Goal: Task Accomplishment & Management: Manage account settings

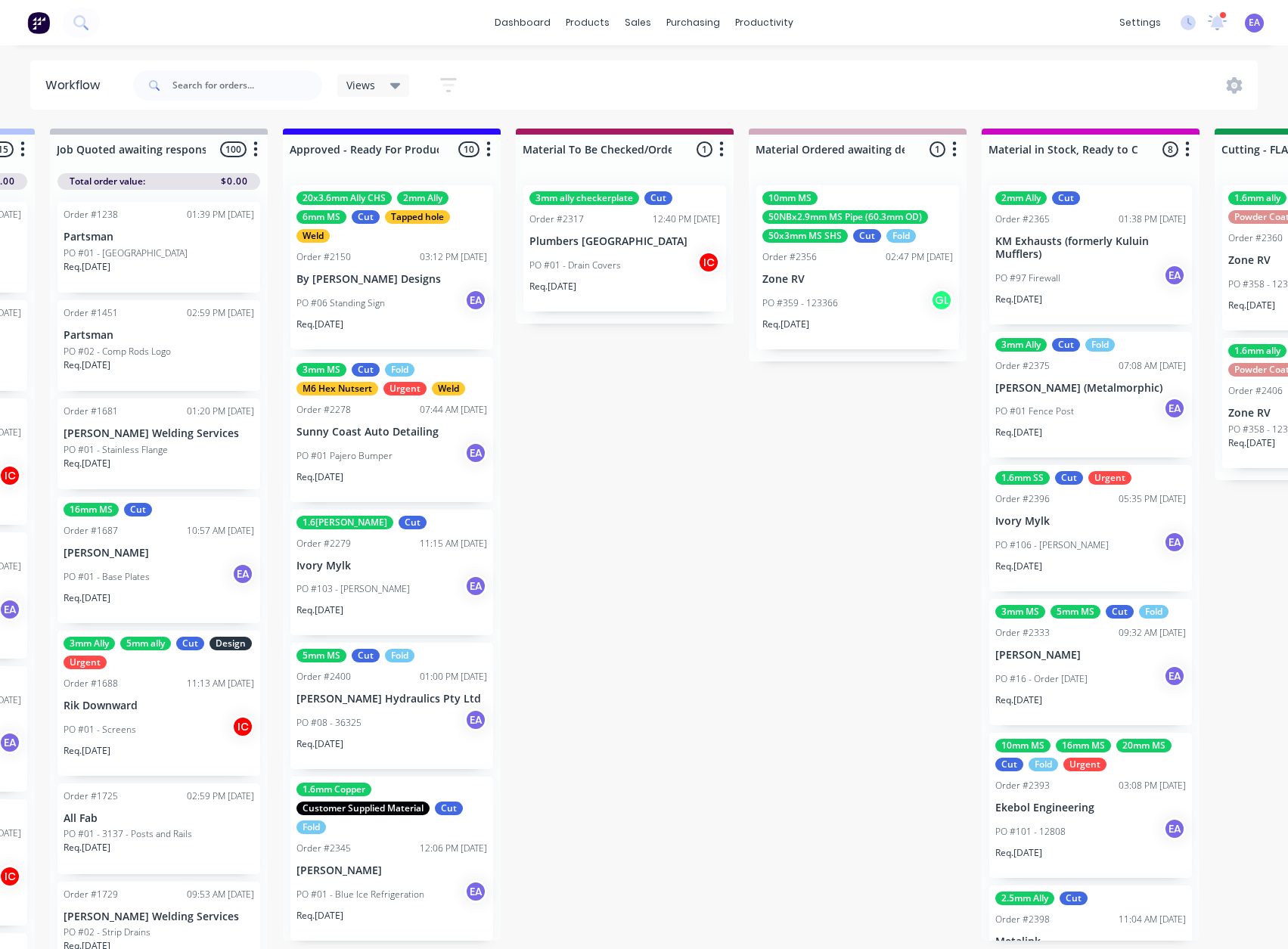
drag, startPoint x: 1293, startPoint y: 672, endPoint x: 1300, endPoint y: 669, distance: 7.6
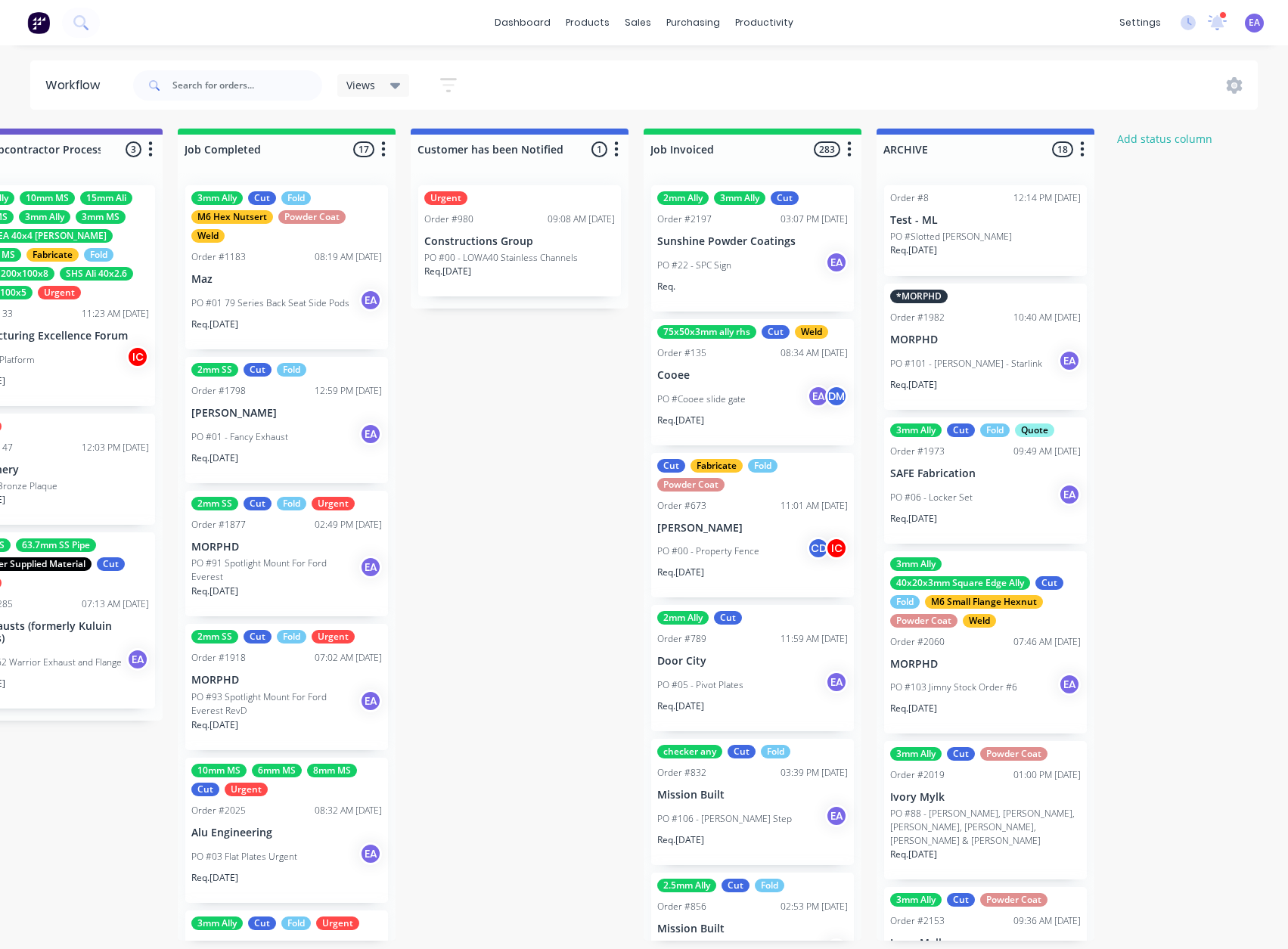
scroll to position [0, 5021]
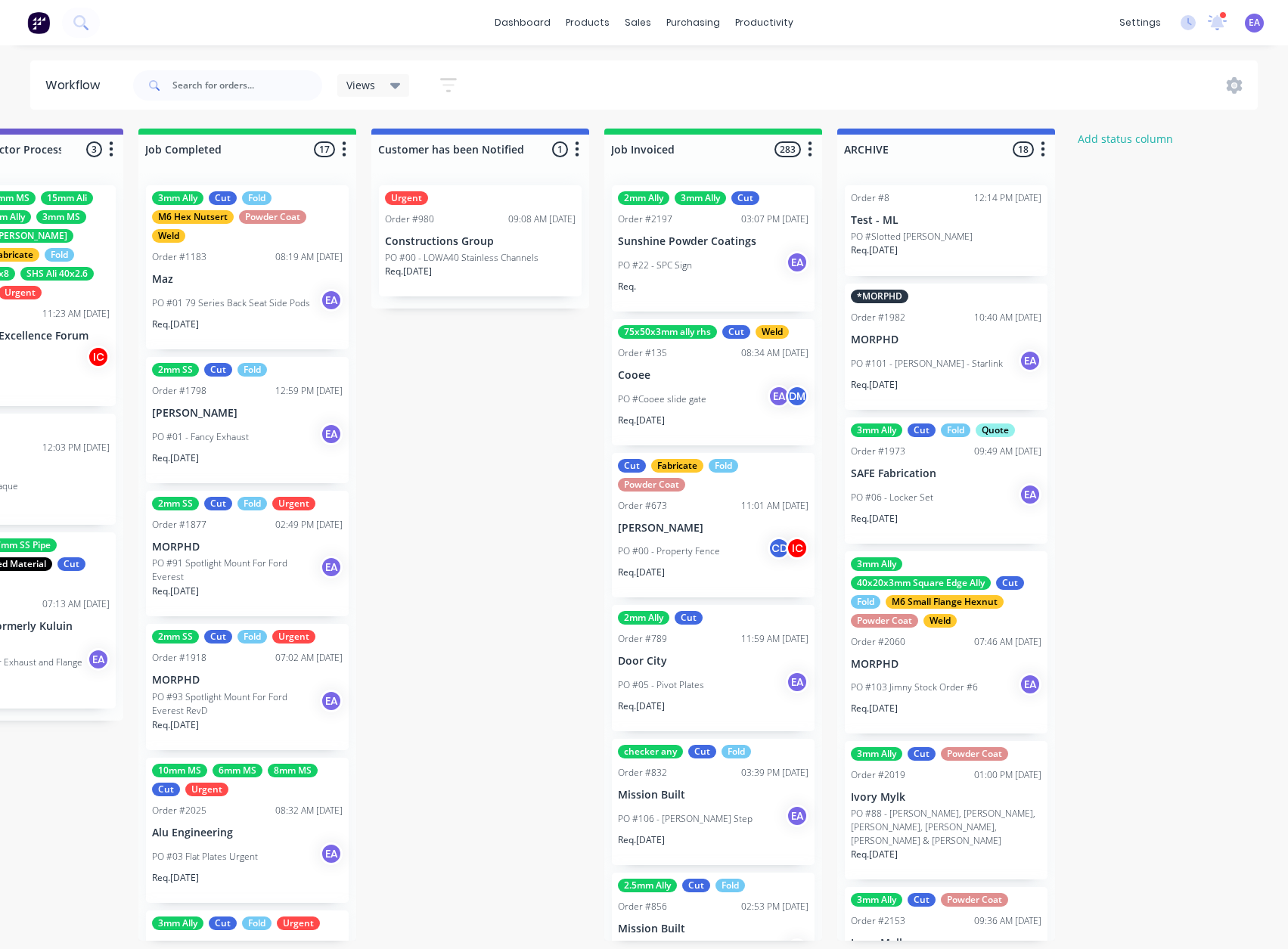
drag, startPoint x: 749, startPoint y: 687, endPoint x: 833, endPoint y: 691, distance: 84.1
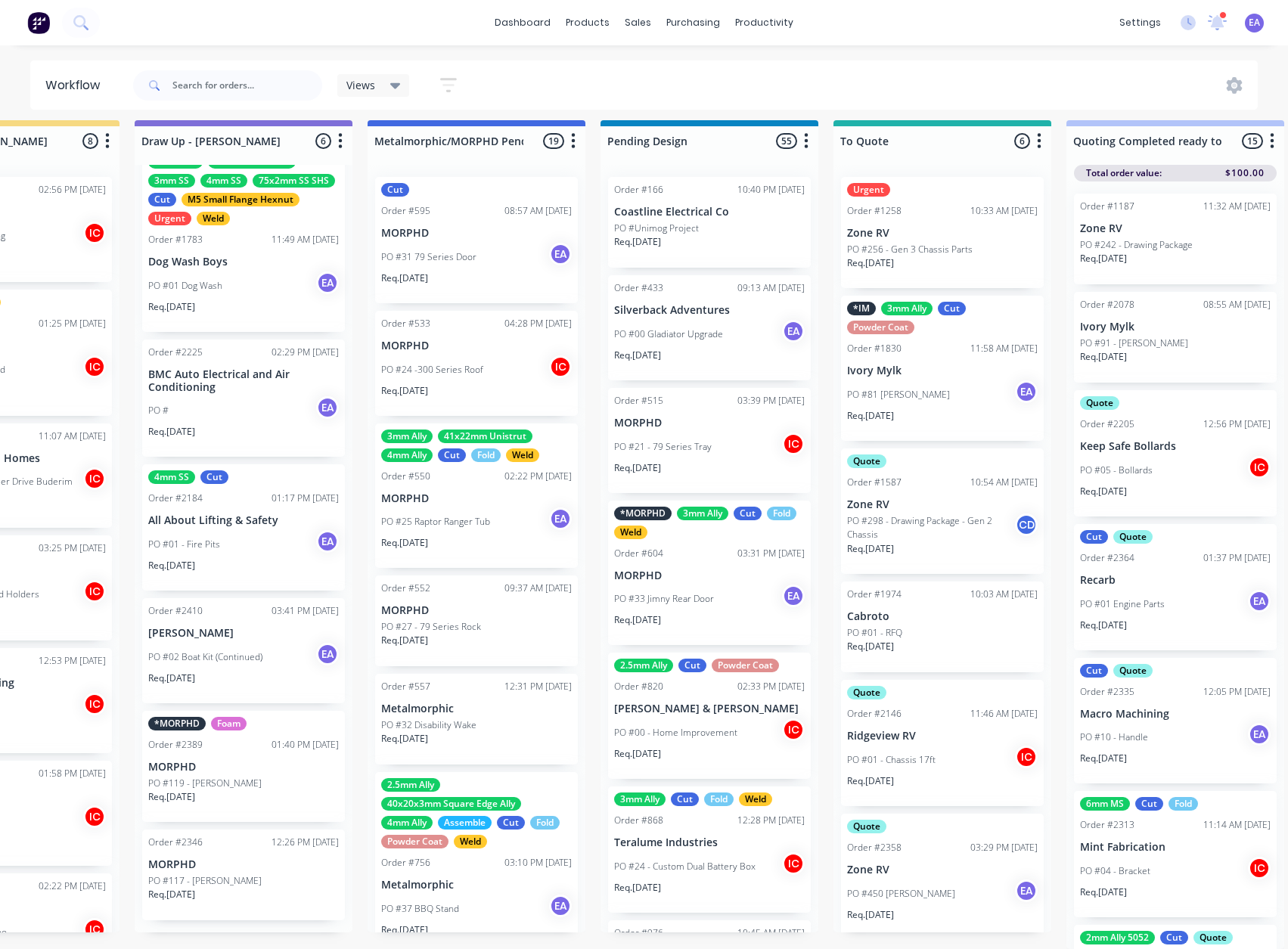
scroll to position [20, 0]
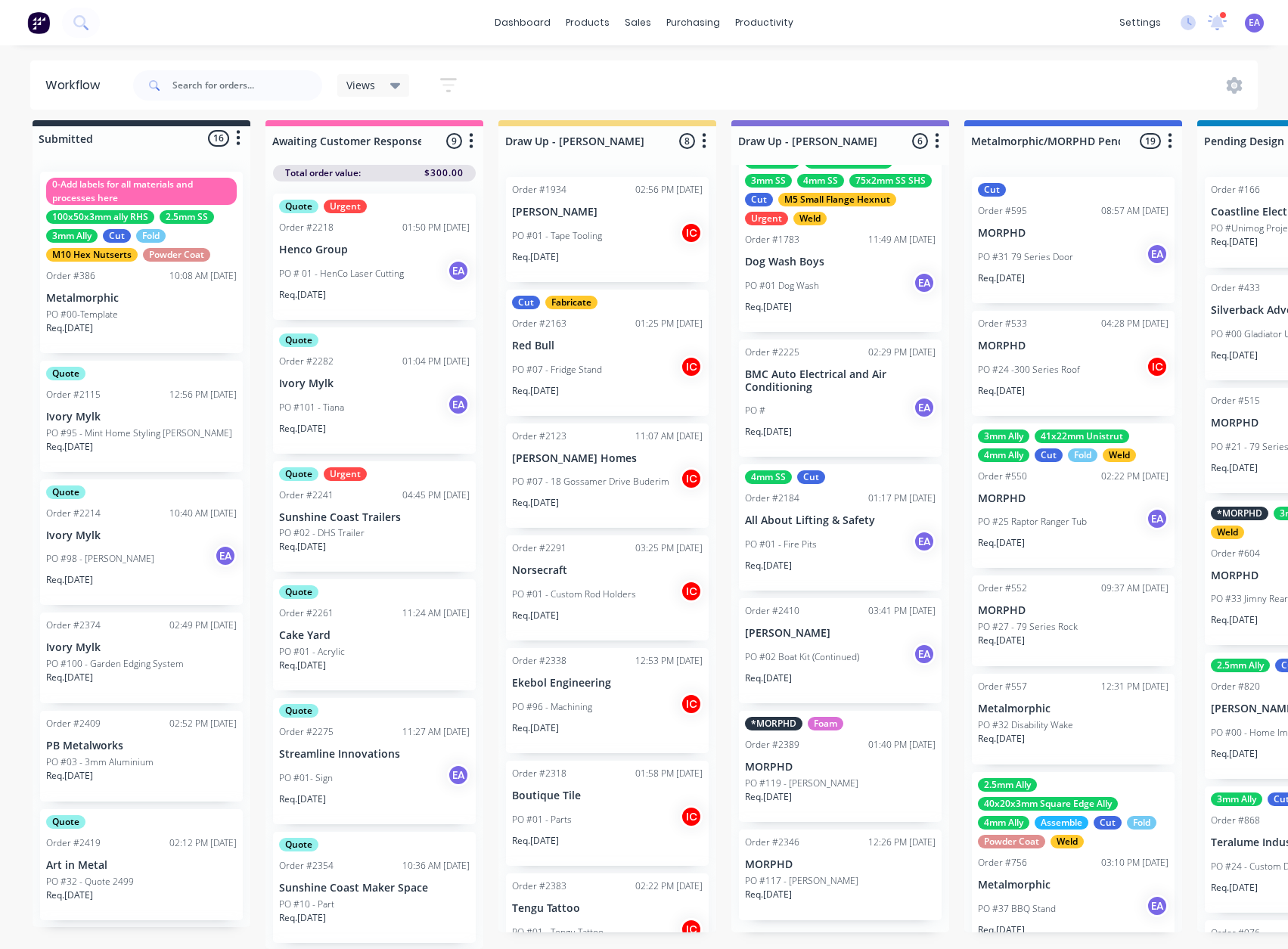
drag, startPoint x: 305, startPoint y: 610, endPoint x: 199, endPoint y: 626, distance: 107.2
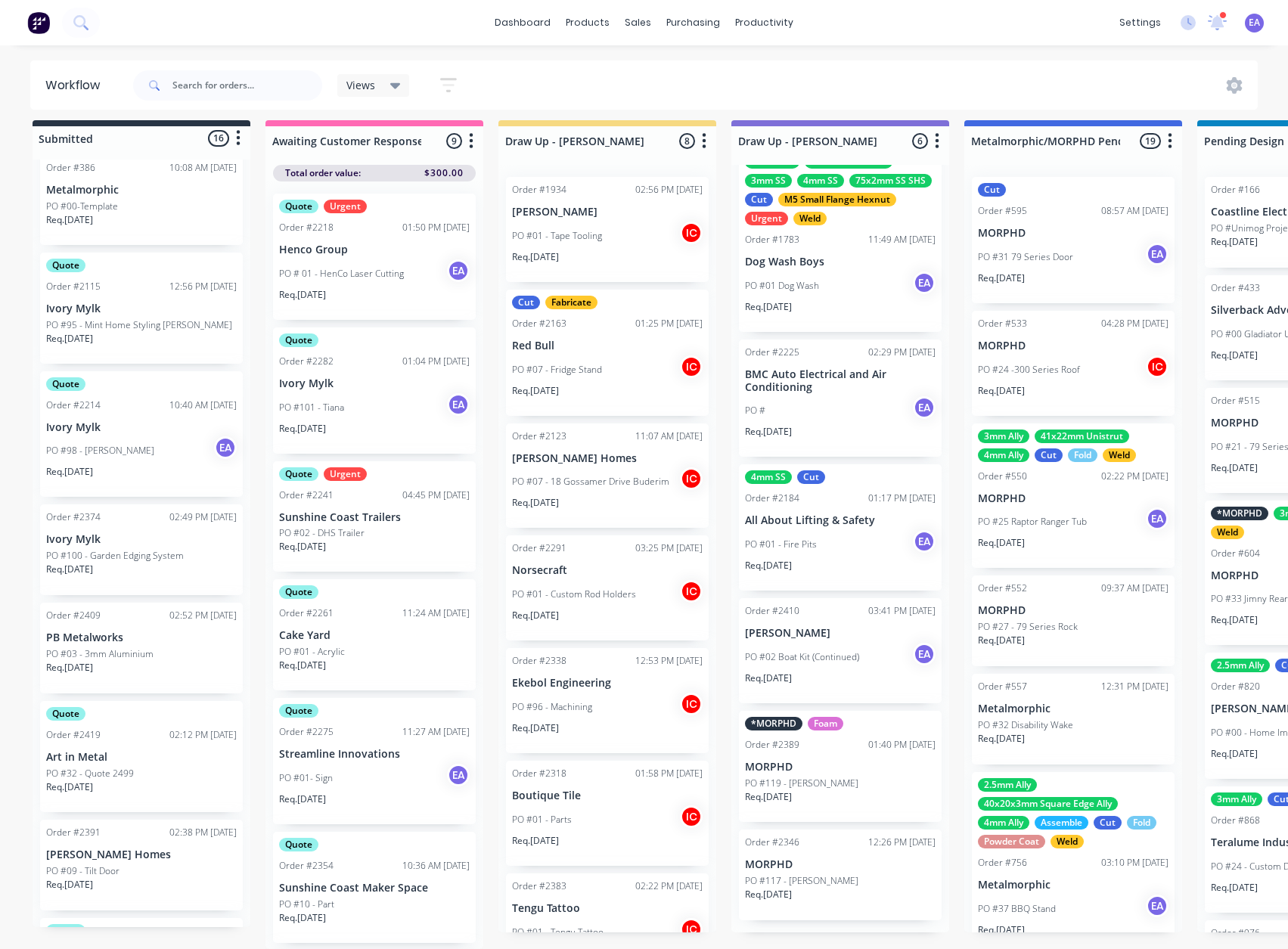
scroll to position [151, 0]
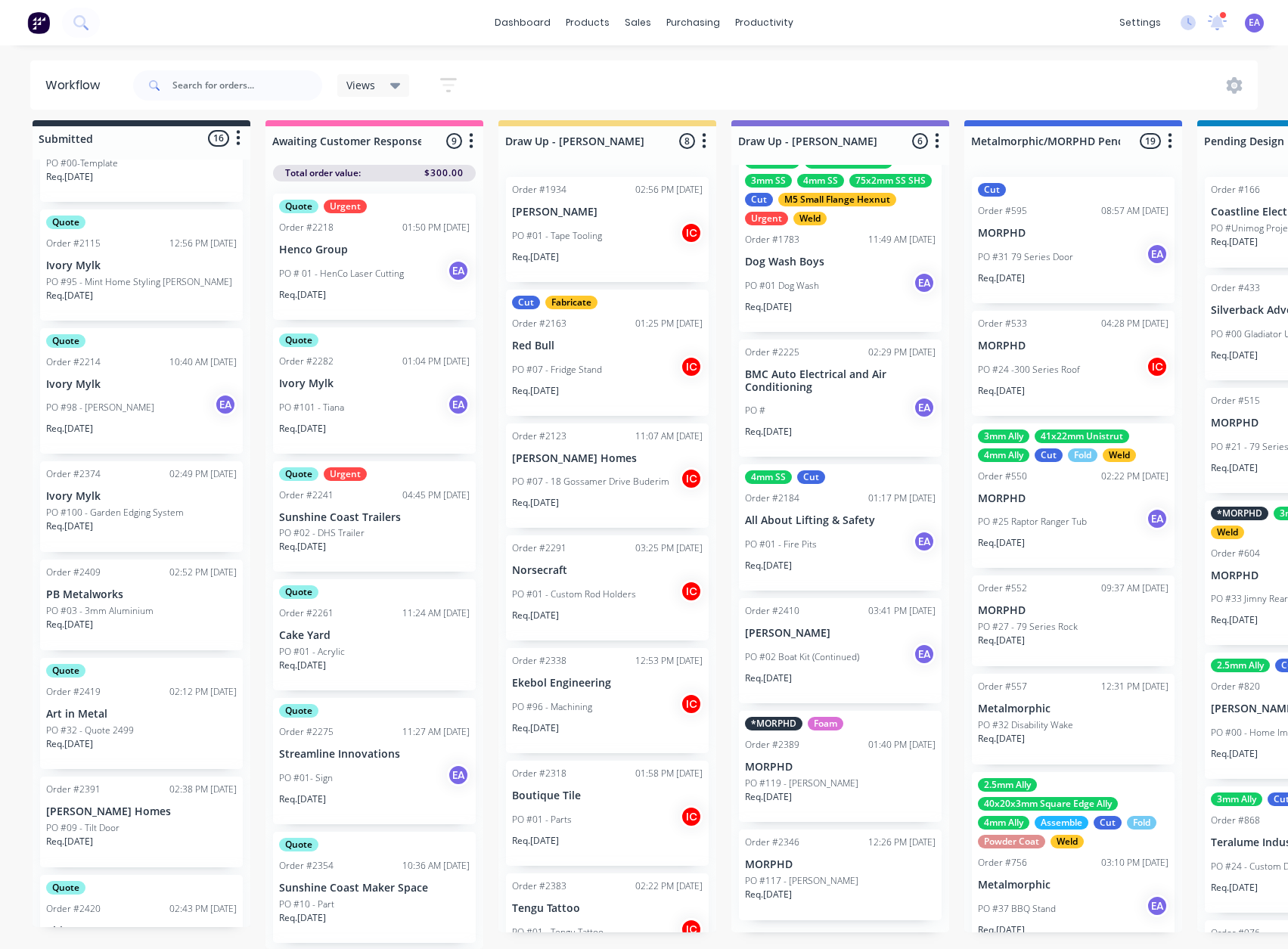
click at [157, 618] on div "Req. 14/10/25" at bounding box center [142, 631] width 191 height 26
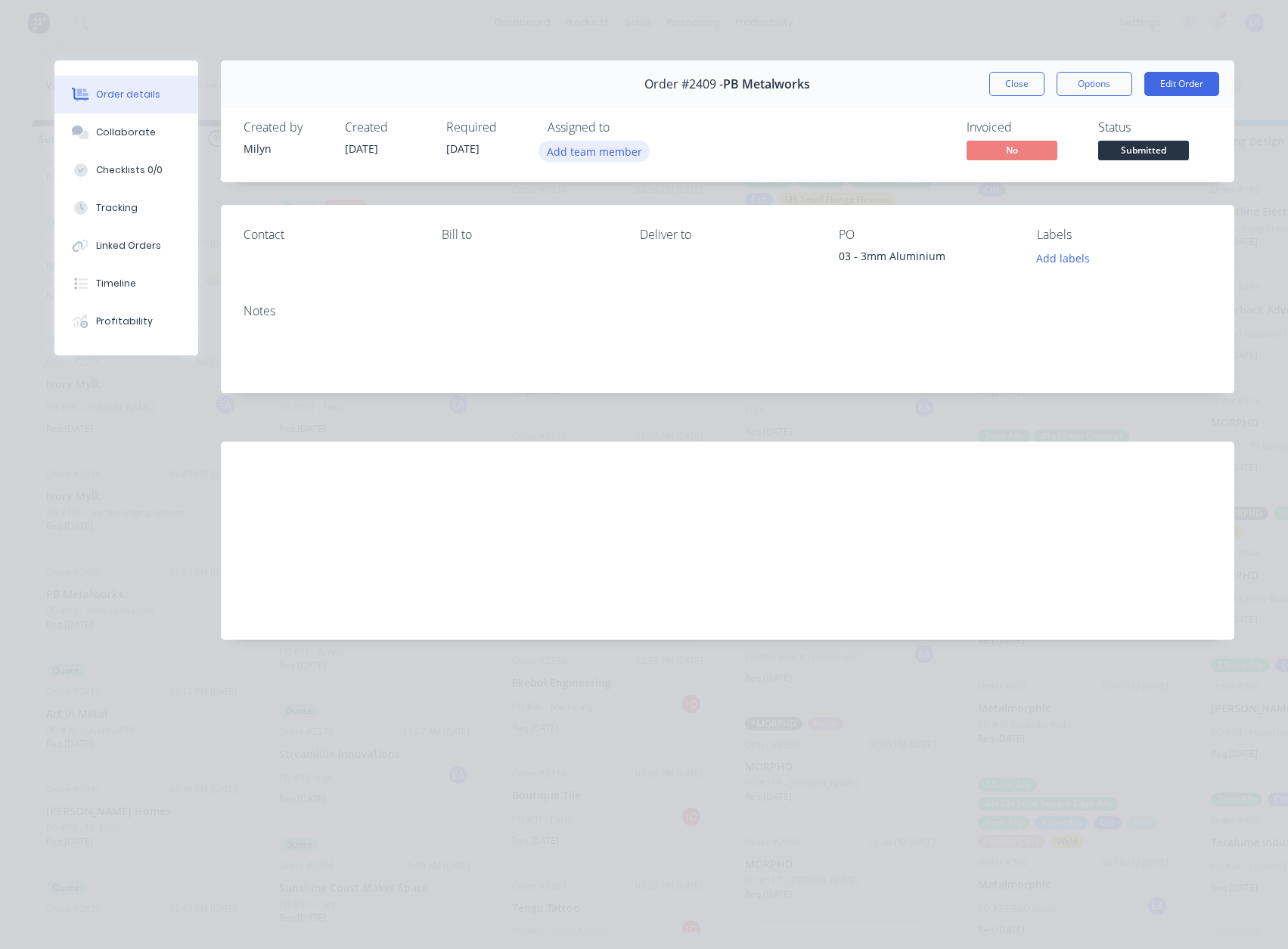
click at [633, 144] on button "Add team member" at bounding box center [593, 151] width 111 height 20
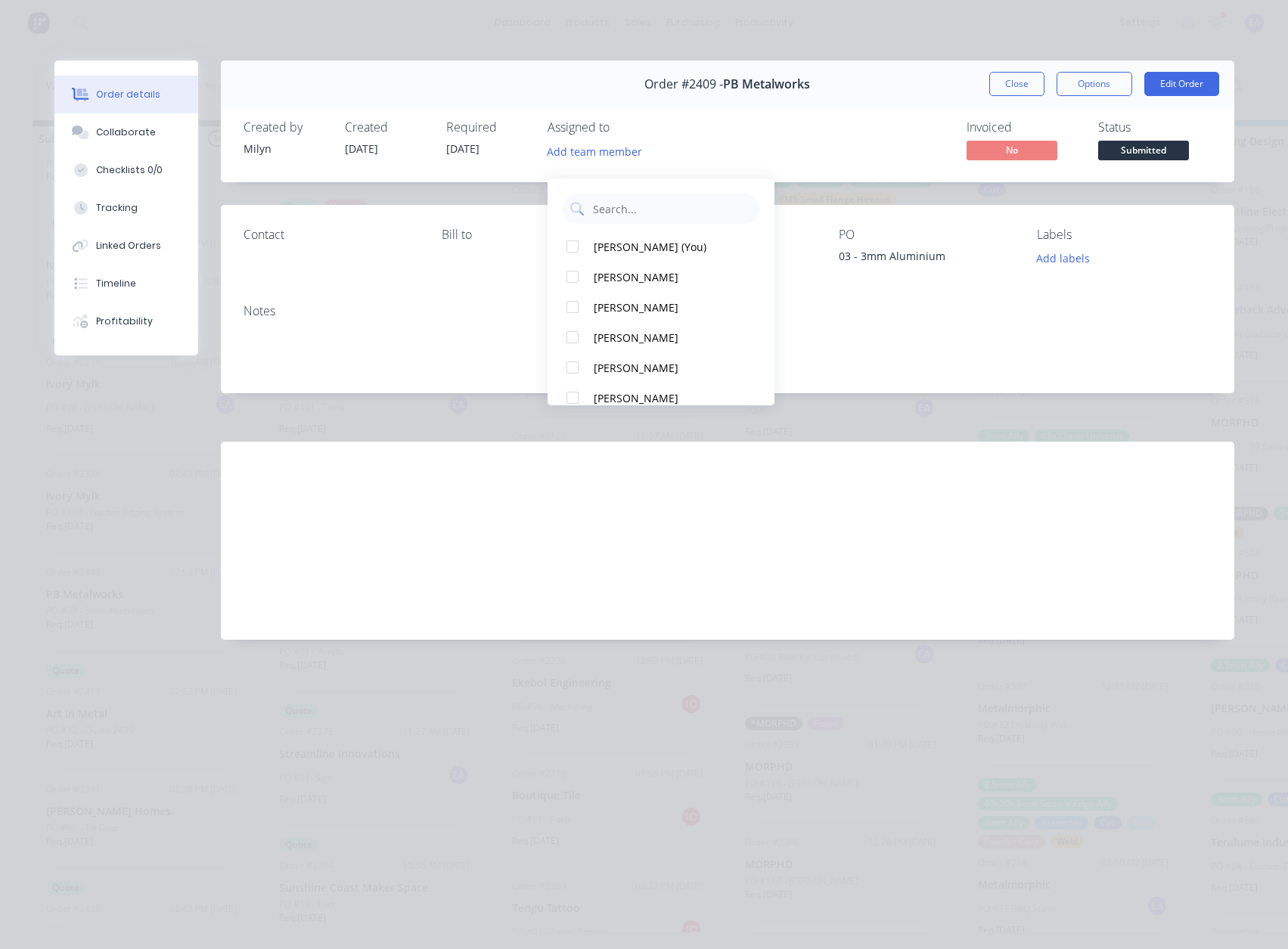
click at [732, 127] on div "Invoiced No Status Submitted" at bounding box center [956, 142] width 513 height 44
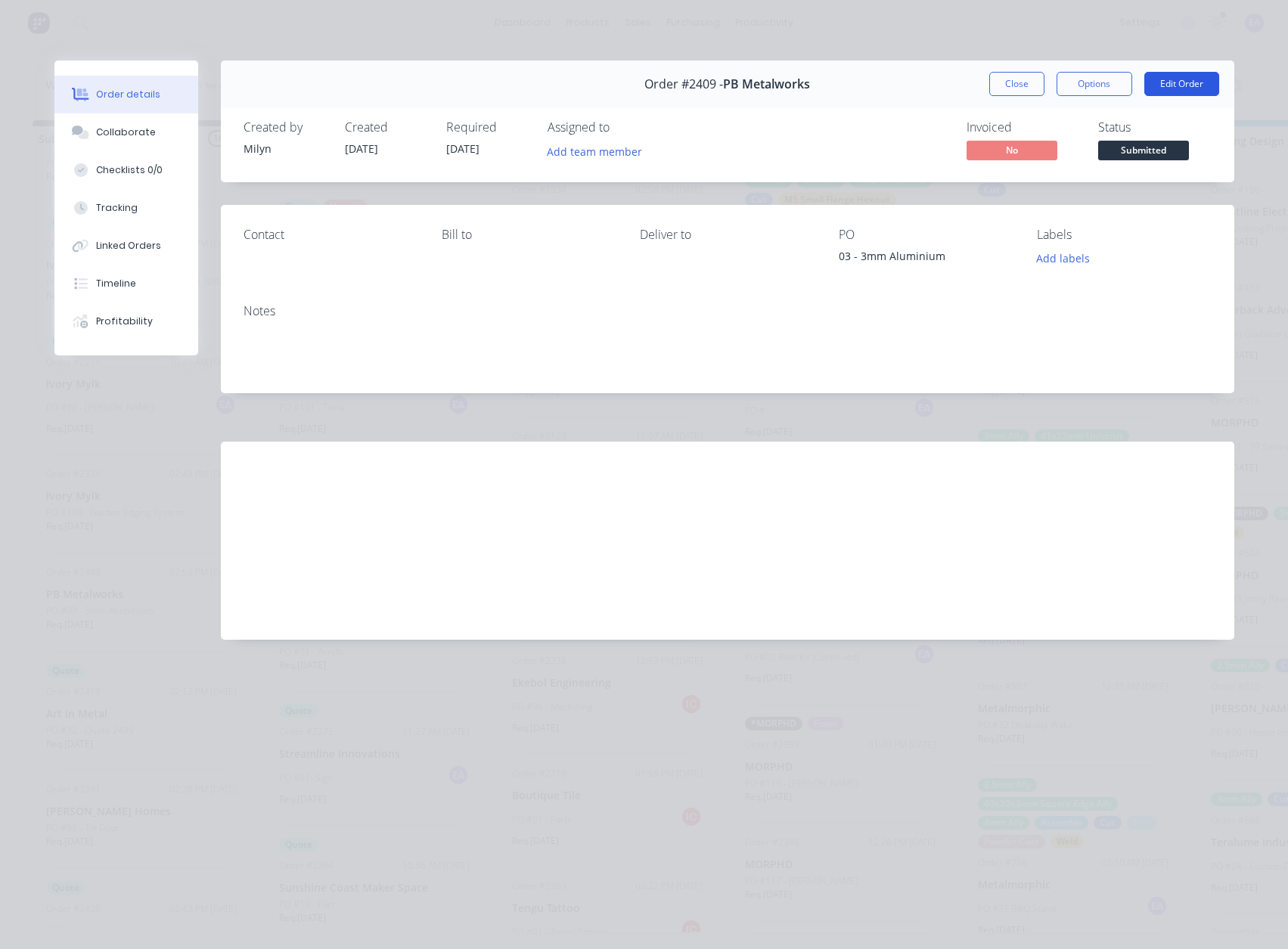
click at [1177, 88] on button "Edit Order" at bounding box center [1182, 84] width 75 height 24
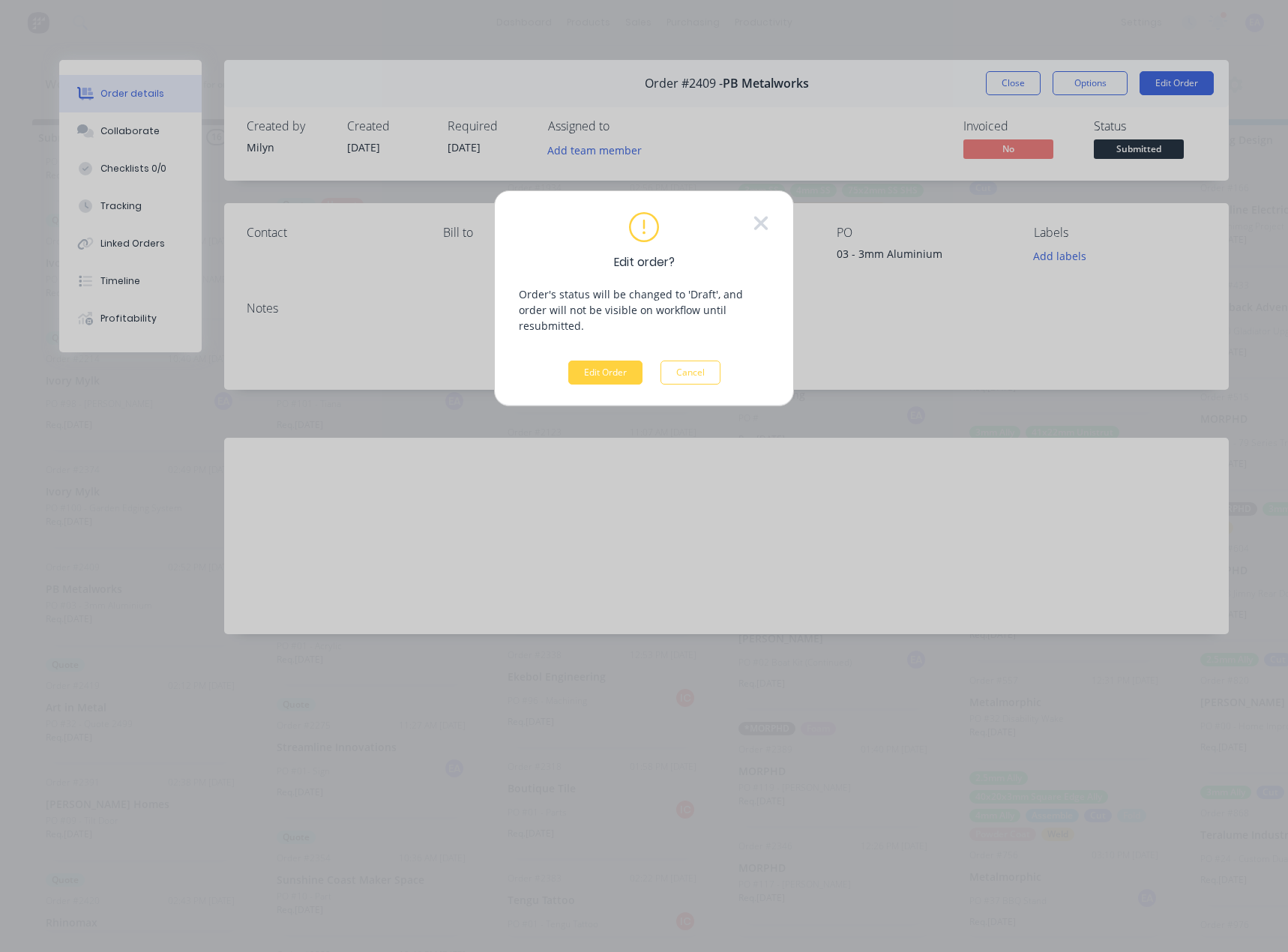
click at [621, 361] on button "Edit Order" at bounding box center [605, 373] width 74 height 24
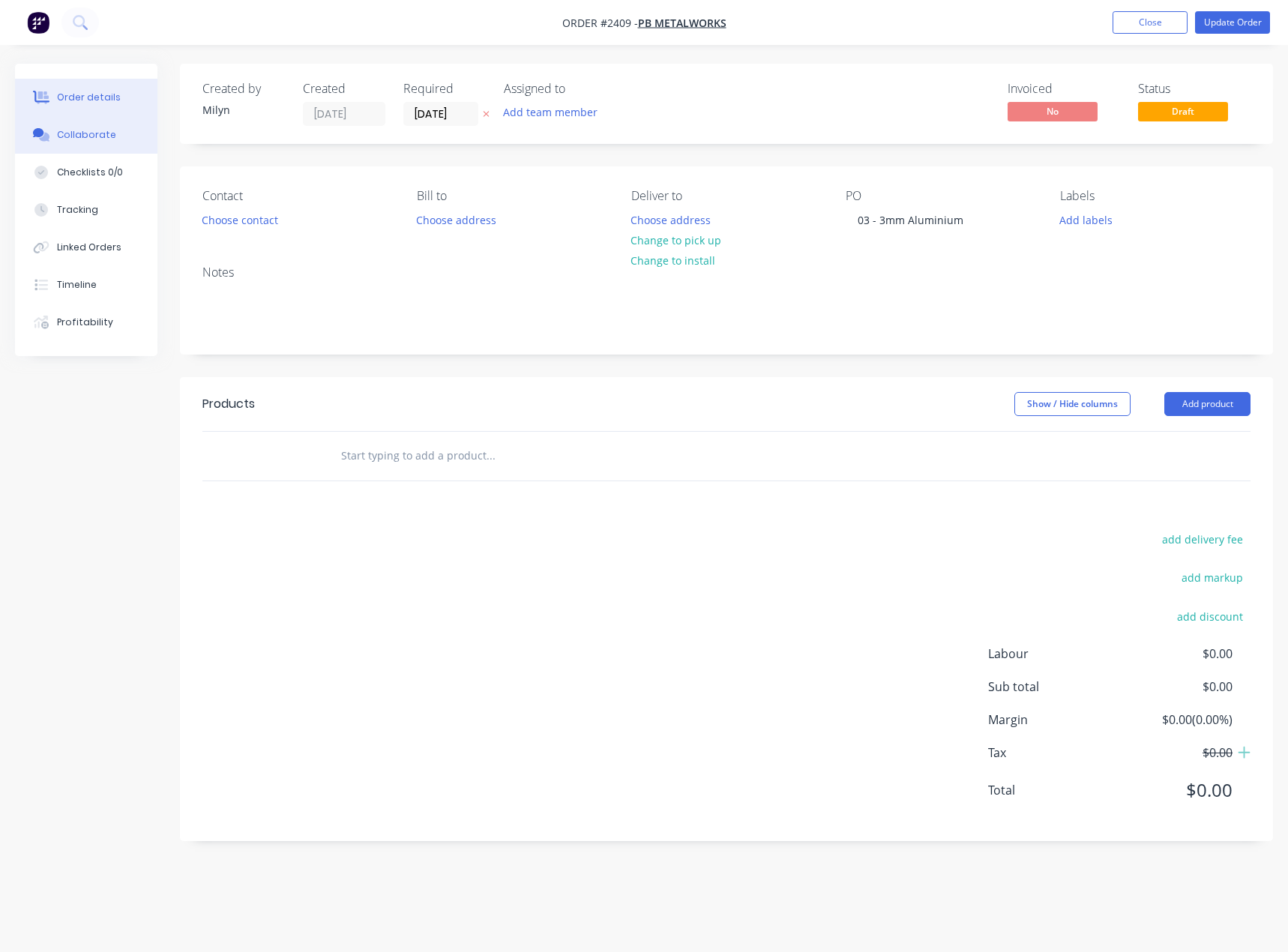
click at [100, 140] on div "Collaborate" at bounding box center [87, 135] width 59 height 14
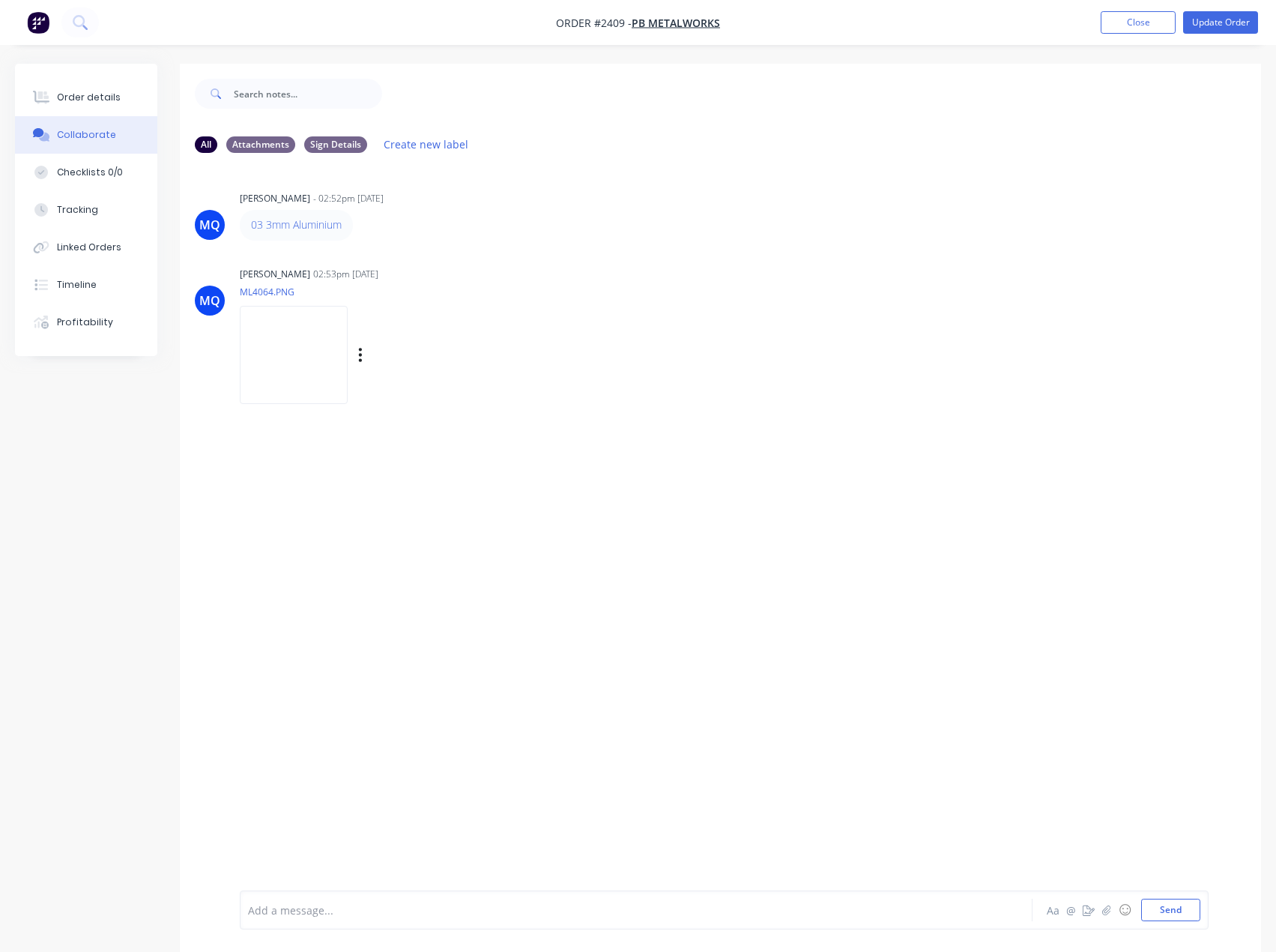
click at [318, 331] on img at bounding box center [293, 354] width 108 height 98
click at [99, 96] on div "Order details" at bounding box center [89, 97] width 64 height 14
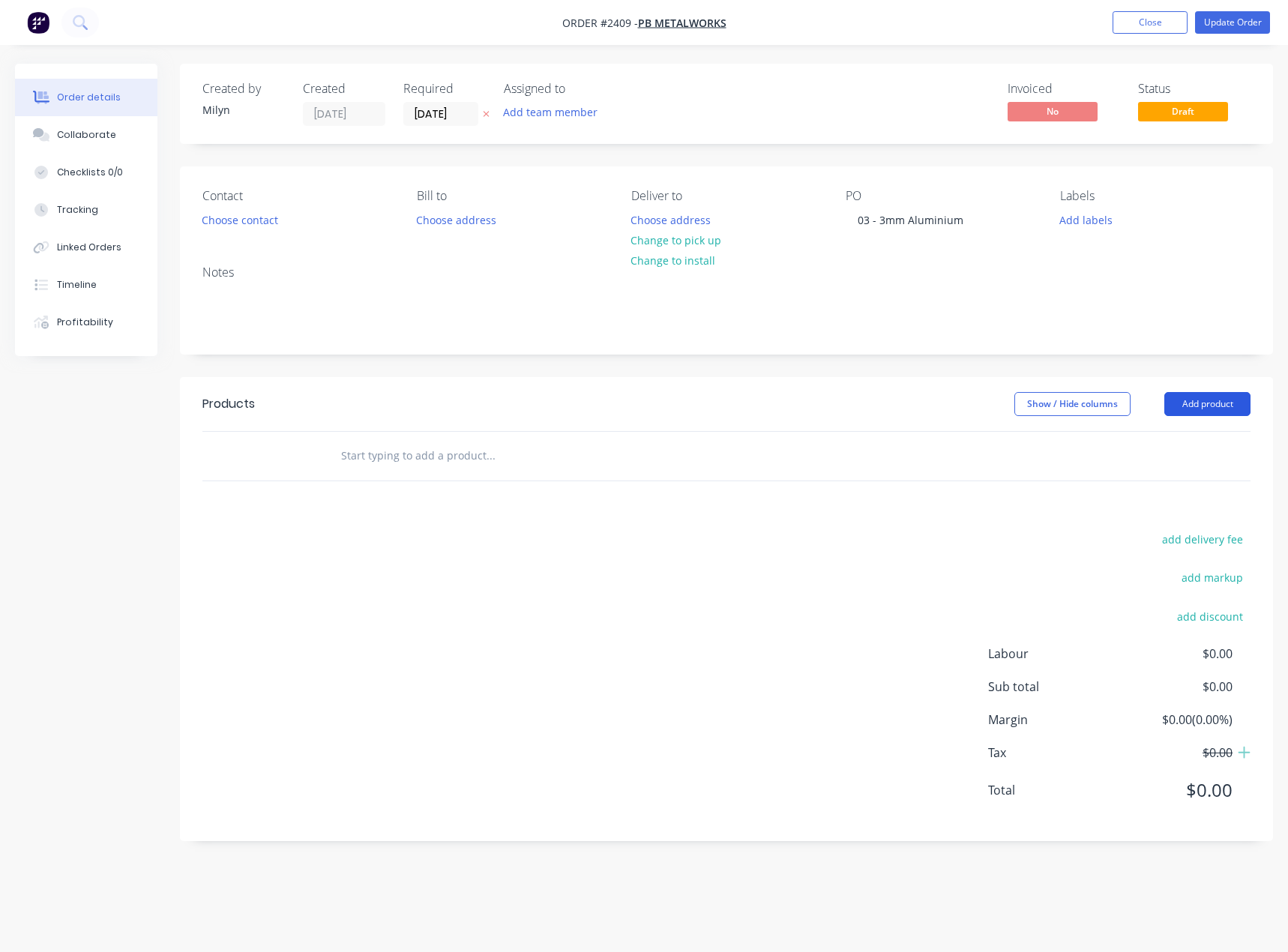
click at [1224, 402] on button "Add product" at bounding box center [1207, 404] width 86 height 24
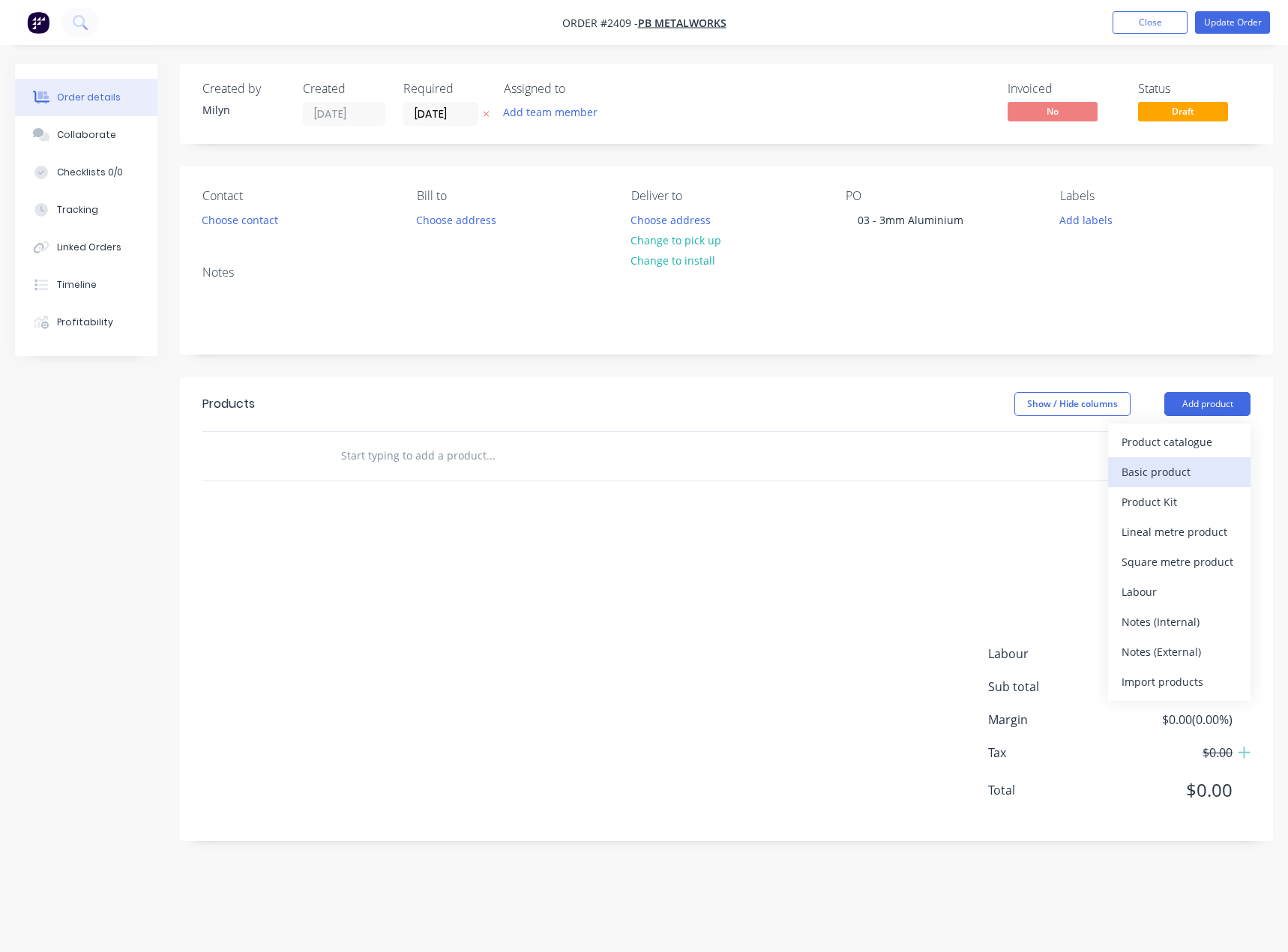
click at [1205, 462] on div "Basic product" at bounding box center [1178, 472] width 115 height 22
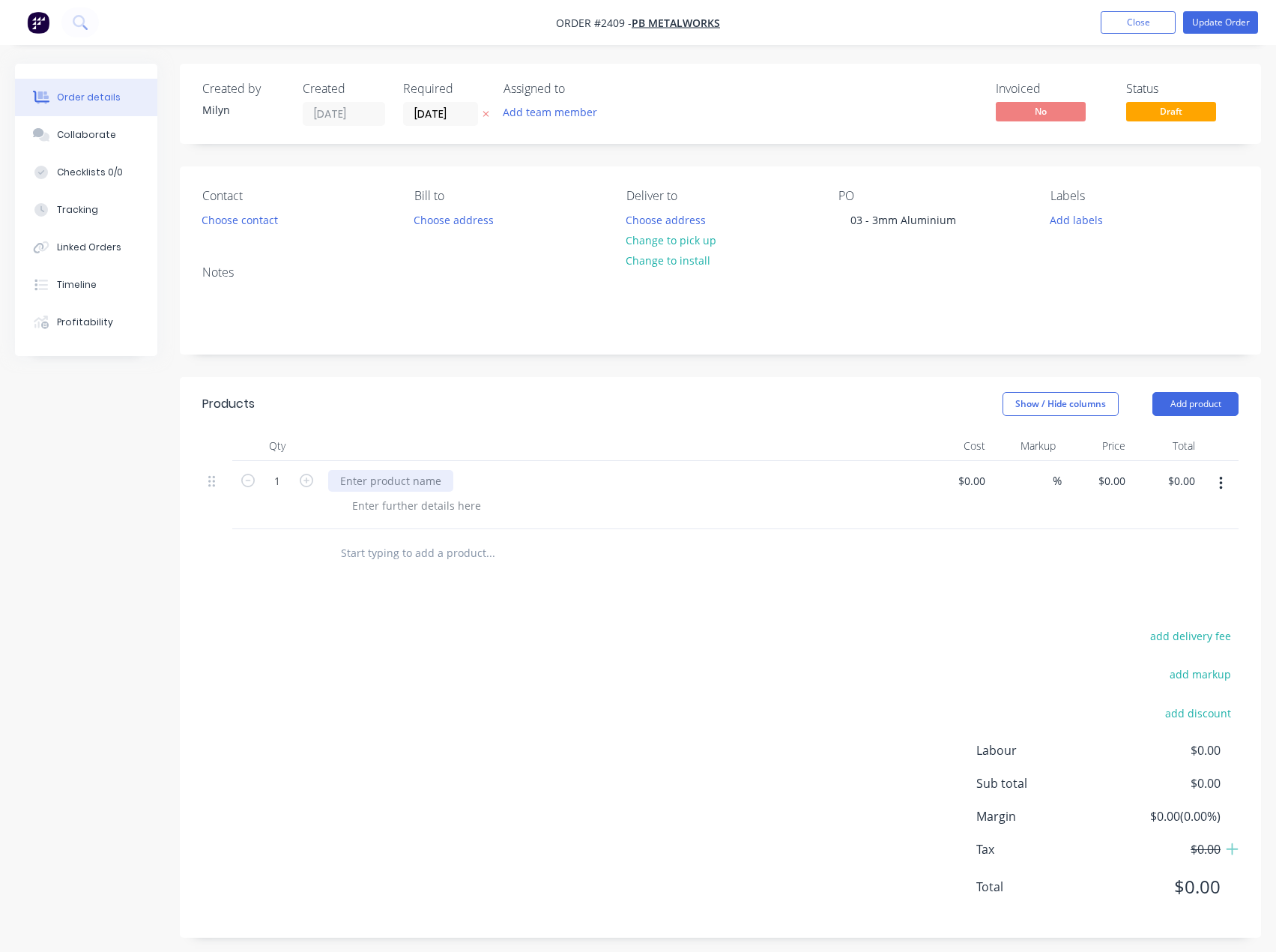
click at [375, 475] on div at bounding box center [391, 481] width 125 height 22
paste div
click at [388, 504] on div at bounding box center [417, 506] width 153 height 22
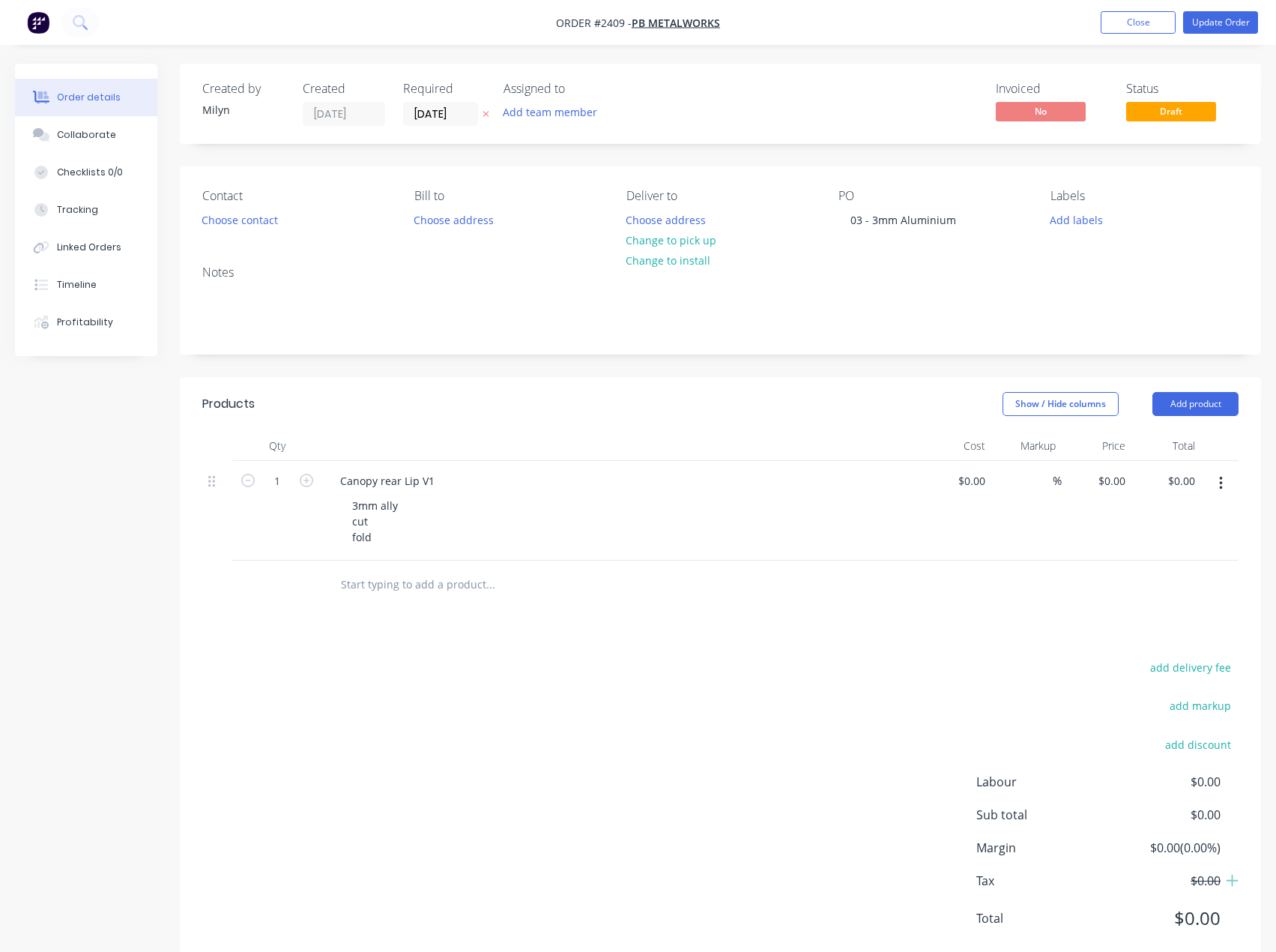
click at [331, 637] on div "Products Show / Hide columns Add product Qty Cost Markup Price Total 1 Canopy r…" at bounding box center [721, 673] width 1081 height 592
click at [1094, 216] on button "Add labels" at bounding box center [1077, 220] width 69 height 20
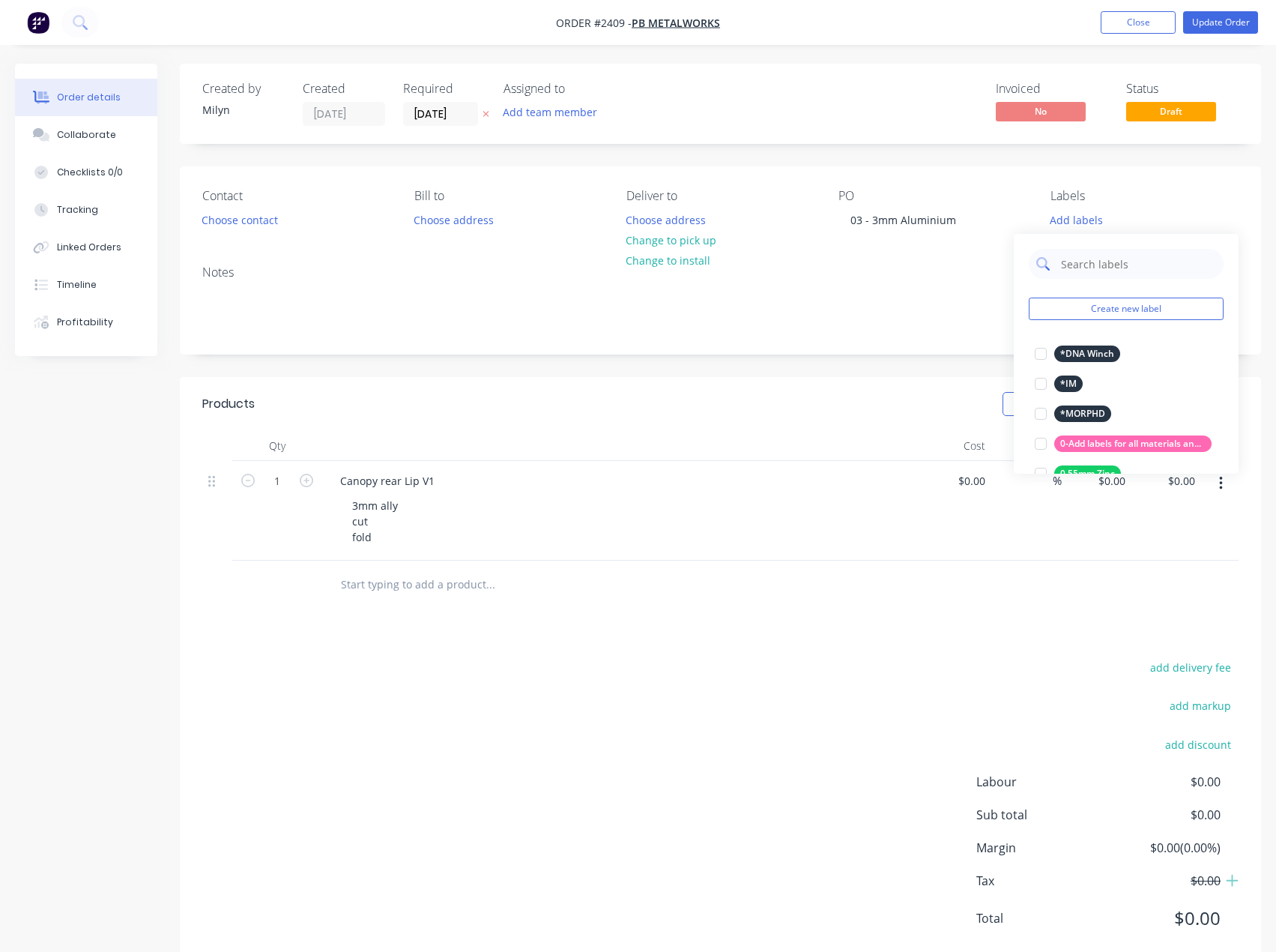
click at [1096, 266] on input "text" at bounding box center [1139, 264] width 157 height 30
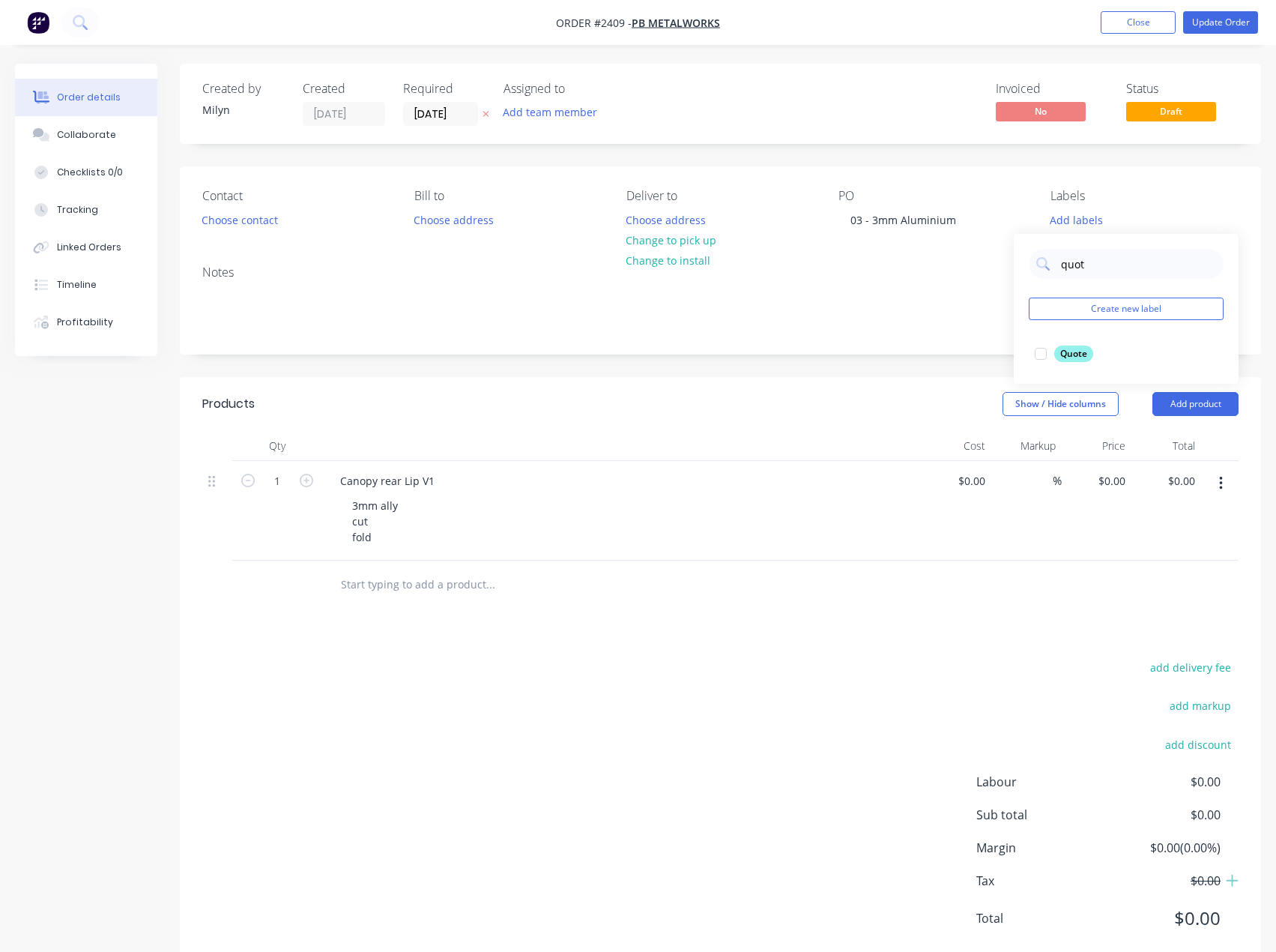
drag, startPoint x: 1035, startPoint y: 353, endPoint x: 1084, endPoint y: 271, distance: 95.5
click at [1038, 353] on div at bounding box center [1041, 353] width 30 height 30
drag, startPoint x: 1099, startPoint y: 256, endPoint x: 1058, endPoint y: 260, distance: 41.2
click at [1058, 260] on div "quot" at bounding box center [1126, 256] width 195 height 30
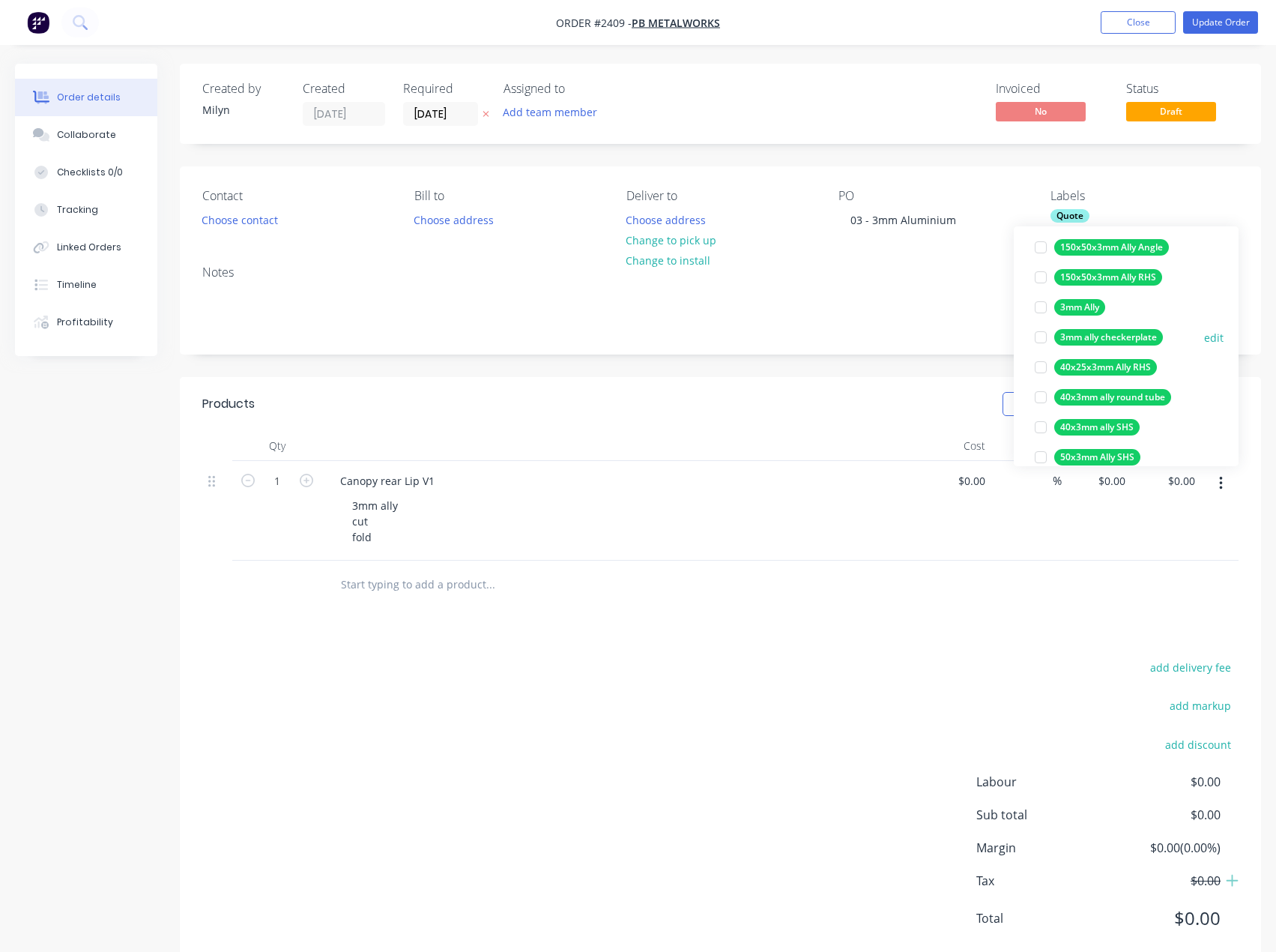
scroll to position [225, 0]
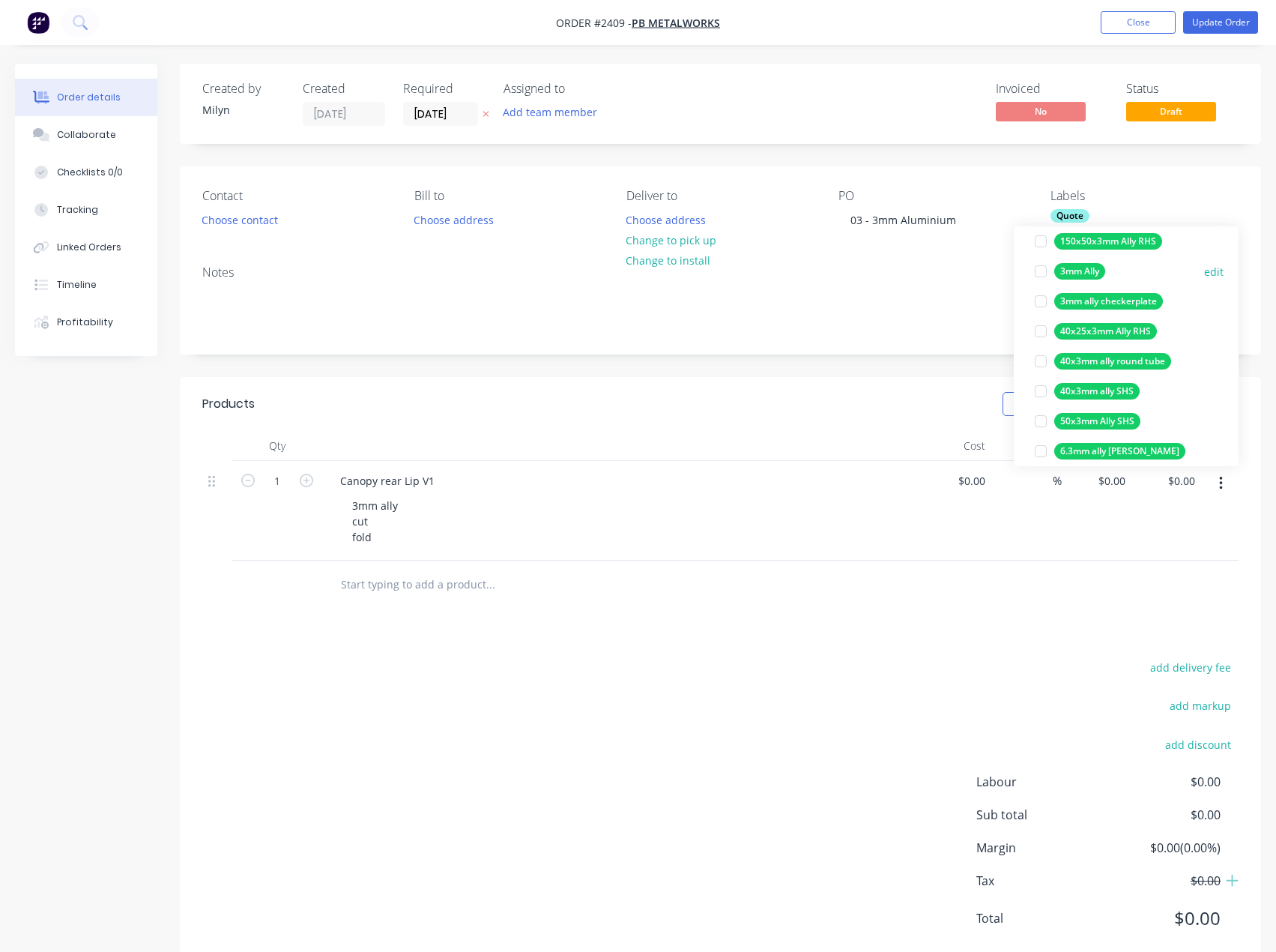
click at [1042, 273] on div at bounding box center [1041, 271] width 30 height 30
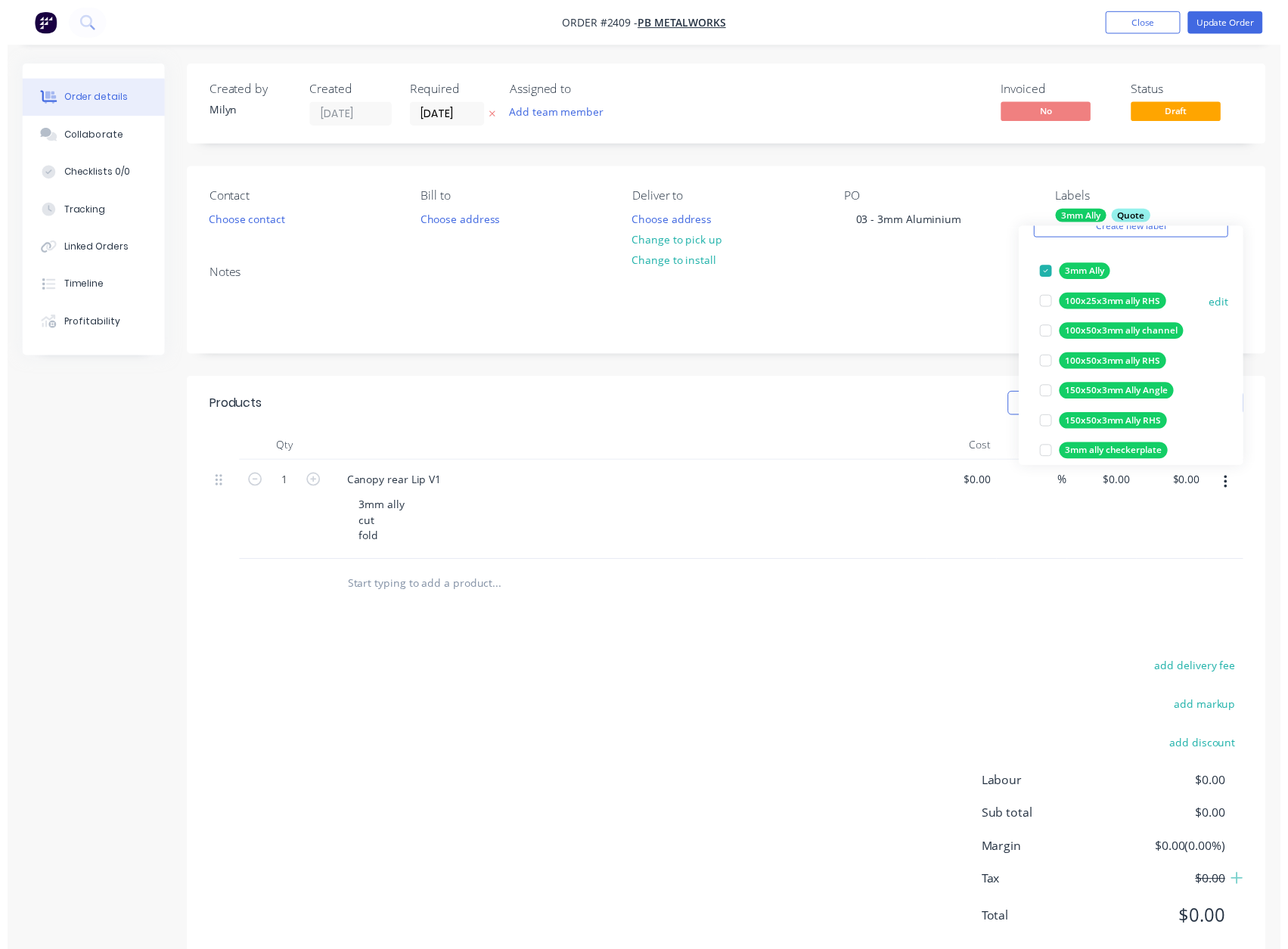
scroll to position [0, 0]
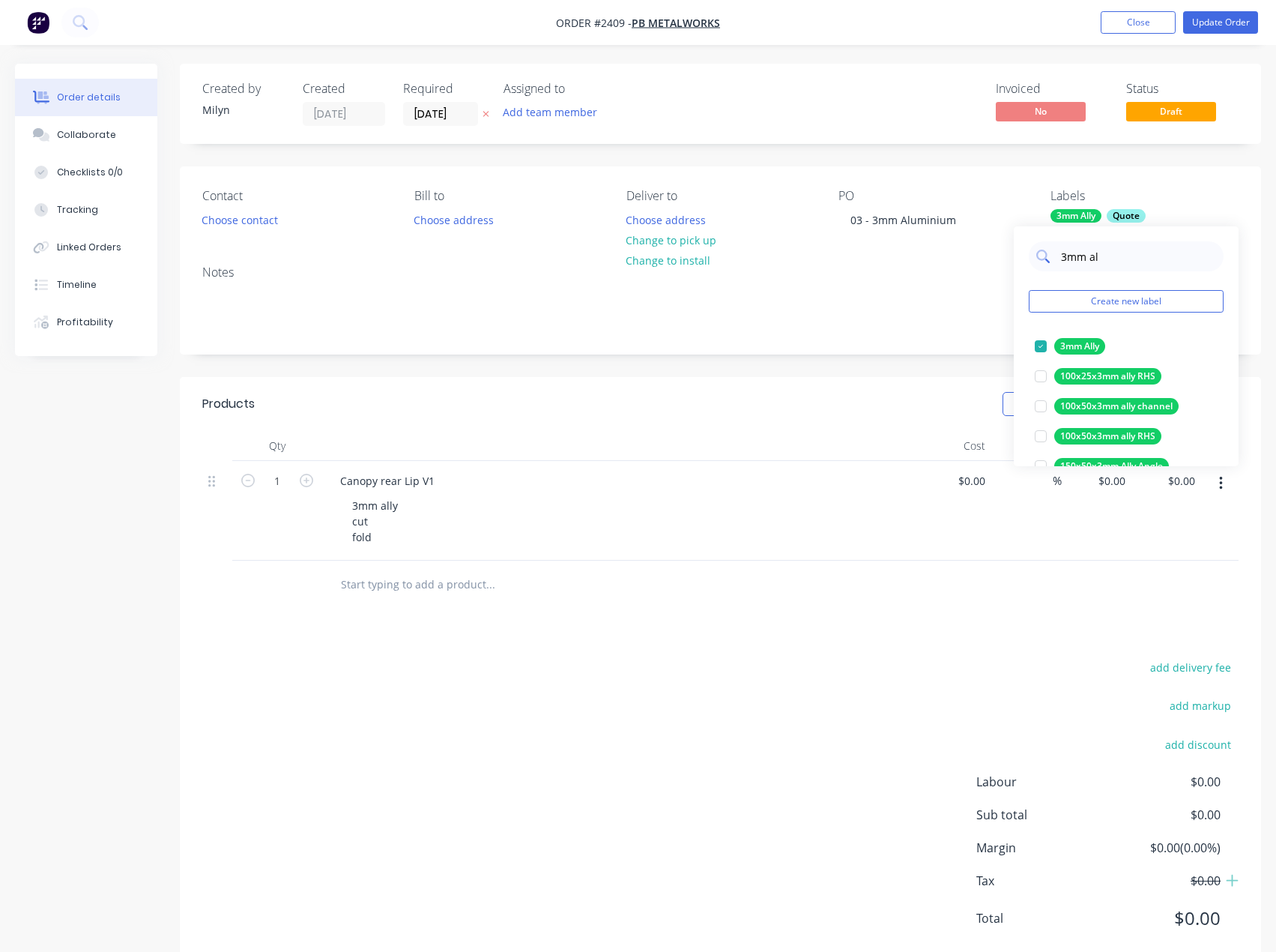
drag, startPoint x: 1104, startPoint y: 261, endPoint x: 1053, endPoint y: 256, distance: 51.2
click at [1053, 256] on div "3mm al" at bounding box center [1126, 256] width 195 height 30
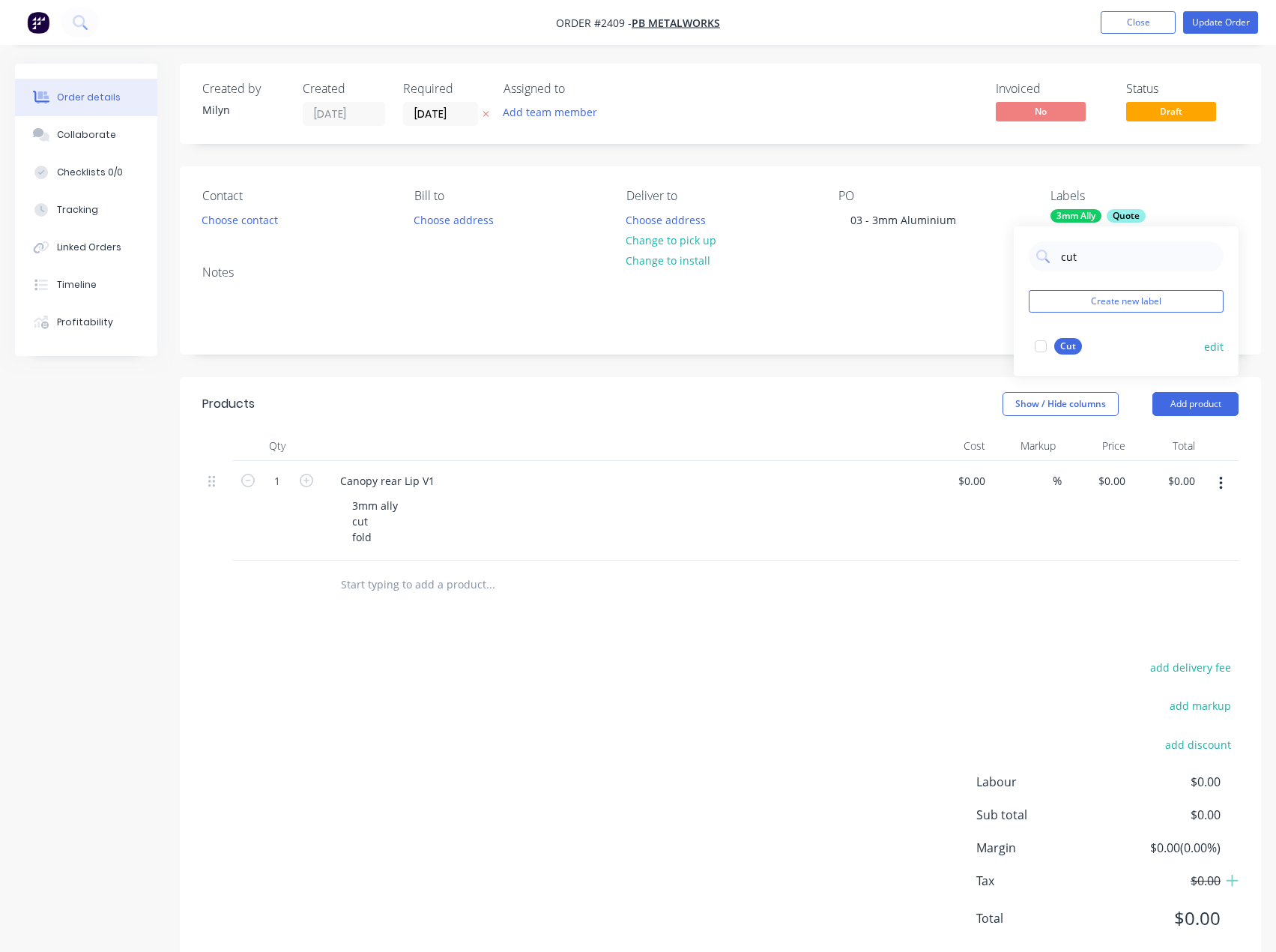
click at [1041, 350] on div at bounding box center [1041, 346] width 30 height 30
drag, startPoint x: 1065, startPoint y: 257, endPoint x: 1053, endPoint y: 258, distance: 12.0
click at [1053, 258] on div "cut" at bounding box center [1126, 256] width 195 height 30
type input "fold"
click at [1036, 345] on div at bounding box center [1041, 346] width 30 height 30
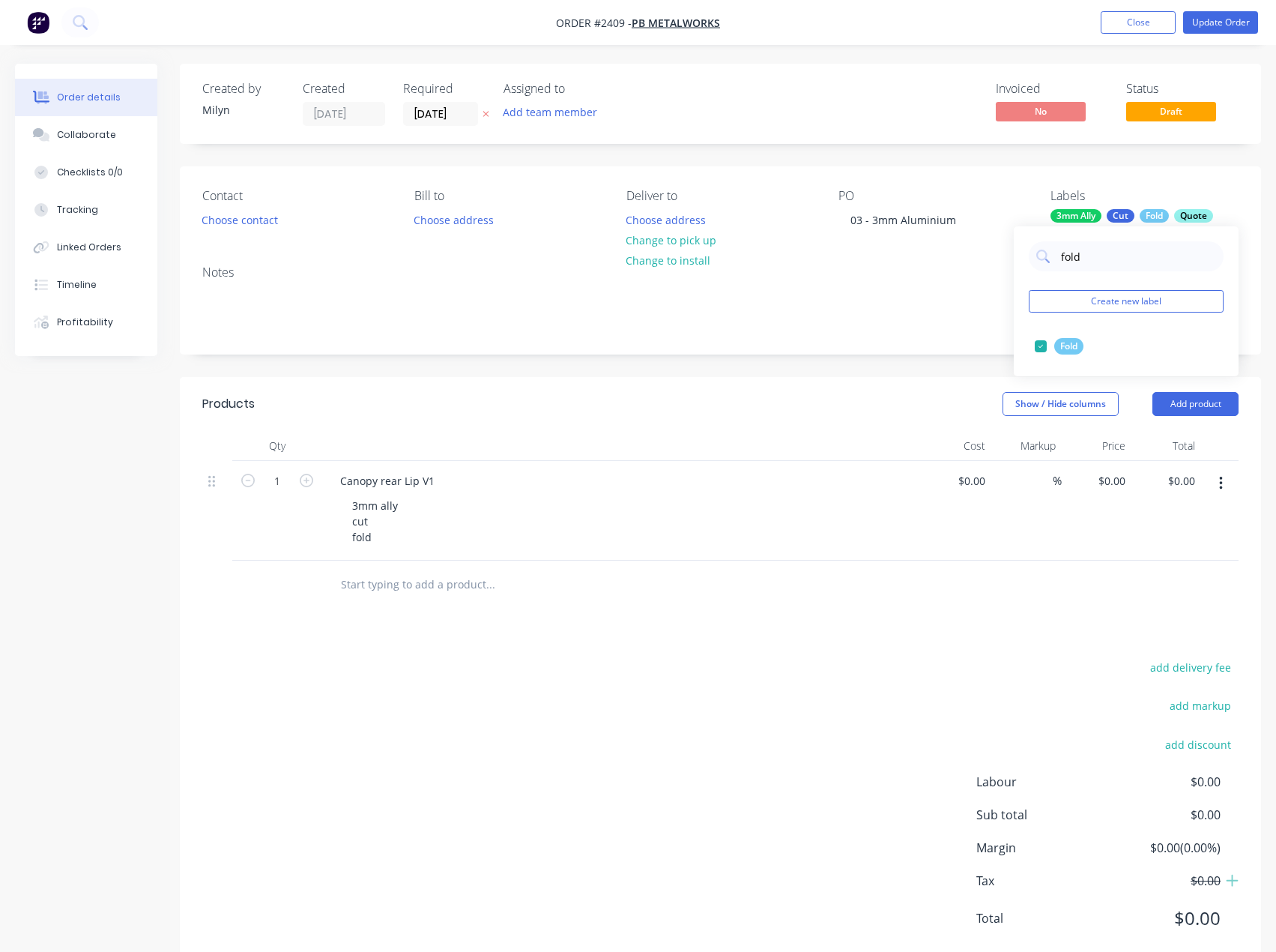
click at [828, 676] on div "add delivery fee add markup add discount Labour $0.00 Sub total $0.00 Margin $0…" at bounding box center [720, 802] width 1036 height 290
click at [537, 110] on button "Add team member" at bounding box center [550, 112] width 110 height 20
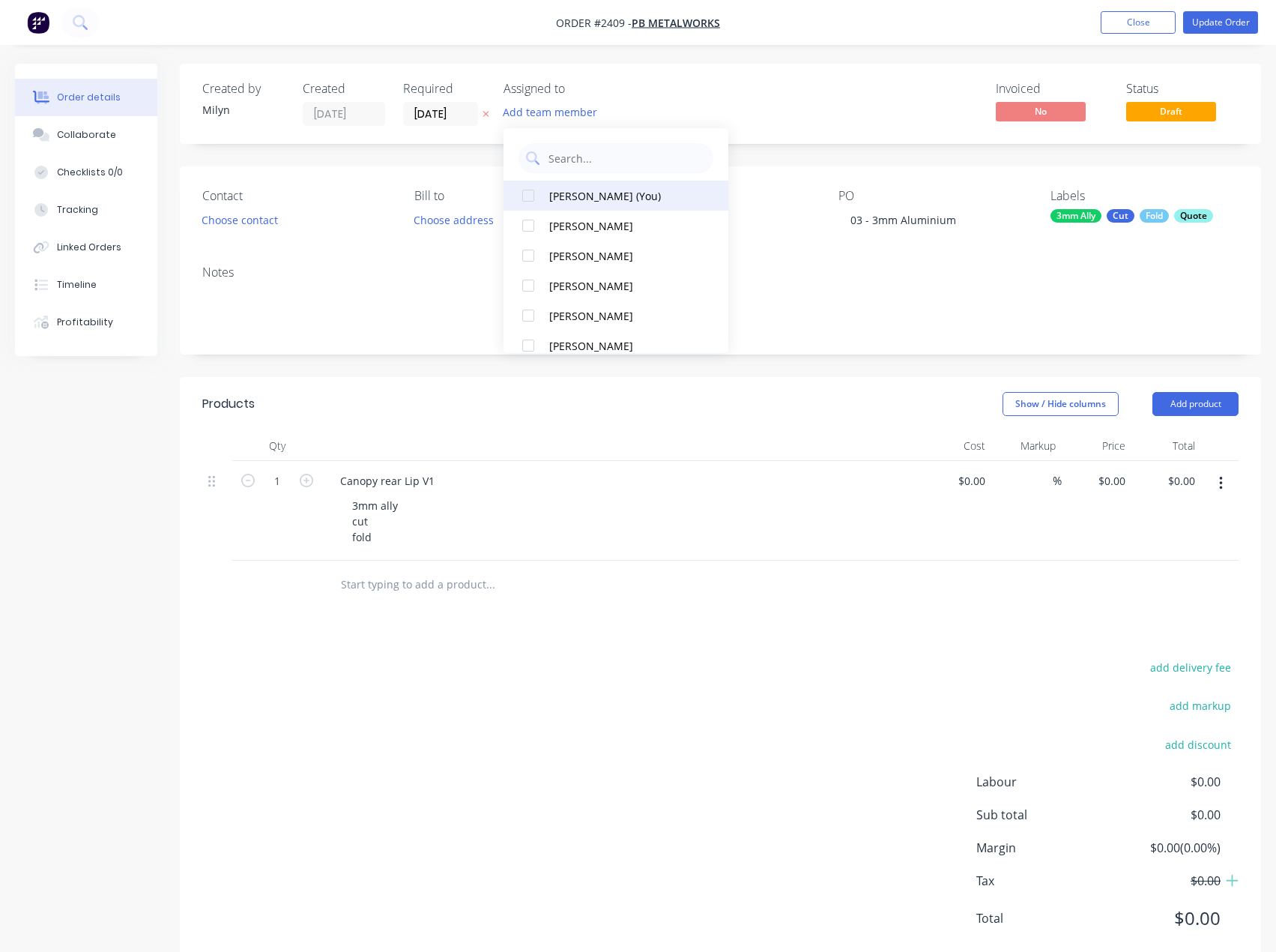
click at [590, 188] on div "Emma Arena (You)" at bounding box center [624, 196] width 149 height 16
click at [801, 119] on div "Invoiced No Status Draft" at bounding box center [946, 104] width 585 height 44
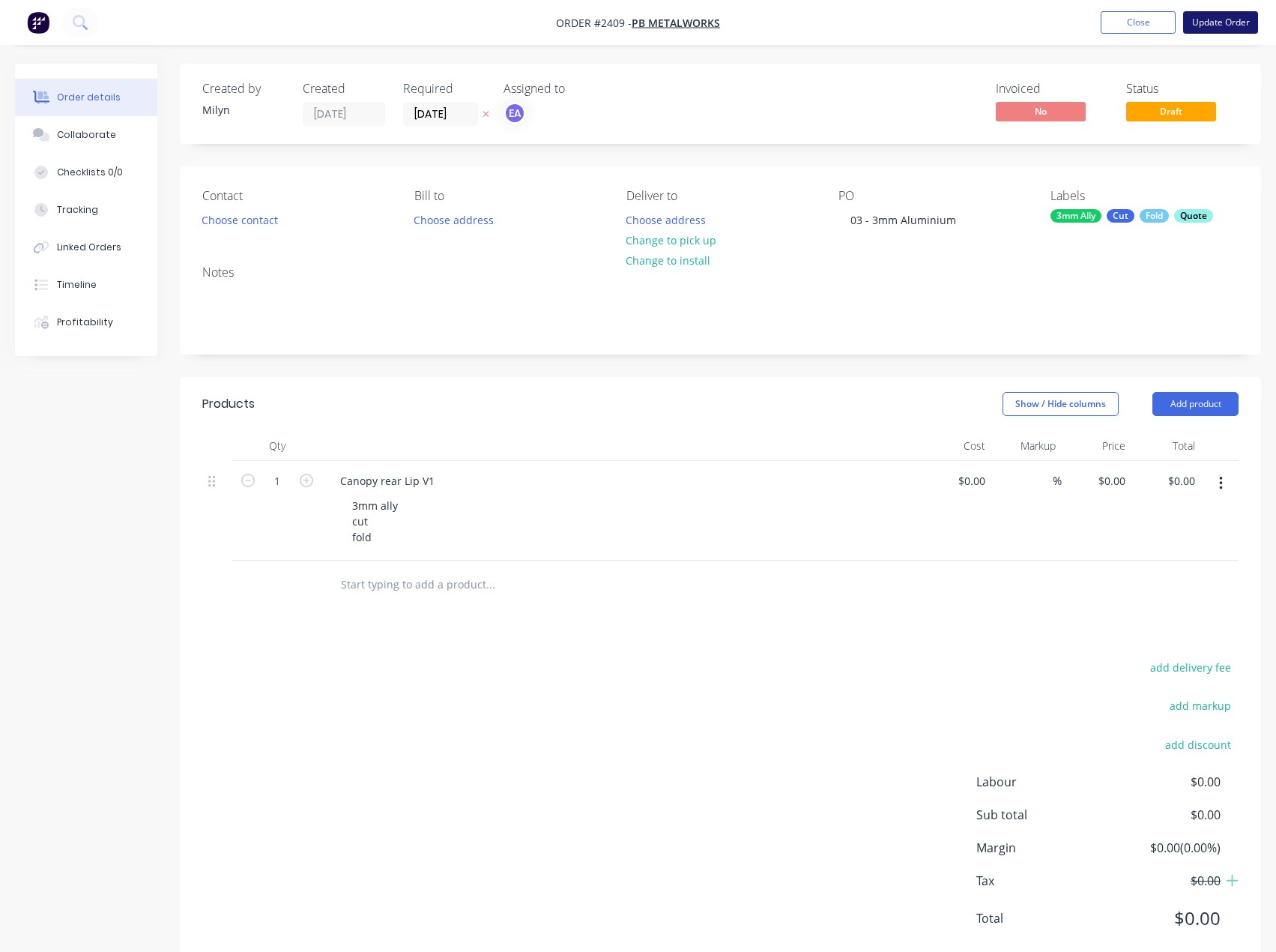
click at [1202, 28] on button "Update Order" at bounding box center [1221, 22] width 75 height 22
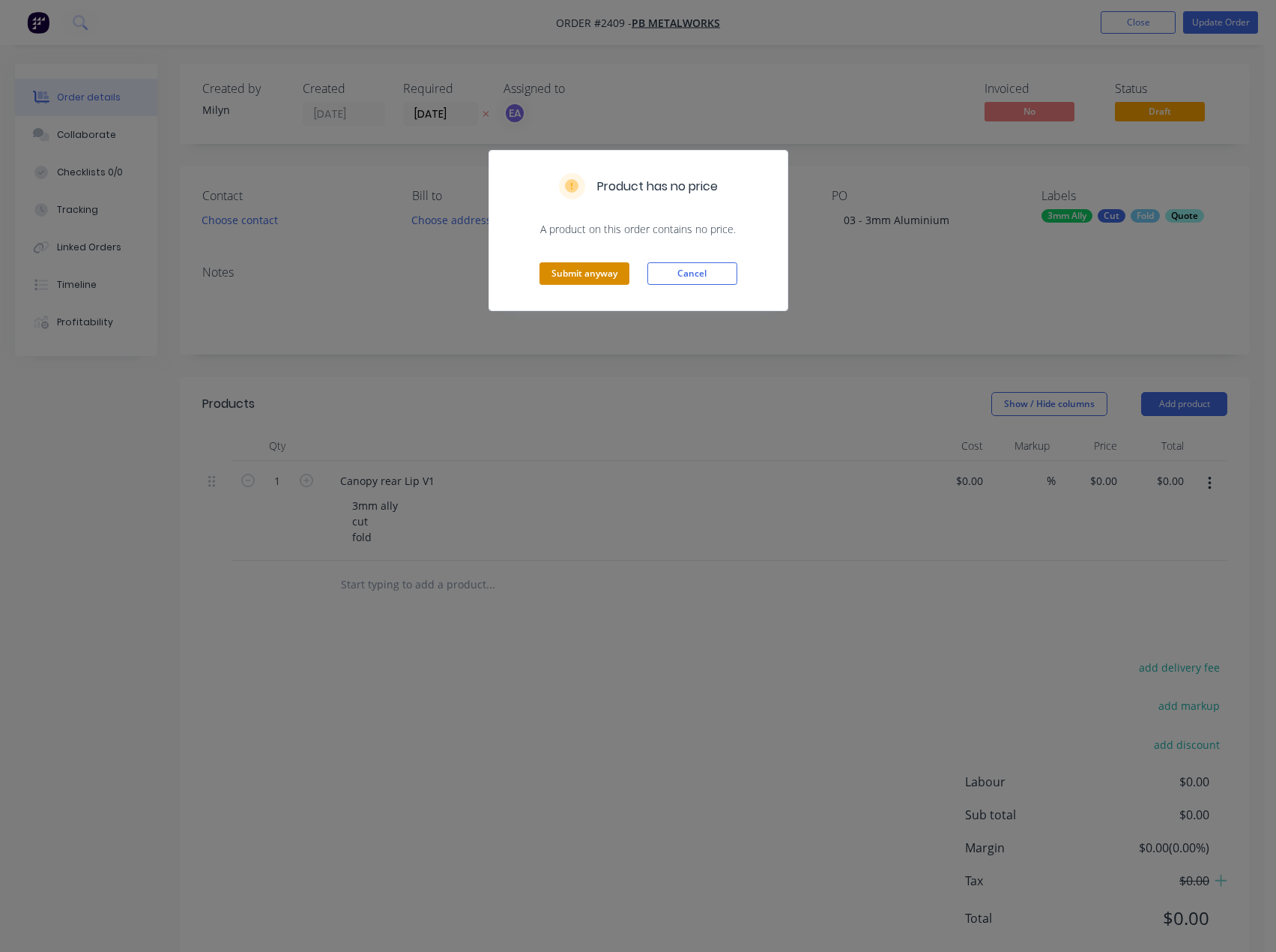
click at [584, 273] on button "Submit anyway" at bounding box center [584, 273] width 89 height 22
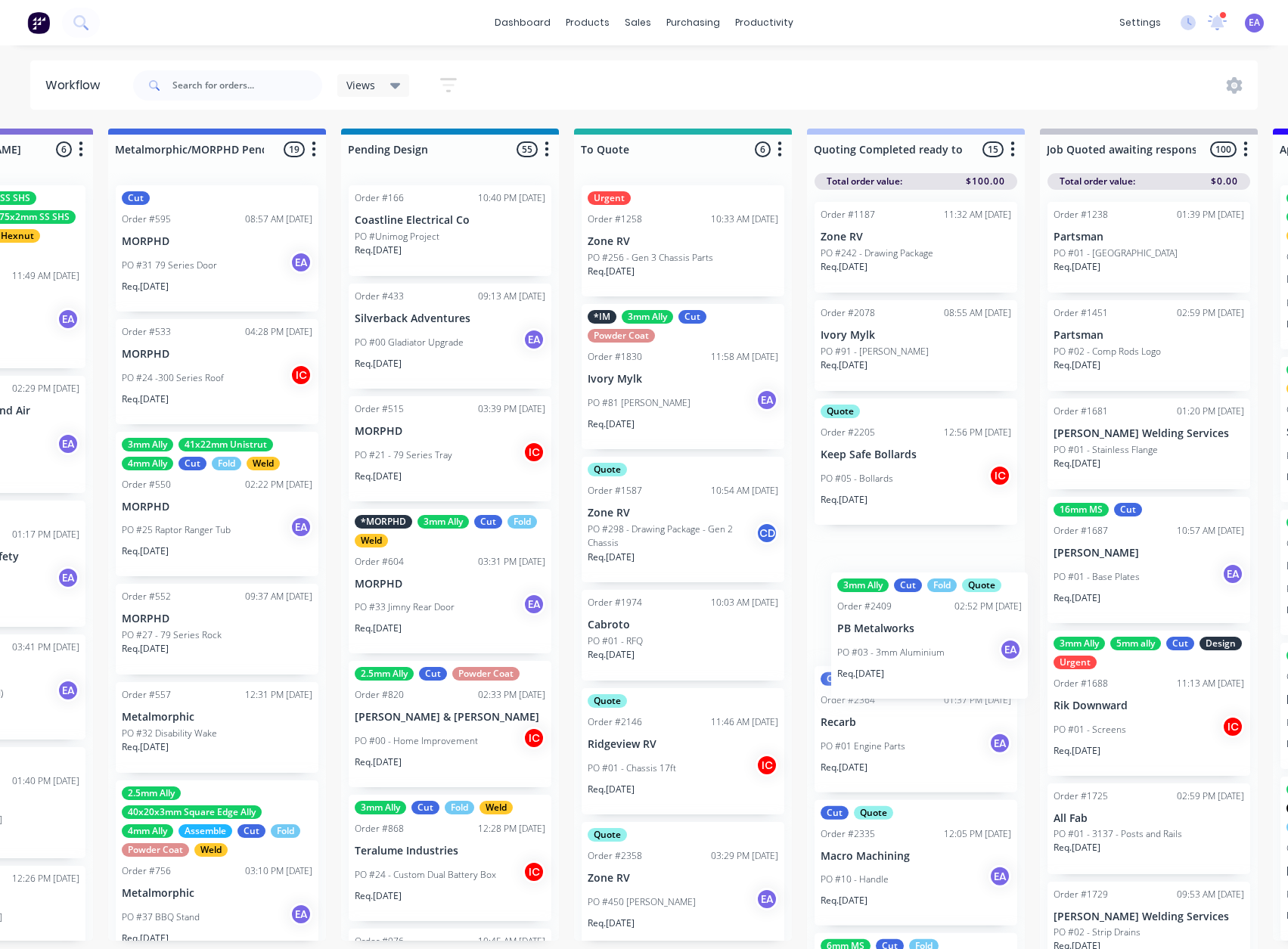
scroll to position [0, 857]
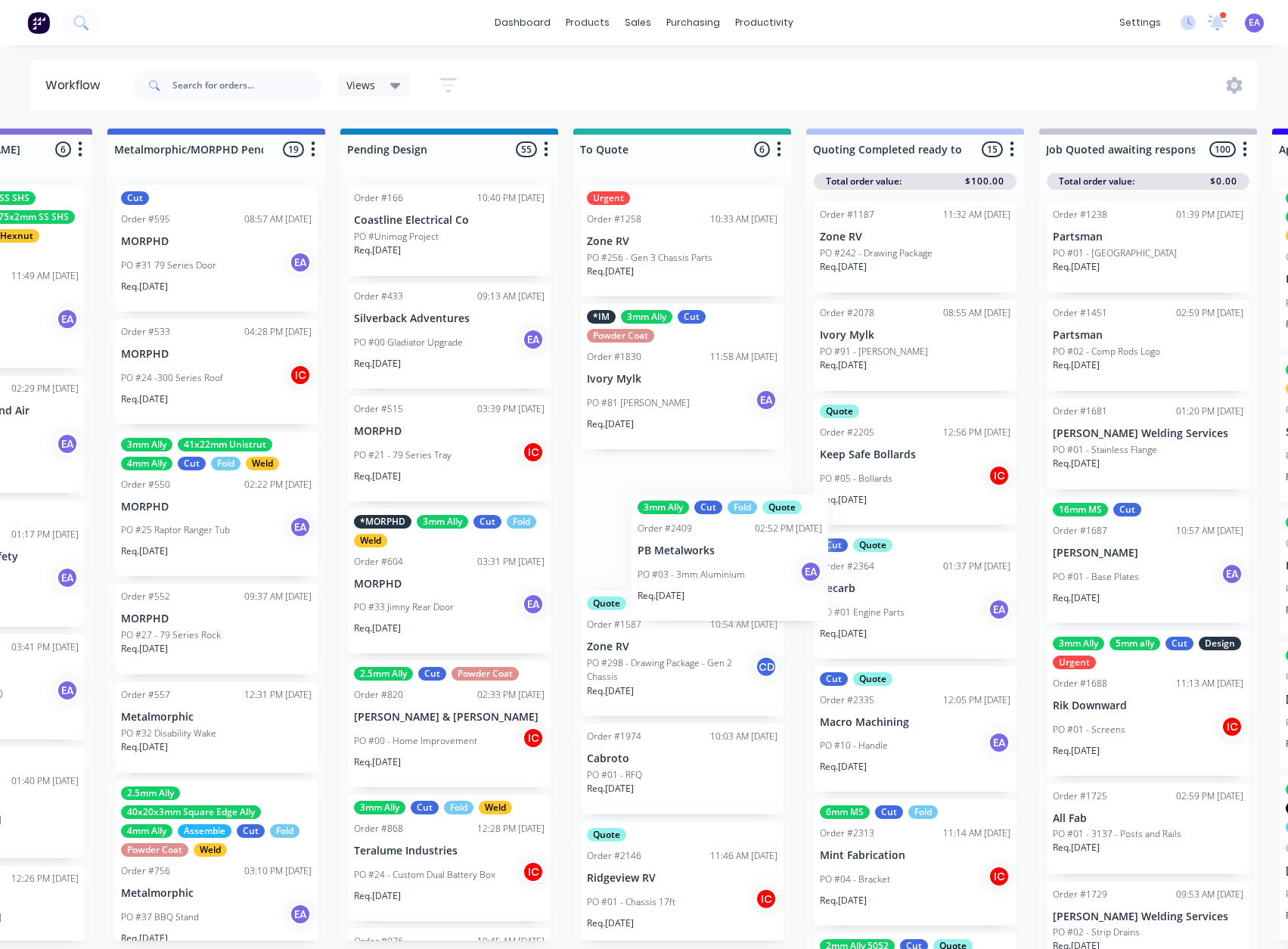
drag, startPoint x: 115, startPoint y: 690, endPoint x: 692, endPoint y: 543, distance: 595.4
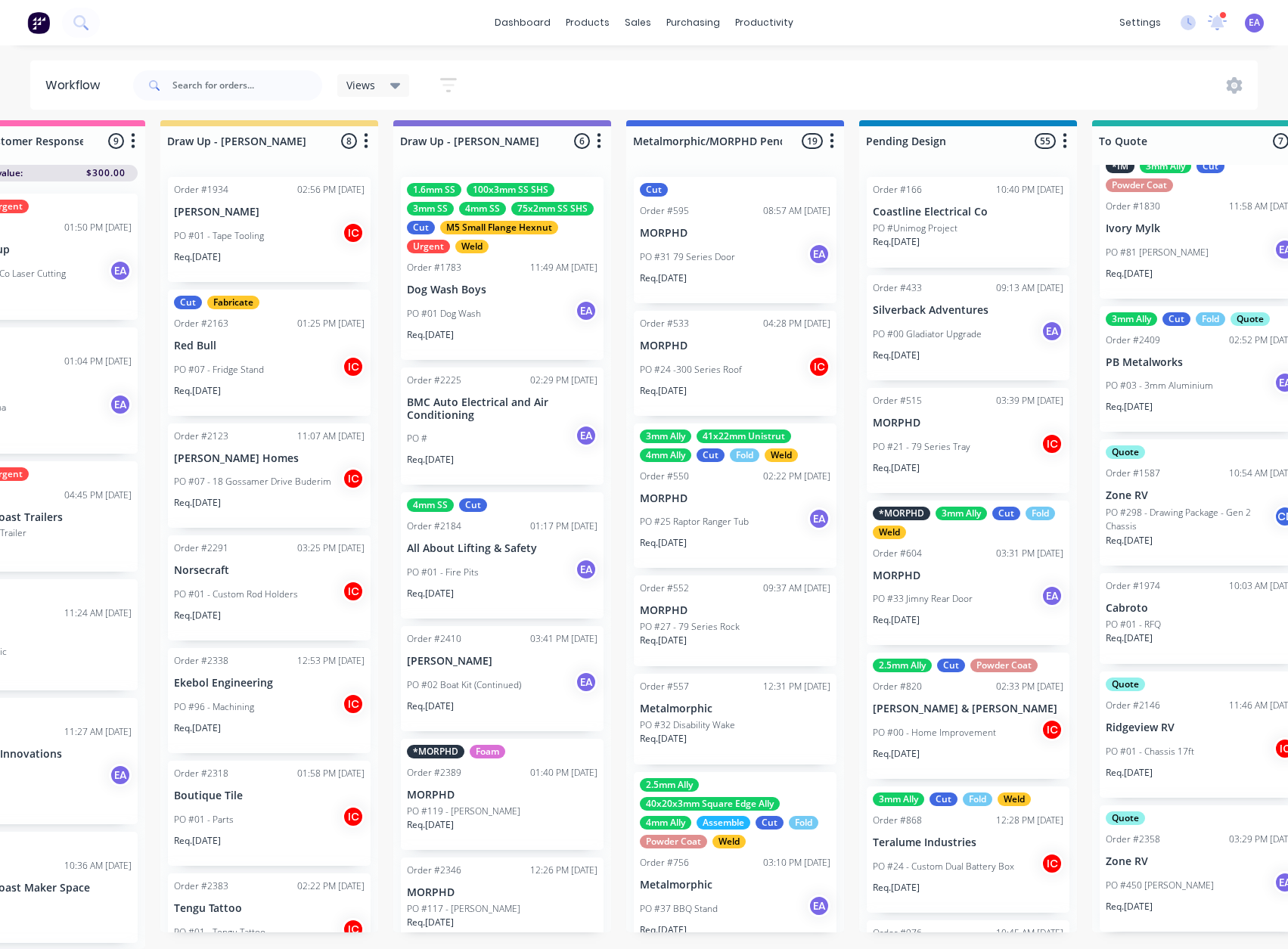
scroll to position [20, 0]
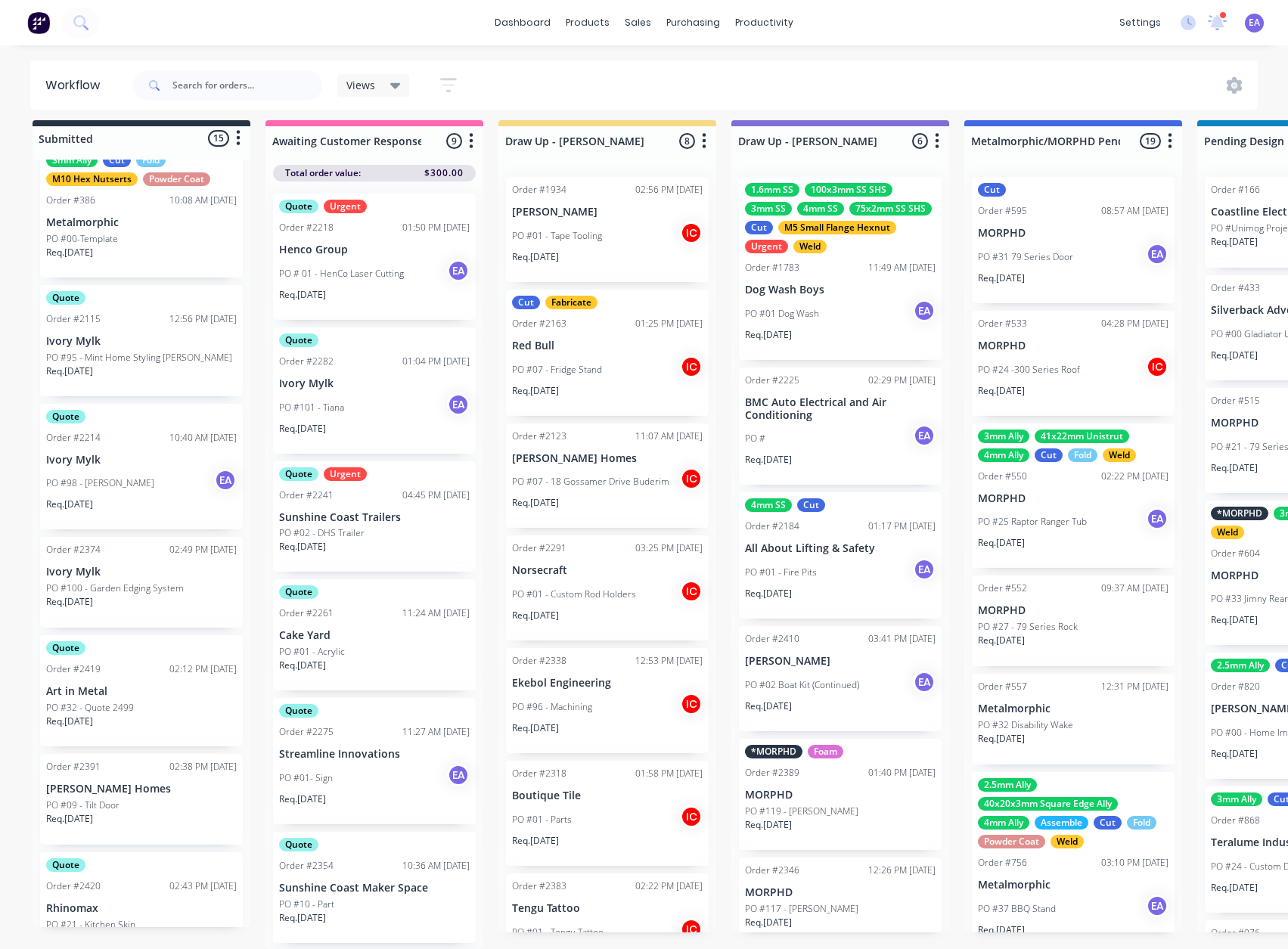
drag, startPoint x: 178, startPoint y: 653, endPoint x: 34, endPoint y: 687, distance: 148.0
click at [136, 685] on p "Art in Metal" at bounding box center [142, 692] width 191 height 13
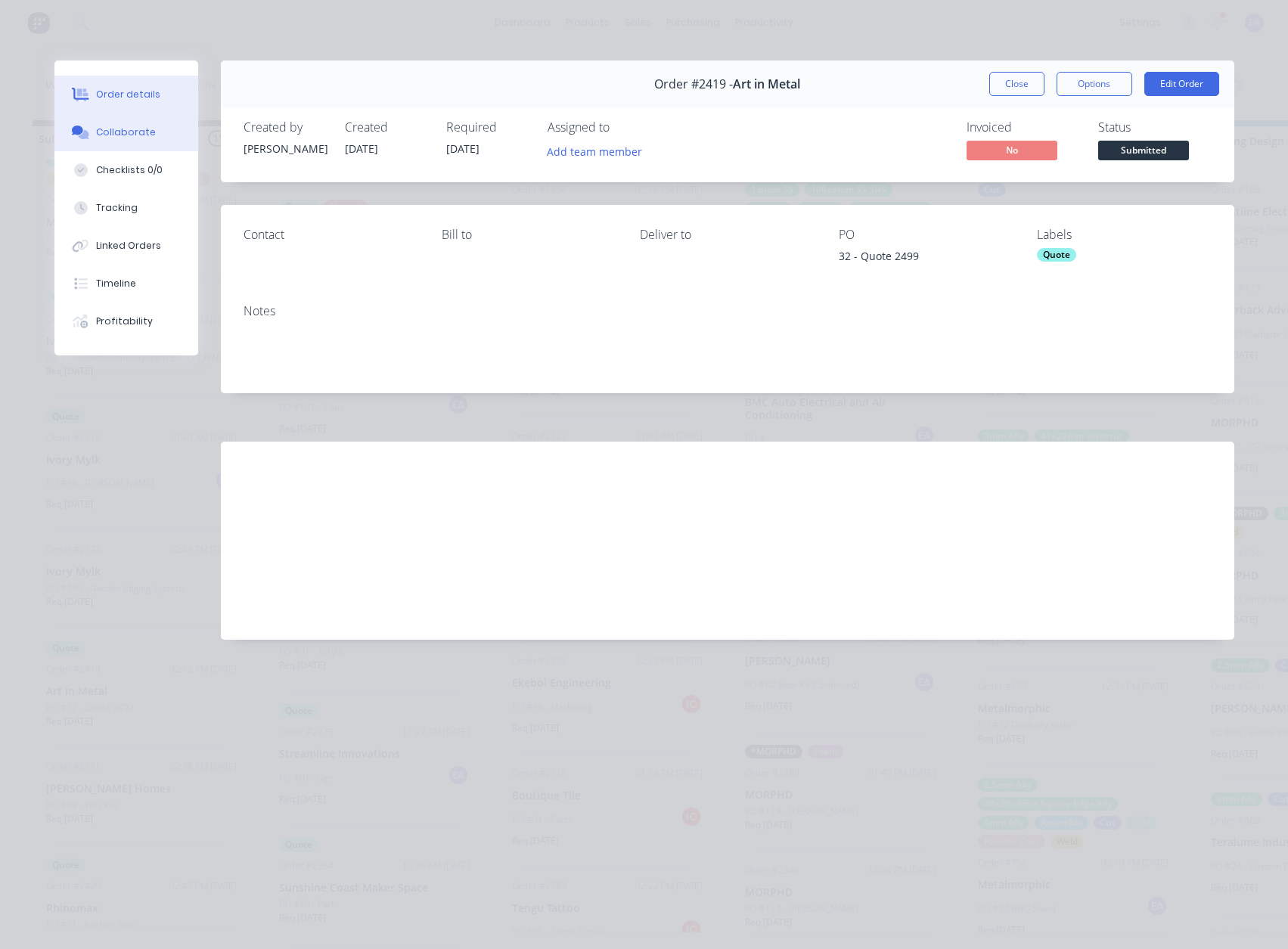
click at [121, 142] on button "Collaborate" at bounding box center [126, 132] width 143 height 38
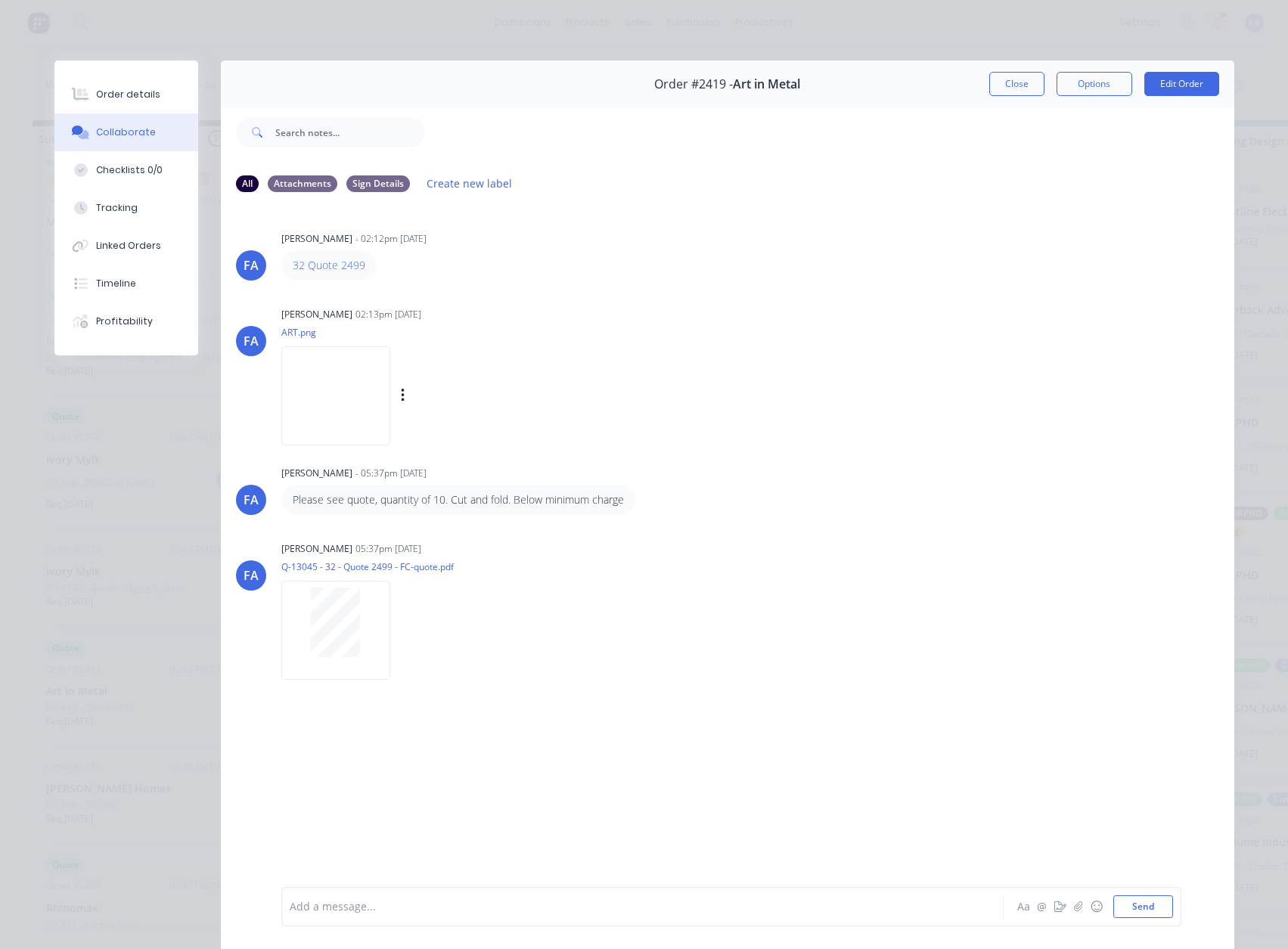
click at [358, 377] on img at bounding box center [335, 396] width 109 height 99
click at [167, 107] on button "Order details" at bounding box center [126, 94] width 143 height 38
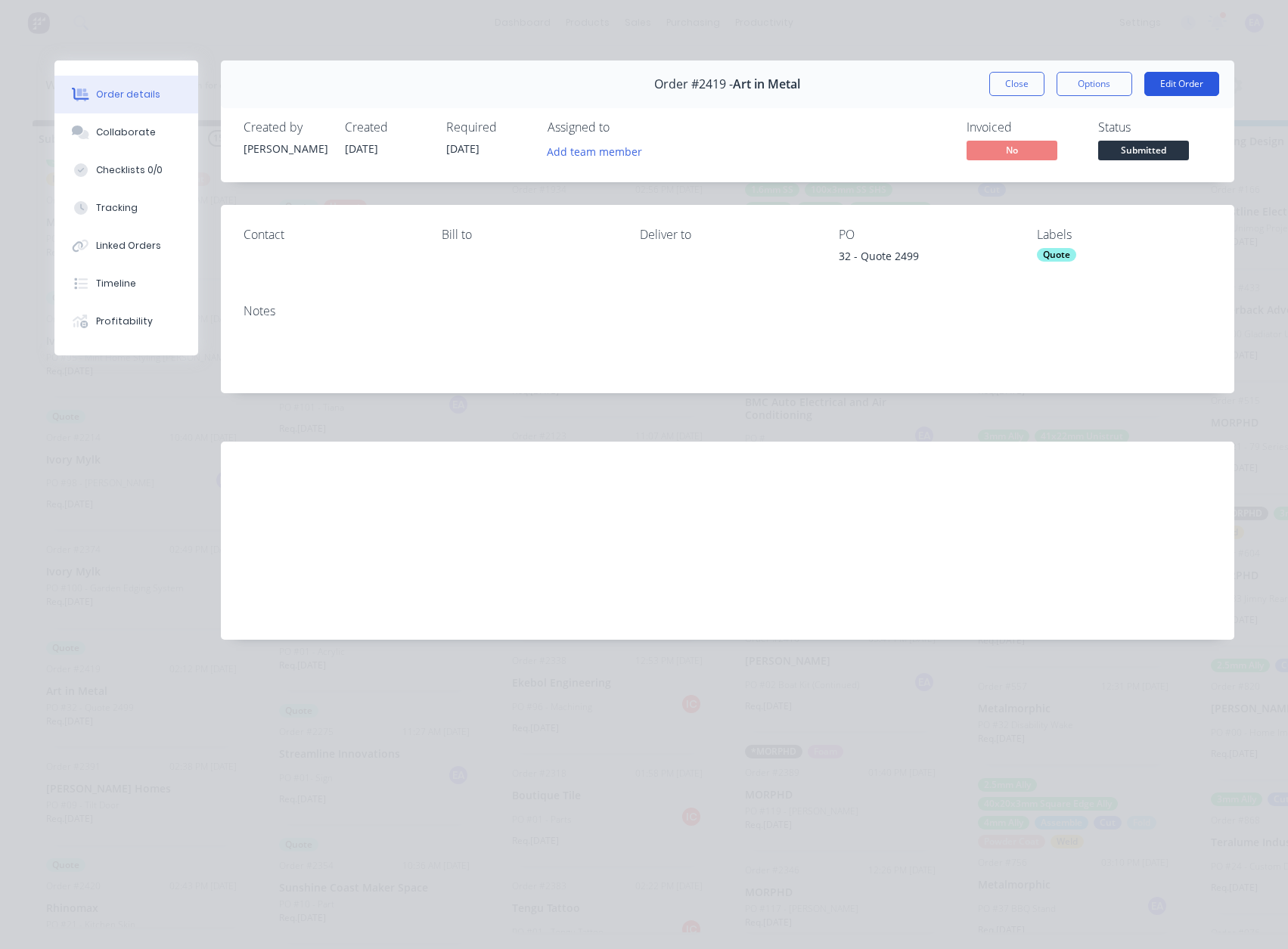
click at [1205, 78] on button "Edit Order" at bounding box center [1182, 84] width 75 height 24
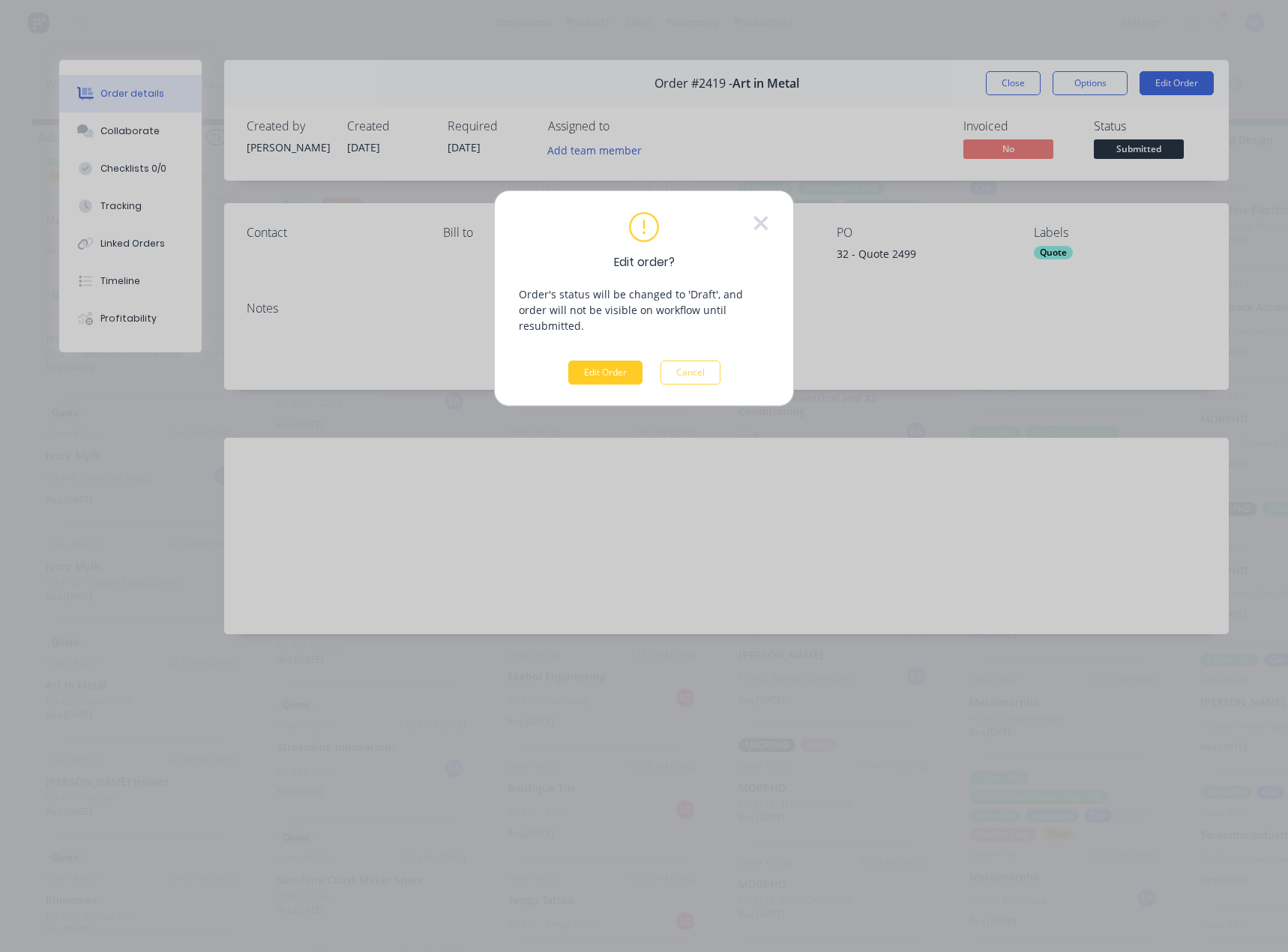
click at [578, 363] on button "Edit Order" at bounding box center [605, 373] width 74 height 24
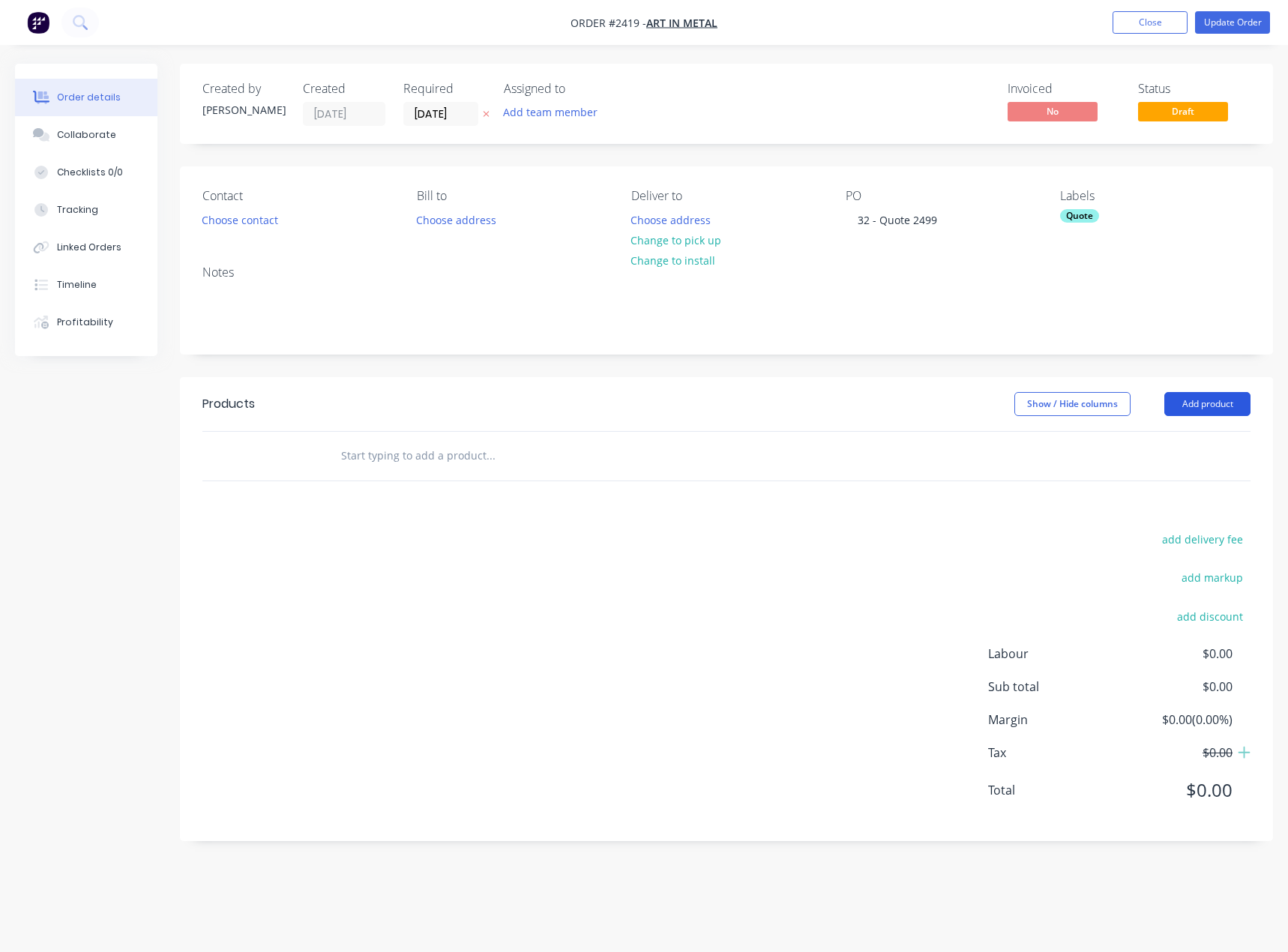
click at [1190, 403] on button "Add product" at bounding box center [1207, 404] width 86 height 24
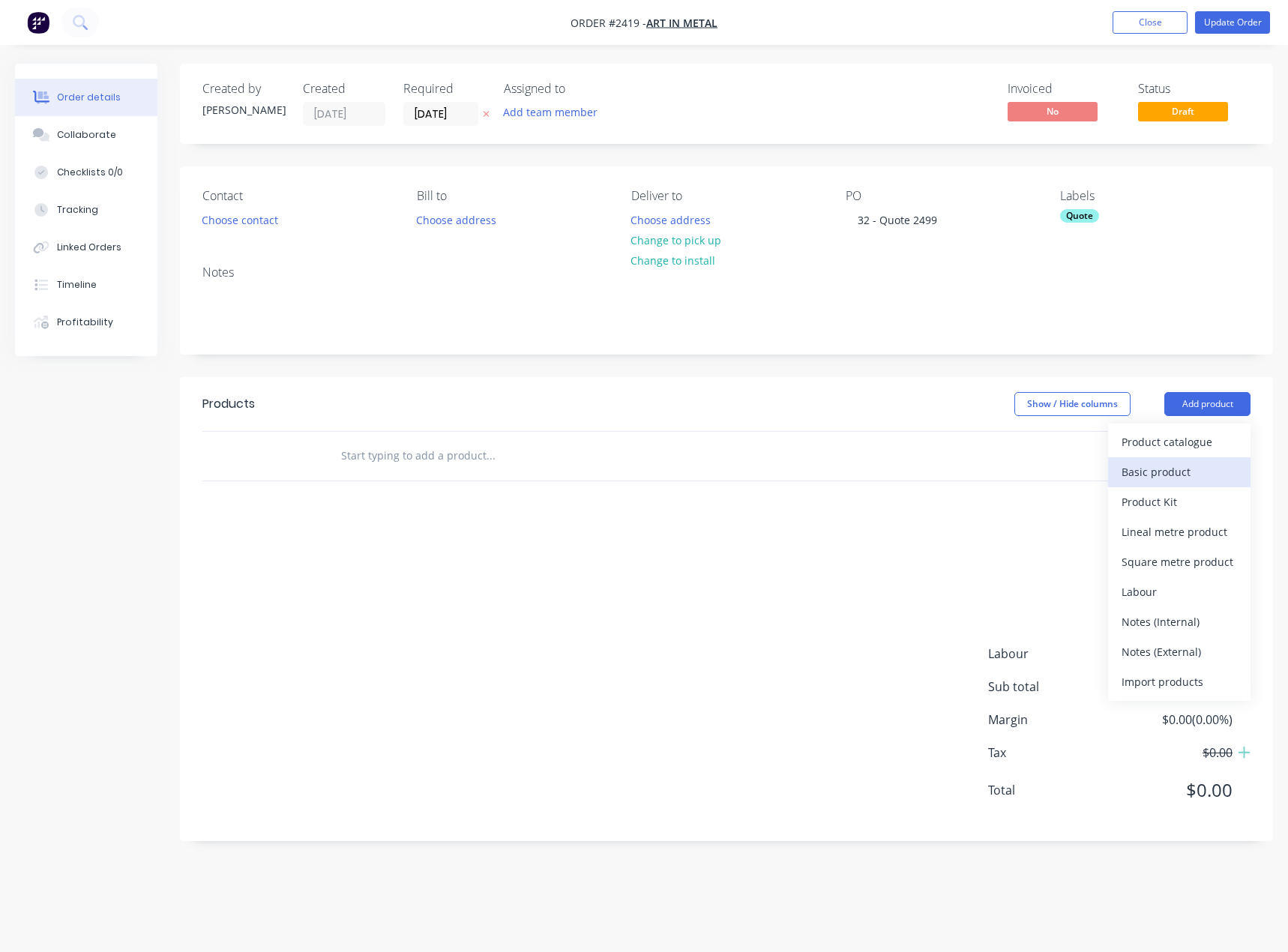
click at [1184, 477] on div "Basic product" at bounding box center [1178, 472] width 115 height 22
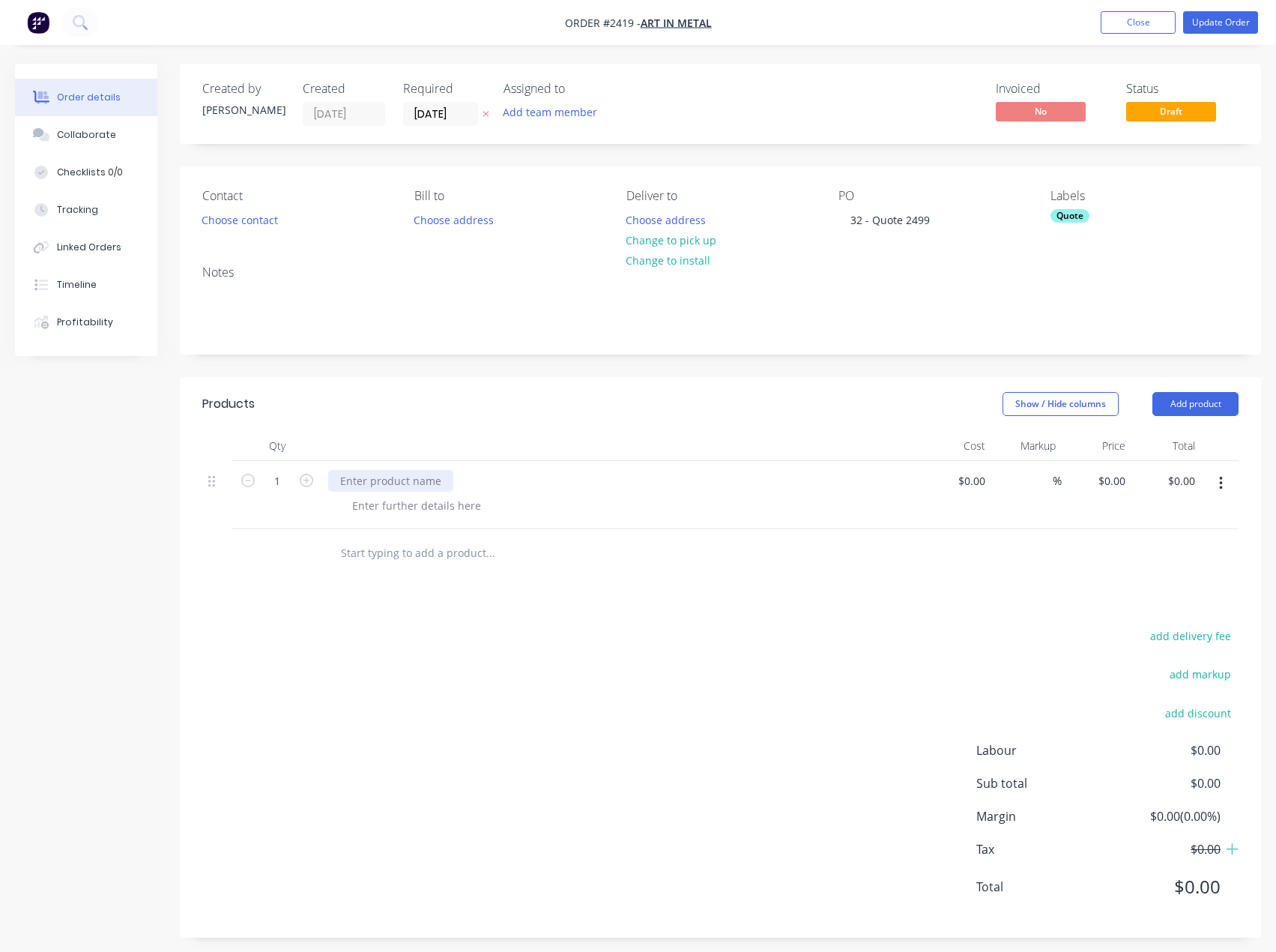
click at [369, 477] on div at bounding box center [391, 481] width 125 height 22
paste div
click at [414, 500] on div at bounding box center [417, 506] width 153 height 22
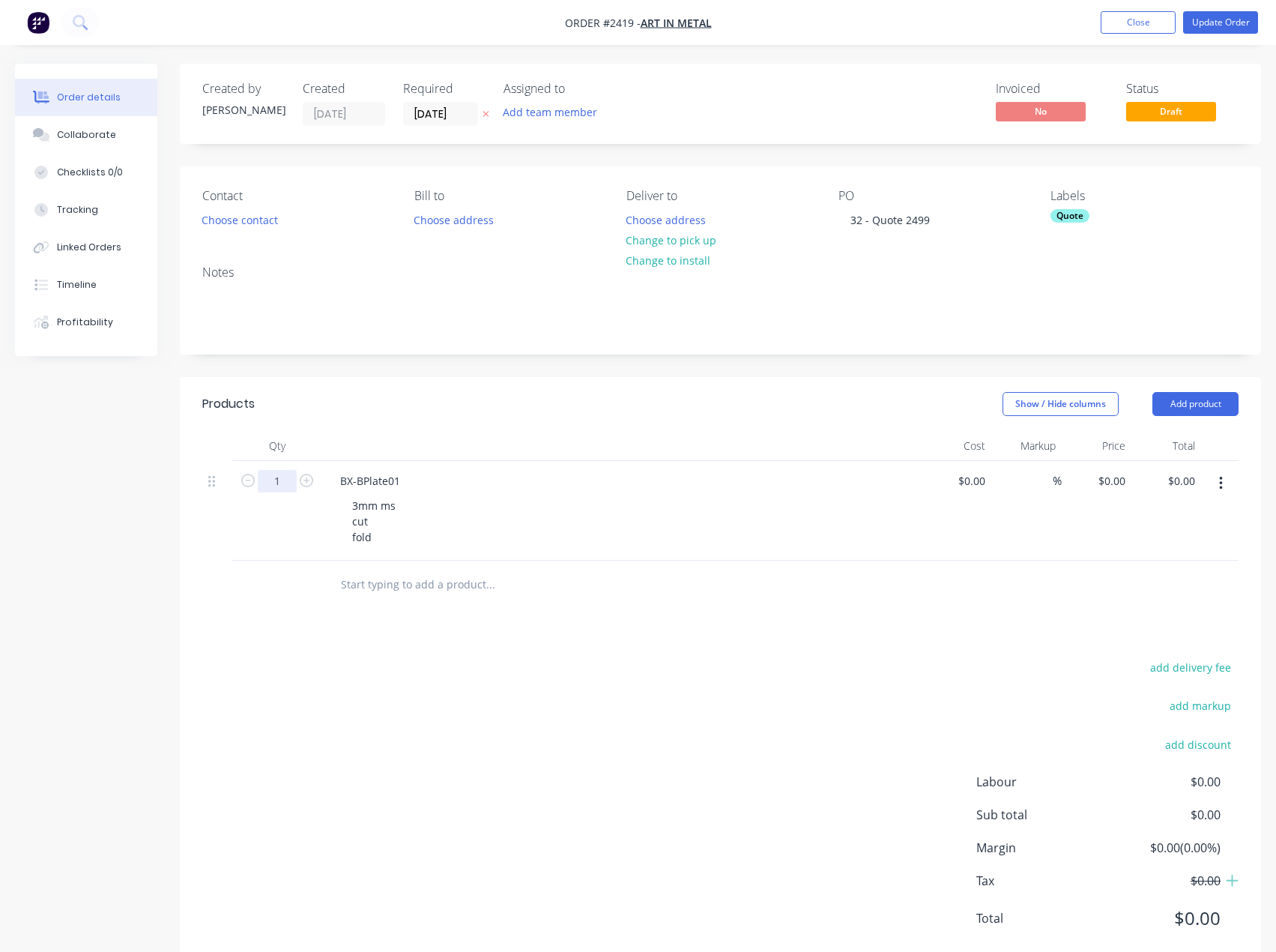
click at [287, 486] on input "1" at bounding box center [277, 481] width 39 height 22
type input "10"
click at [623, 701] on div "add delivery fee add markup add discount Labour $0.00 Sub total $0.00 Margin $0…" at bounding box center [720, 802] width 1036 height 290
click at [556, 122] on button "Add team member" at bounding box center [550, 112] width 110 height 20
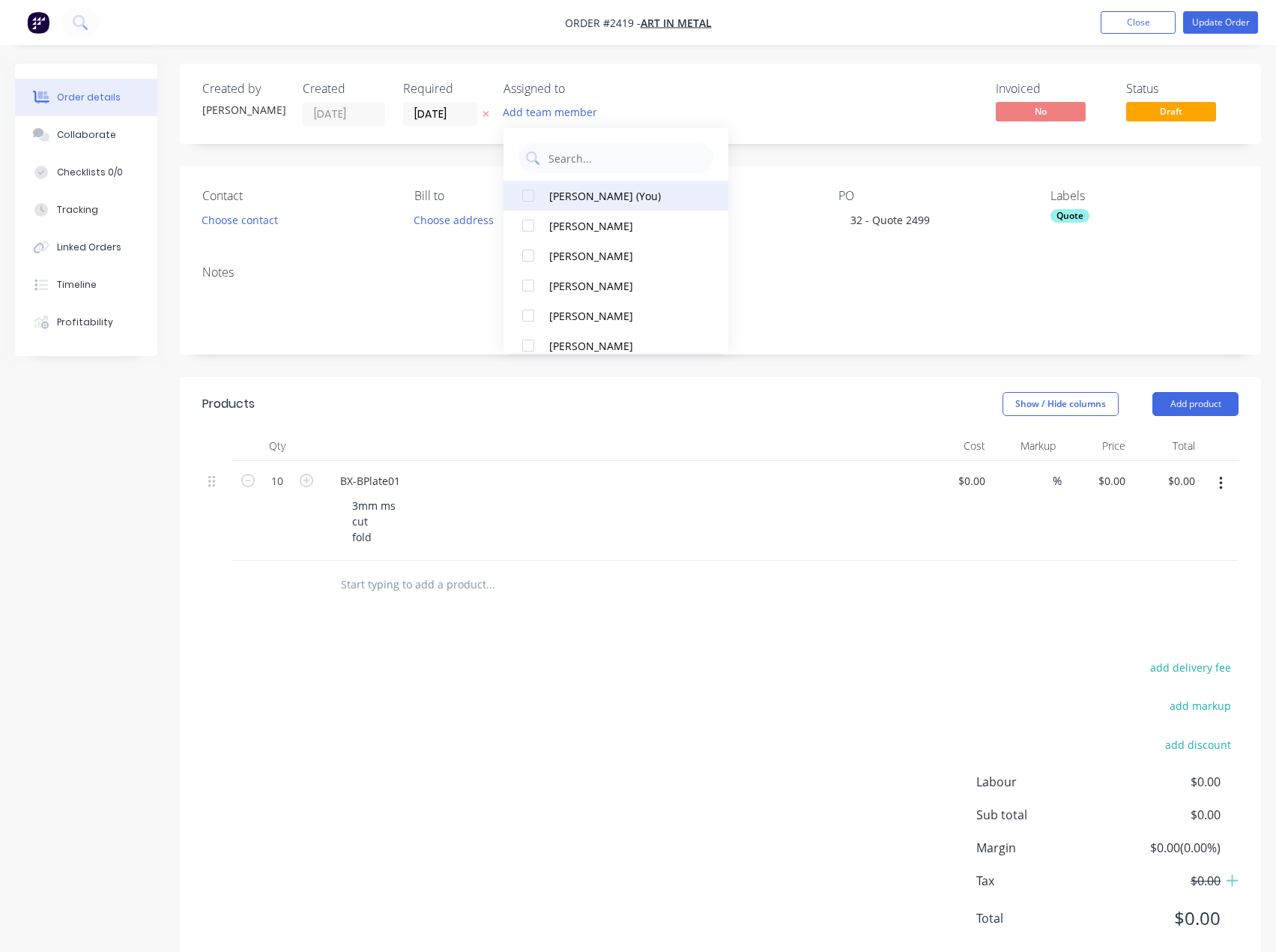
click at [580, 192] on div "Emma Arena (You)" at bounding box center [624, 196] width 149 height 16
click at [772, 125] on div "Invoiced No Status Draft" at bounding box center [946, 104] width 585 height 44
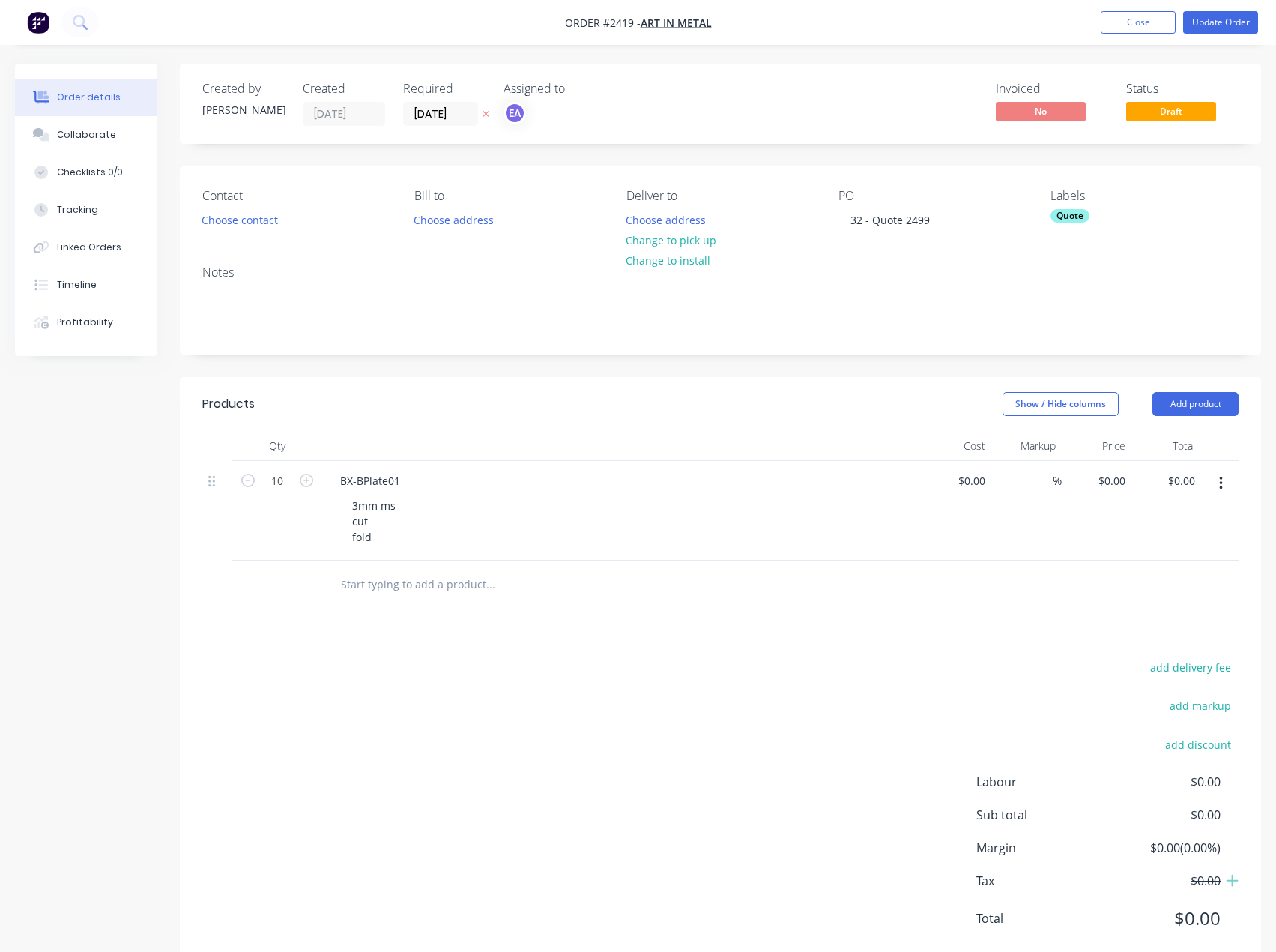
click at [1087, 217] on div "Quote" at bounding box center [1070, 216] width 39 height 14
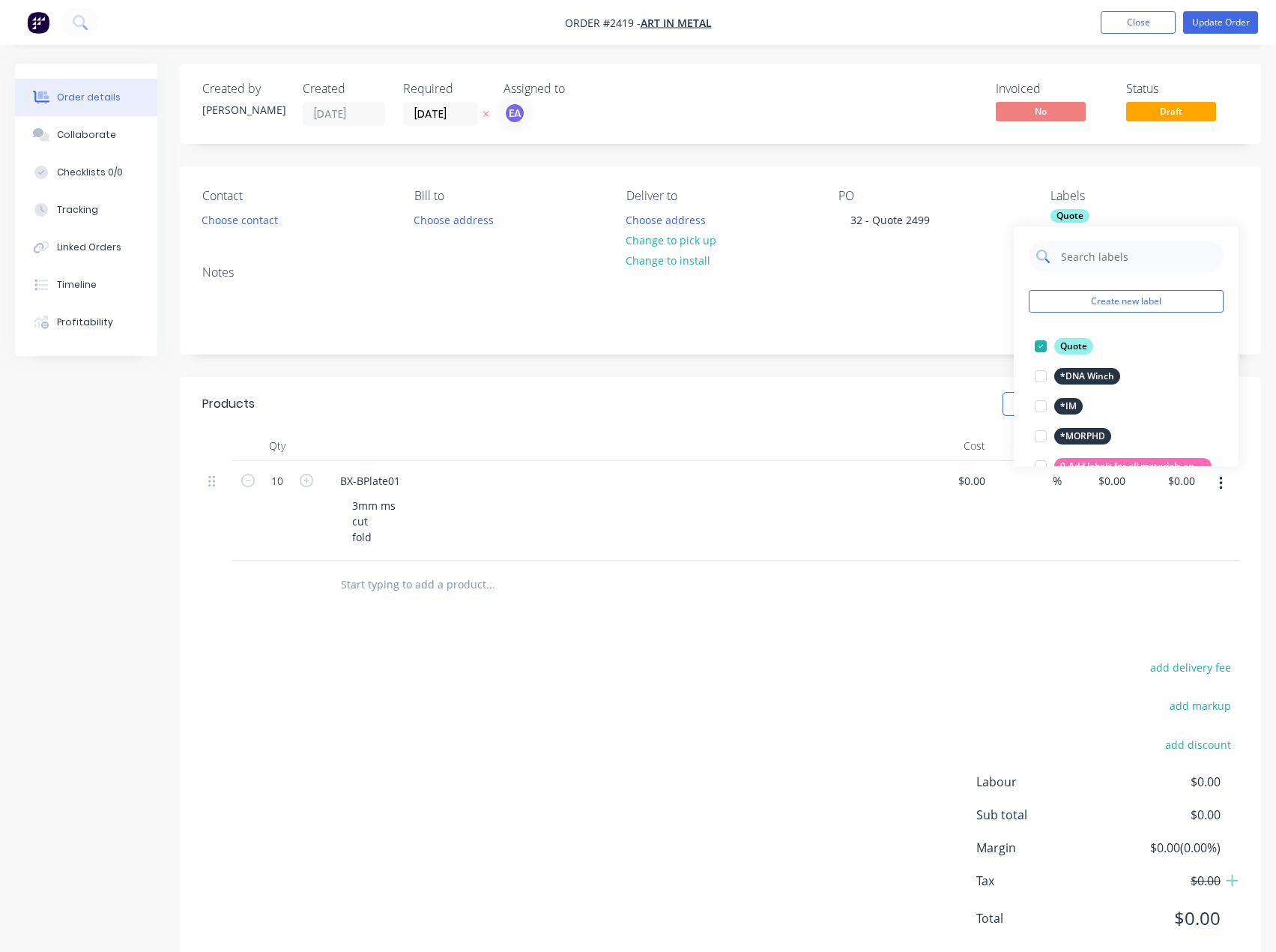
click at [1088, 256] on input "text" at bounding box center [1139, 256] width 157 height 30
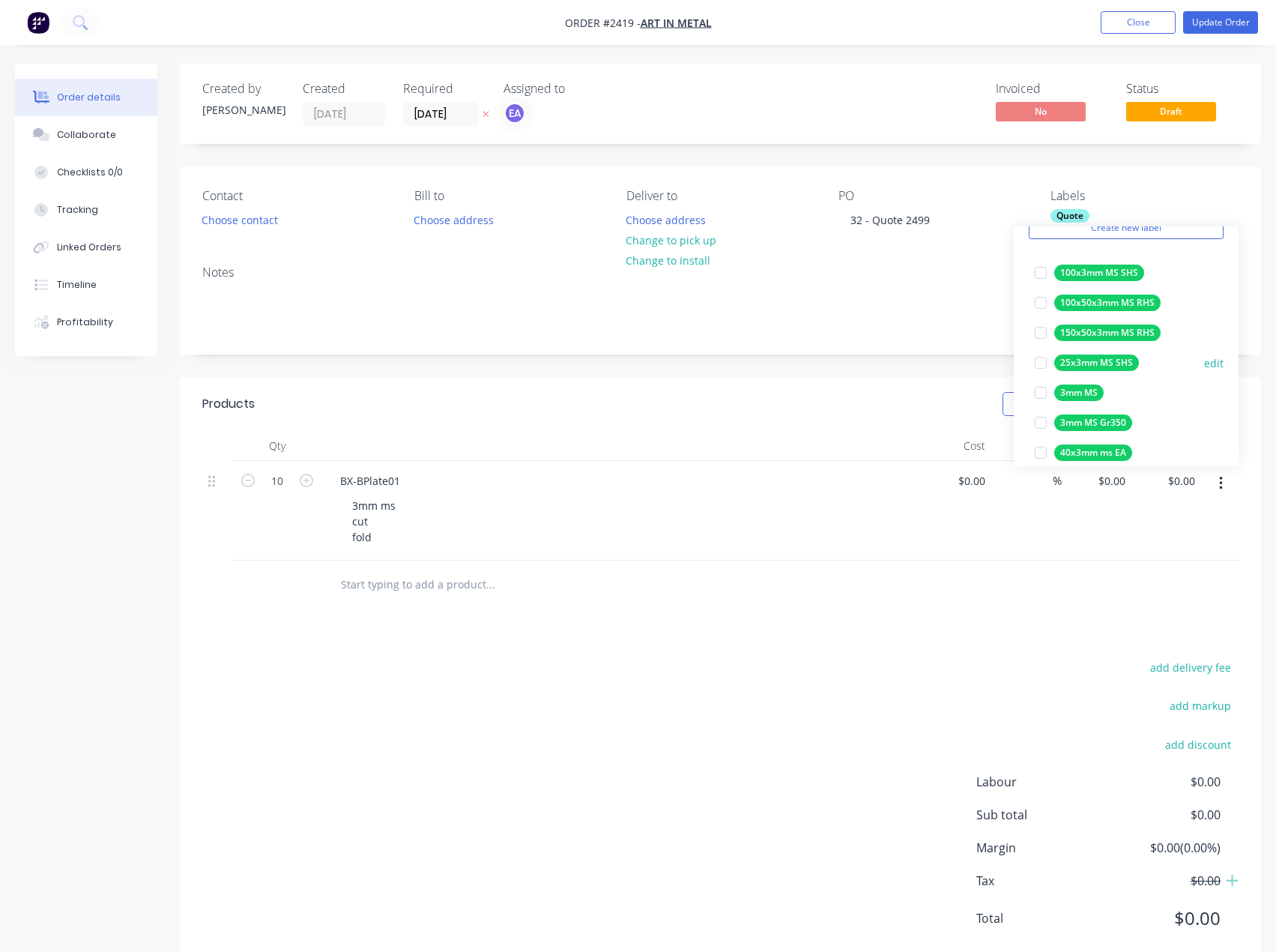
scroll to position [75, 0]
click at [1037, 393] on div at bounding box center [1041, 391] width 30 height 30
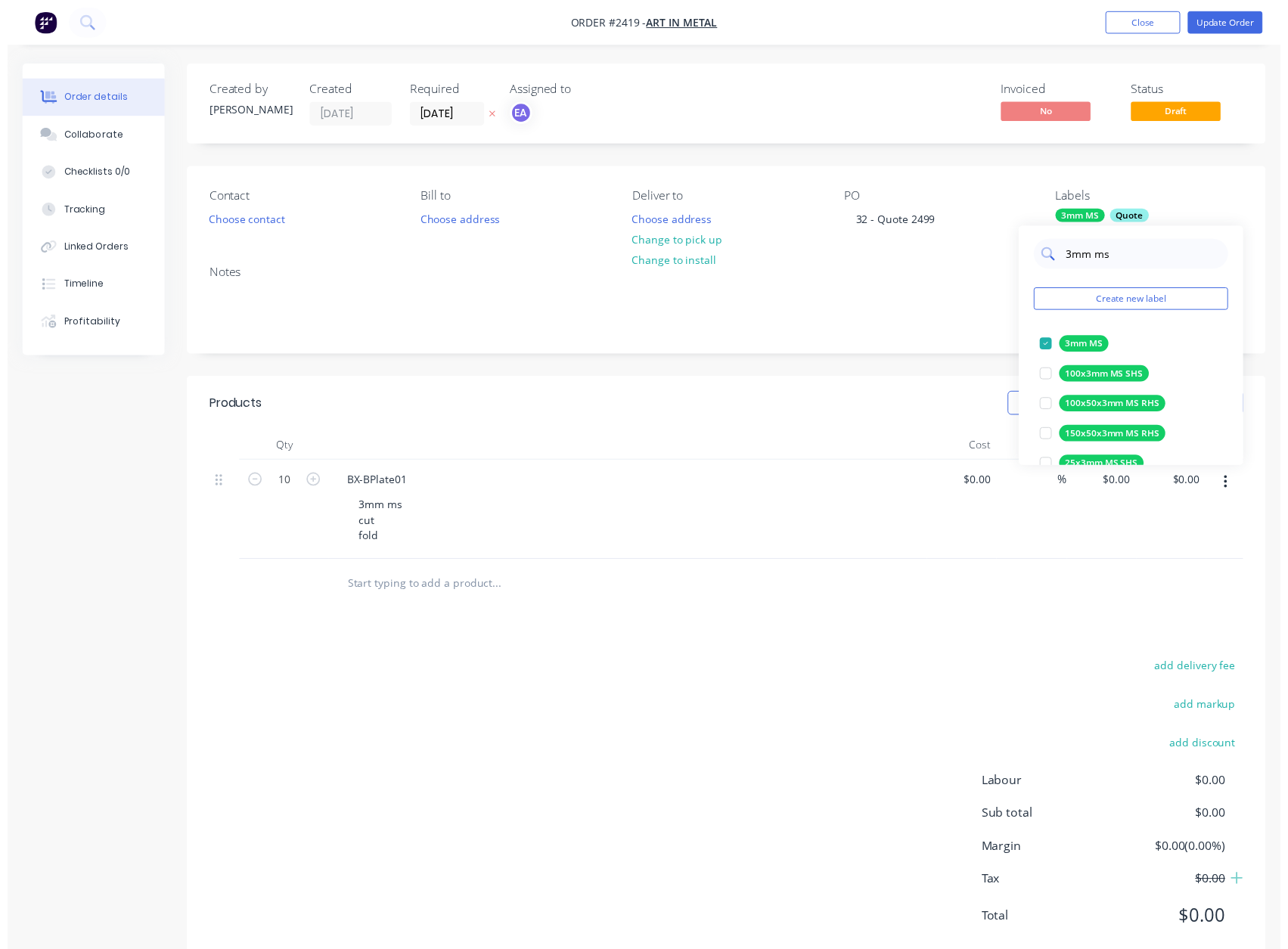
scroll to position [0, 0]
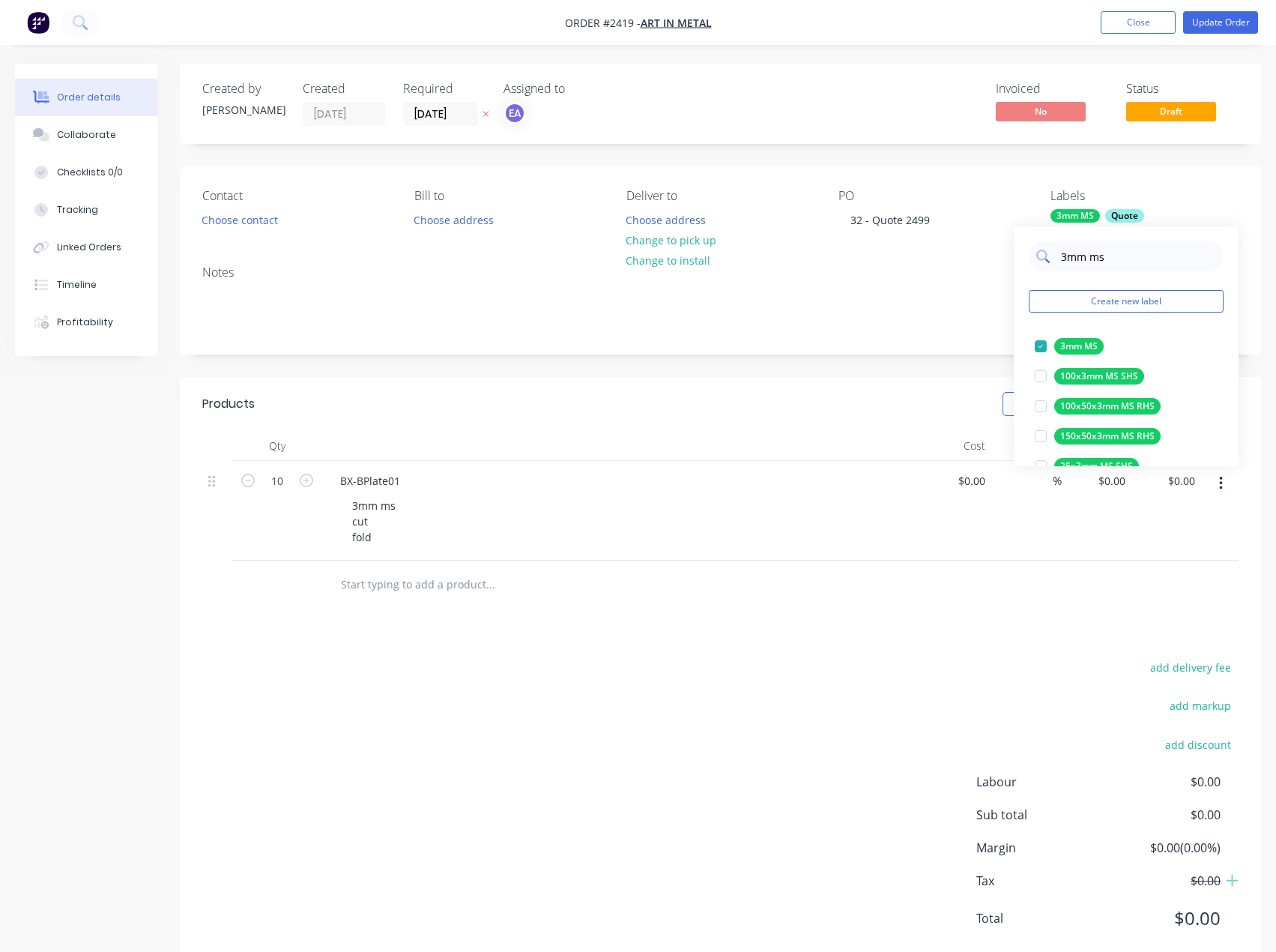
drag, startPoint x: 1115, startPoint y: 256, endPoint x: 1039, endPoint y: 254, distance: 76.0
click at [1039, 254] on div "3mm ms" at bounding box center [1126, 256] width 195 height 30
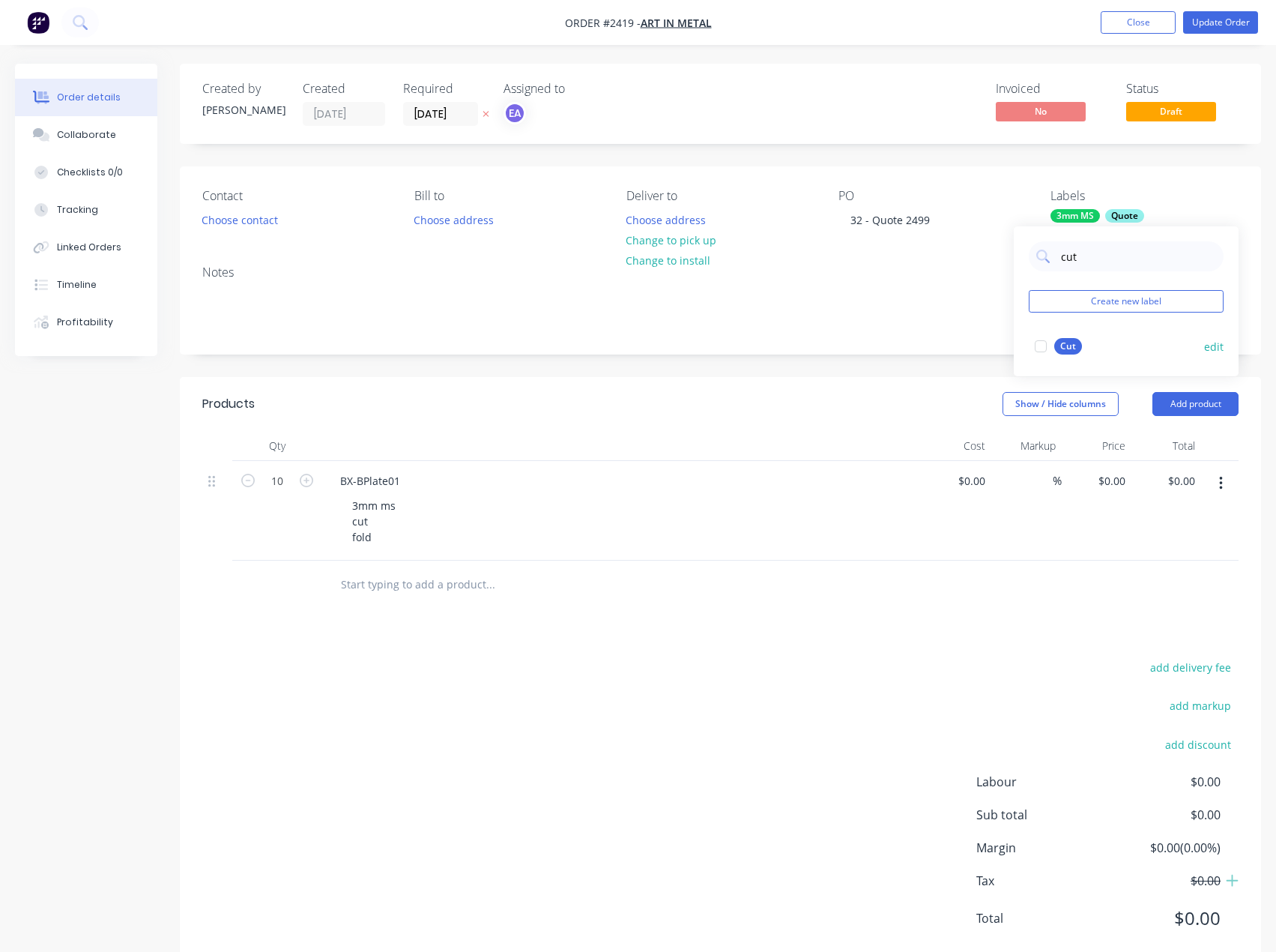
click at [1043, 339] on div at bounding box center [1041, 346] width 30 height 30
drag, startPoint x: 1076, startPoint y: 254, endPoint x: 1049, endPoint y: 257, distance: 27.2
click at [1049, 257] on div "cut" at bounding box center [1126, 256] width 195 height 30
type input "fold"
click at [1042, 343] on div at bounding box center [1041, 346] width 30 height 30
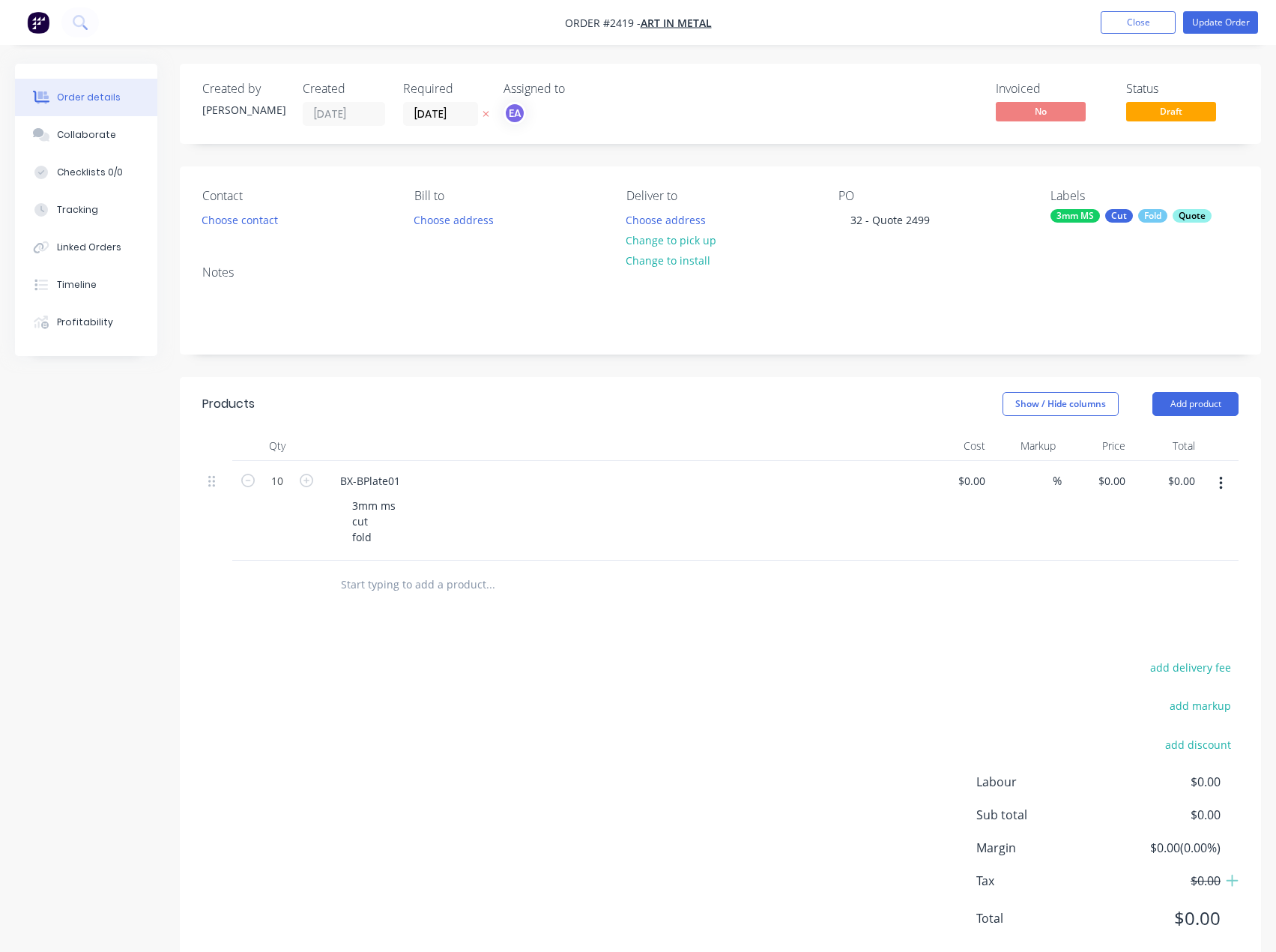
click at [806, 660] on div "add delivery fee add markup add discount Labour $0.00 Sub total $0.00 Margin $0…" at bounding box center [720, 802] width 1036 height 290
click at [1234, 20] on button "Update Order" at bounding box center [1221, 22] width 75 height 22
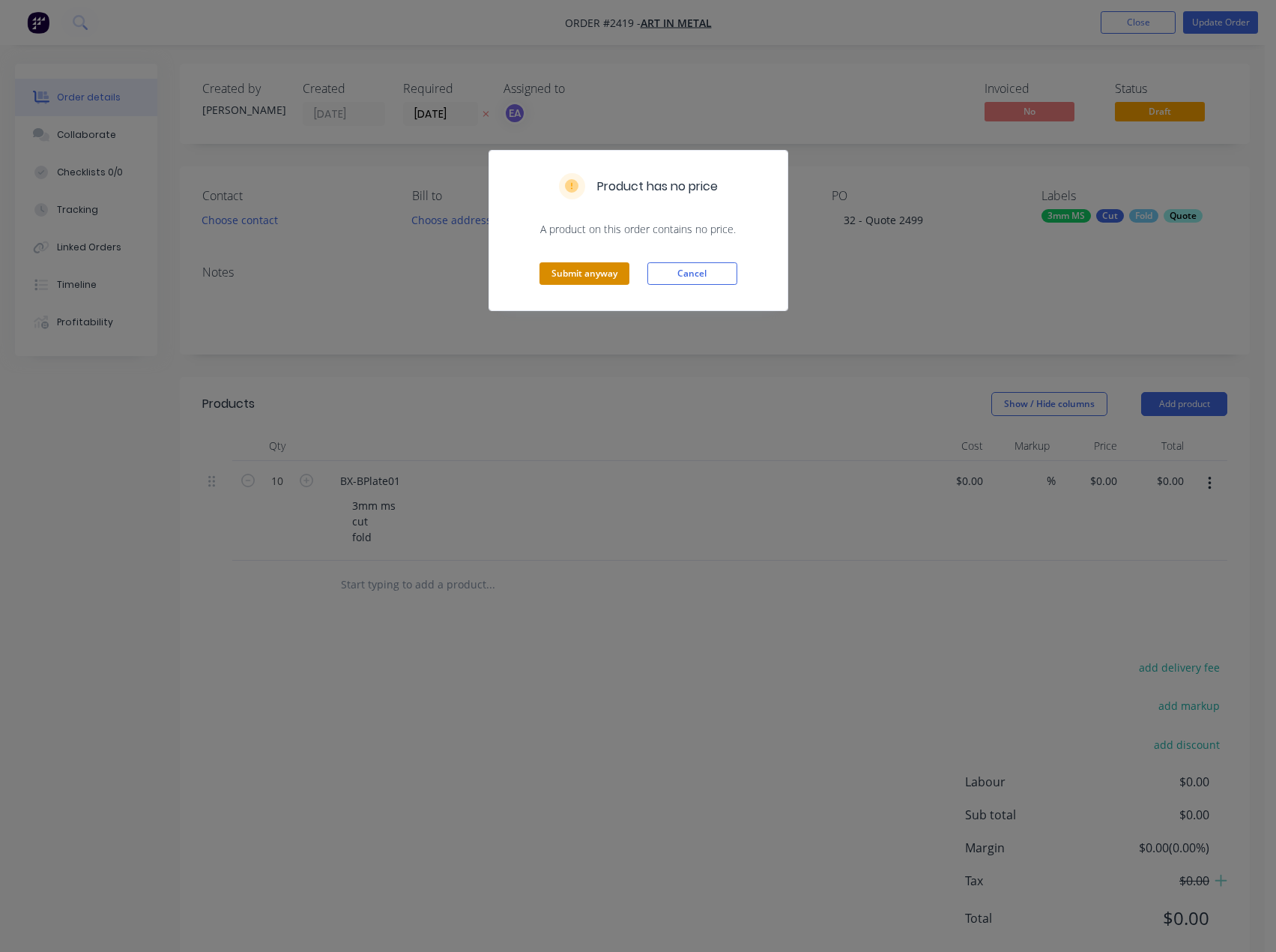
click at [594, 275] on button "Submit anyway" at bounding box center [584, 273] width 89 height 22
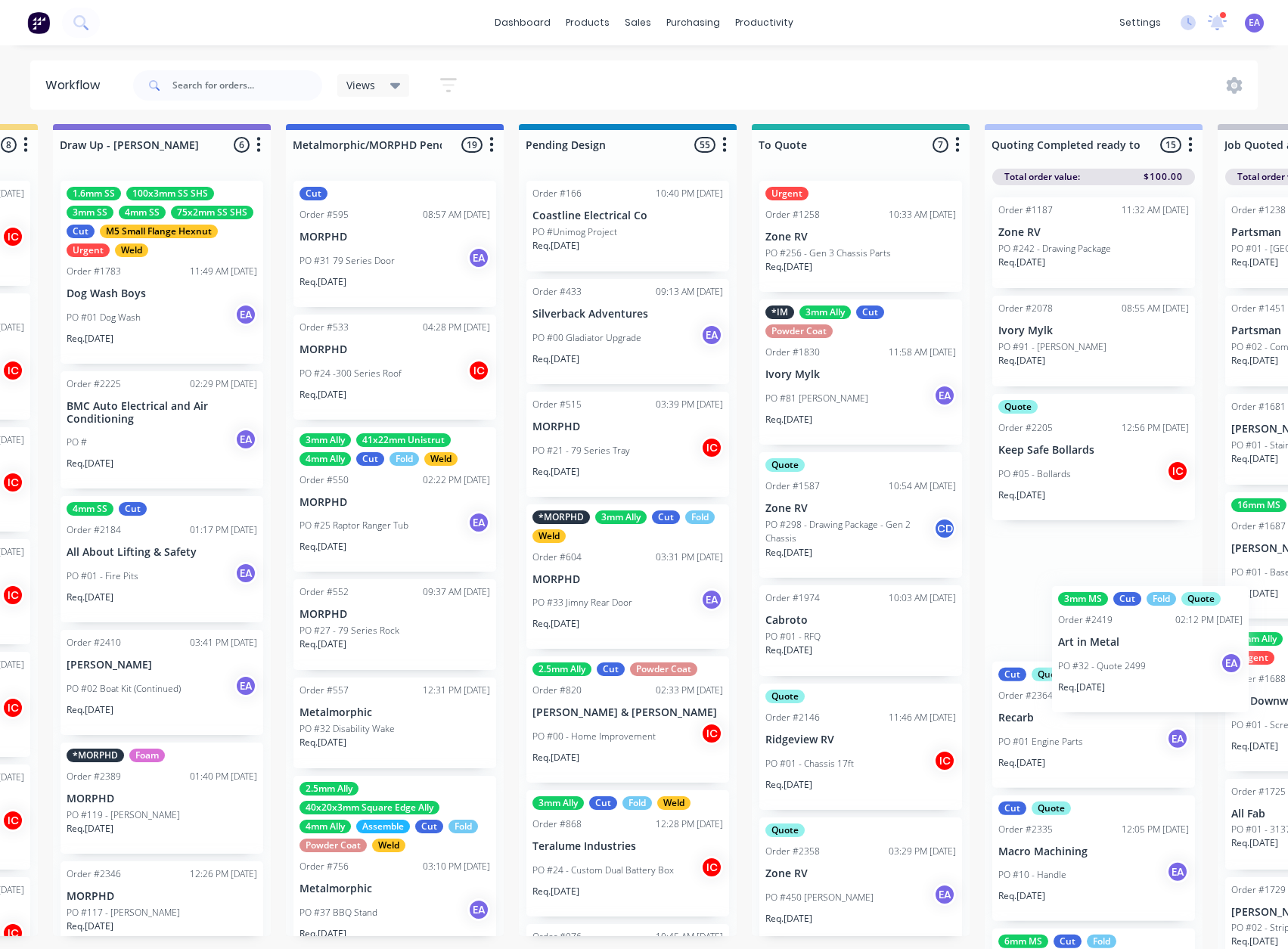
scroll to position [5, 691]
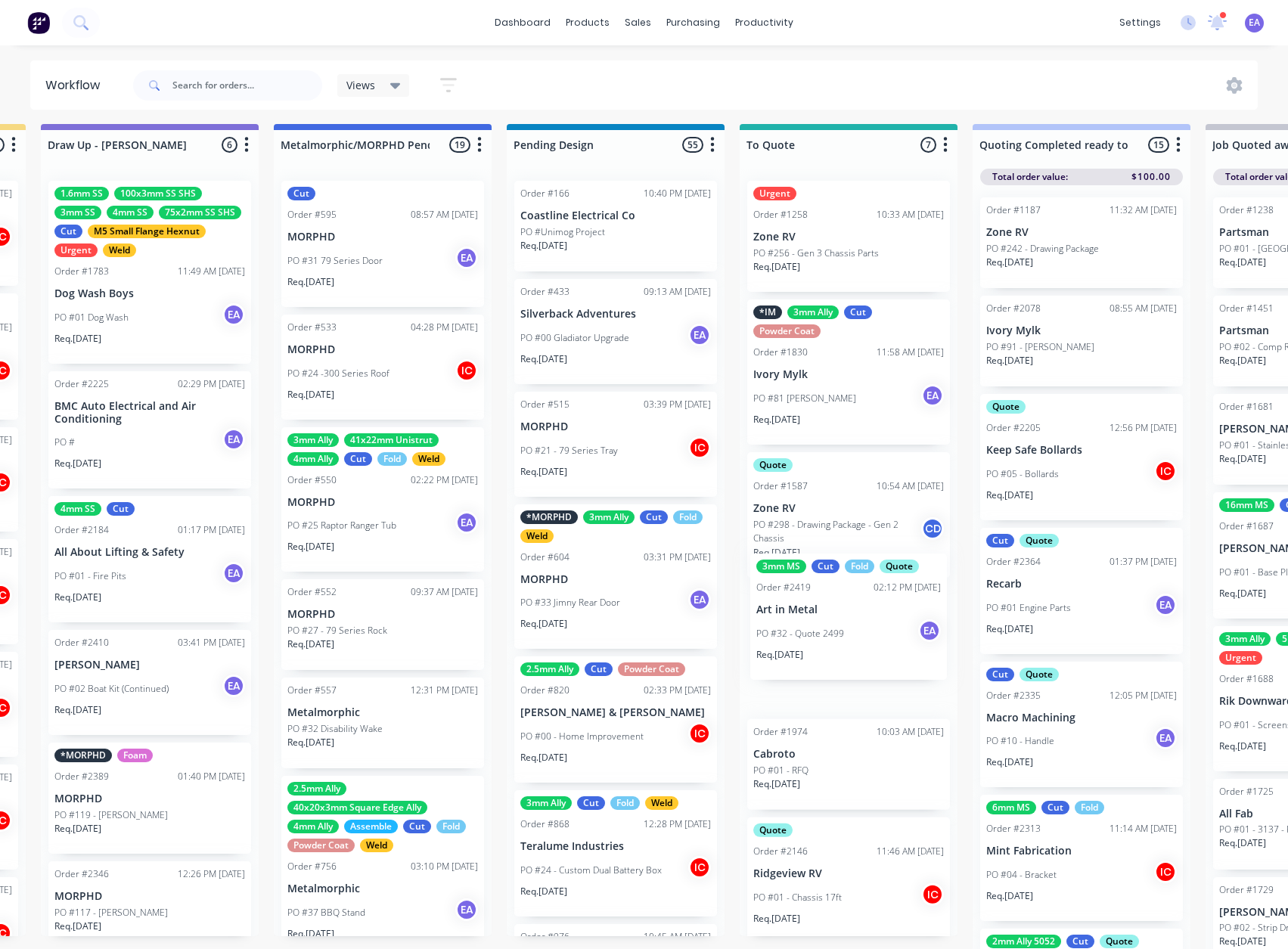
drag, startPoint x: 118, startPoint y: 713, endPoint x: 834, endPoint y: 618, distance: 722.3
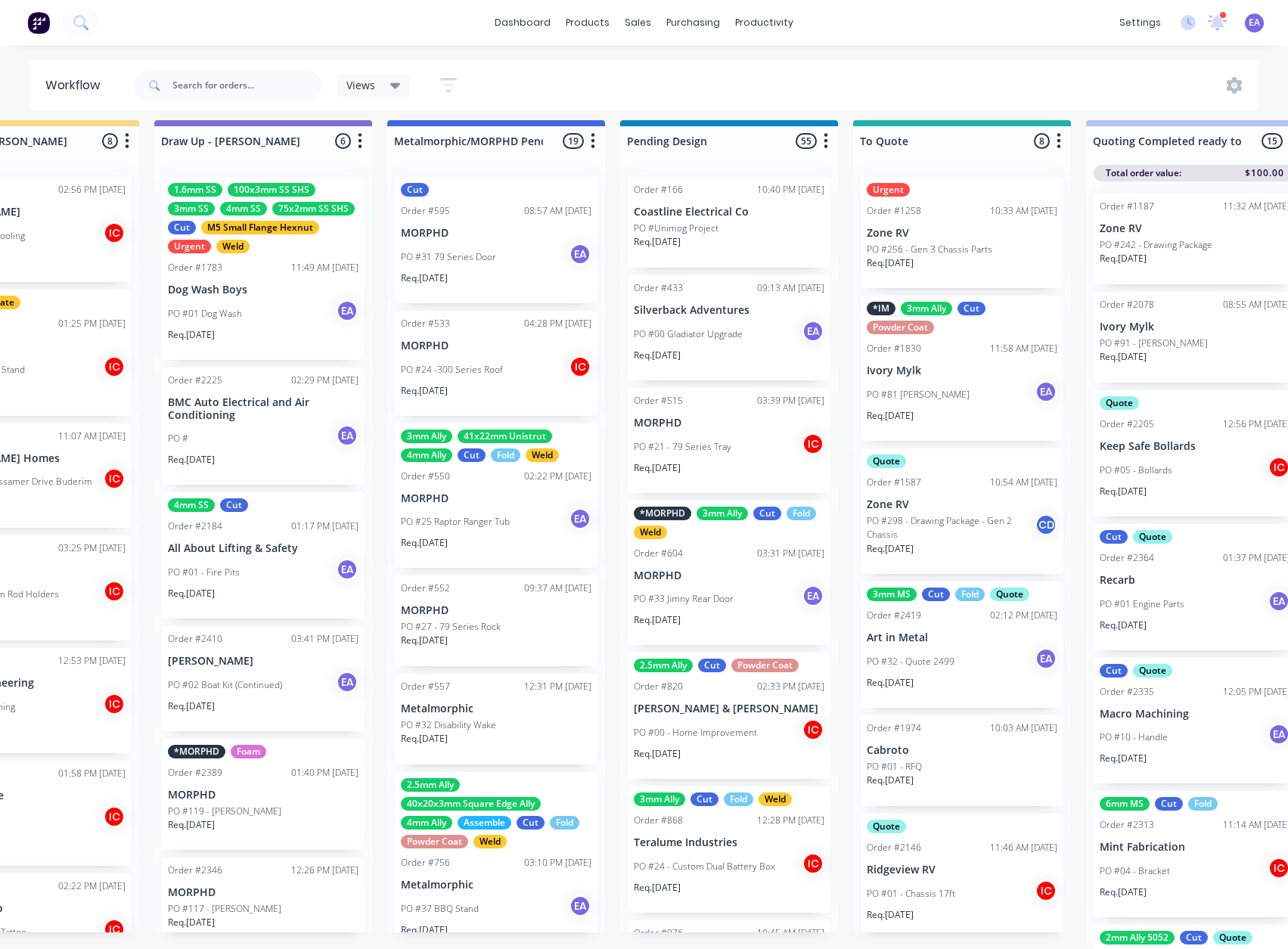
scroll to position [20, 0]
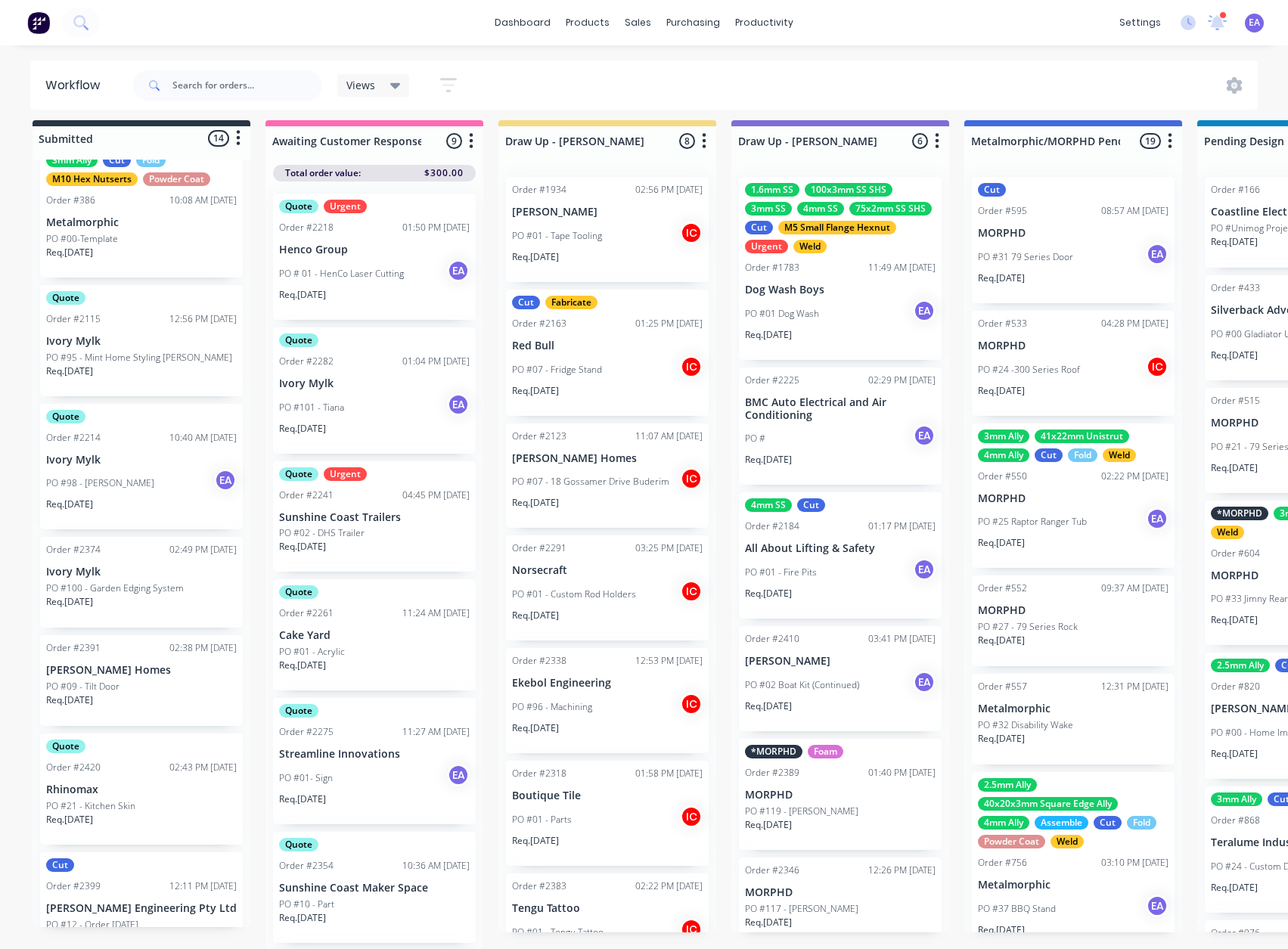
drag, startPoint x: 827, startPoint y: 738, endPoint x: 438, endPoint y: 779, distance: 391.2
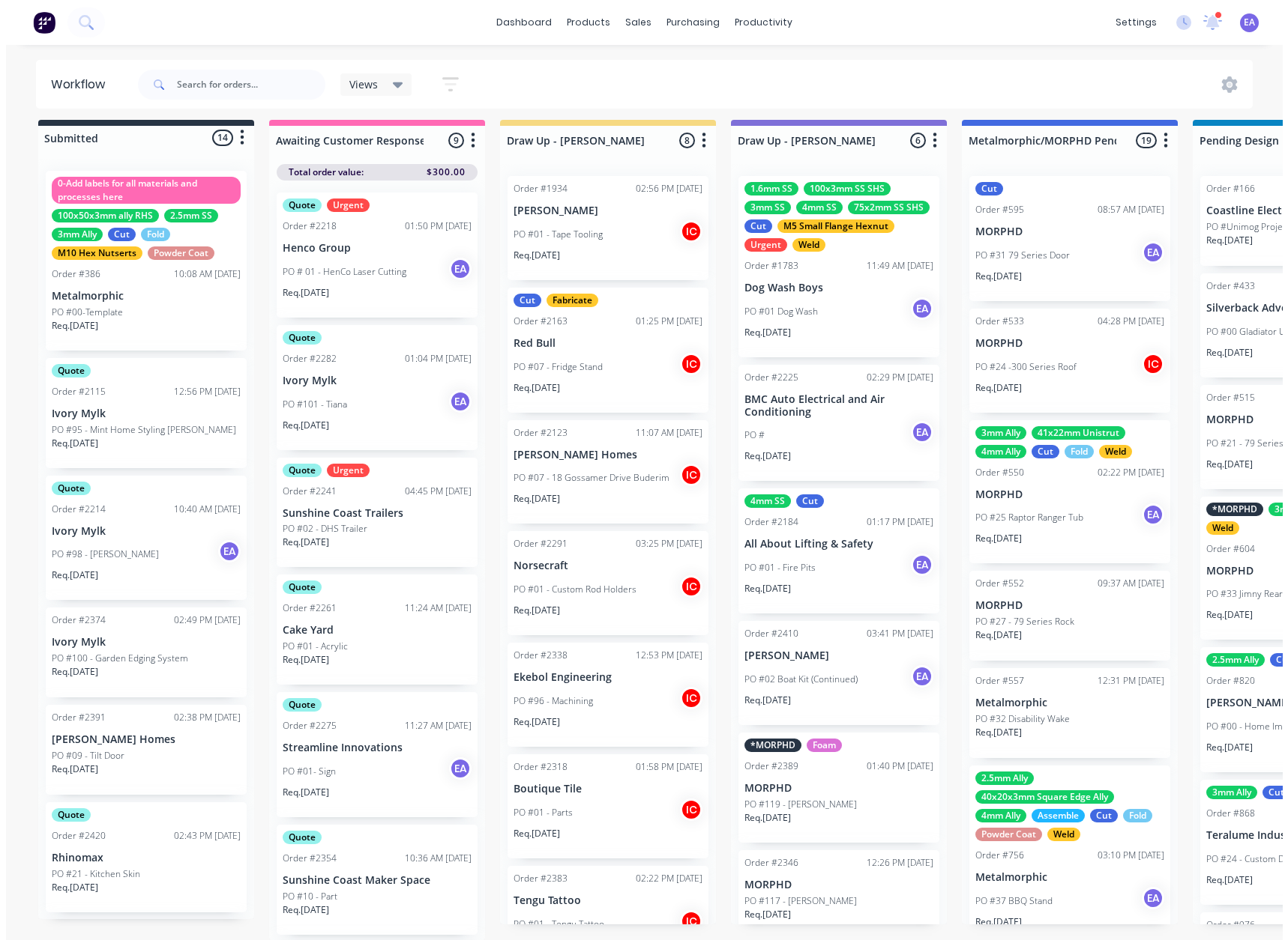
scroll to position [0, 0]
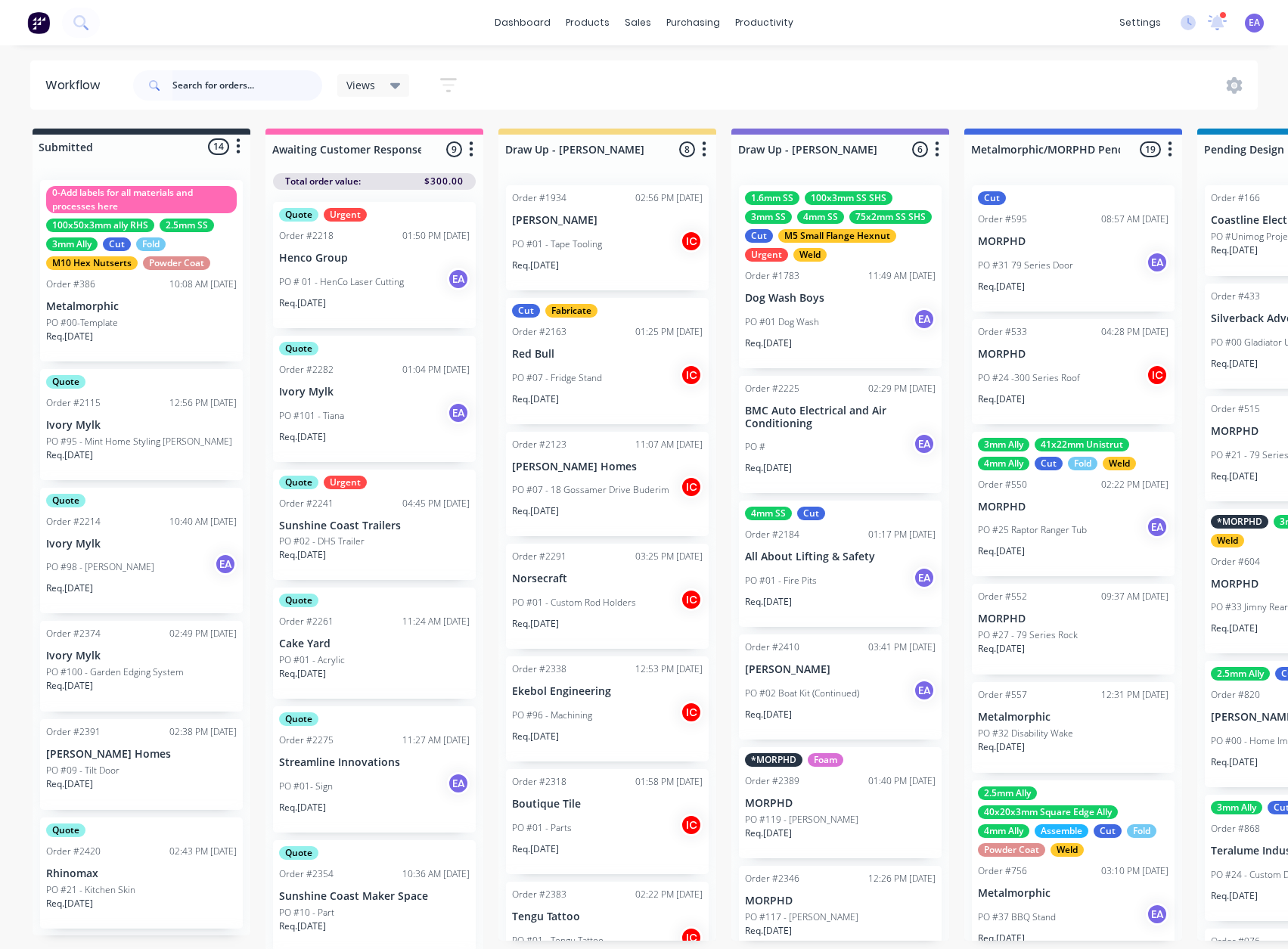
click at [238, 88] on input "text" at bounding box center [247, 86] width 150 height 30
type input "ivory"
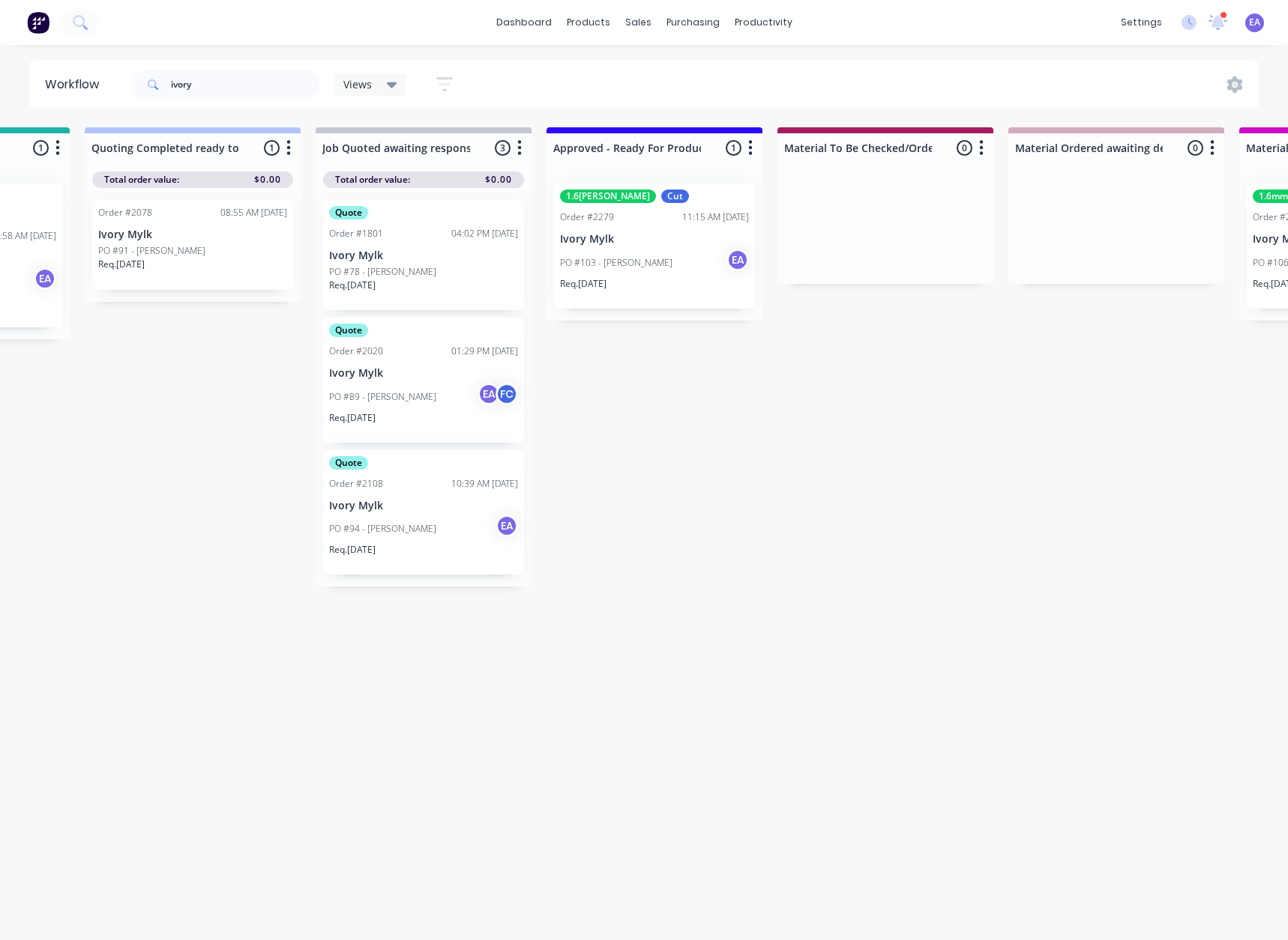
scroll to position [0, 1917]
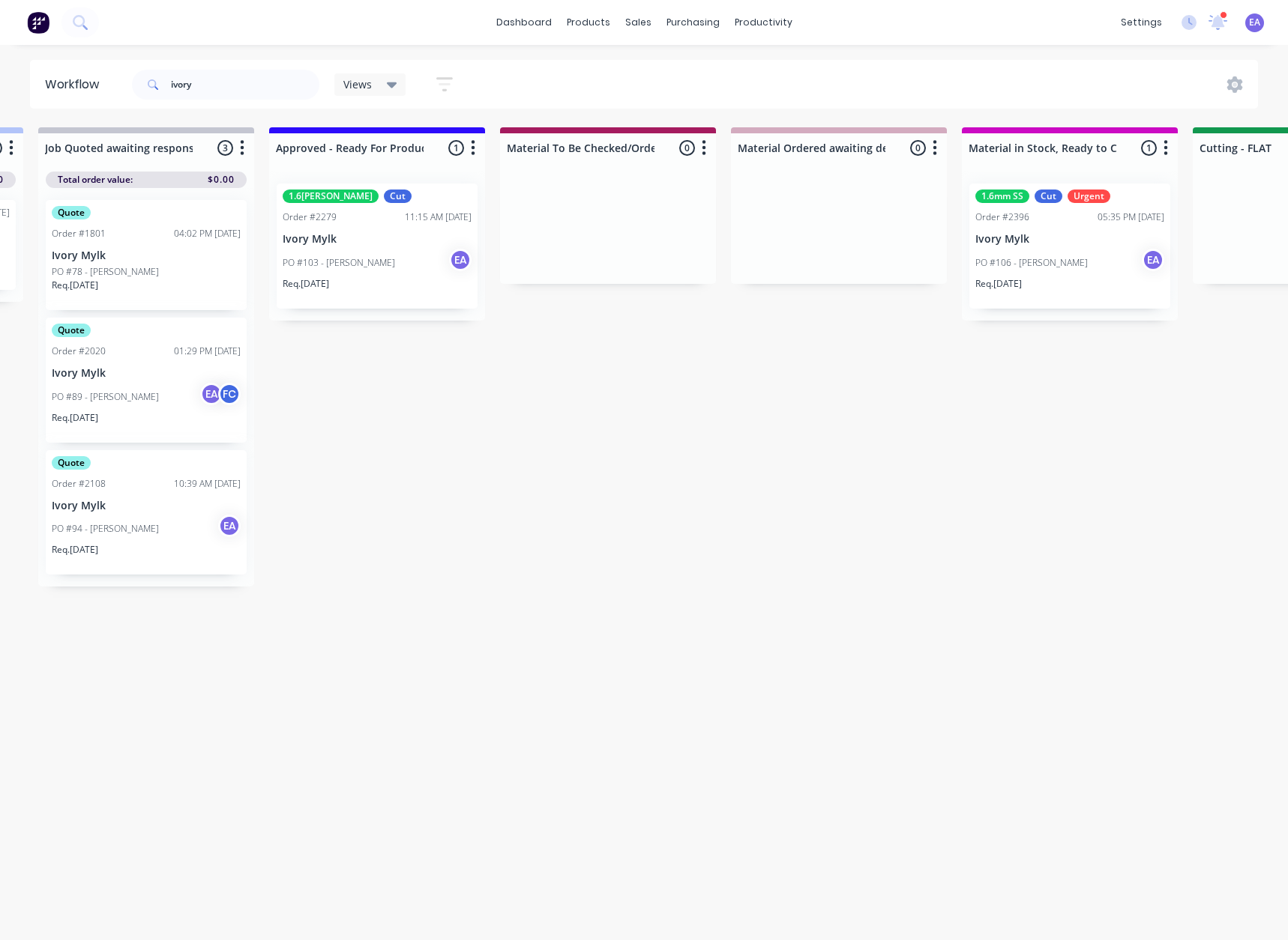
drag, startPoint x: 510, startPoint y: 623, endPoint x: 605, endPoint y: 623, distance: 95.0
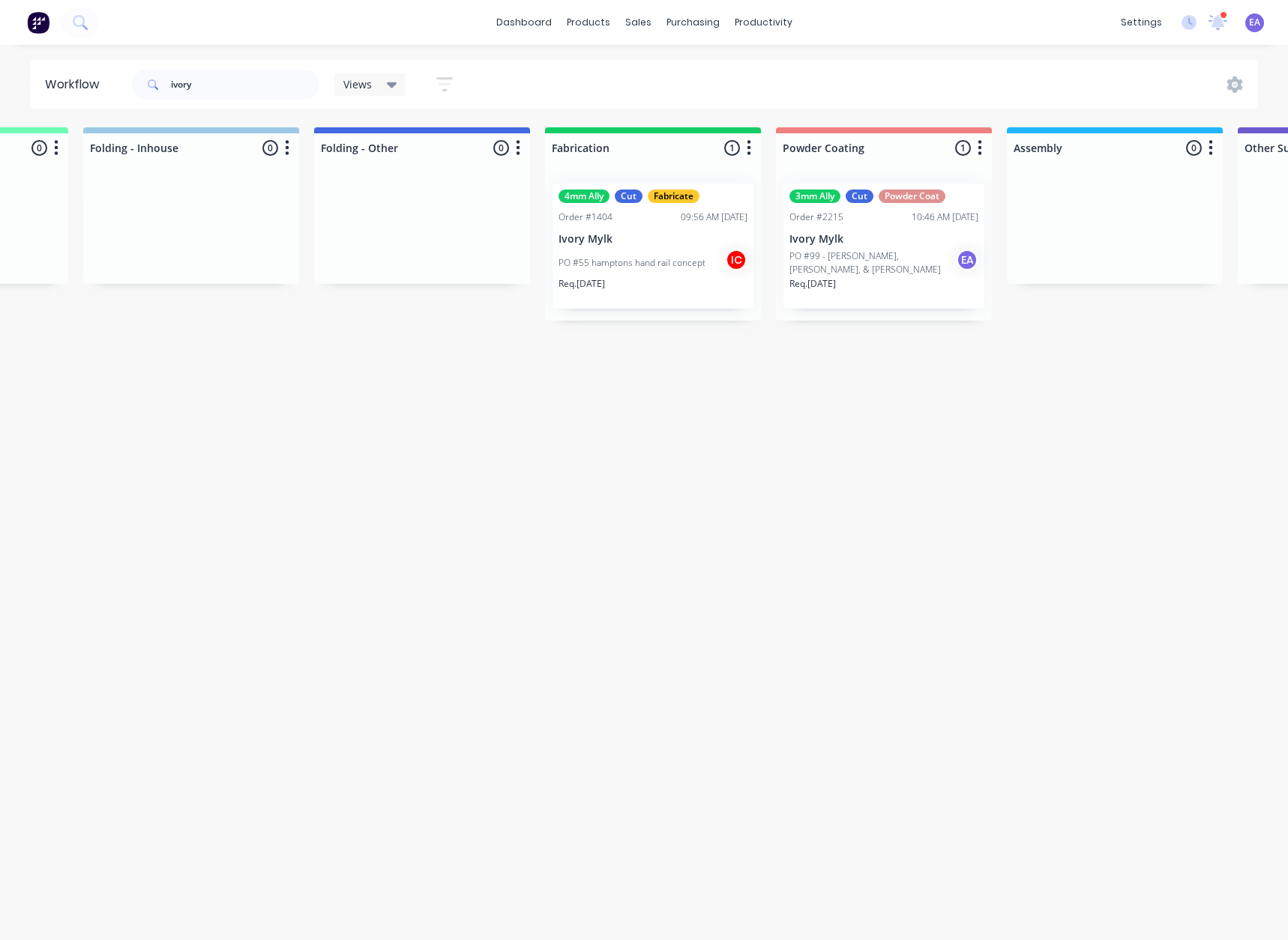
drag, startPoint x: 723, startPoint y: 601, endPoint x: 802, endPoint y: 603, distance: 79.0
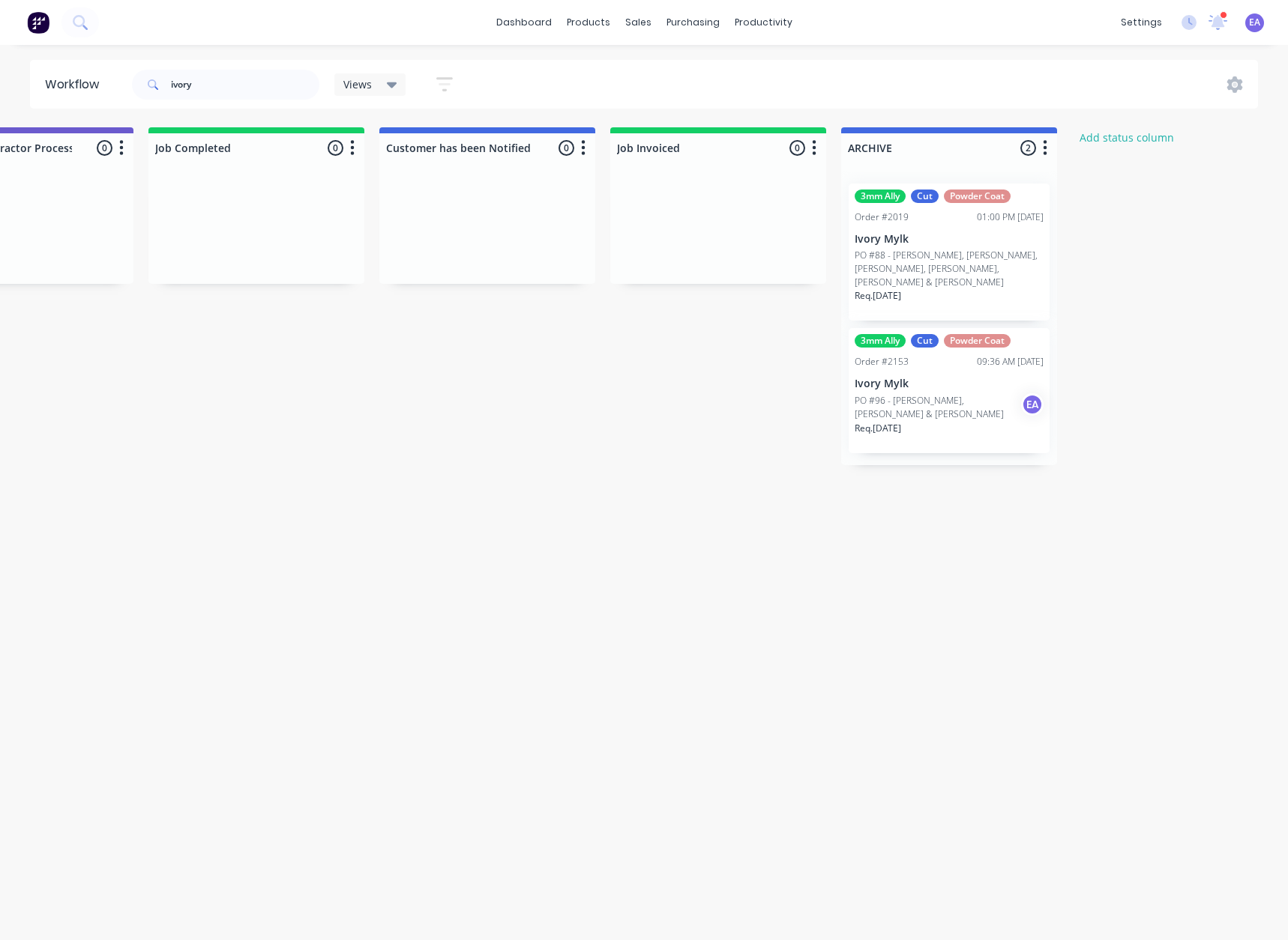
drag, startPoint x: 825, startPoint y: 608, endPoint x: 938, endPoint y: 617, distance: 113.4
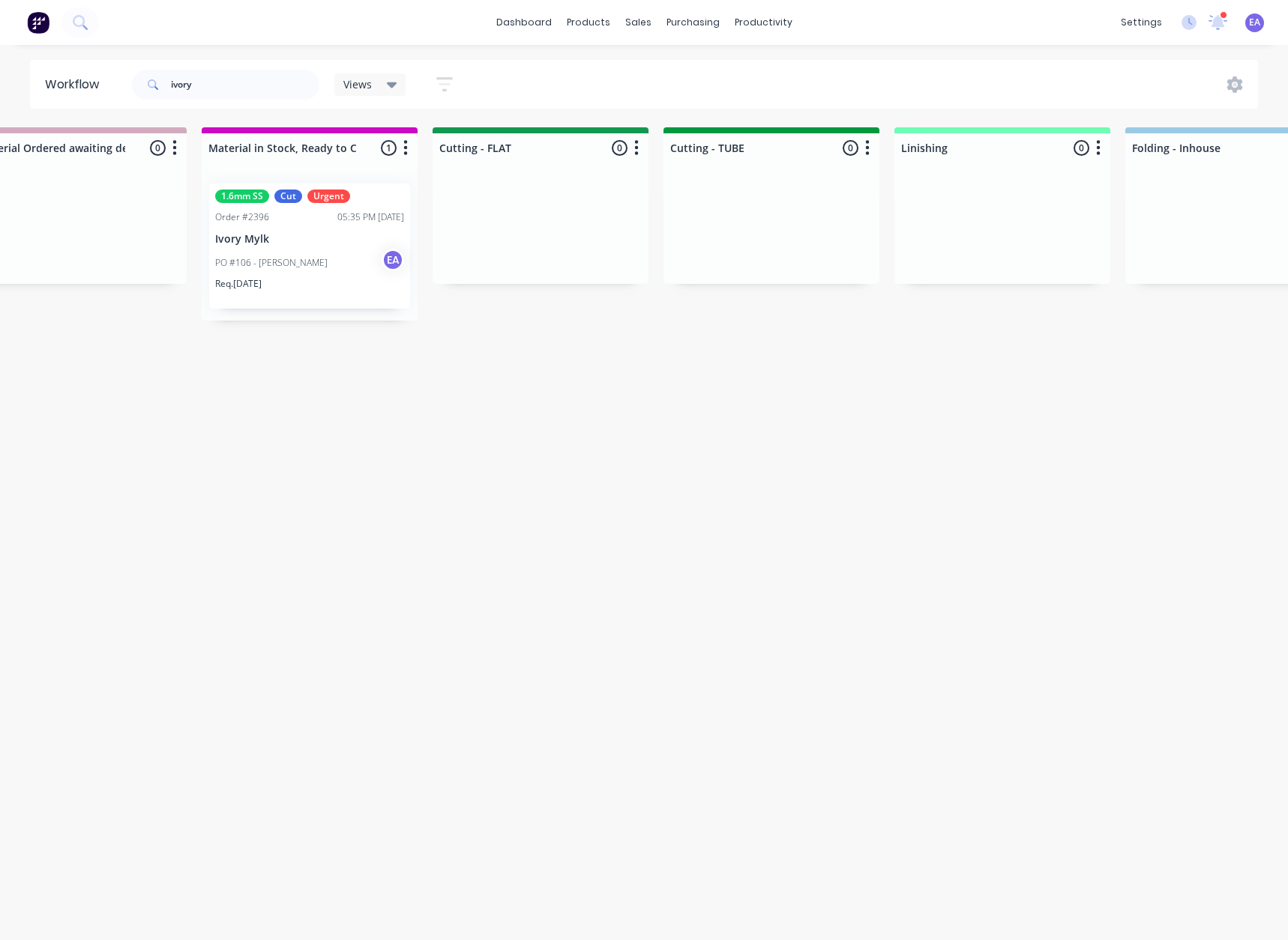
drag, startPoint x: 889, startPoint y: 628, endPoint x: 701, endPoint y: 648, distance: 189.1
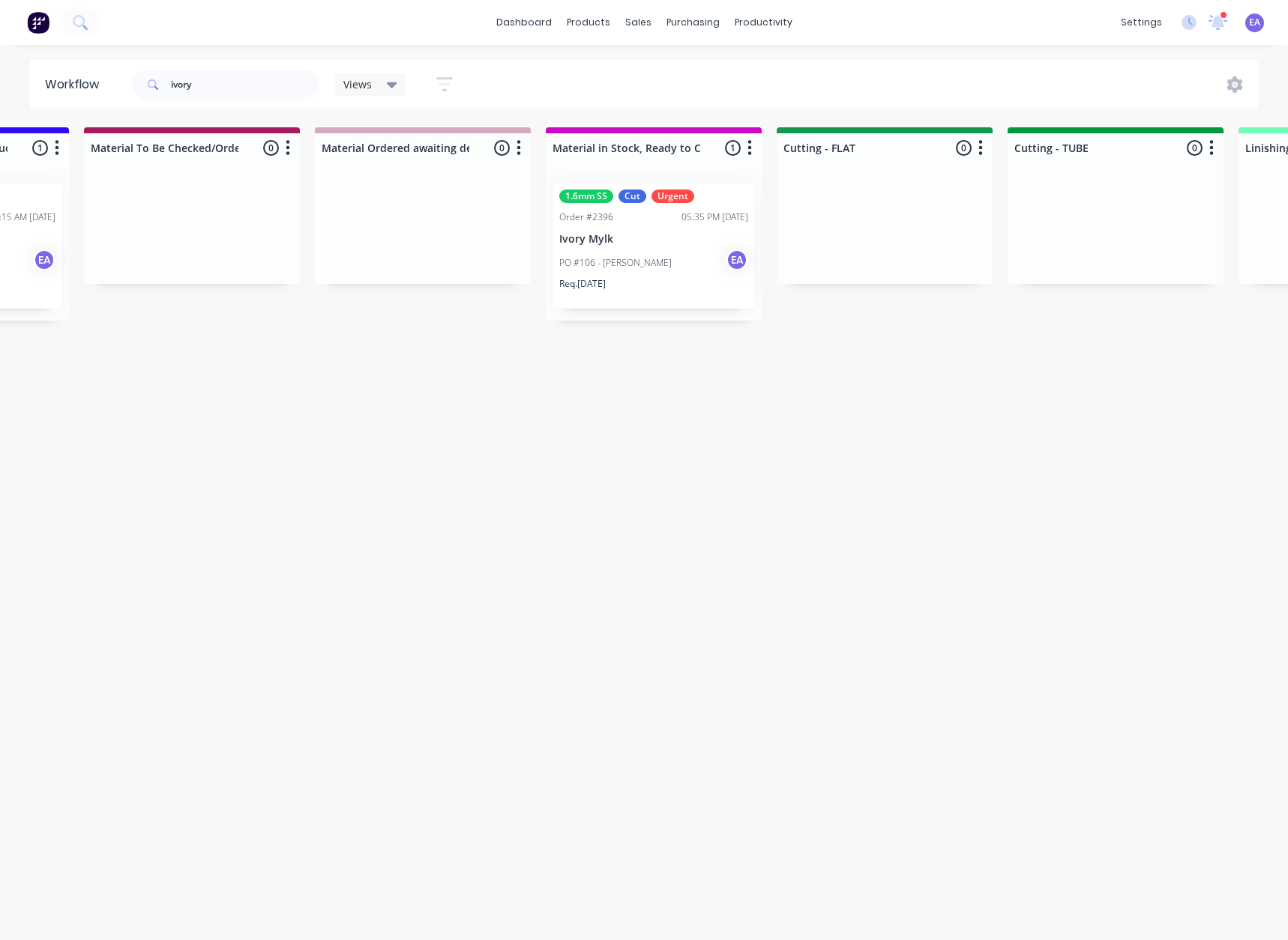
scroll to position [0, 2176]
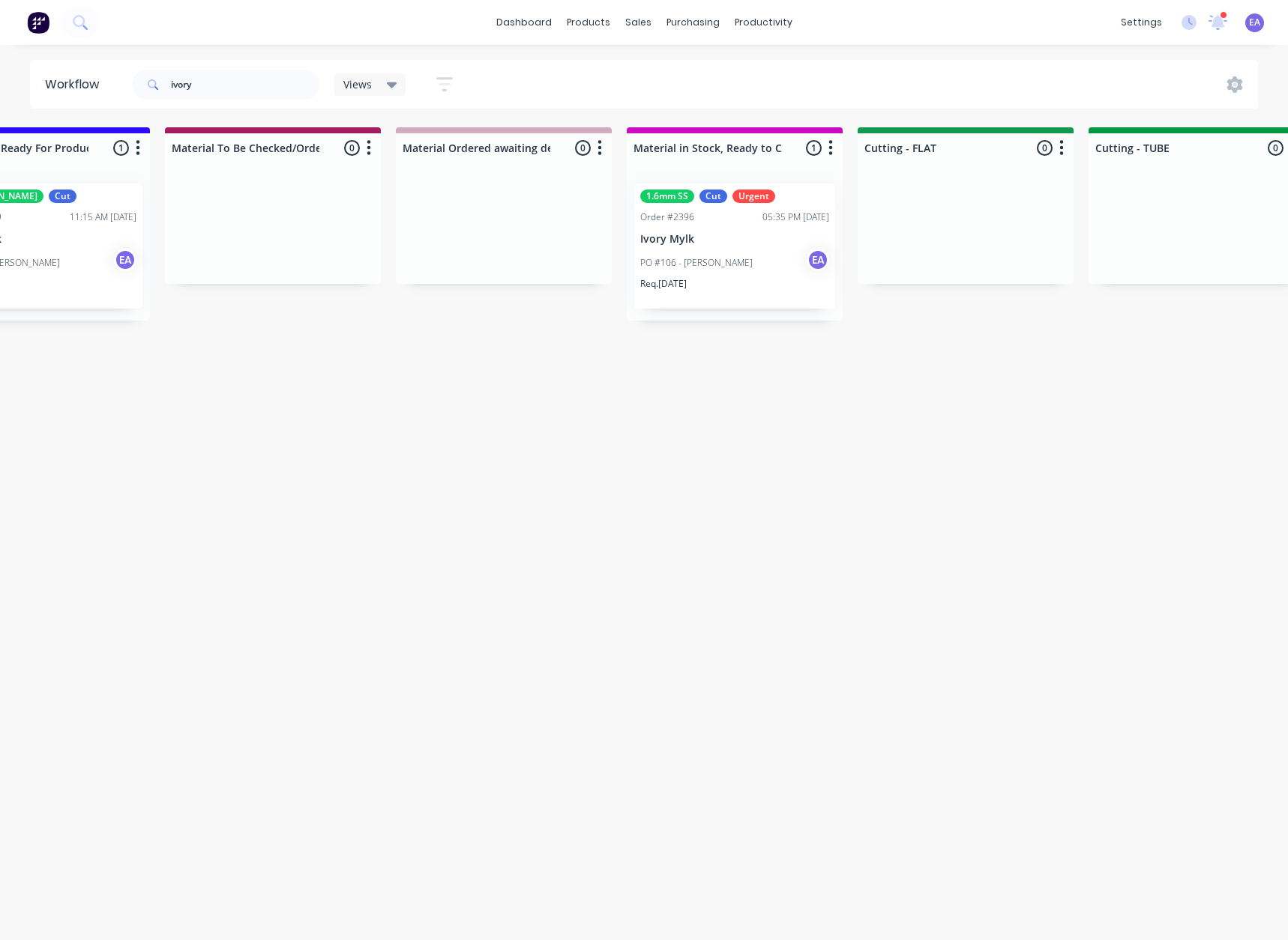
click at [781, 250] on div "PO #106 - Rayin Haining EA" at bounding box center [734, 263] width 189 height 29
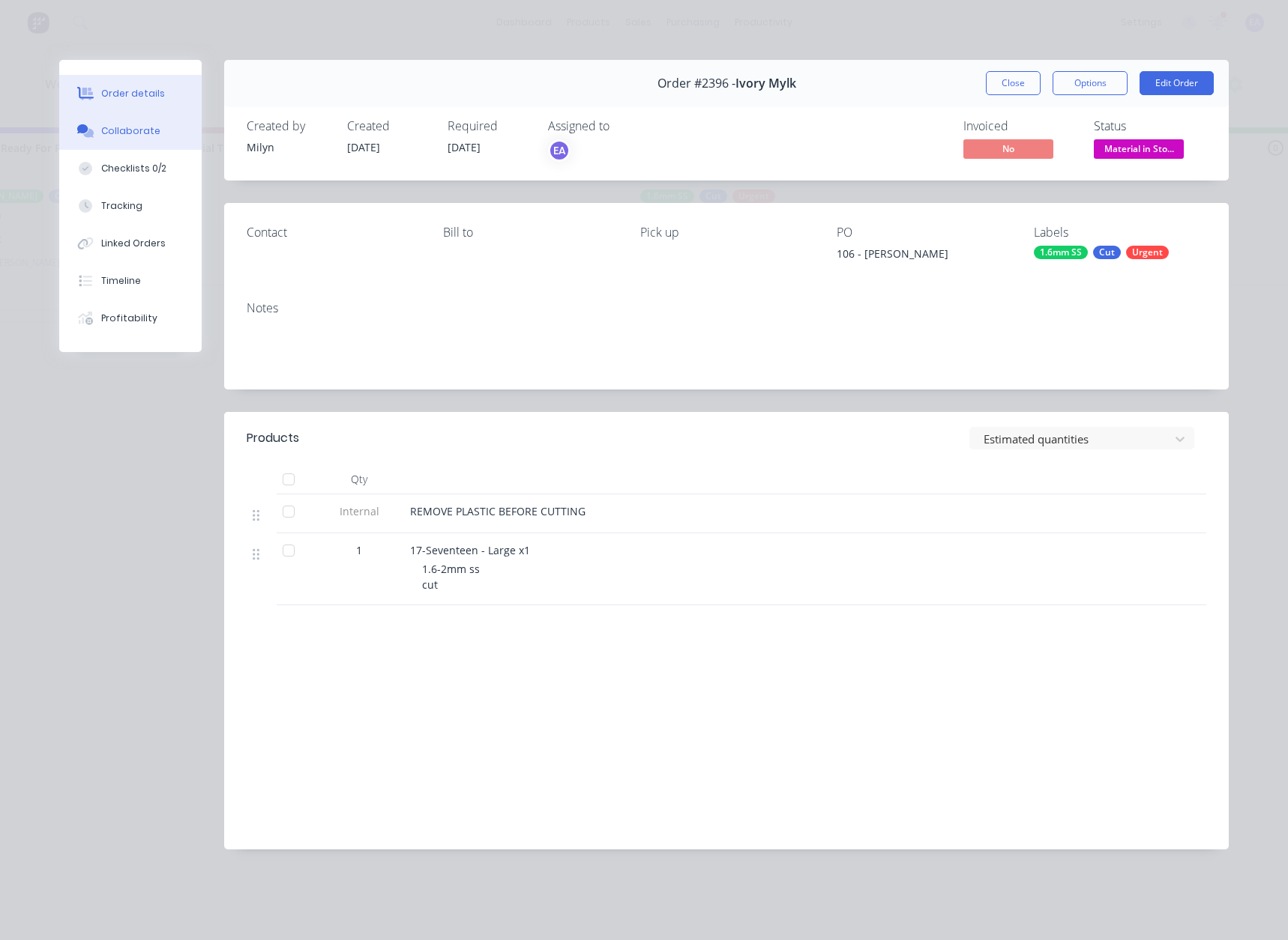
click at [125, 137] on button "Collaborate" at bounding box center [130, 131] width 142 height 38
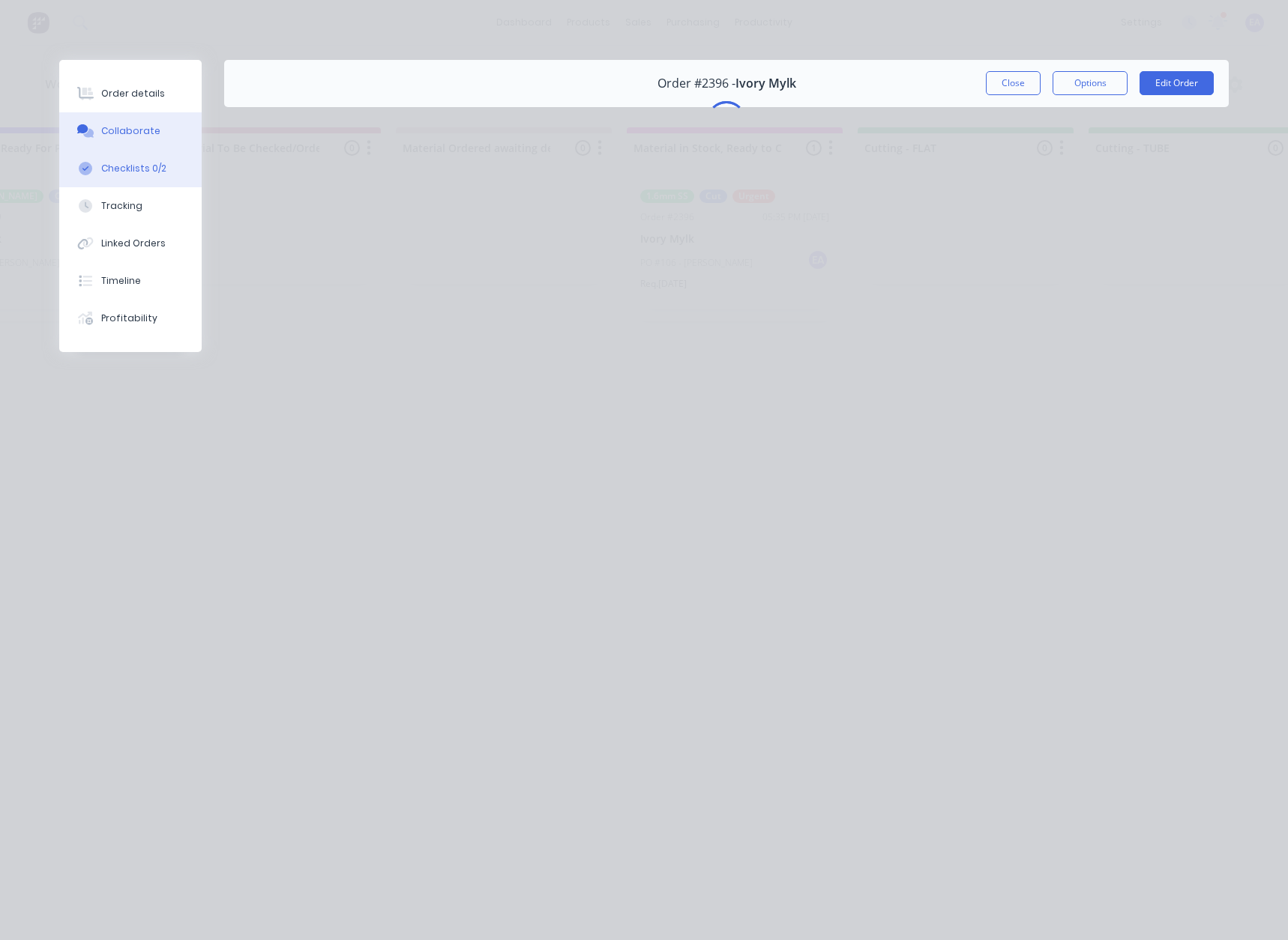
click at [123, 169] on div "Checklists 0/2" at bounding box center [134, 168] width 66 height 14
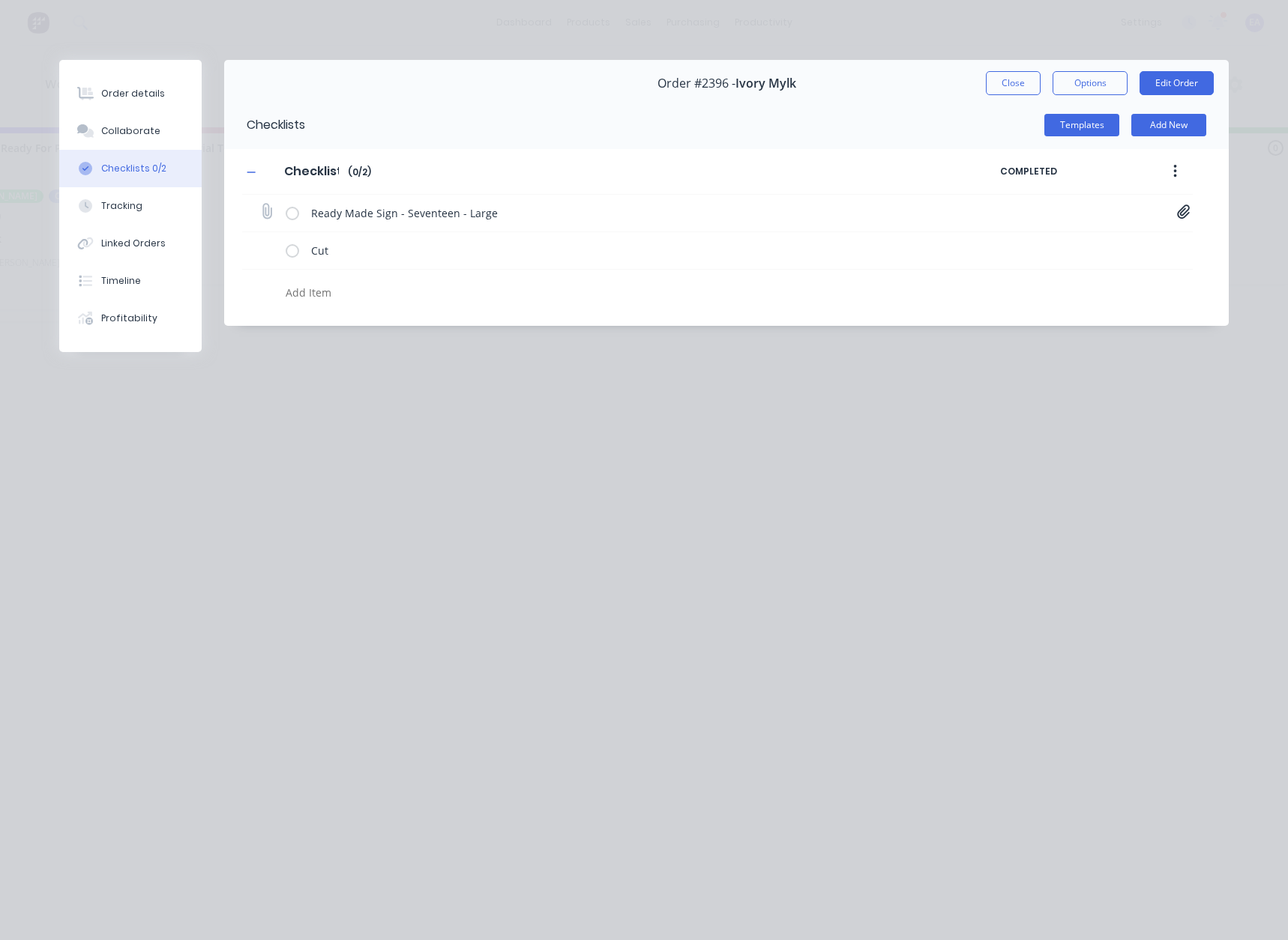
click at [1187, 214] on icon at bounding box center [1183, 211] width 13 height 14
click at [1048, 247] on link "17-Seventeen[A] - 1116 Rayin Haining.PDF" at bounding box center [1062, 244] width 174 height 16
click at [119, 122] on button "Collaborate" at bounding box center [130, 131] width 142 height 38
type textarea "x"
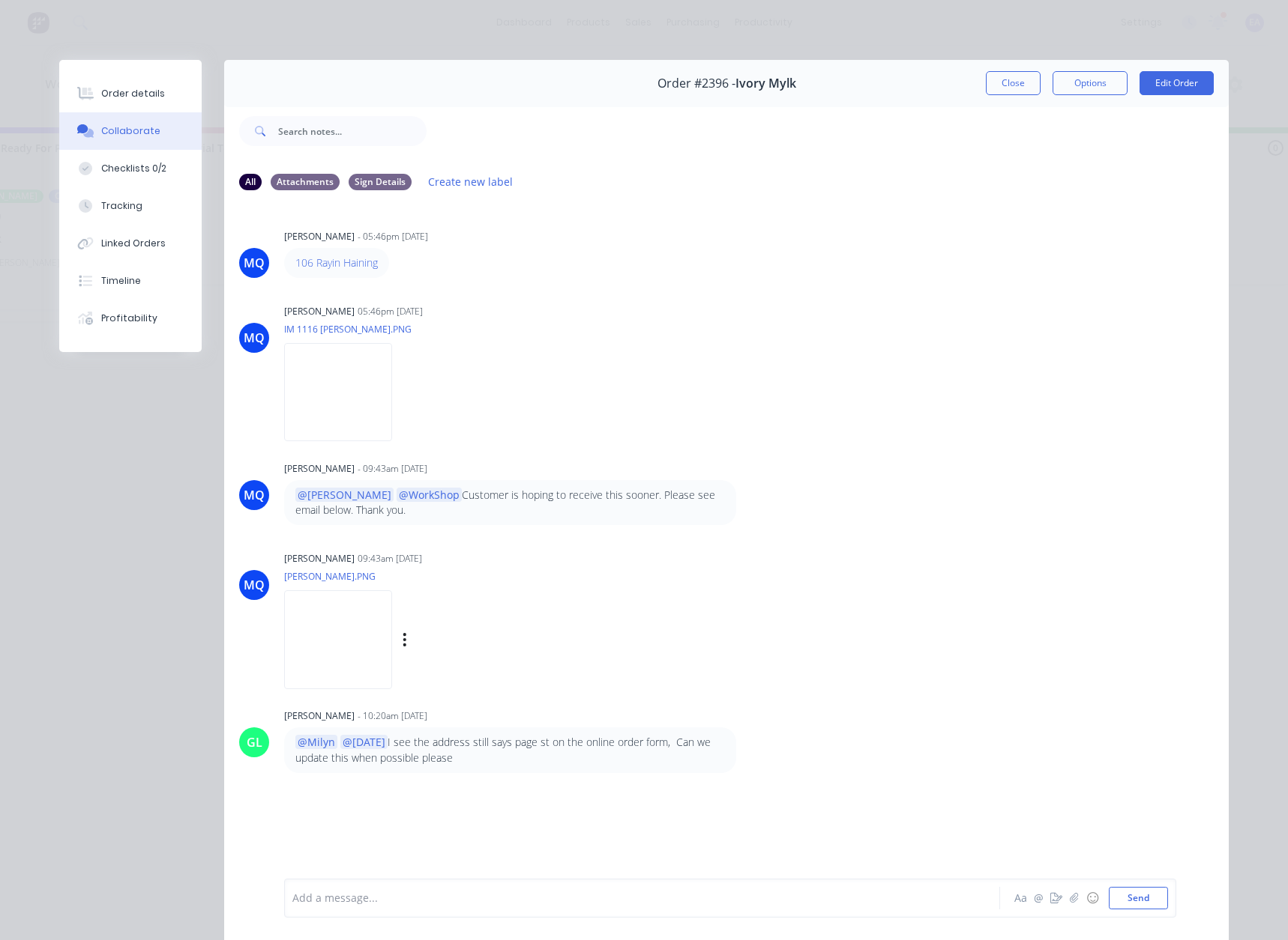
click at [392, 612] on img at bounding box center [338, 639] width 108 height 98
click at [339, 382] on img at bounding box center [338, 392] width 108 height 98
click at [129, 109] on button "Order details" at bounding box center [130, 93] width 142 height 38
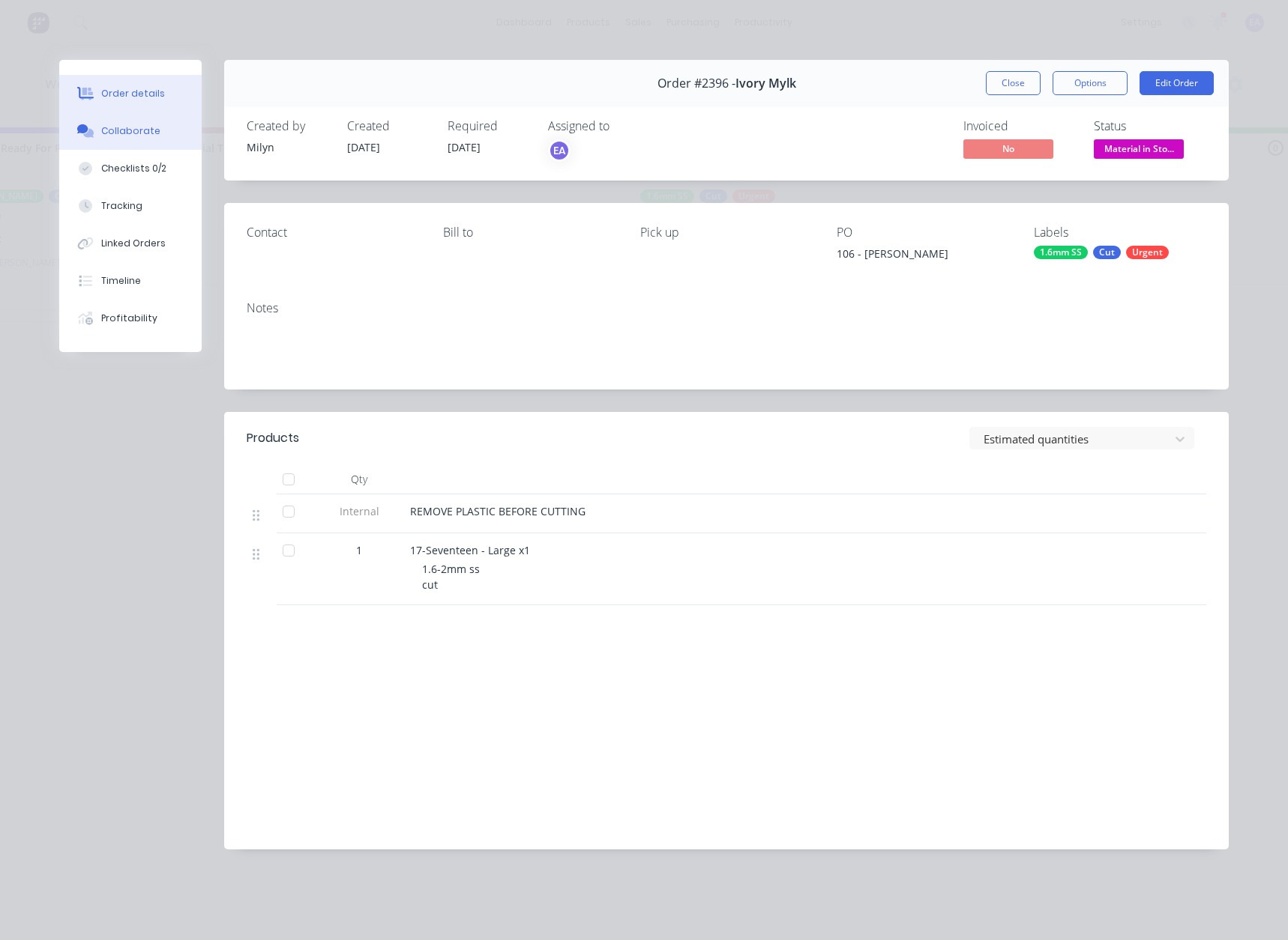
click at [144, 142] on button "Collaborate" at bounding box center [130, 131] width 142 height 38
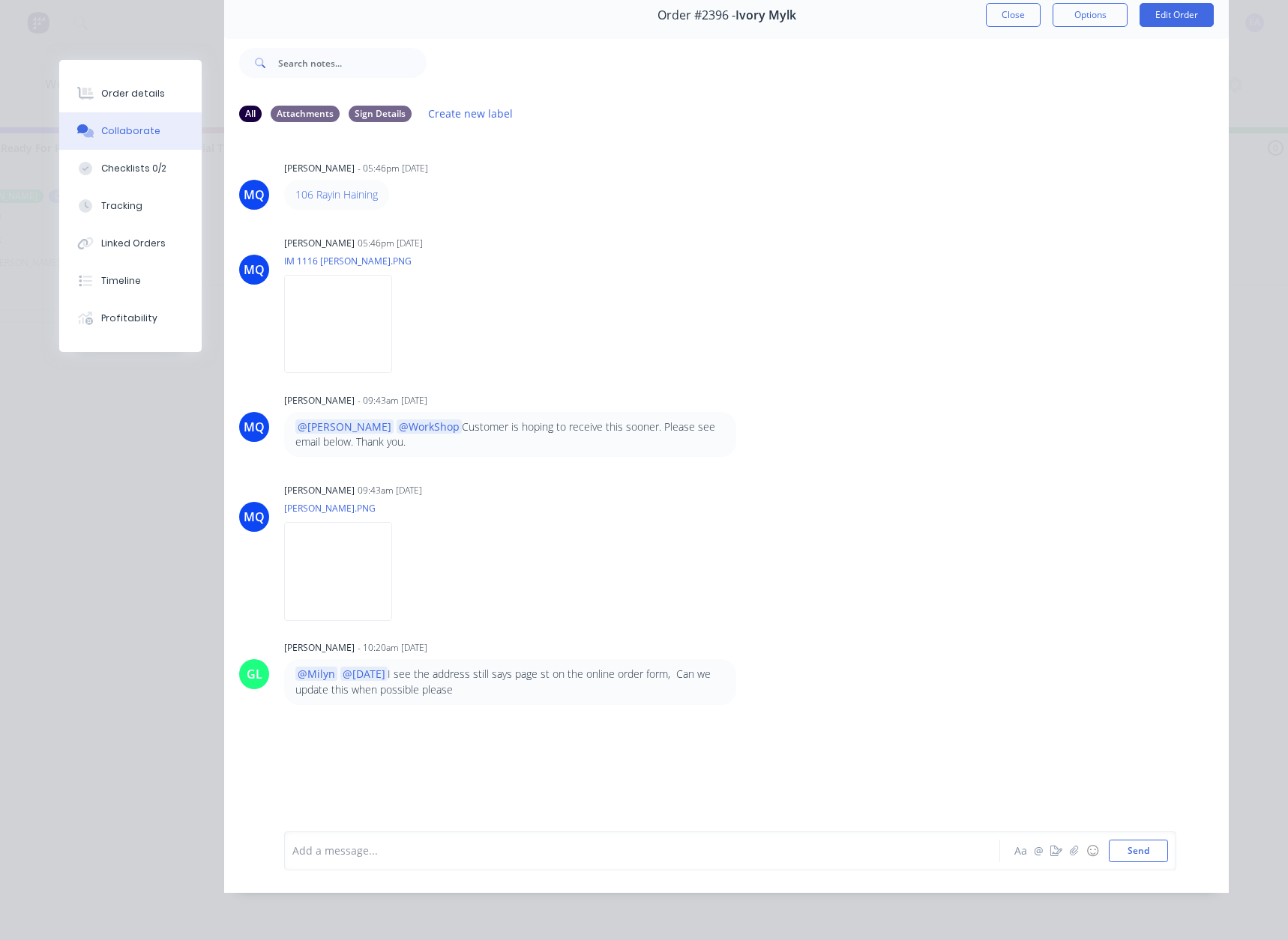
scroll to position [79, 0]
click at [374, 296] on img at bounding box center [338, 324] width 108 height 98
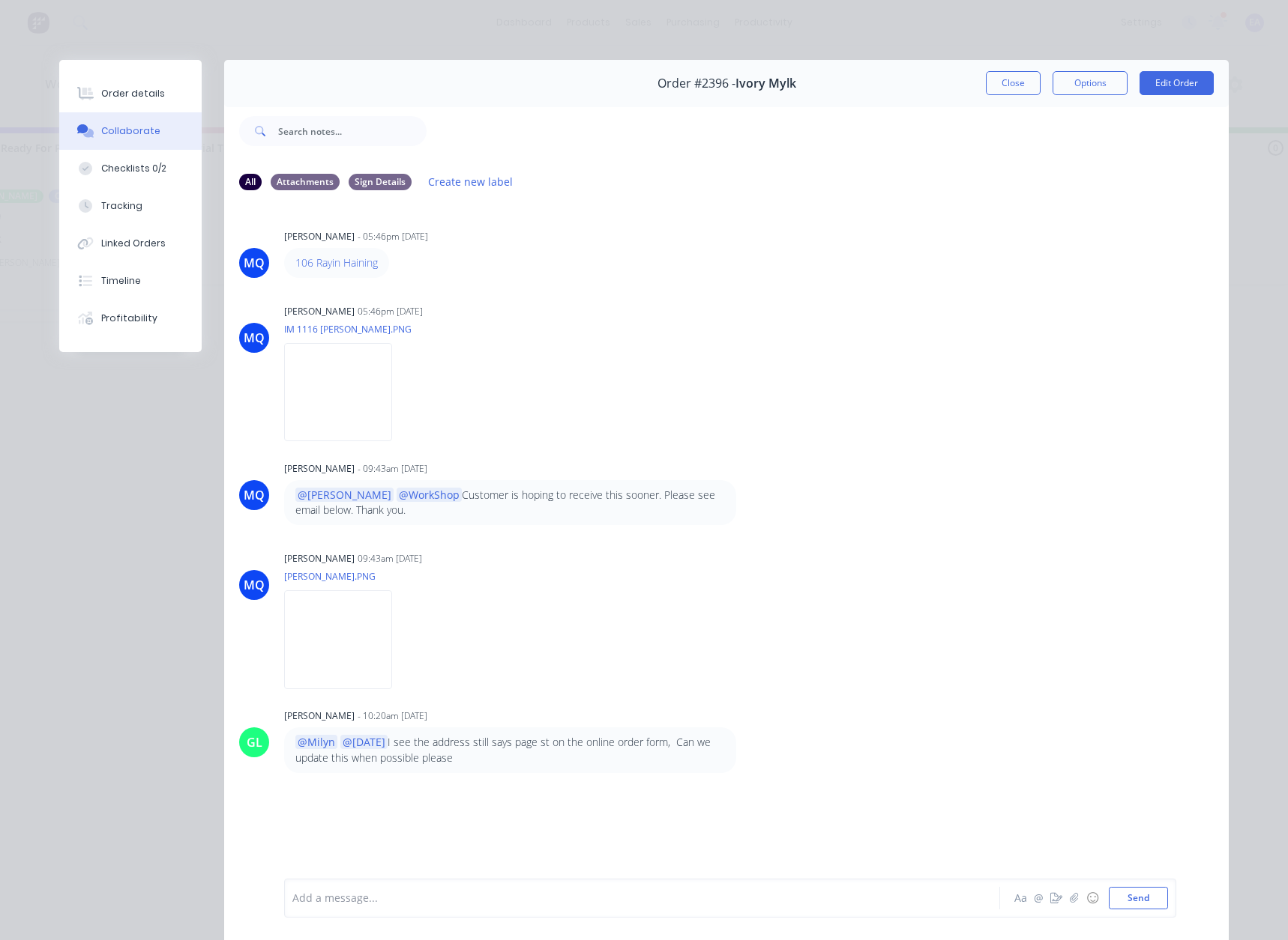
click at [837, 122] on div at bounding box center [827, 131] width 802 height 60
click at [114, 280] on div "Timeline" at bounding box center [121, 280] width 40 height 14
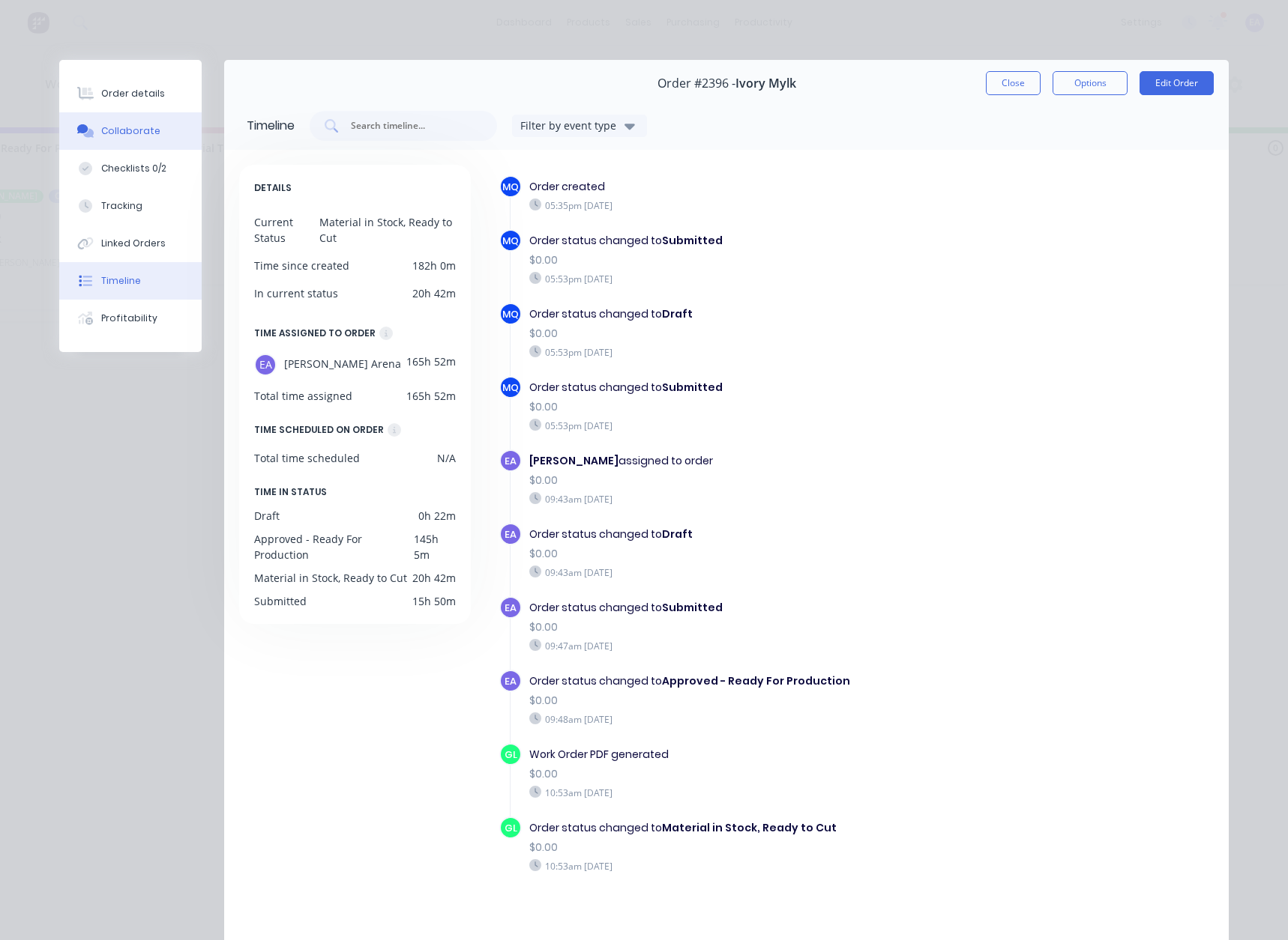
click at [136, 127] on div "Collaborate" at bounding box center [131, 131] width 59 height 14
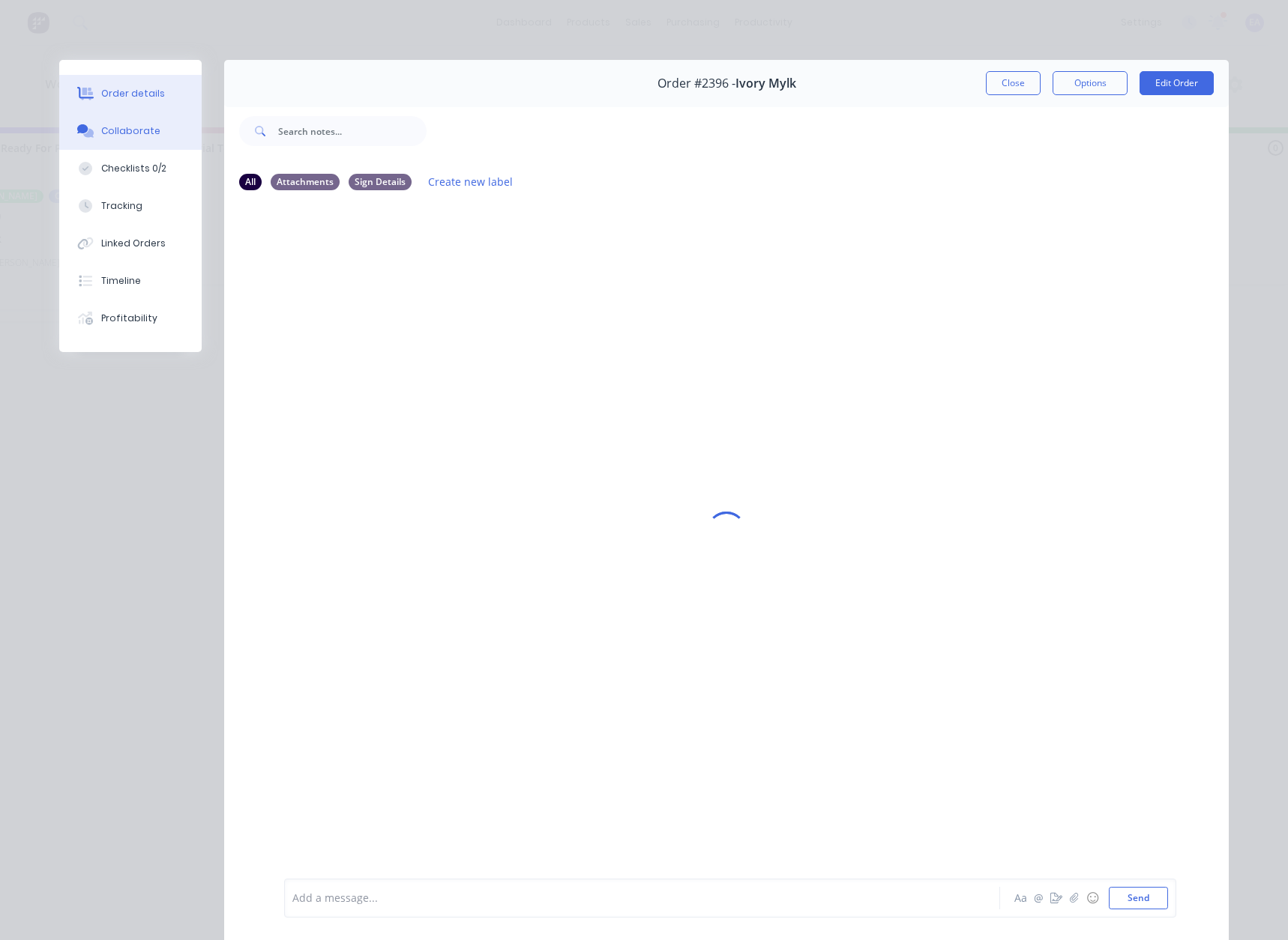
click at [139, 90] on div "Order details" at bounding box center [133, 93] width 64 height 14
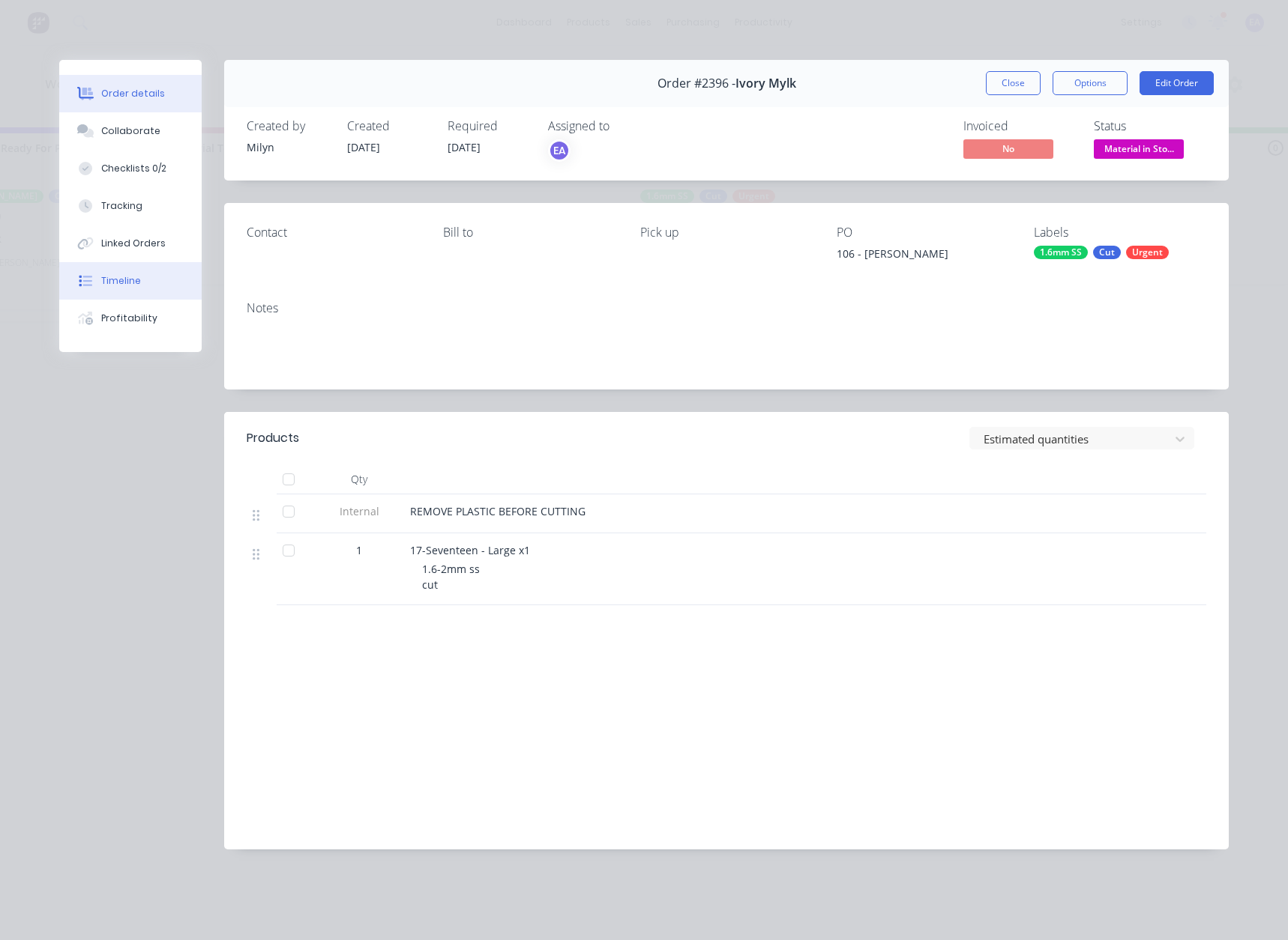
click at [137, 272] on button "Timeline" at bounding box center [130, 280] width 142 height 38
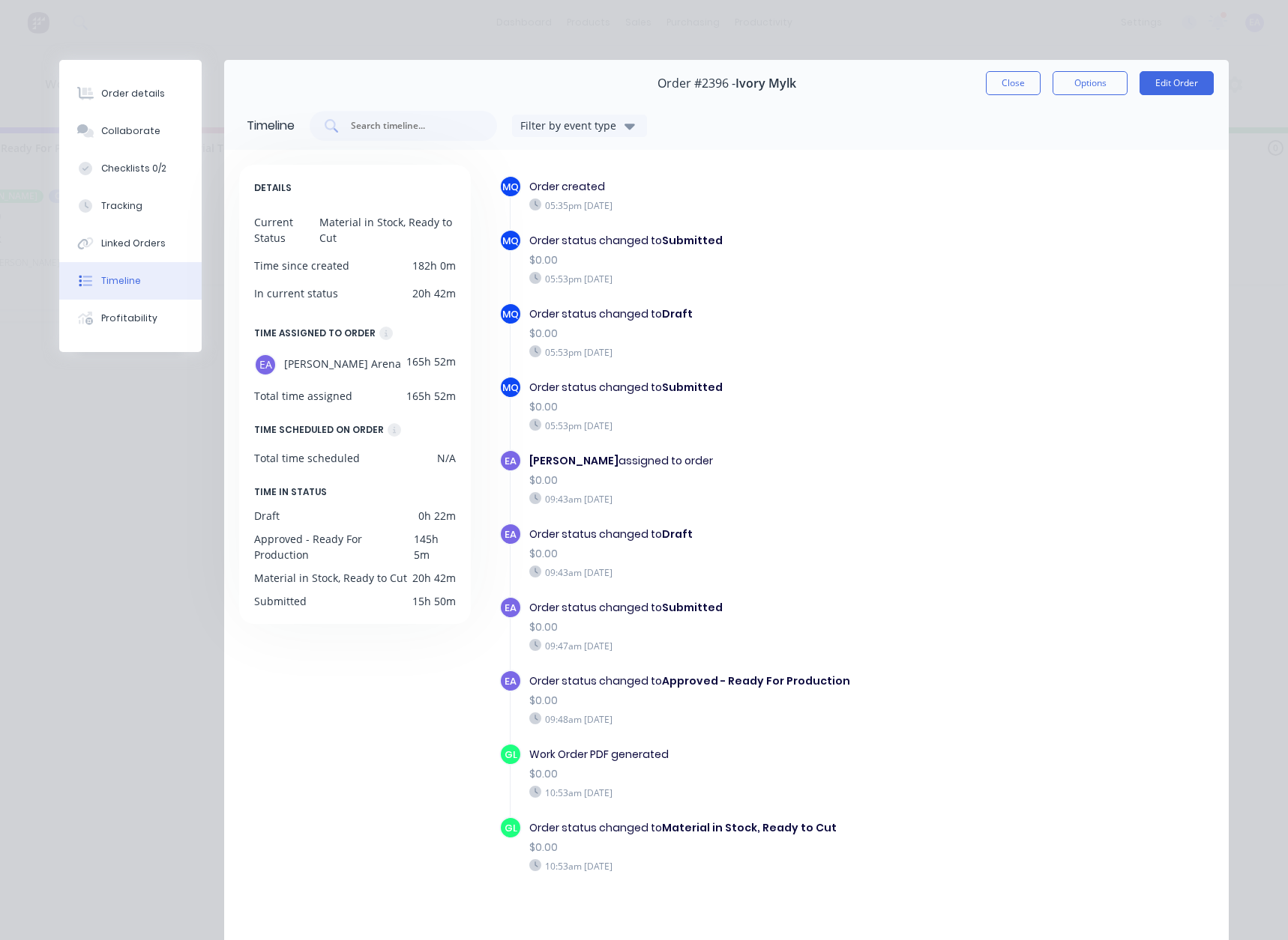
click at [137, 92] on div "Order details" at bounding box center [133, 93] width 64 height 14
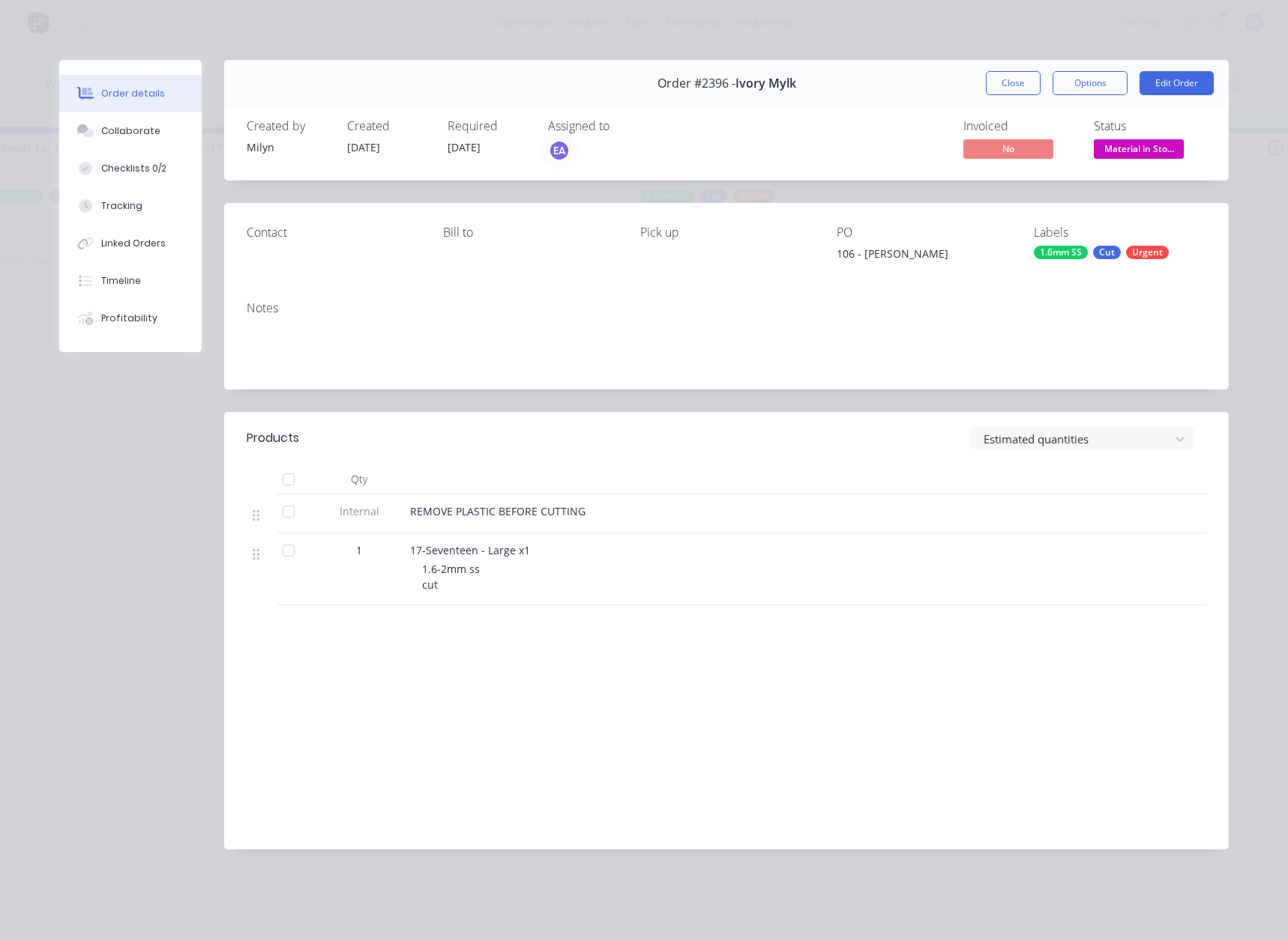
click at [1162, 154] on span "Material in Sto..." at bounding box center [1138, 149] width 89 height 18
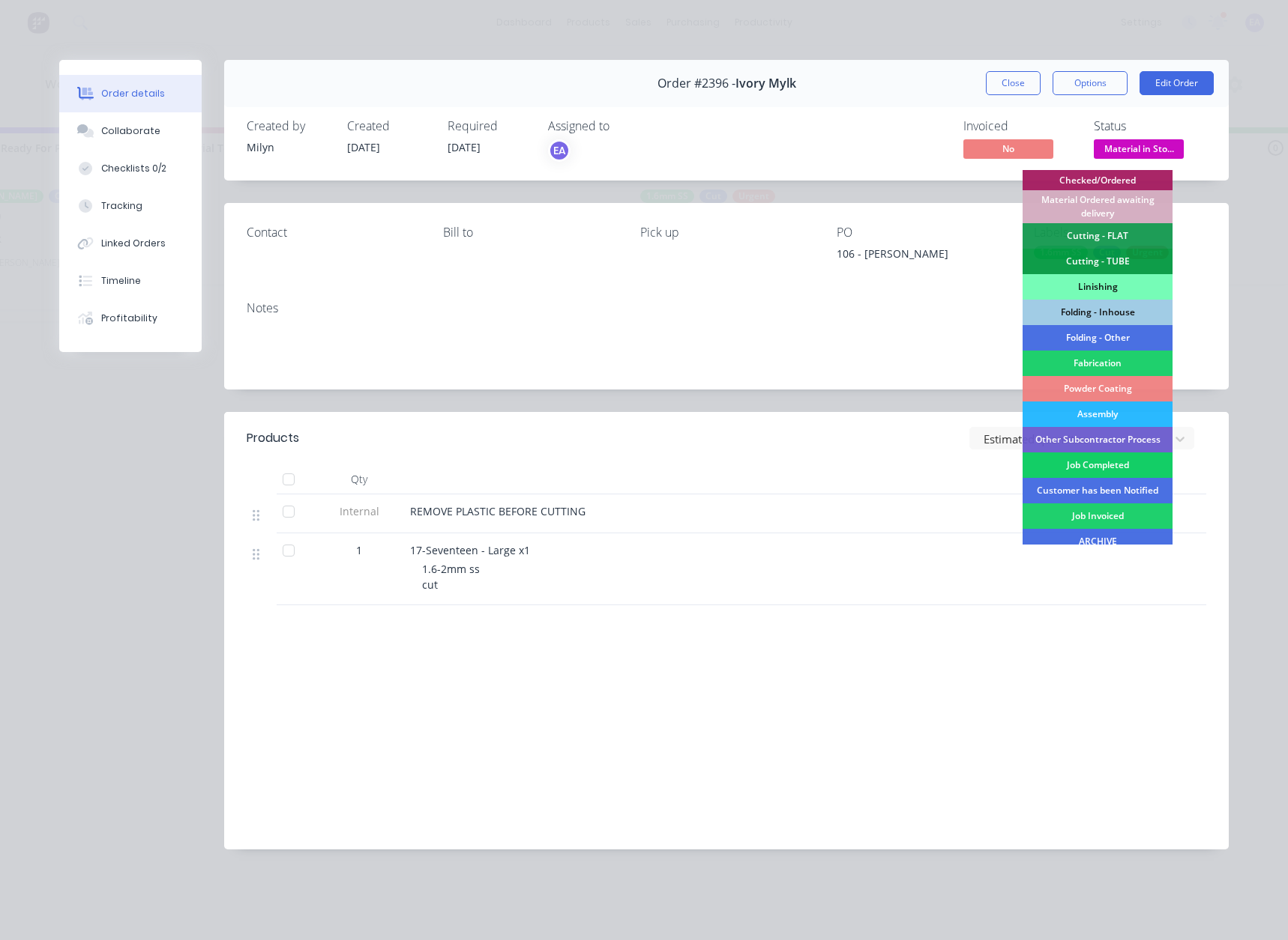
scroll to position [365, 0]
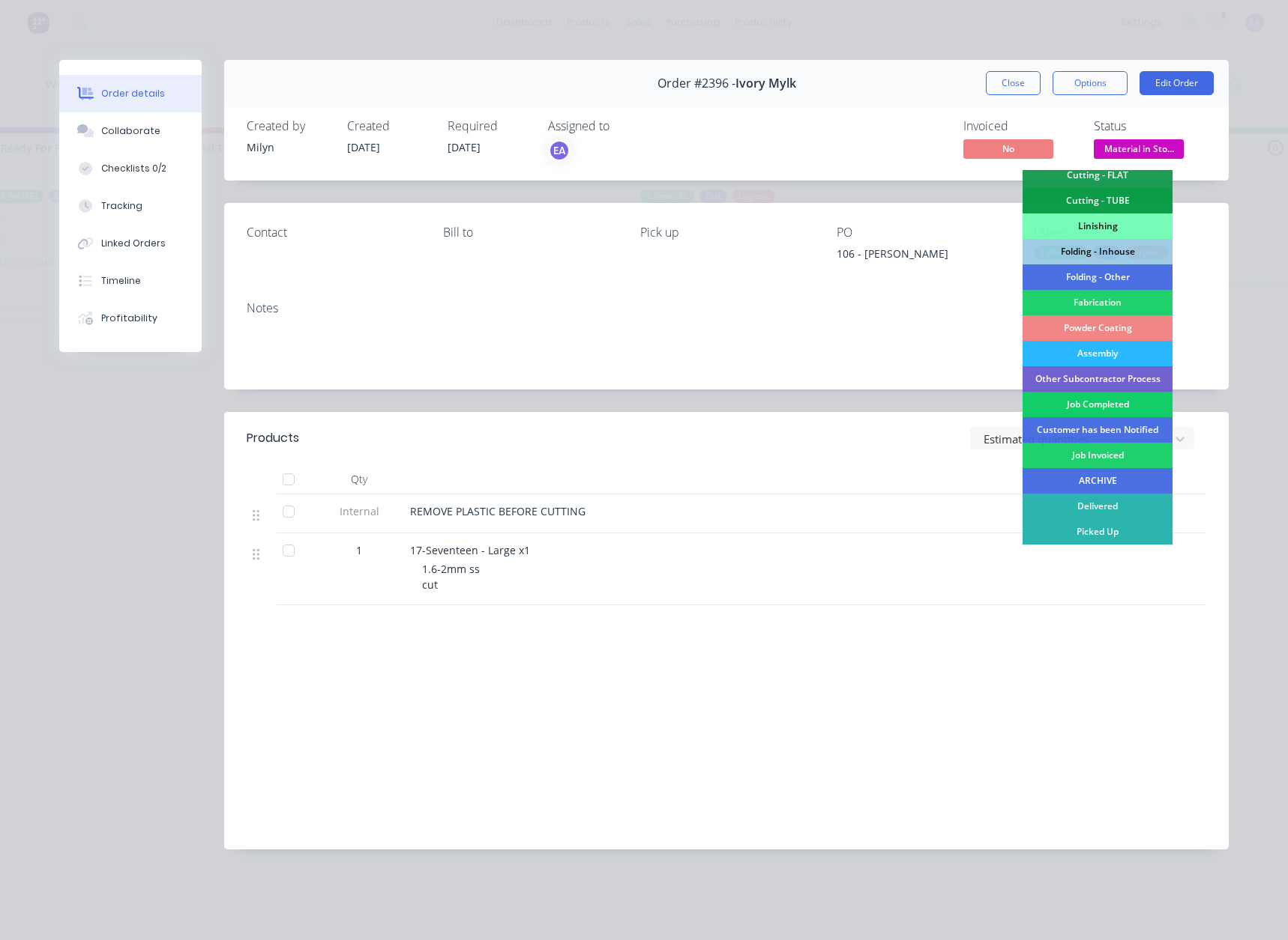
click at [1094, 405] on div "Job Completed" at bounding box center [1097, 405] width 149 height 26
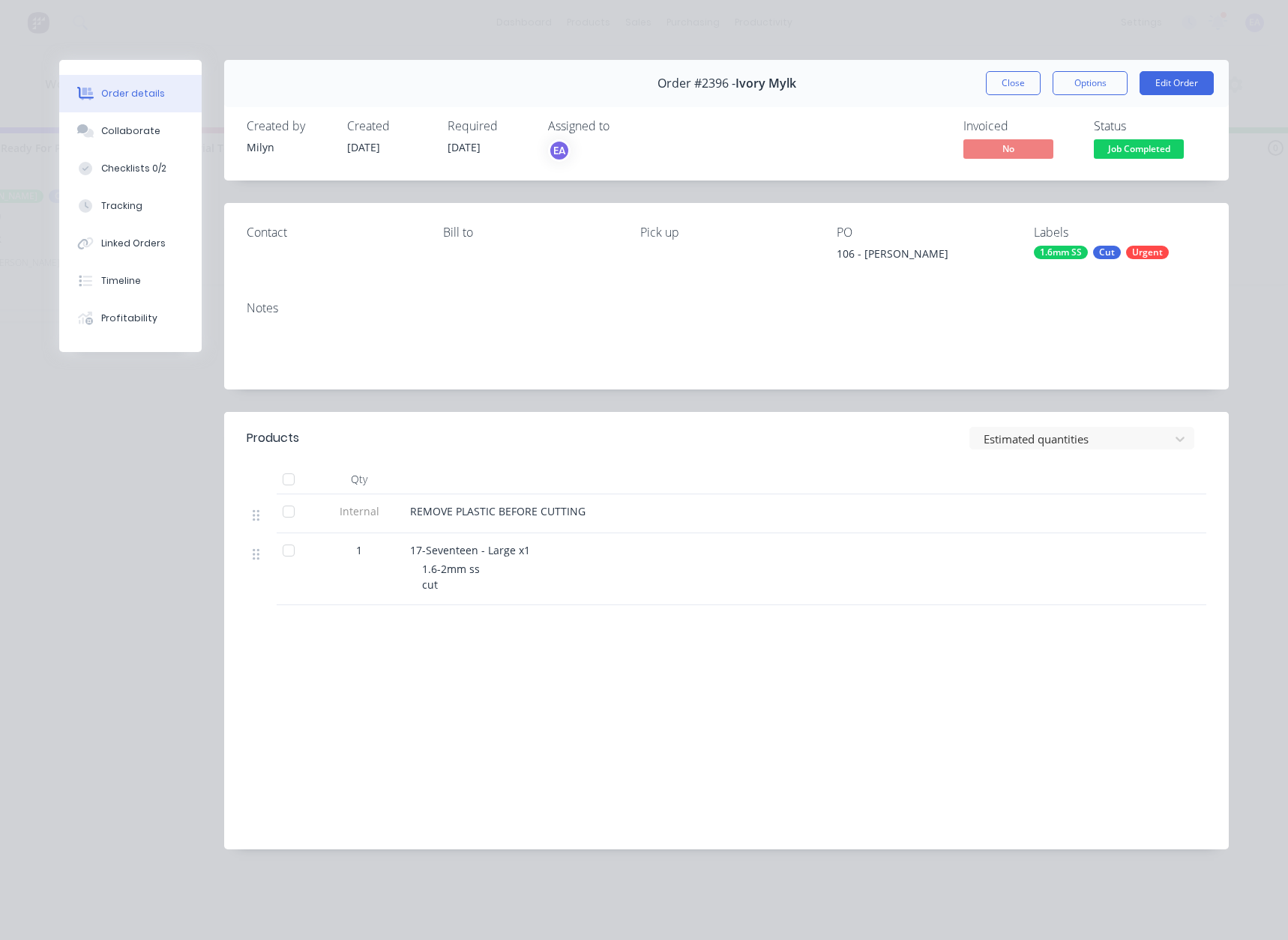
click at [1010, 77] on button "Close" at bounding box center [1012, 83] width 54 height 24
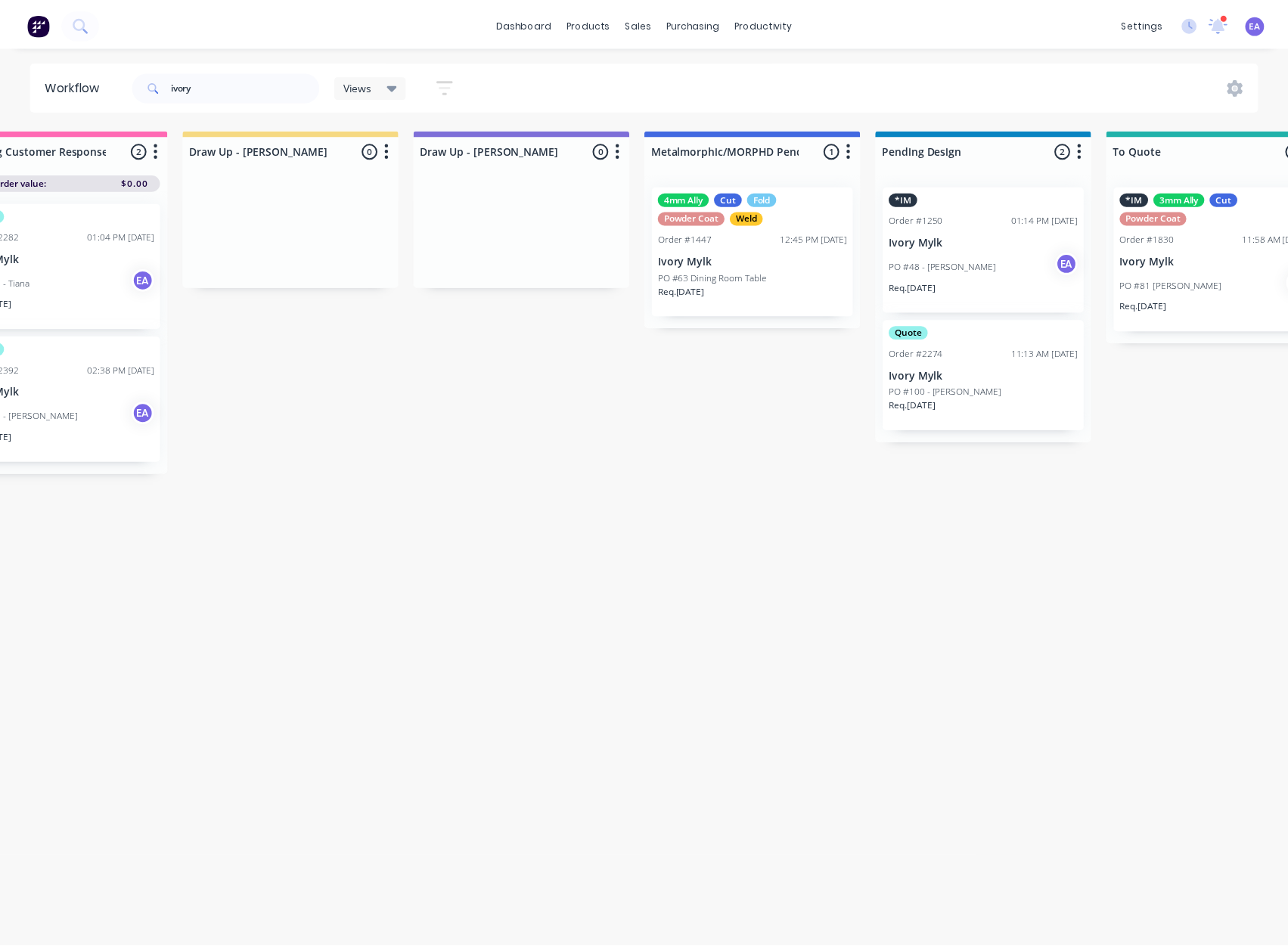
scroll to position [0, 0]
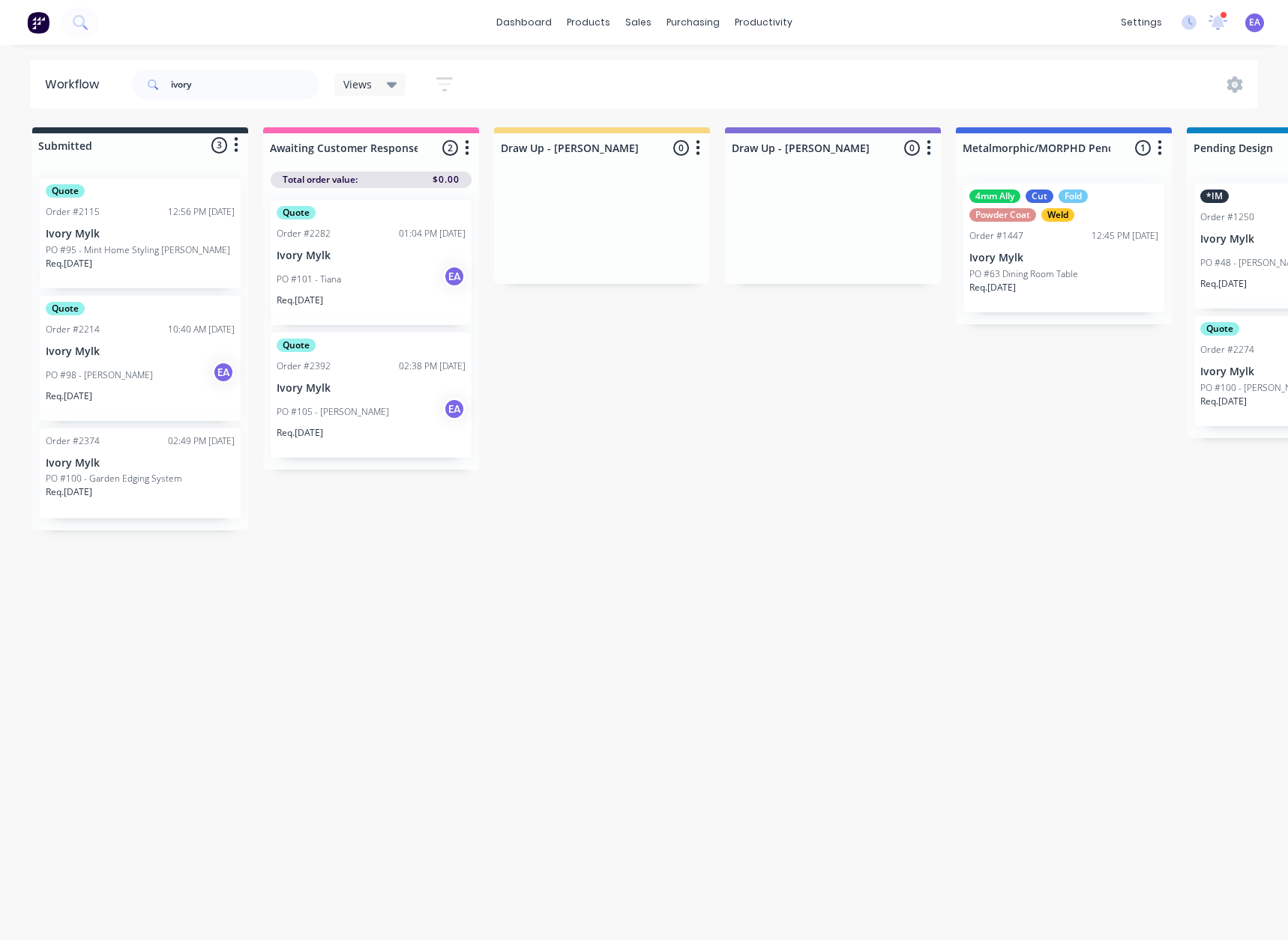
drag, startPoint x: 533, startPoint y: 631, endPoint x: 202, endPoint y: 401, distance: 403.1
drag, startPoint x: 204, startPoint y: 91, endPoint x: 168, endPoint y: 90, distance: 36.0
click at [168, 90] on div "ivory" at bounding box center [225, 85] width 187 height 30
drag, startPoint x: 697, startPoint y: 467, endPoint x: 669, endPoint y: 447, distance: 34.4
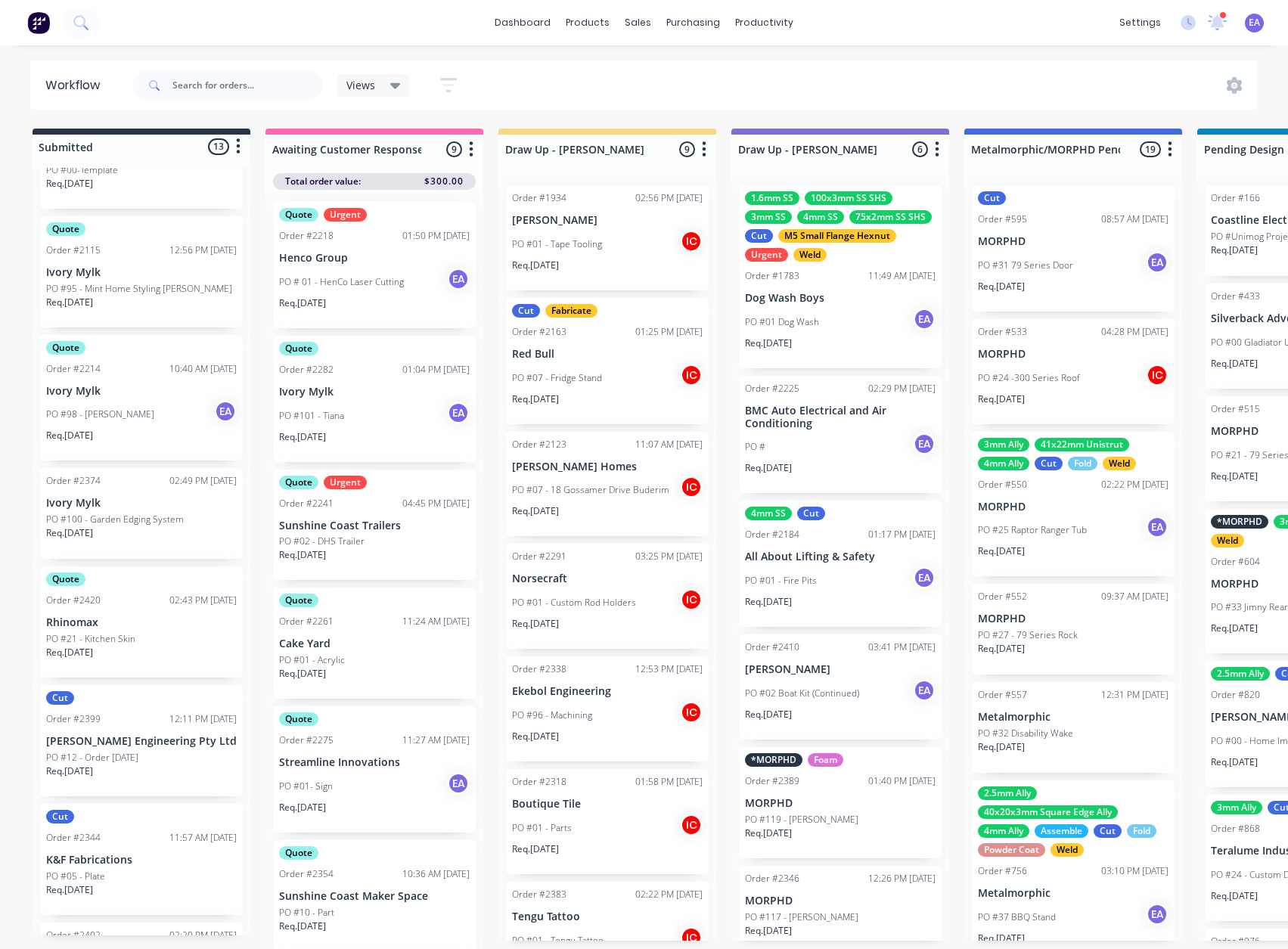
scroll to position [227, 0]
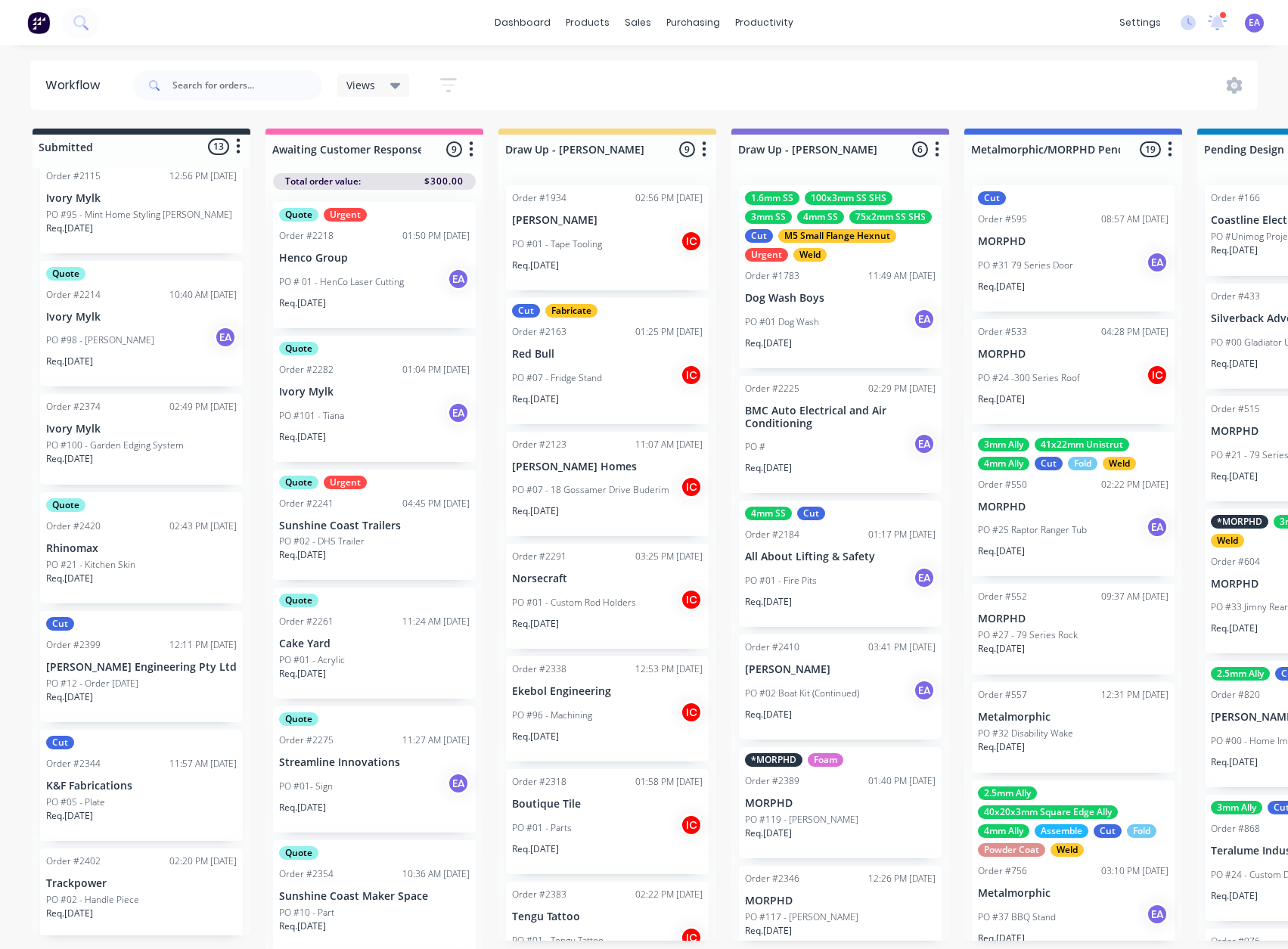
click at [144, 552] on p "Rhinomax" at bounding box center [142, 549] width 191 height 13
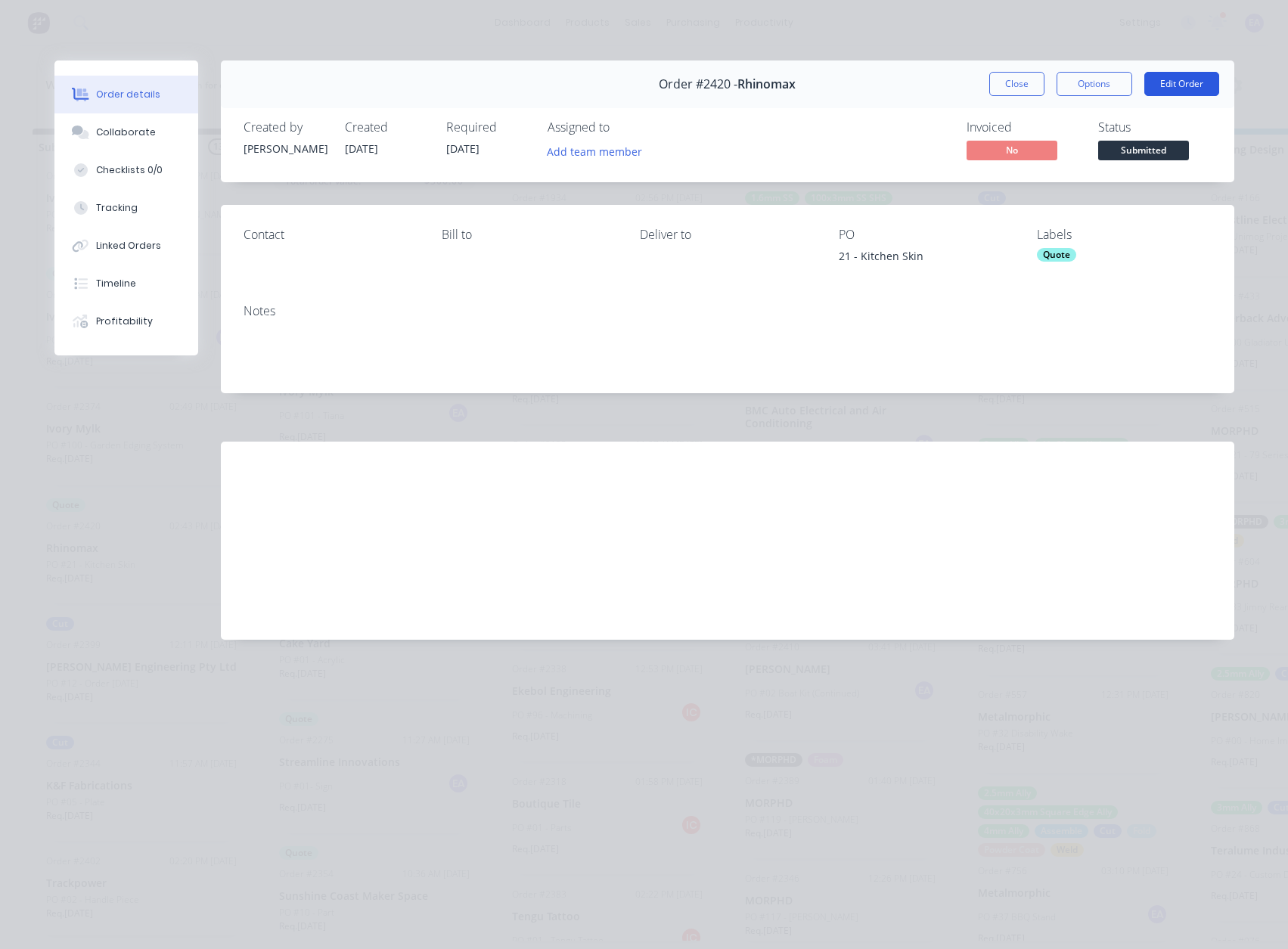
click at [1177, 75] on button "Edit Order" at bounding box center [1182, 84] width 75 height 24
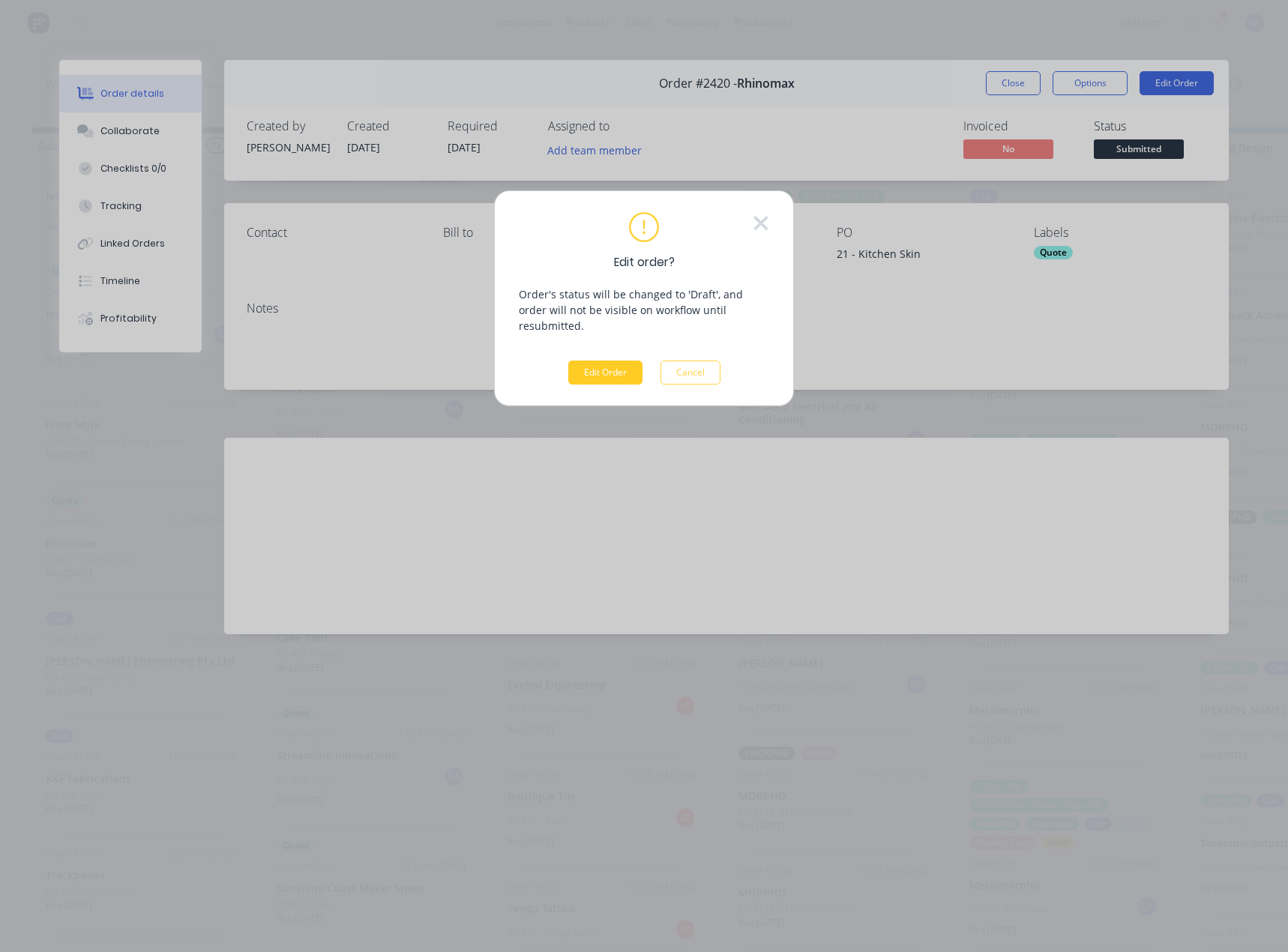
click at [627, 368] on button "Edit Order" at bounding box center [605, 373] width 74 height 24
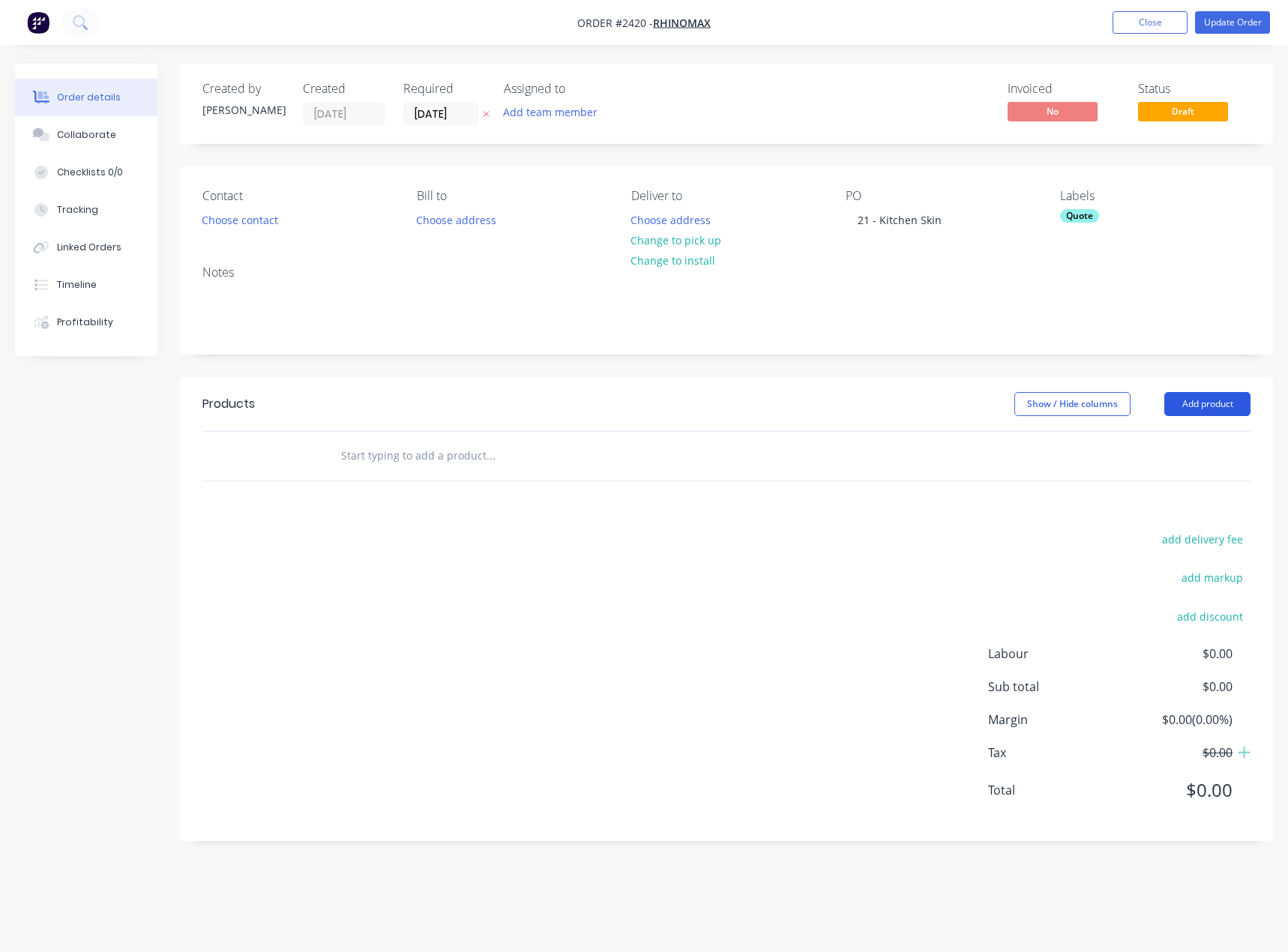
click at [1202, 402] on button "Add product" at bounding box center [1207, 404] width 86 height 24
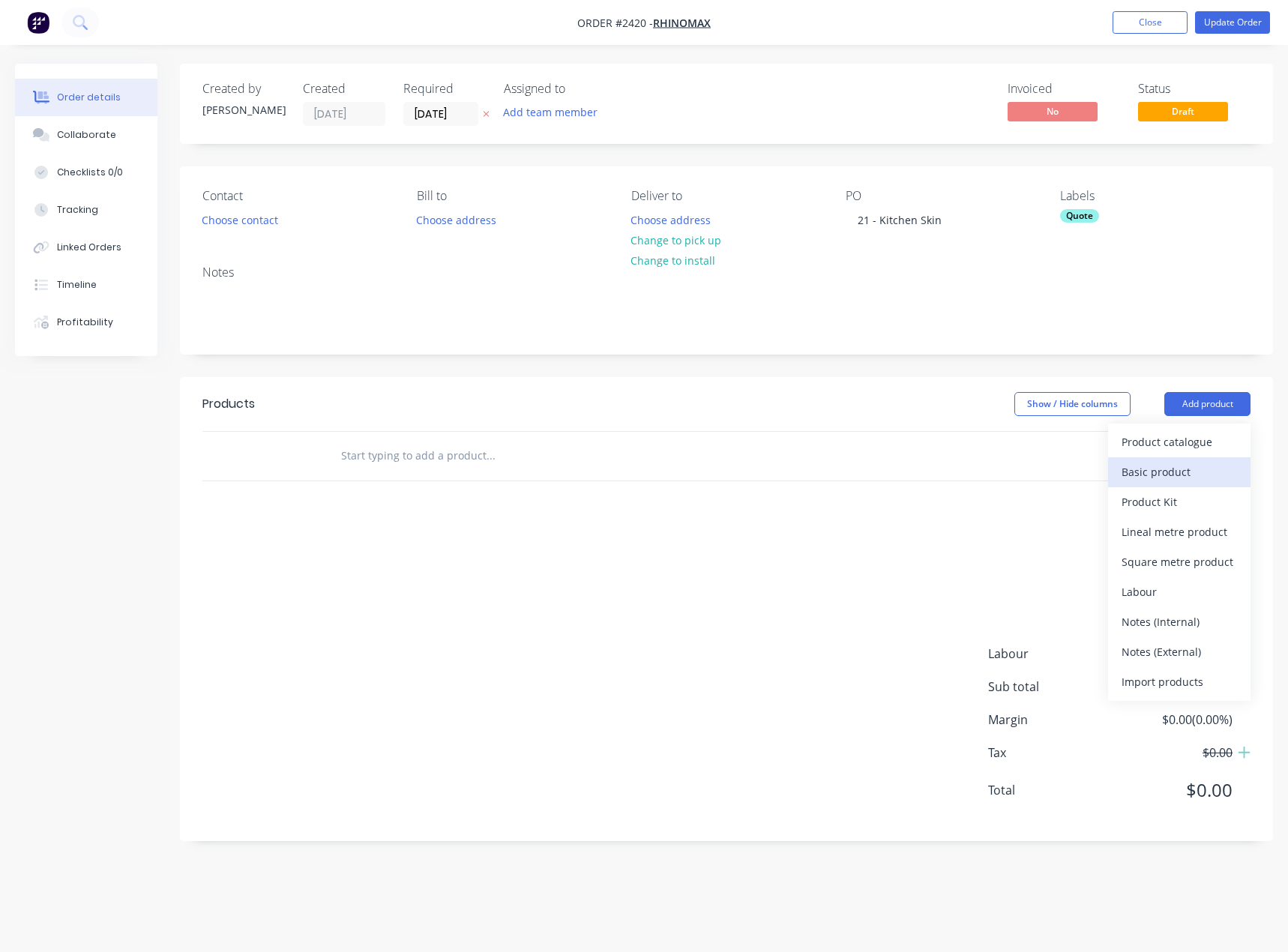
click at [1188, 476] on div "Basic product" at bounding box center [1178, 472] width 115 height 22
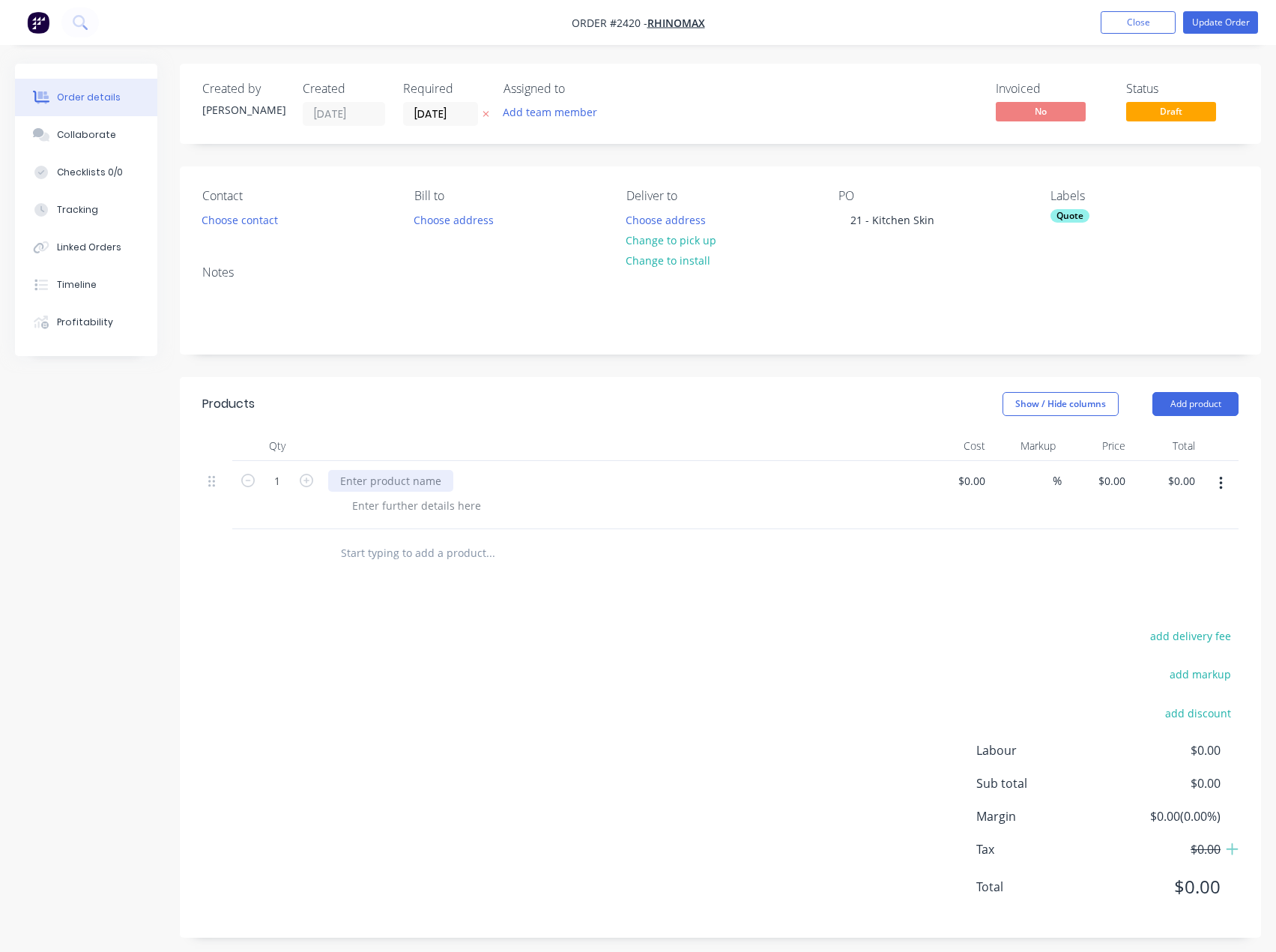
click at [399, 470] on div at bounding box center [391, 481] width 125 height 22
paste div
click at [399, 505] on div at bounding box center [417, 506] width 153 height 22
click at [406, 512] on div at bounding box center [417, 506] width 153 height 22
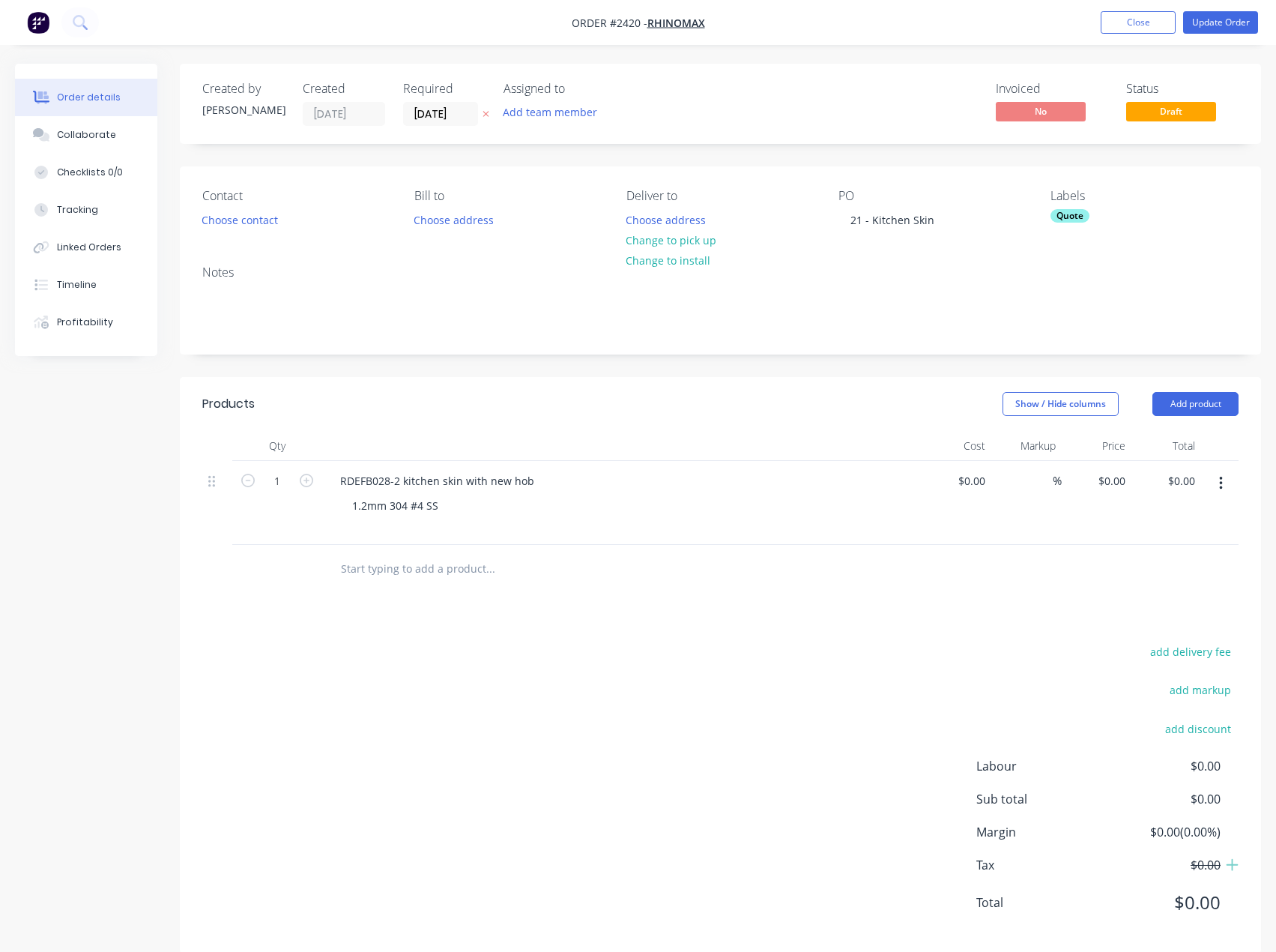
click at [1229, 487] on button "button" at bounding box center [1222, 482] width 35 height 27
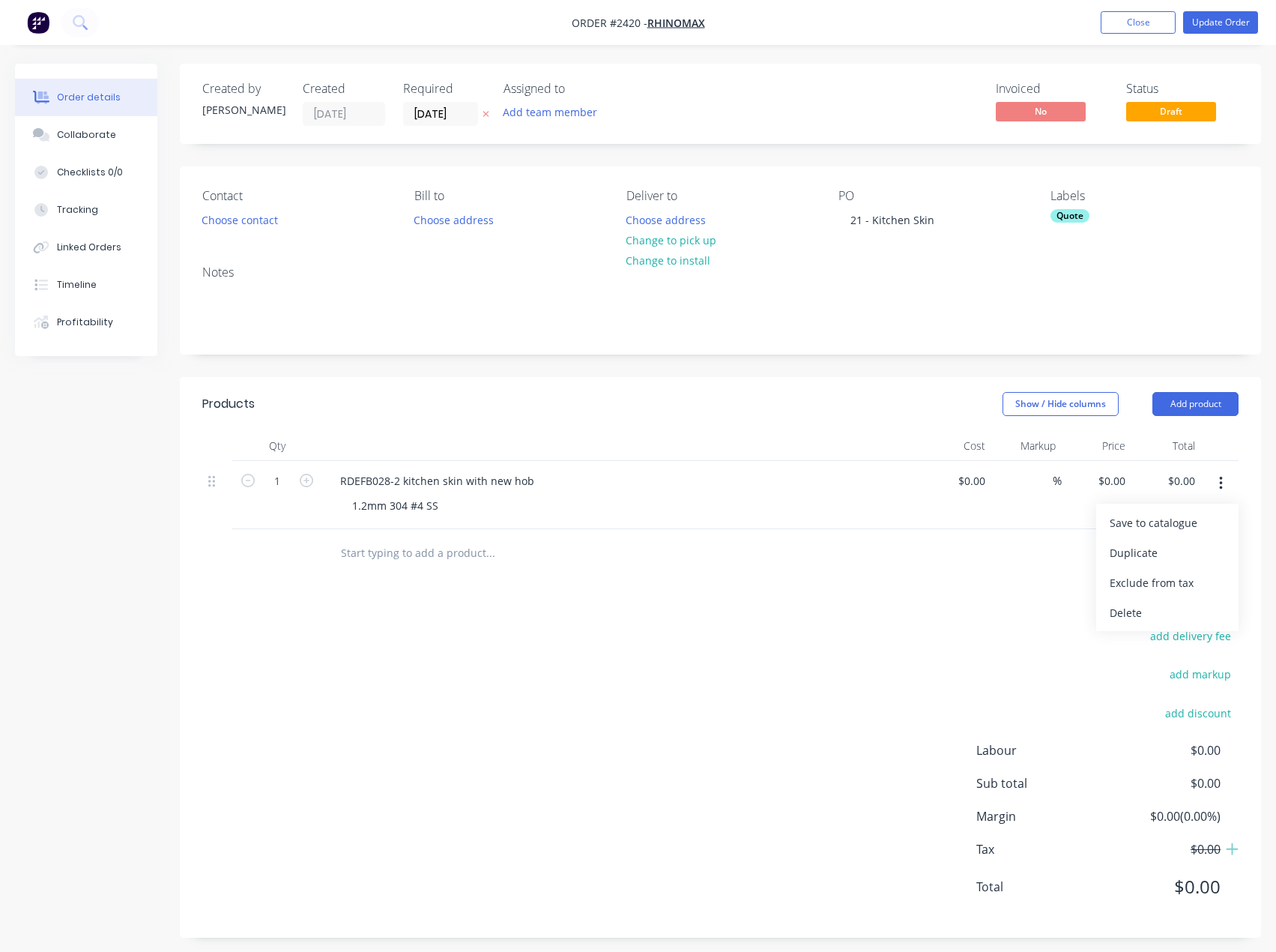
click at [448, 660] on div "add delivery fee add markup add discount Labour $0.00 Sub total $0.00 Margin $0…" at bounding box center [720, 770] width 1036 height 290
click at [441, 507] on div "1.2mm 304 #4 SS" at bounding box center [395, 506] width 110 height 22
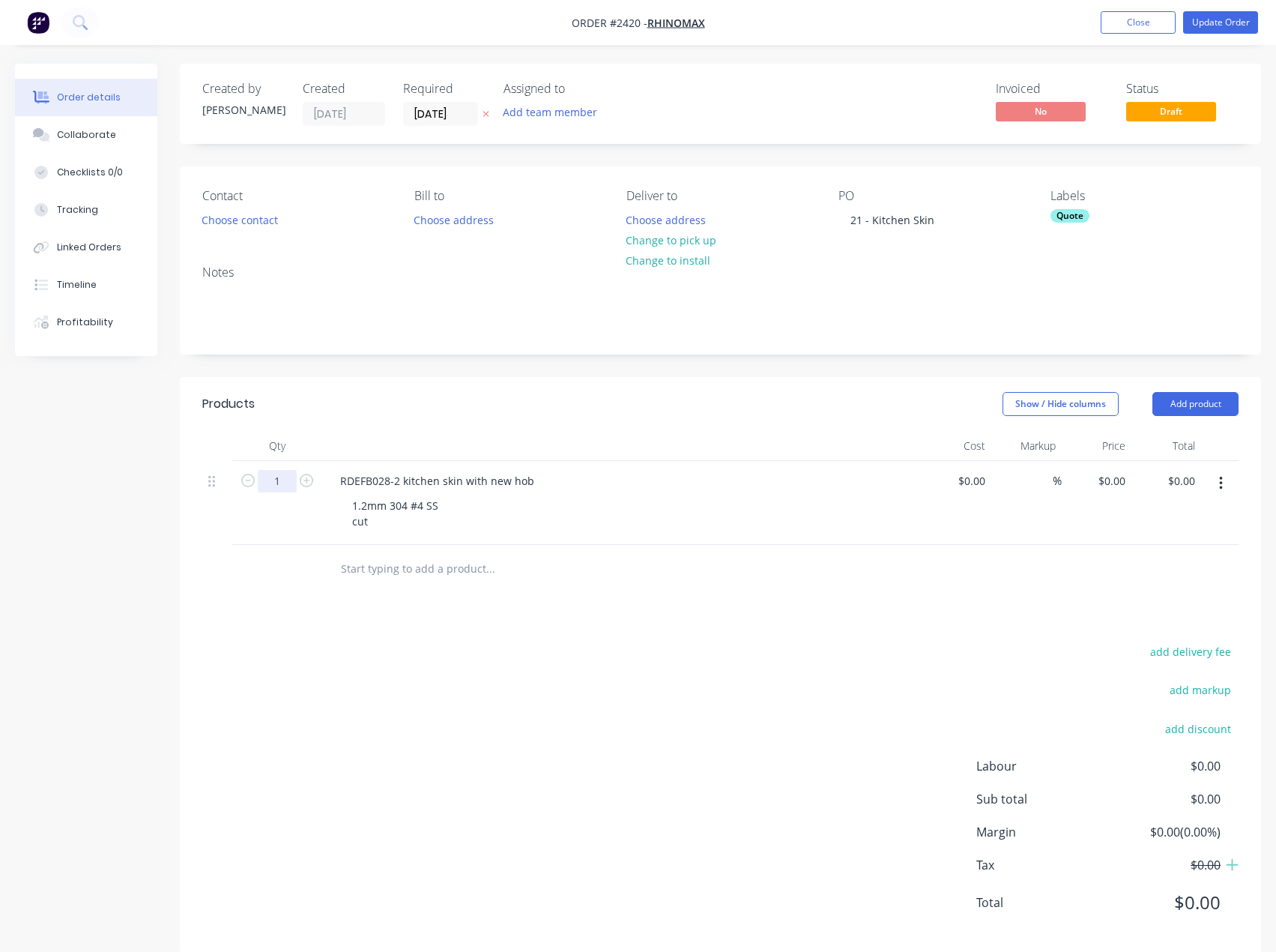
click at [292, 477] on input "1" at bounding box center [277, 481] width 39 height 22
type input "8"
click at [339, 756] on div "add delivery fee add markup add discount Labour $0.00 Sub total $0.00 Margin $0…" at bounding box center [720, 786] width 1036 height 290
click at [386, 524] on div "1.2mm 304 #4 SS cut" at bounding box center [395, 513] width 110 height 38
click at [1222, 476] on icon "button" at bounding box center [1222, 483] width 4 height 17
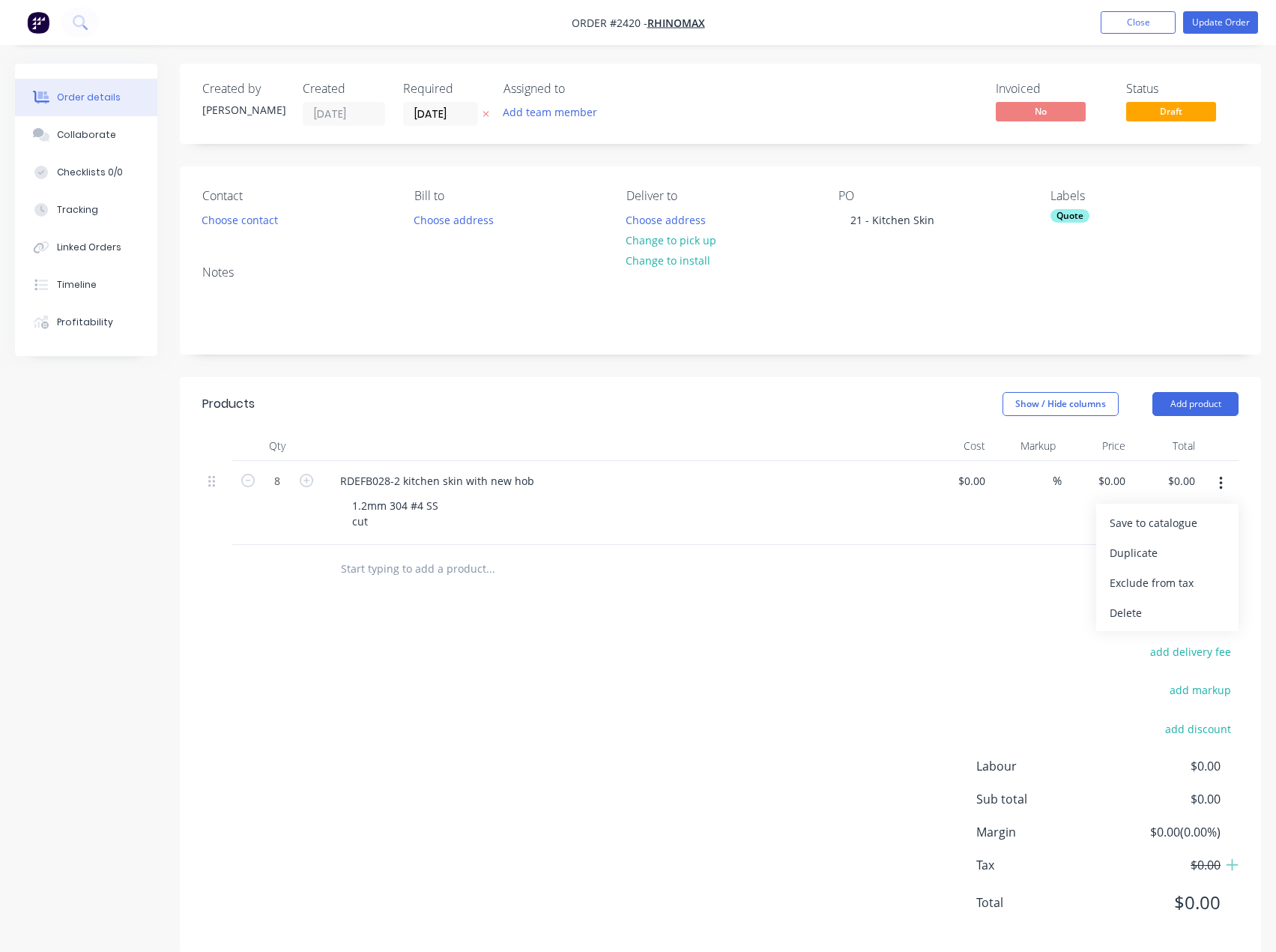
click at [1256, 396] on header "Products Show / Hide columns Add product" at bounding box center [721, 404] width 1081 height 54
click at [1224, 408] on button "Add product" at bounding box center [1195, 404] width 86 height 24
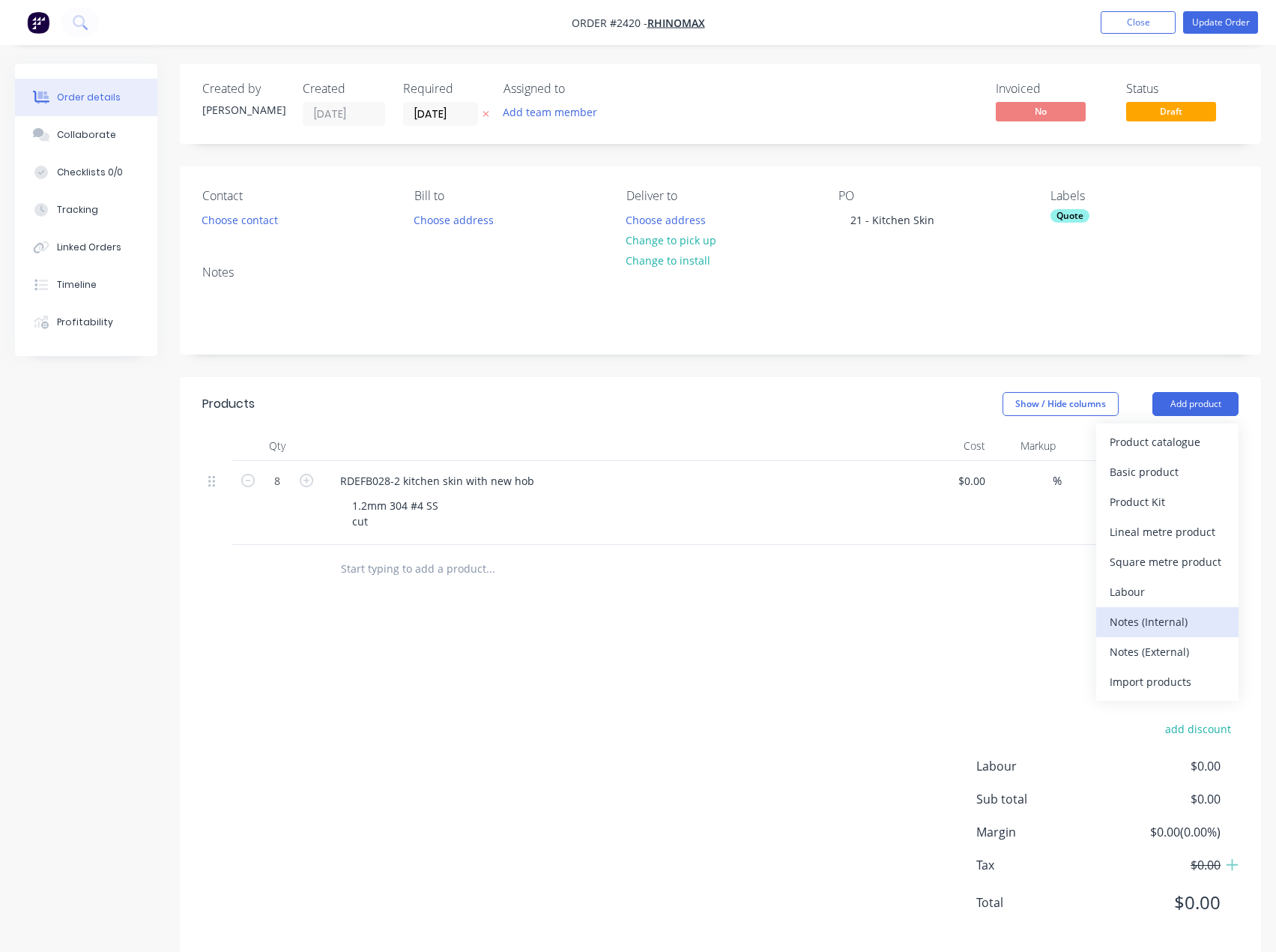
click at [1166, 624] on div "Notes (Internal)" at bounding box center [1167, 622] width 115 height 22
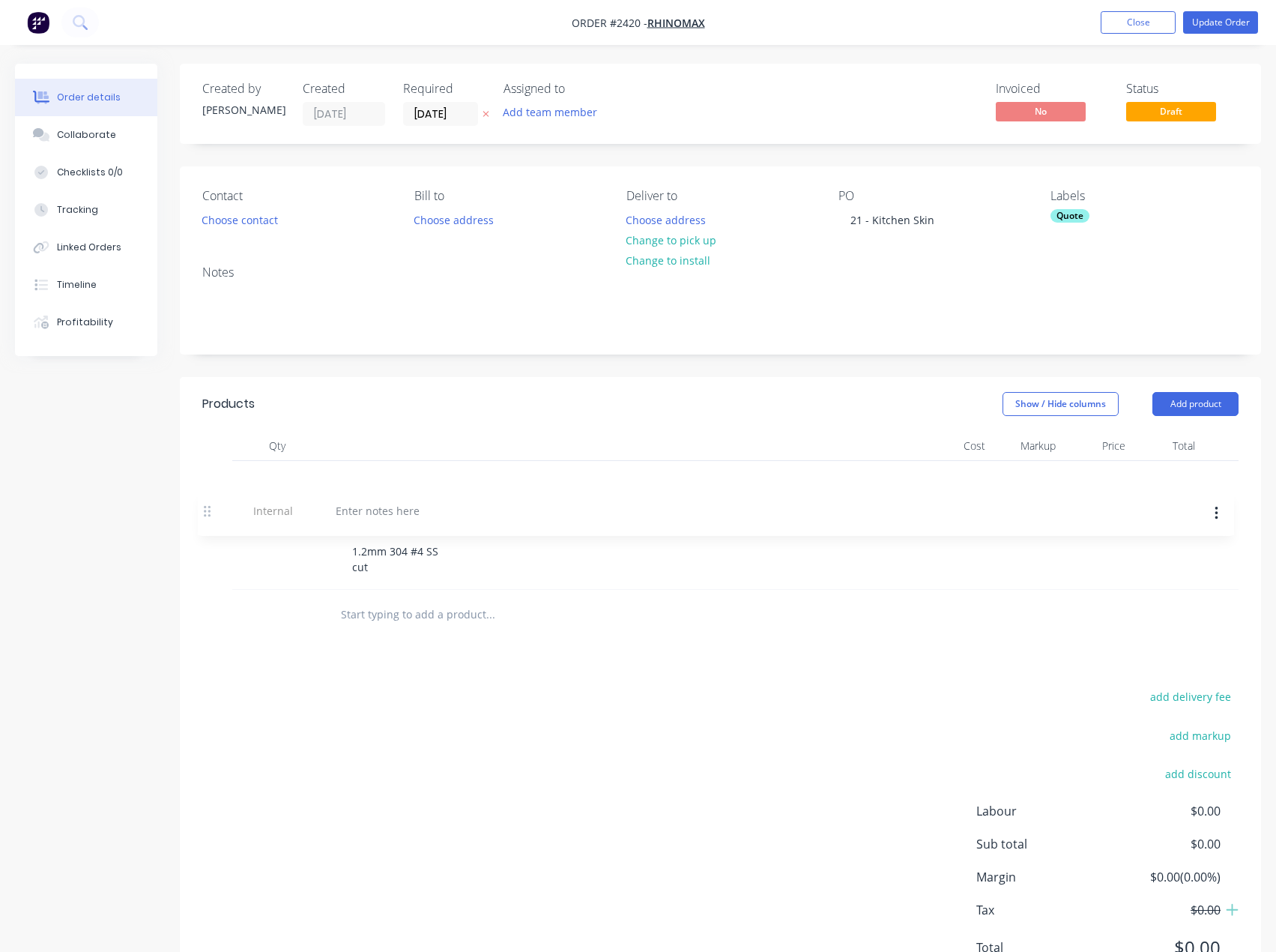
drag, startPoint x: 211, startPoint y: 558, endPoint x: 221, endPoint y: 485, distance: 73.7
click at [205, 488] on div "8 RDEFB028-2 kitchen skin with new hob 1.2mm 304 #4 SS cut $0.00 $0.00 % $0.00 …" at bounding box center [720, 526] width 1036 height 130
click at [382, 482] on div at bounding box center [382, 481] width 108 height 22
click at [491, 739] on div "add delivery fee add markup add discount Labour $0.00 Sub total $0.00 Margin $0…" at bounding box center [720, 831] width 1036 height 290
click at [578, 113] on button "Add team member" at bounding box center [550, 112] width 110 height 20
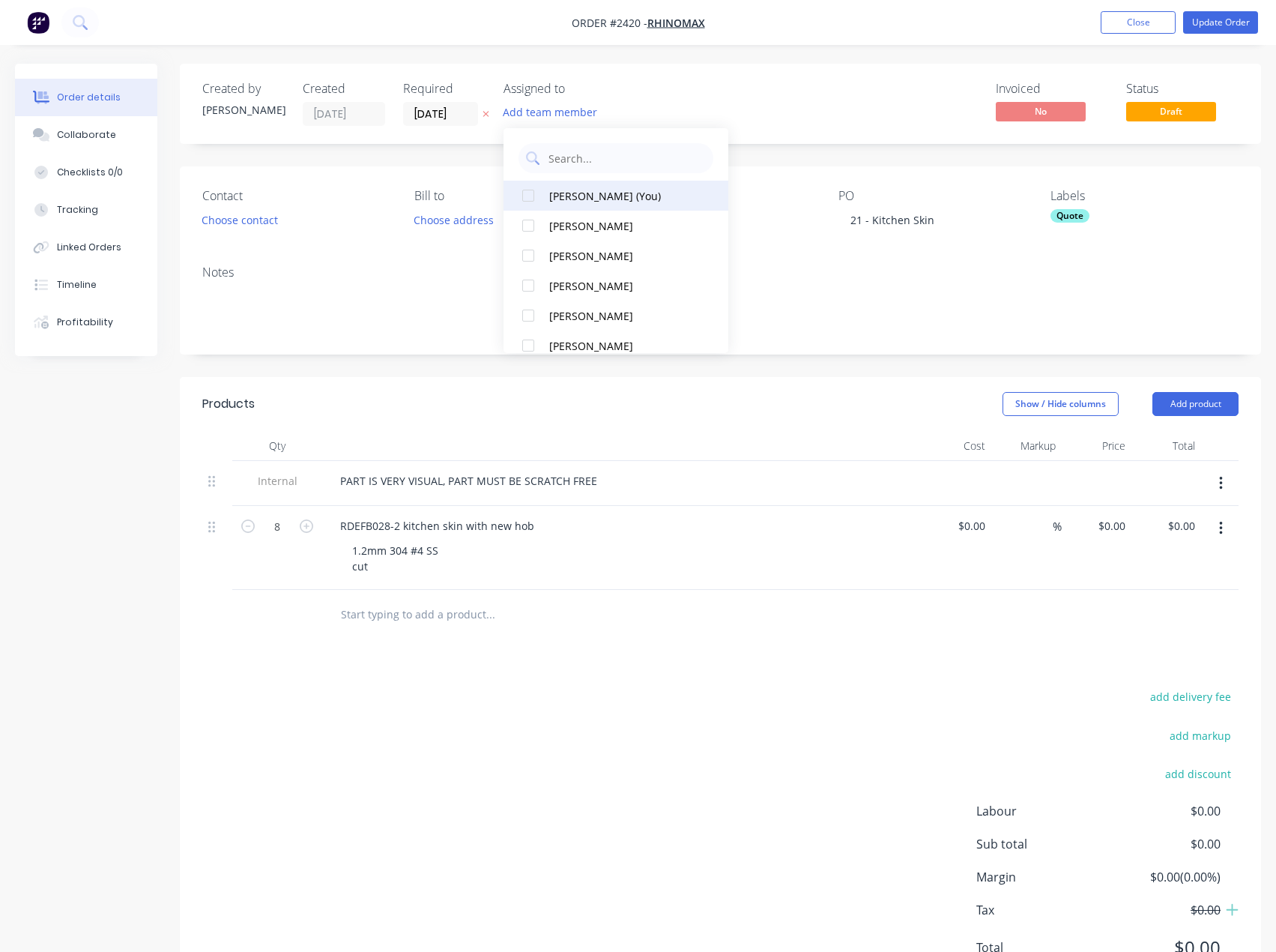
click at [585, 192] on div "Emma Arena (You)" at bounding box center [624, 196] width 149 height 16
click at [840, 99] on div "Invoiced No Status Draft" at bounding box center [946, 104] width 585 height 44
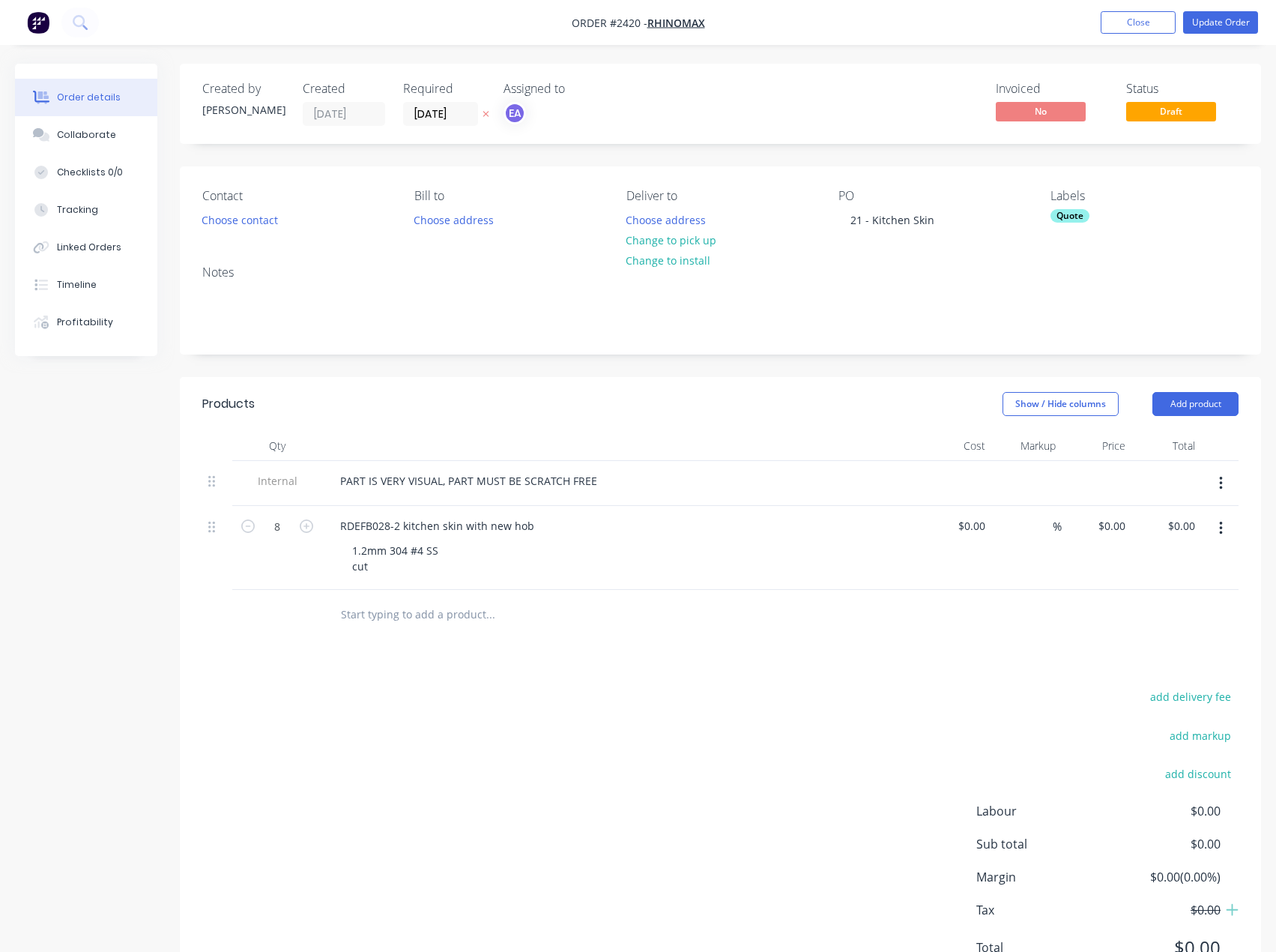
click at [1090, 207] on div "Labels Quote" at bounding box center [1145, 209] width 188 height 42
click at [1090, 218] on div "Quote" at bounding box center [1145, 216] width 188 height 14
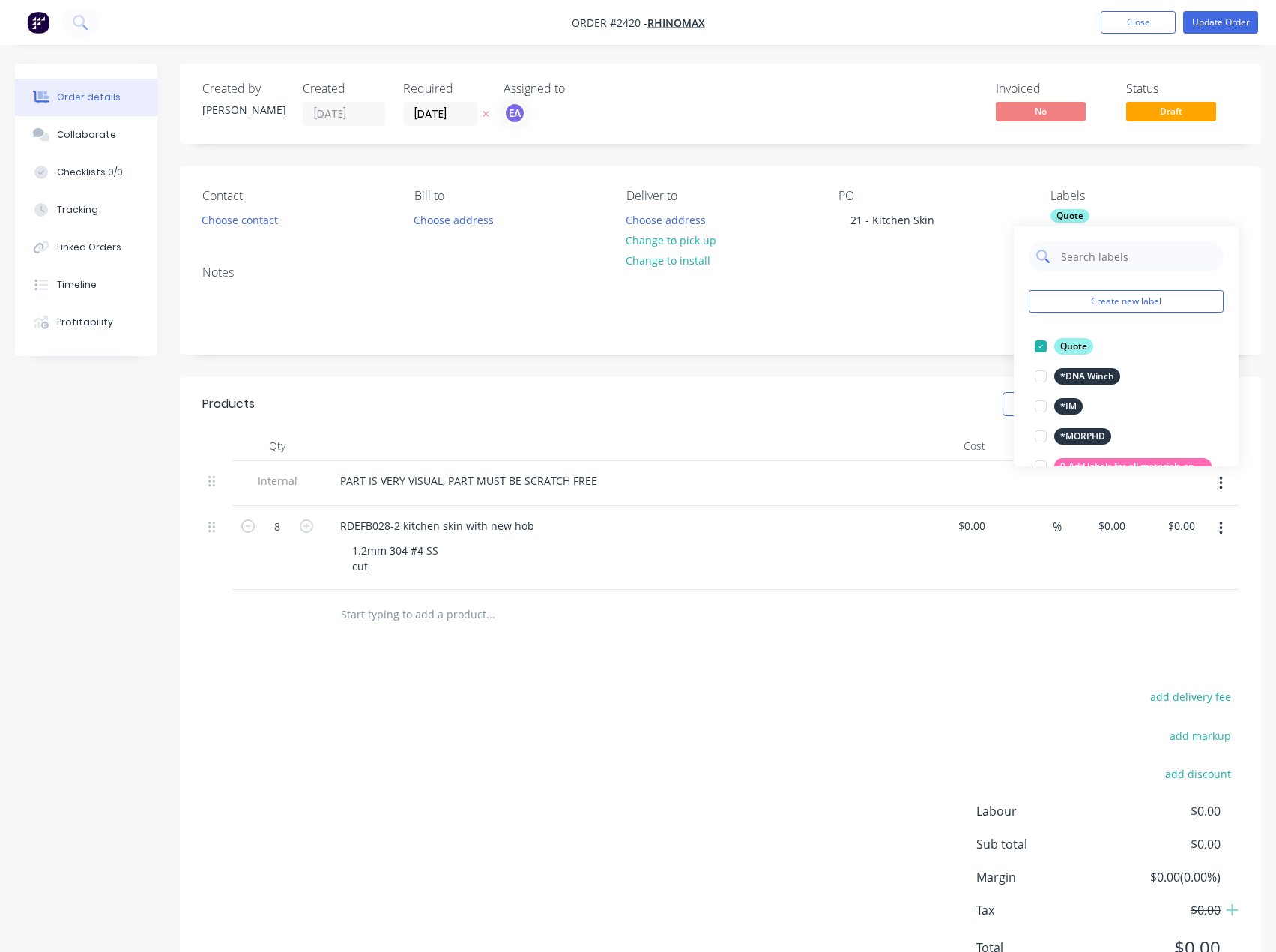
click at [1097, 256] on input "text" at bounding box center [1139, 256] width 157 height 30
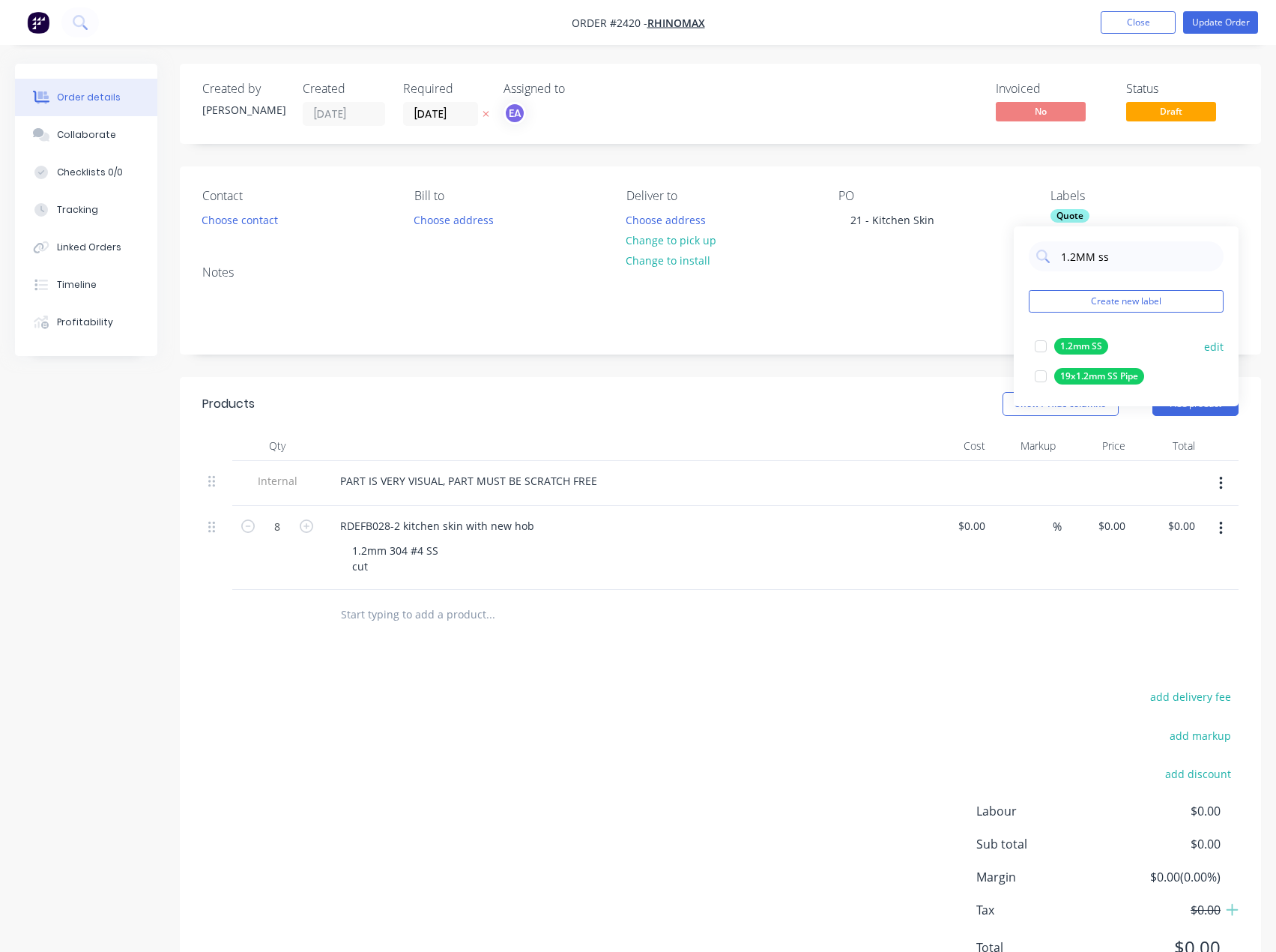
click at [1039, 341] on div at bounding box center [1041, 346] width 30 height 30
drag, startPoint x: 1117, startPoint y: 250, endPoint x: 1043, endPoint y: 257, distance: 74.3
click at [1043, 257] on div "1.2MM ss" at bounding box center [1126, 256] width 195 height 30
type input "cut"
drag, startPoint x: 1036, startPoint y: 342, endPoint x: 983, endPoint y: 429, distance: 101.9
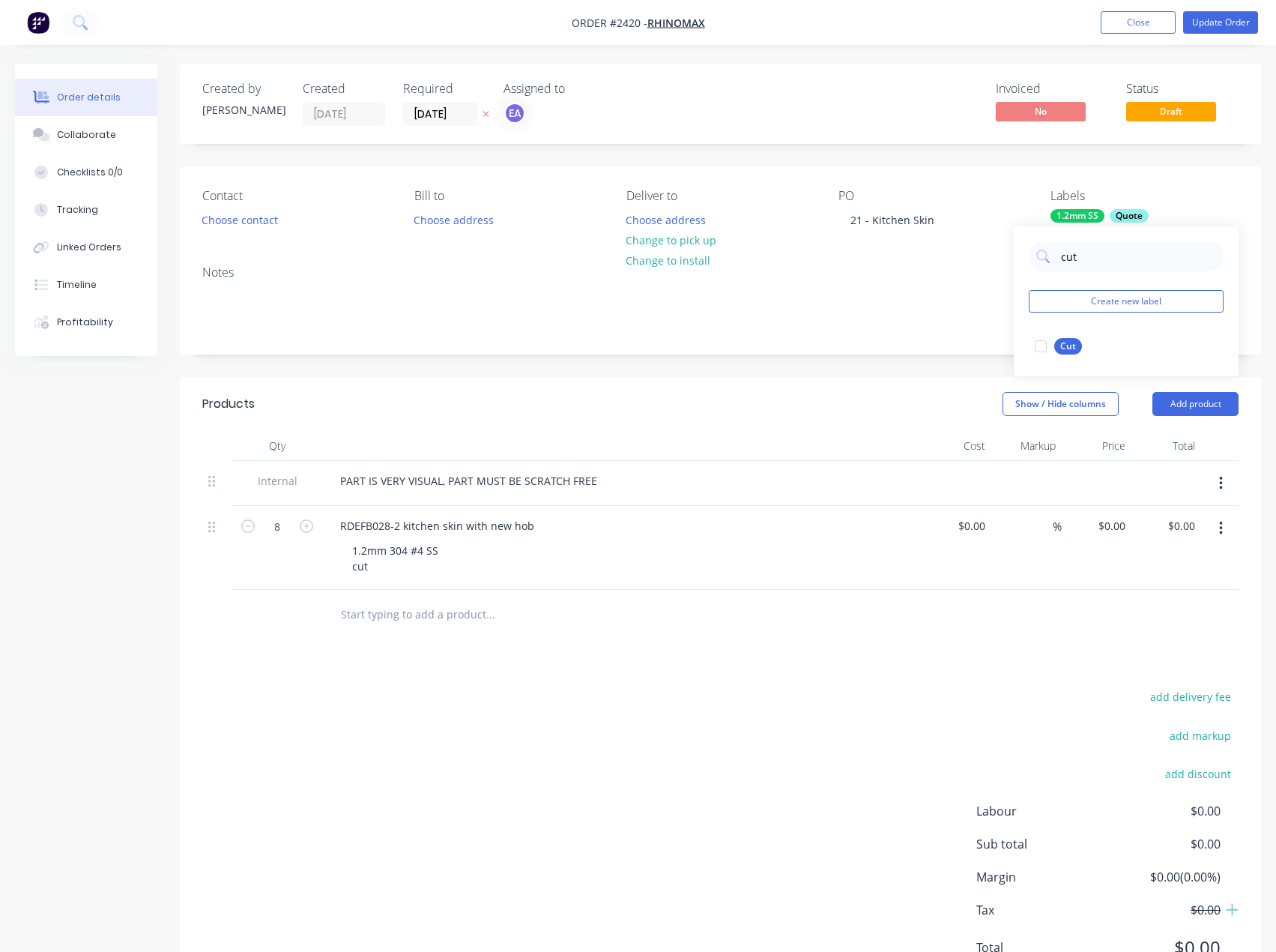
click at [1041, 346] on div at bounding box center [1041, 346] width 30 height 30
drag, startPoint x: 759, startPoint y: 775, endPoint x: 770, endPoint y: 750, distance: 27.3
click at [761, 768] on div "add delivery fee add markup add discount Labour $0.00 Sub total $0.00 Margin $0…" at bounding box center [720, 831] width 1036 height 290
click at [1213, 28] on button "Update Order" at bounding box center [1221, 22] width 75 height 22
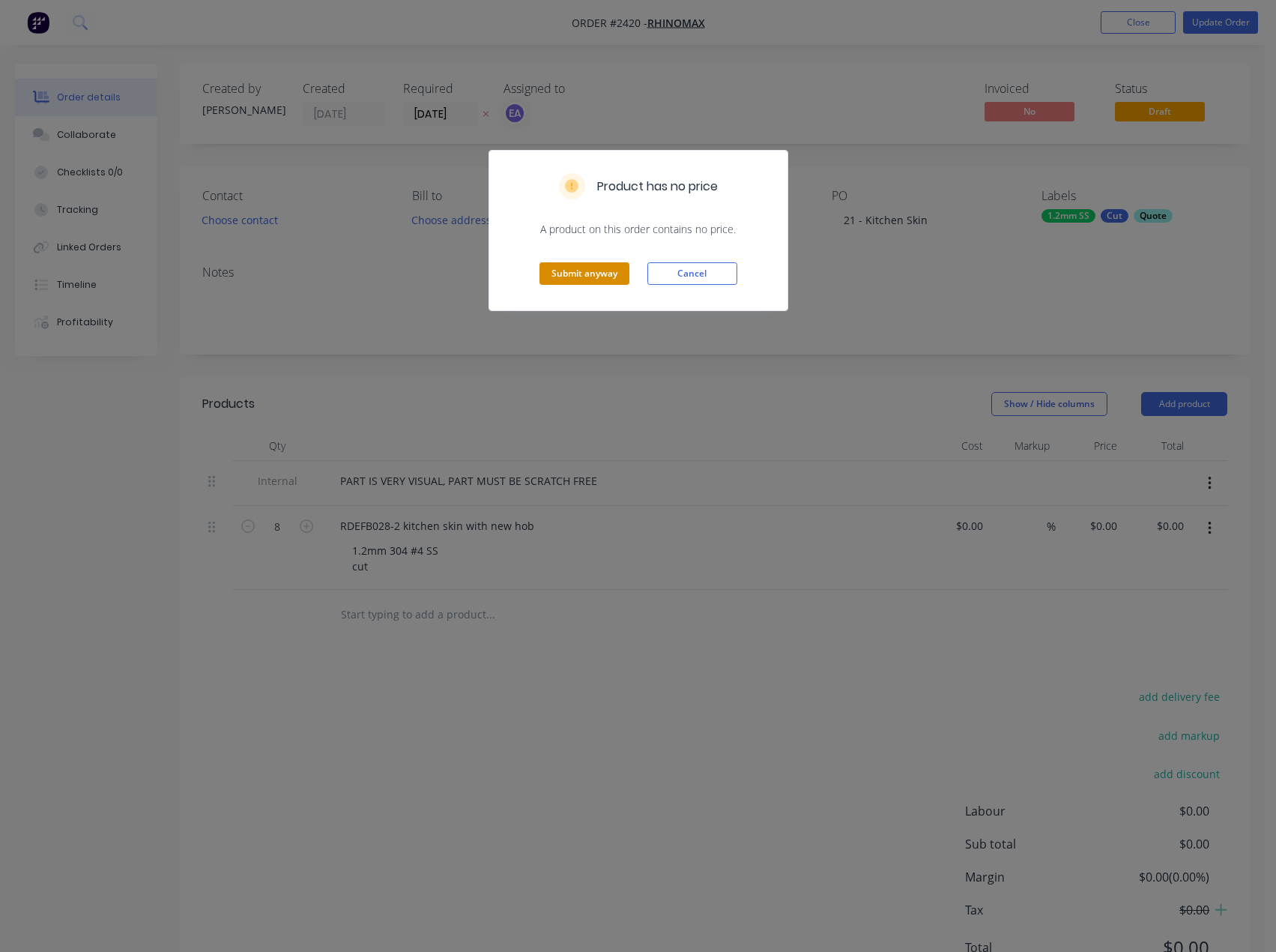
click at [565, 270] on button "Submit anyway" at bounding box center [584, 273] width 89 height 22
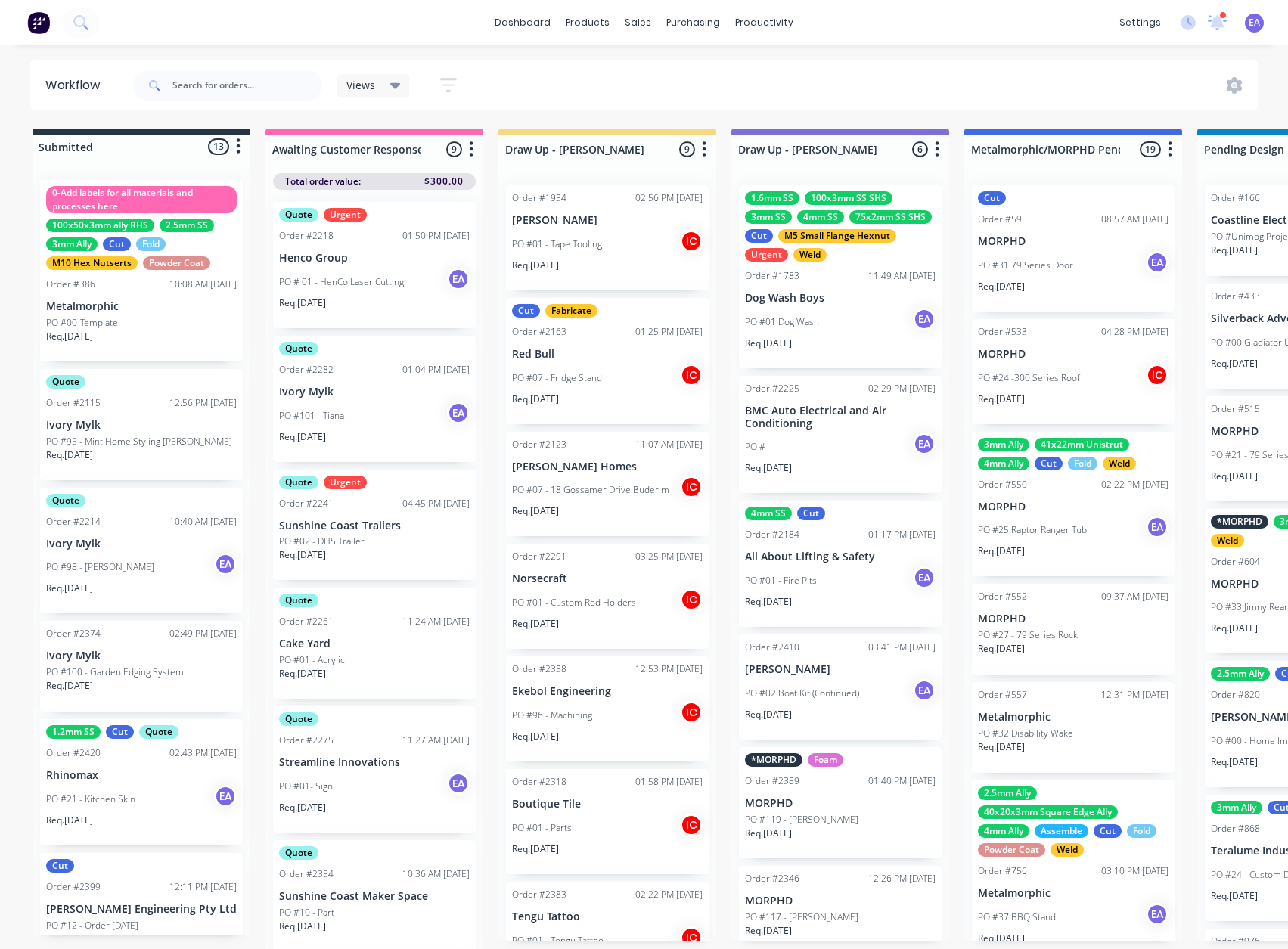
click at [121, 784] on div "1.2mm SS Cut Quote Order #2420 02:43 PM 08/10/25 Rhinomax PO #21 - Kitchen Skin…" at bounding box center [142, 783] width 203 height 127
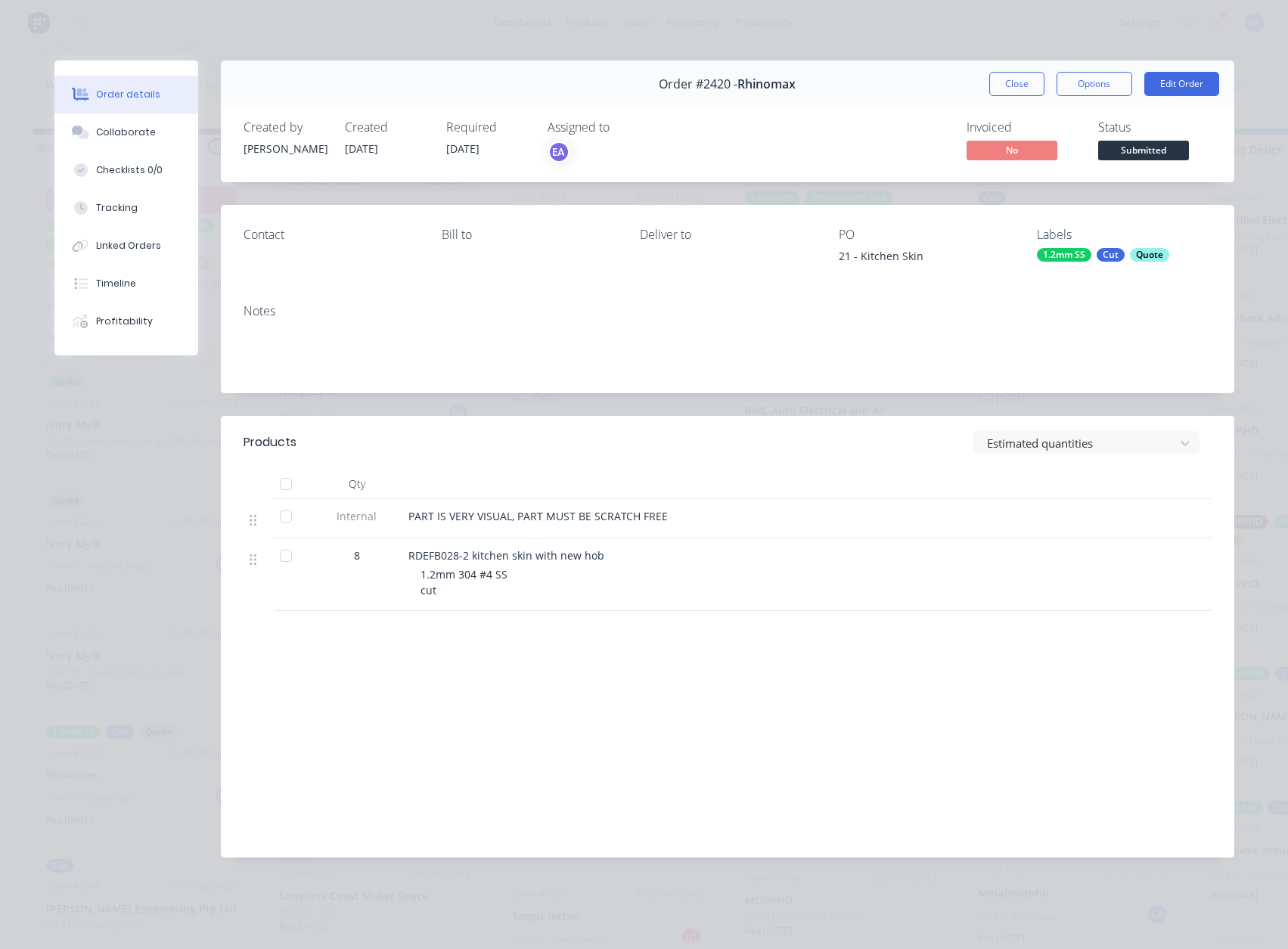
click at [1093, 256] on div "1.2mm SS Cut Quote" at bounding box center [1124, 254] width 174 height 14
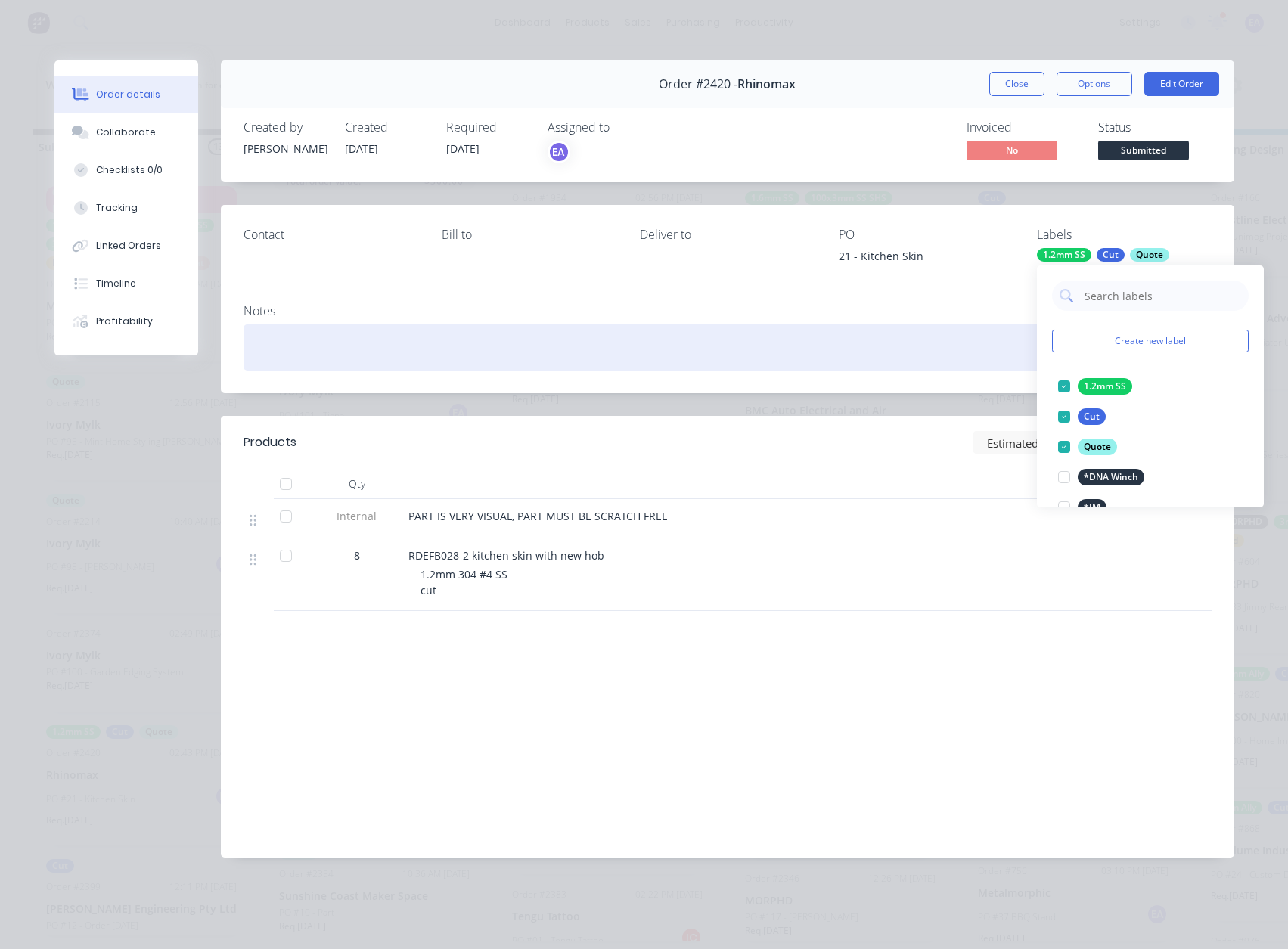
click at [939, 337] on div at bounding box center [728, 347] width 969 height 47
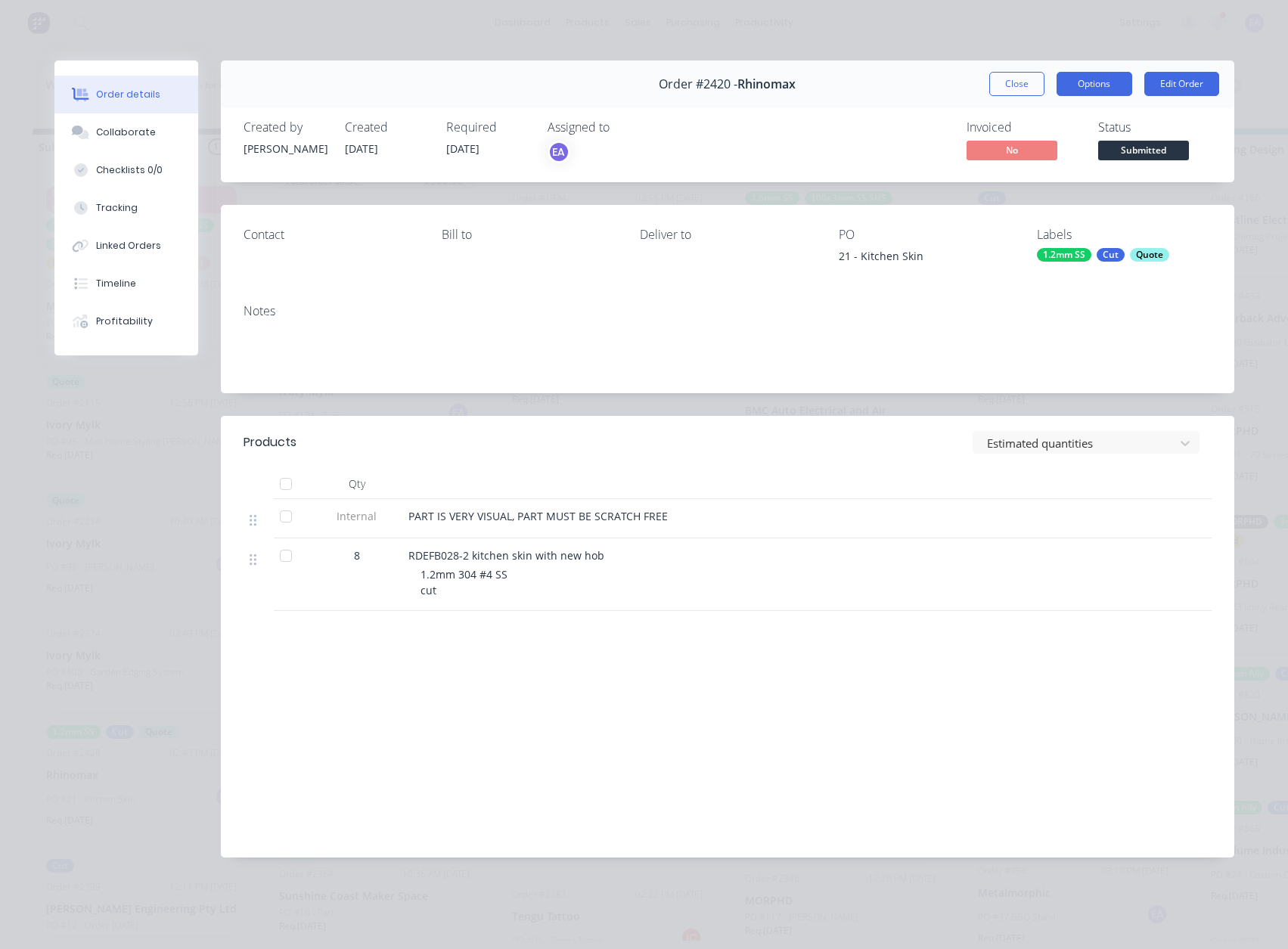
click at [1080, 86] on button "Options" at bounding box center [1094, 84] width 75 height 24
click at [925, 91] on div "Order #2420 - Rhinomax Close Options PRINT Work Order Delivery Docket Edit Order" at bounding box center [727, 84] width 1014 height 47
click at [1131, 145] on span "Submitted" at bounding box center [1143, 150] width 90 height 19
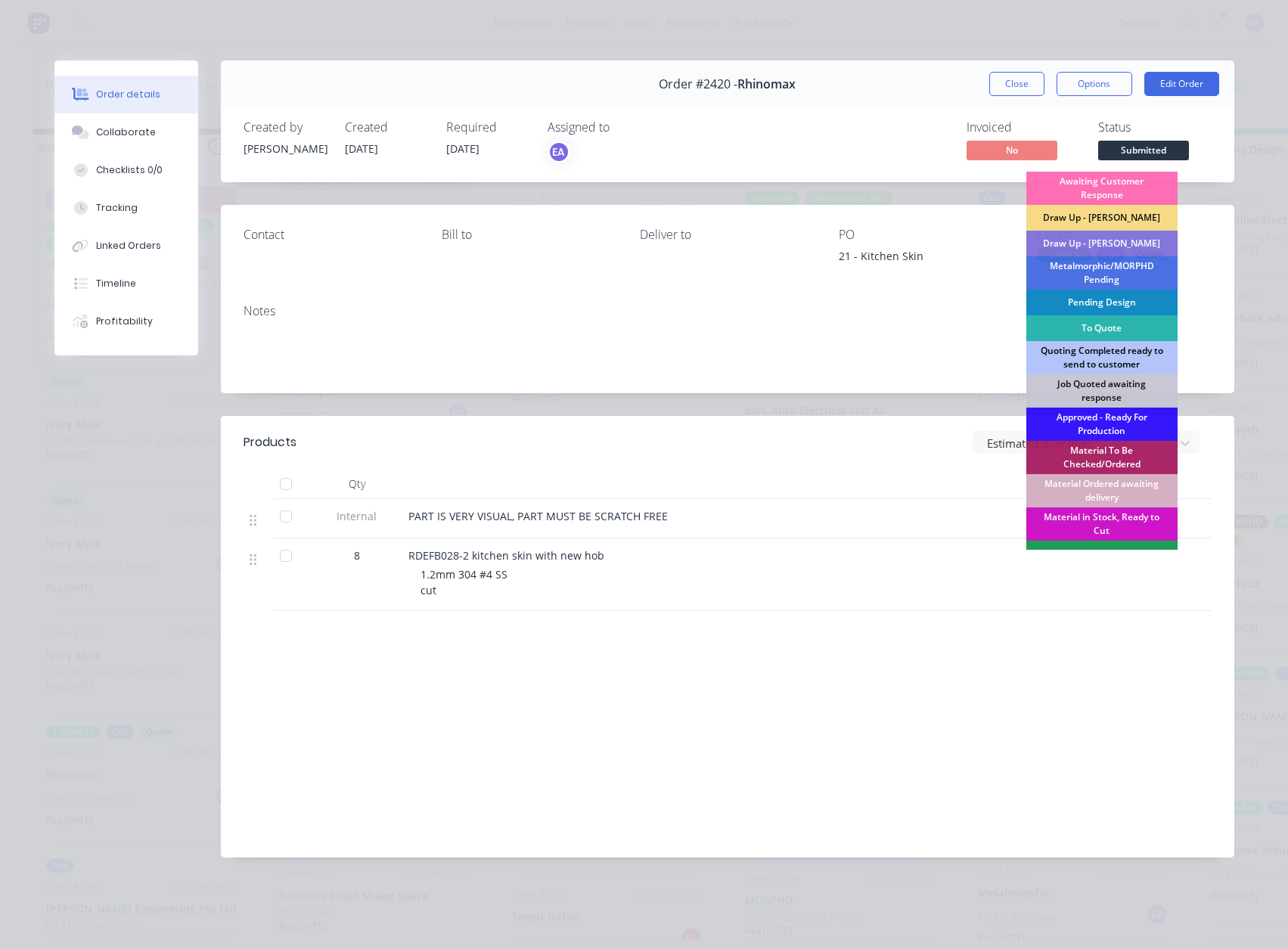
scroll to position [75, 0]
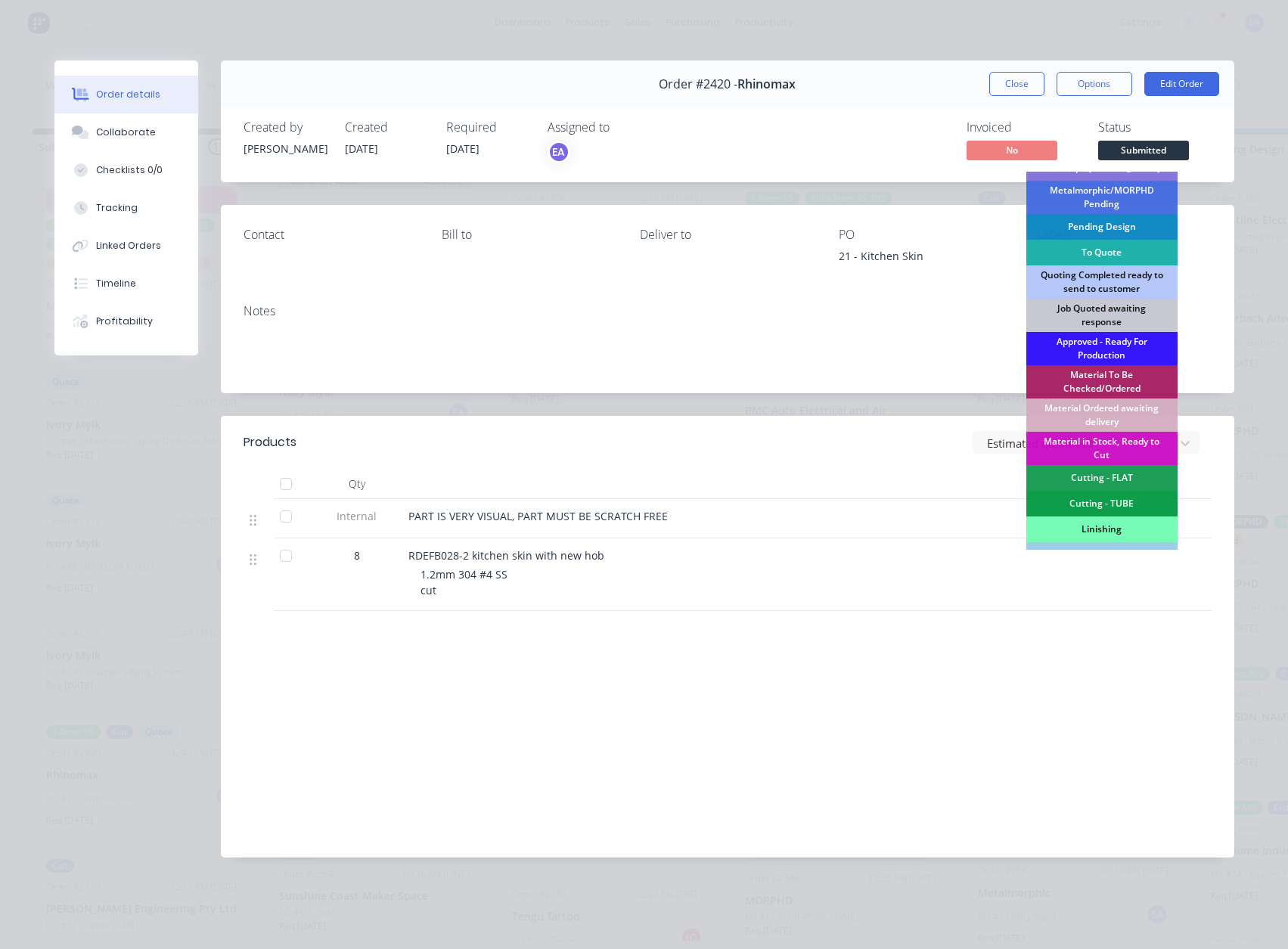
click at [1093, 247] on div "To Quote" at bounding box center [1102, 253] width 151 height 26
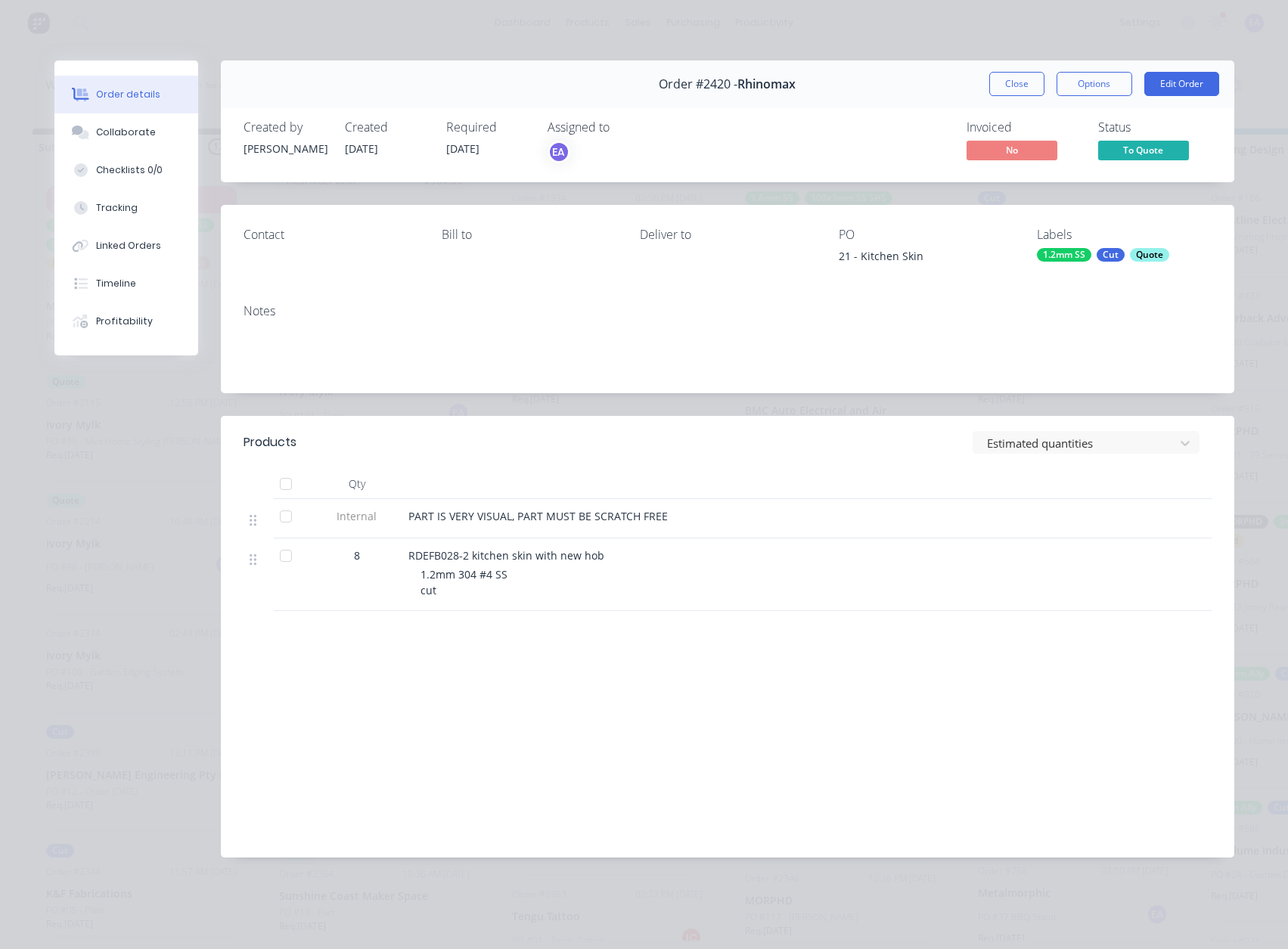
click at [1022, 89] on button "Close" at bounding box center [1017, 84] width 55 height 24
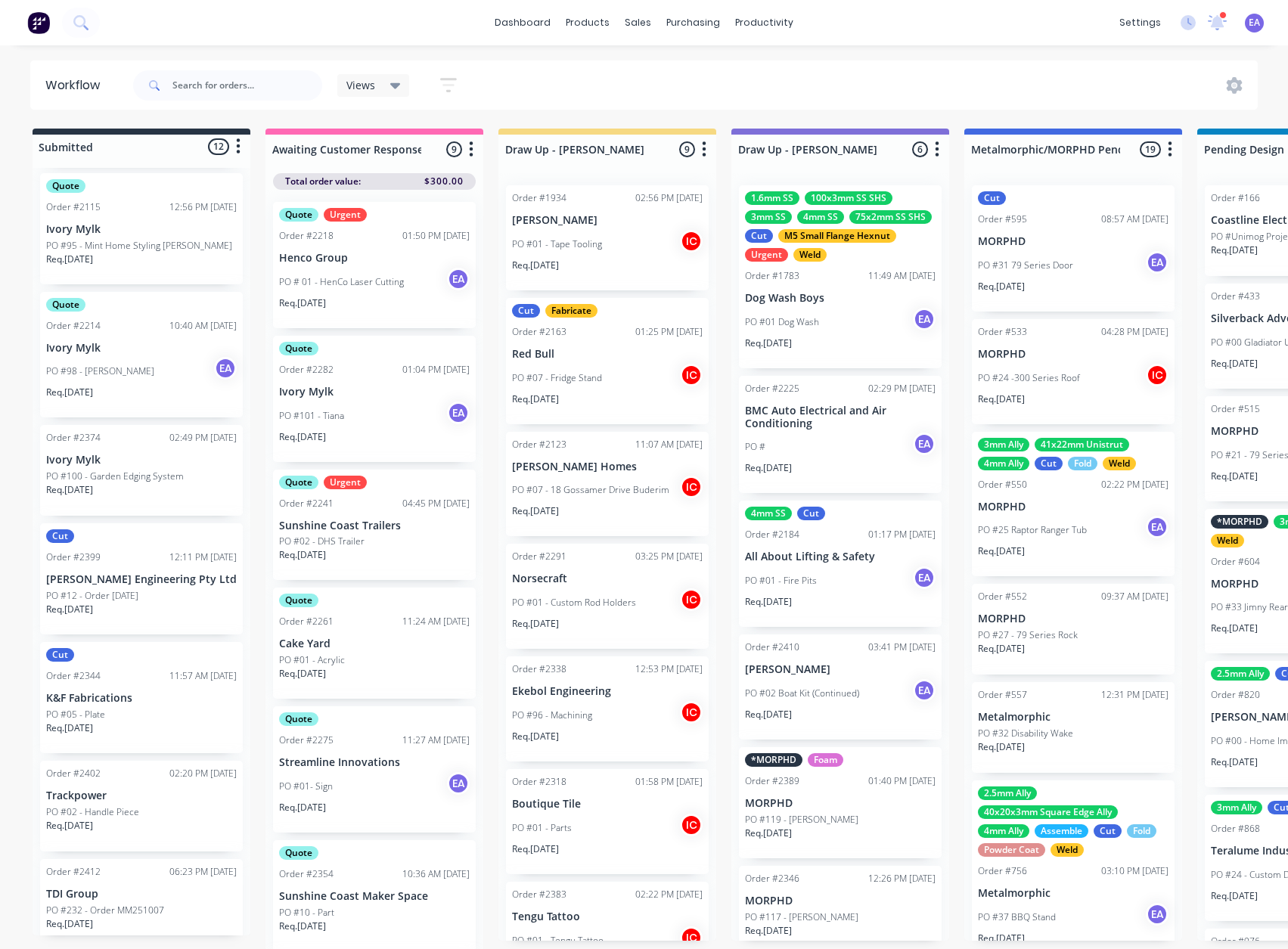
scroll to position [227, 0]
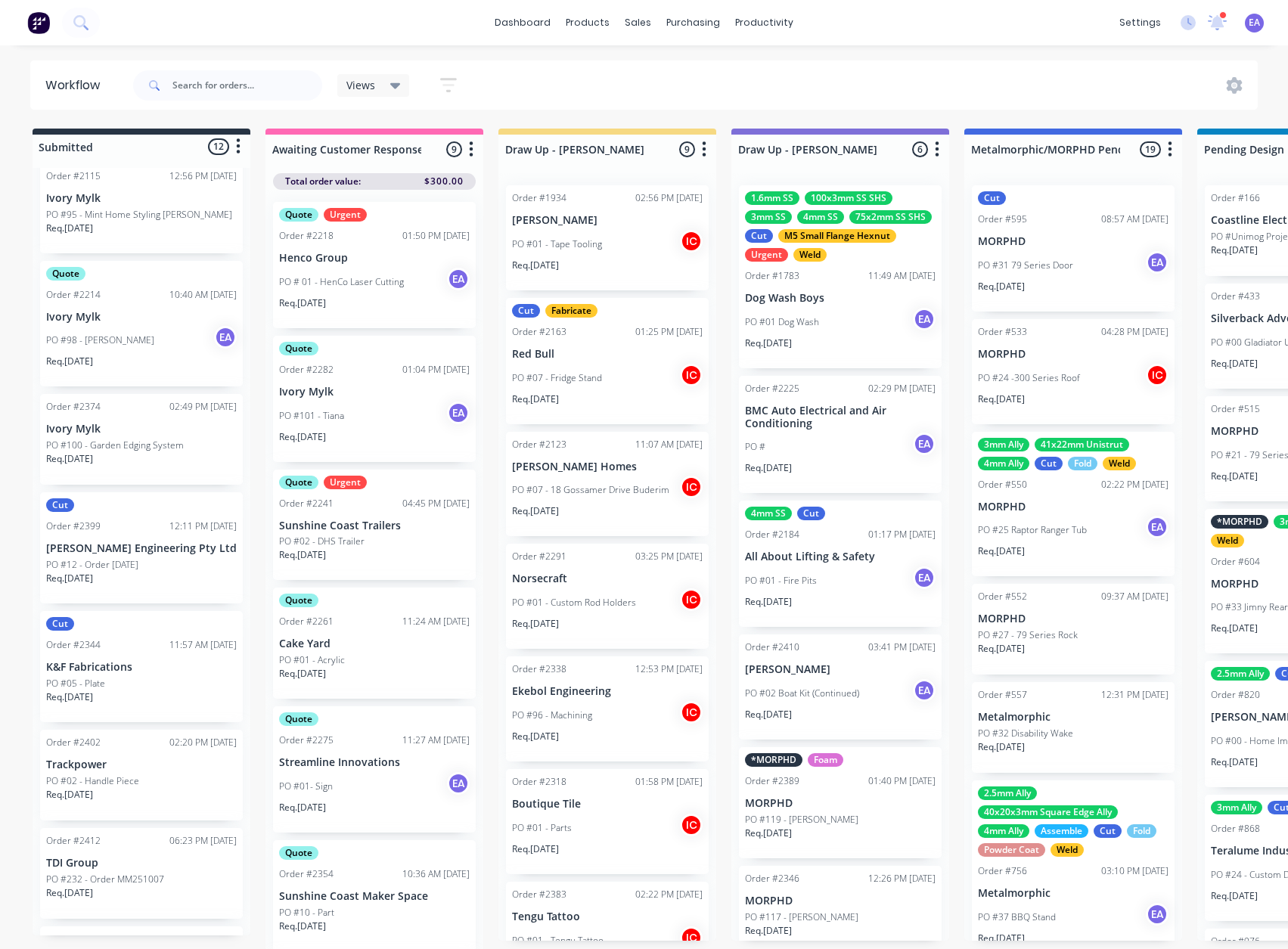
click at [152, 563] on div "PO #12 - Order [DATE]" at bounding box center [142, 564] width 191 height 14
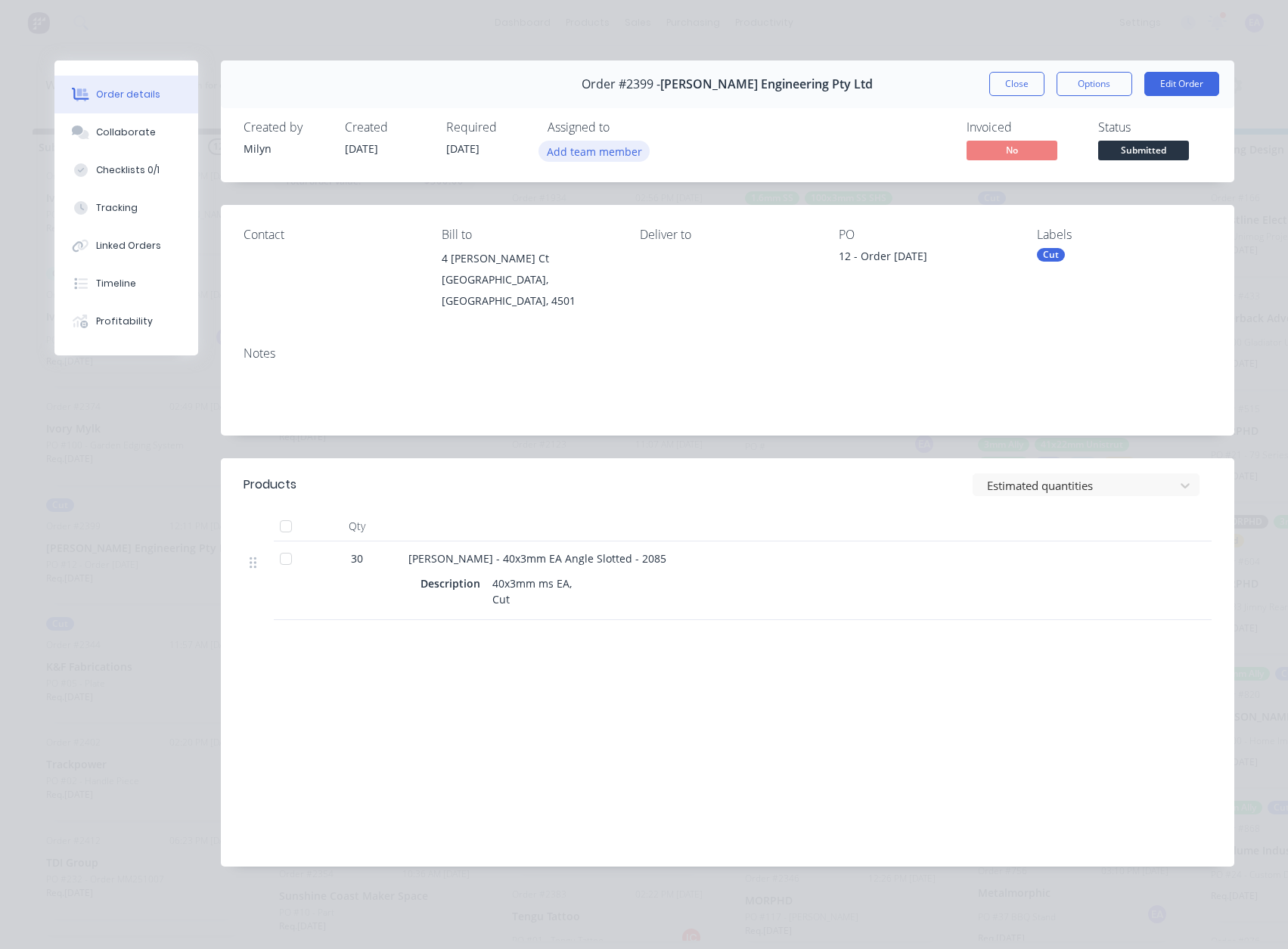
click at [590, 153] on button "Add team member" at bounding box center [593, 151] width 111 height 20
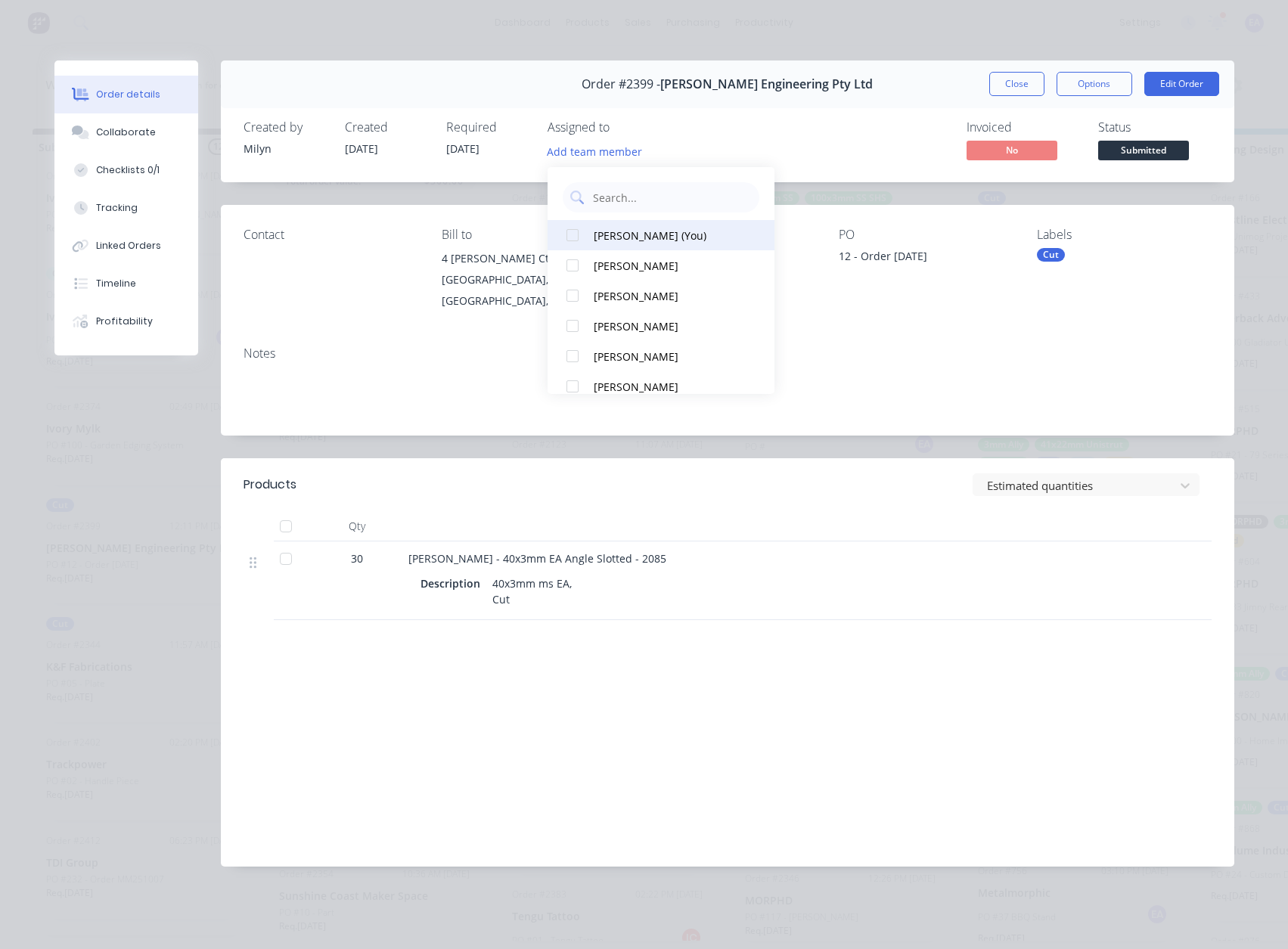
click at [654, 231] on div "Emma Arena (You)" at bounding box center [670, 236] width 151 height 16
click at [888, 137] on div "Invoiced No Status Submitted" at bounding box center [956, 142] width 513 height 44
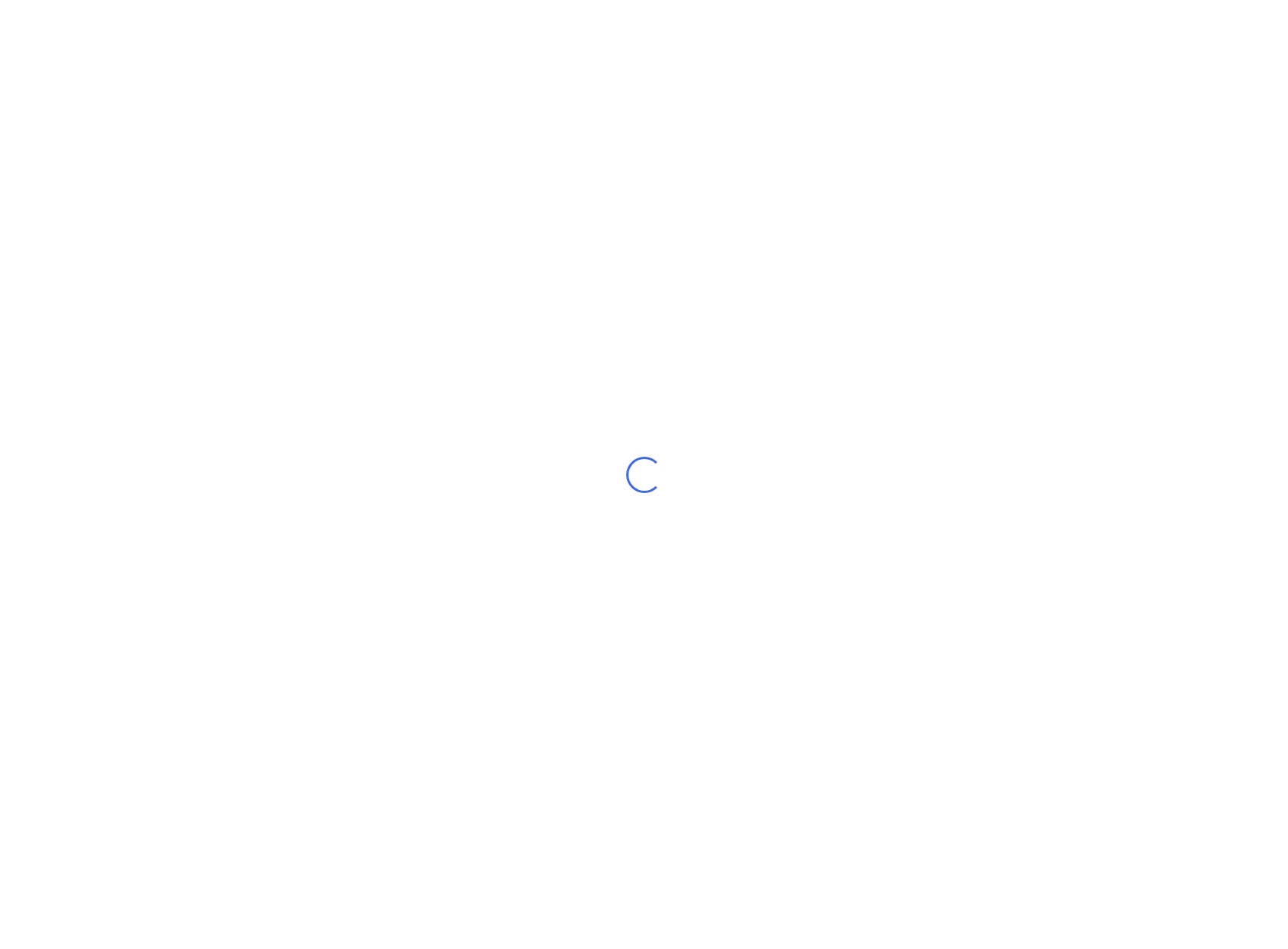
drag, startPoint x: 1009, startPoint y: 244, endPoint x: 1045, endPoint y: 259, distance: 39.0
click at [1045, 259] on div "Loading..." at bounding box center [644, 474] width 1288 height 949
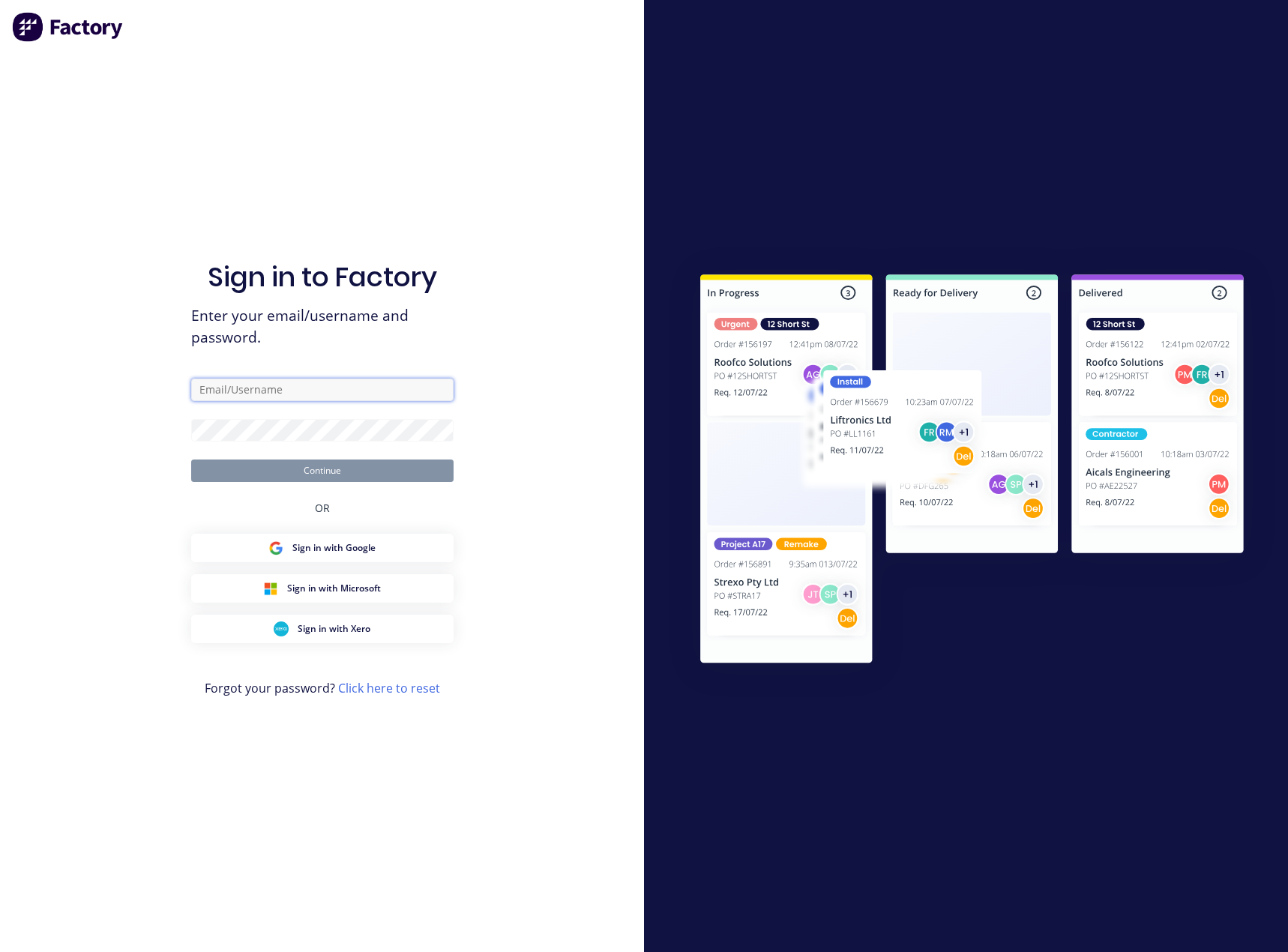
type input "emma@metalmorphiclaser.com.au"
click at [369, 470] on button "Continue" at bounding box center [322, 470] width 262 height 22
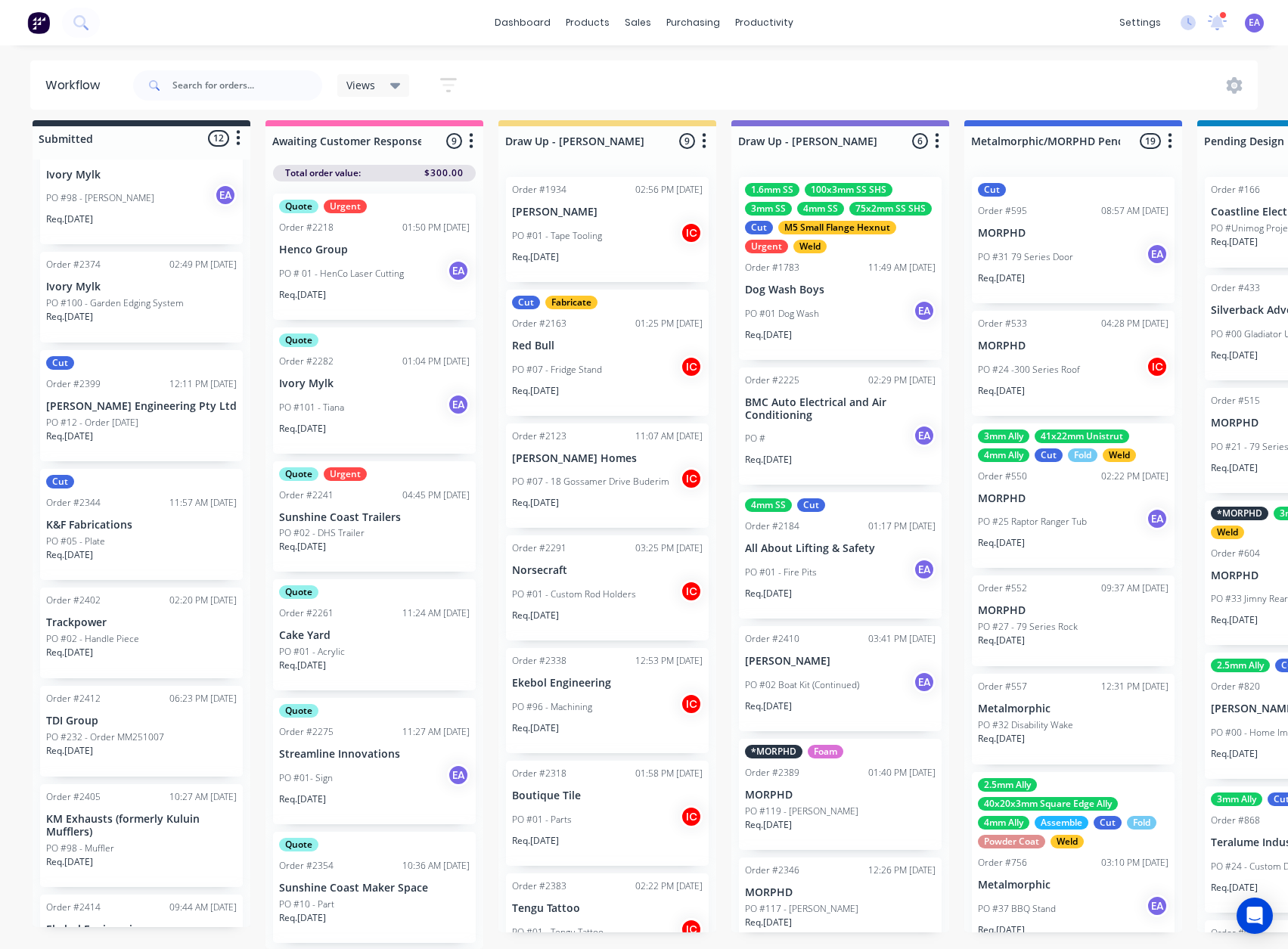
scroll to position [325, 0]
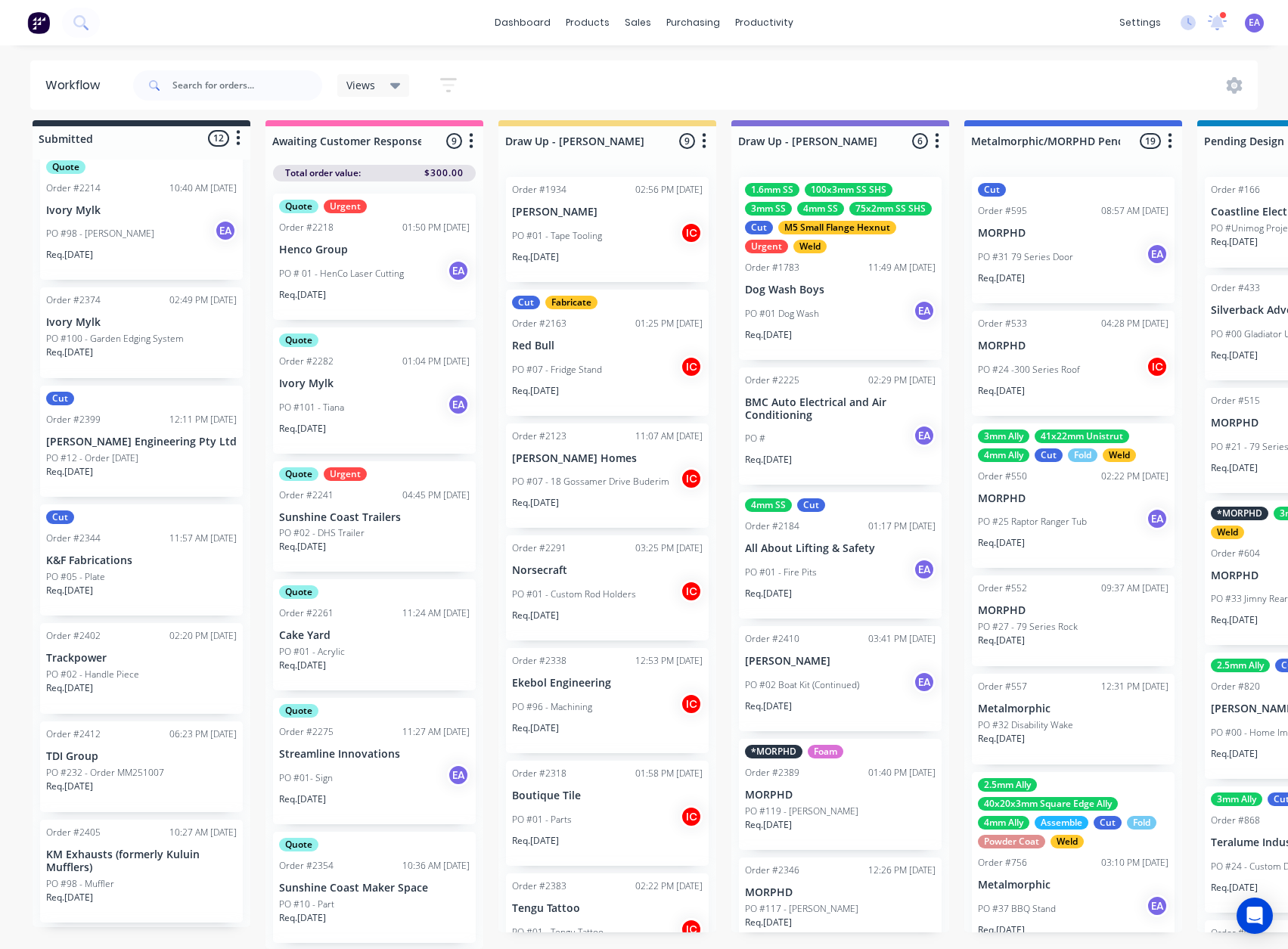
click at [150, 452] on div "PO #12 - Order [DATE]" at bounding box center [142, 458] width 191 height 14
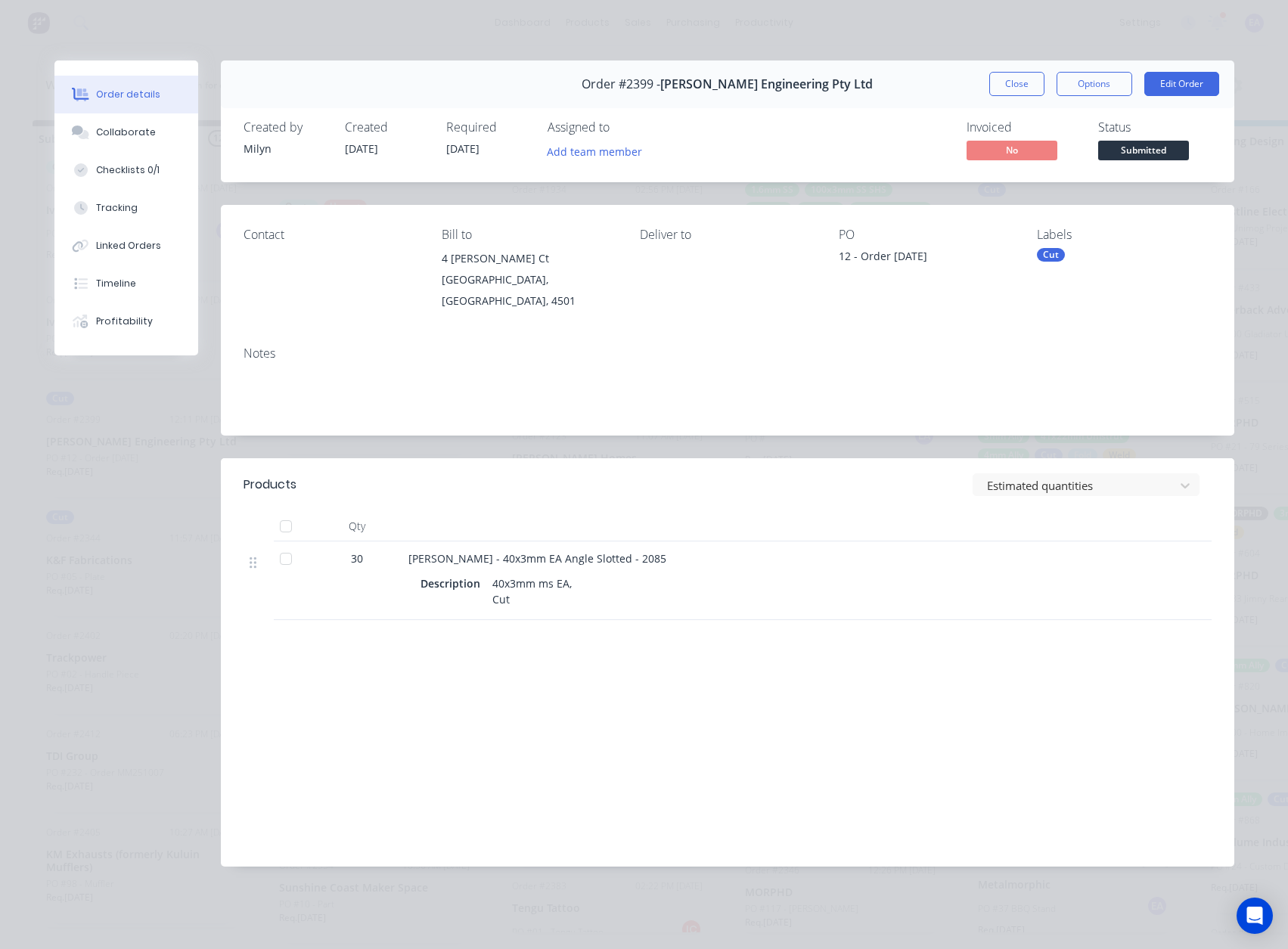
click at [1058, 257] on div "Cut" at bounding box center [1051, 254] width 28 height 14
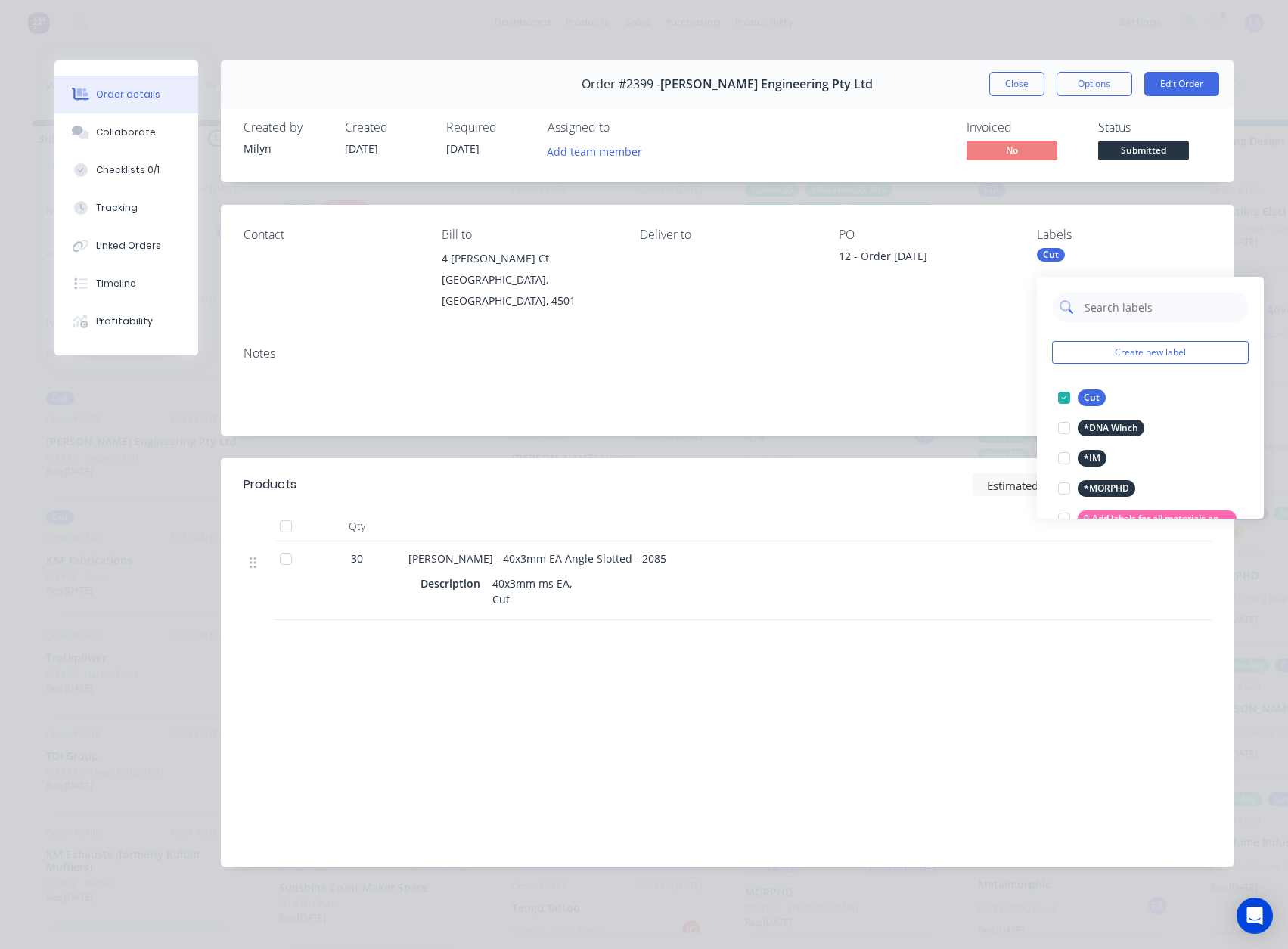
click at [1111, 298] on input "text" at bounding box center [1162, 307] width 158 height 30
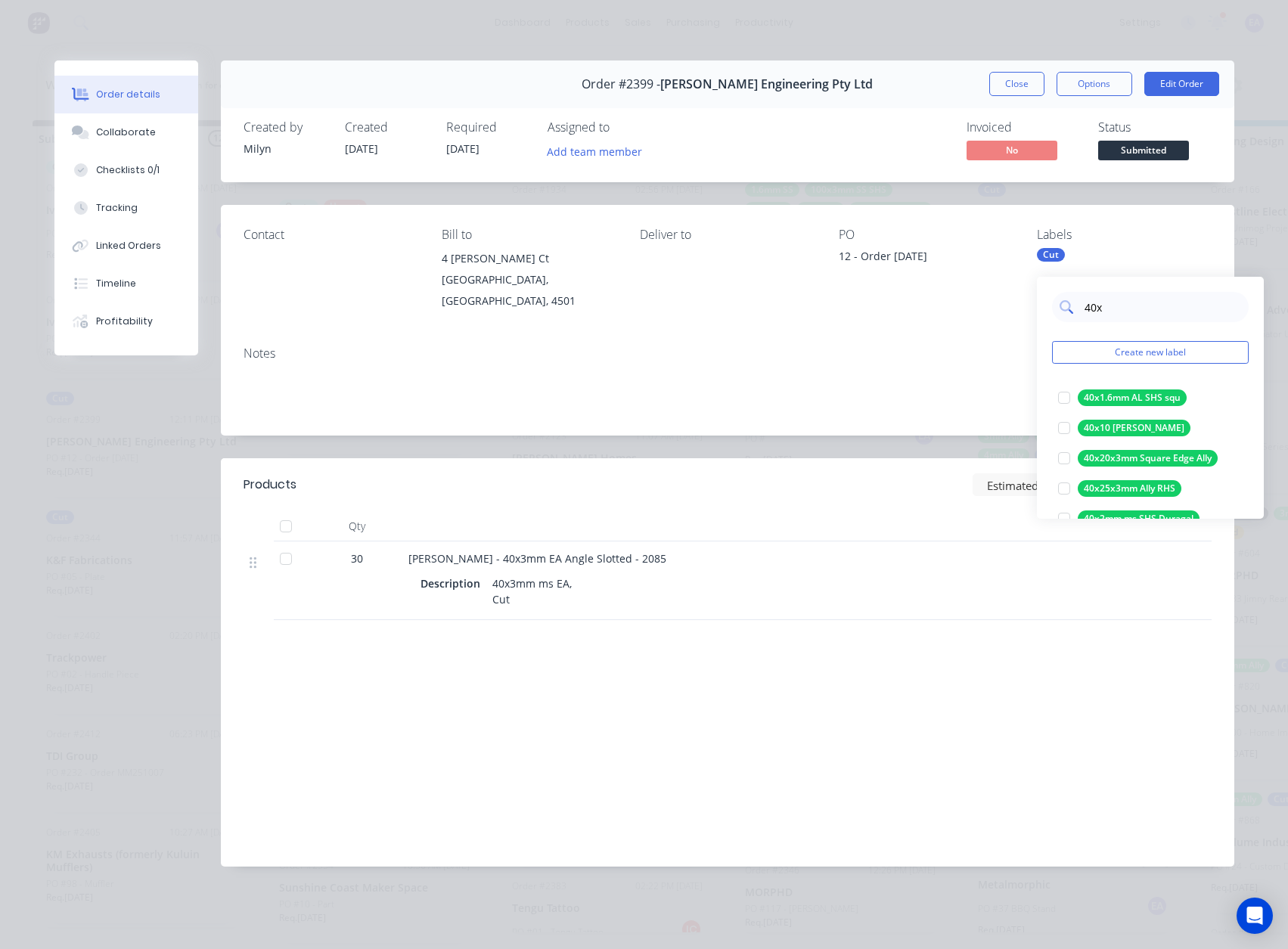
type input "40x3"
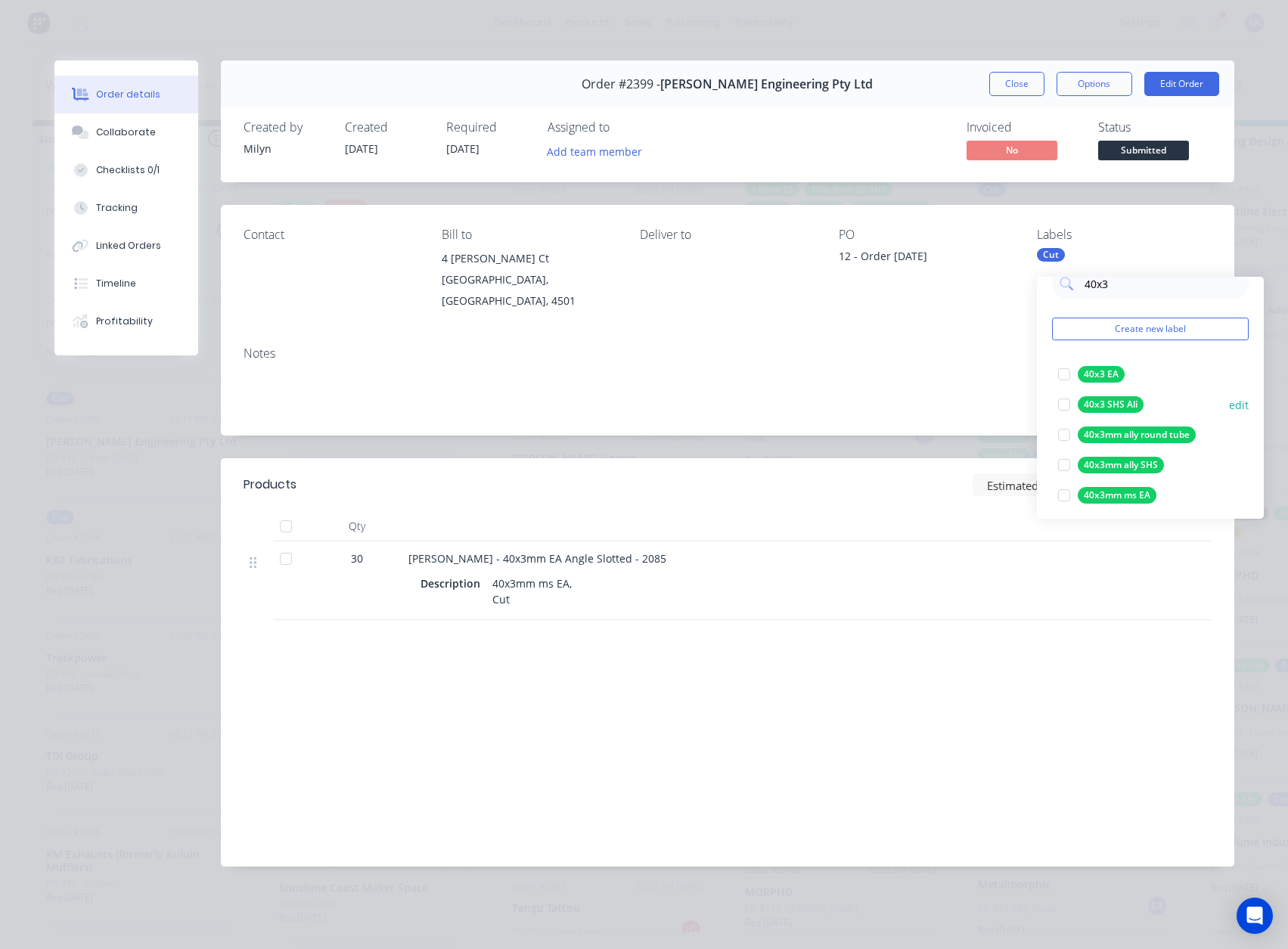
scroll to position [30, 0]
click at [1064, 476] on div at bounding box center [1064, 489] width 30 height 30
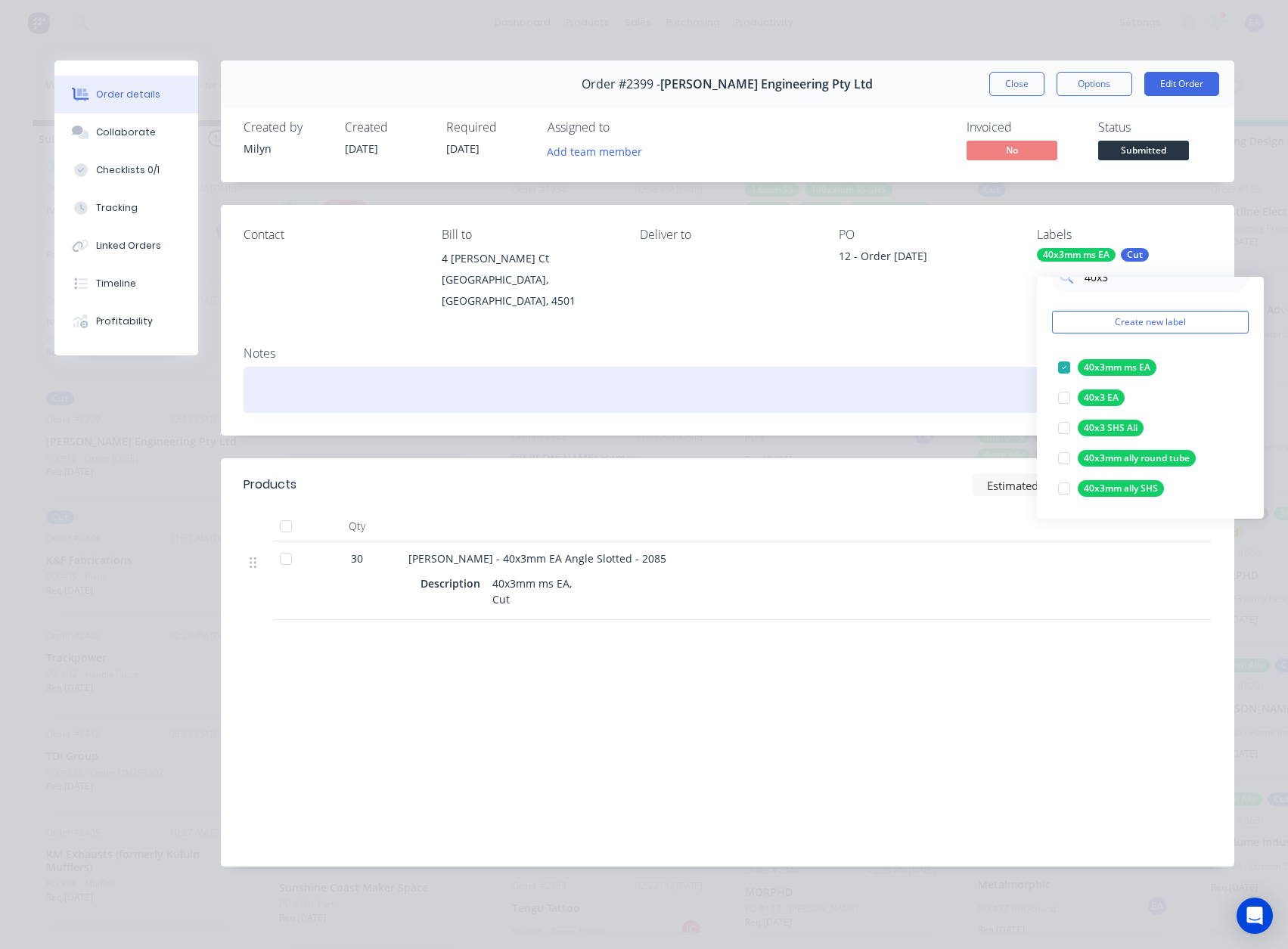
scroll to position [0, 0]
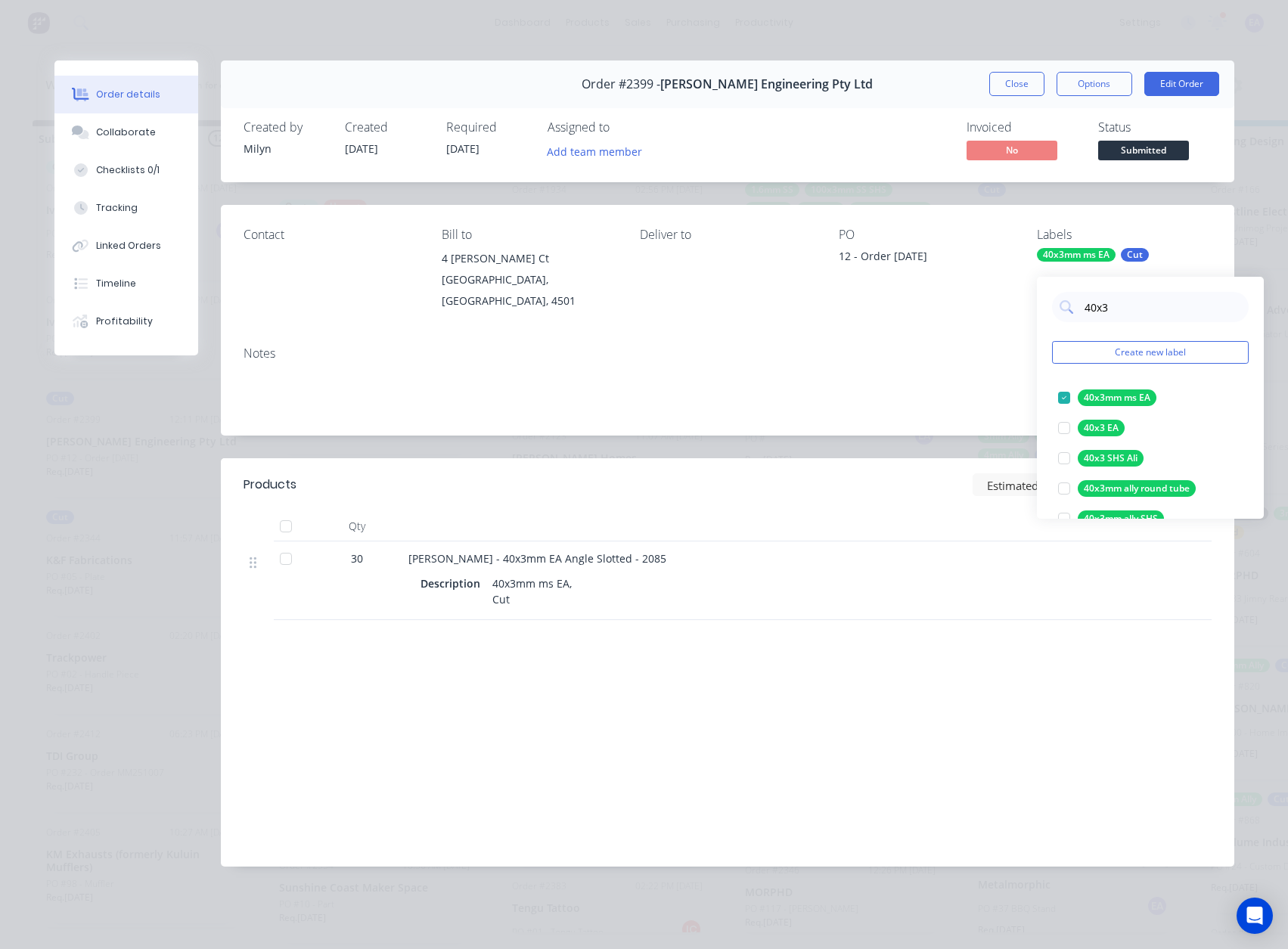
click at [977, 408] on div "Notes" at bounding box center [727, 385] width 1014 height 102
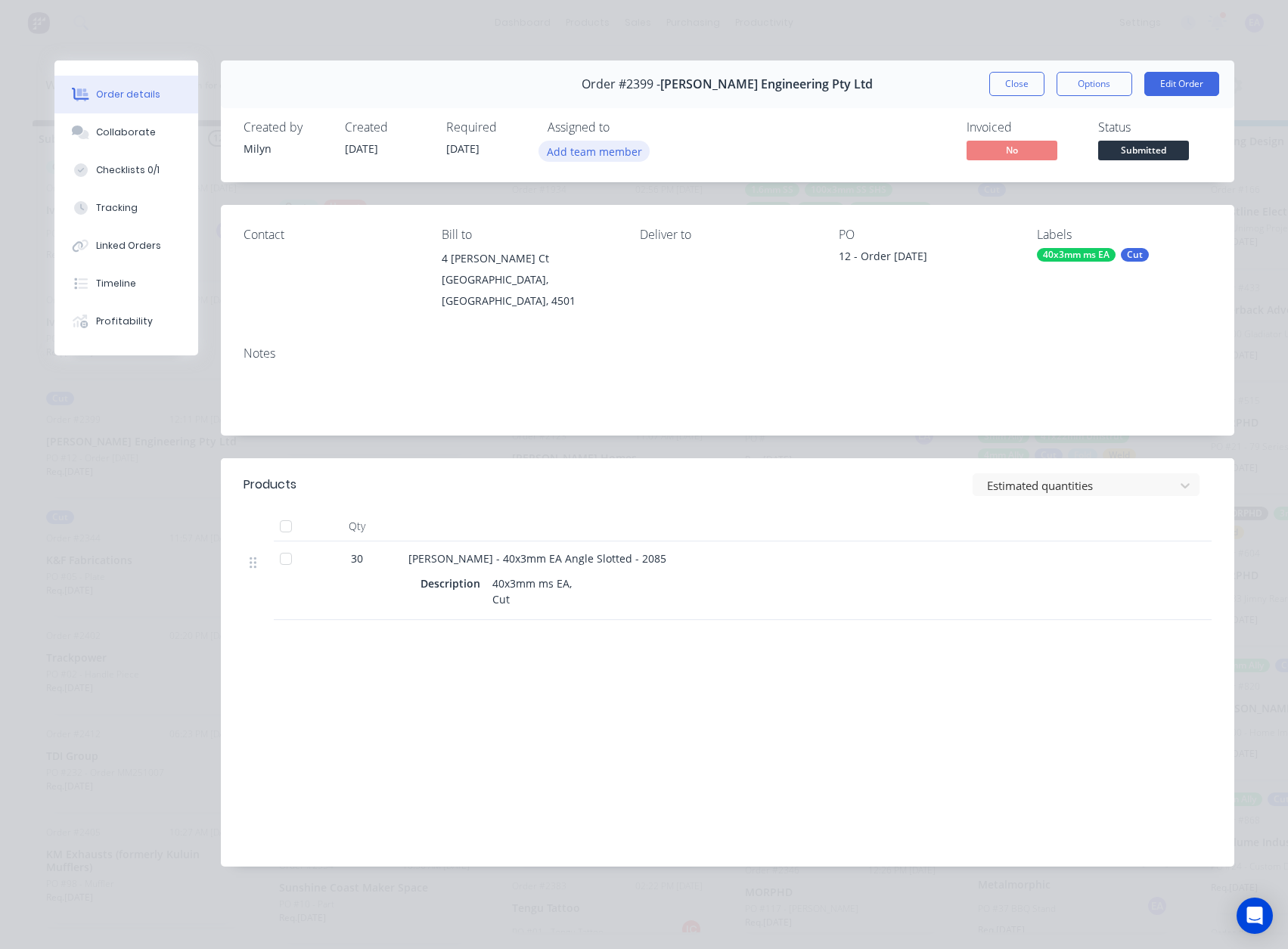
click at [612, 142] on button "Add team member" at bounding box center [593, 151] width 111 height 20
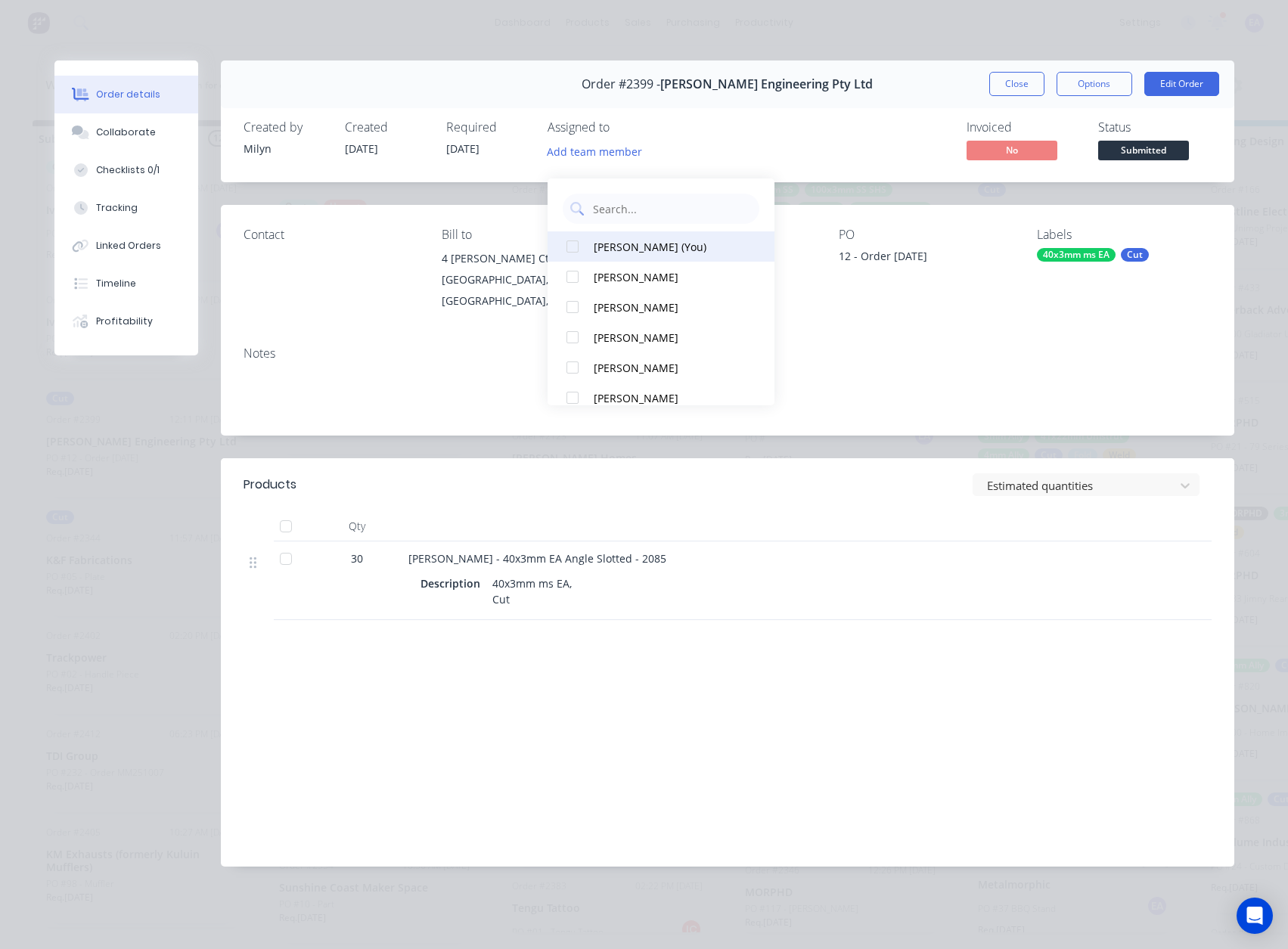
click at [630, 239] on div "Emma Arena (You)" at bounding box center [670, 247] width 151 height 16
click at [830, 148] on div "Invoiced No Status Submitted" at bounding box center [956, 142] width 513 height 44
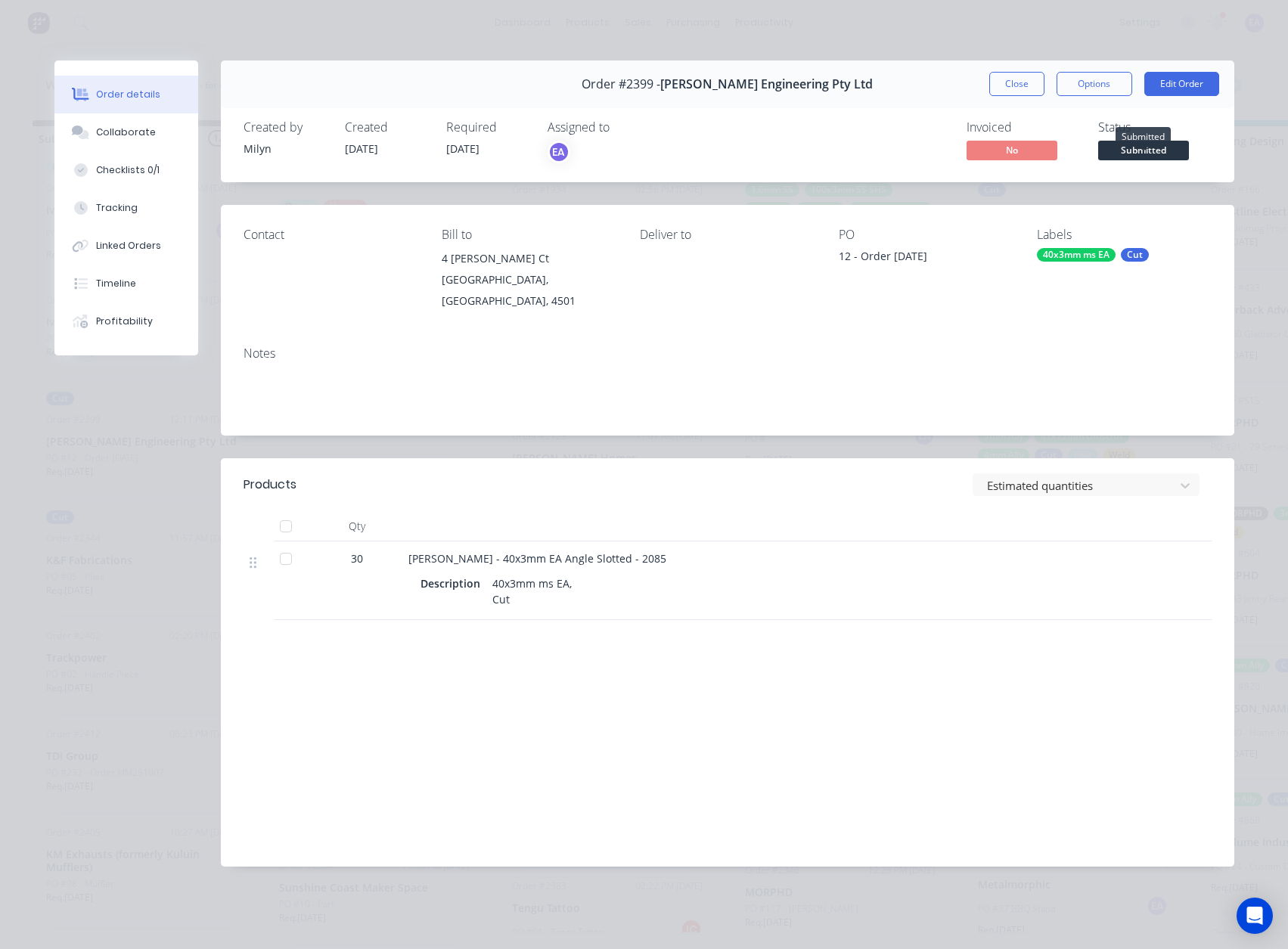
click at [1142, 151] on span "Submitted" at bounding box center [1143, 150] width 90 height 19
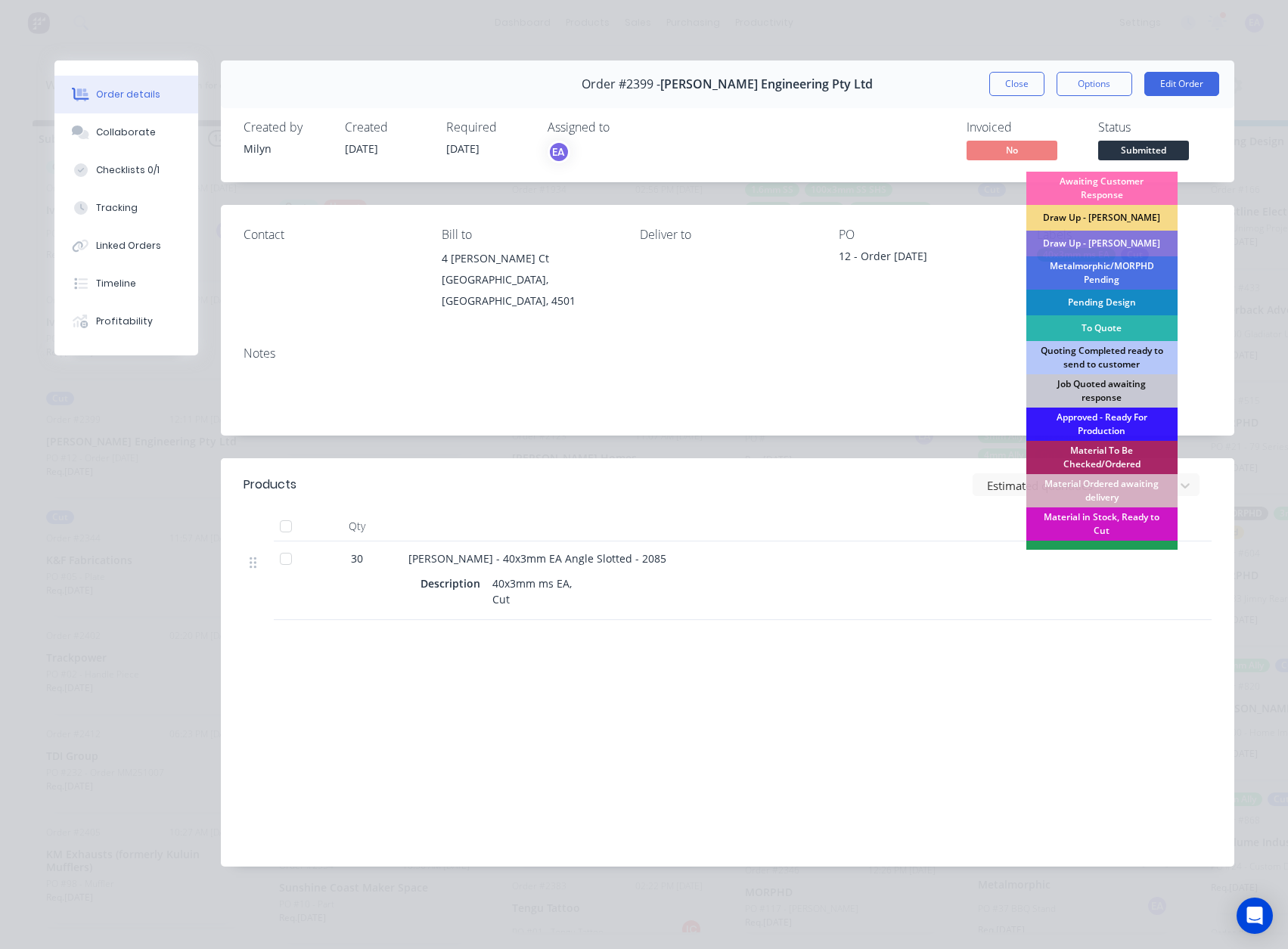
drag, startPoint x: 698, startPoint y: 666, endPoint x: 716, endPoint y: 644, distance: 28.4
click at [716, 644] on div "Products Estimated quantities Qty 30 EMERY - 40x3mm EA Angle Slotted - 2085 Des…" at bounding box center [727, 662] width 1014 height 409
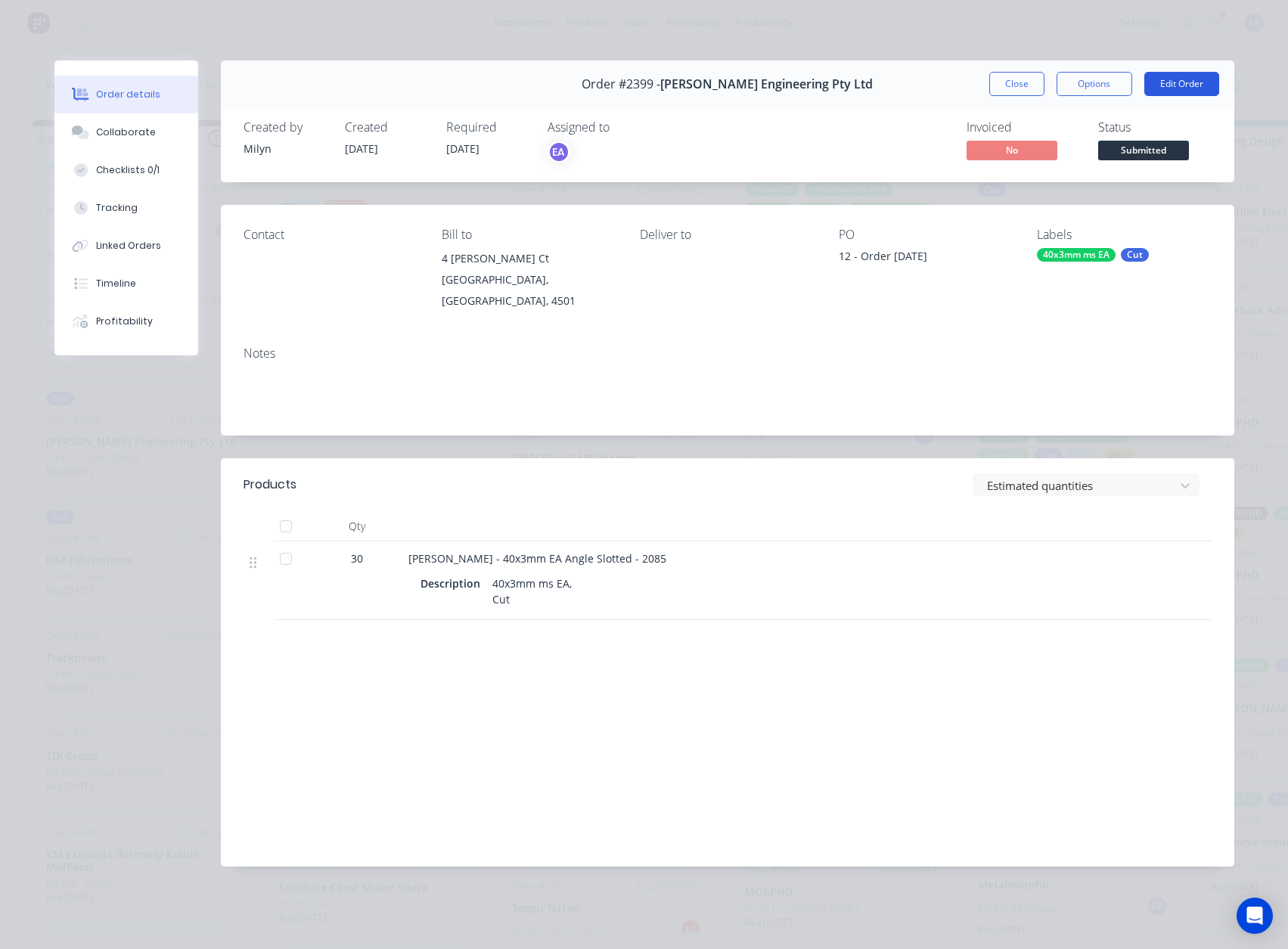
click at [1193, 90] on button "Edit Order" at bounding box center [1182, 84] width 75 height 24
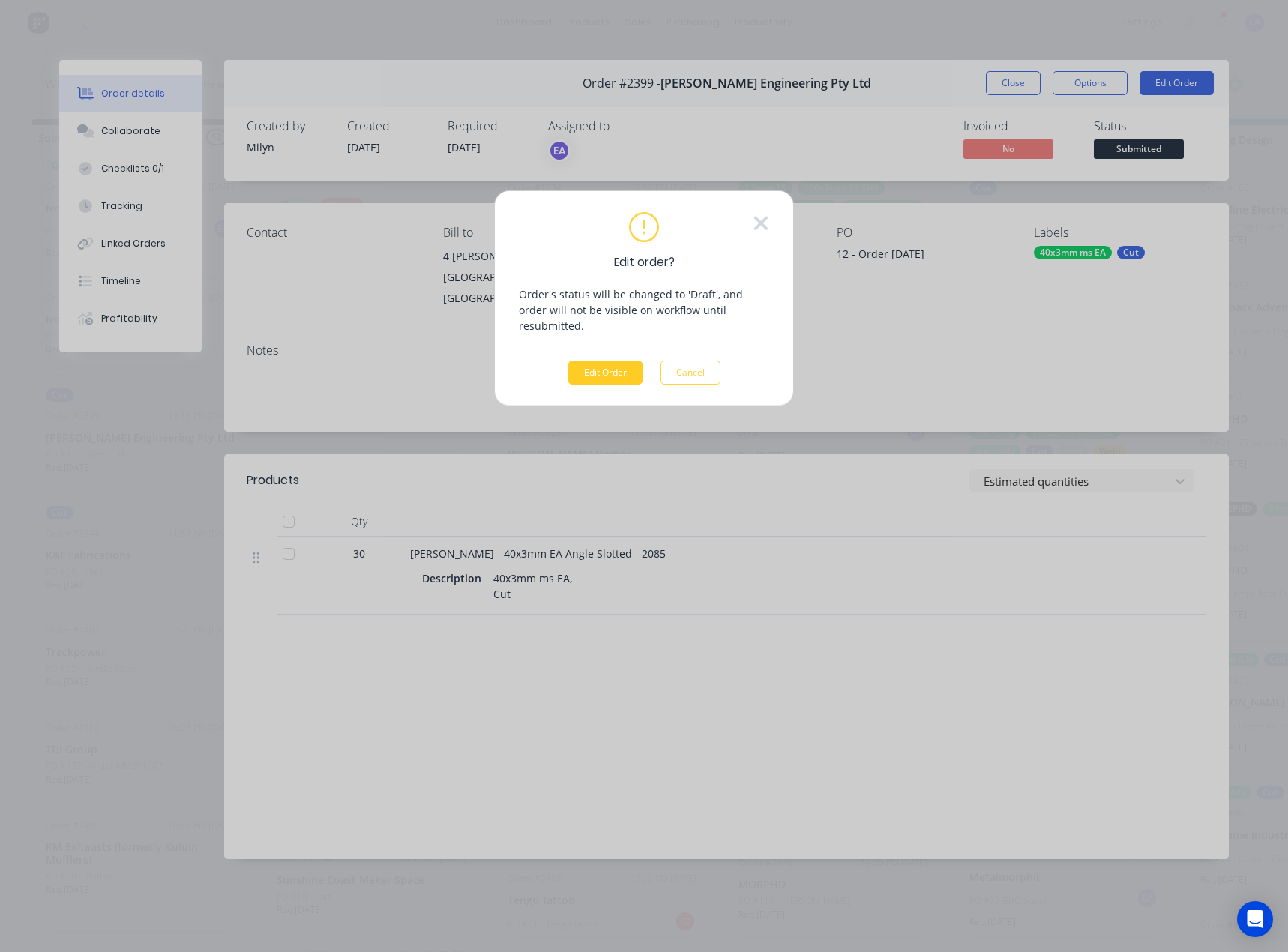
click at [597, 361] on button "Edit Order" at bounding box center [605, 373] width 74 height 24
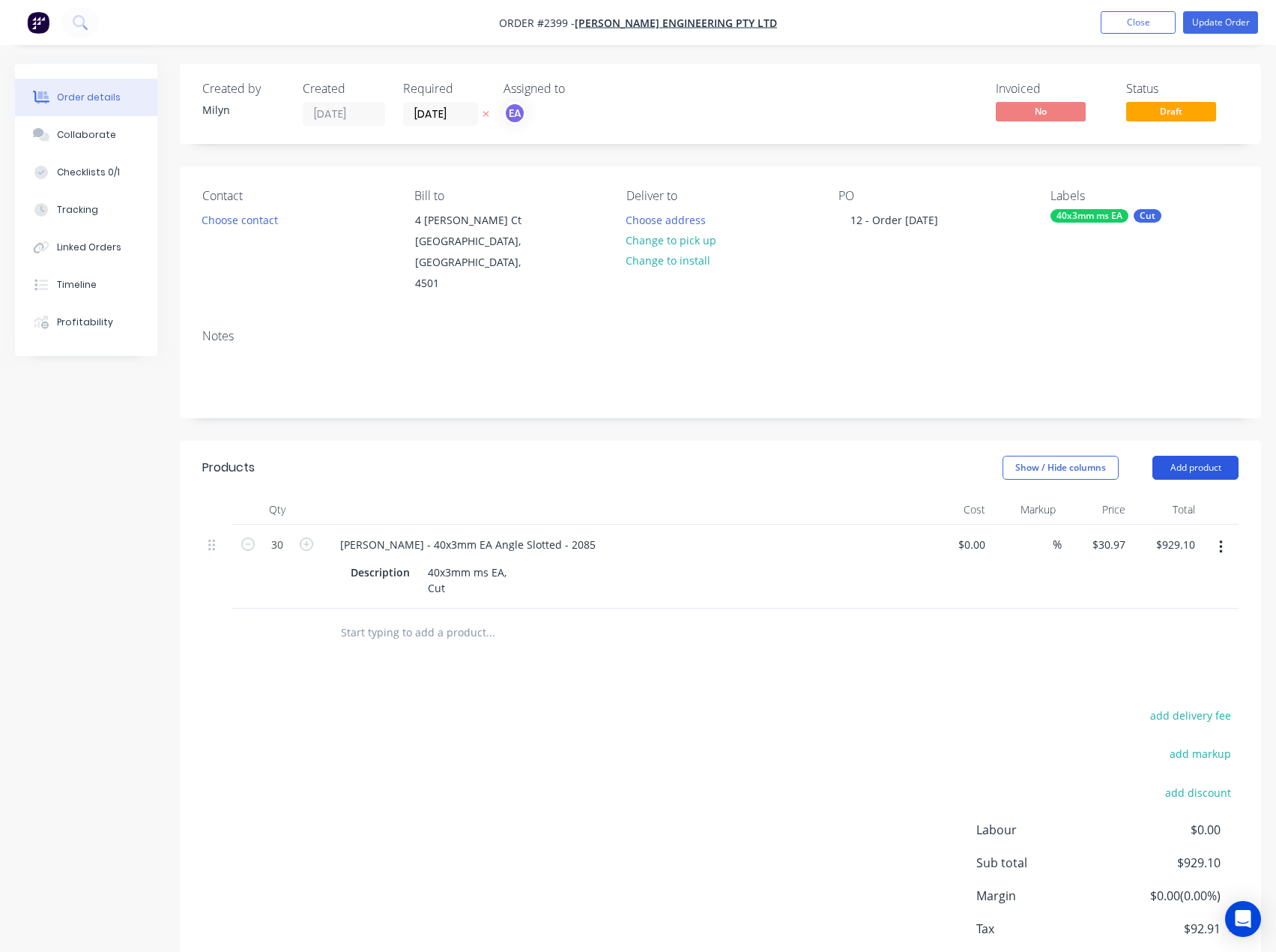
click at [1159, 456] on button "Add product" at bounding box center [1195, 468] width 86 height 24
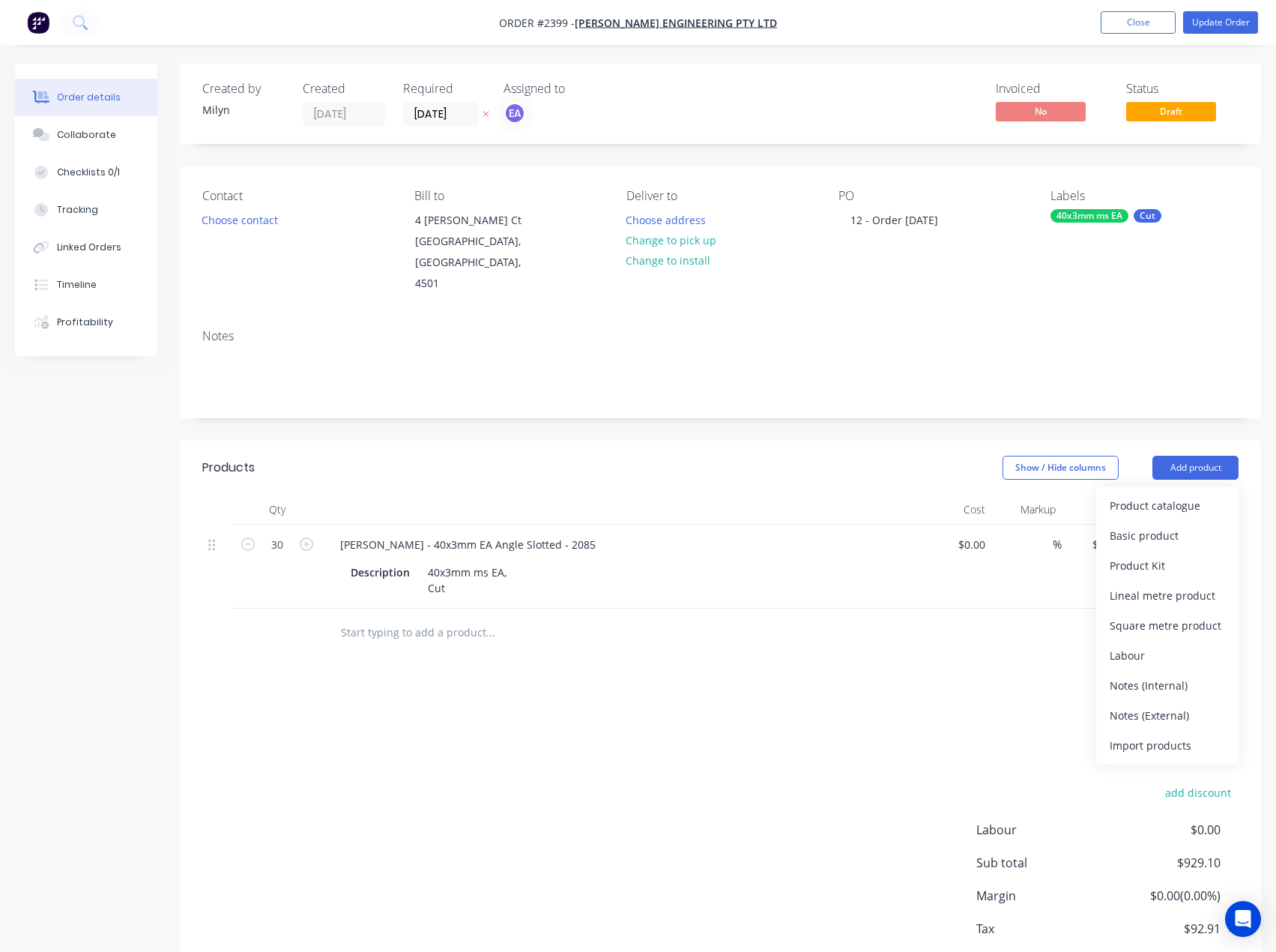
click at [390, 617] on input "text" at bounding box center [490, 632] width 300 height 30
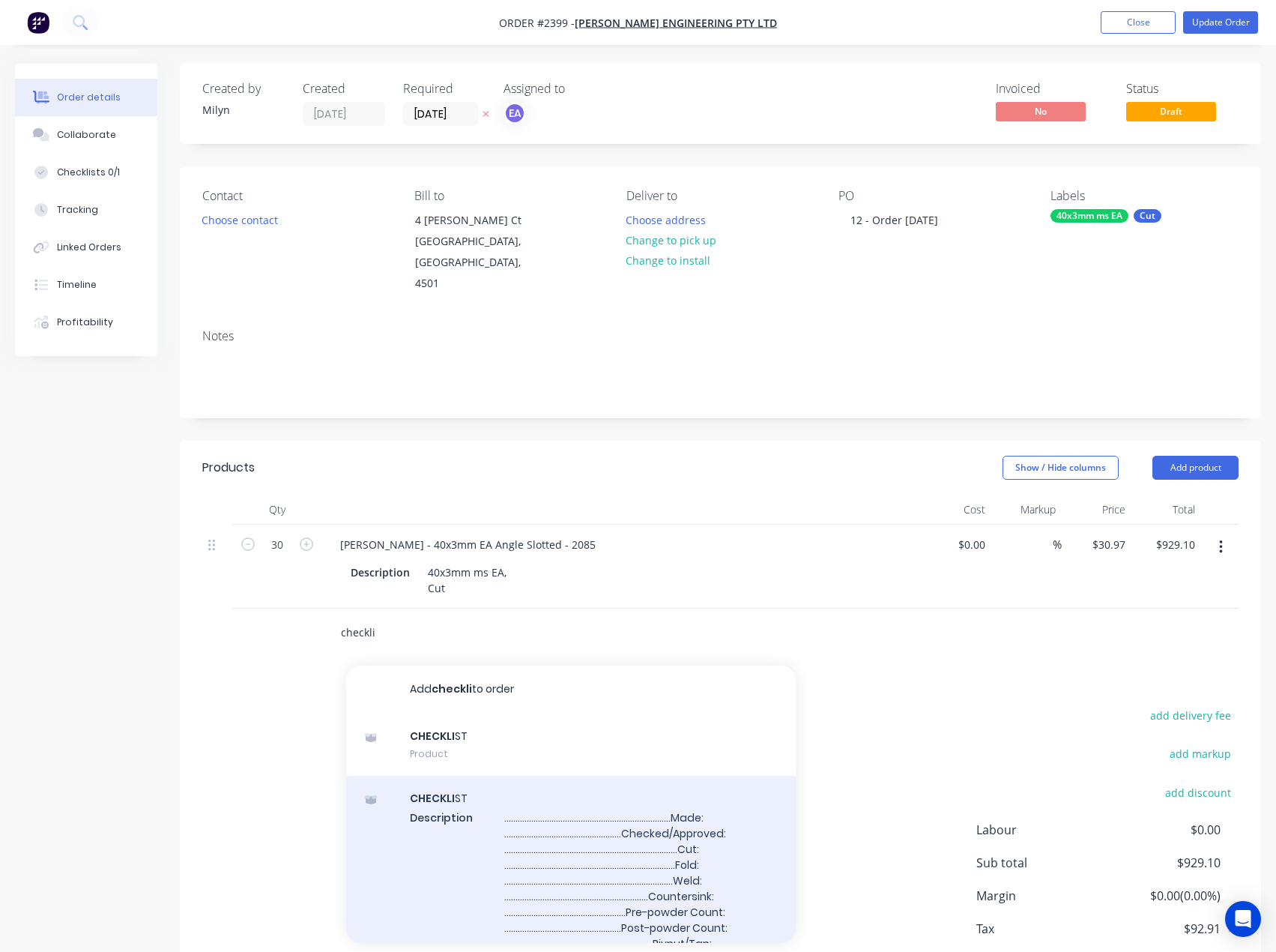
type input "checkli"
click at [488, 791] on div "CHECKLI ST Description ........................................................…" at bounding box center [570, 896] width 449 height 240
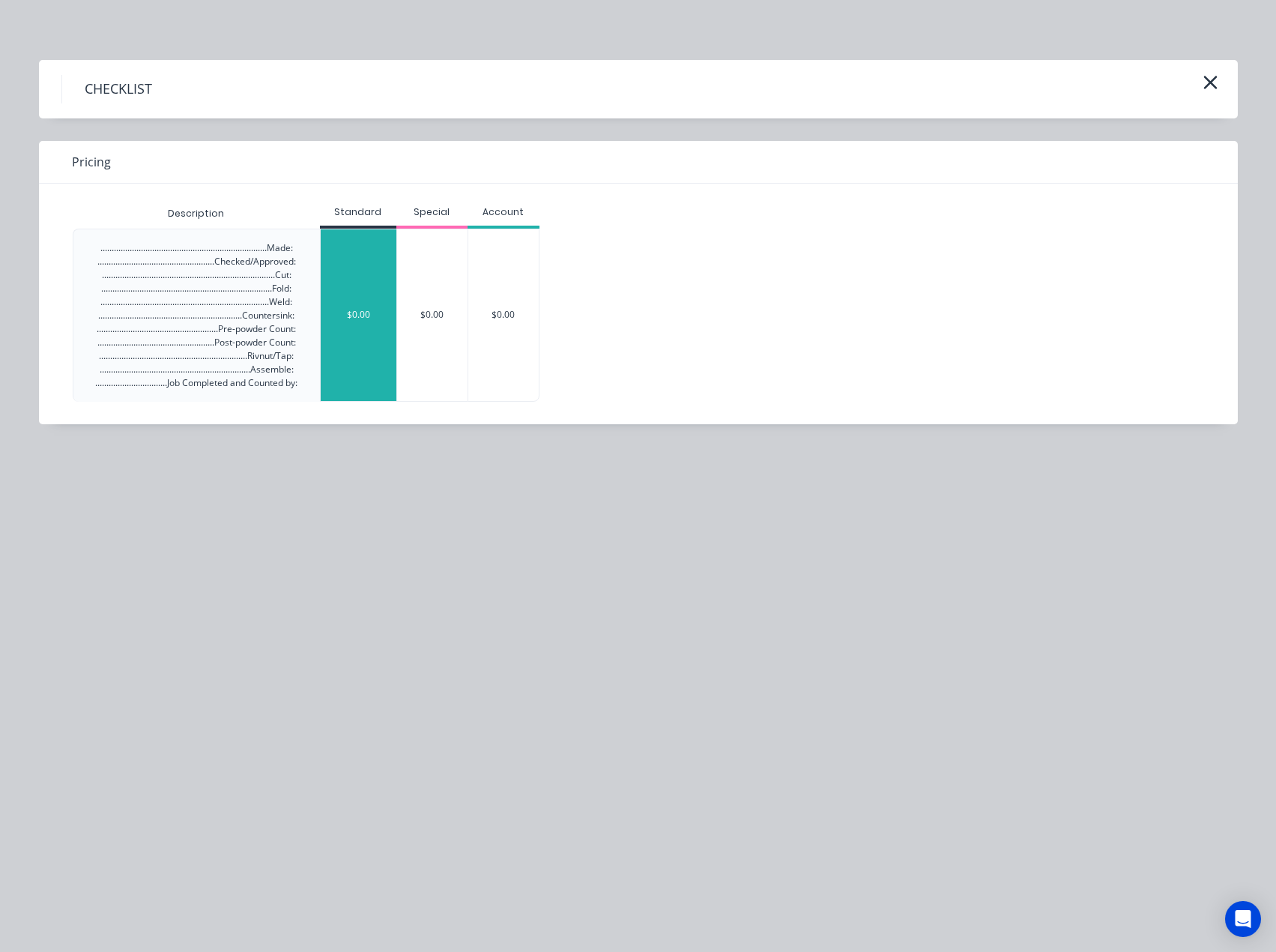
click at [331, 310] on div "$0.00" at bounding box center [359, 315] width 76 height 172
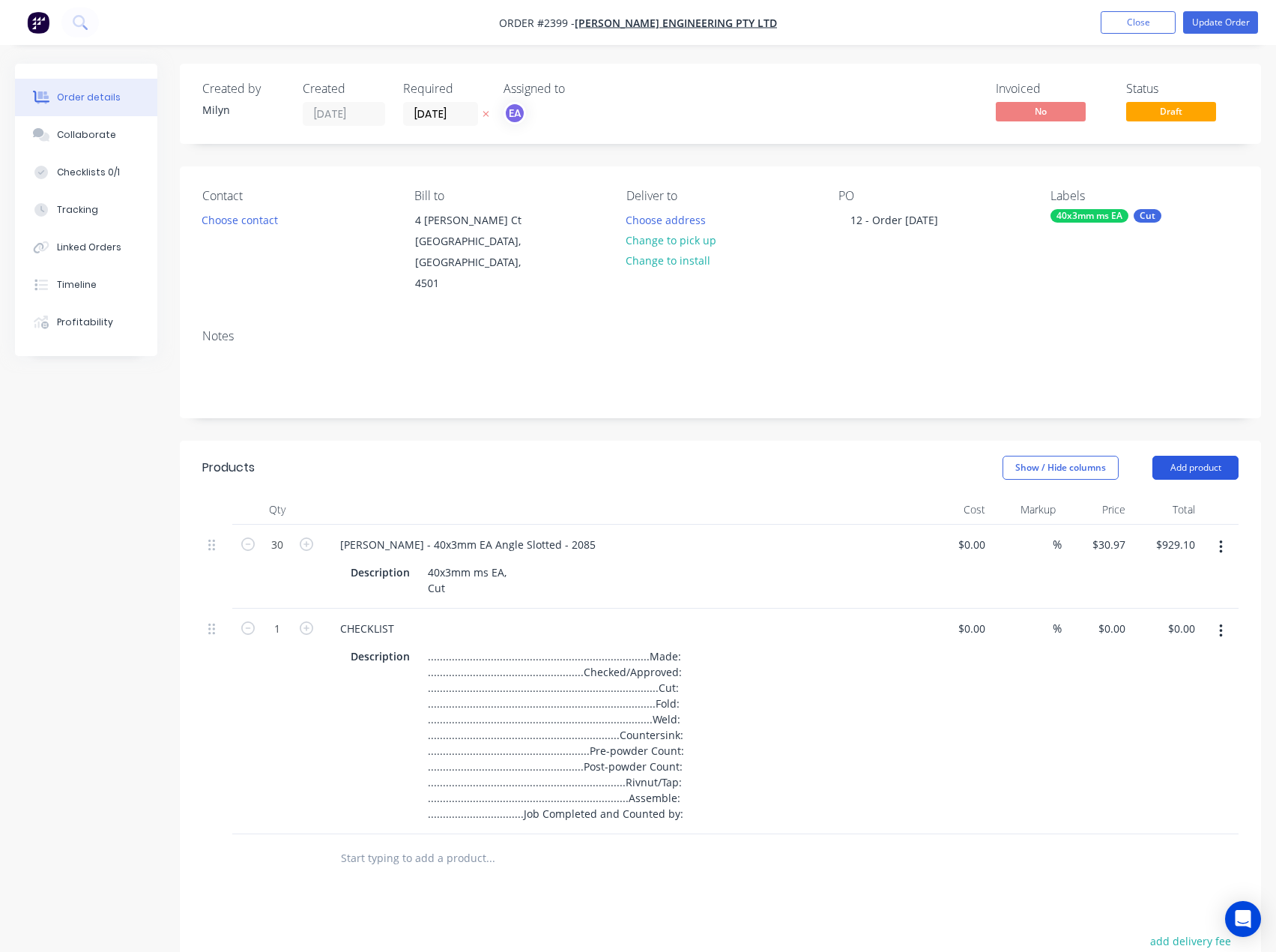
click at [1177, 456] on button "Add product" at bounding box center [1195, 468] width 86 height 24
click at [380, 847] on input "text" at bounding box center [490, 858] width 300 height 30
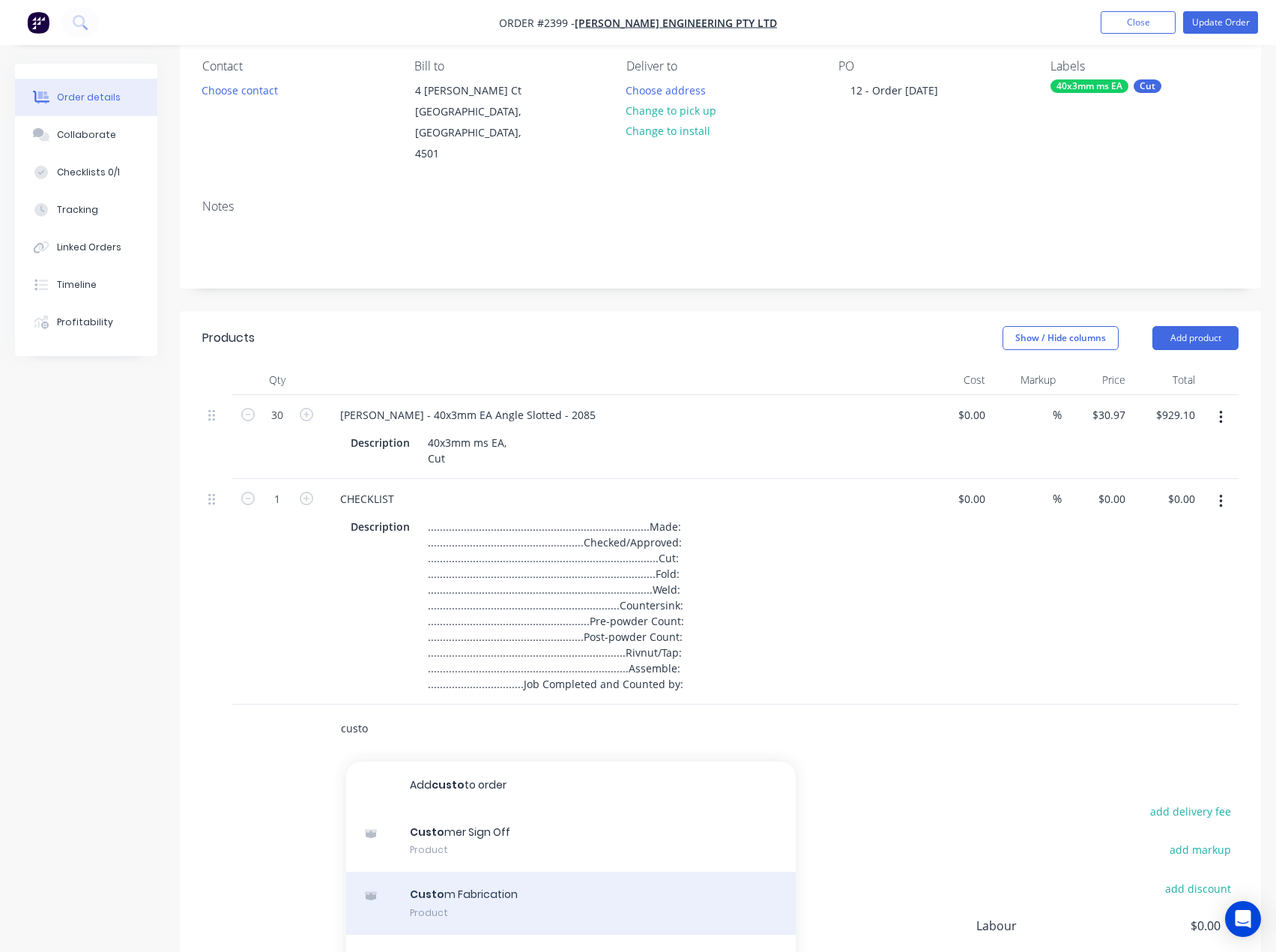
scroll to position [149, 0]
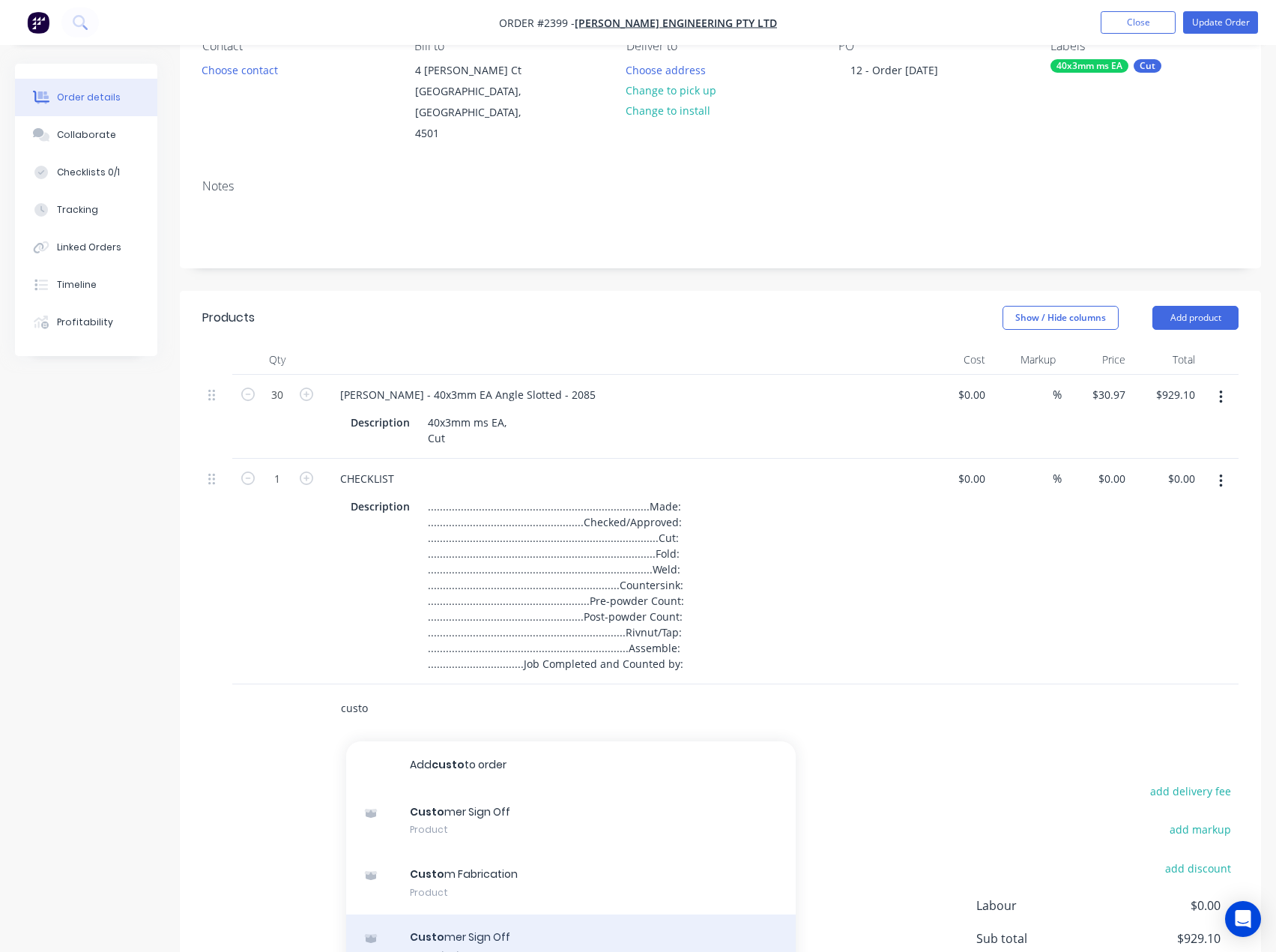
type input "custo"
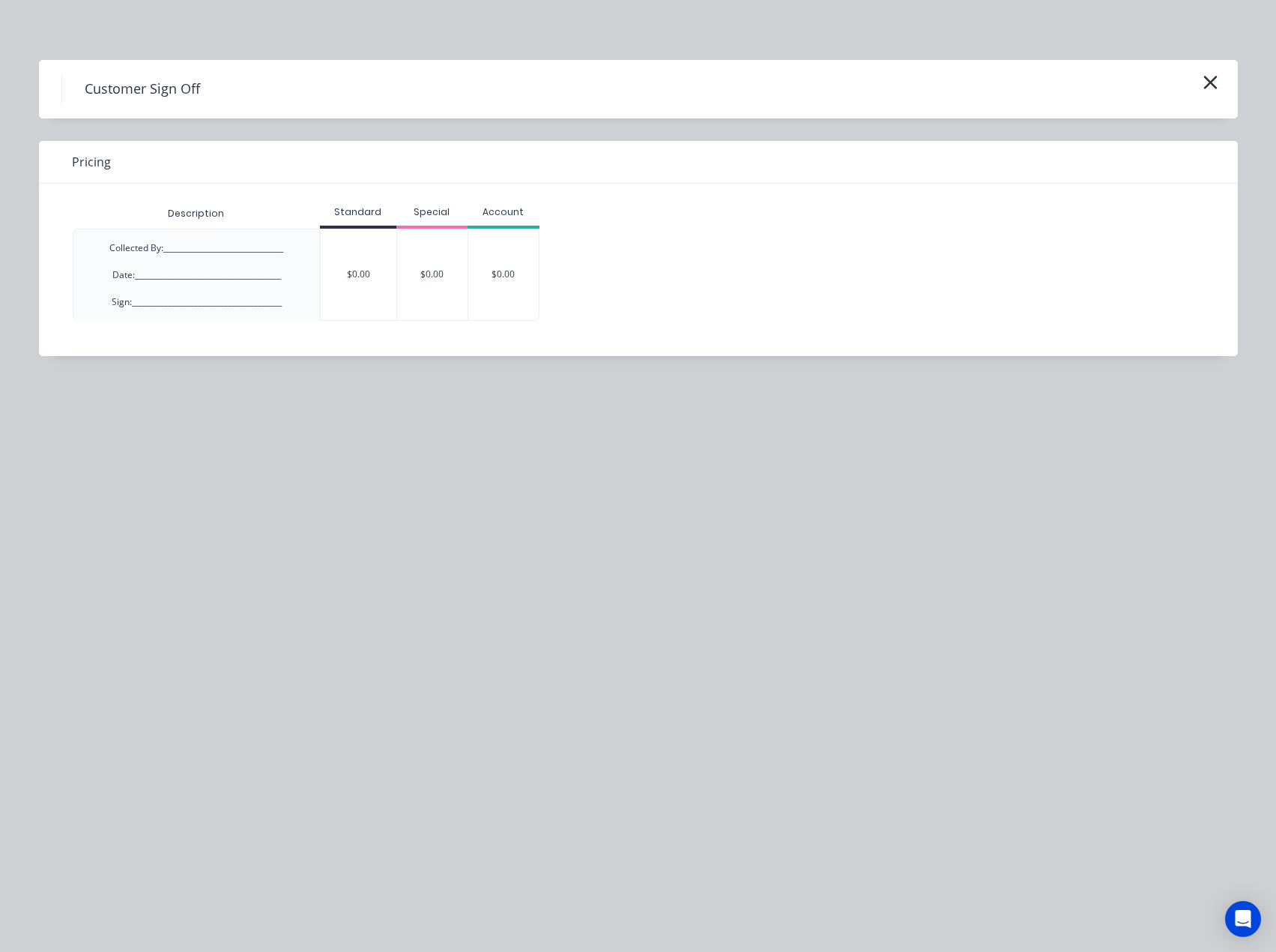
click at [353, 276] on div "$0.00" at bounding box center [359, 275] width 76 height 90
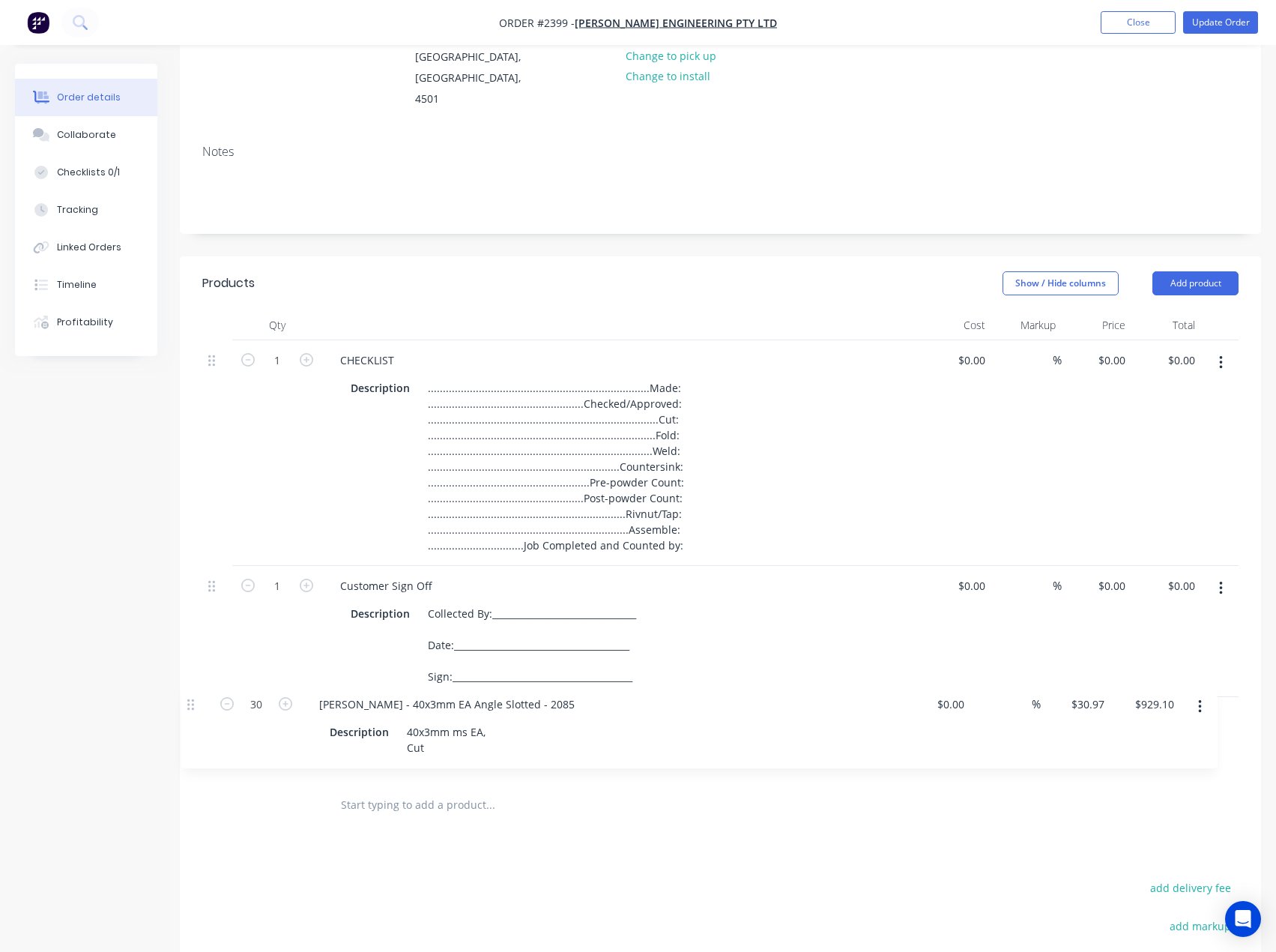
scroll to position [190, 0]
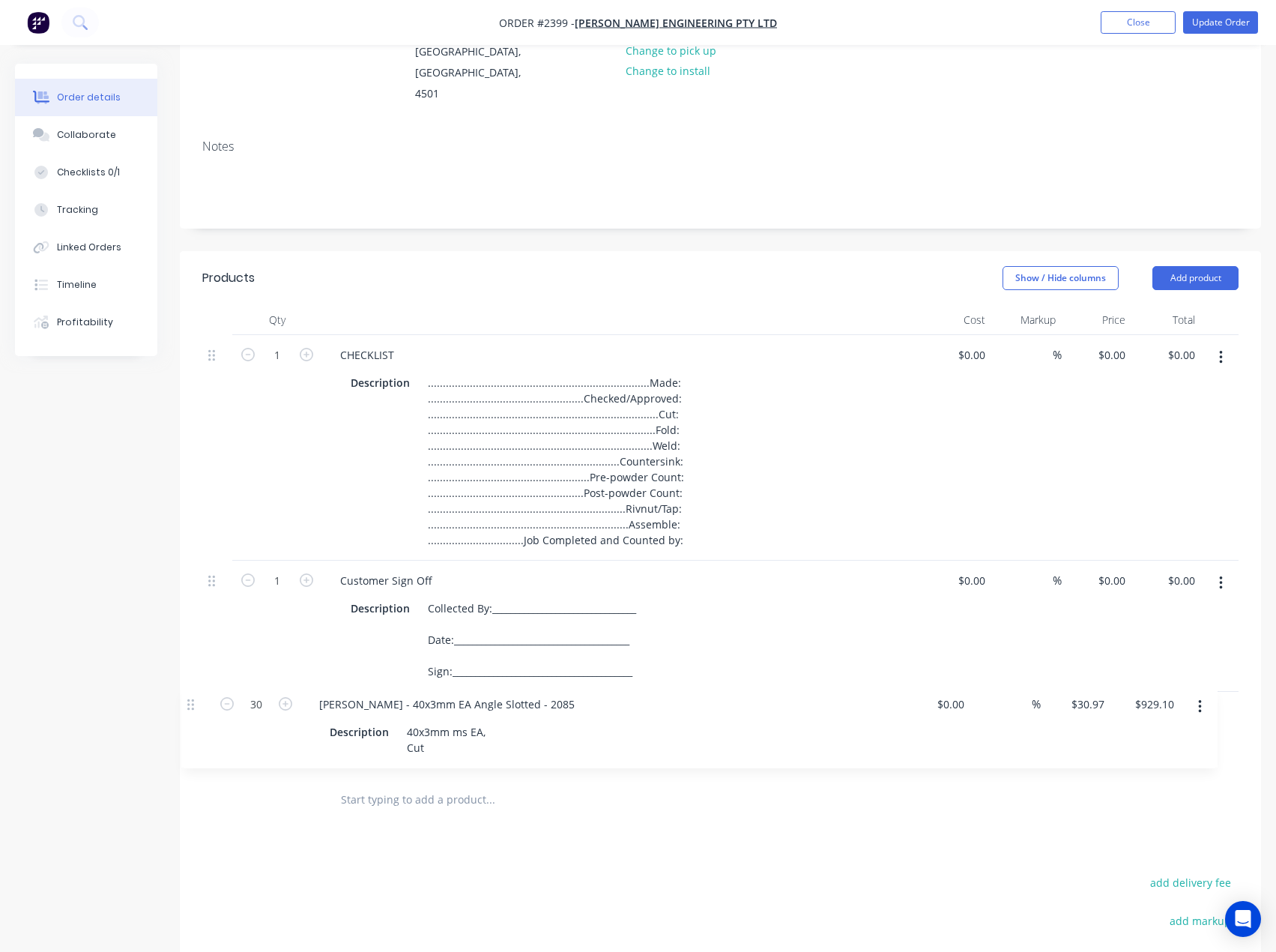
drag, startPoint x: 213, startPoint y: 373, endPoint x: 194, endPoint y: 664, distance: 291.6
click at [194, 664] on div "Qty Cost Markup Price Total 30 EMERY - 40x3mm EA Angle Slotted - 2085 Descripti…" at bounding box center [721, 565] width 1081 height 519
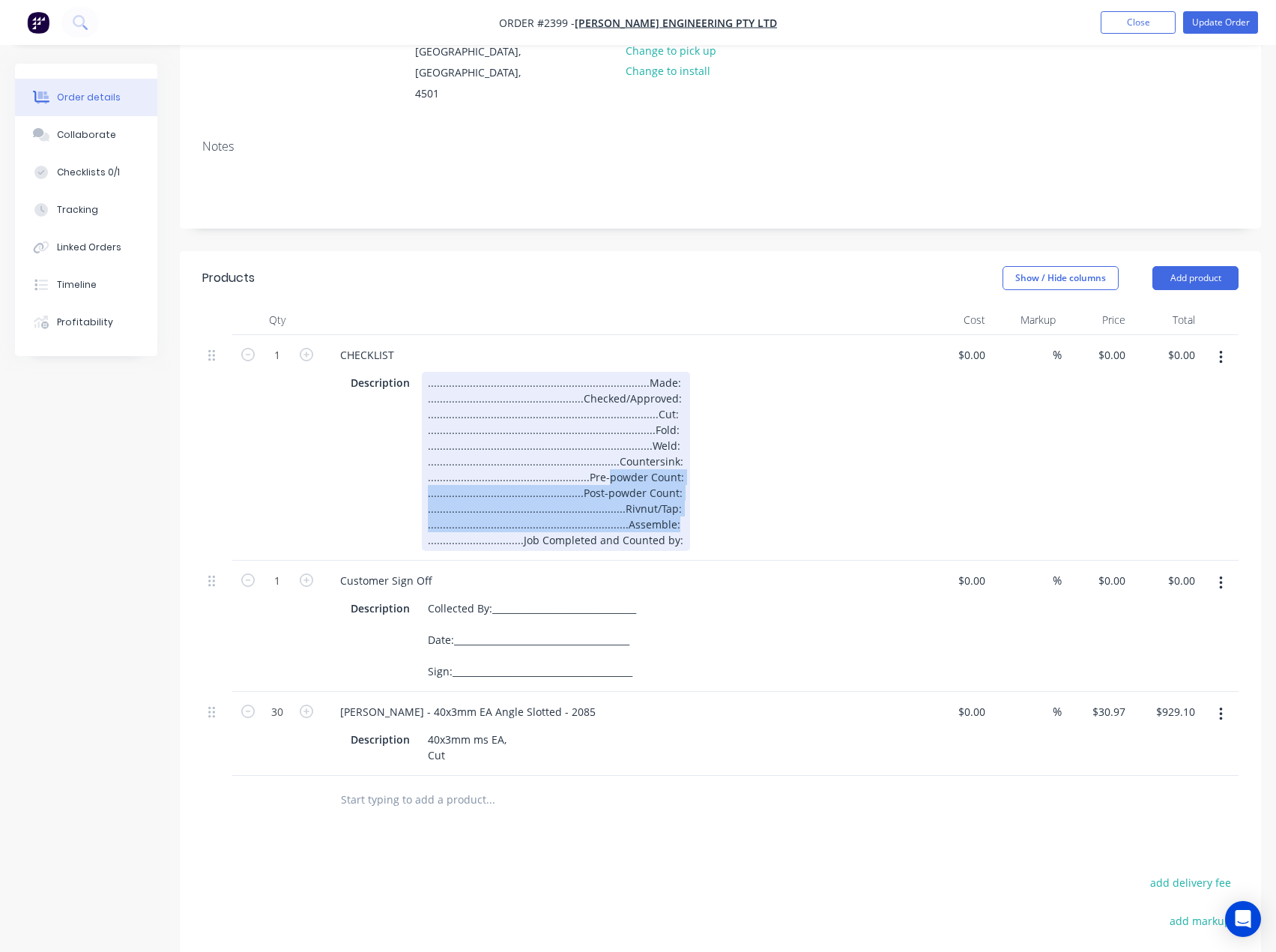
drag, startPoint x: 668, startPoint y: 506, endPoint x: 596, endPoint y: 454, distance: 88.8
click at [596, 454] on div "..........................................................................Made:…" at bounding box center [555, 461] width 268 height 179
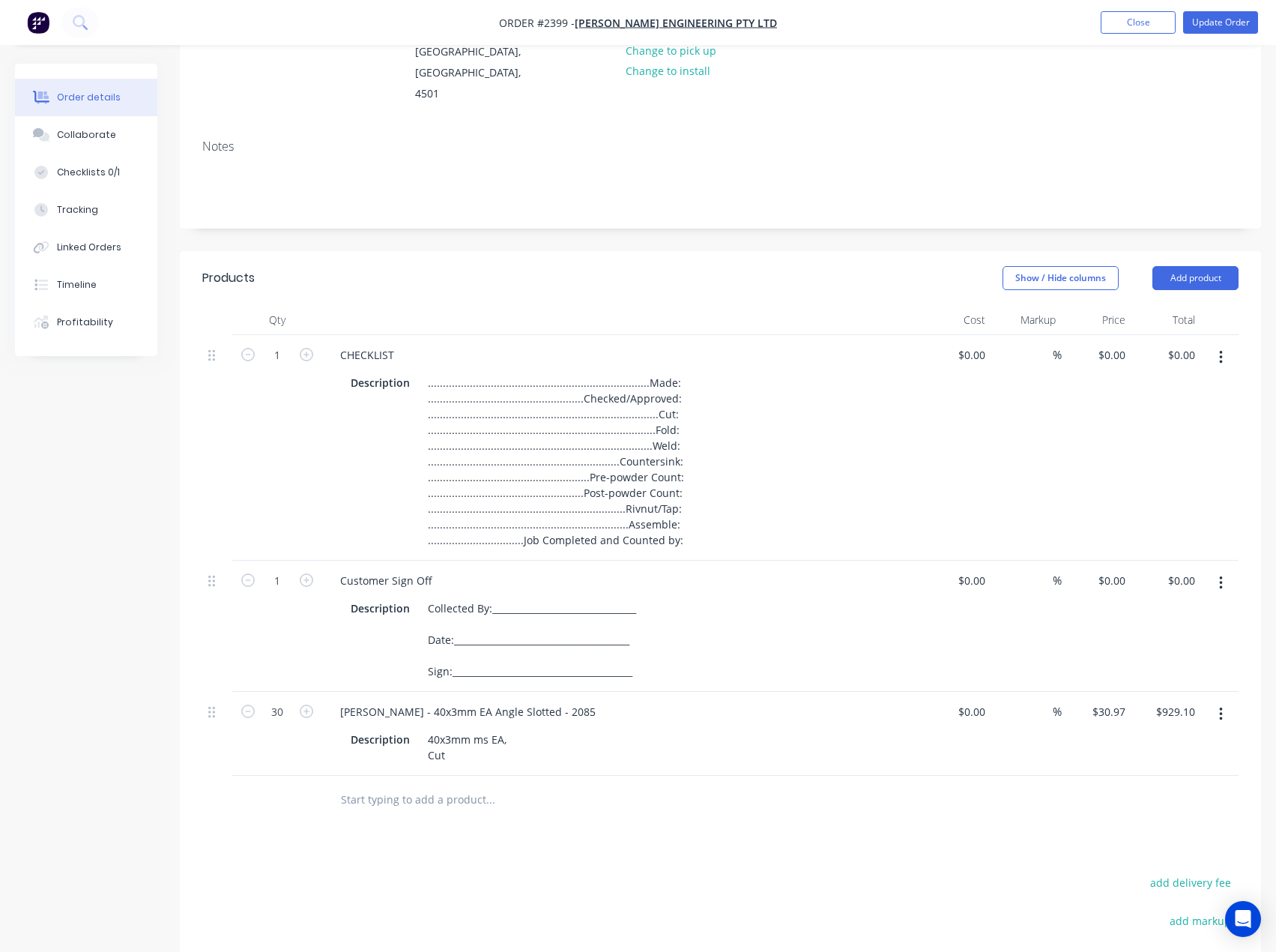
drag, startPoint x: 437, startPoint y: 873, endPoint x: 438, endPoint y: 864, distance: 9.1
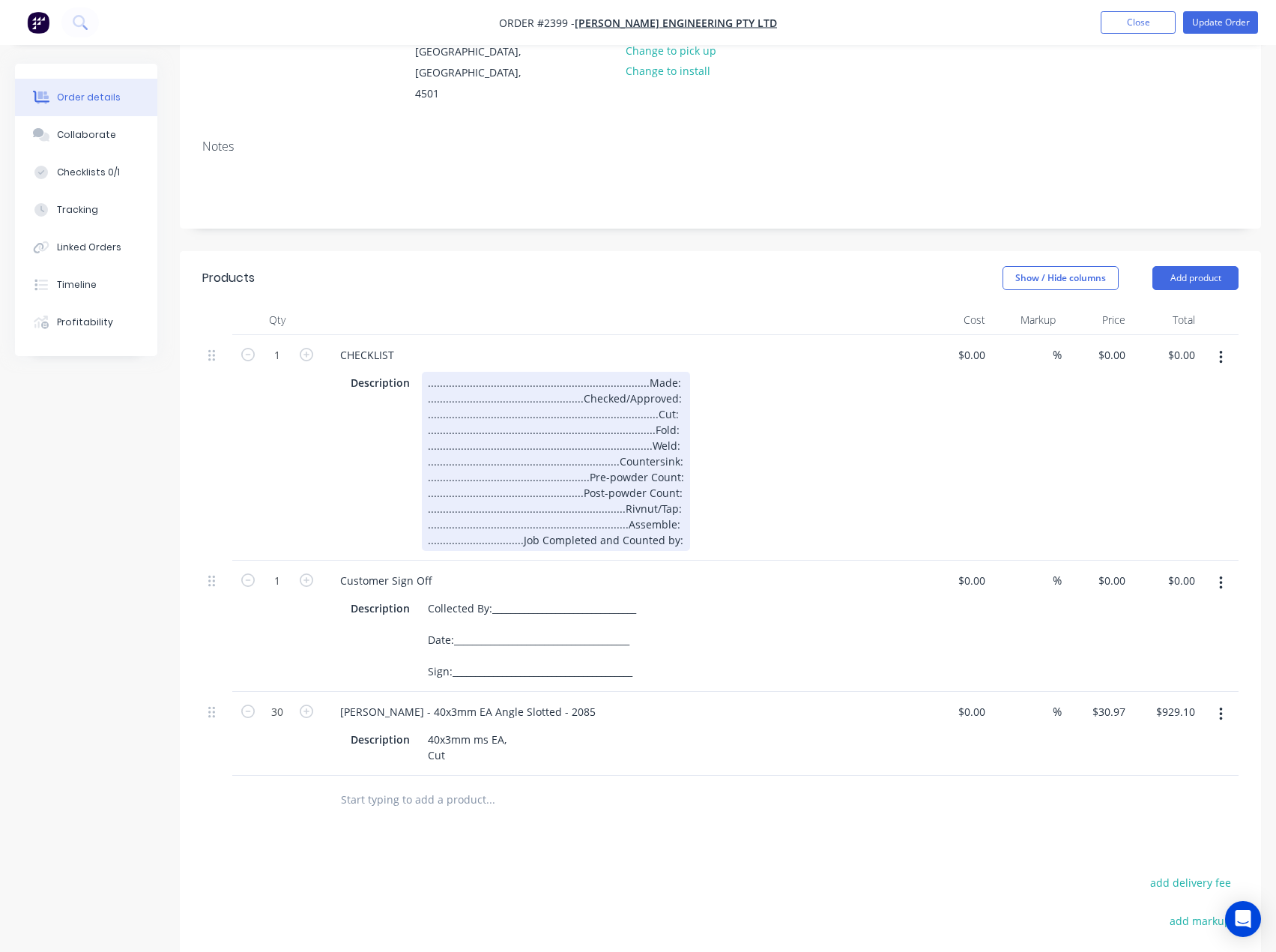
click at [669, 504] on div "..........................................................................Made:…" at bounding box center [555, 461] width 268 height 179
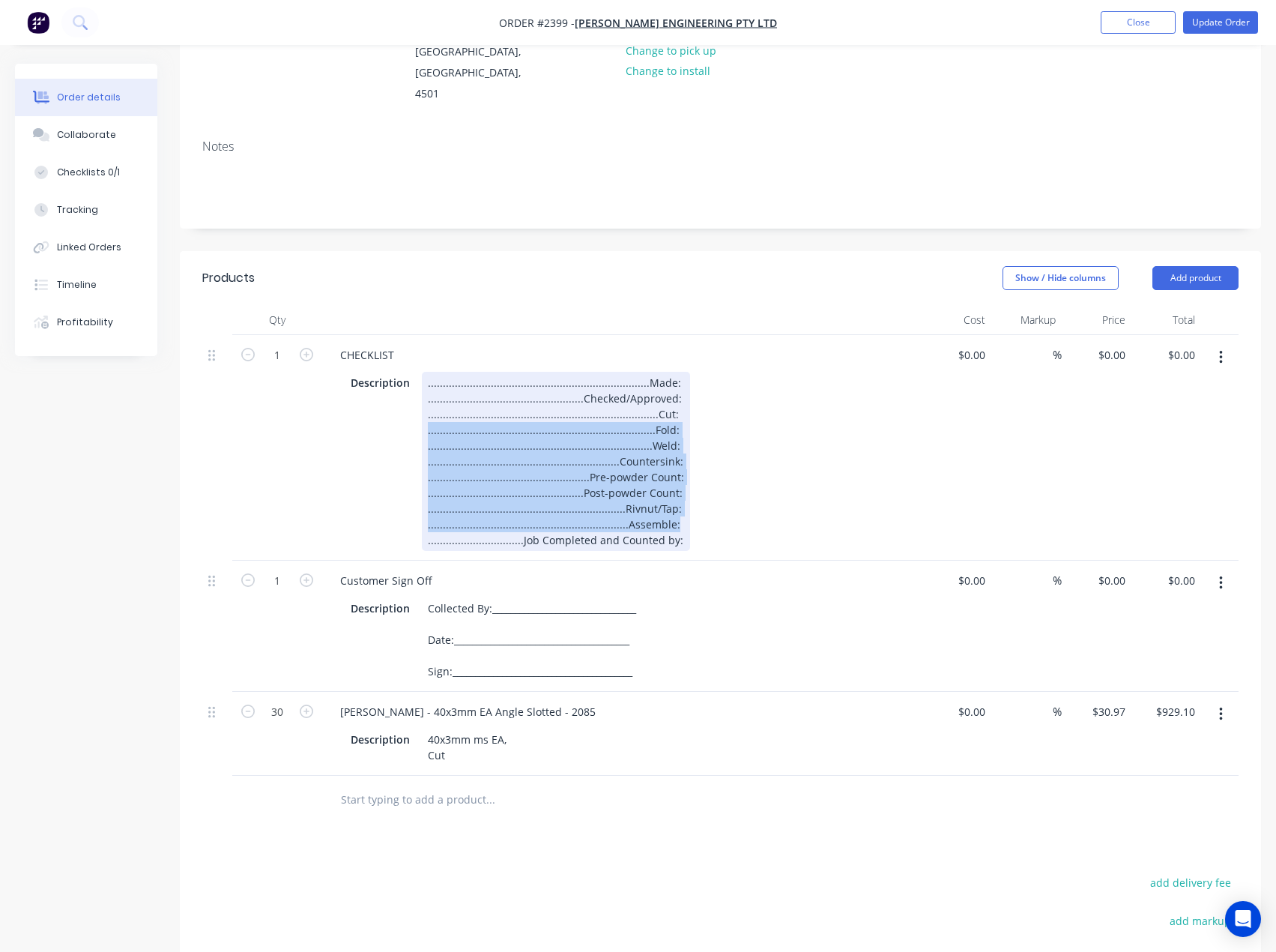
drag, startPoint x: 673, startPoint y: 503, endPoint x: 413, endPoint y: 408, distance: 276.8
click at [413, 408] on div "Description ...................................................................…" at bounding box center [619, 461] width 549 height 179
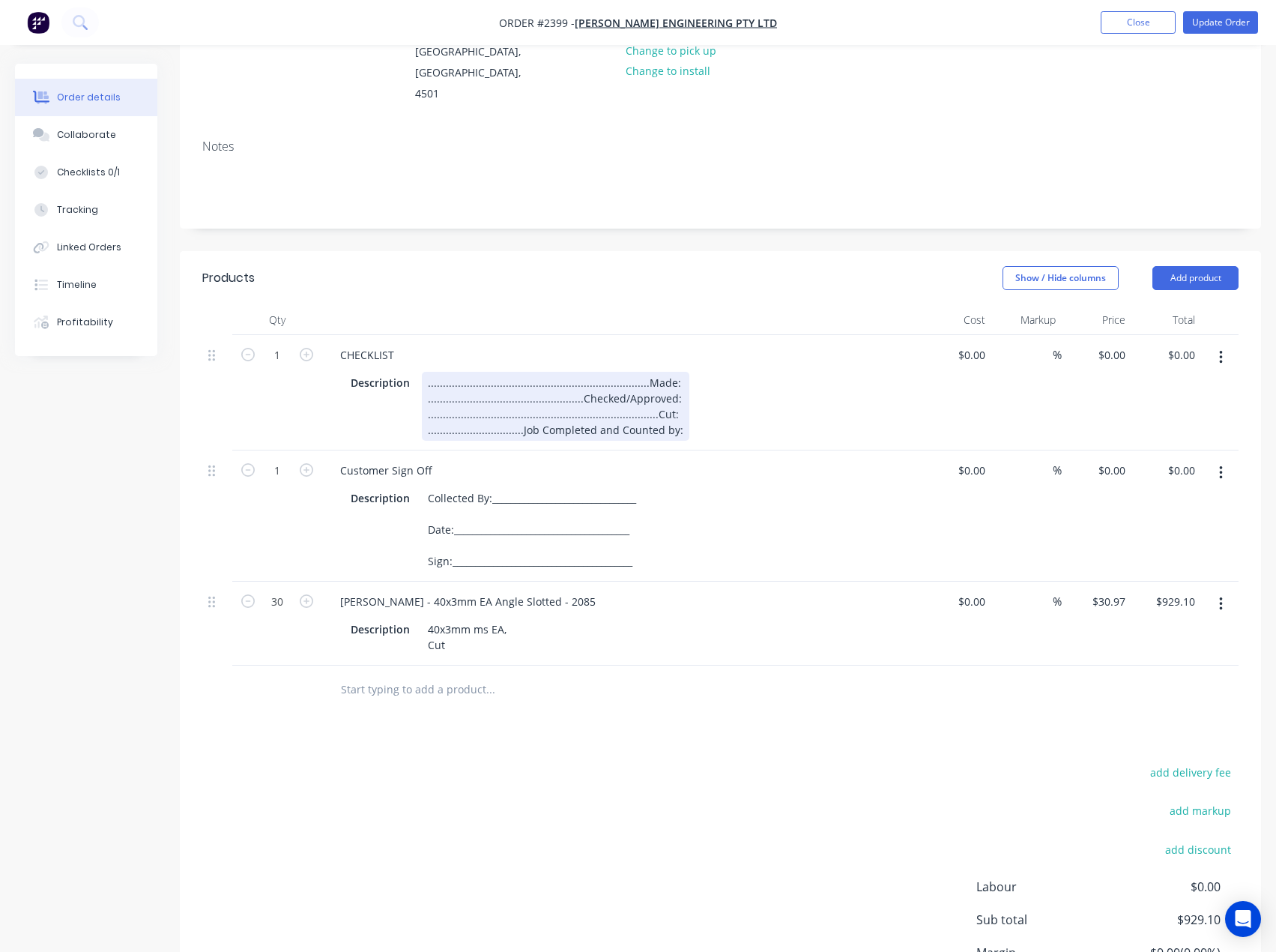
click at [673, 372] on div "..........................................................................Made:…" at bounding box center [555, 406] width 268 height 69
click at [543, 915] on div "add delivery fee add markup add discount Labour $0.00 Sub total $929.10 Margin …" at bounding box center [720, 907] width 1036 height 290
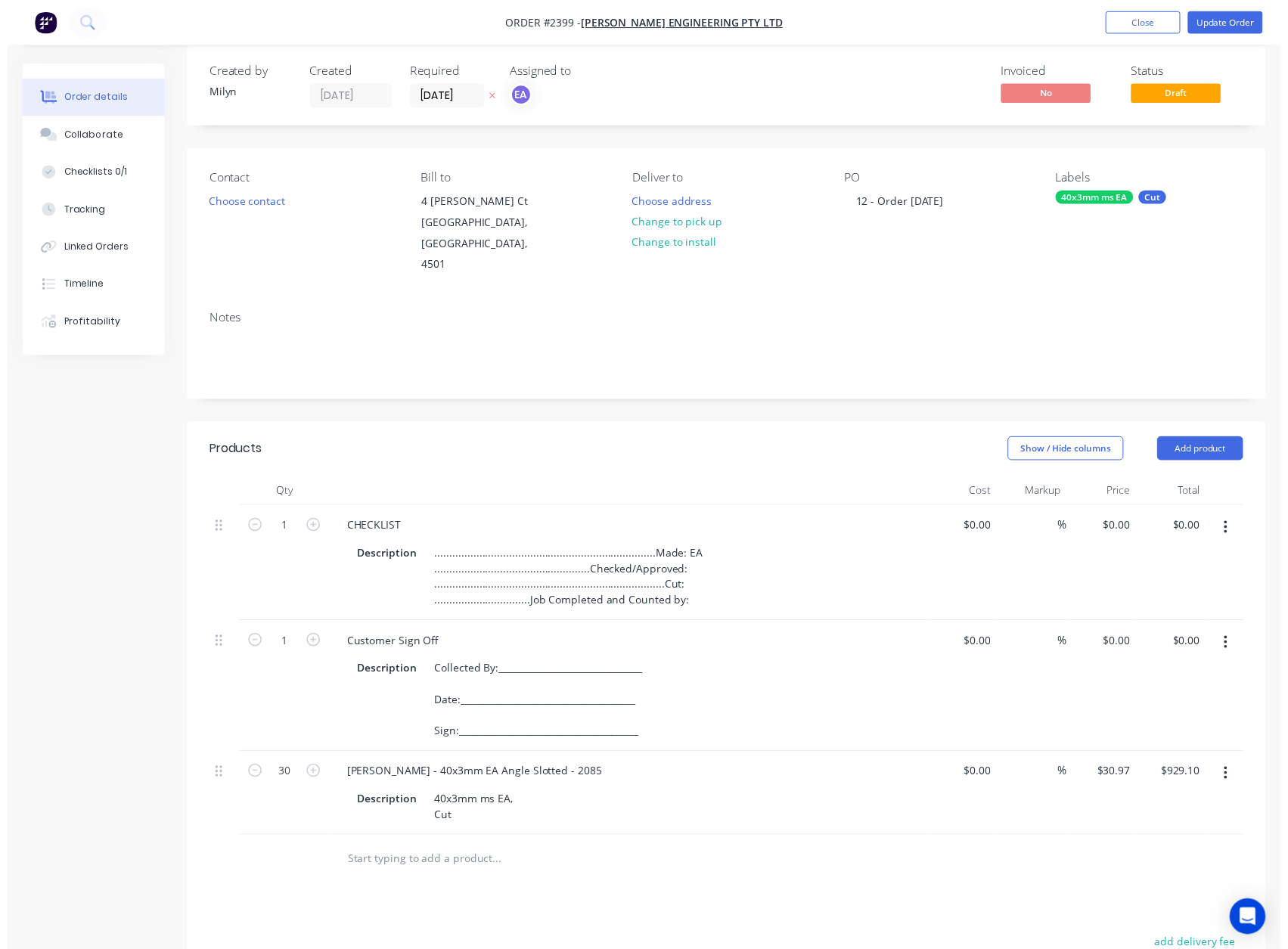
scroll to position [0, 0]
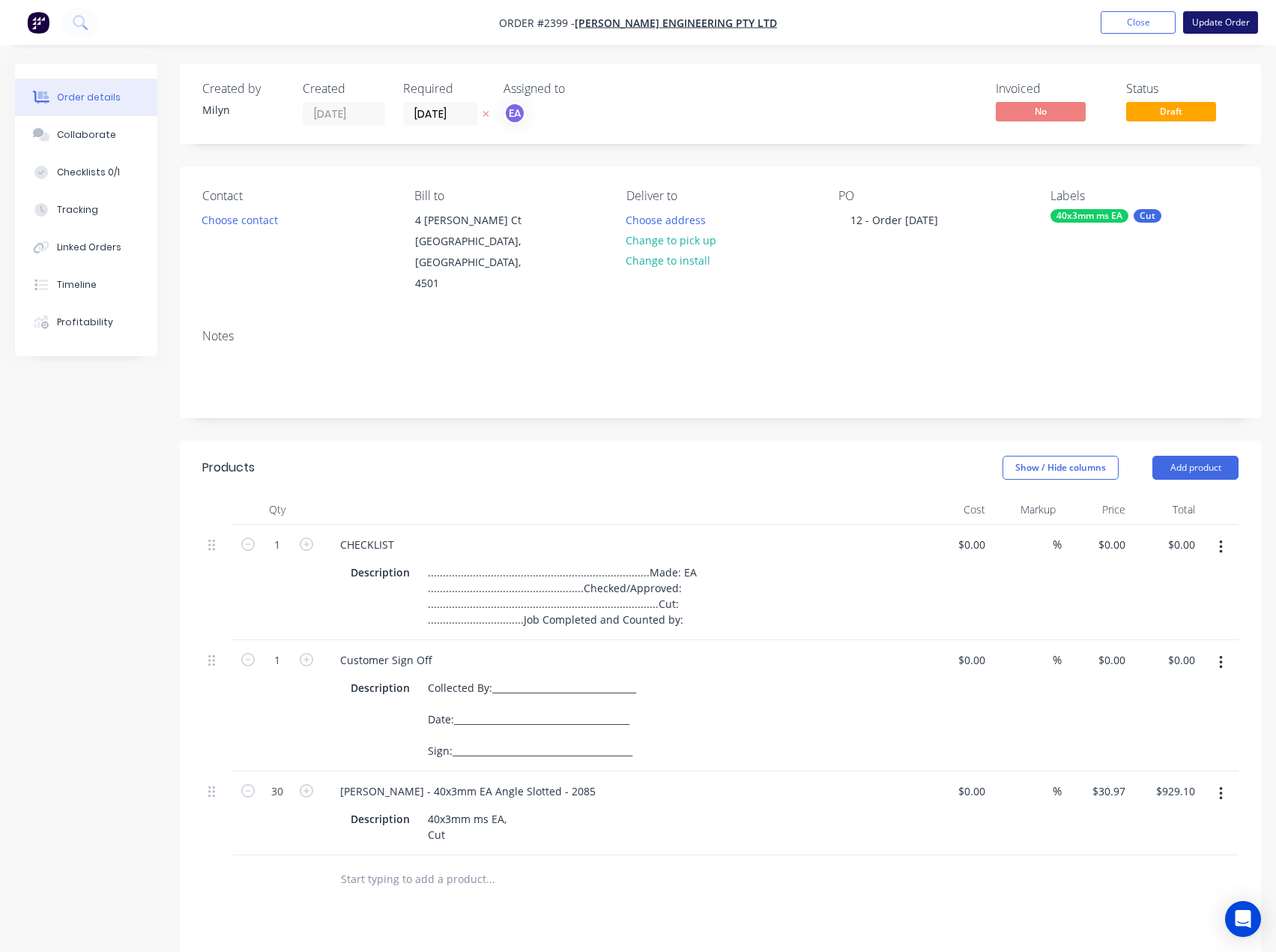
click at [1199, 24] on button "Update Order" at bounding box center [1221, 22] width 75 height 22
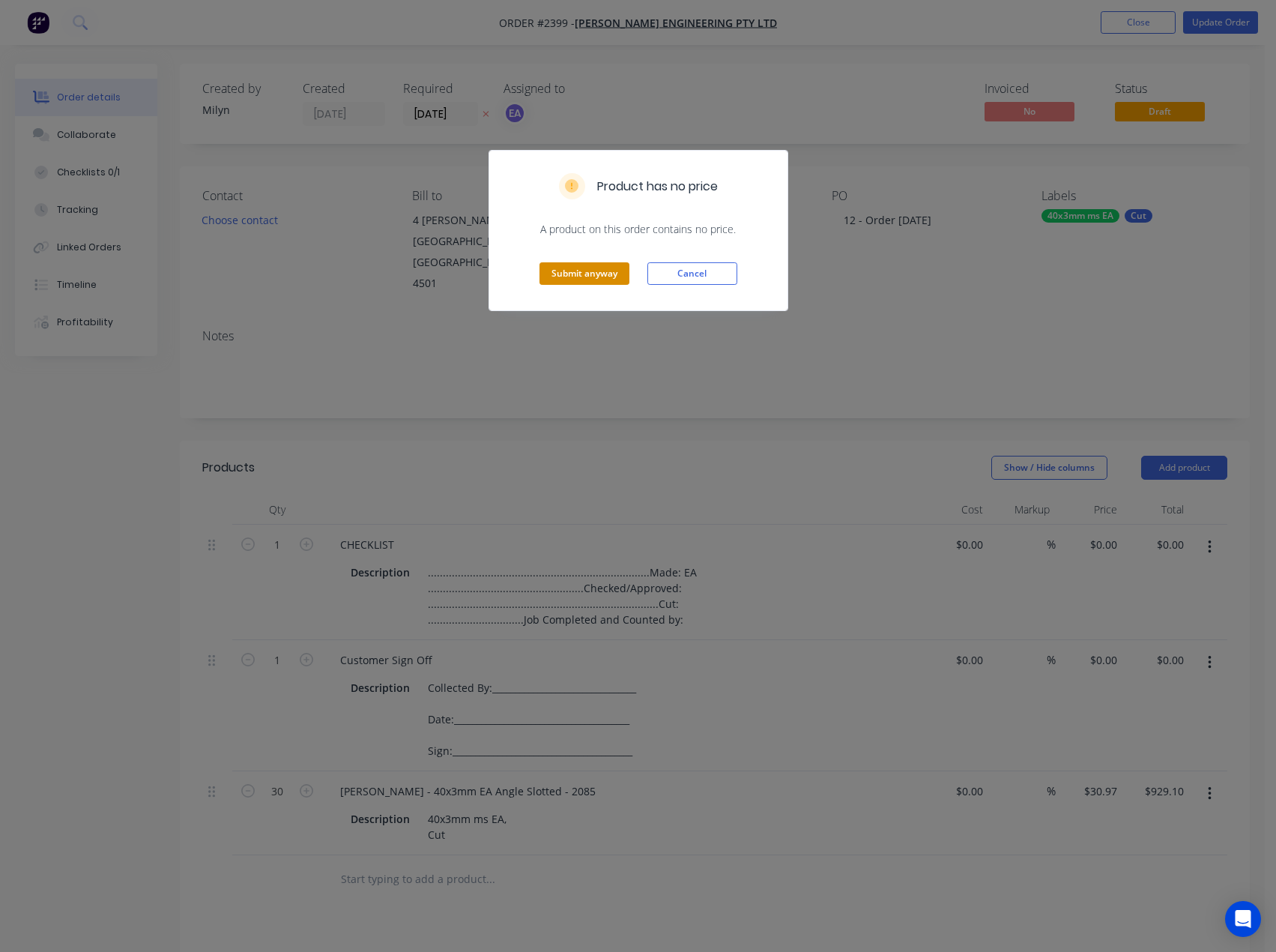
click at [568, 273] on button "Submit anyway" at bounding box center [584, 273] width 89 height 22
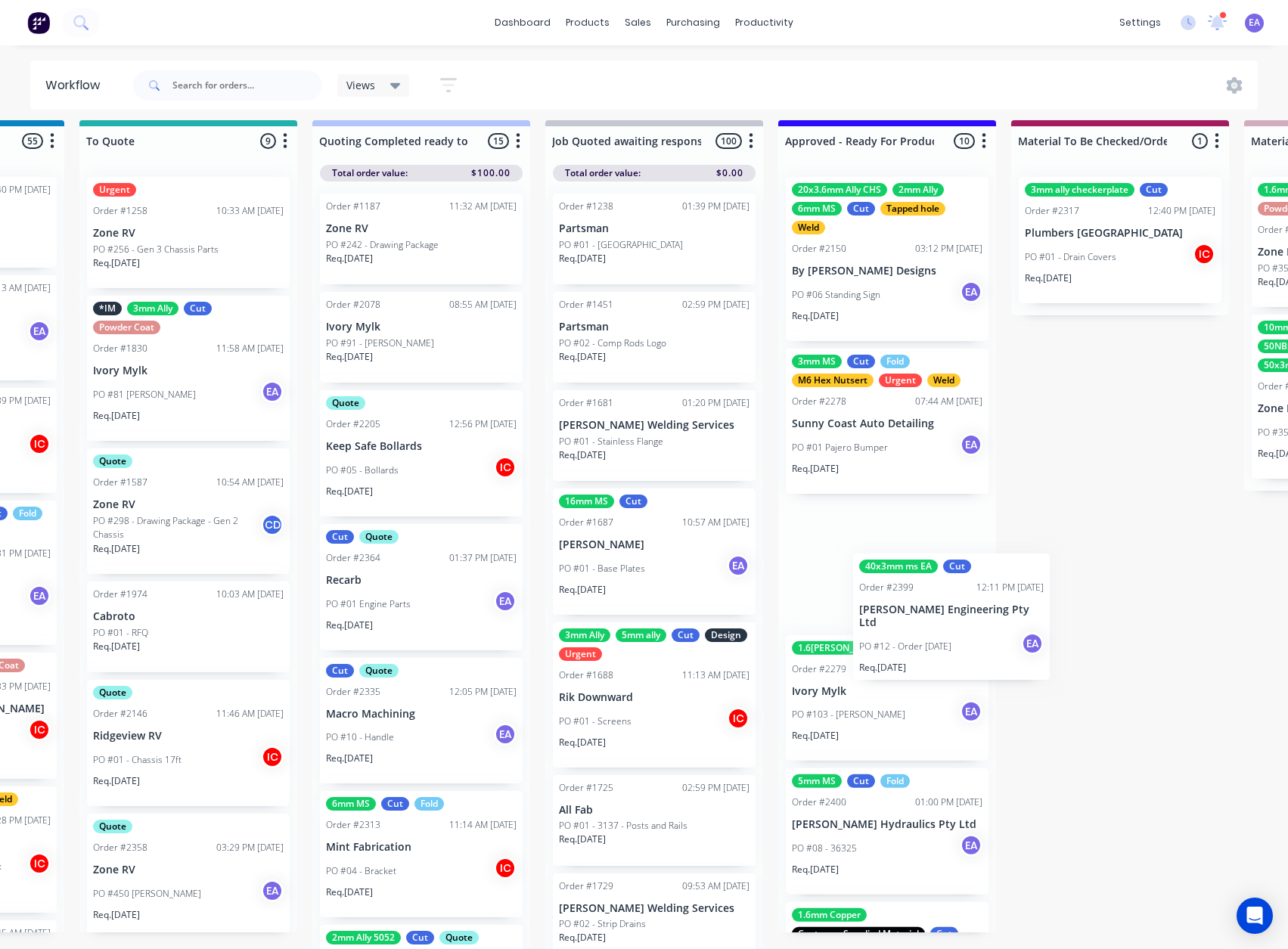
scroll to position [11, 1353]
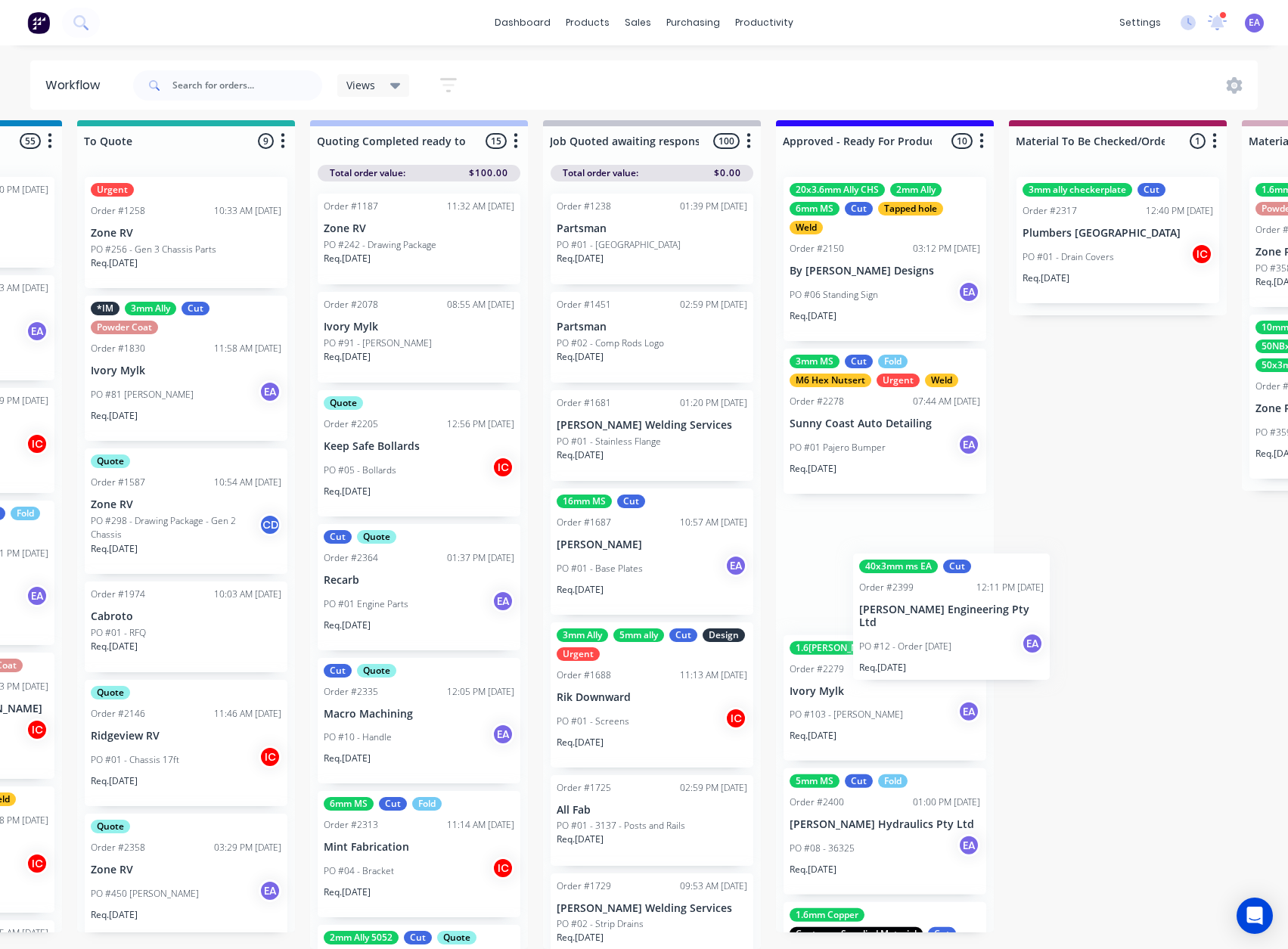
drag, startPoint x: 118, startPoint y: 765, endPoint x: 870, endPoint y: 584, distance: 773.5
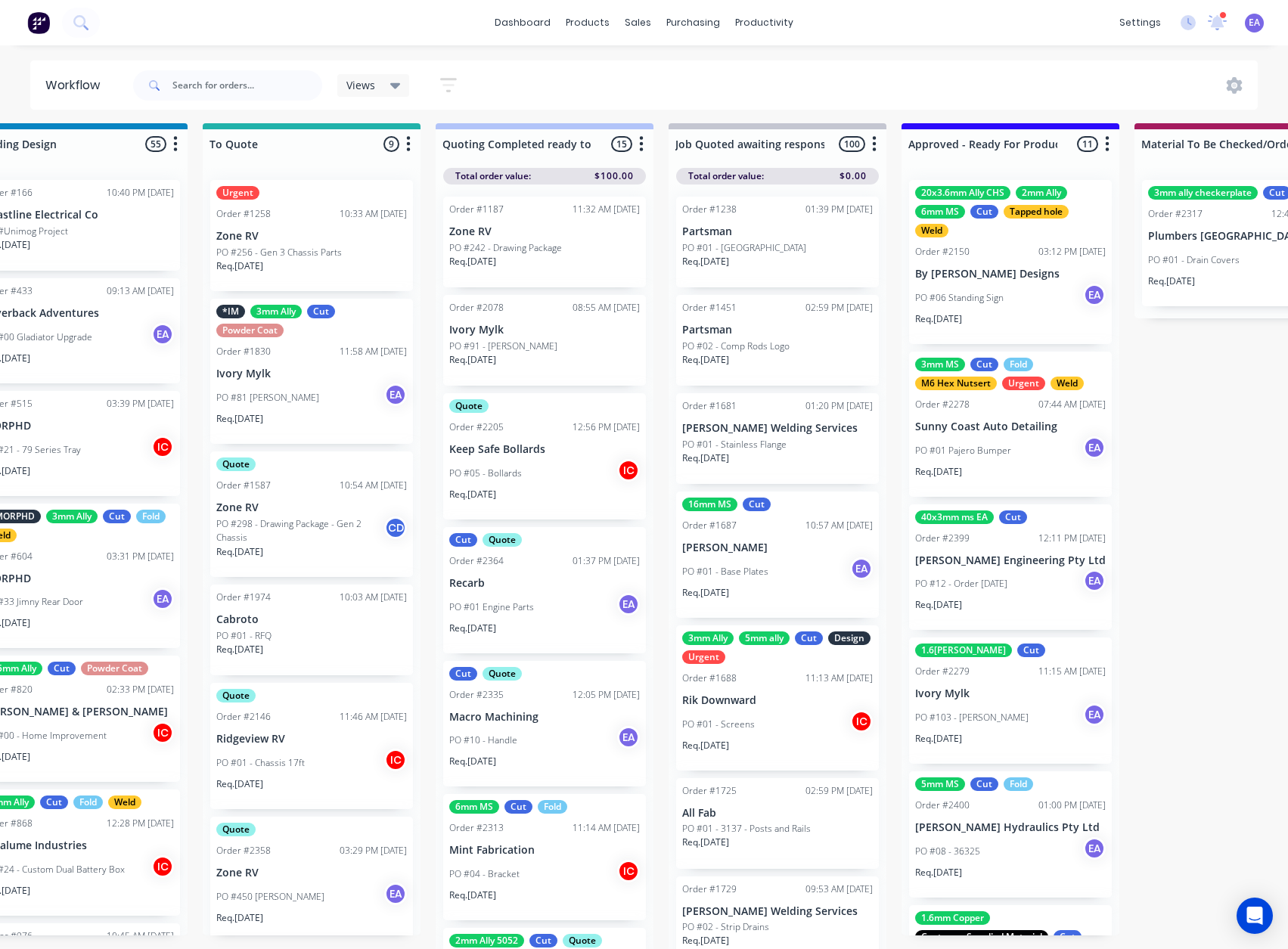
scroll to position [20, 0]
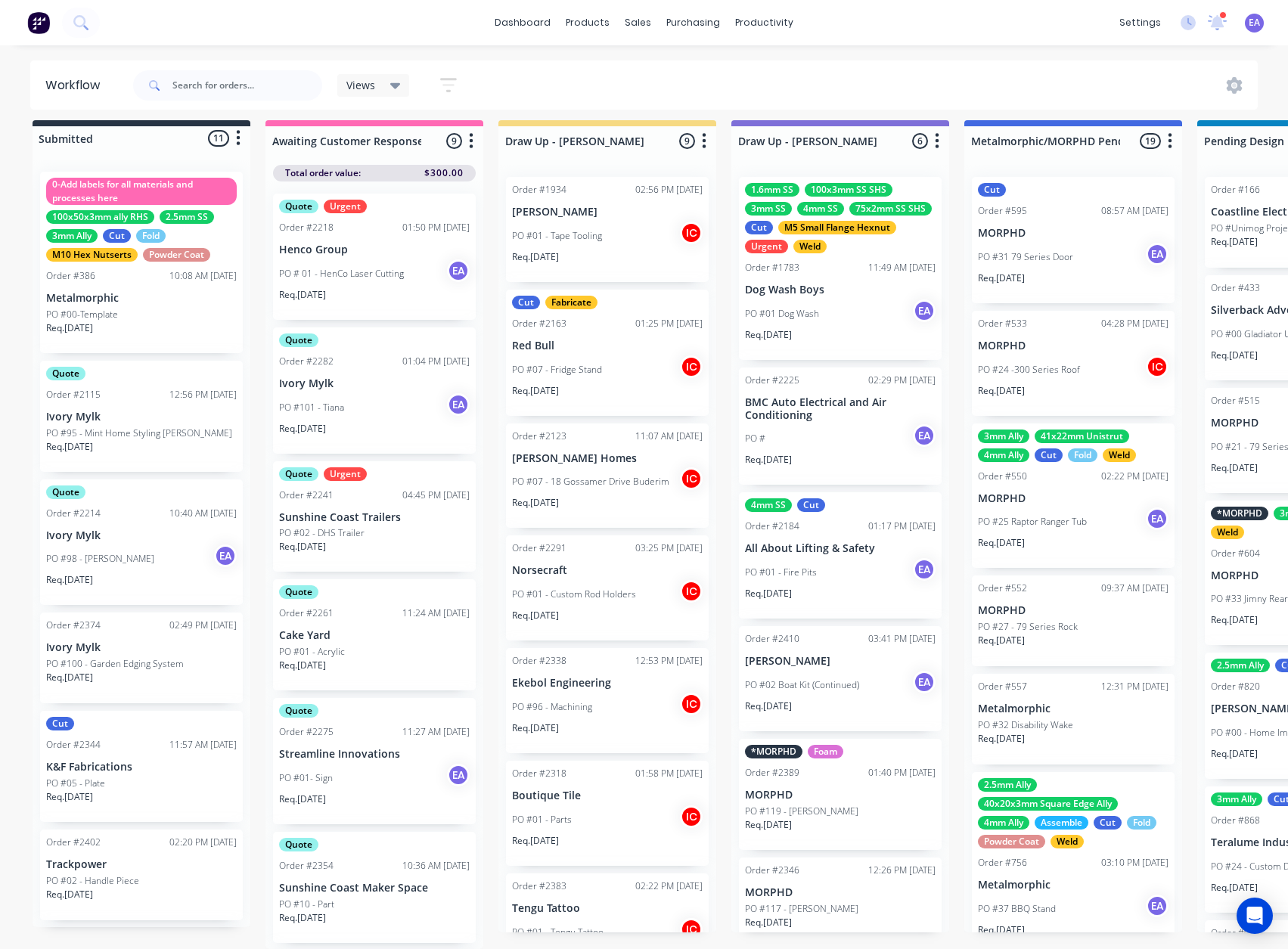
drag, startPoint x: 1097, startPoint y: 646, endPoint x: 793, endPoint y: 691, distance: 307.3
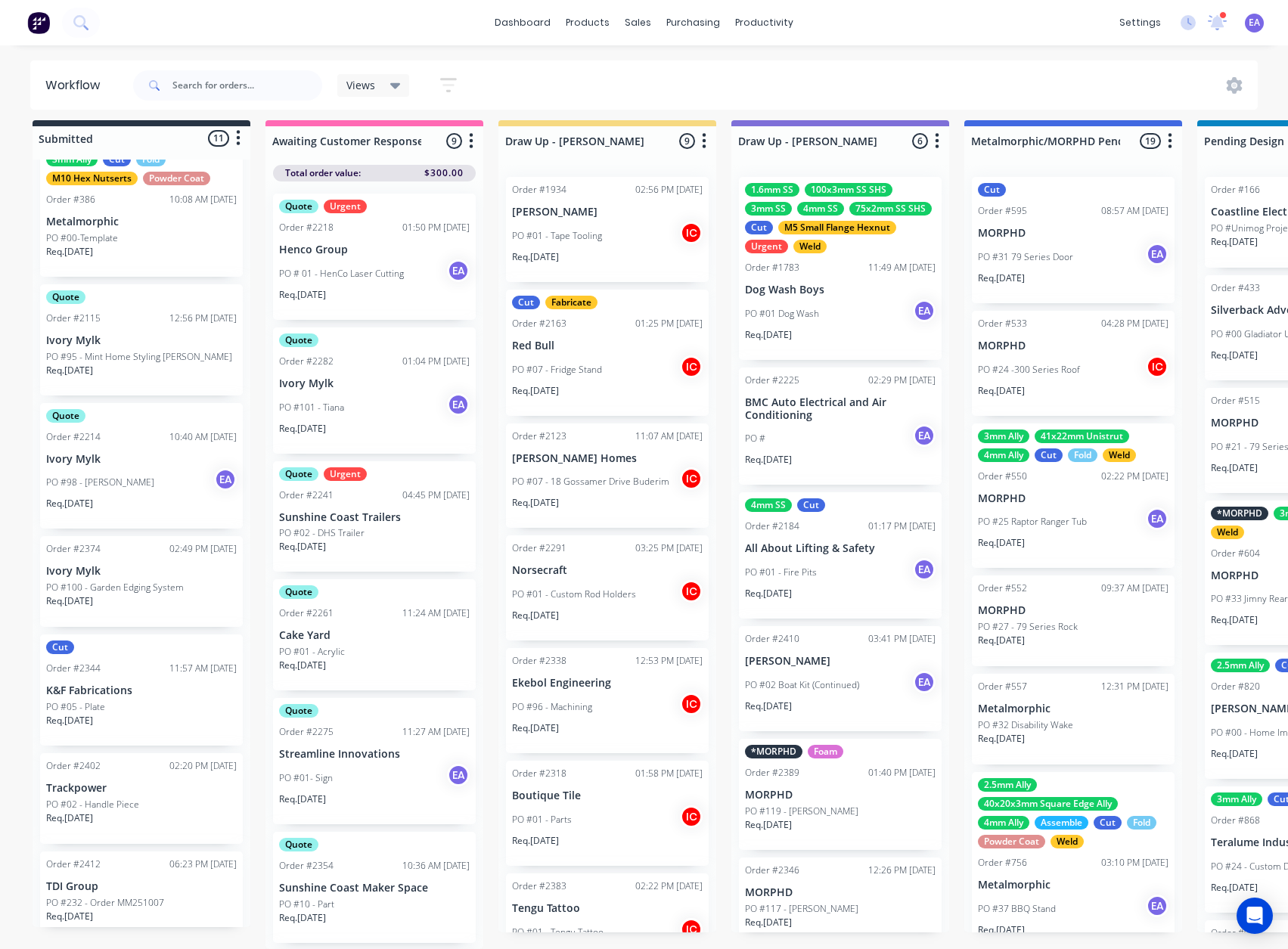
scroll to position [75, 0]
click at [134, 685] on p "K&F Fabrications" at bounding box center [142, 692] width 191 height 13
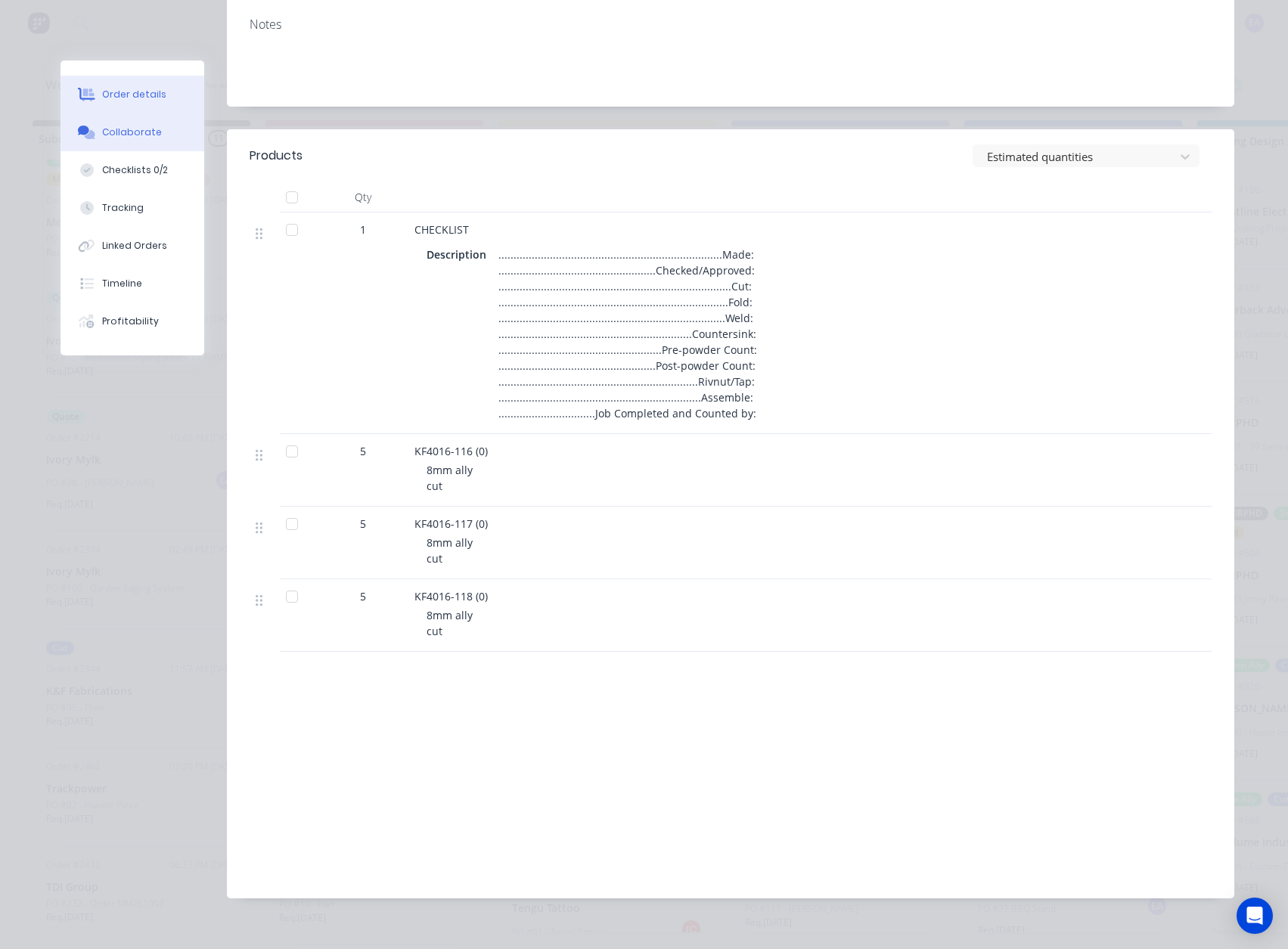
scroll to position [303, 0]
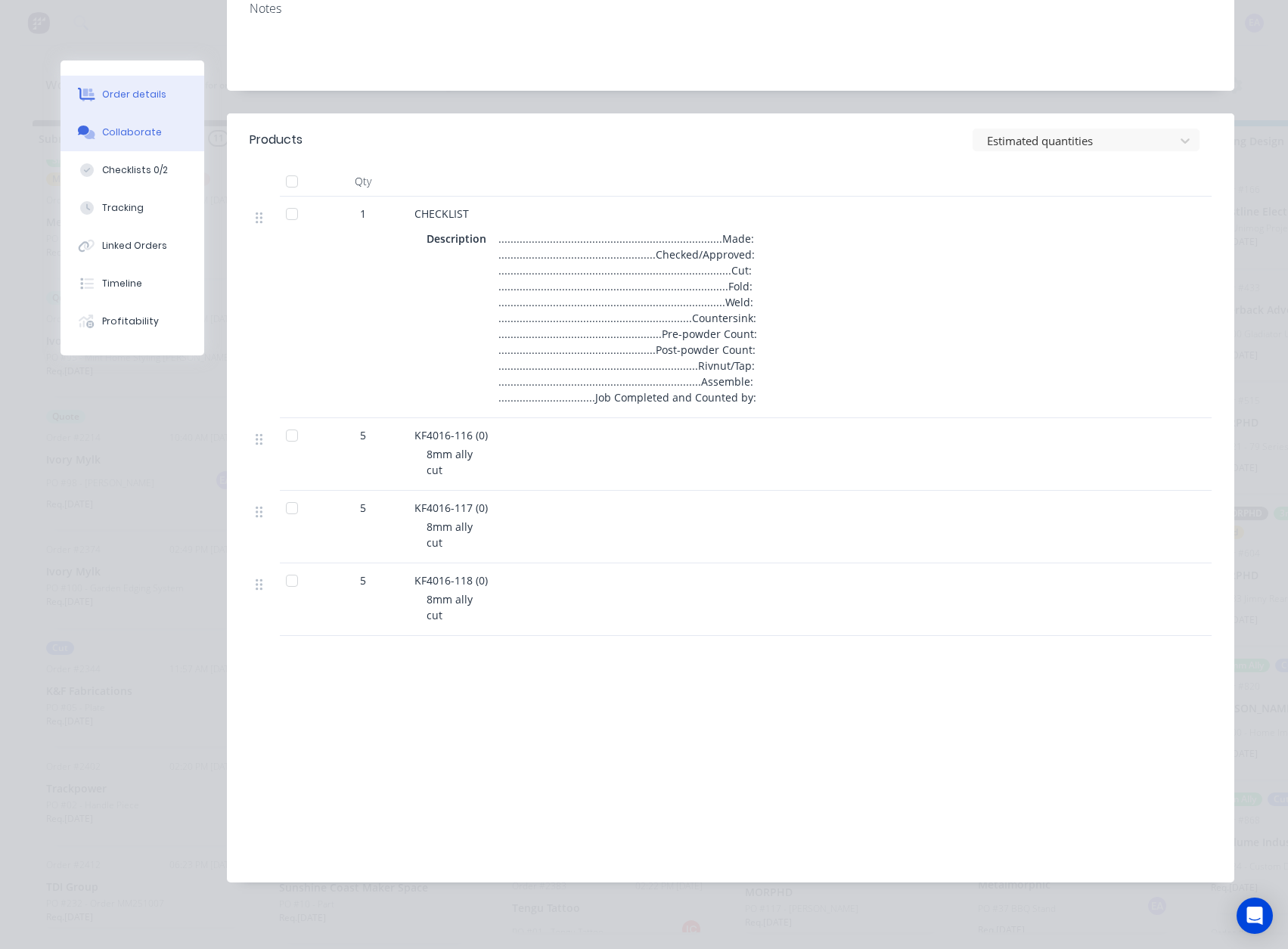
click at [116, 125] on button "Collaborate" at bounding box center [132, 132] width 143 height 38
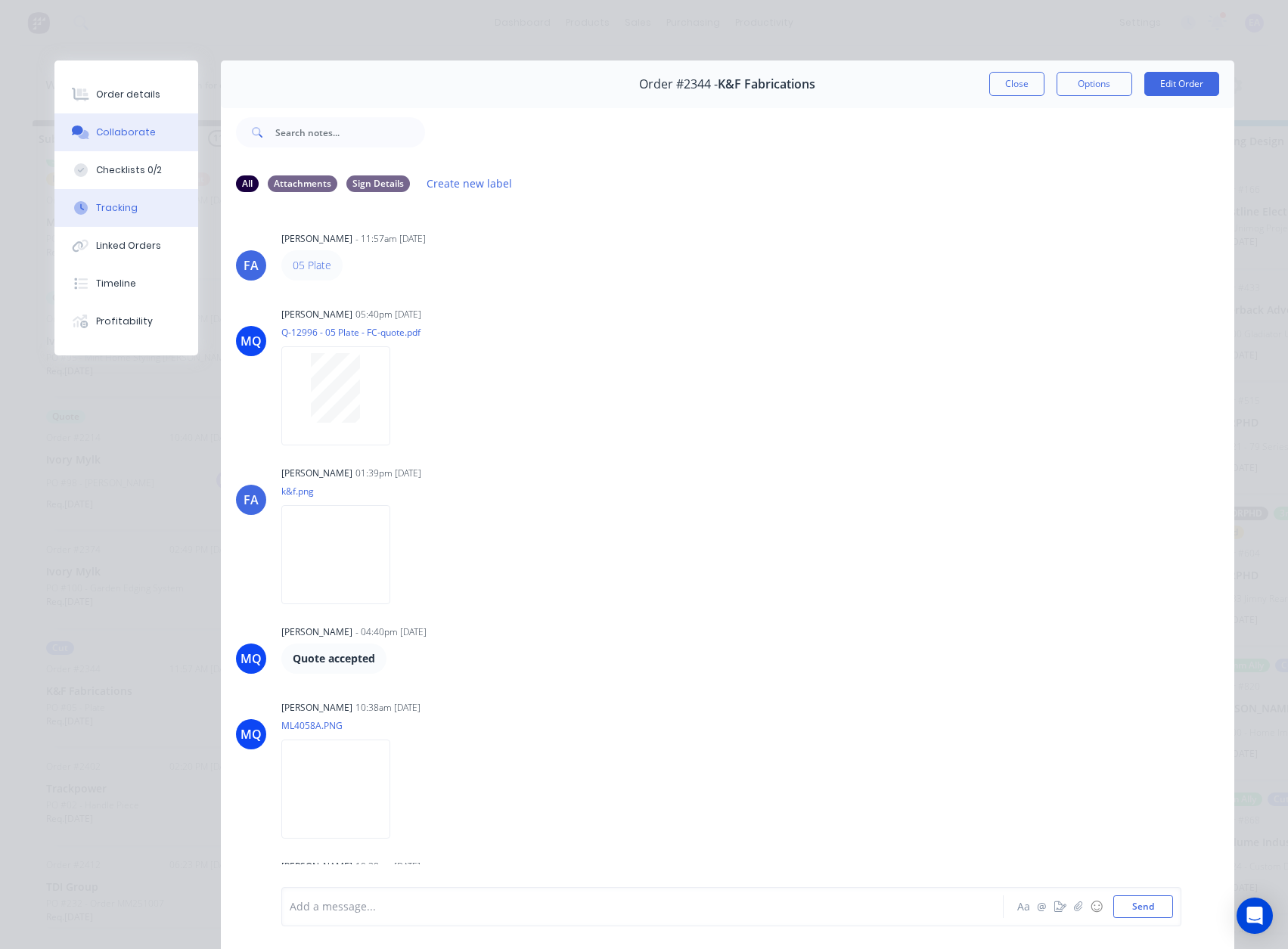
scroll to position [0, 0]
click at [131, 99] on div "Order details" at bounding box center [128, 94] width 64 height 14
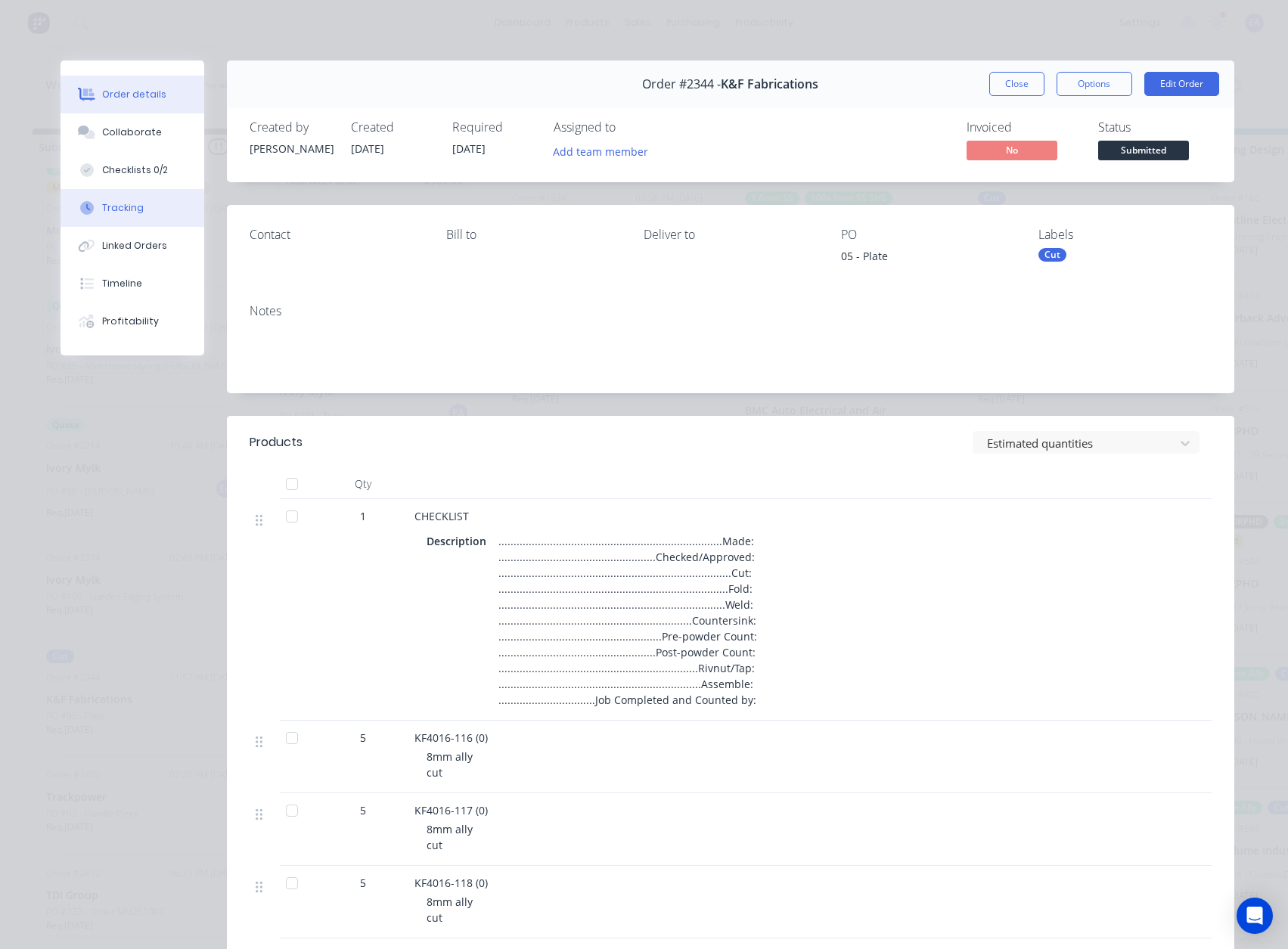
drag, startPoint x: 139, startPoint y: 132, endPoint x: 163, endPoint y: 210, distance: 81.6
click at [139, 132] on div "Collaborate" at bounding box center [132, 132] width 60 height 14
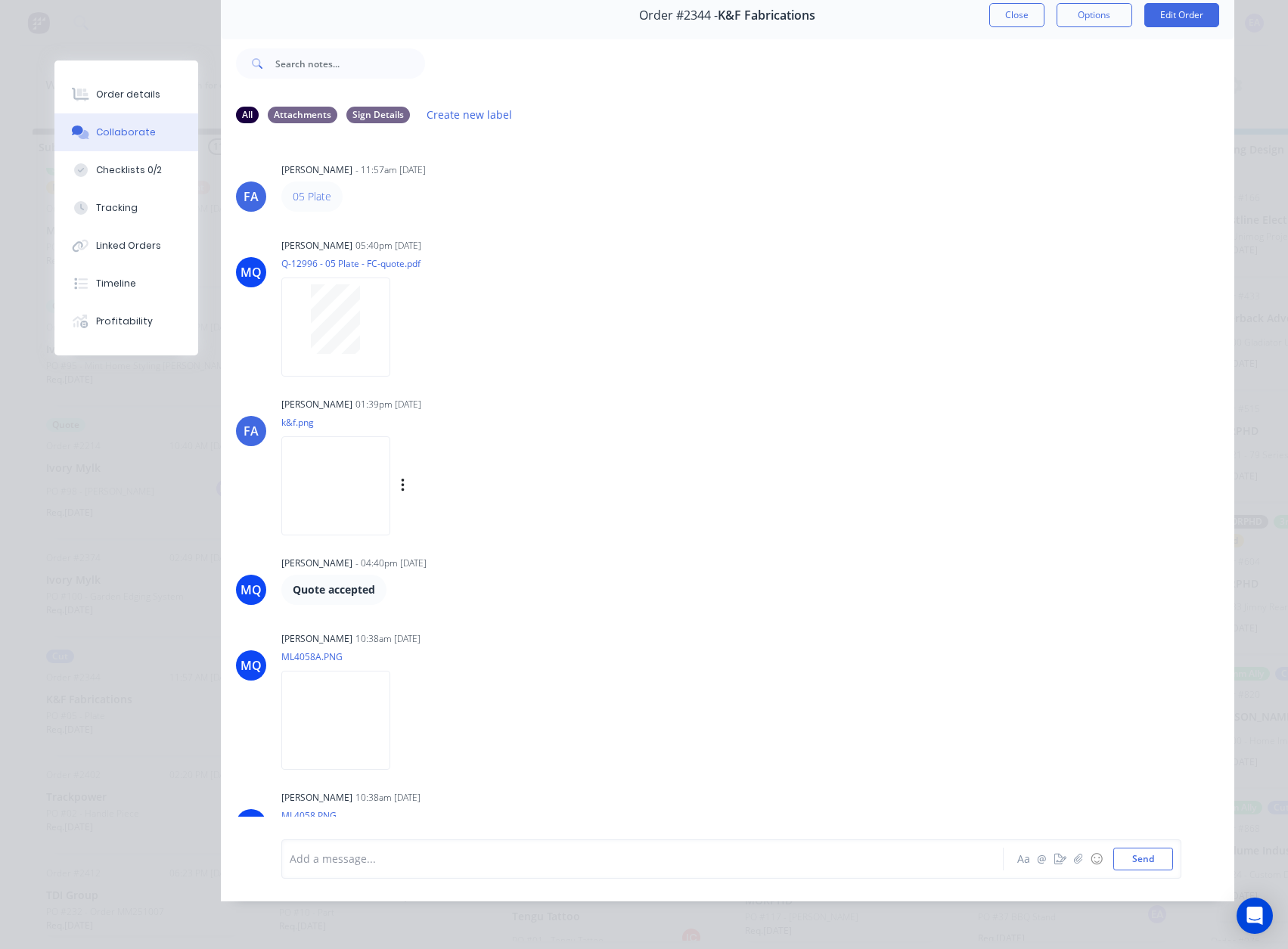
click at [322, 454] on img at bounding box center [335, 486] width 109 height 99
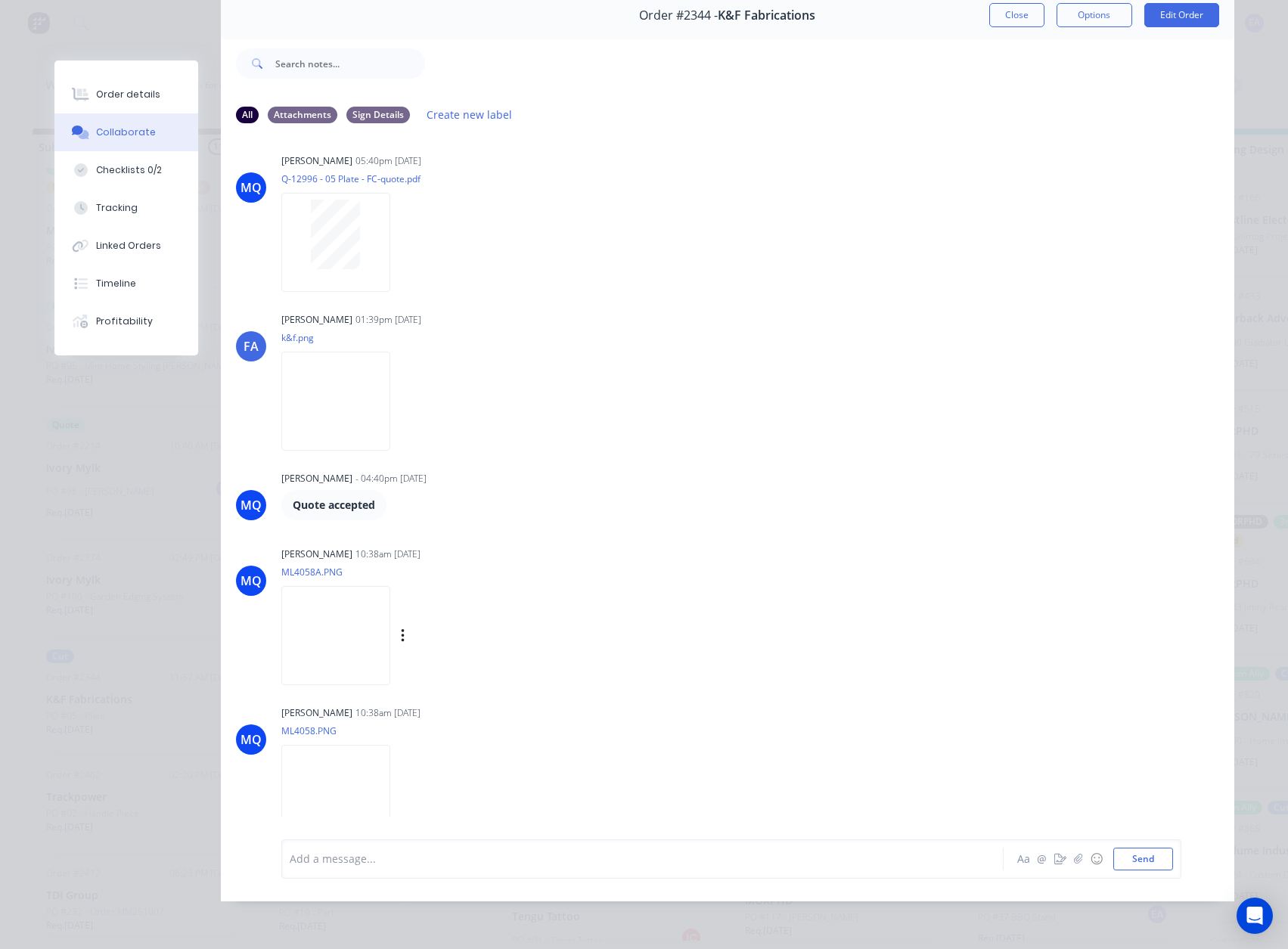
scroll to position [108, 0]
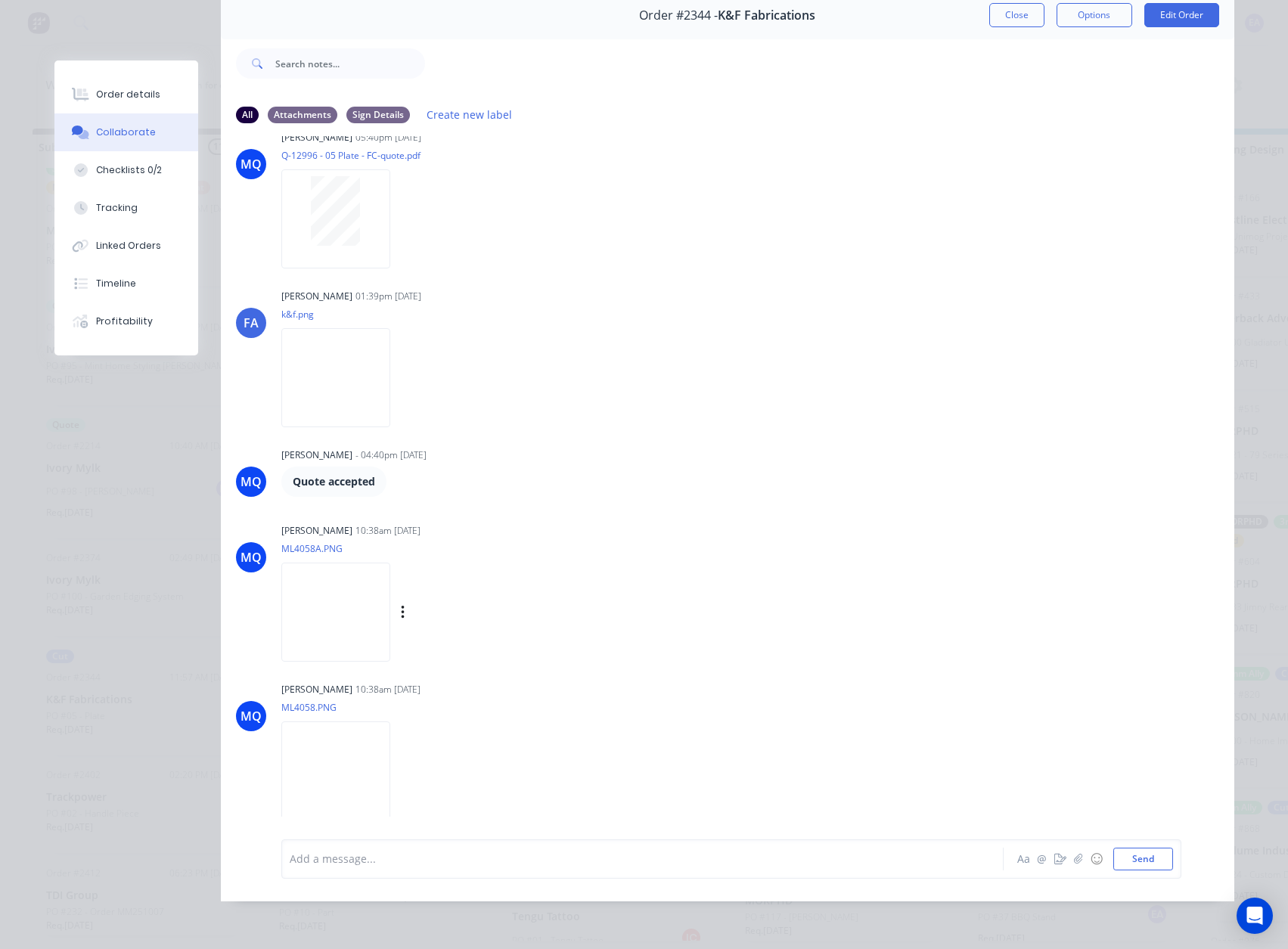
click at [373, 638] on img at bounding box center [335, 612] width 109 height 99
click at [390, 730] on img at bounding box center [335, 771] width 109 height 99
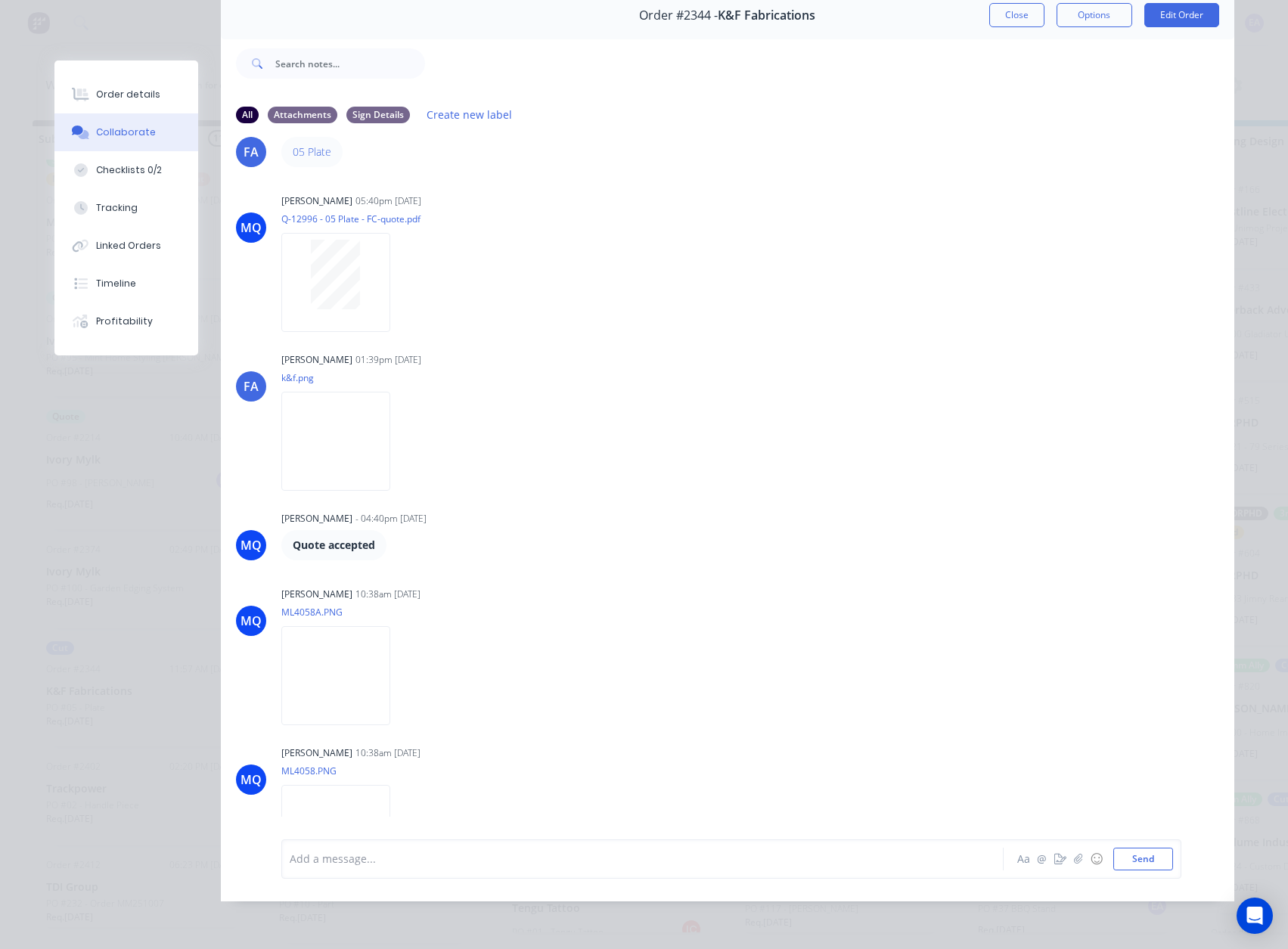
scroll to position [108, 0]
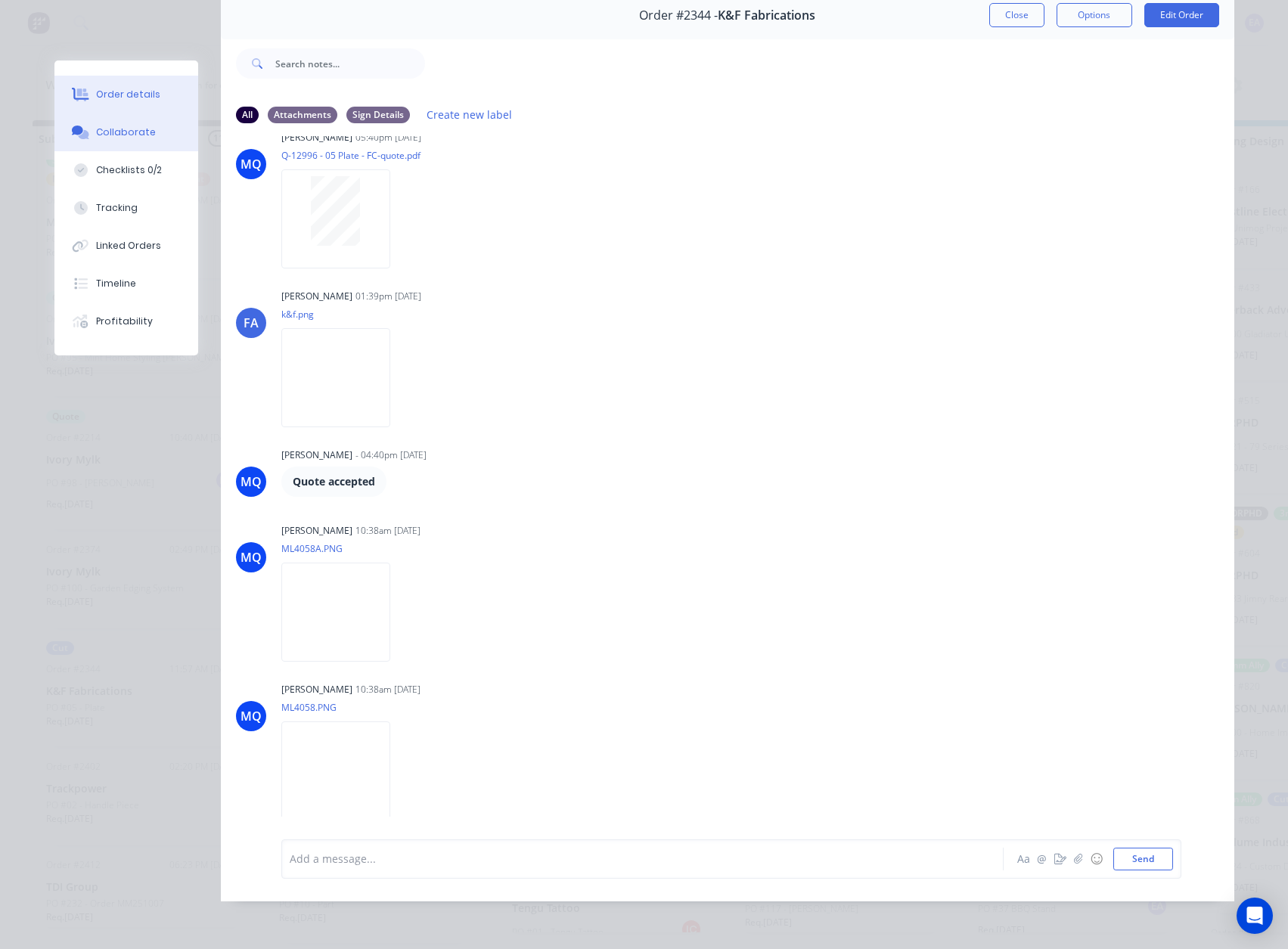
click at [136, 102] on button "Order details" at bounding box center [126, 94] width 143 height 38
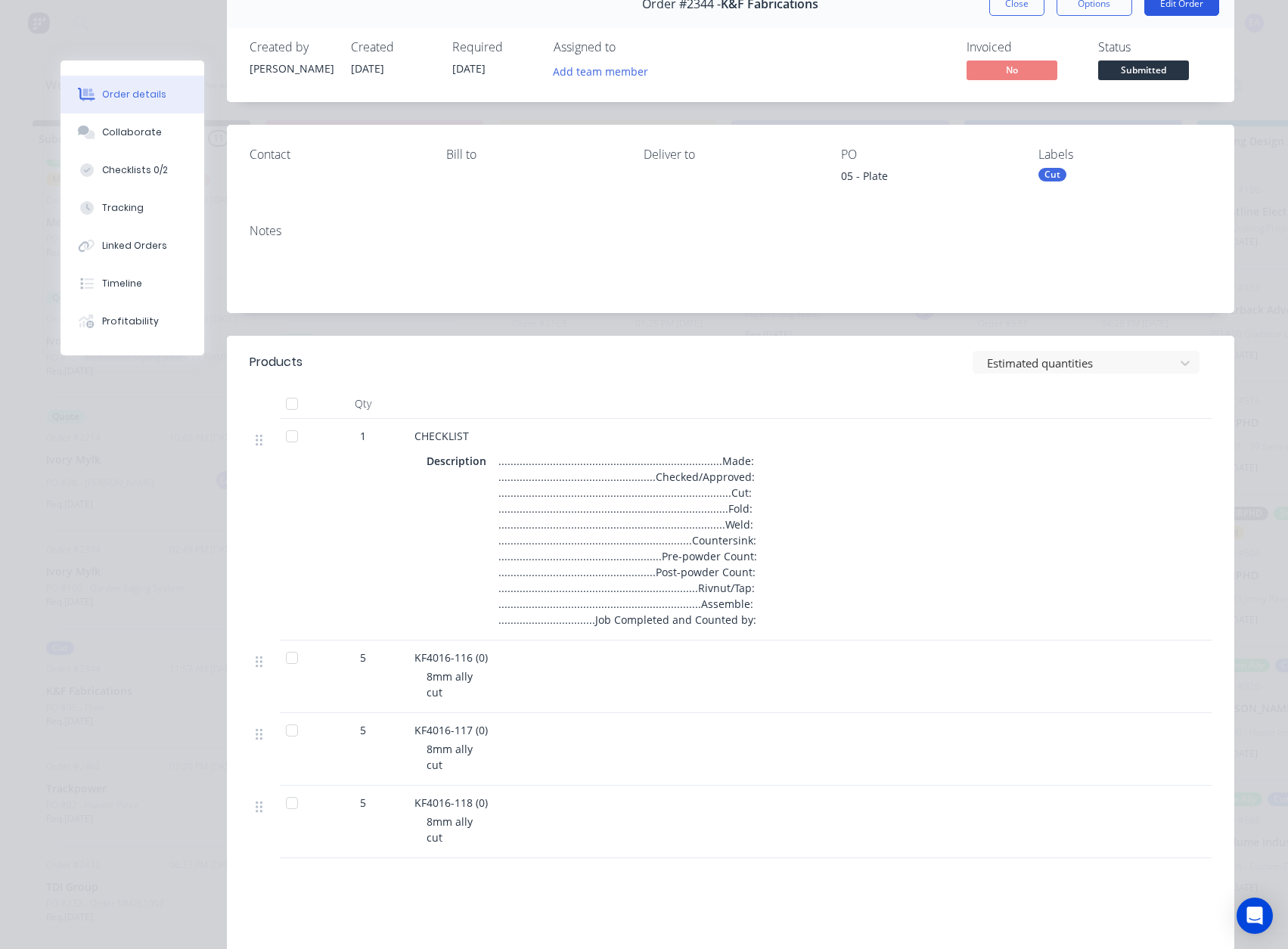
click at [1172, 6] on button "Edit Order" at bounding box center [1182, 4] width 75 height 24
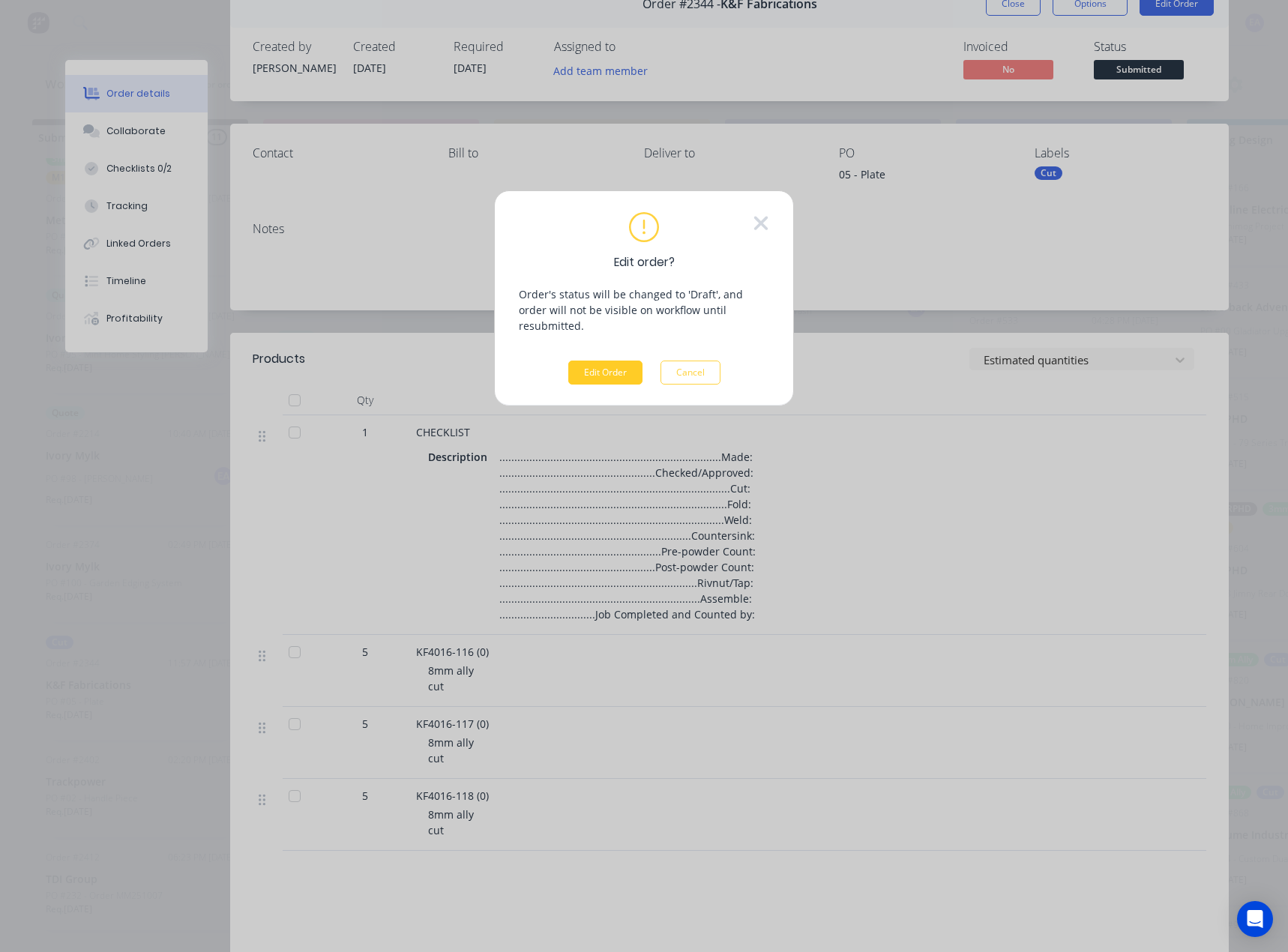
click at [603, 361] on button "Edit Order" at bounding box center [605, 373] width 74 height 24
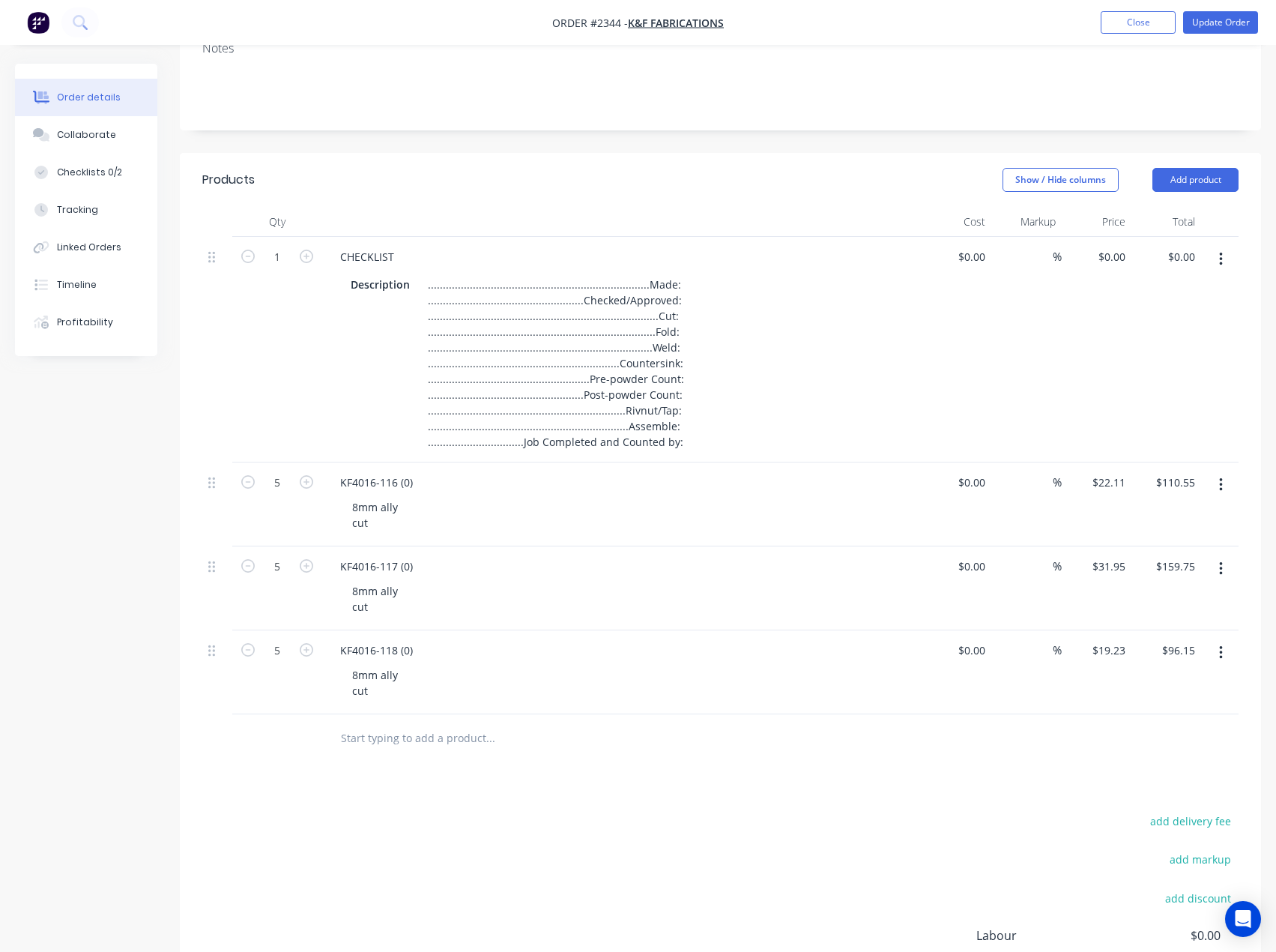
scroll to position [225, 0]
click at [415, 733] on input "text" at bounding box center [490, 737] width 300 height 30
drag, startPoint x: 369, startPoint y: 721, endPoint x: 316, endPoint y: 737, distance: 55.4
click at [316, 737] on div at bounding box center [720, 737] width 1036 height 49
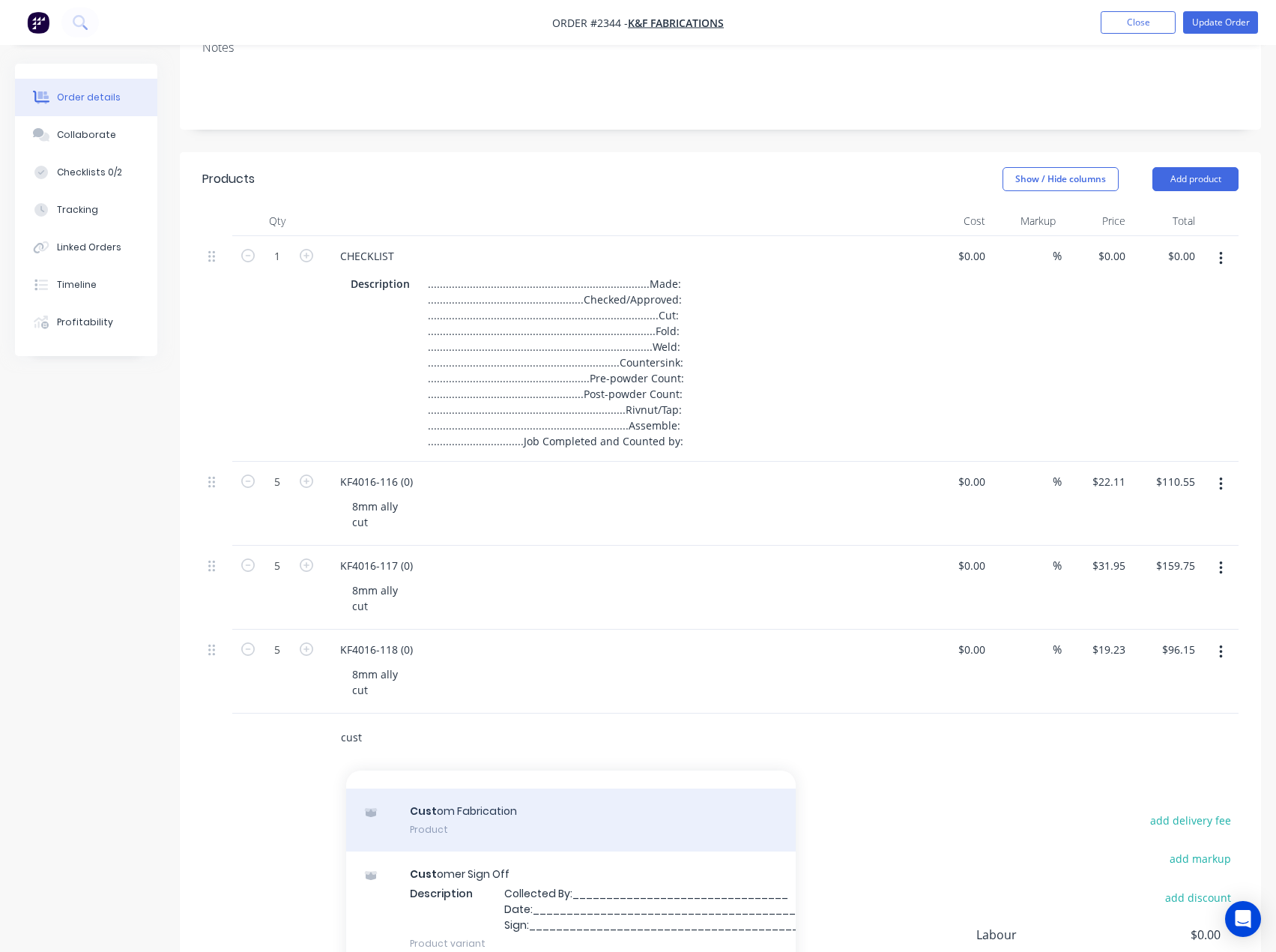
scroll to position [102, 0]
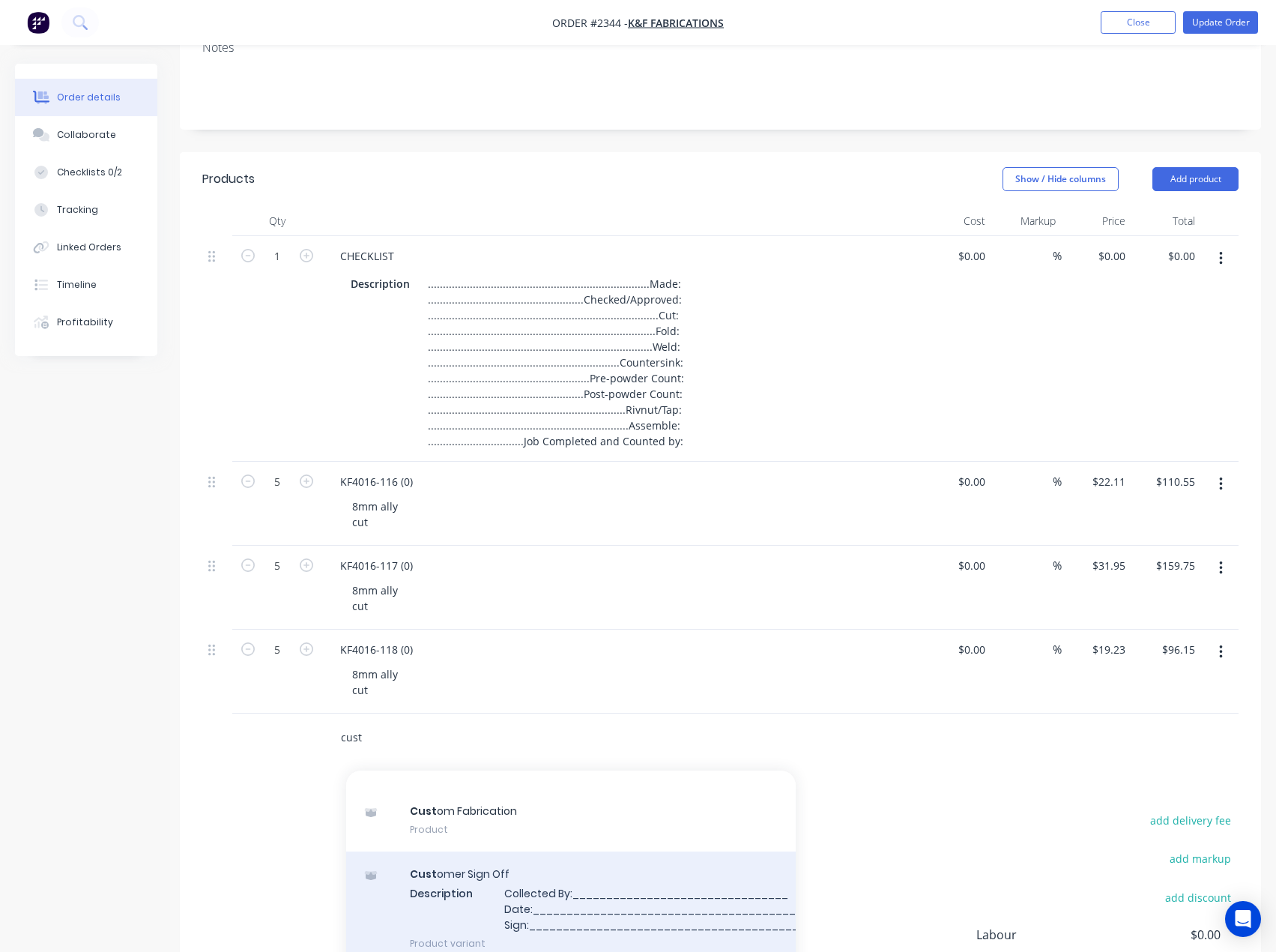
type input "cust"
click at [401, 867] on div "Cust omer Sign Off Description Collected By:________________________________ Da…" at bounding box center [570, 908] width 449 height 113
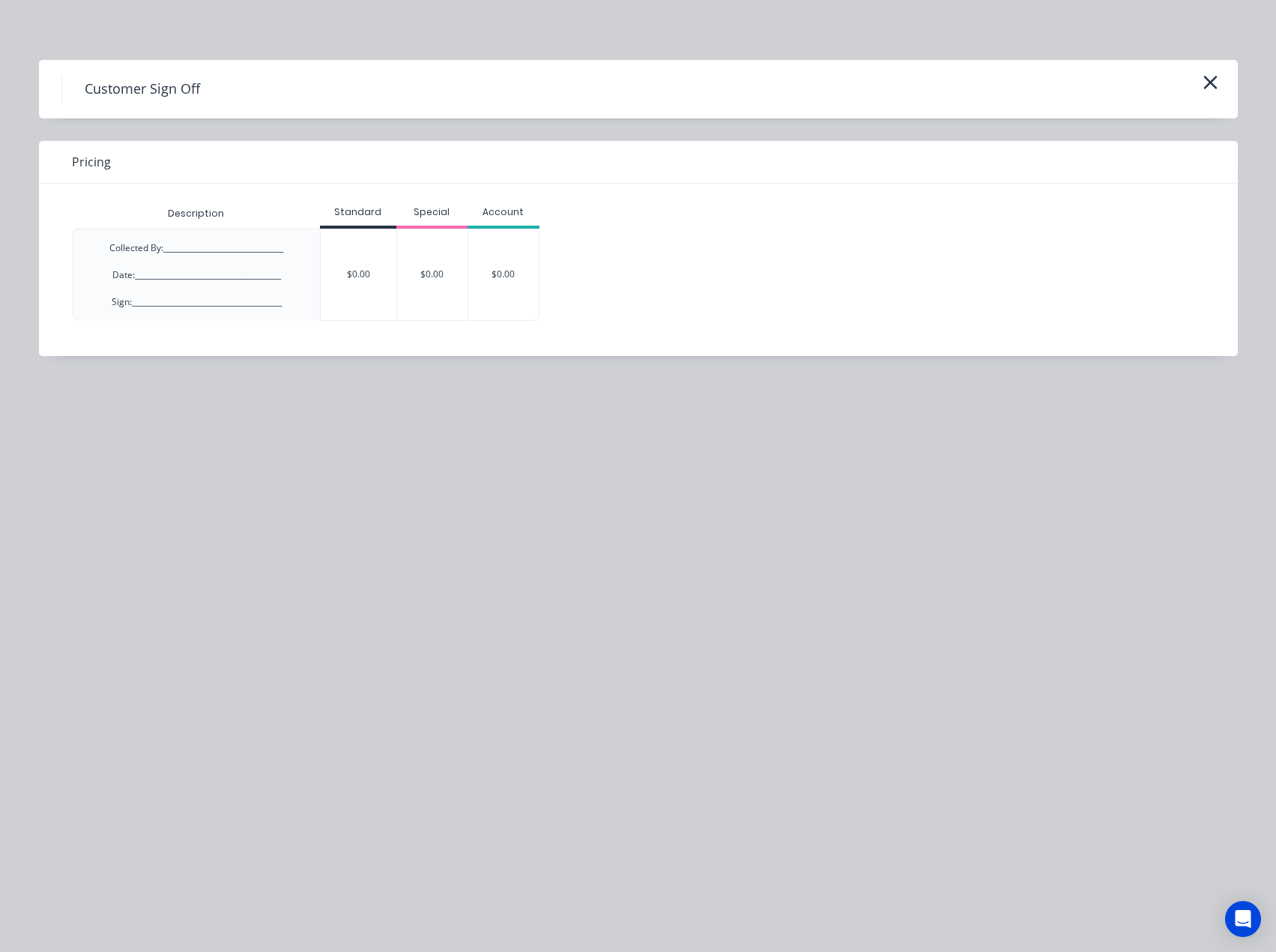
click at [356, 269] on div "$0.00" at bounding box center [359, 275] width 76 height 90
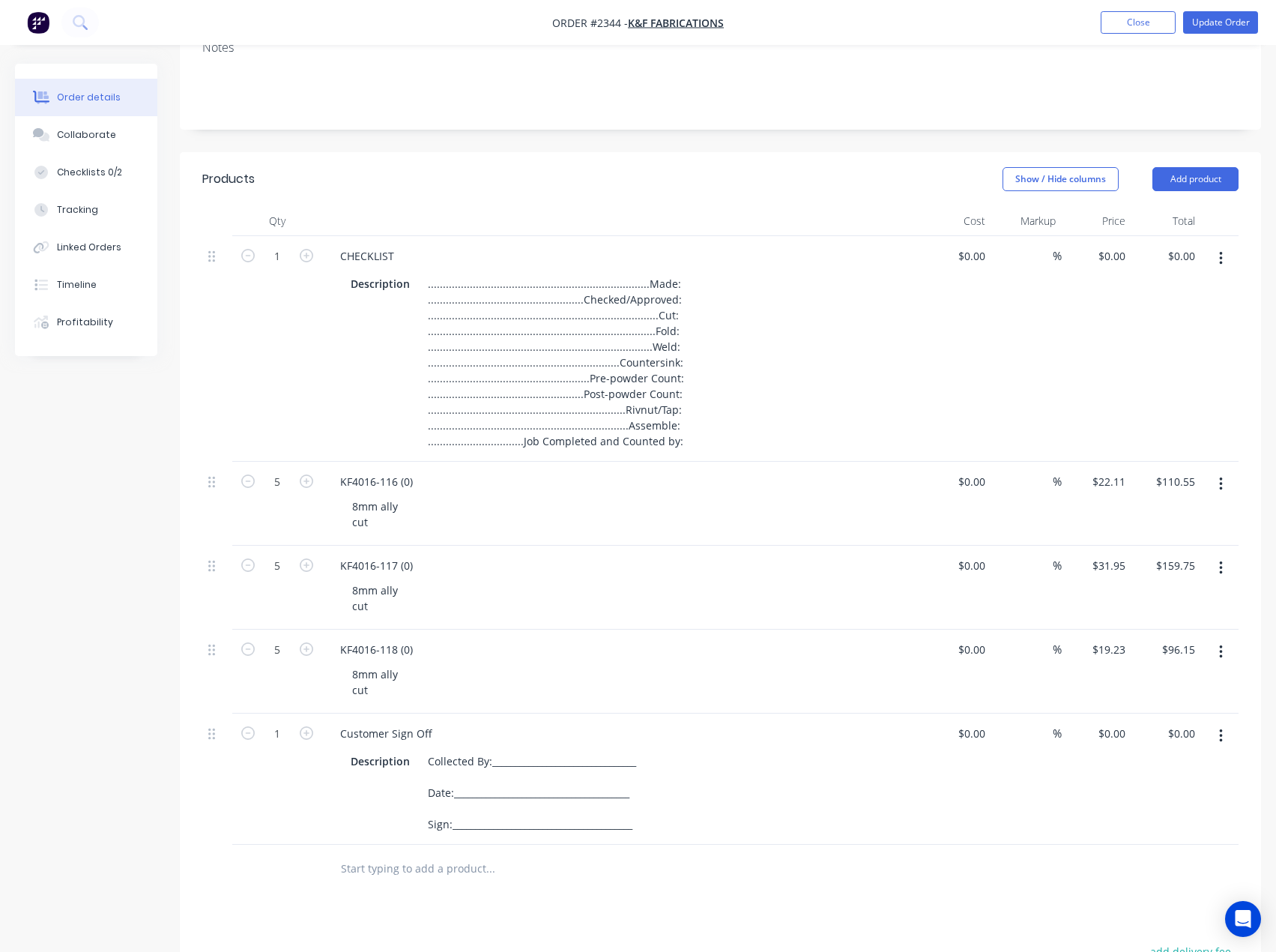
scroll to position [230, 0]
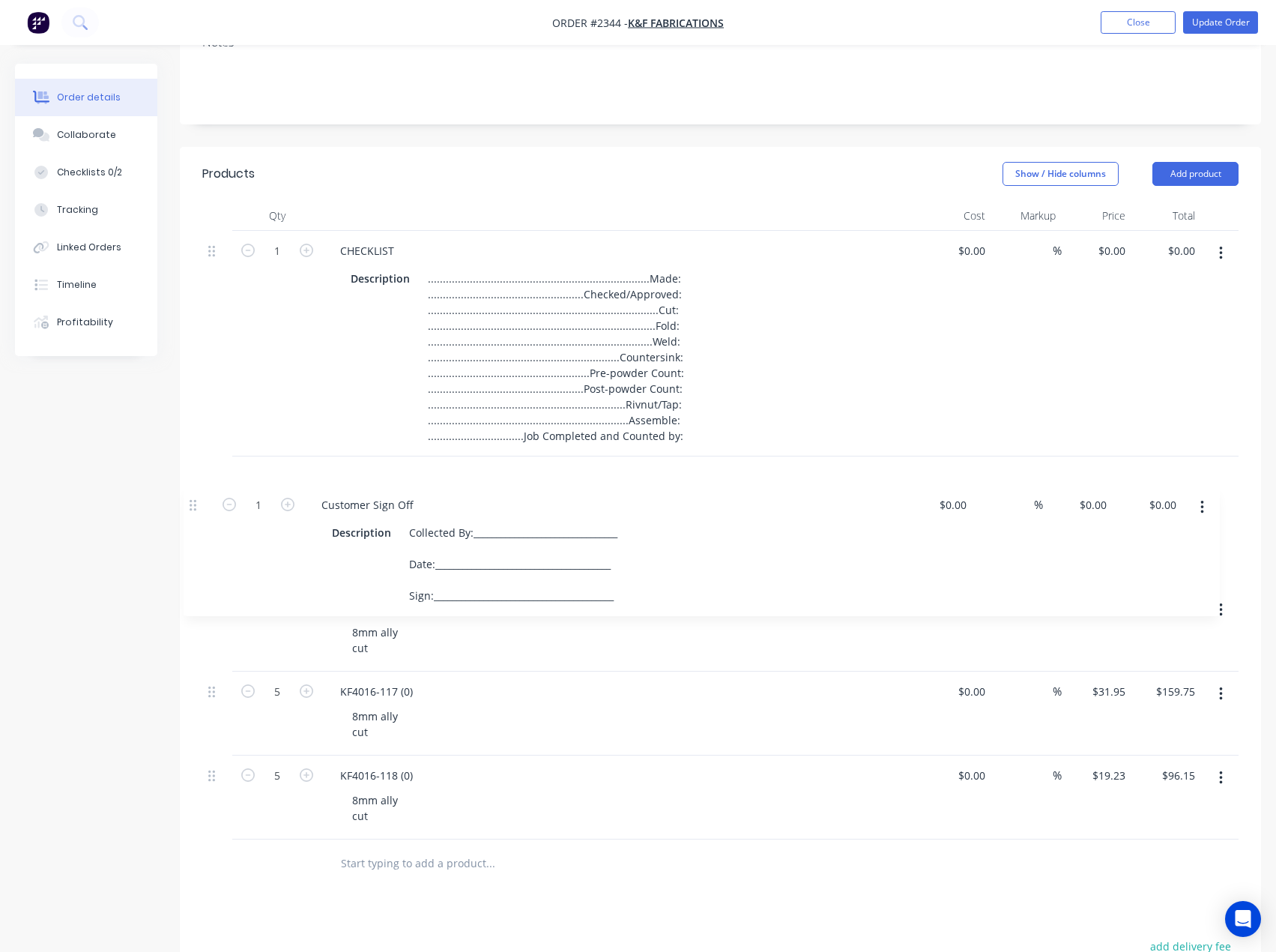
drag, startPoint x: 221, startPoint y: 729, endPoint x: 199, endPoint y: 470, distance: 259.9
click at [199, 470] on div "Qty Cost Markup Price Total 1 CHECKLIST Description ...........................…" at bounding box center [721, 544] width 1081 height 687
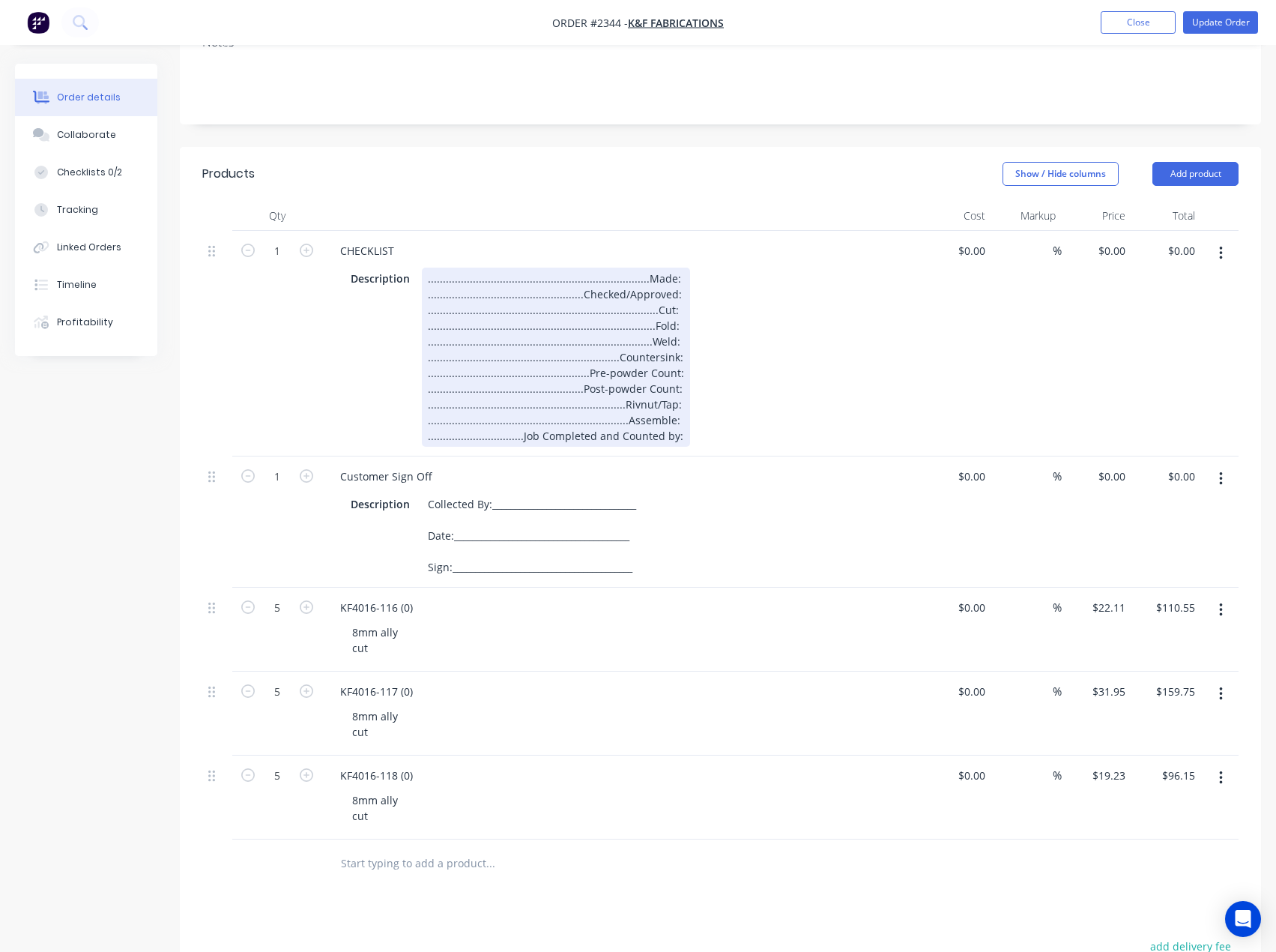
click at [670, 277] on div "..........................................................................Made:…" at bounding box center [555, 357] width 268 height 179
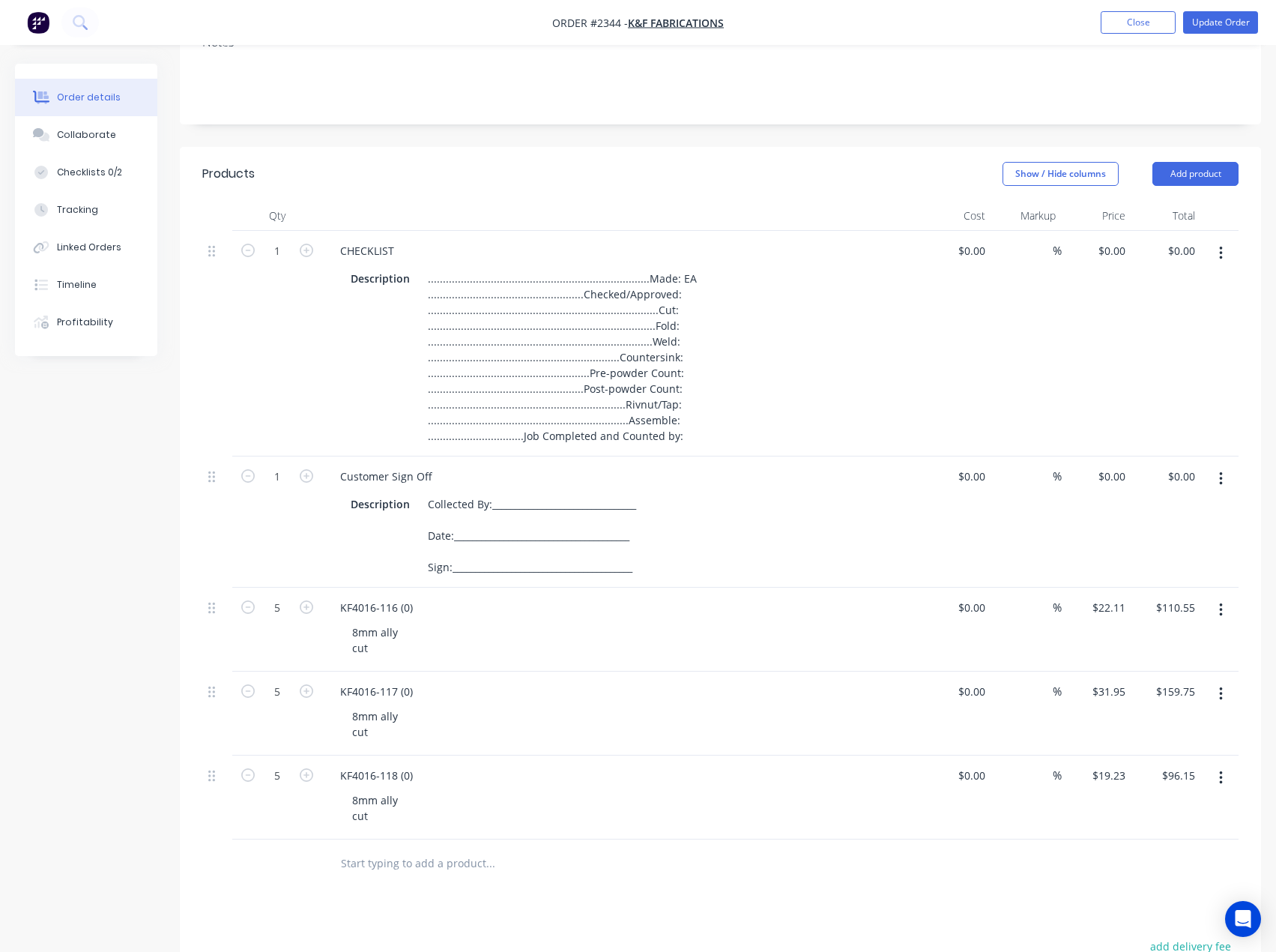
click at [713, 194] on header "Products Show / Hide columns Add product" at bounding box center [721, 173] width 1081 height 54
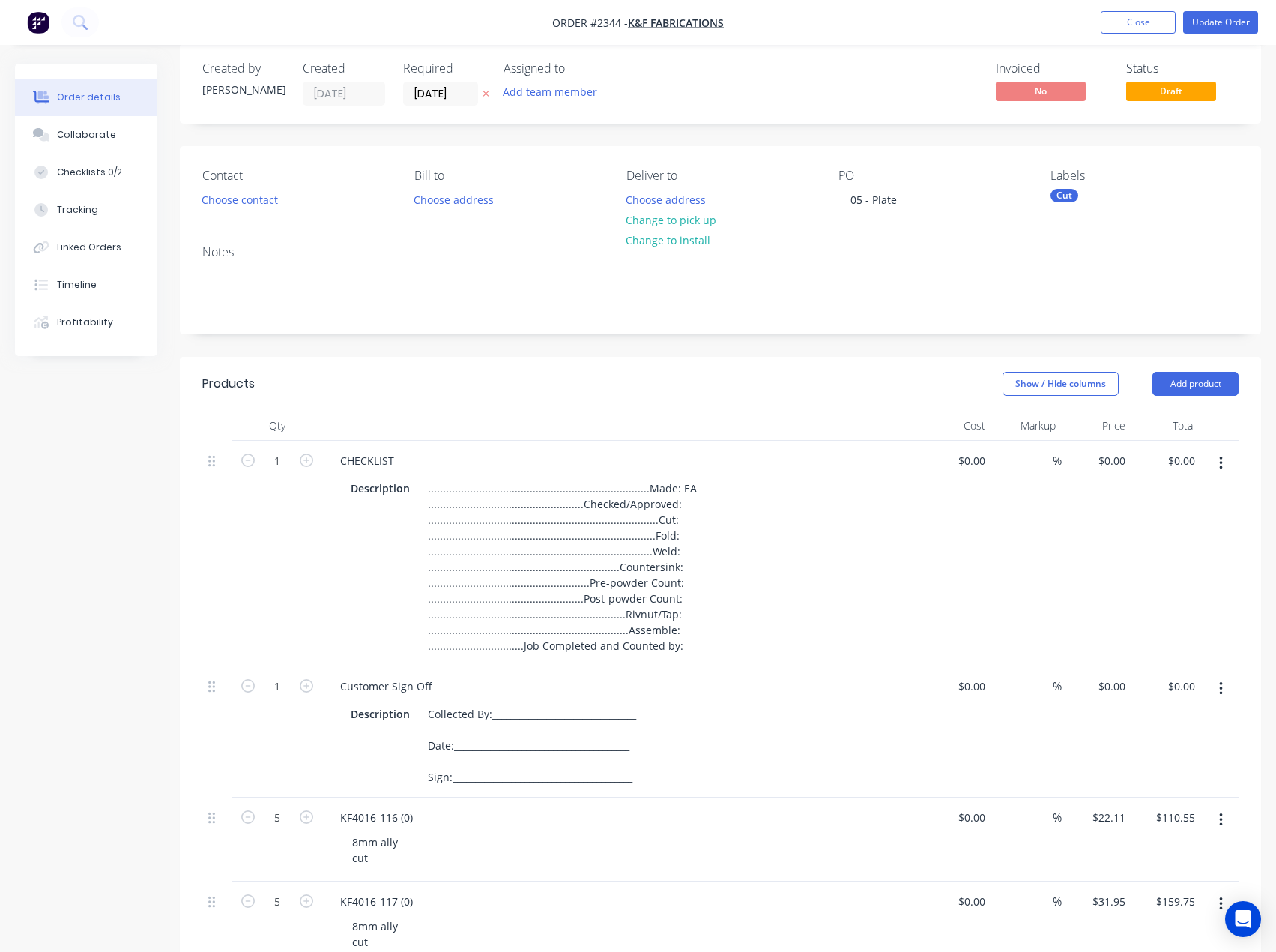
scroll to position [0, 0]
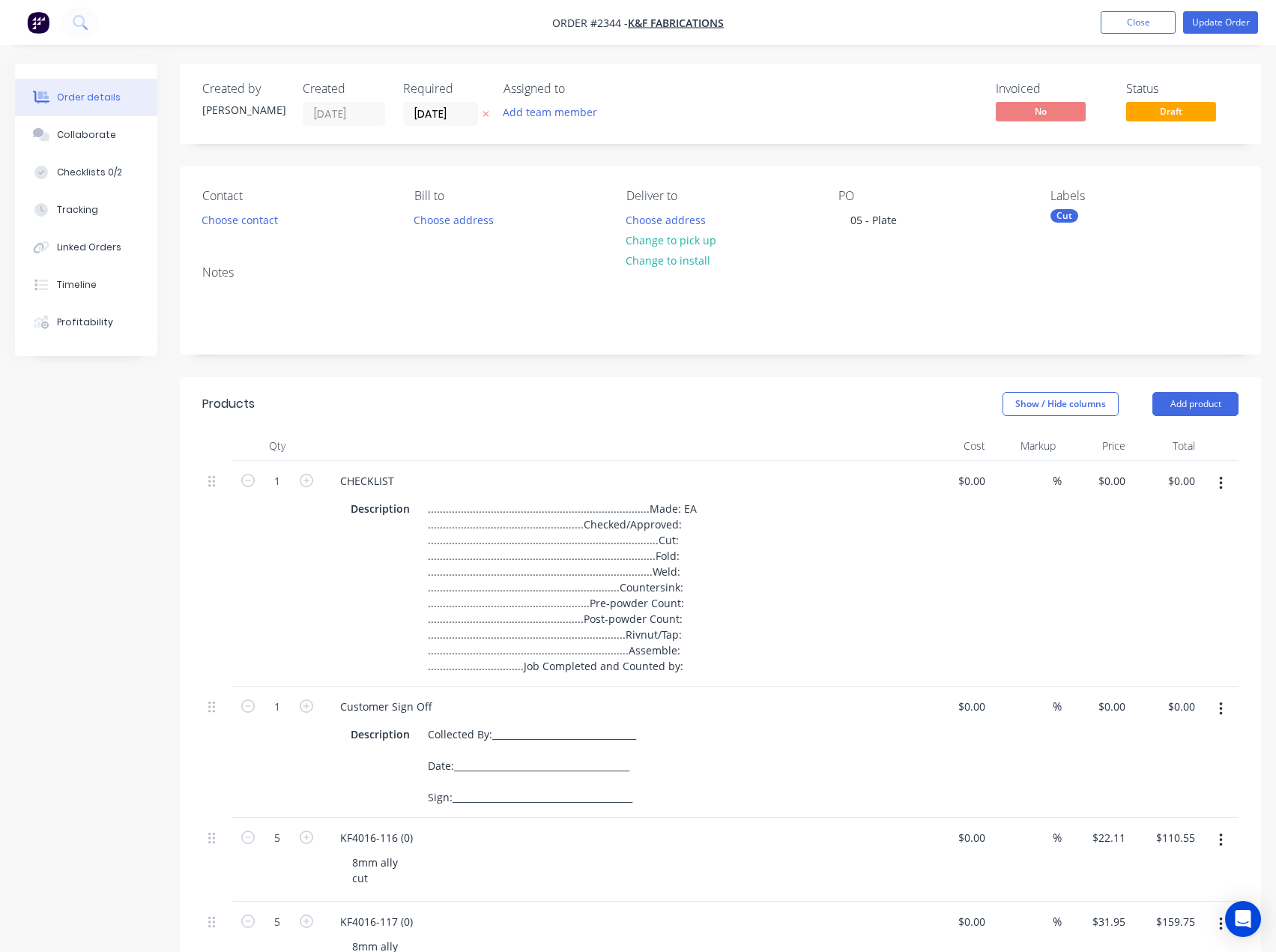
drag, startPoint x: 518, startPoint y: 108, endPoint x: 548, endPoint y: 125, distance: 34.5
click at [518, 107] on button "Add team member" at bounding box center [550, 112] width 110 height 20
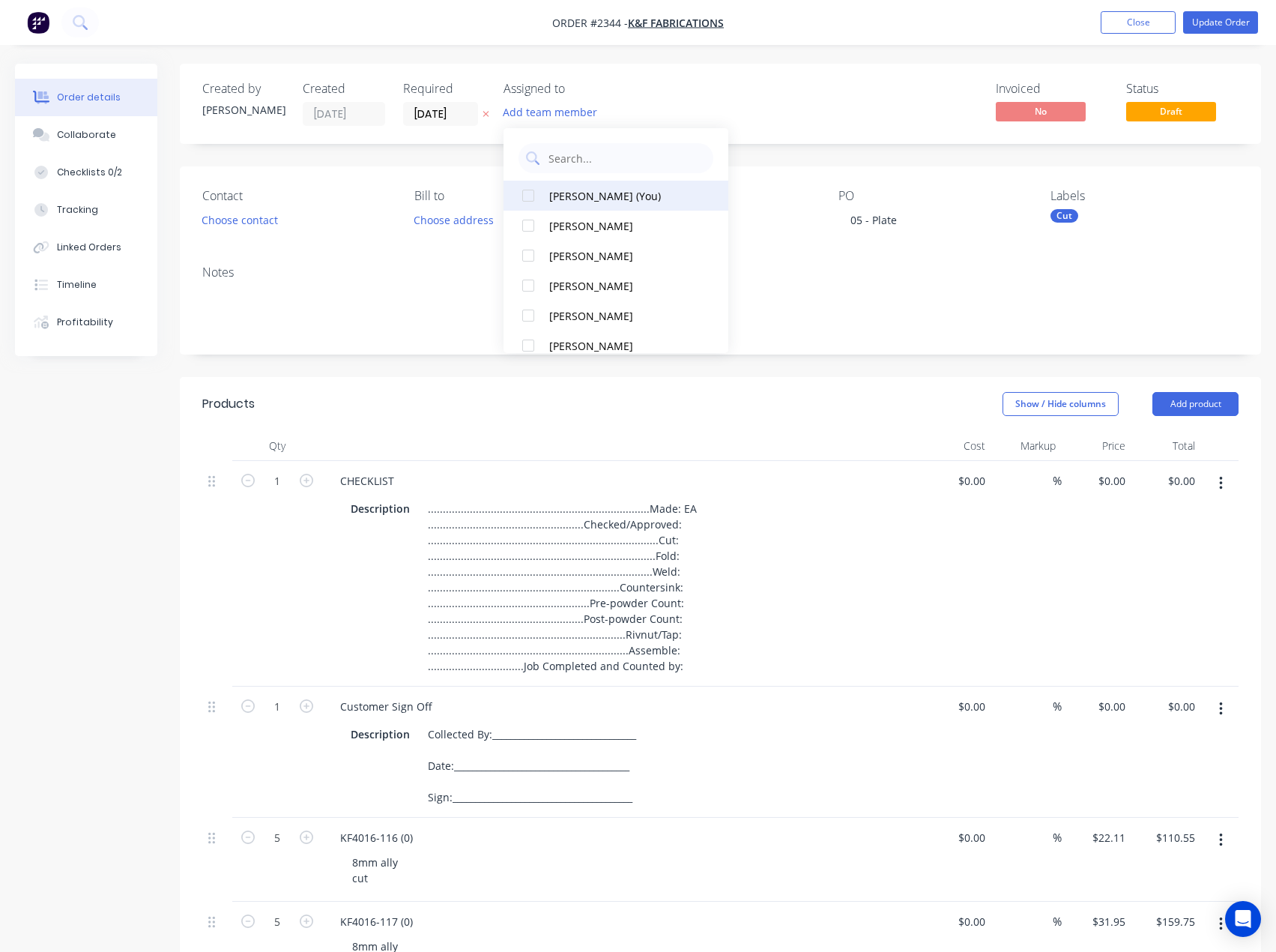
click at [604, 192] on div "Emma Arena (You)" at bounding box center [624, 196] width 149 height 16
drag, startPoint x: 793, startPoint y: 112, endPoint x: 865, endPoint y: 134, distance: 75.3
click at [795, 112] on div "Invoiced No Status Draft" at bounding box center [946, 104] width 585 height 44
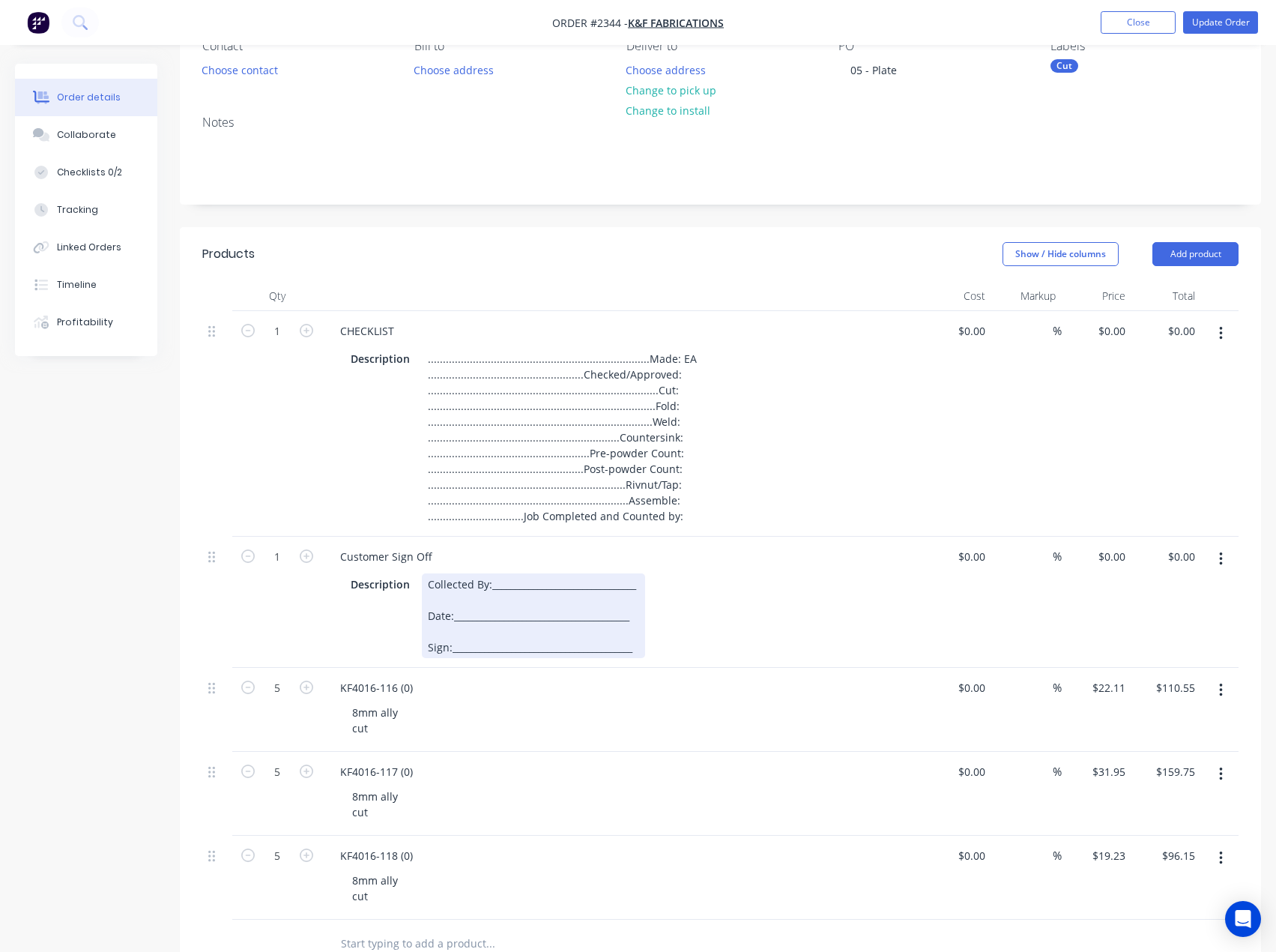
scroll to position [225, 0]
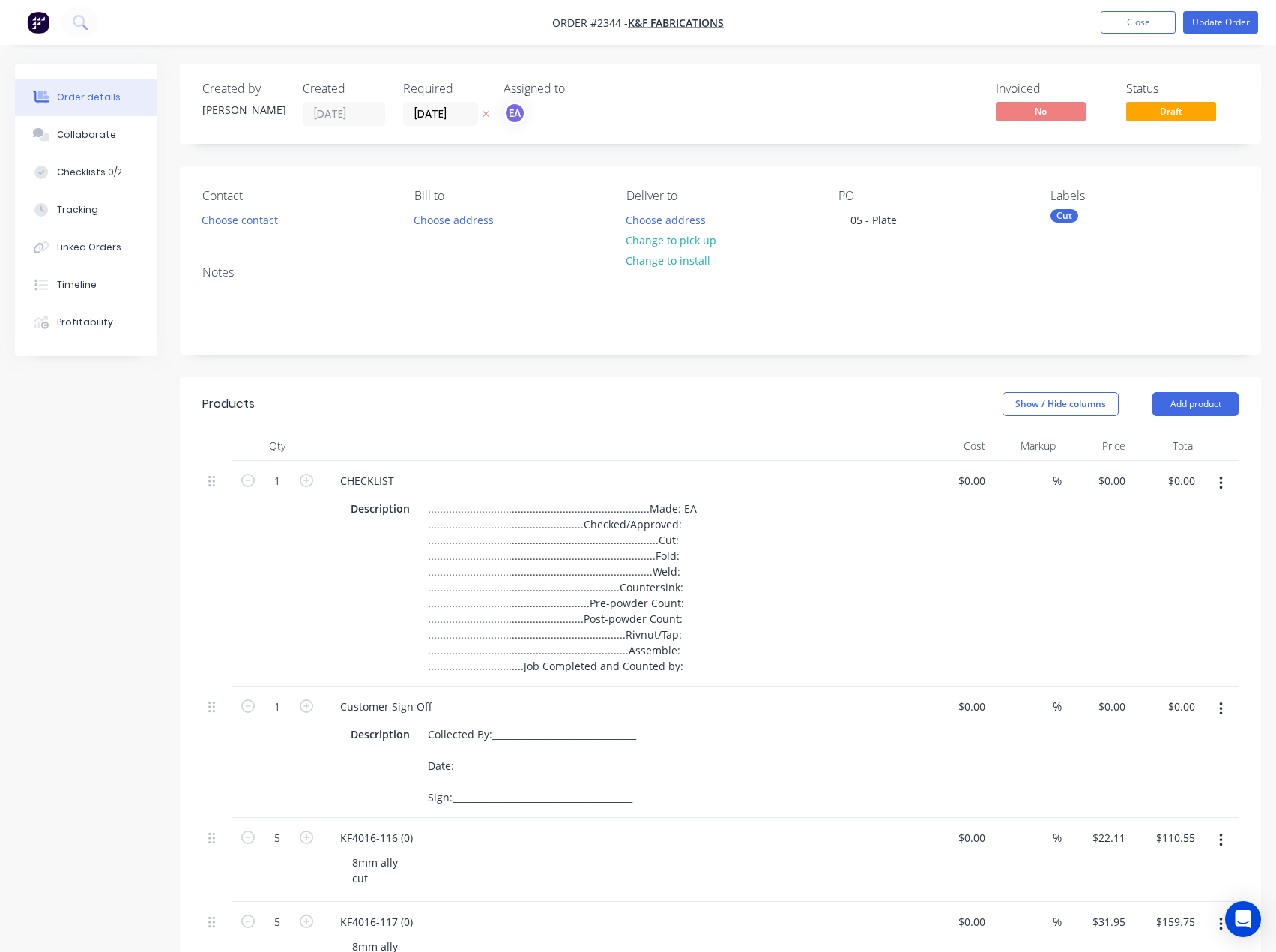
scroll to position [225, 0]
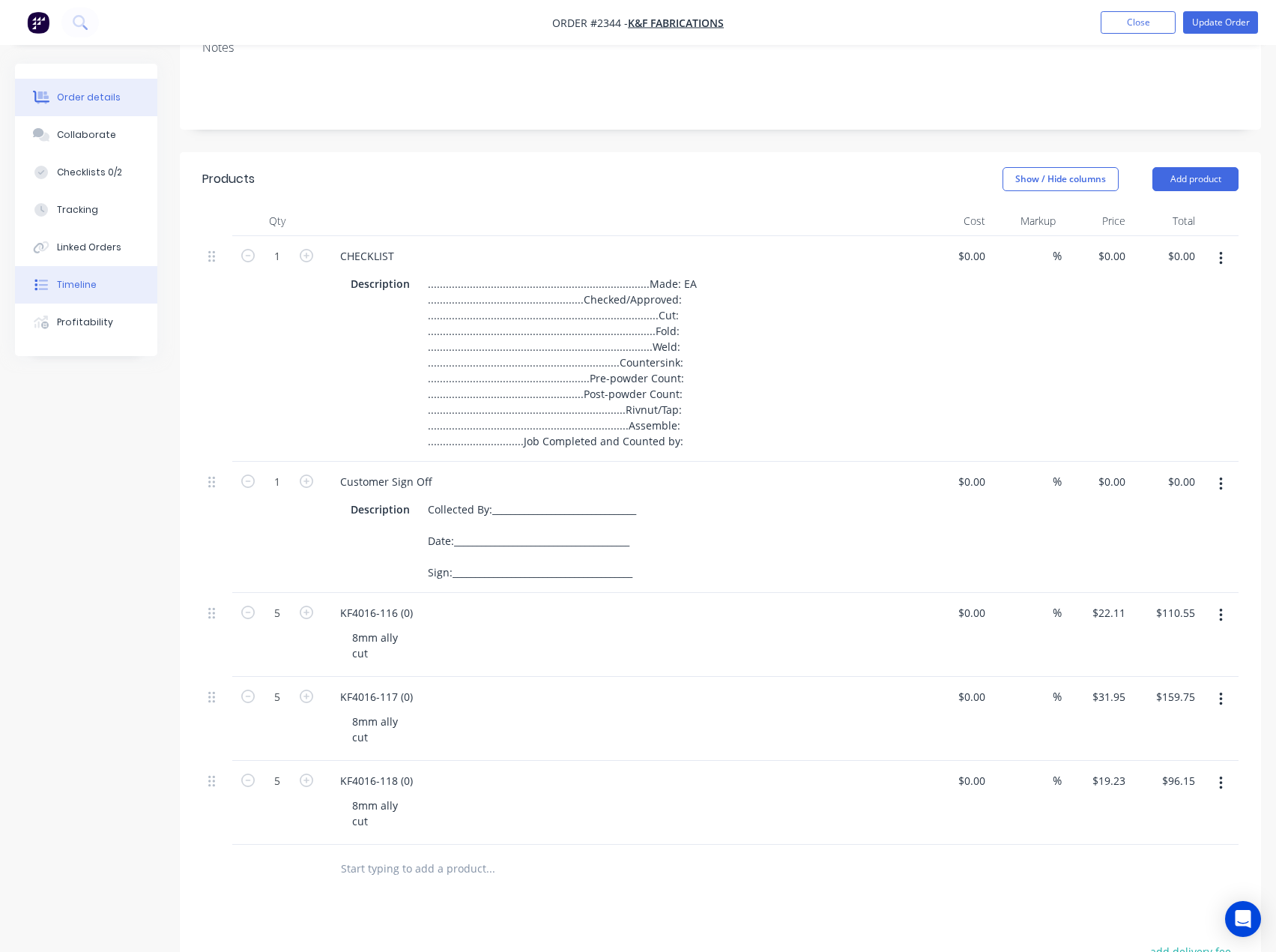
click at [113, 287] on button "Timeline" at bounding box center [86, 284] width 142 height 38
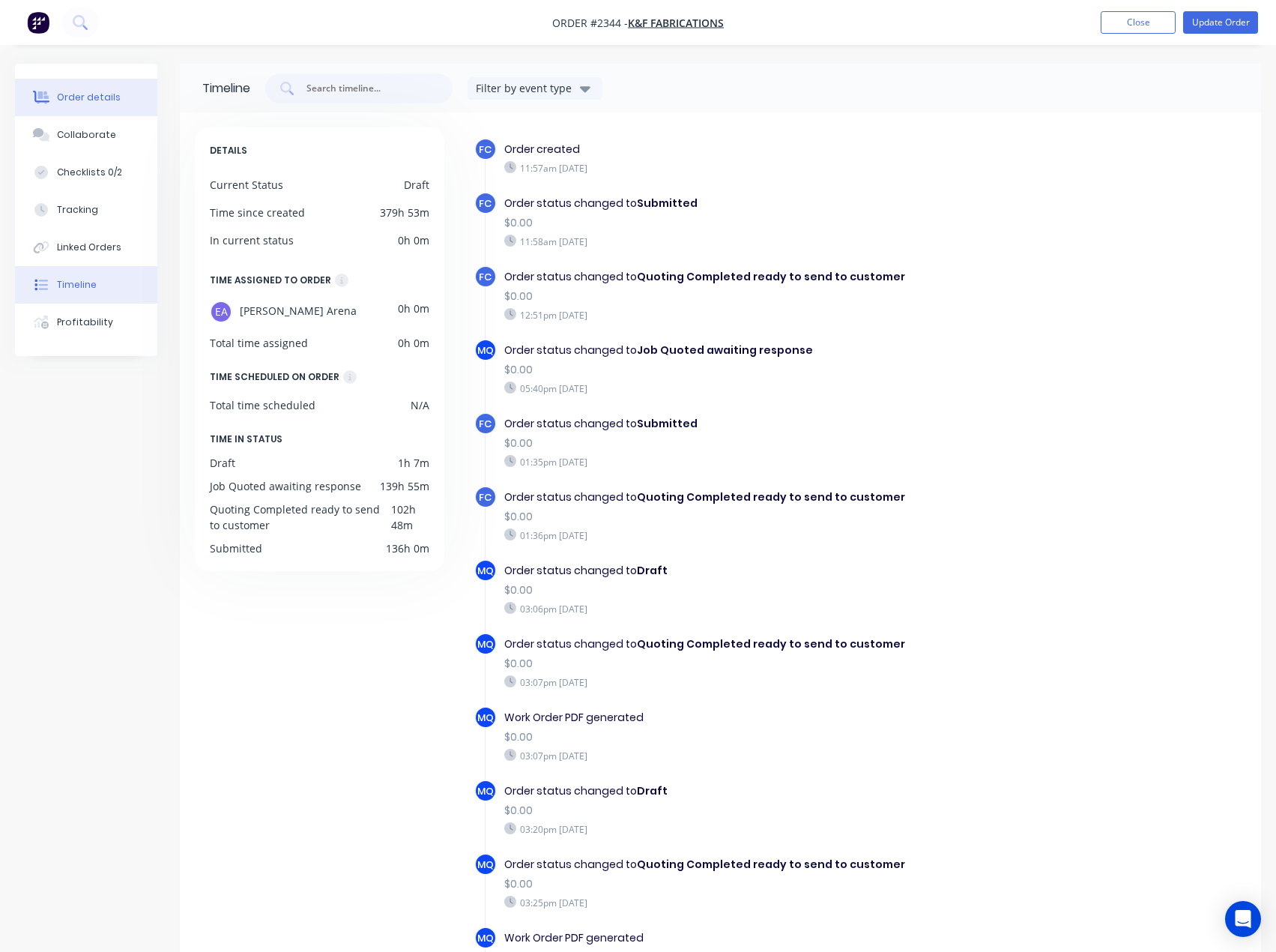
click at [91, 93] on div "Order details" at bounding box center [89, 97] width 64 height 14
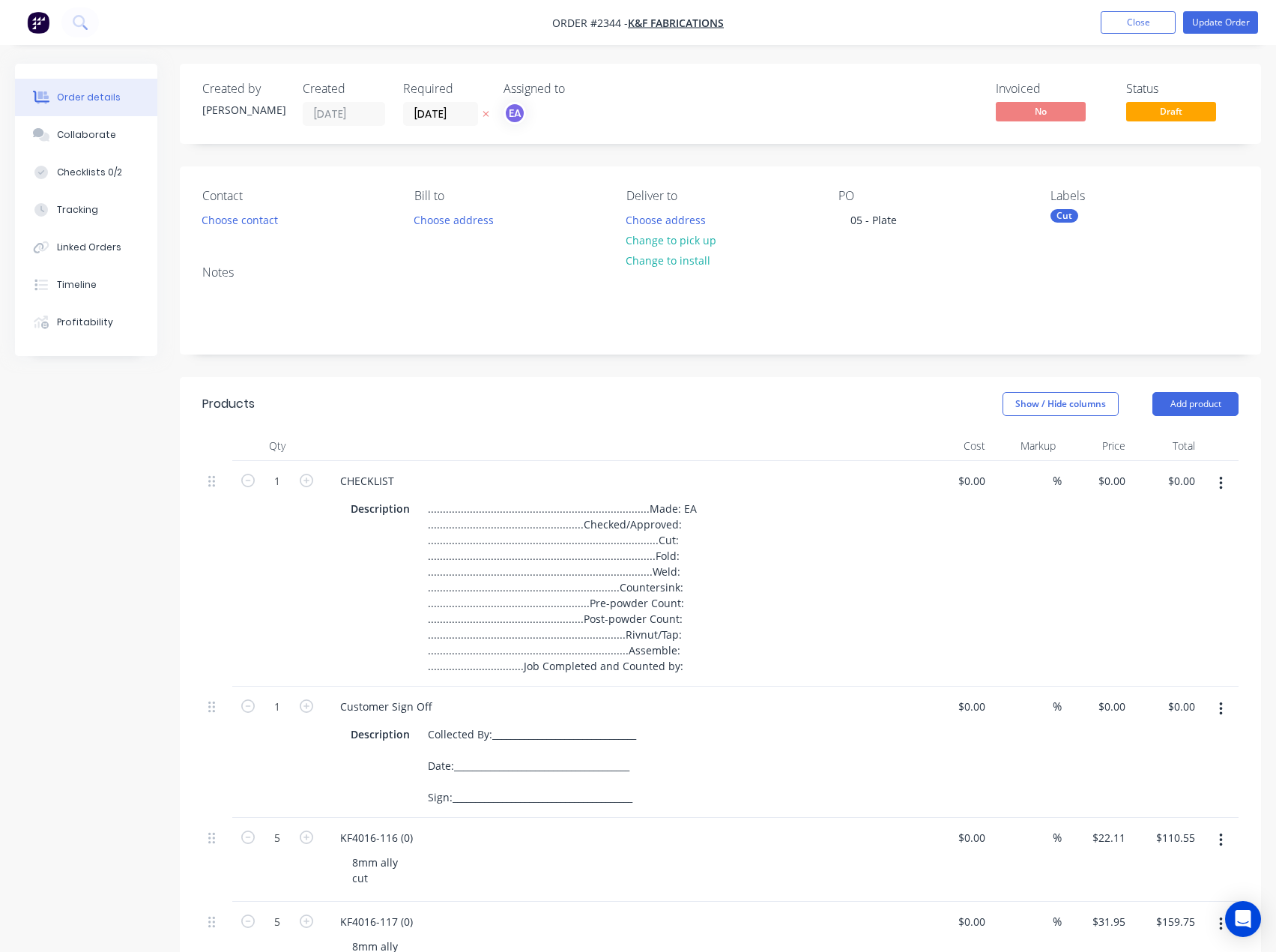
click at [1073, 218] on div "Cut" at bounding box center [1065, 216] width 28 height 14
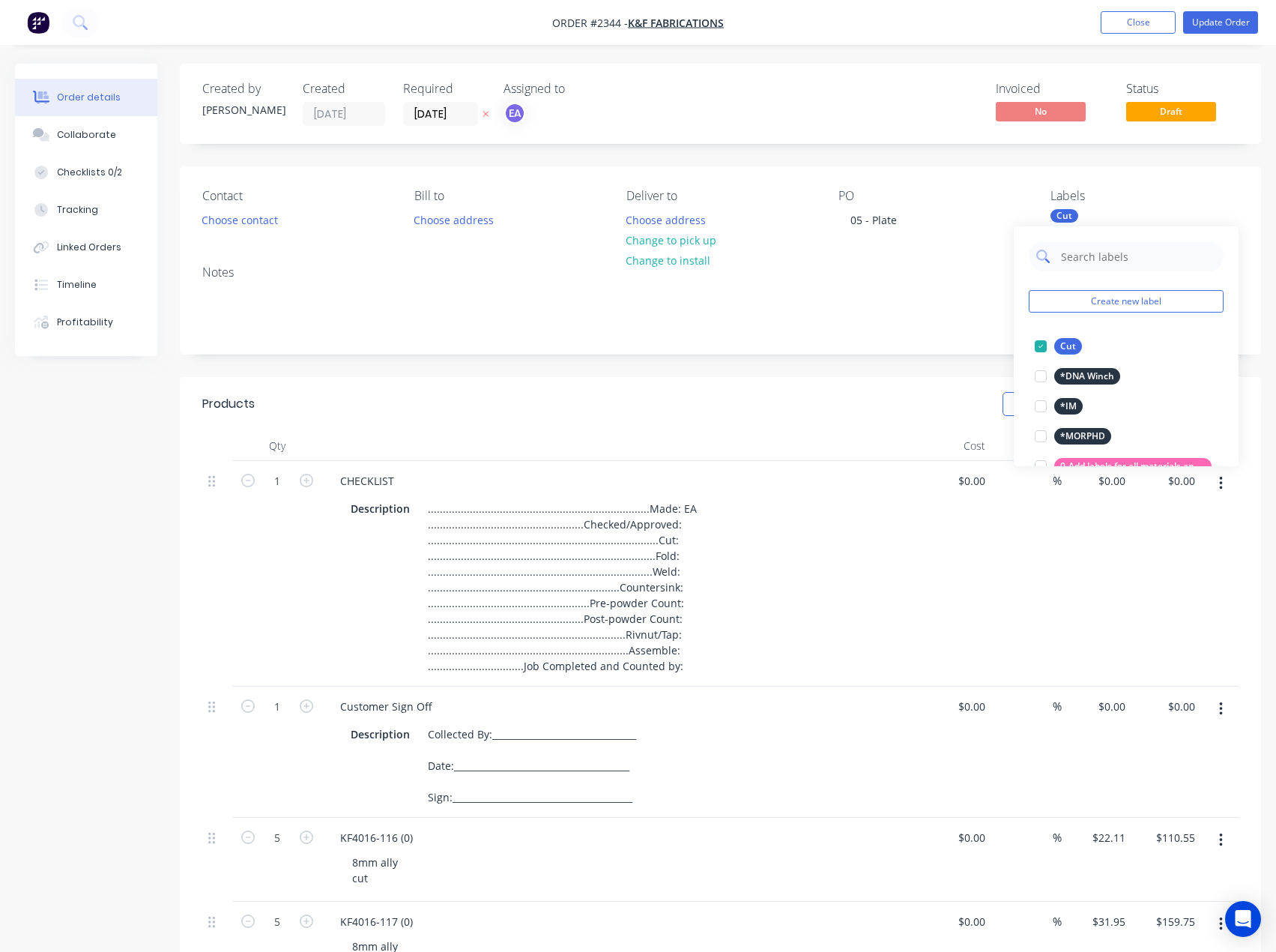
click at [1097, 256] on input "text" at bounding box center [1139, 256] width 157 height 30
type input "8mm al"
click at [1044, 405] on div at bounding box center [1041, 406] width 30 height 30
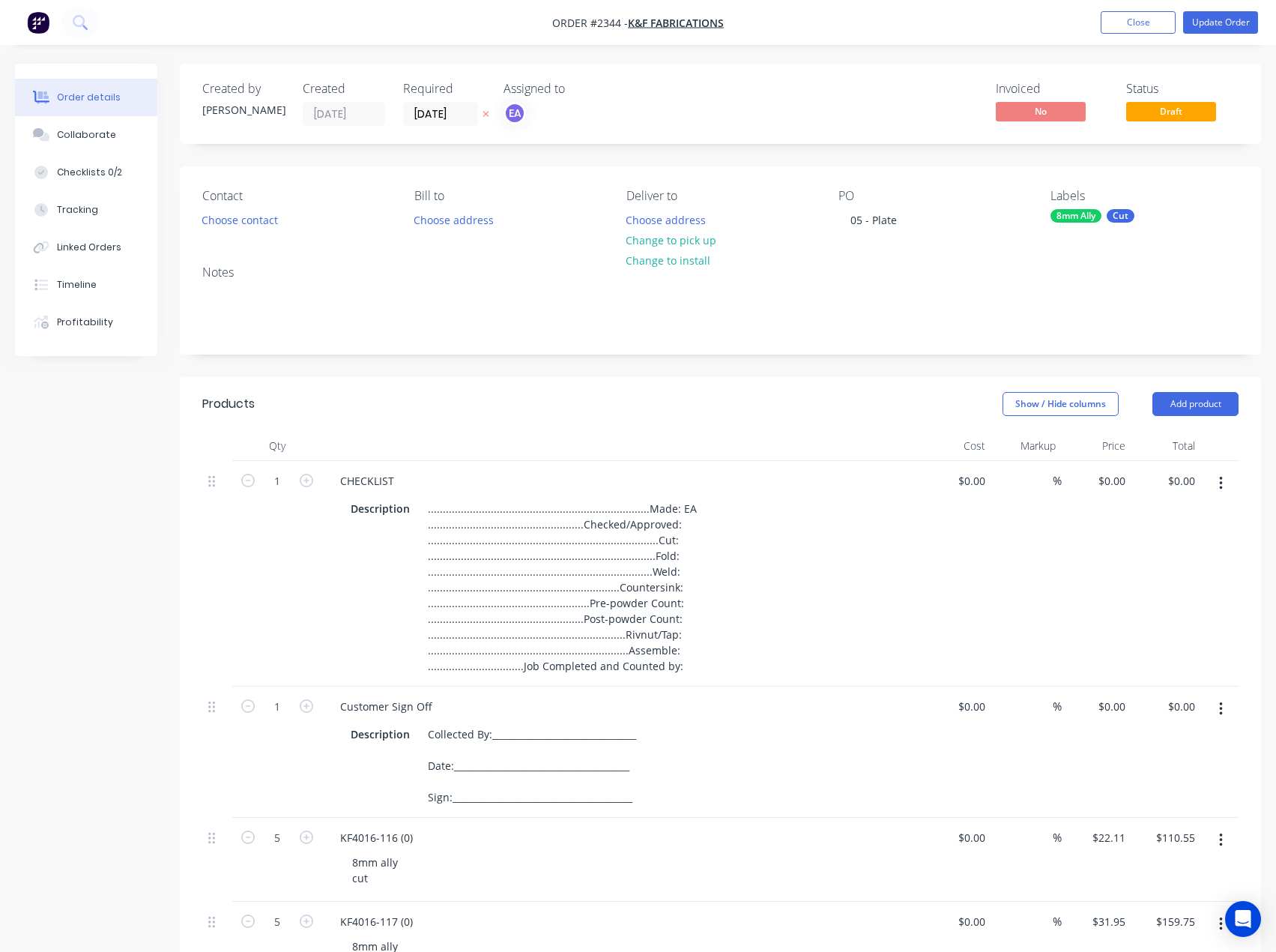
click at [996, 345] on div "Notes" at bounding box center [721, 303] width 1081 height 101
click at [1210, 30] on button "Update Order" at bounding box center [1221, 22] width 75 height 22
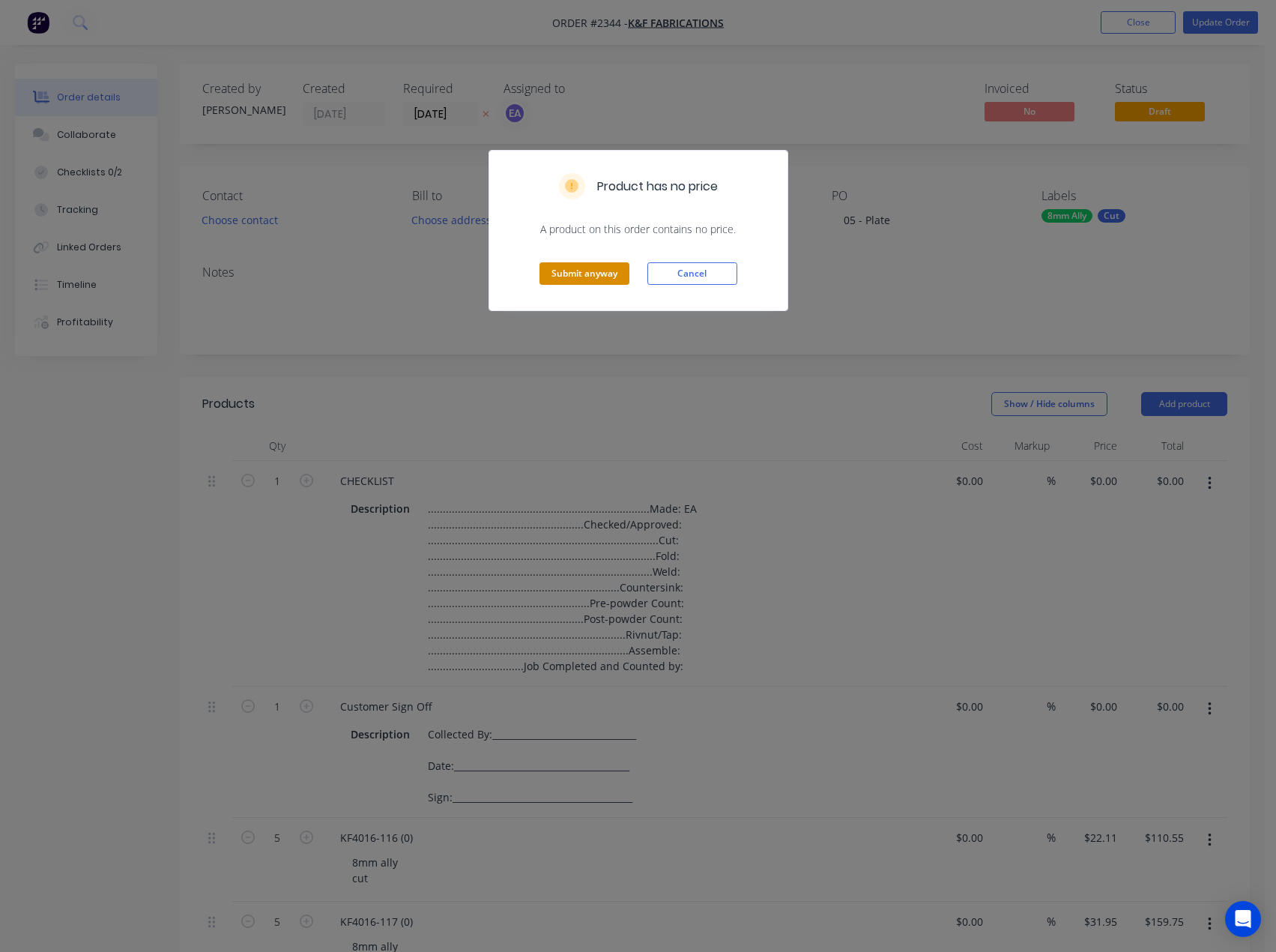
click at [594, 274] on button "Submit anyway" at bounding box center [584, 273] width 89 height 22
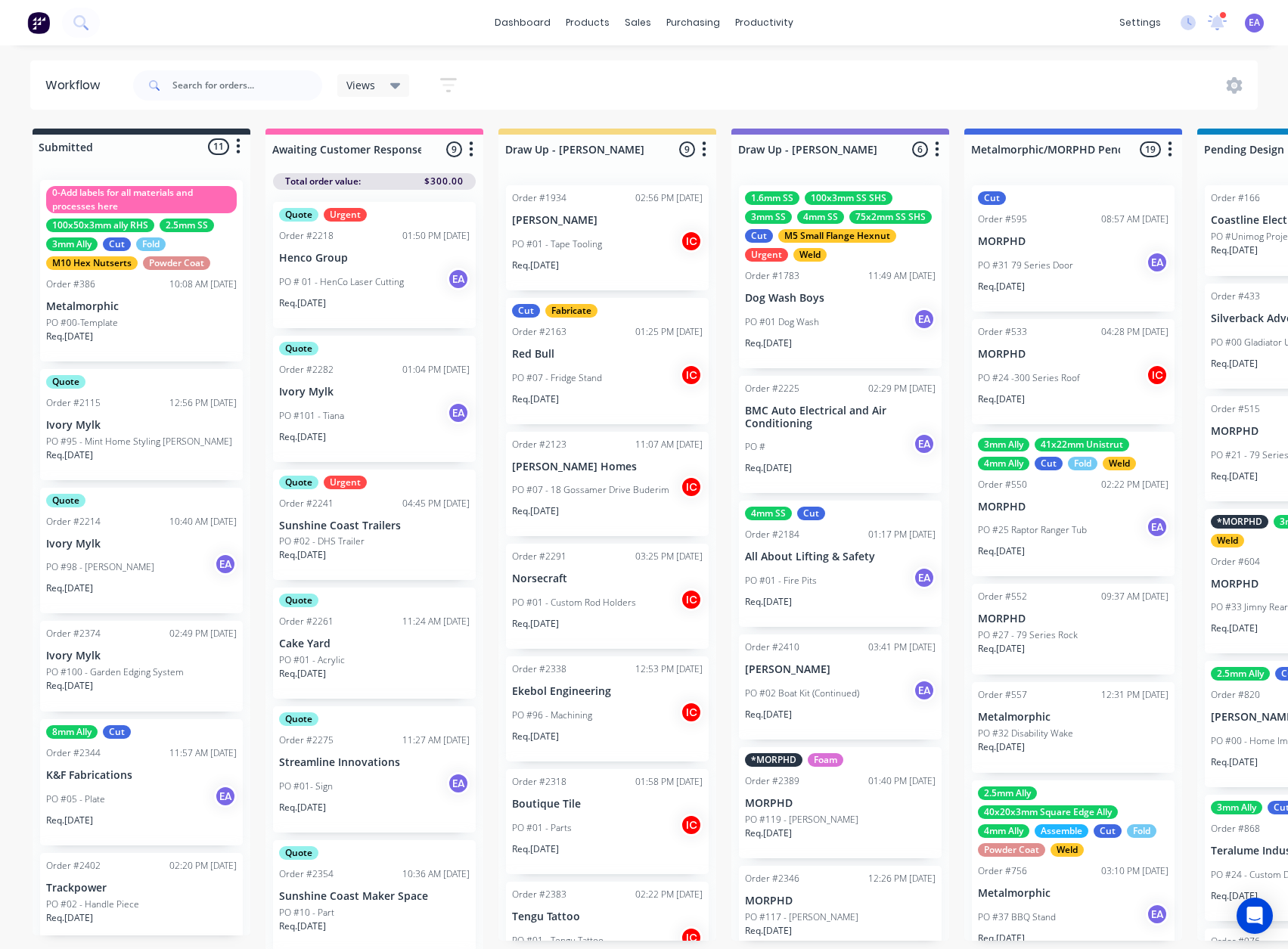
click at [139, 764] on div "8mm Ally Cut Order #2344 11:57 AM 23/09/25 K&F Fabrications PO #05 - Plate EA R…" at bounding box center [142, 783] width 203 height 127
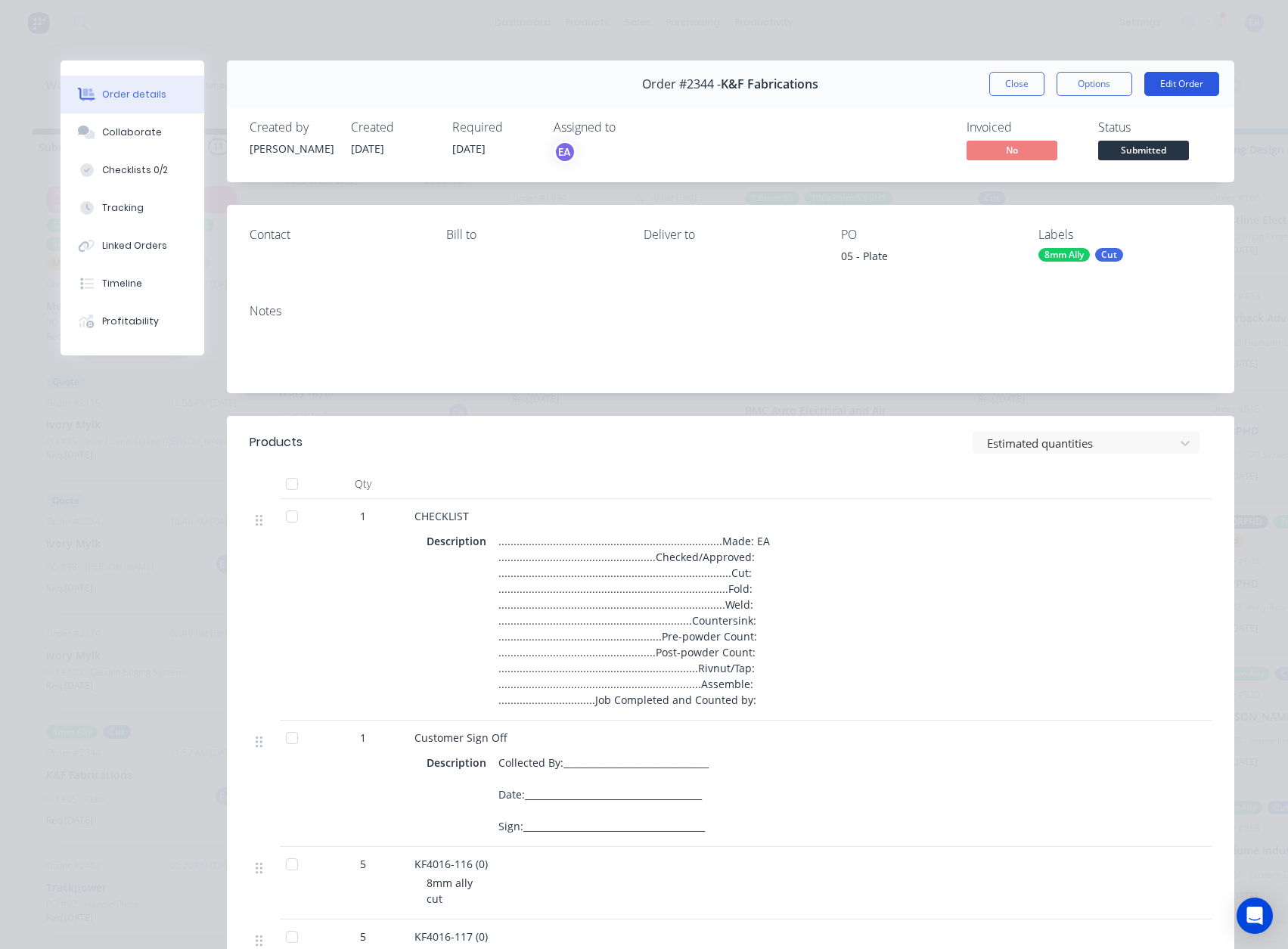
drag, startPoint x: 1175, startPoint y: 98, endPoint x: 1183, endPoint y: 87, distance: 13.6
click at [1175, 97] on div "Order #2344 - K&F Fabrications Close Options Edit Order" at bounding box center [731, 84] width 1008 height 47
click at [1186, 83] on button "Edit Order" at bounding box center [1182, 84] width 75 height 24
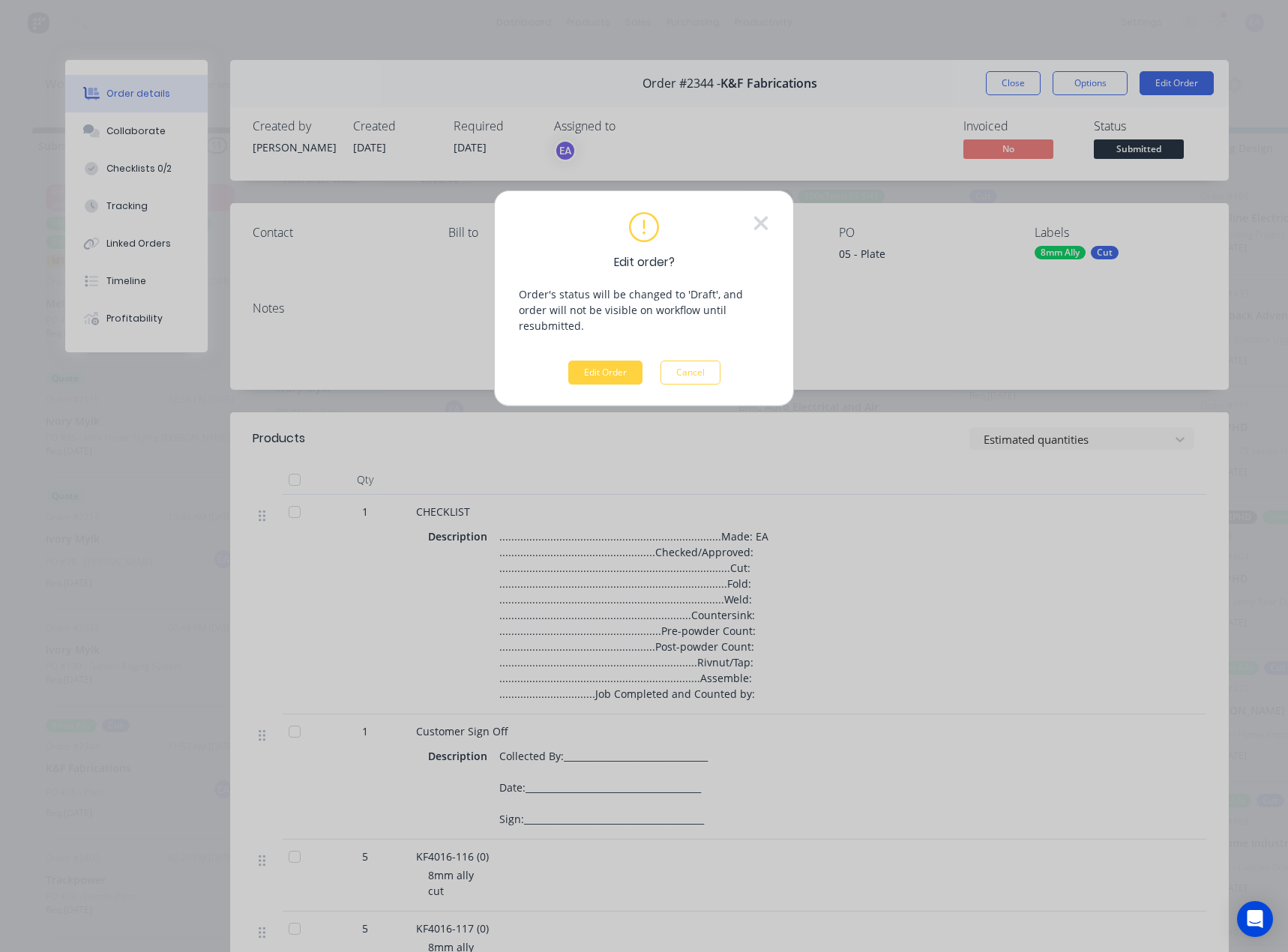
drag, startPoint x: 613, startPoint y: 352, endPoint x: 633, endPoint y: 416, distance: 67.1
click at [613, 361] on button "Edit Order" at bounding box center [605, 373] width 74 height 24
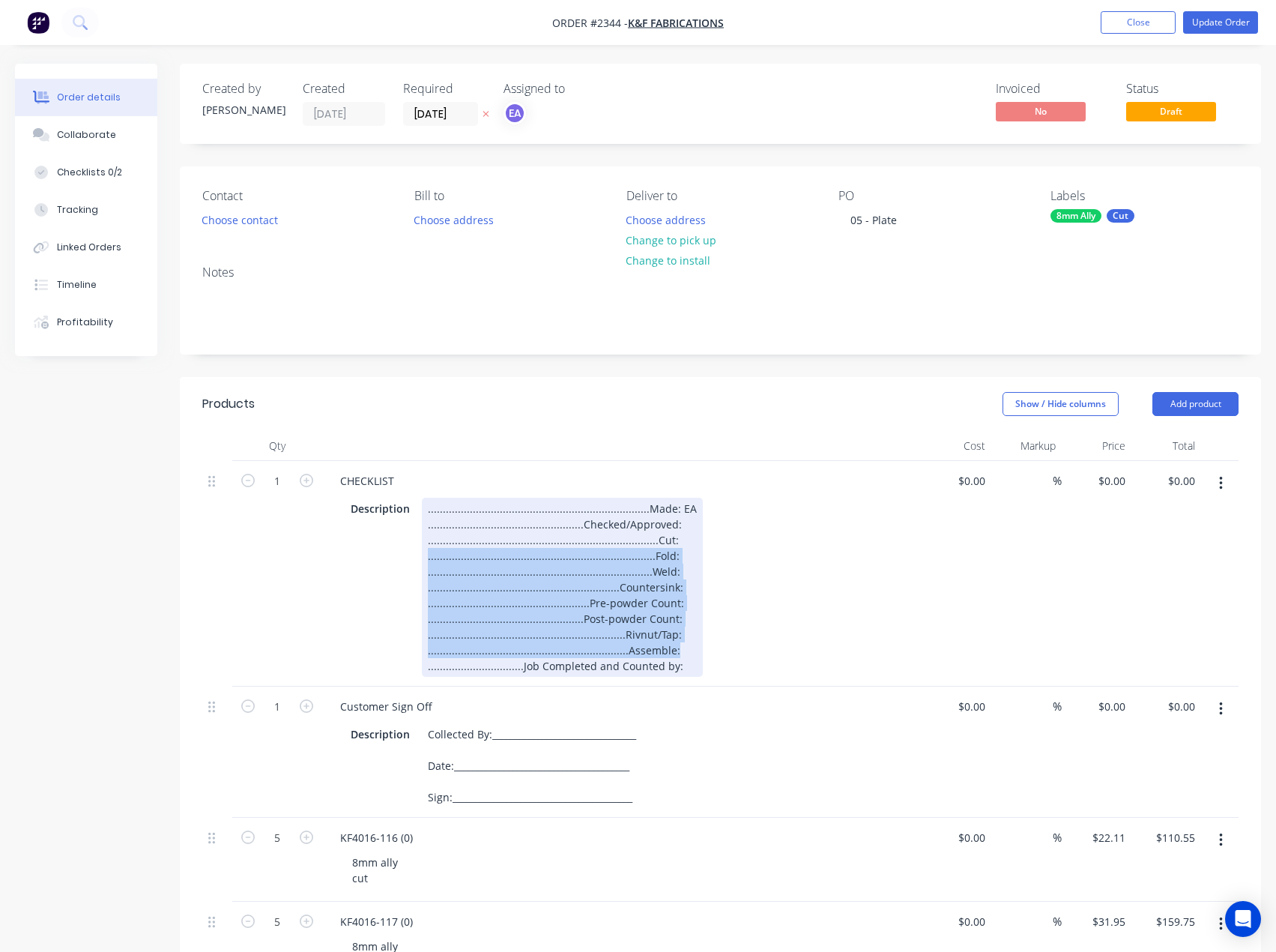
drag, startPoint x: 674, startPoint y: 651, endPoint x: 410, endPoint y: 558, distance: 279.9
click at [410, 558] on div "Description ...................................................................…" at bounding box center [619, 587] width 549 height 179
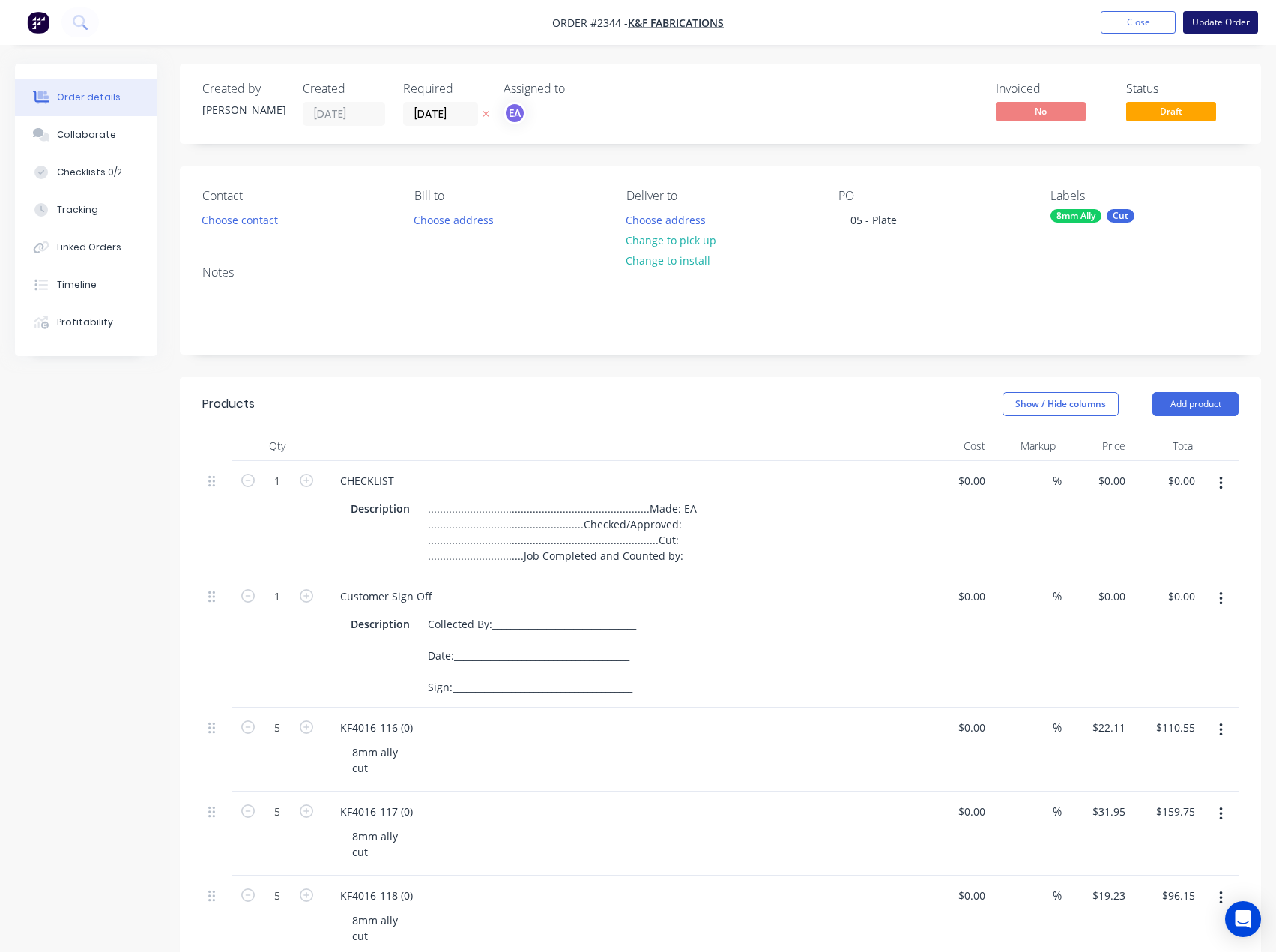
click at [1224, 27] on button "Update Order" at bounding box center [1221, 22] width 75 height 22
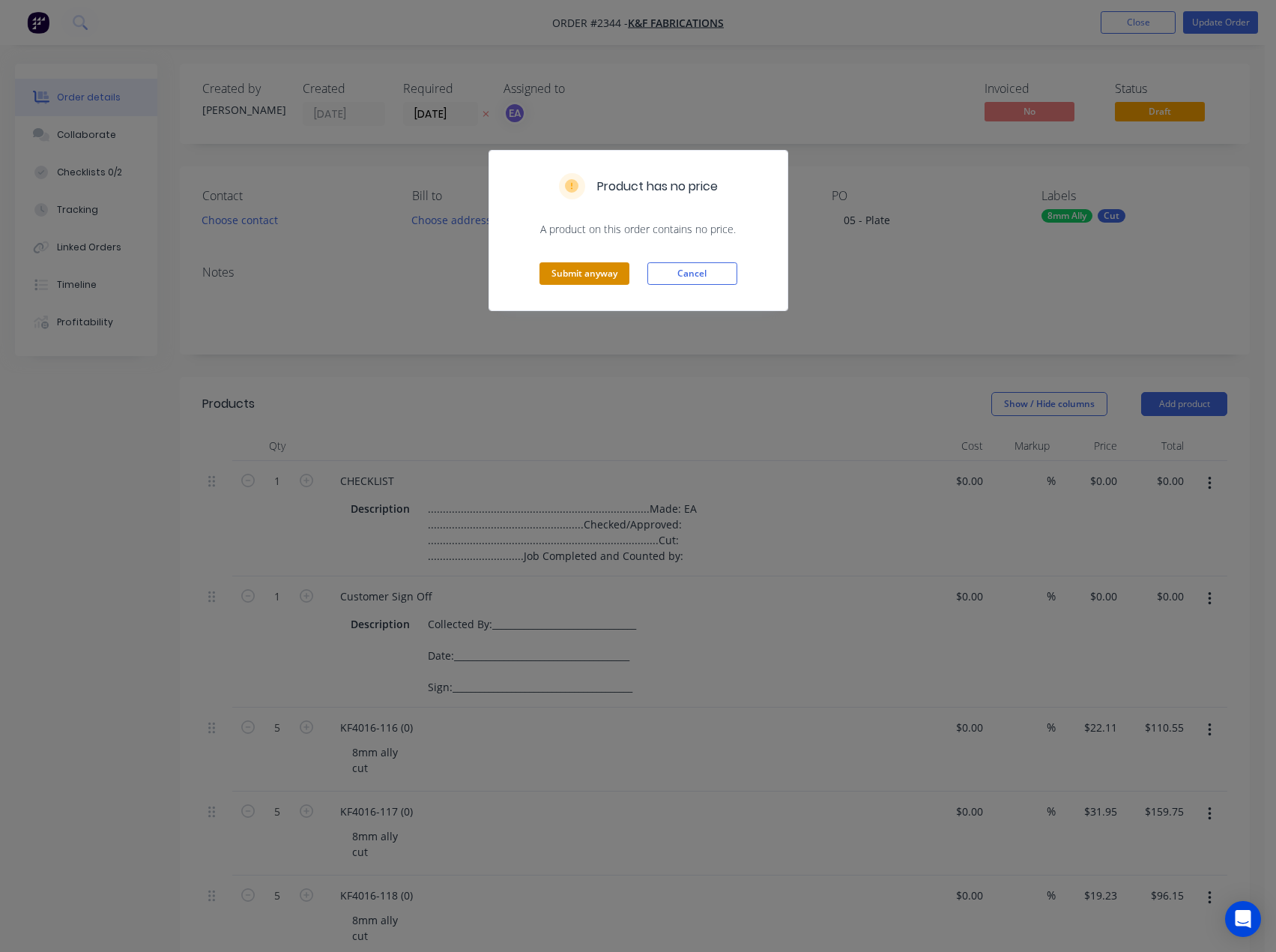
click at [592, 273] on button "Submit anyway" at bounding box center [584, 273] width 89 height 22
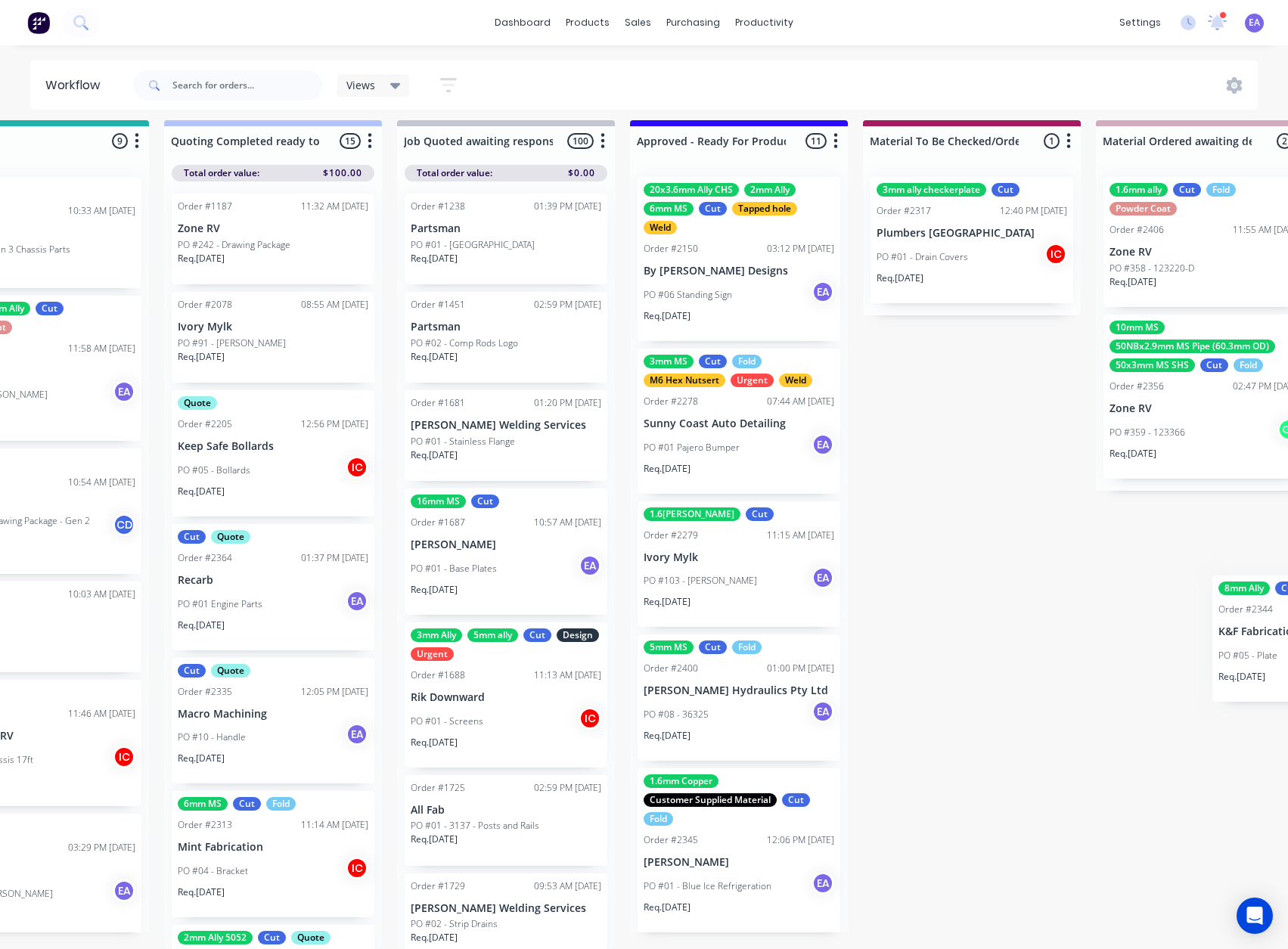
scroll to position [8, 1571]
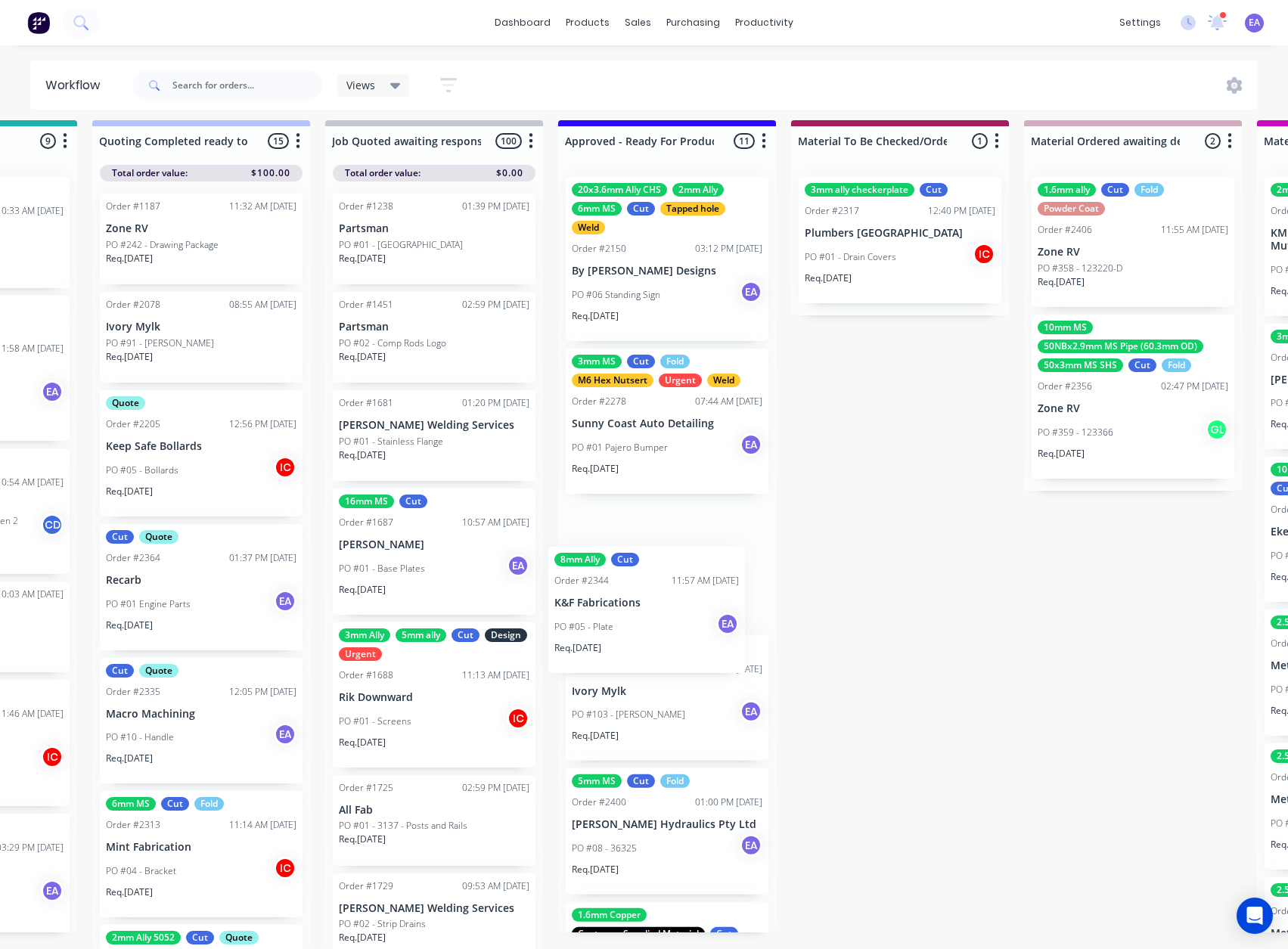
drag, startPoint x: 119, startPoint y: 770, endPoint x: 636, endPoint y: 594, distance: 546.1
click at [663, 566] on div "8mm Ally Cut Order #2344 11:57 AM 23/09/25 K&F Fabrications PO #05 - Plate EA R…" at bounding box center [668, 565] width 203 height 127
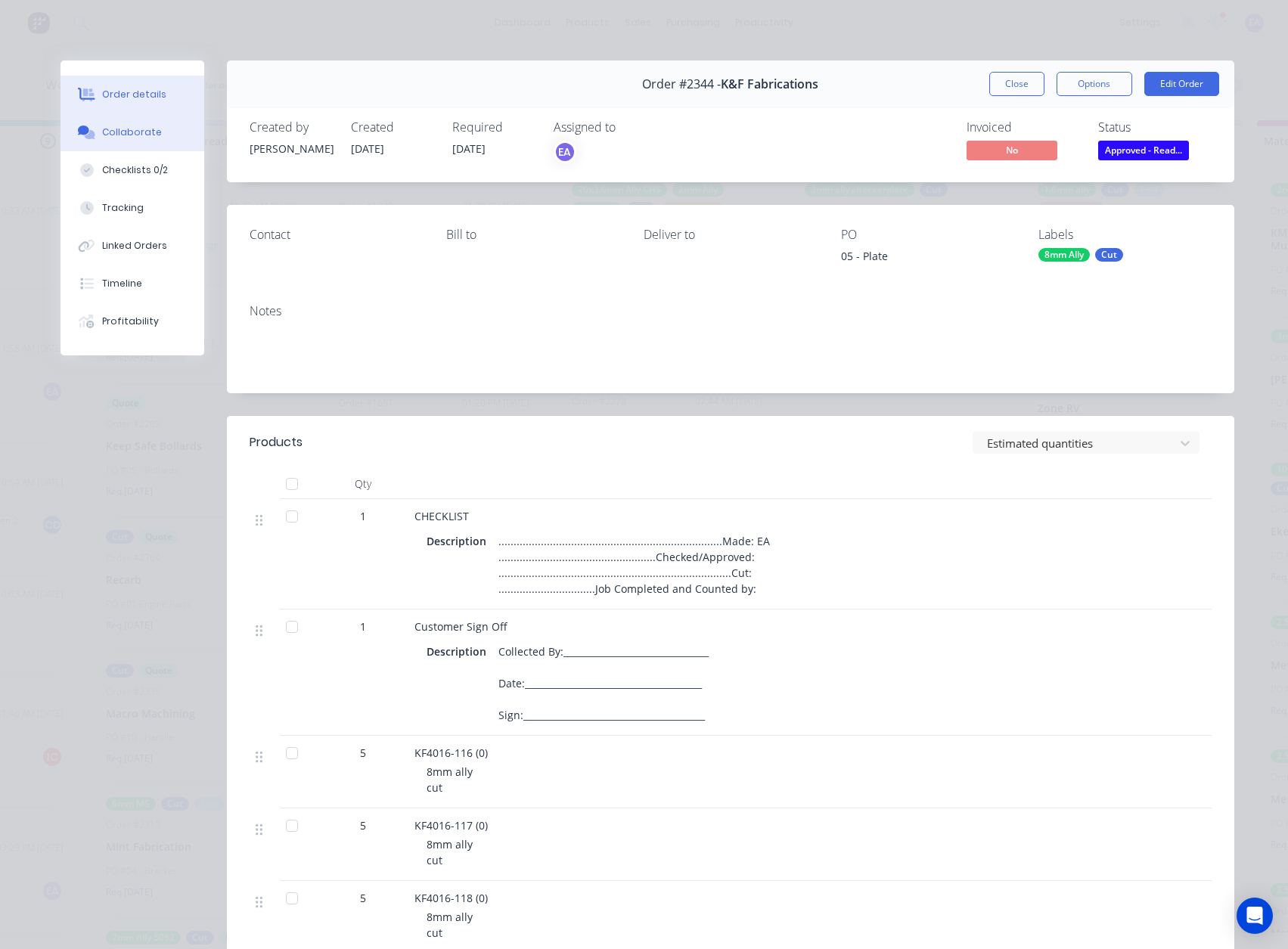
click at [136, 130] on div "Collaborate" at bounding box center [132, 132] width 60 height 14
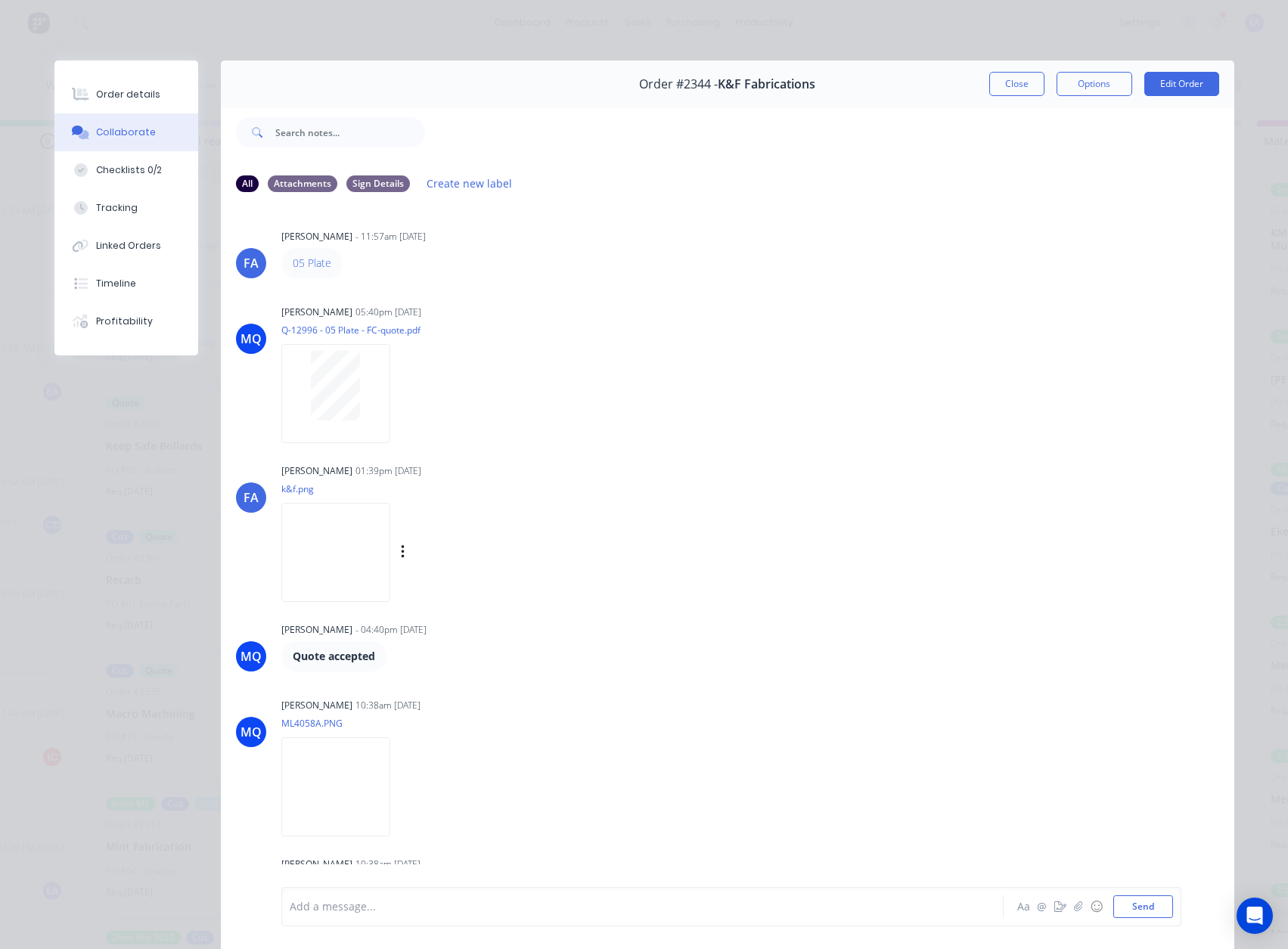
scroll to position [0, 0]
click at [362, 549] on img at bounding box center [335, 555] width 109 height 99
click at [1030, 85] on button "Close" at bounding box center [1017, 84] width 55 height 24
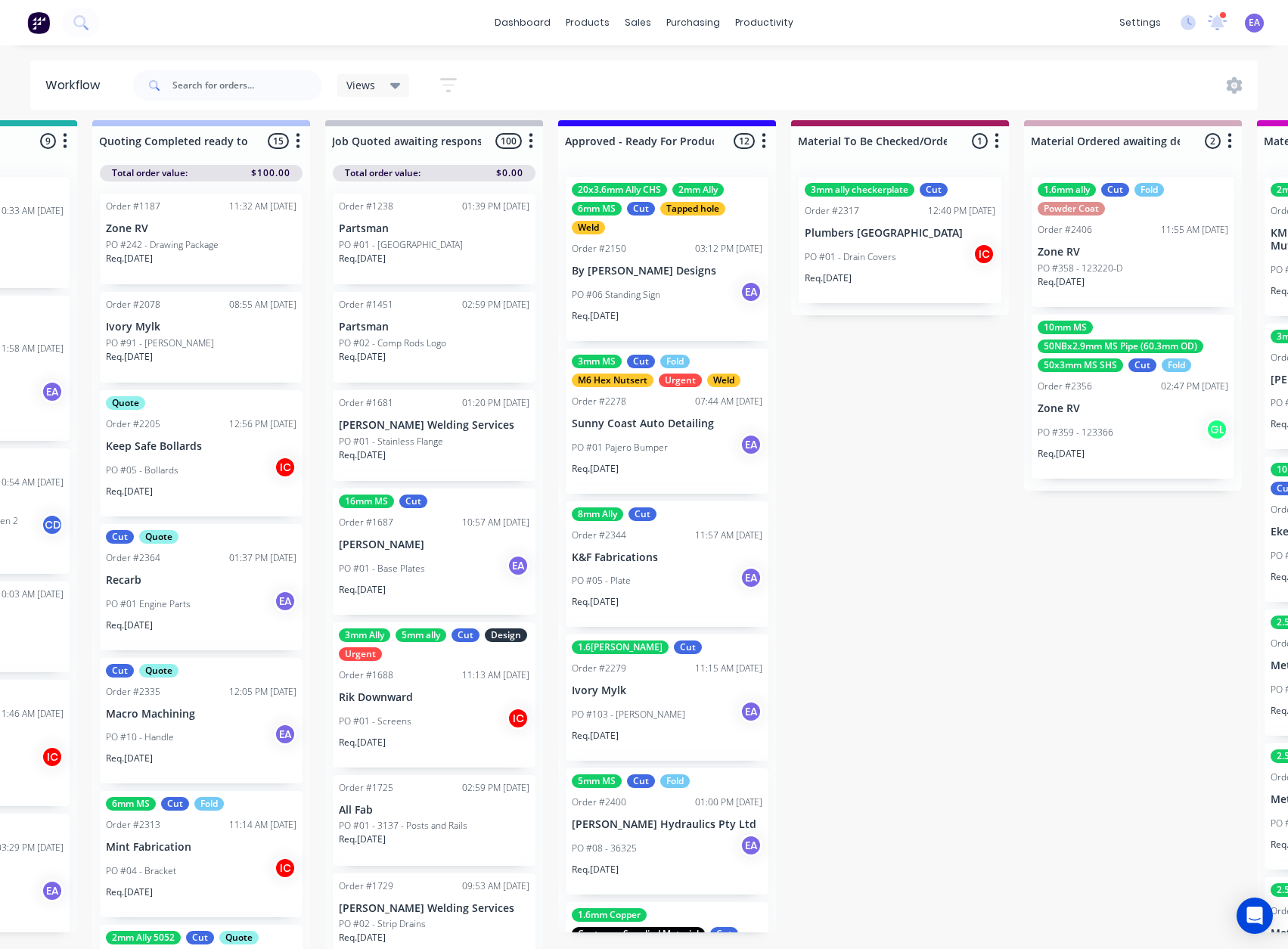
drag, startPoint x: 1052, startPoint y: 655, endPoint x: 1054, endPoint y: 647, distance: 8.2
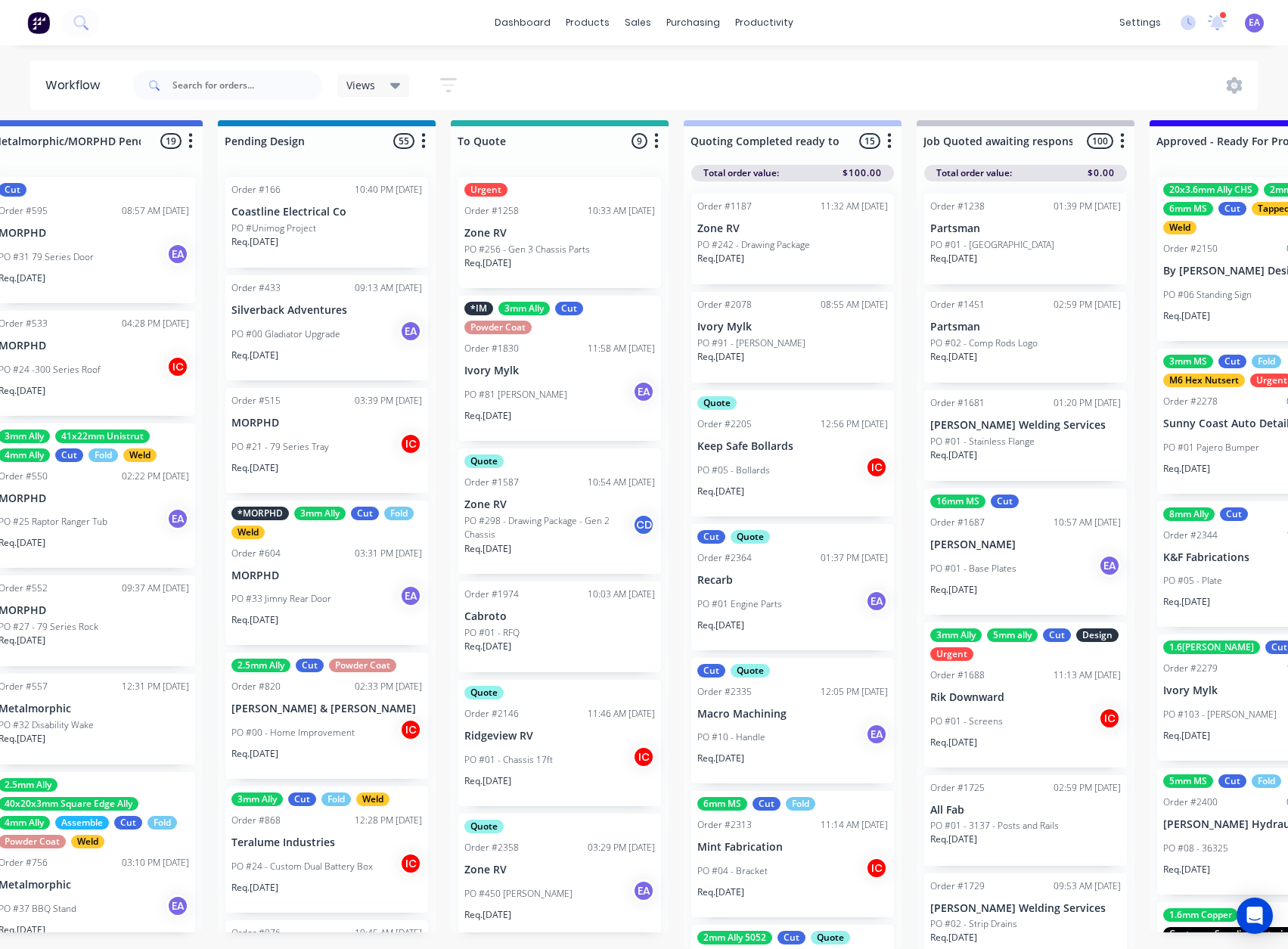
scroll to position [20, 0]
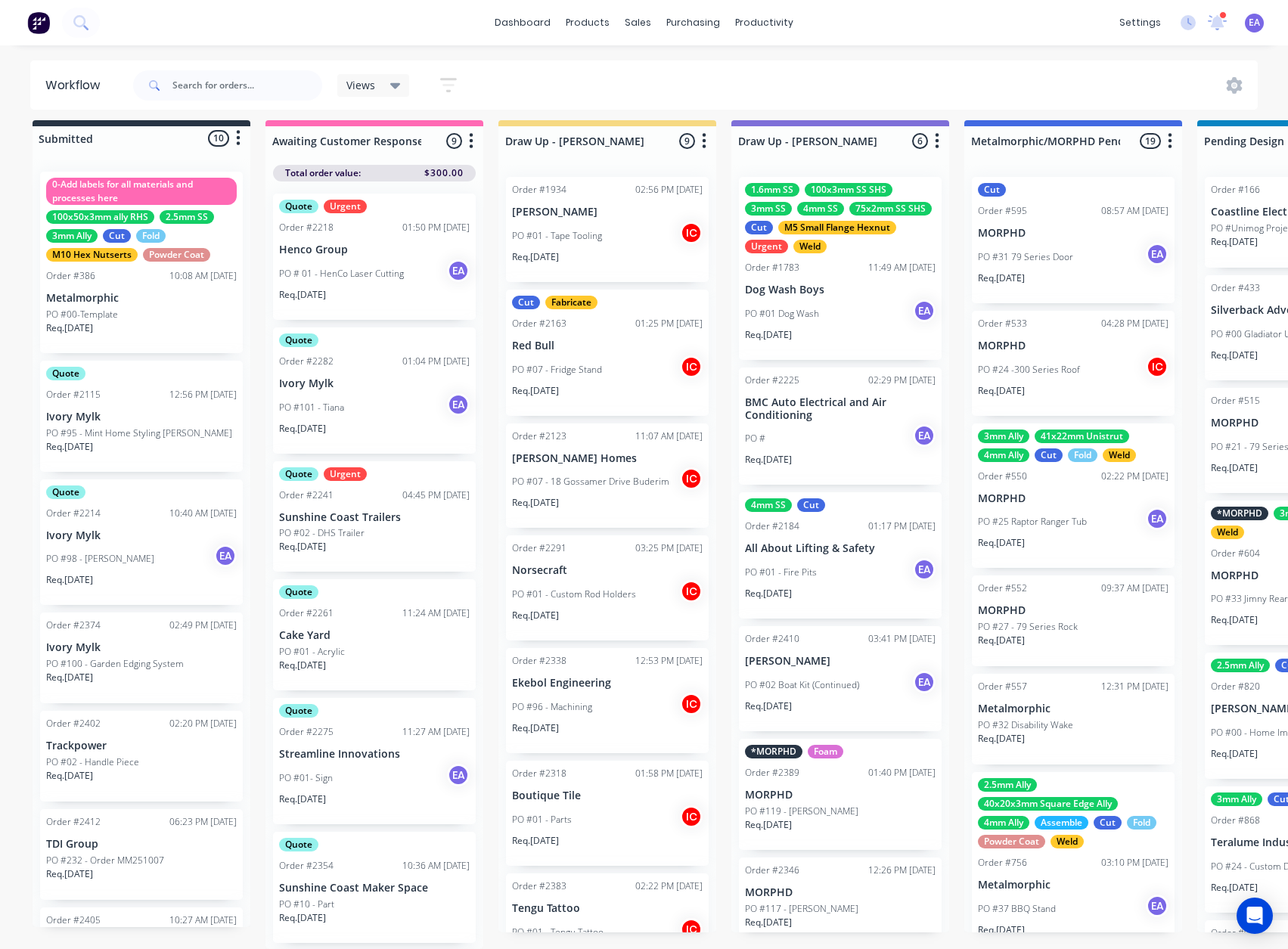
drag, startPoint x: 994, startPoint y: 674, endPoint x: 844, endPoint y: 702, distance: 152.6
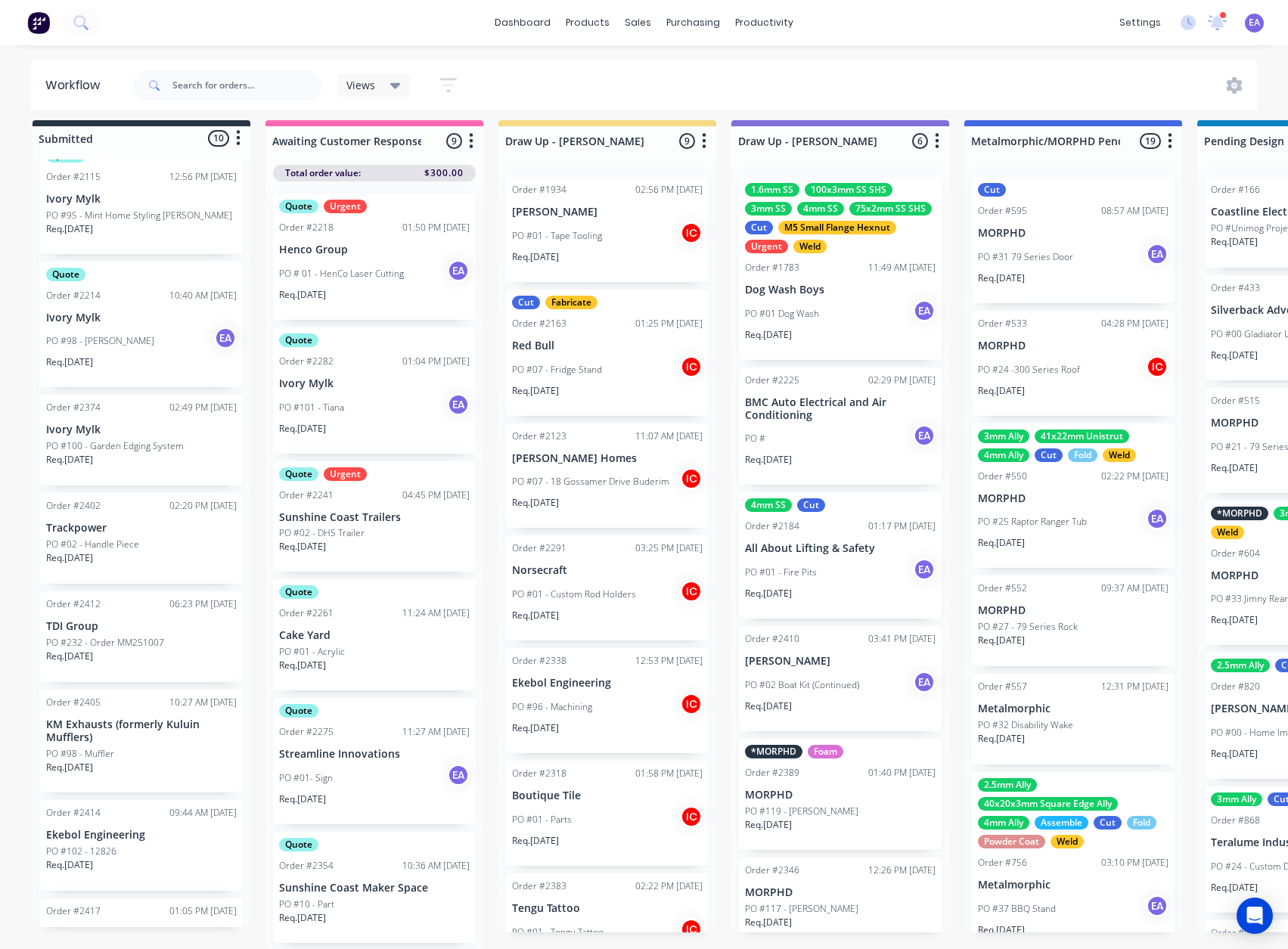
scroll to position [227, 0]
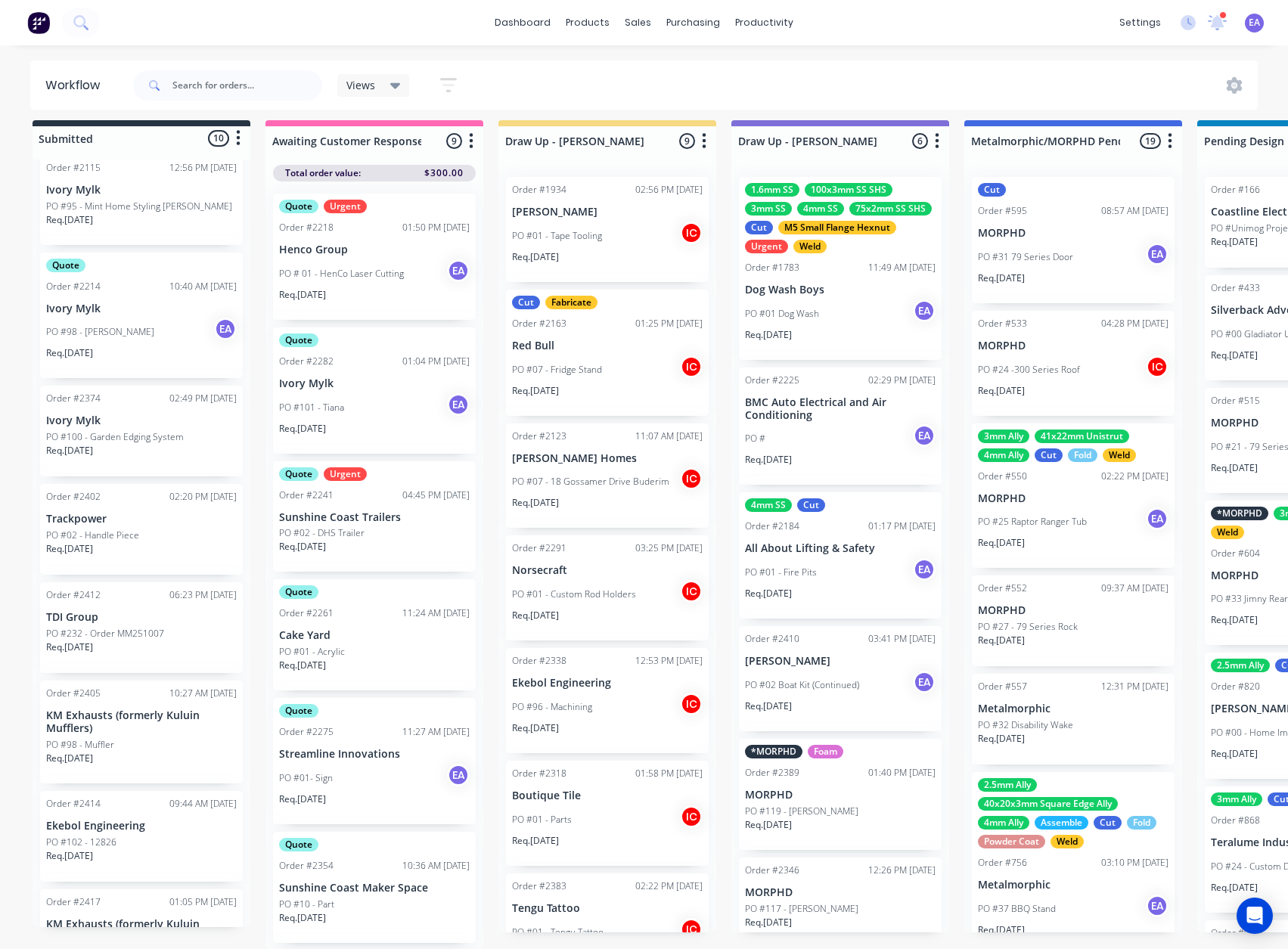
click at [178, 515] on div "Order #2402 02:20 PM 03/10/25 Trackpower PO #02 - Handle Piece Req. 17/10/25" at bounding box center [142, 529] width 203 height 90
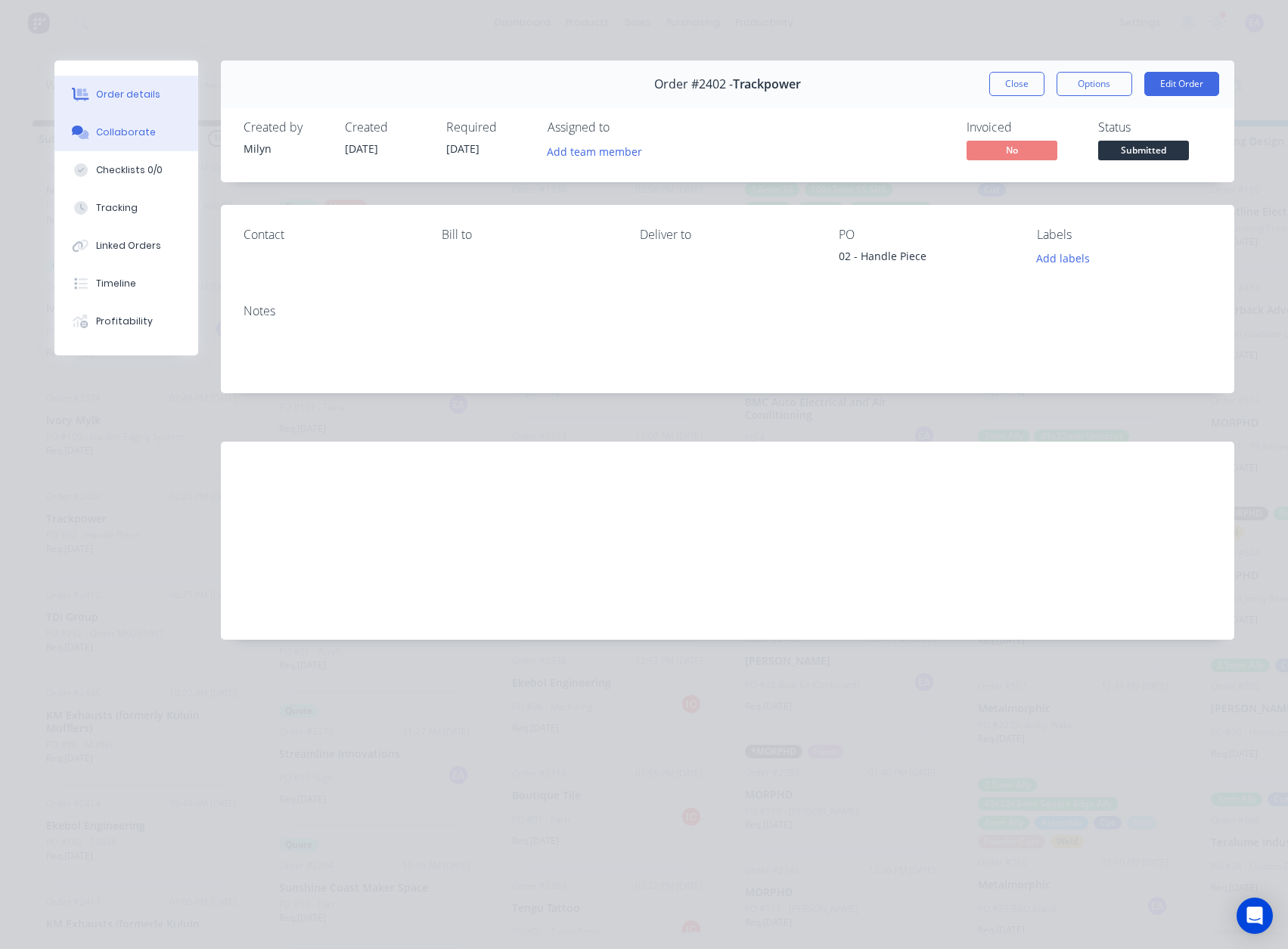
click at [139, 127] on div "Collaborate" at bounding box center [126, 132] width 60 height 14
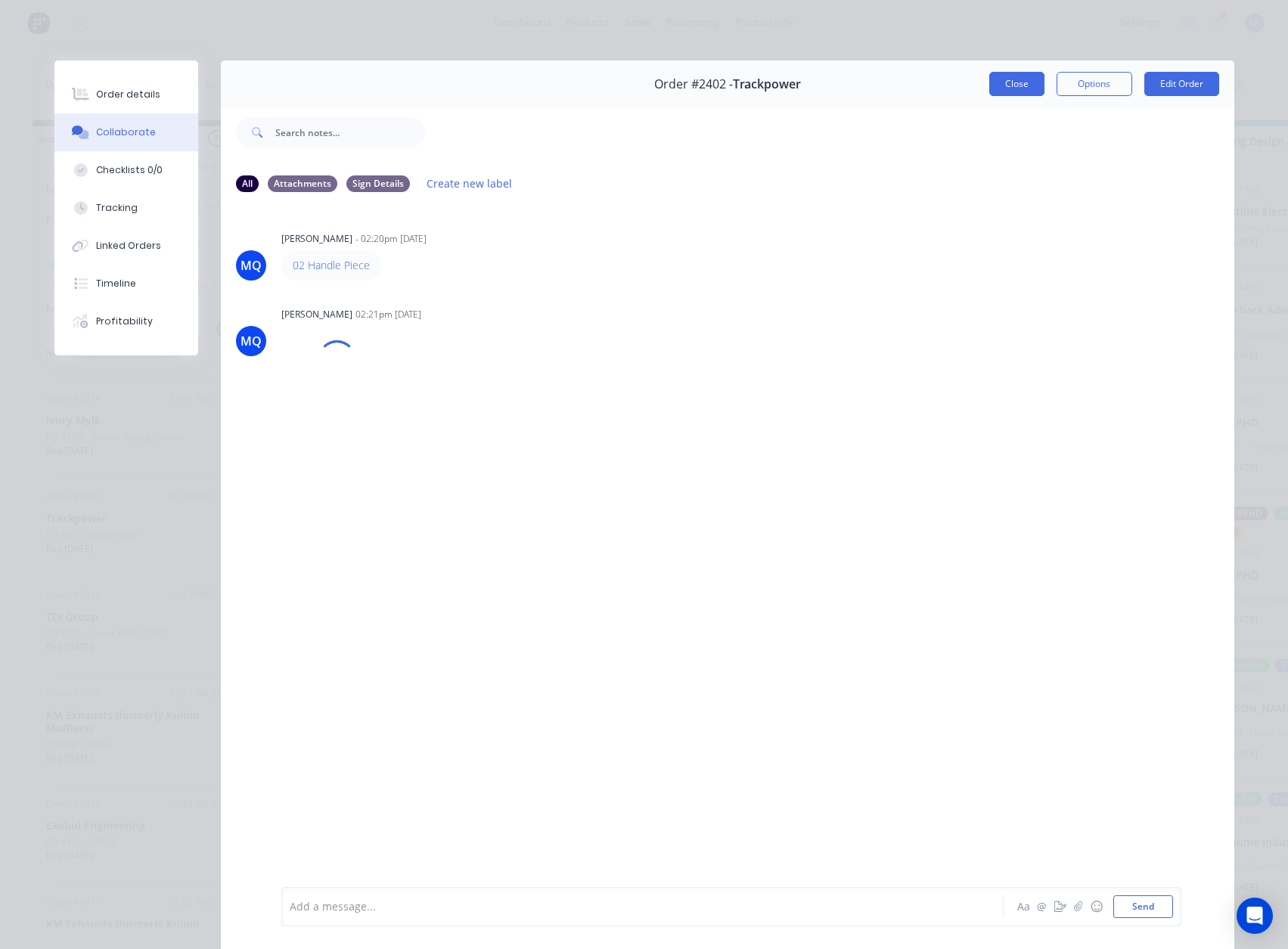
click at [1018, 84] on button "Close" at bounding box center [1017, 84] width 55 height 24
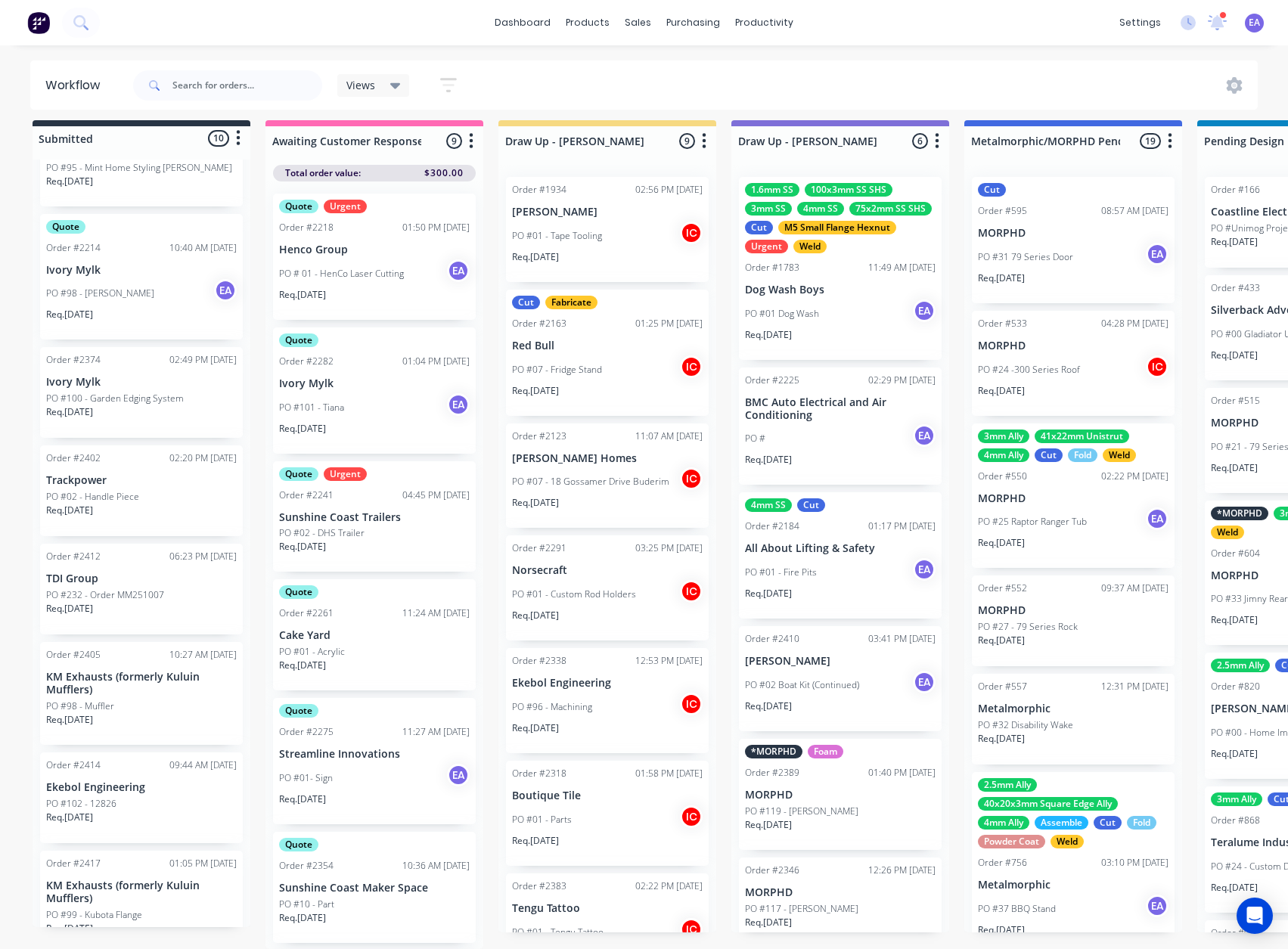
scroll to position [303, 0]
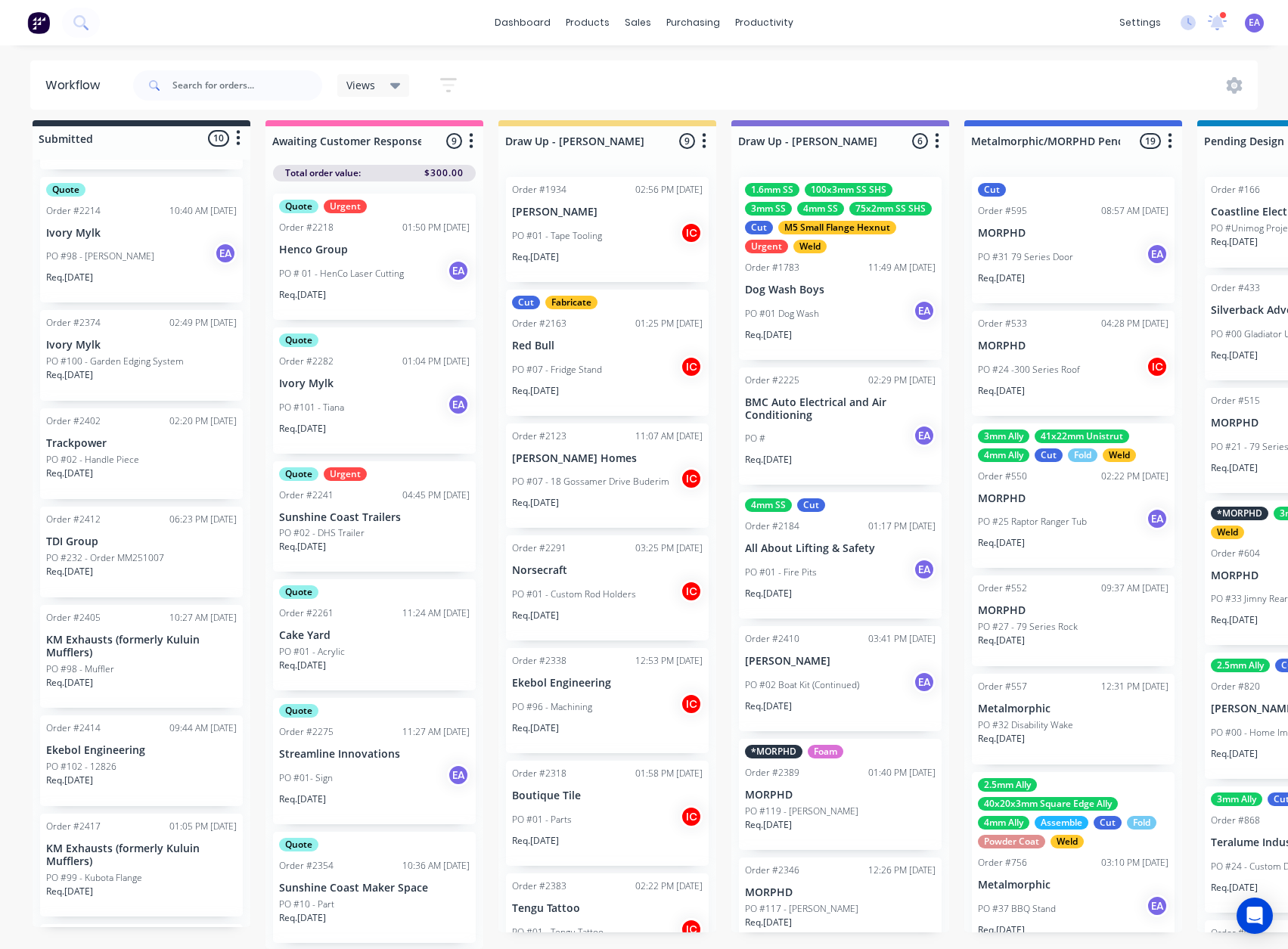
click at [175, 539] on div "Order #2412 06:23 PM 07/10/25 TDI Group PO #232 - Order MM251007 Req. 21/10/25" at bounding box center [142, 551] width 203 height 90
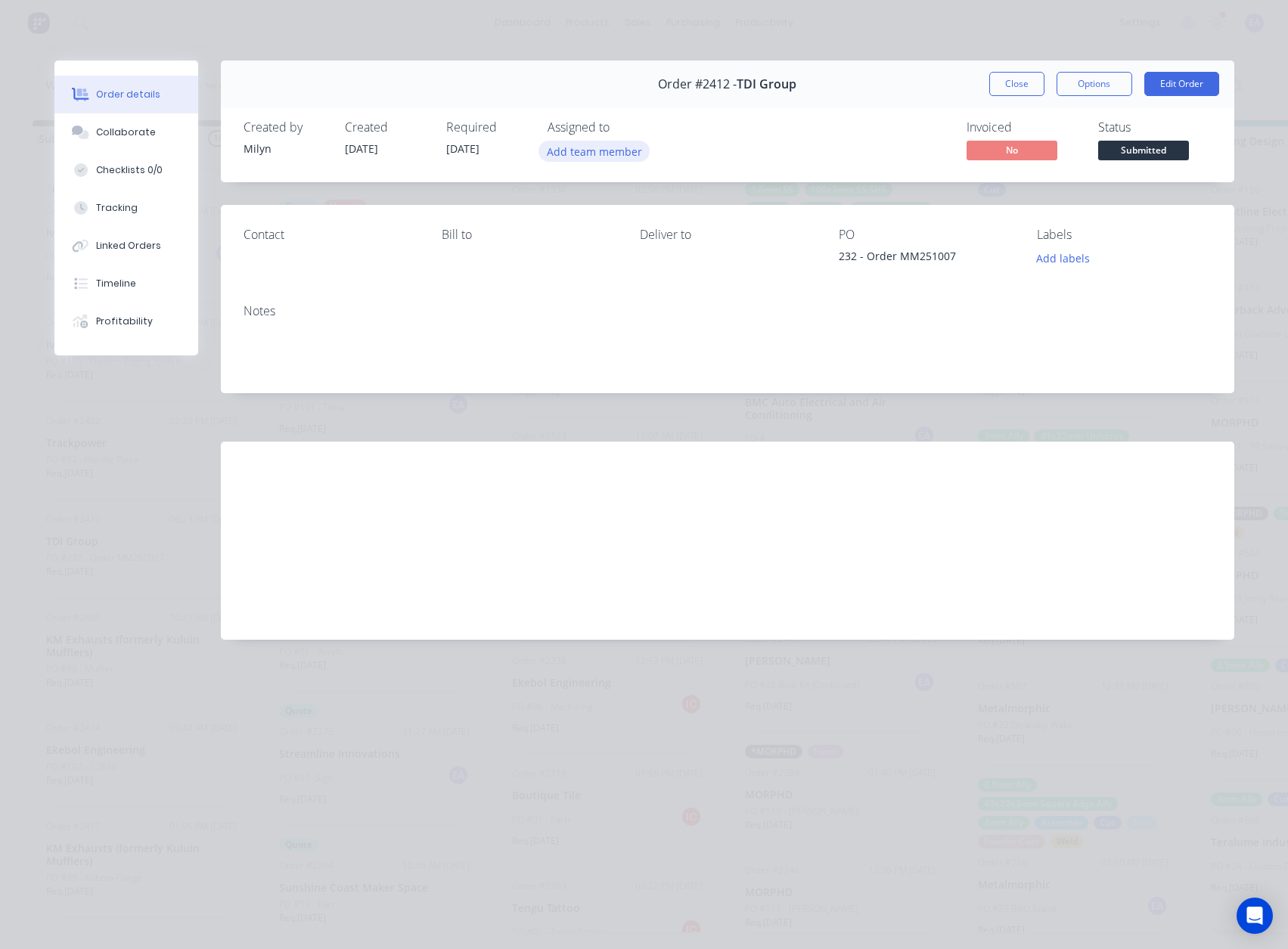
click at [613, 156] on button "Add team member" at bounding box center [593, 151] width 111 height 20
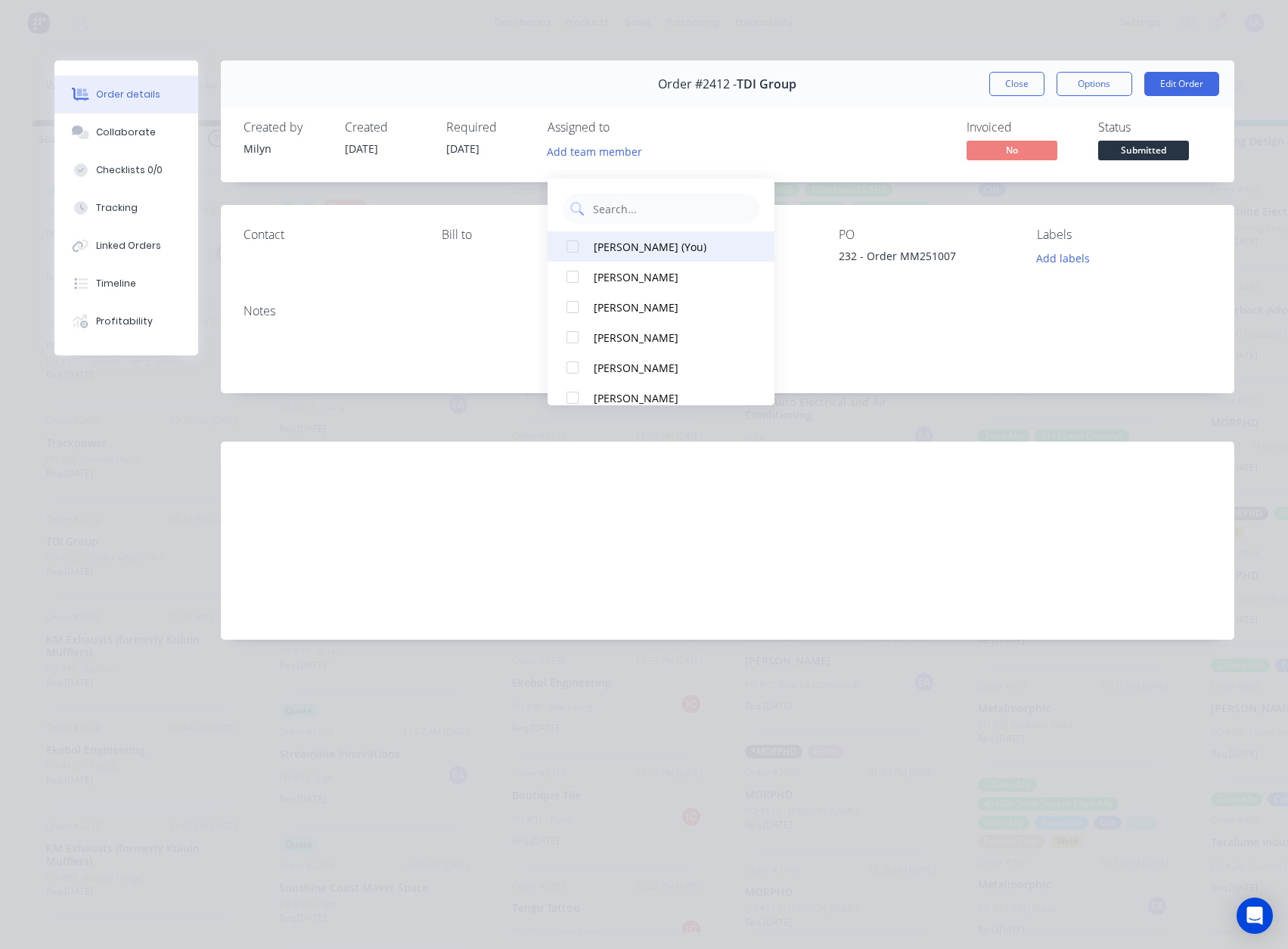
click at [617, 239] on div "Emma Arena (You)" at bounding box center [670, 247] width 151 height 16
click at [1182, 78] on button "Edit Order" at bounding box center [1182, 84] width 75 height 24
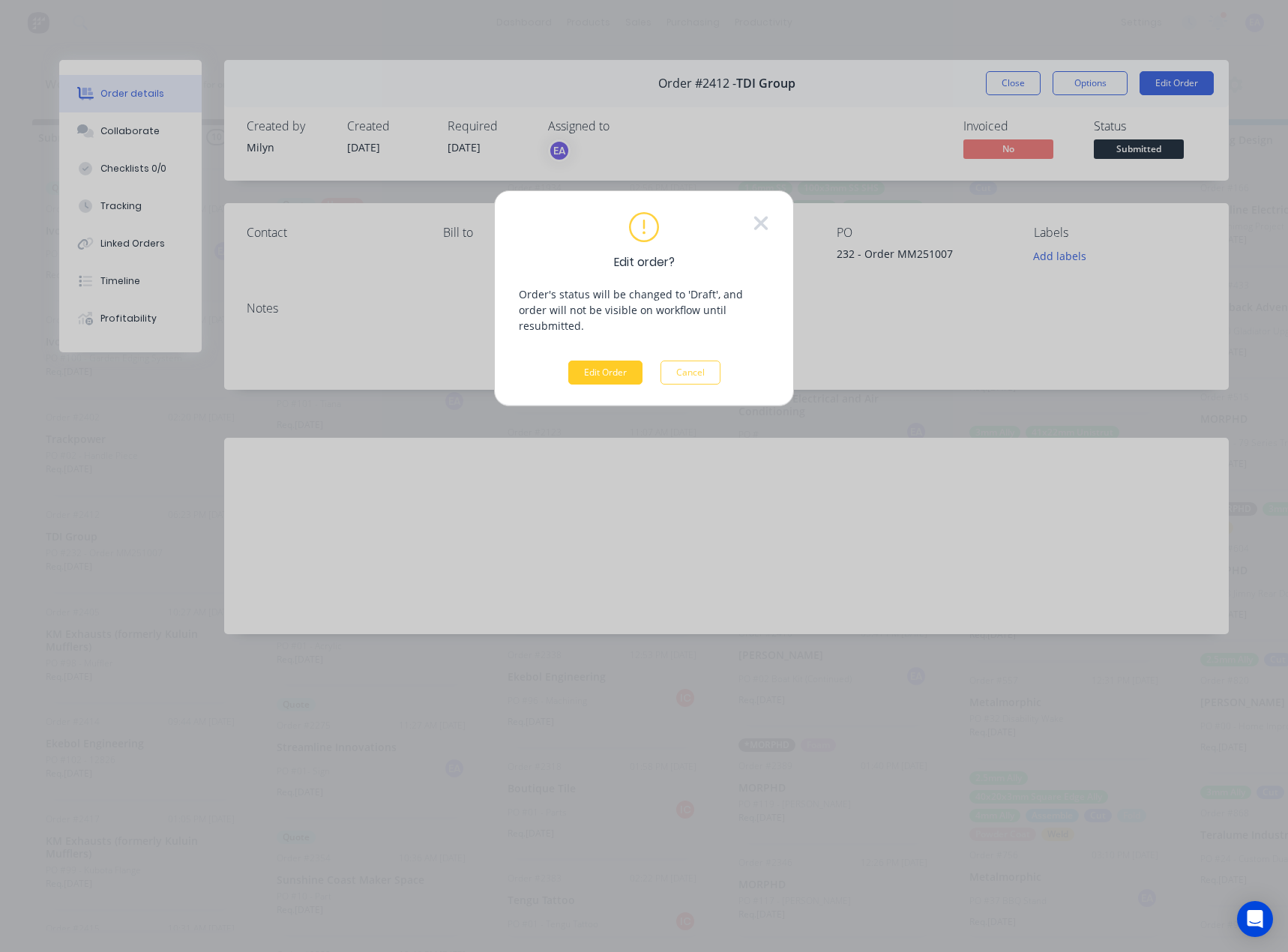
click at [593, 363] on button "Edit Order" at bounding box center [605, 373] width 74 height 24
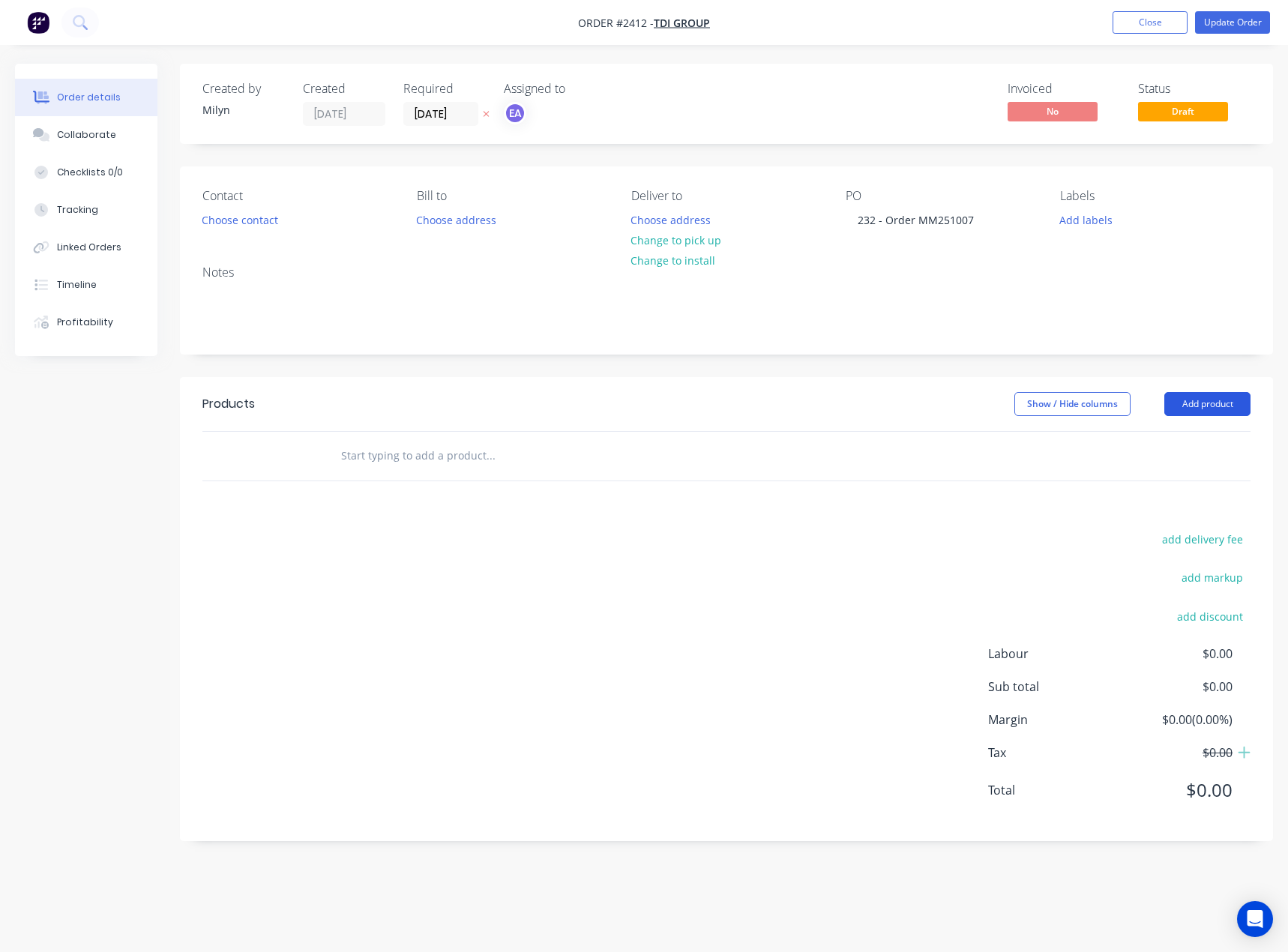
click at [1237, 401] on button "Add product" at bounding box center [1207, 404] width 86 height 24
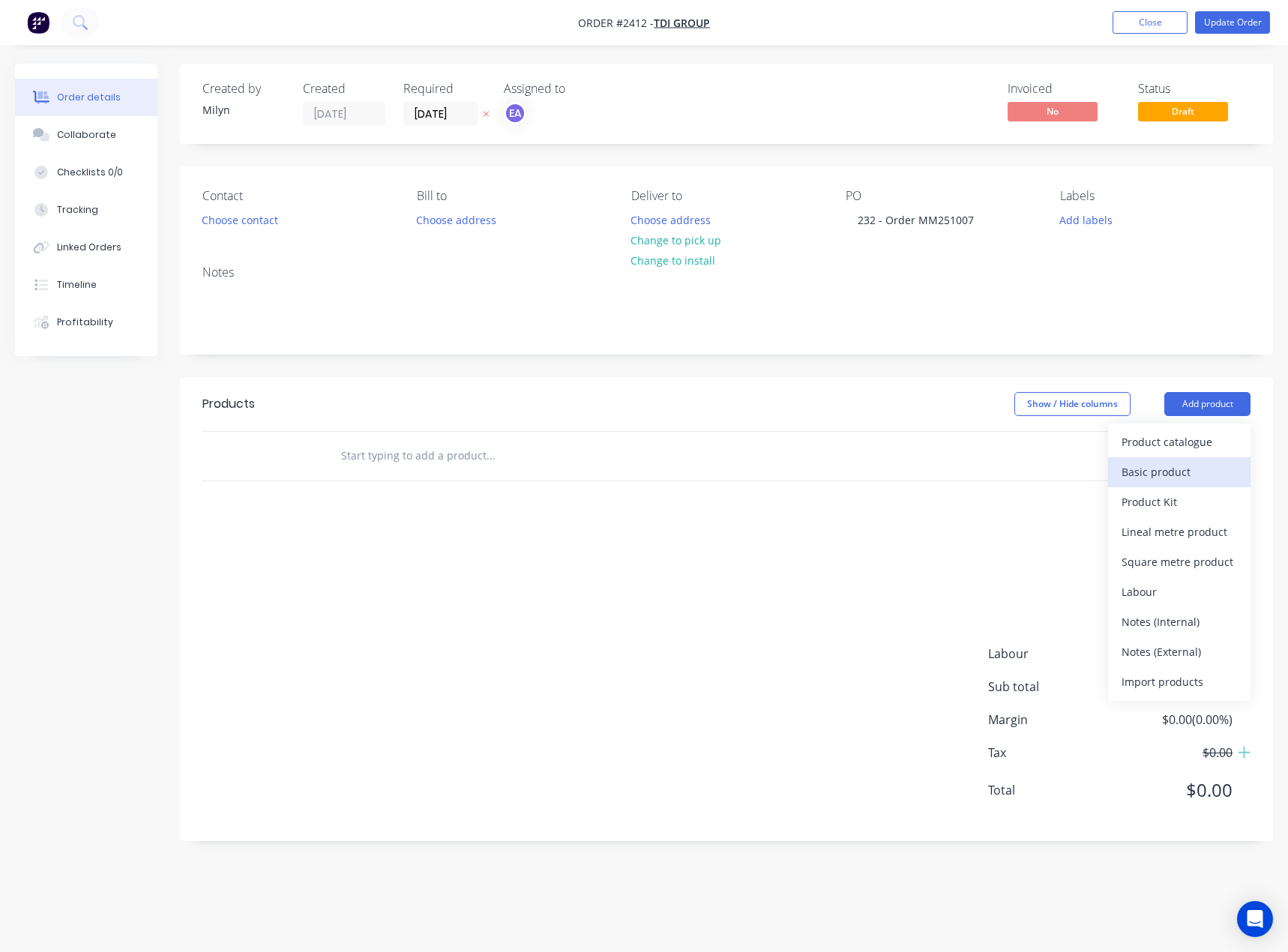
click at [1185, 465] on div "Basic product" at bounding box center [1178, 472] width 115 height 22
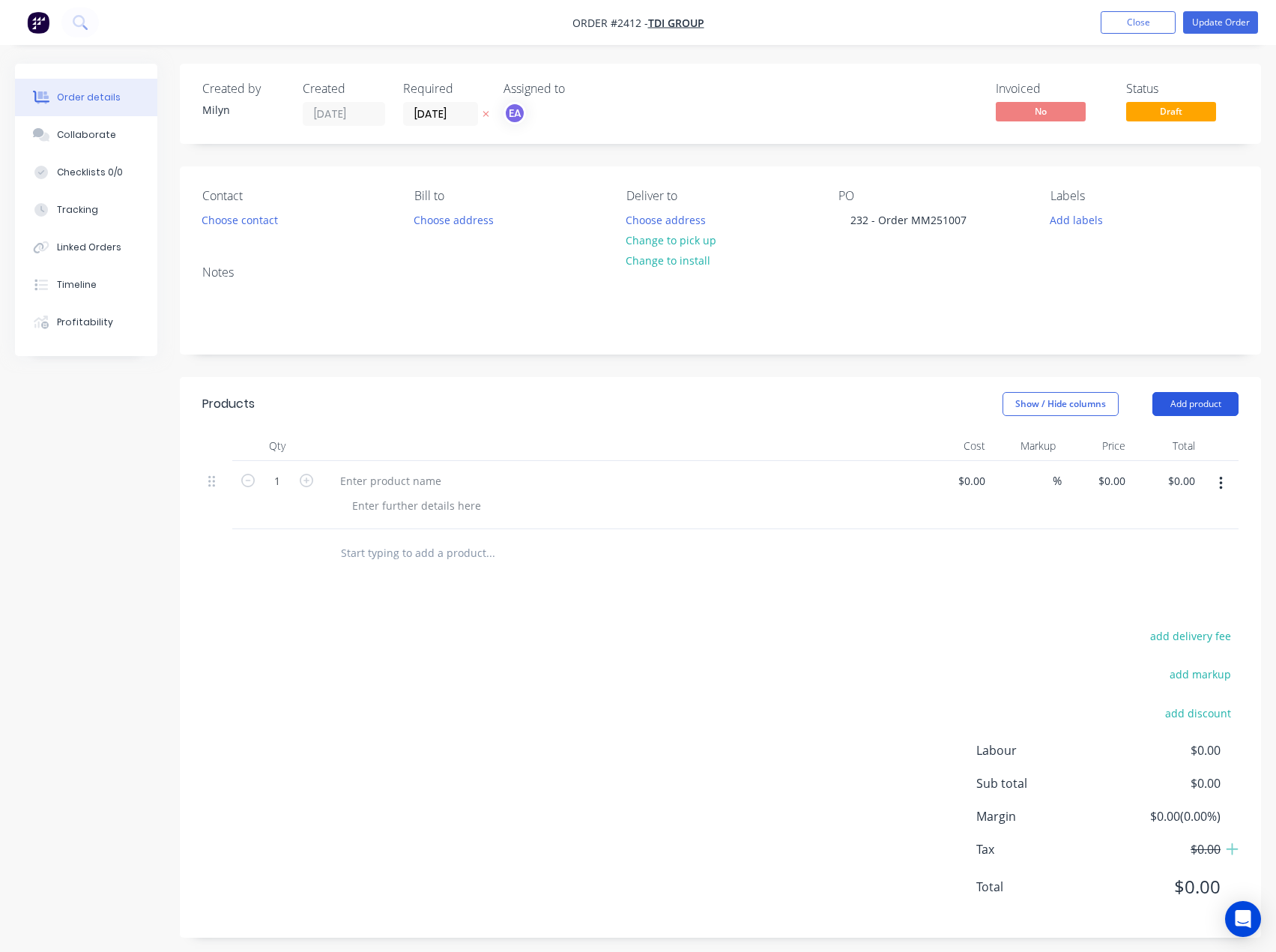
click at [1202, 410] on button "Add product" at bounding box center [1195, 404] width 86 height 24
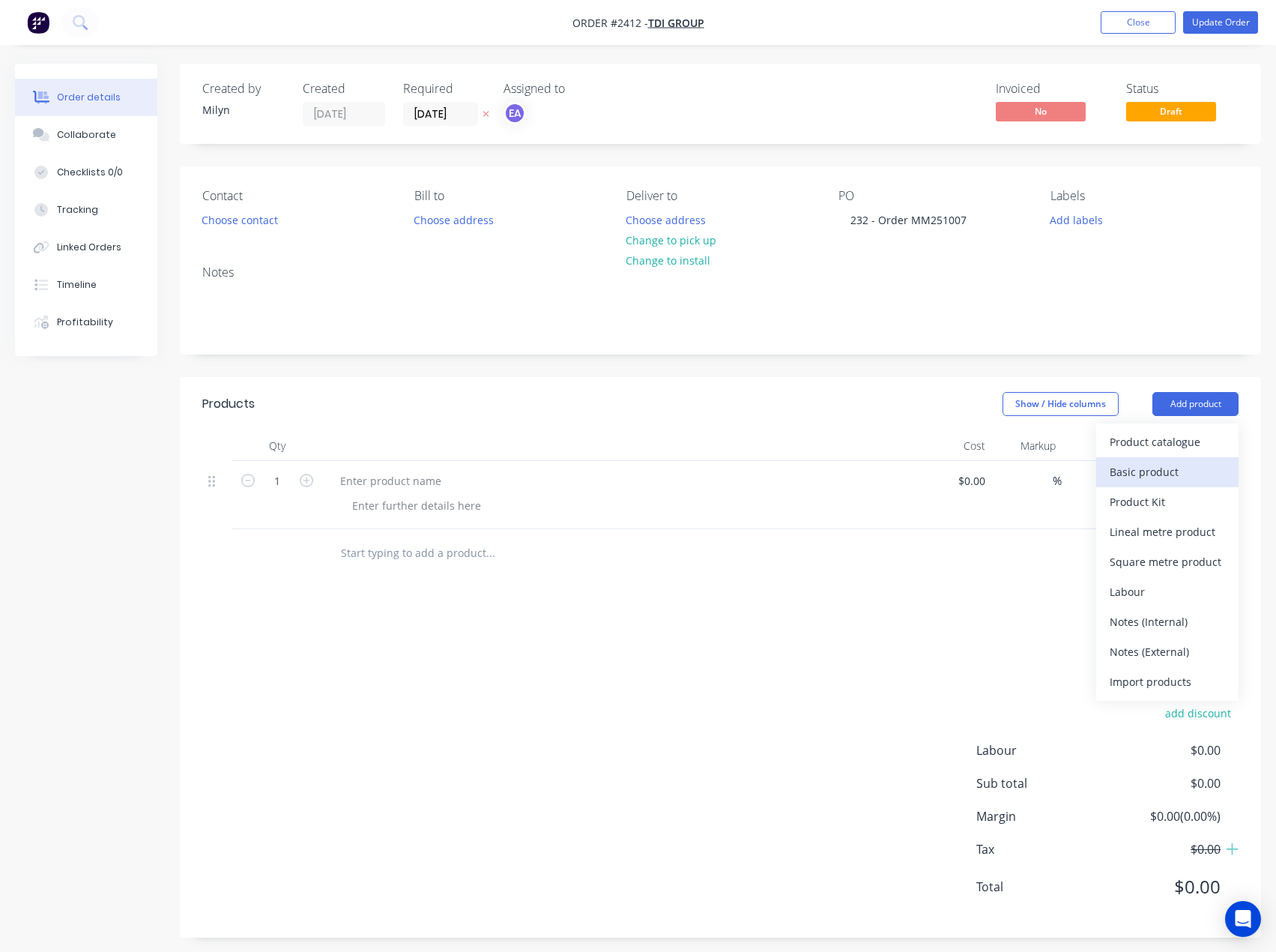
click at [1180, 458] on button "Basic product" at bounding box center [1167, 472] width 142 height 30
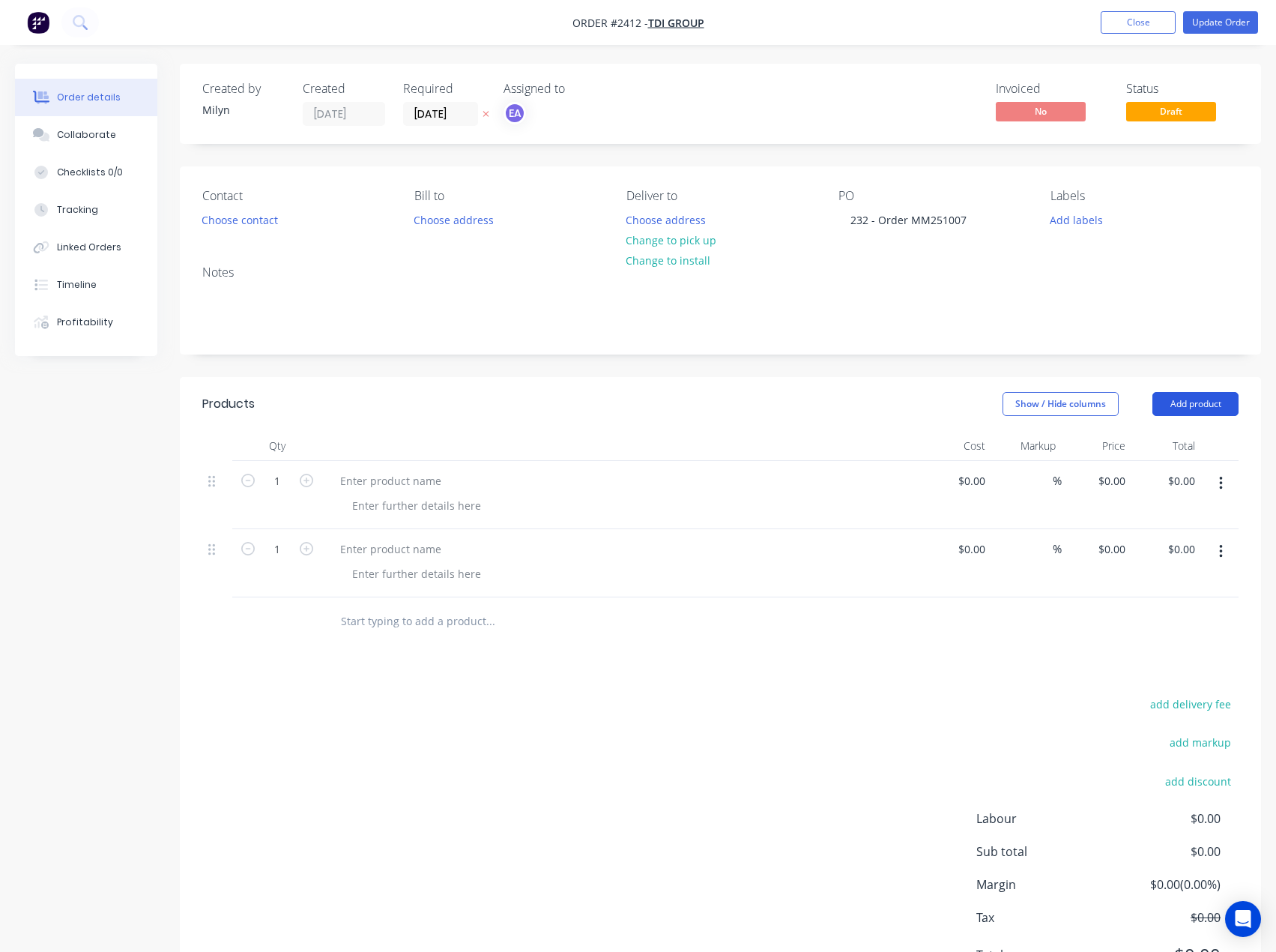
drag, startPoint x: 1208, startPoint y: 398, endPoint x: 1206, endPoint y: 405, distance: 7.3
click at [1208, 399] on button "Add product" at bounding box center [1195, 404] width 86 height 24
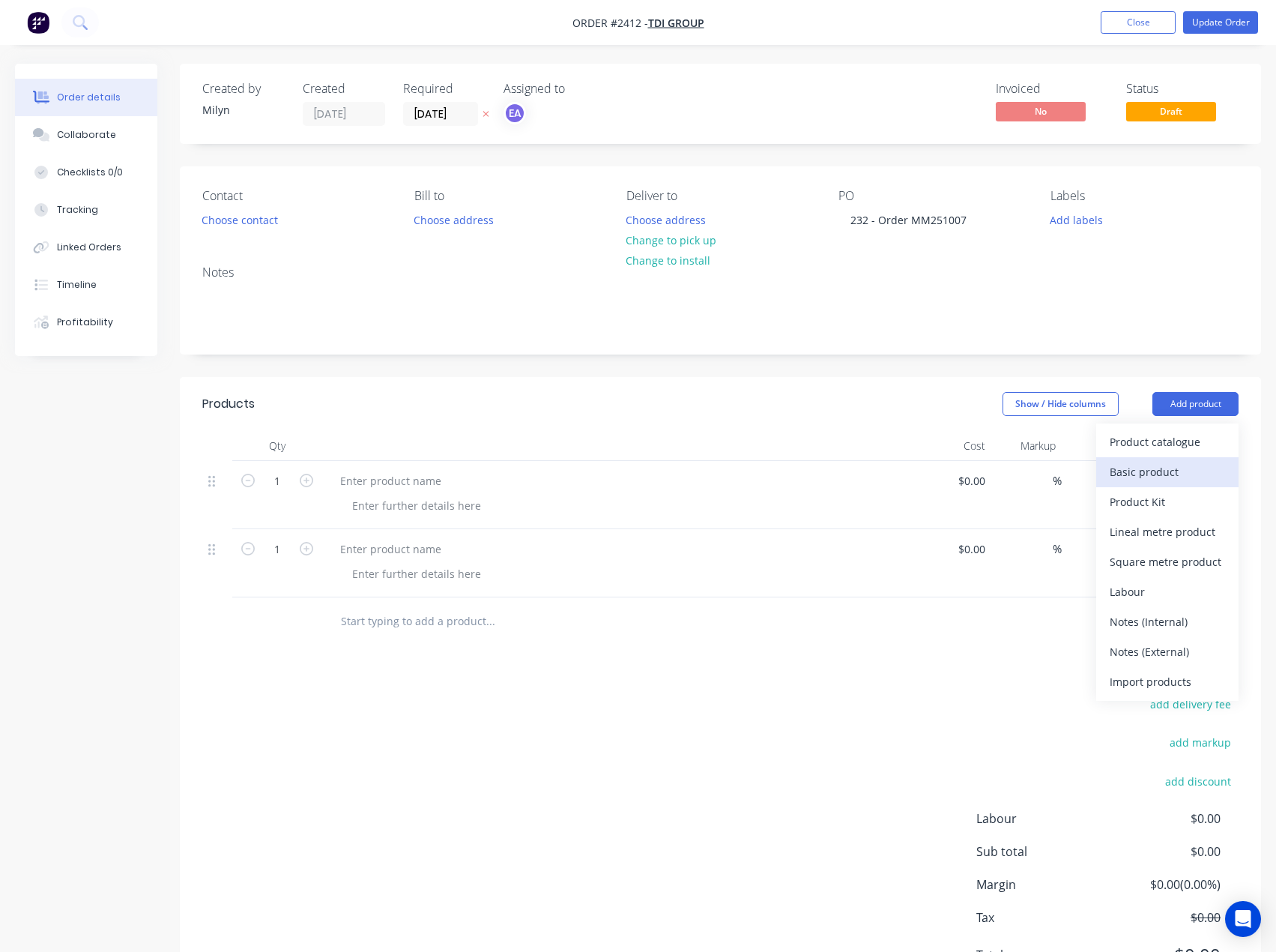
click at [1165, 472] on div "Basic product" at bounding box center [1167, 472] width 115 height 22
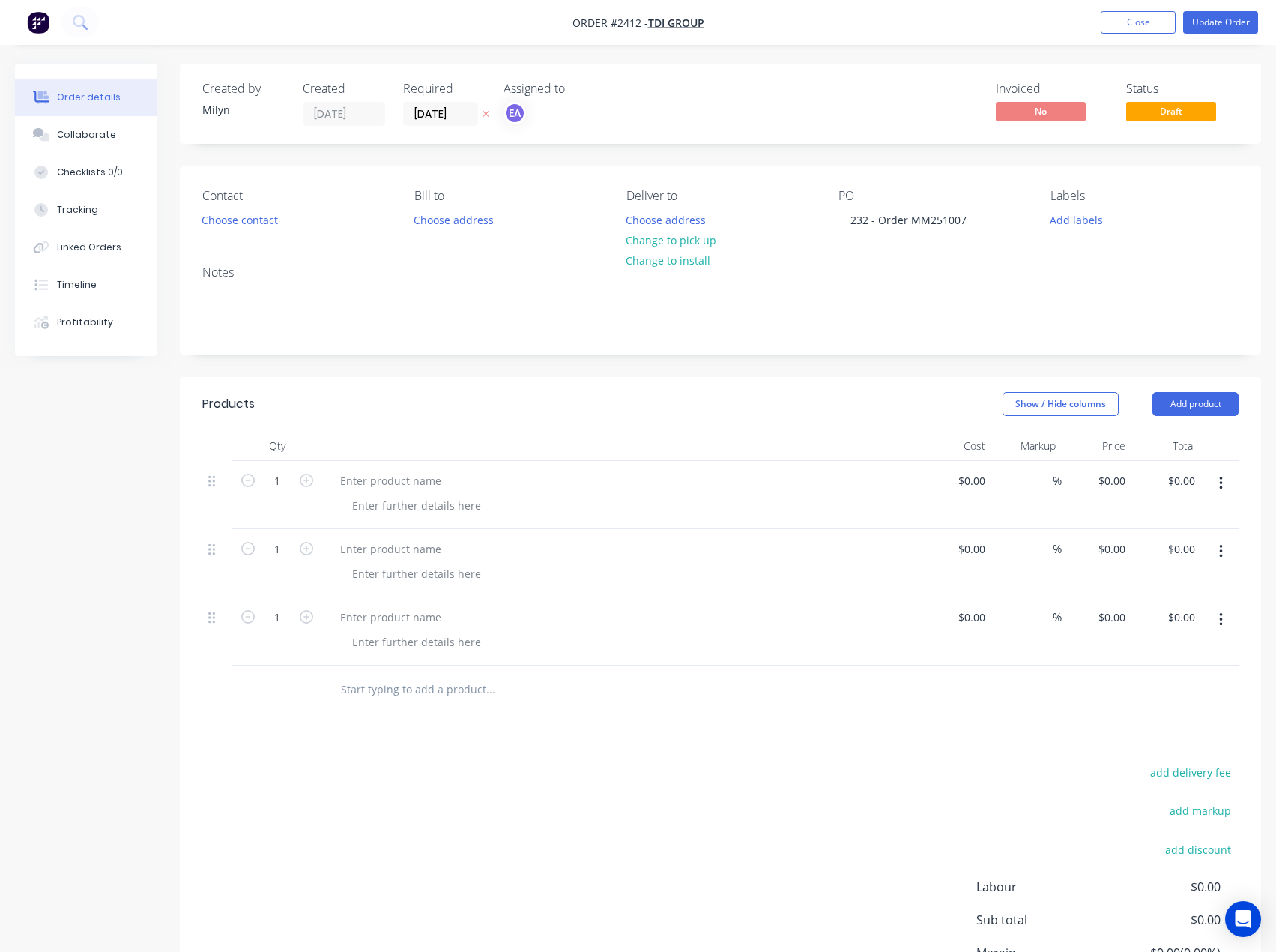
click at [417, 682] on input "text" at bounding box center [490, 689] width 300 height 30
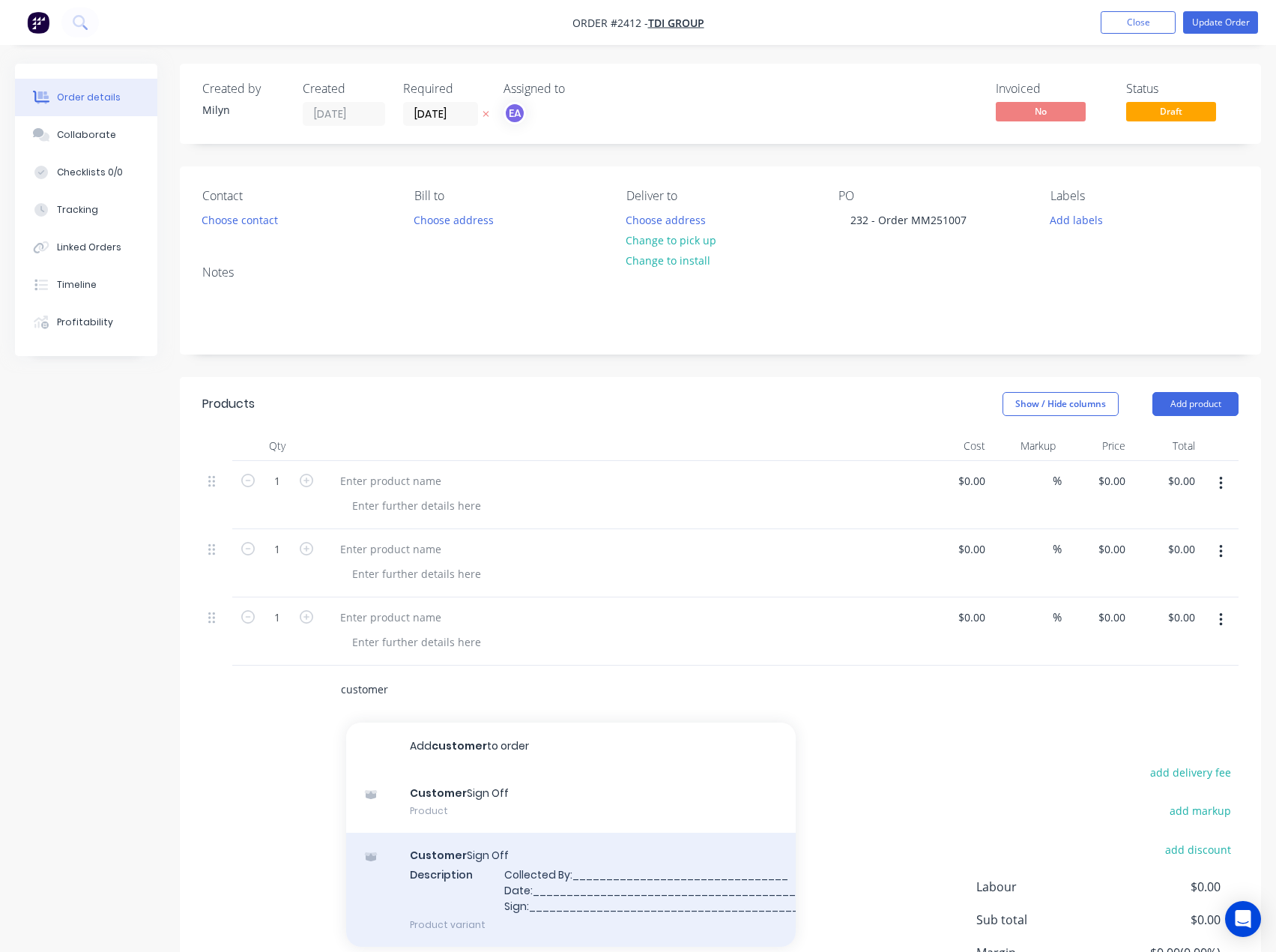
type input "customer"
click at [495, 861] on div "Customer Sign Off Description Collected By:________________________________ Dat…" at bounding box center [570, 888] width 449 height 113
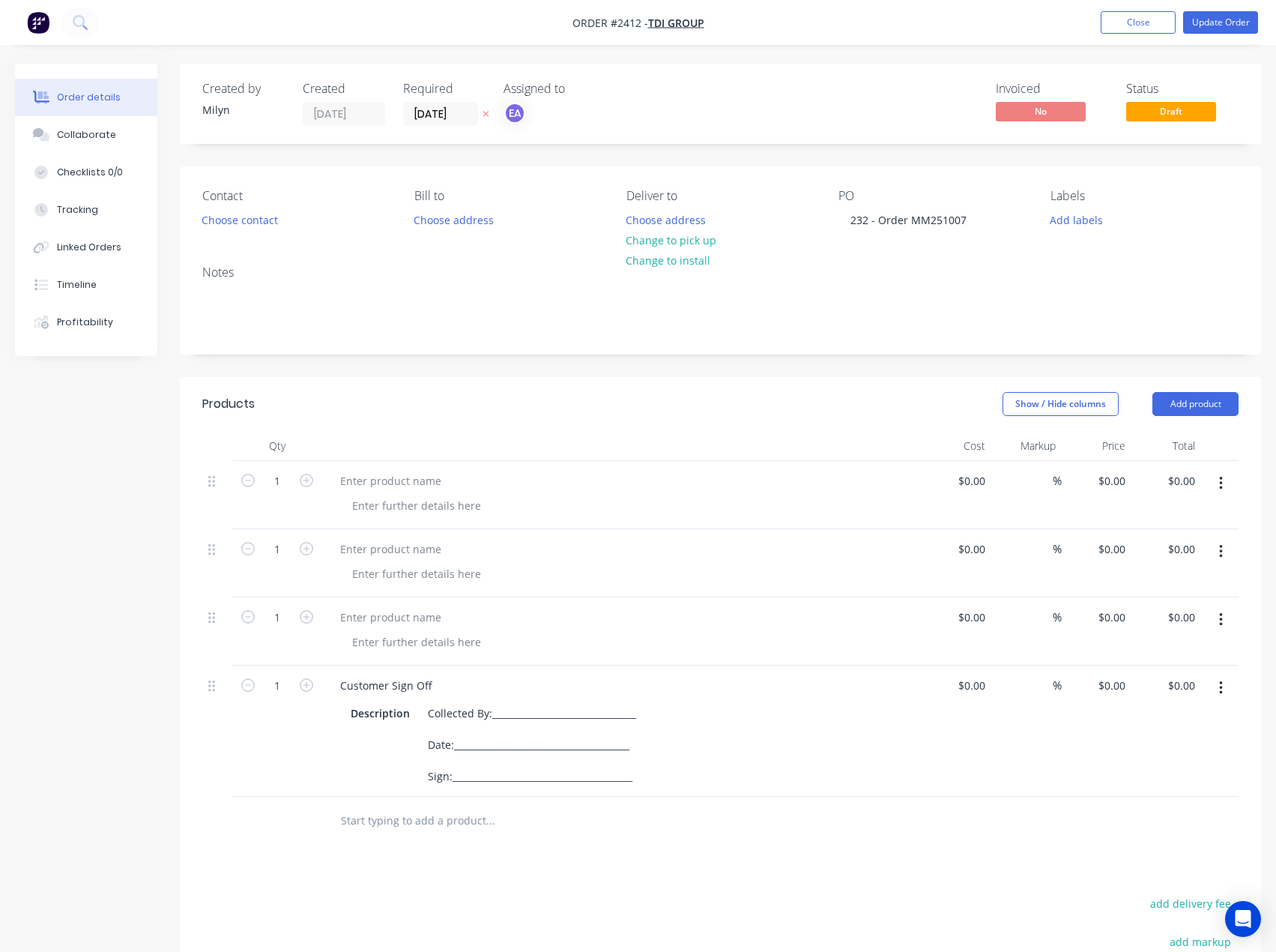
click at [394, 816] on input "text" at bounding box center [490, 820] width 300 height 30
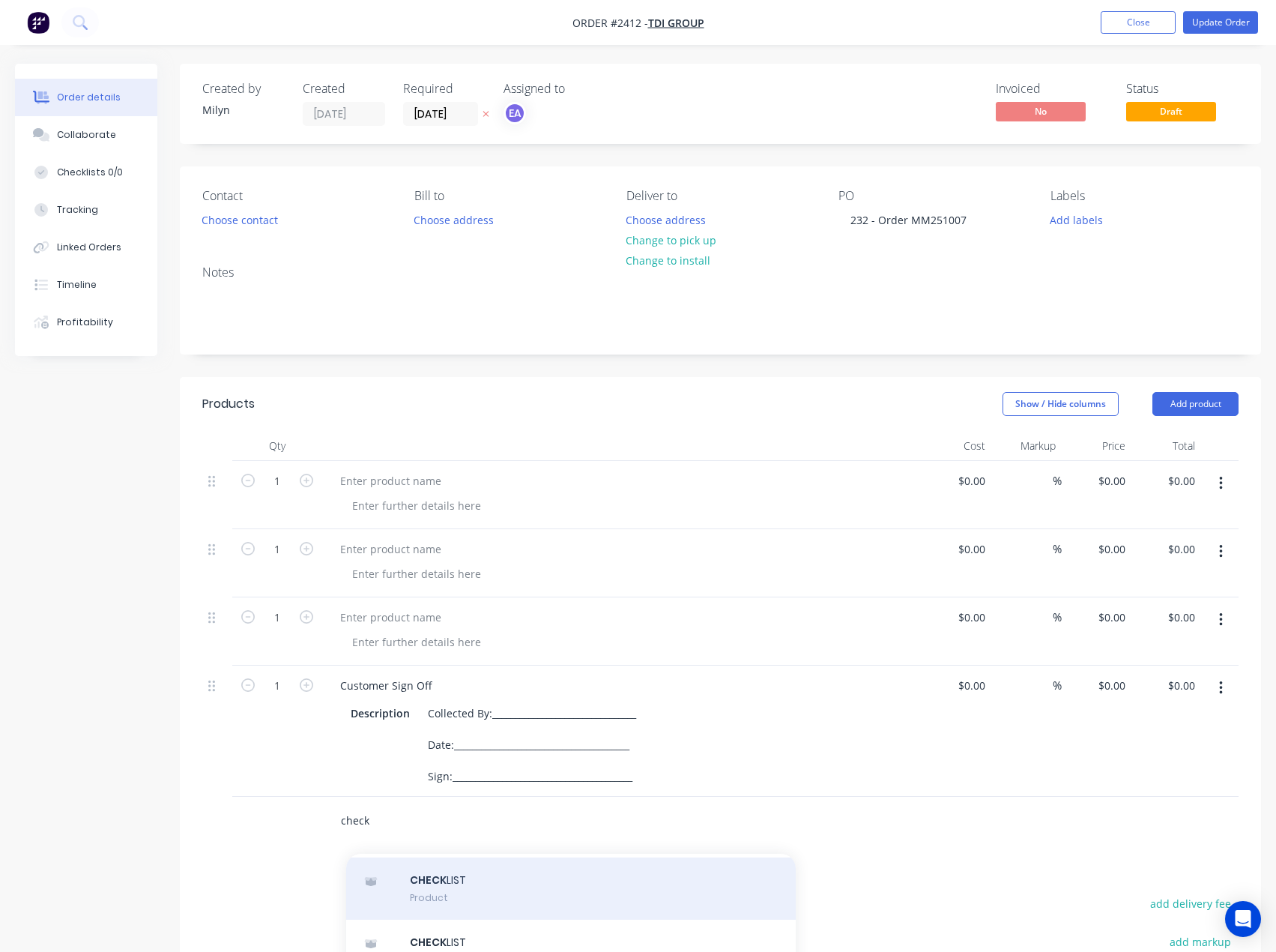
scroll to position [73, 0]
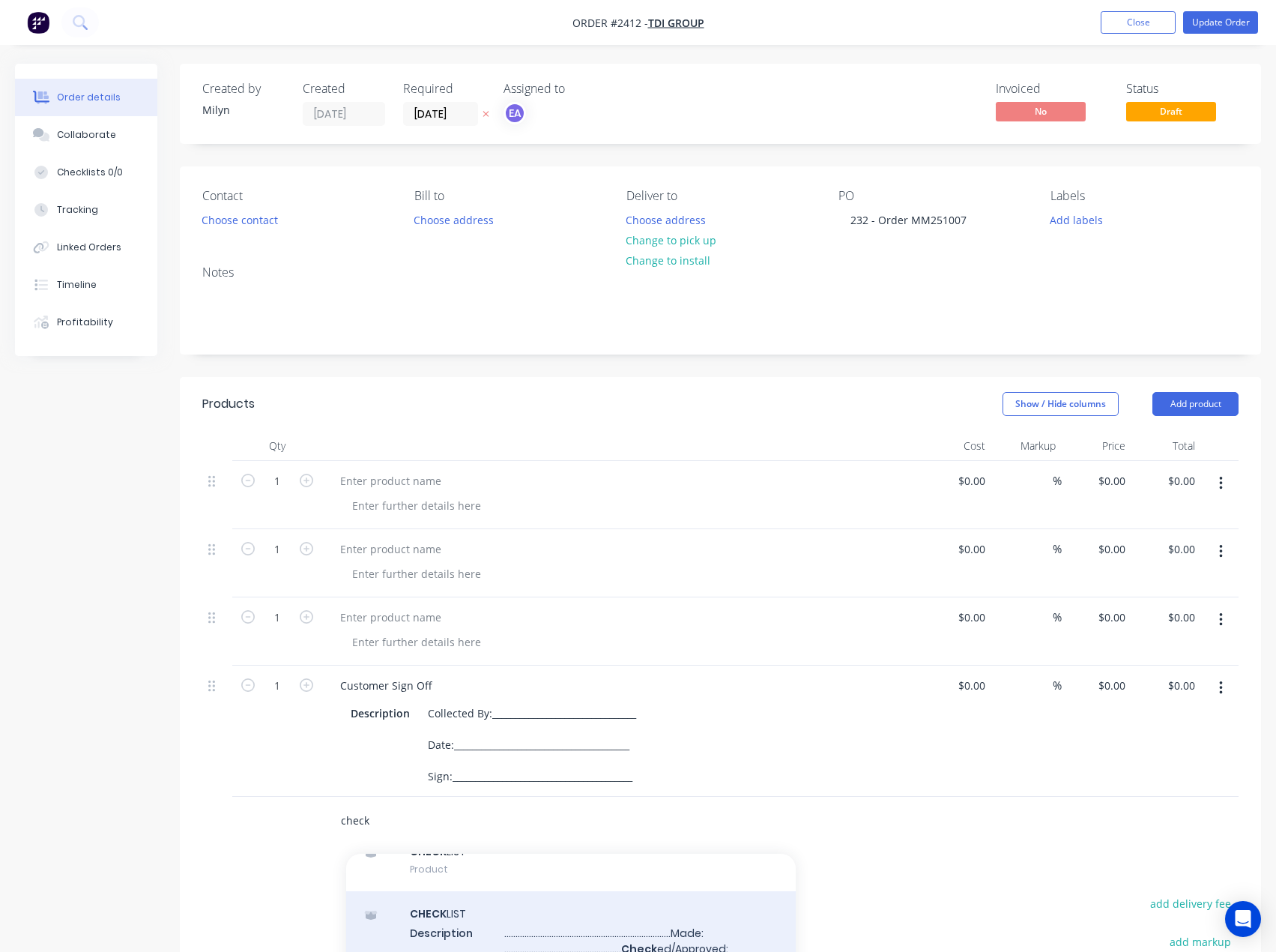
type input "check"
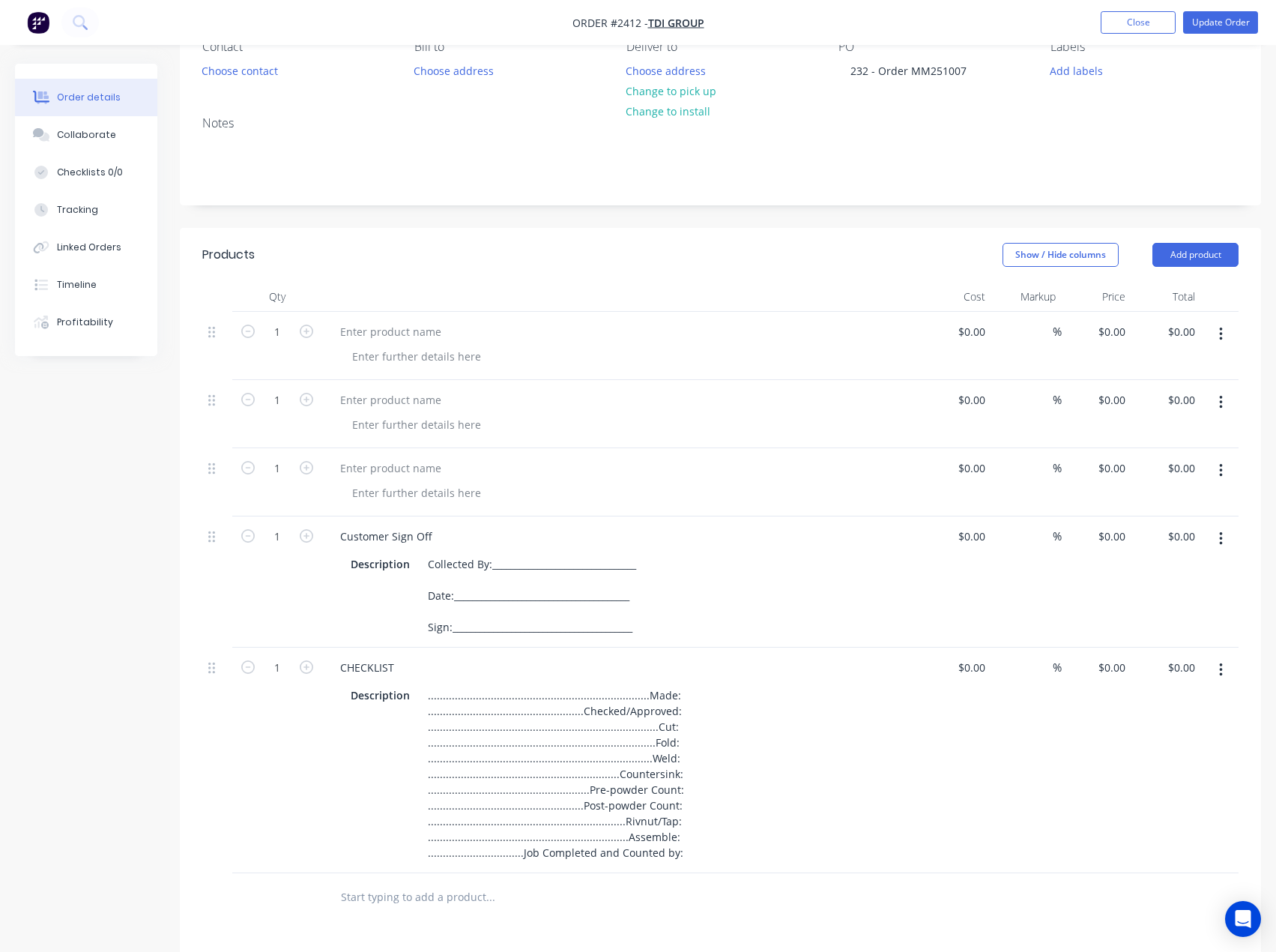
scroll to position [149, 0]
click at [363, 328] on div at bounding box center [391, 331] width 125 height 22
click at [417, 320] on div at bounding box center [391, 331] width 125 height 22
paste div
drag, startPoint x: 371, startPoint y: 399, endPoint x: 82, endPoint y: 374, distance: 290.1
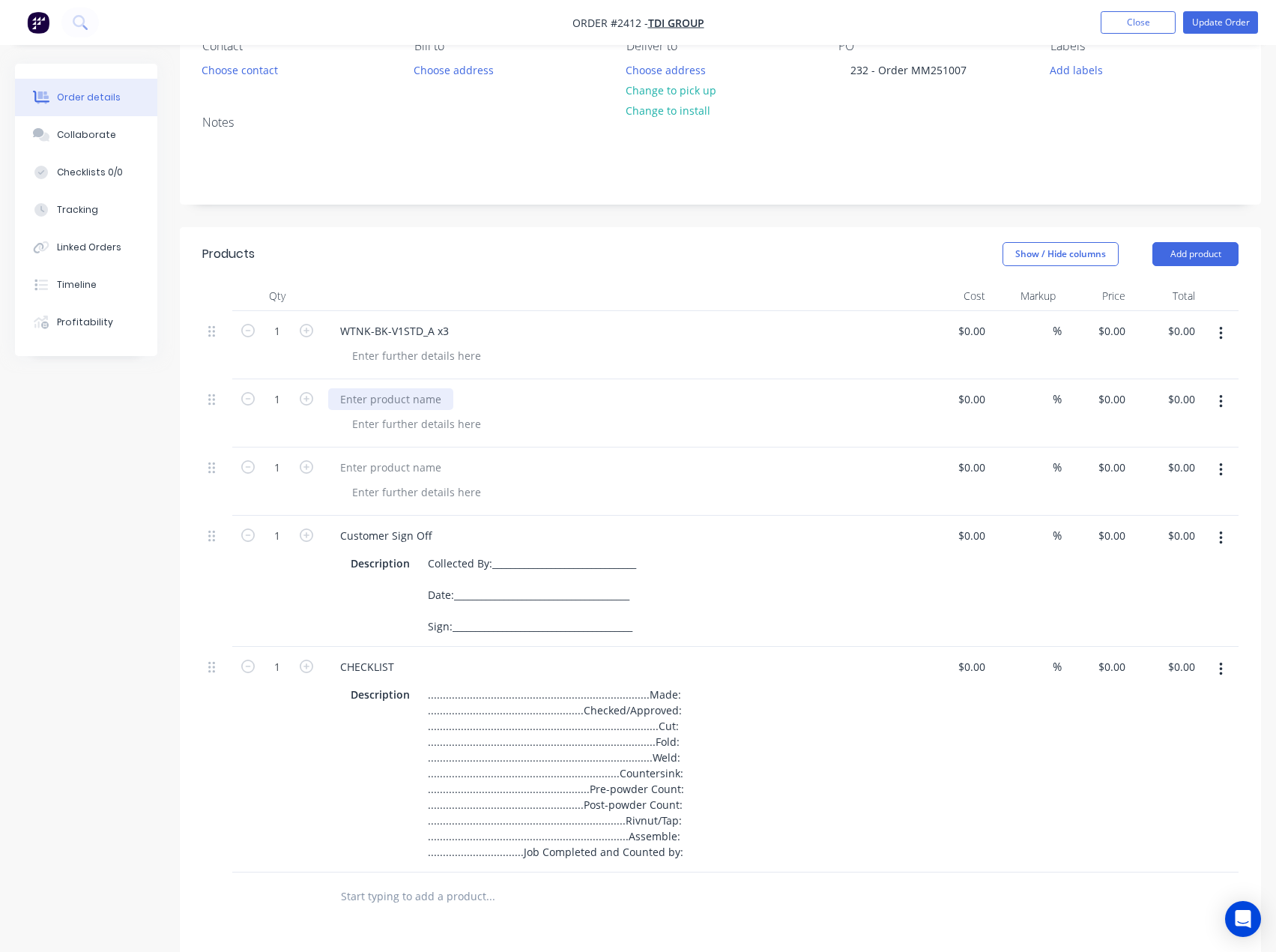
click at [371, 399] on div at bounding box center [391, 399] width 125 height 22
paste div
click at [434, 467] on div at bounding box center [391, 468] width 125 height 22
paste div
click at [304, 471] on icon "button" at bounding box center [306, 467] width 14 height 14
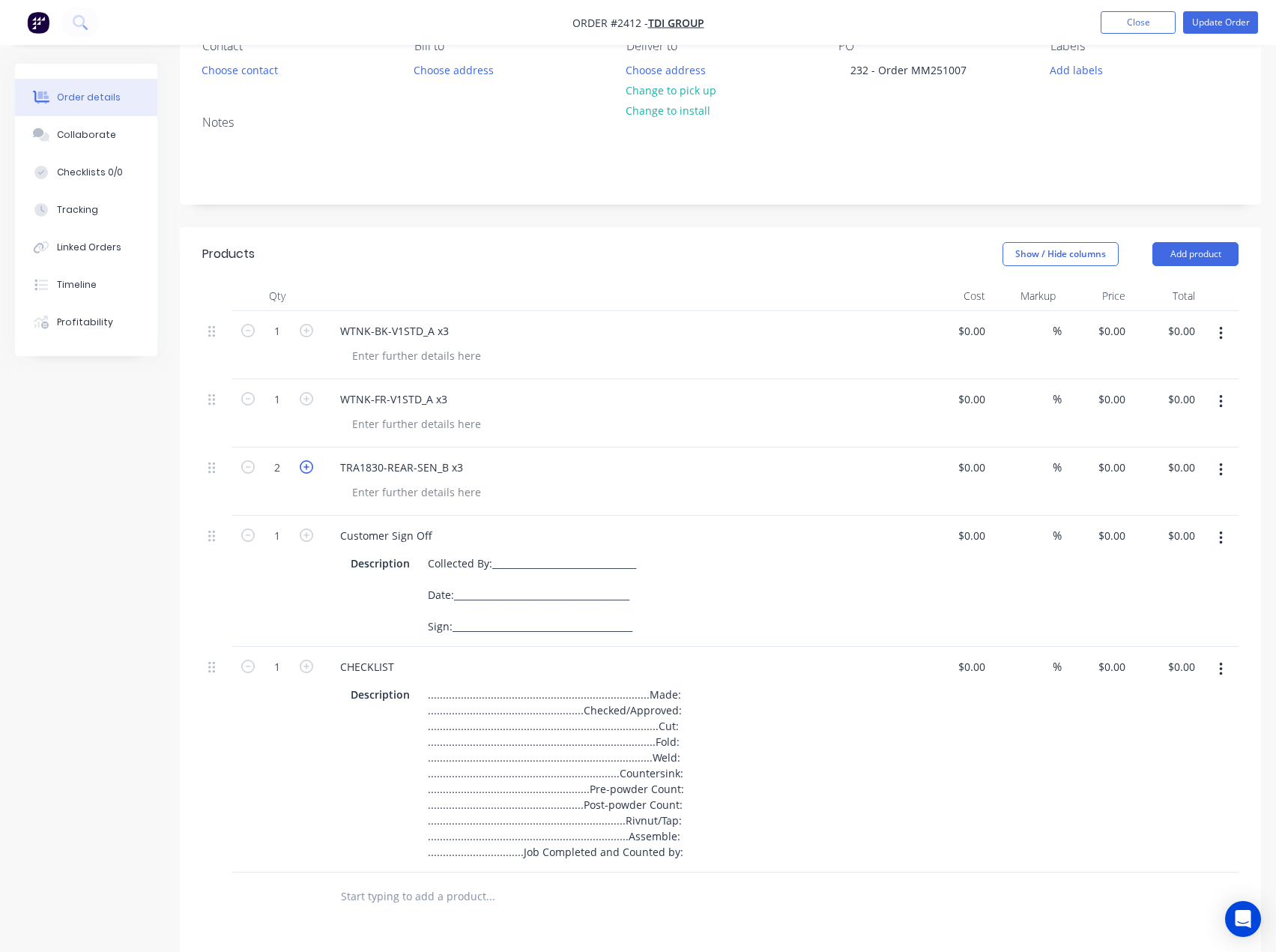
click at [305, 470] on icon "button" at bounding box center [306, 467] width 14 height 14
type input "3"
click at [306, 402] on icon "button" at bounding box center [306, 399] width 14 height 14
drag, startPoint x: 306, startPoint y: 402, endPoint x: 305, endPoint y: 375, distance: 27.0
click at [306, 401] on icon "button" at bounding box center [306, 399] width 14 height 14
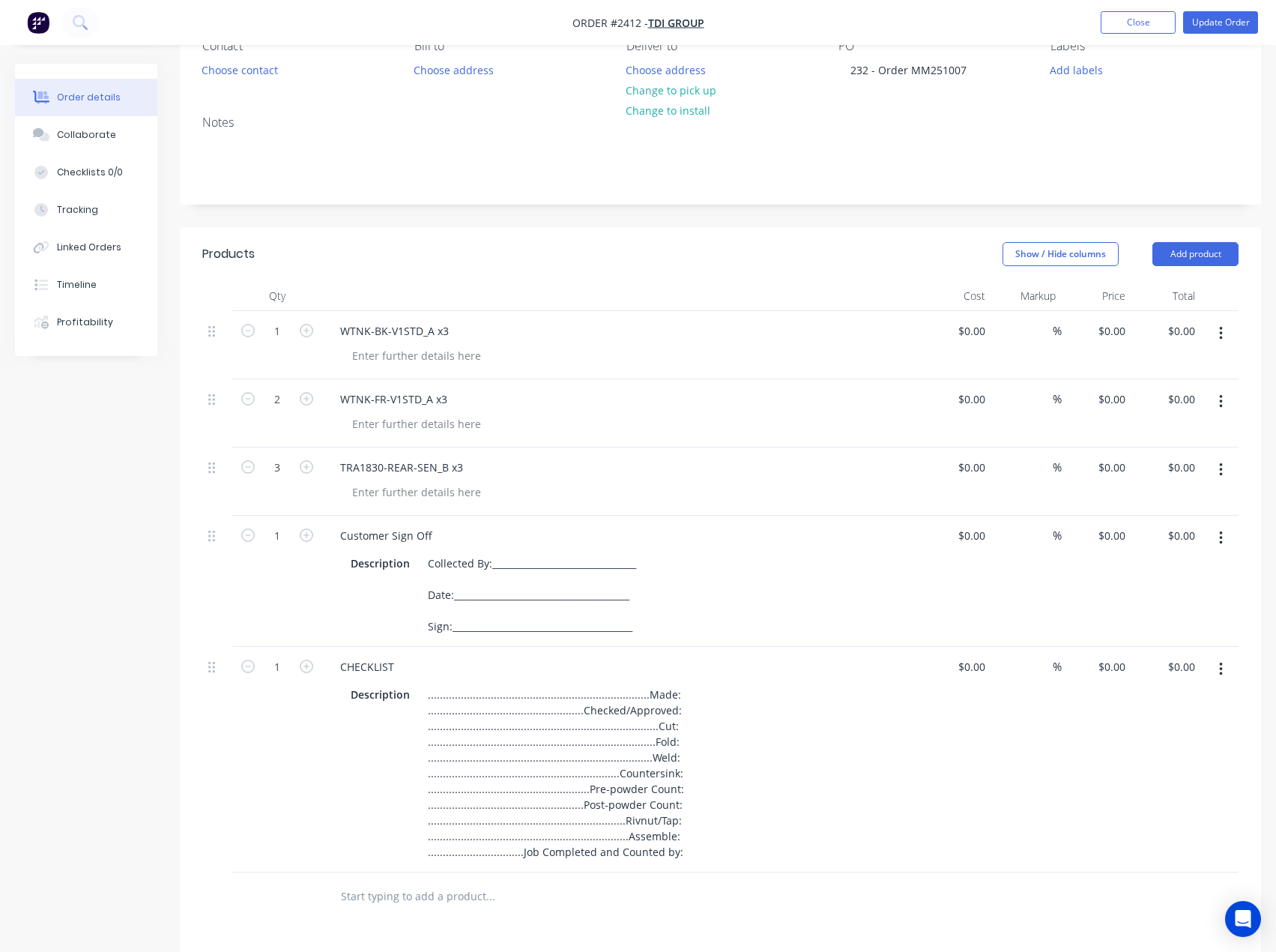
type input "3"
click at [304, 338] on icon "button" at bounding box center [306, 330] width 14 height 14
click at [304, 335] on icon "button" at bounding box center [306, 330] width 14 height 14
type input "3"
click at [384, 353] on div at bounding box center [417, 356] width 153 height 22
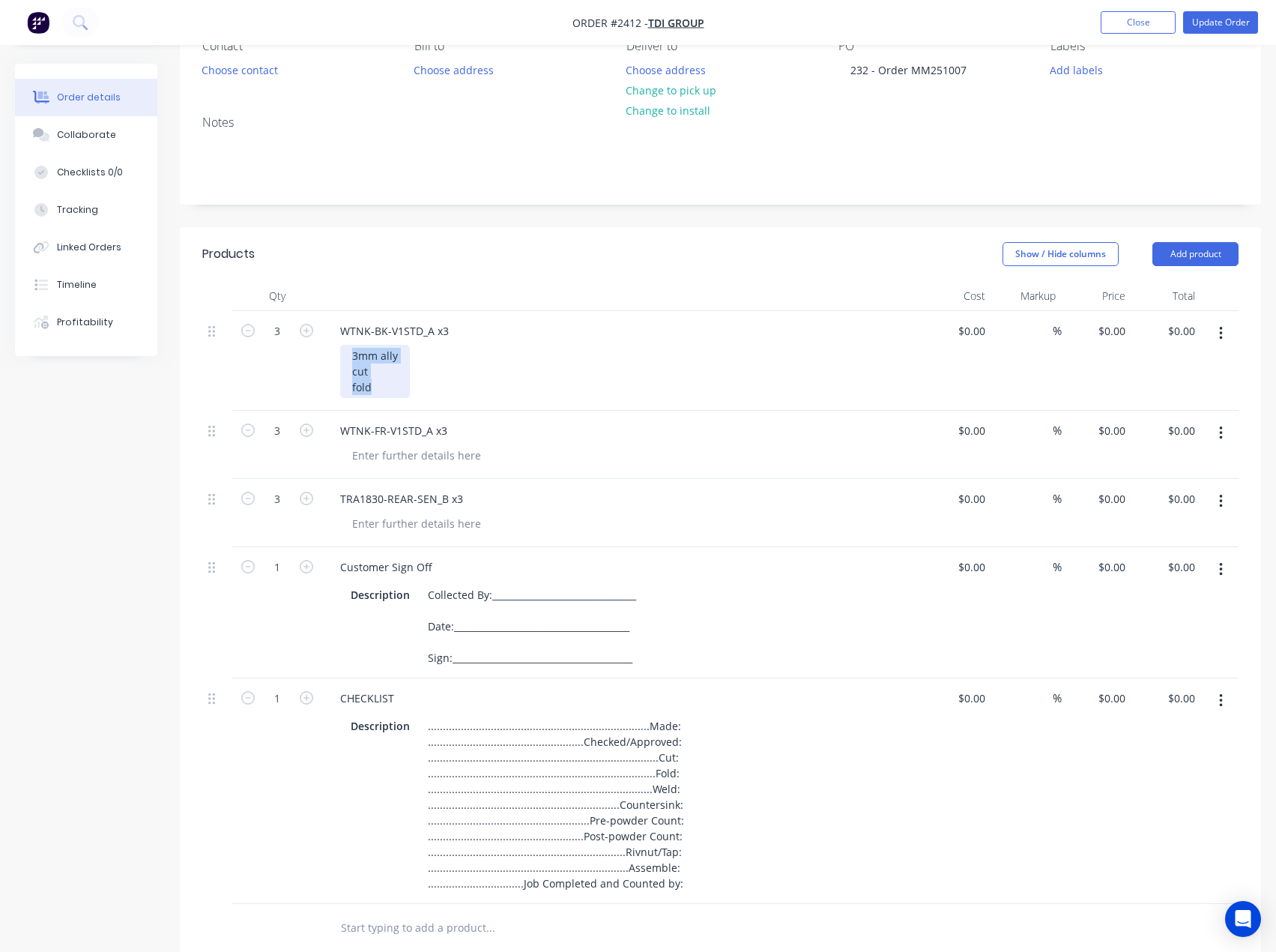
drag, startPoint x: 381, startPoint y: 390, endPoint x: 321, endPoint y: 354, distance: 70.0
click at [321, 354] on div "3 WTNK-BK-V1STD_A x3 3mm ally cut fold $0.00 $0.00 % $0.00 $0.00 $0.00 $0.00" at bounding box center [720, 361] width 1036 height 100
copy div "3mm ally cut fold"
click at [396, 455] on div at bounding box center [417, 456] width 153 height 22
paste div
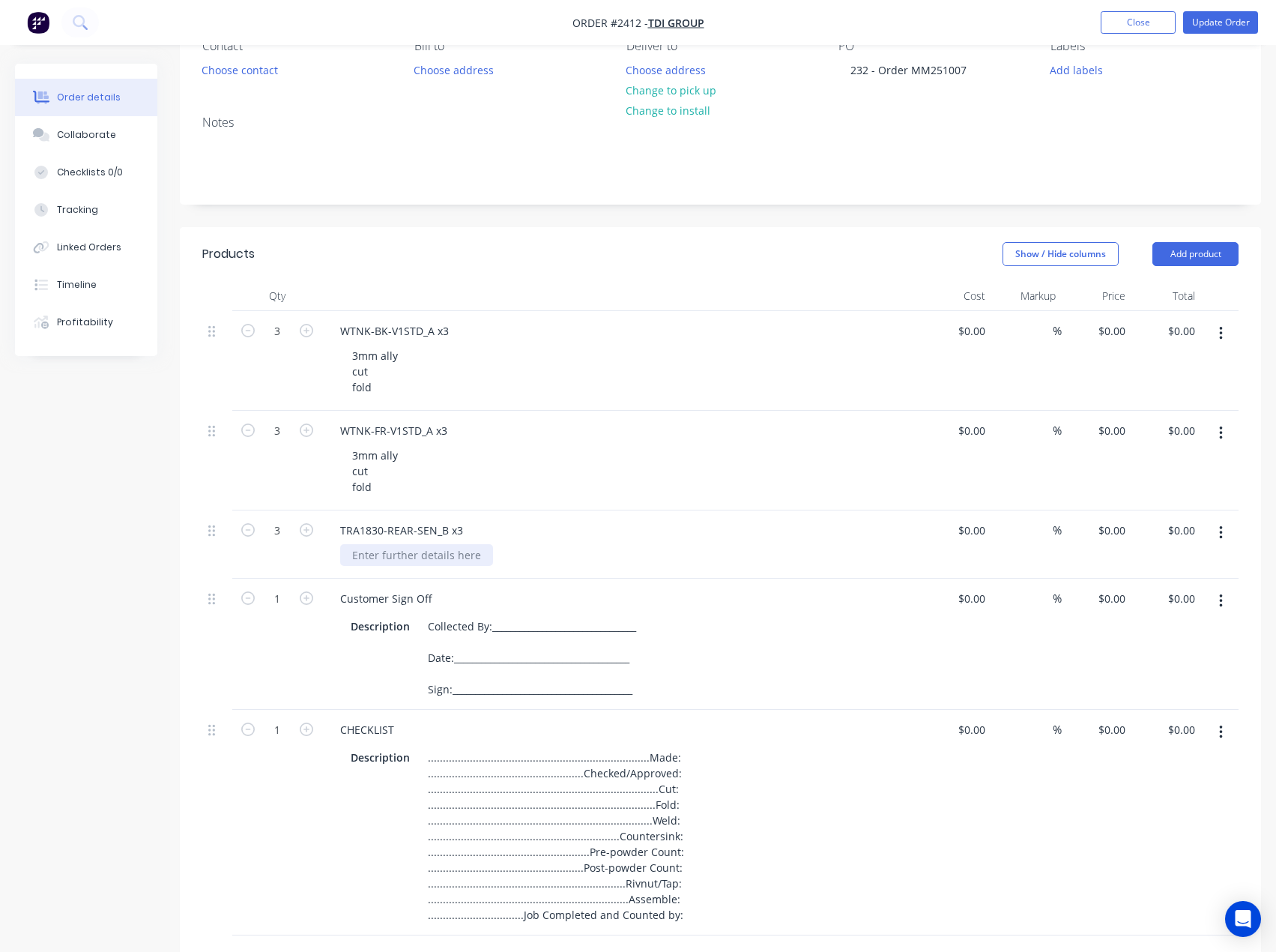
click at [388, 553] on div at bounding box center [417, 555] width 153 height 22
paste div
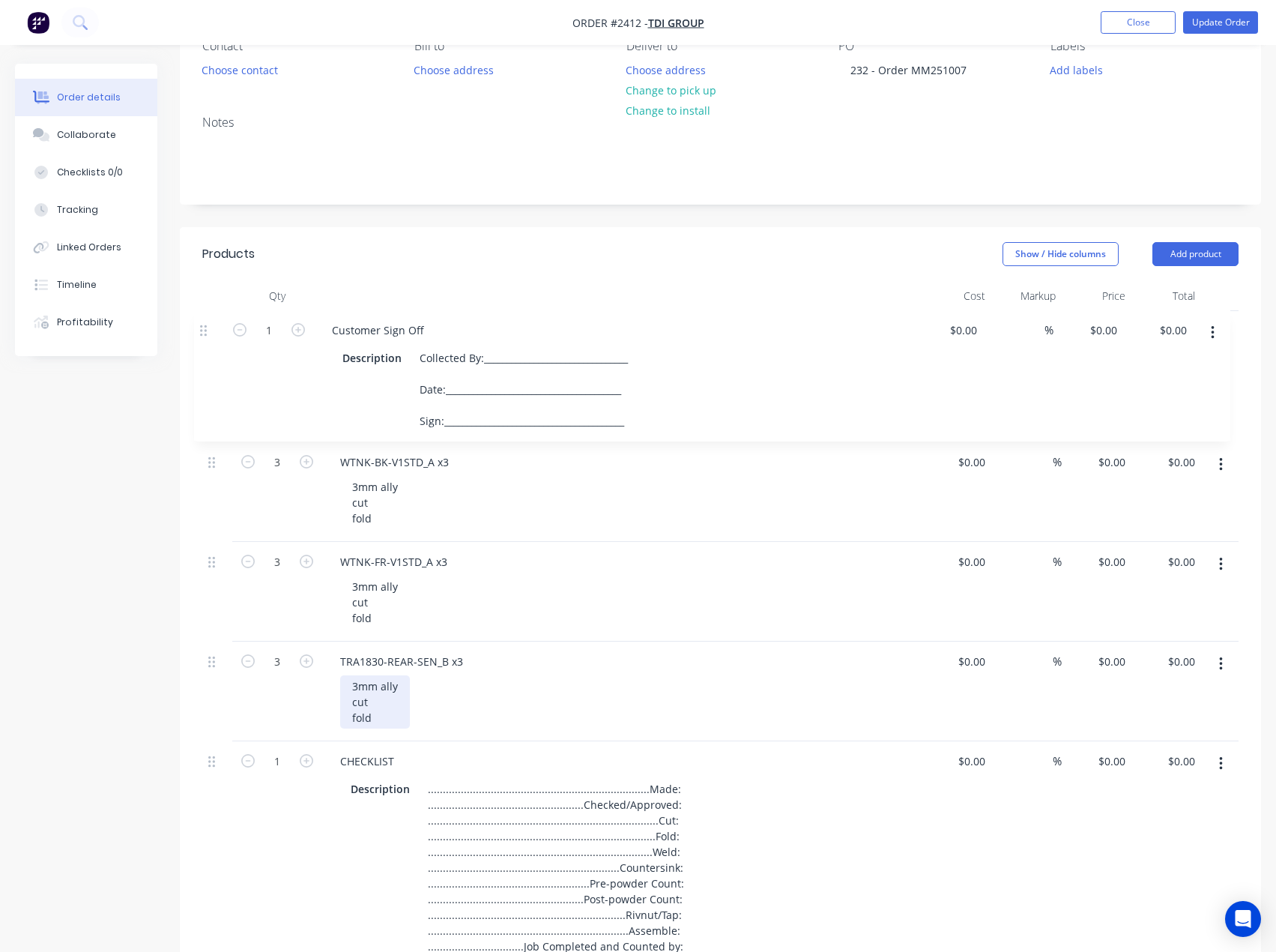
drag, startPoint x: 211, startPoint y: 629, endPoint x: 203, endPoint y: 326, distance: 303.1
click at [203, 326] on div "3 WTNK-BK-V1STD_A x3 3mm ally cut fold $0.00 $0.00 % $0.00 $0.00 $0.00 $0.00 3 …" at bounding box center [720, 638] width 1036 height 656
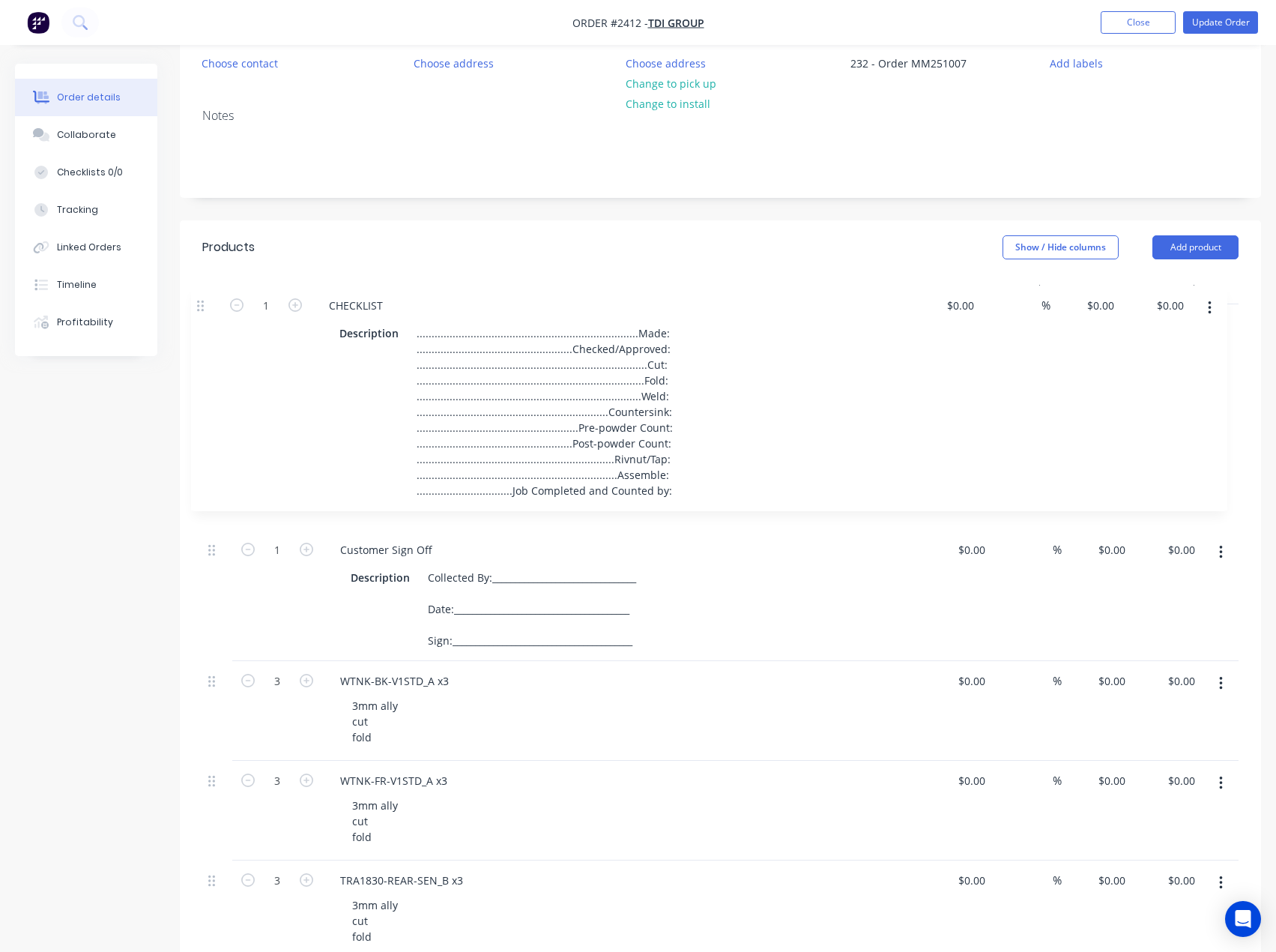
drag, startPoint x: 212, startPoint y: 736, endPoint x: 204, endPoint y: 279, distance: 457.1
click at [204, 279] on div "Qty Cost Markup Price Total 1 Customer Sign Off Description Collected By:______…" at bounding box center [720, 616] width 1036 height 685
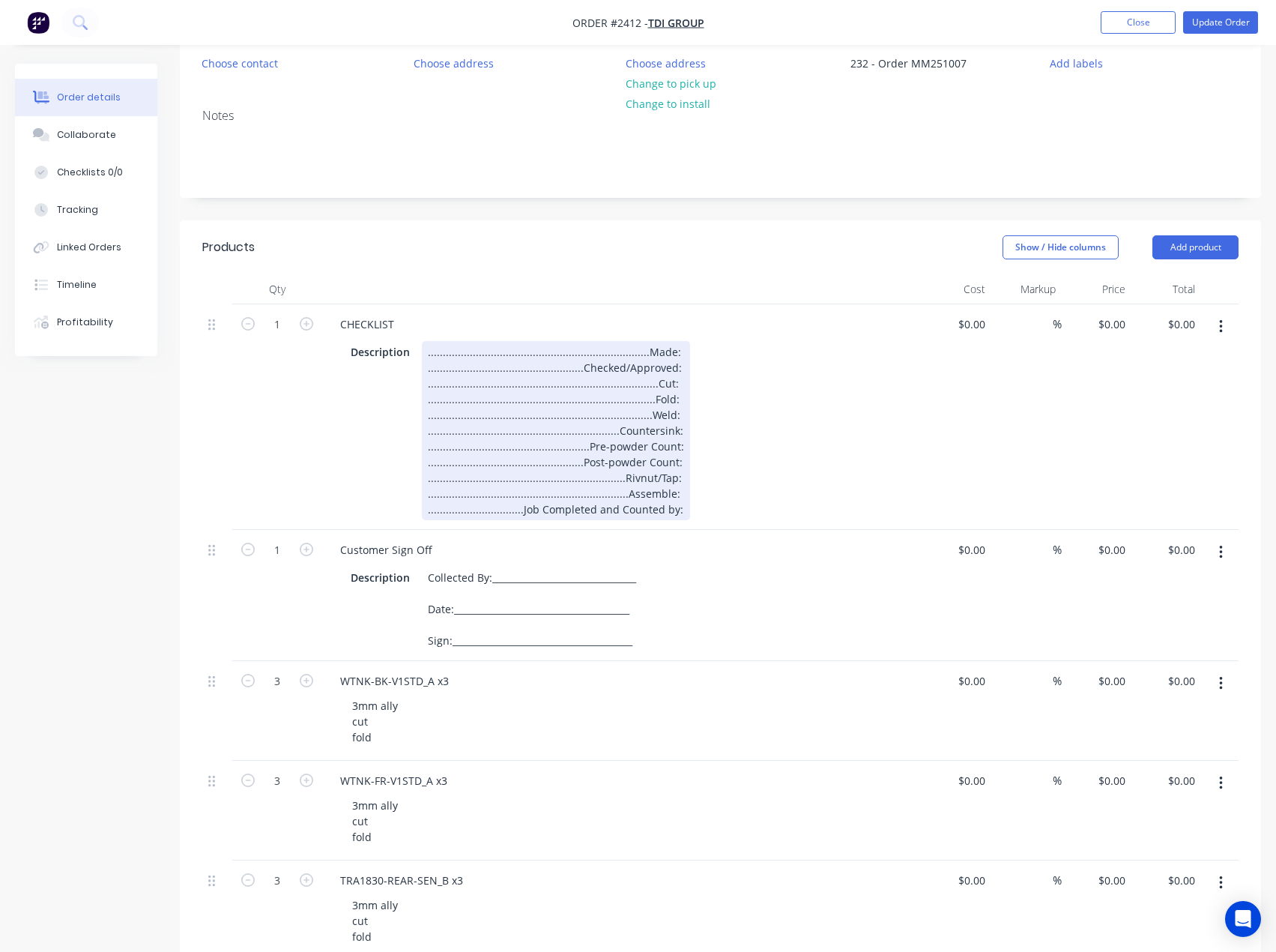
click at [673, 350] on div "..........................................................................Made:…" at bounding box center [555, 431] width 268 height 179
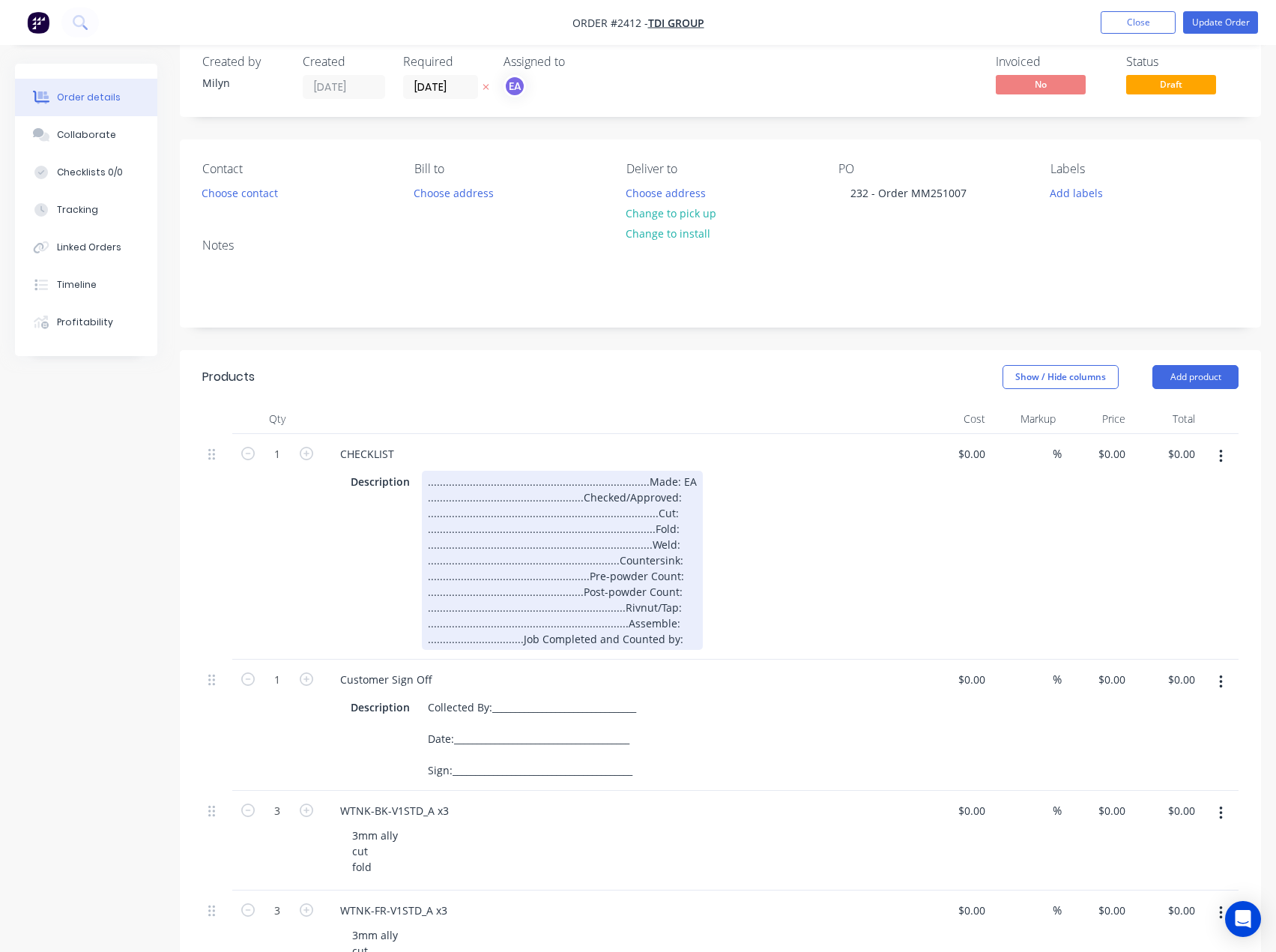
scroll to position [0, 0]
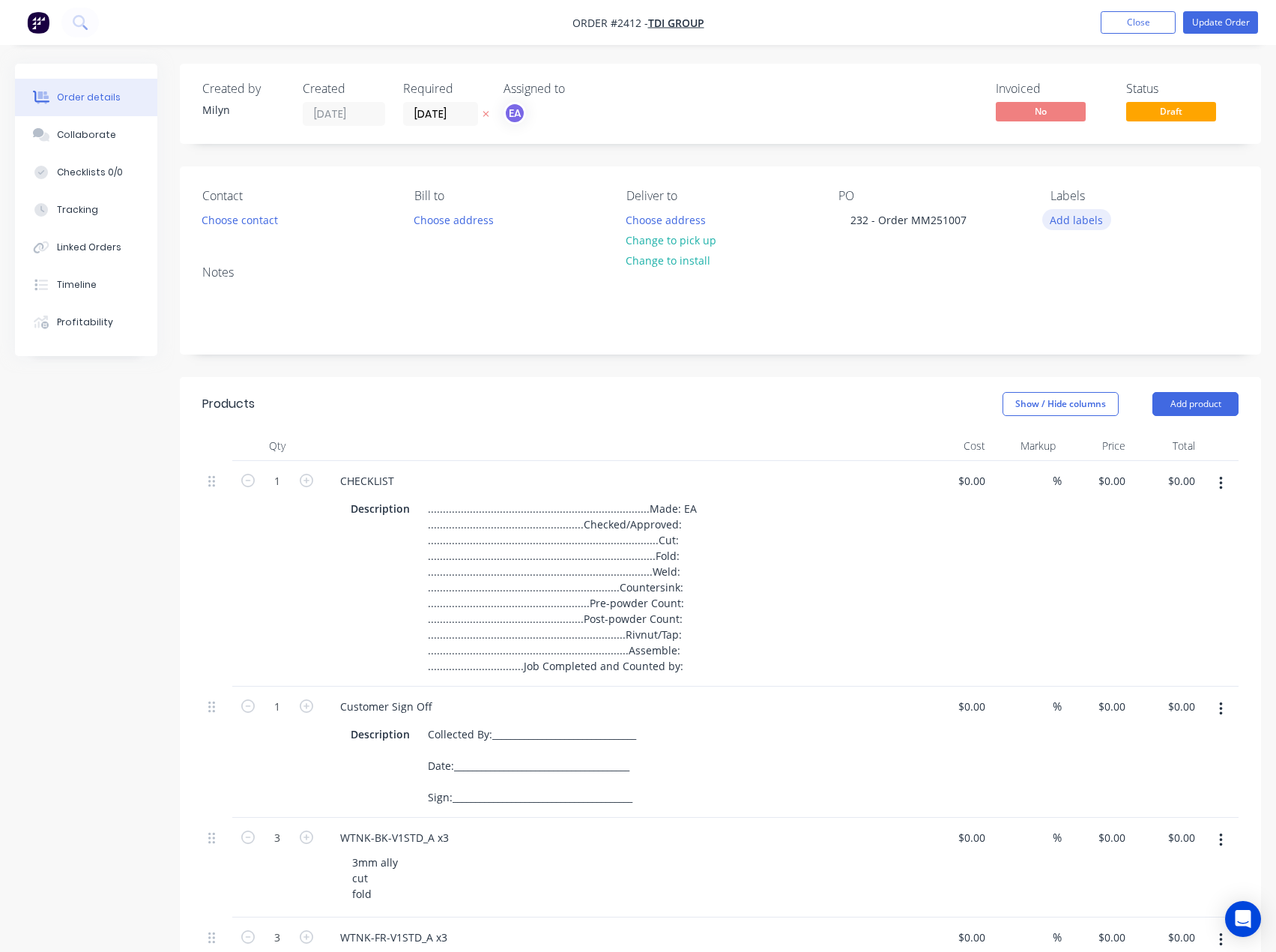
click at [1072, 220] on button "Add labels" at bounding box center [1077, 220] width 69 height 20
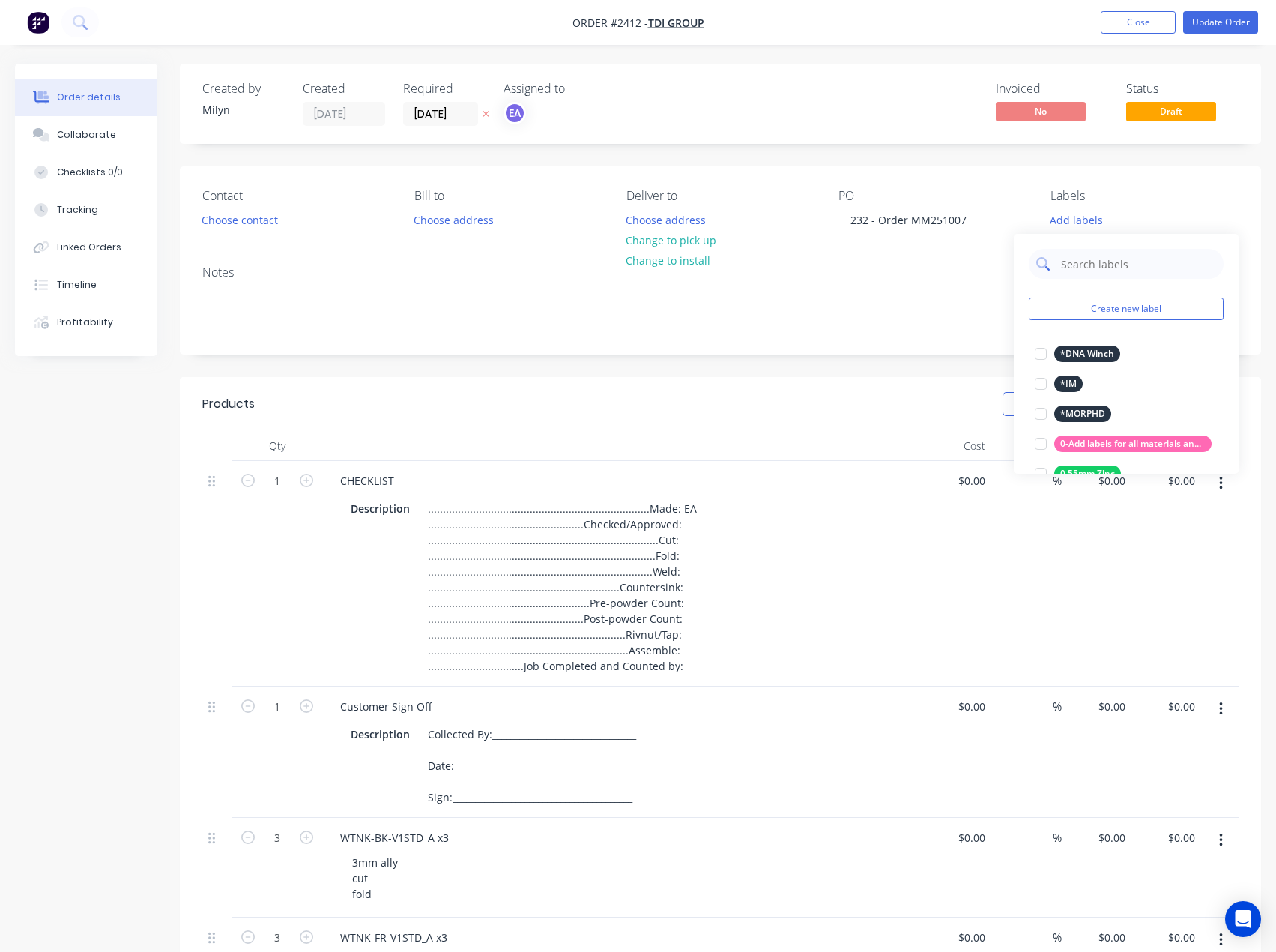
click at [1100, 262] on input "text" at bounding box center [1139, 264] width 157 height 30
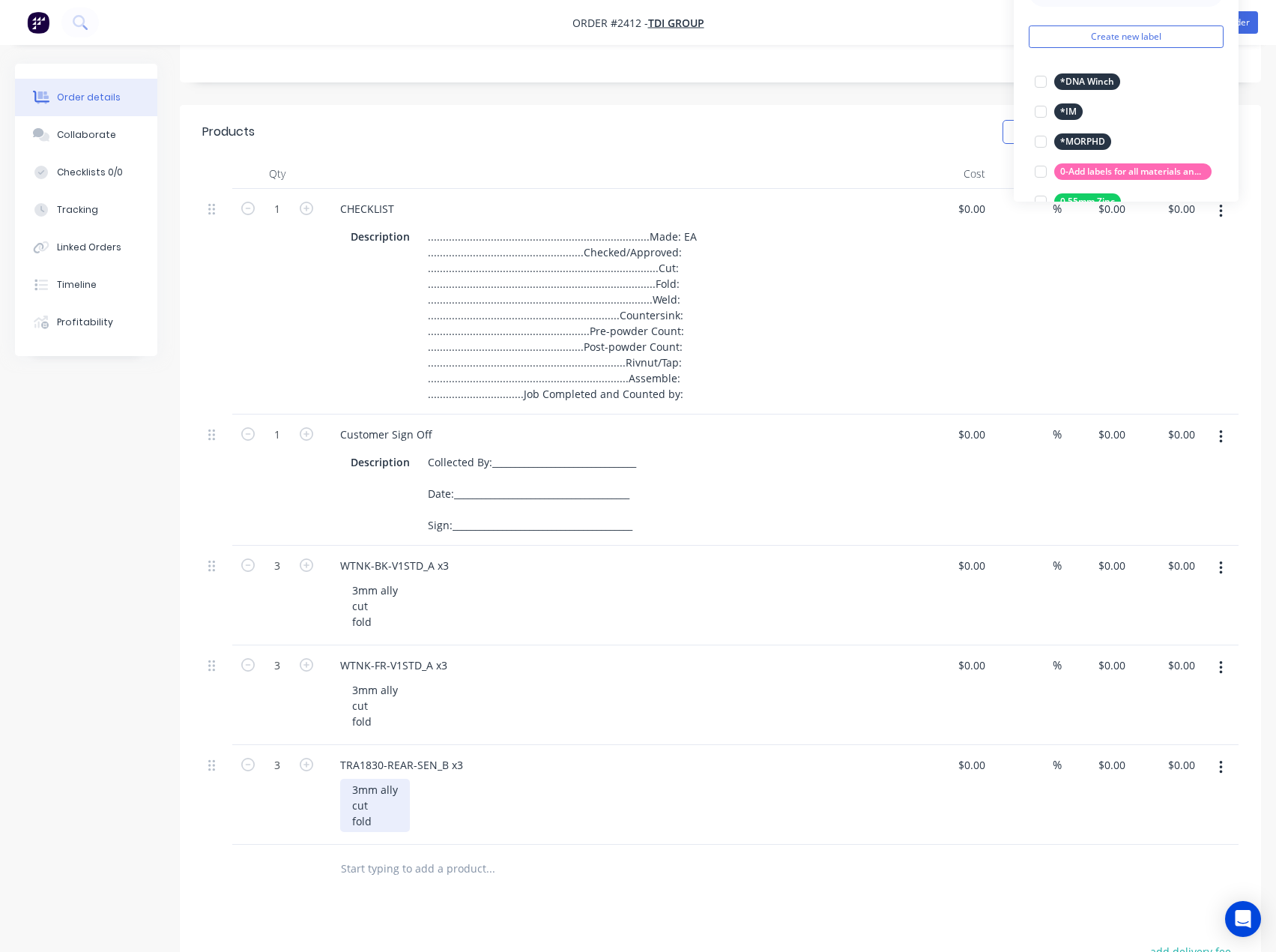
scroll to position [300, 0]
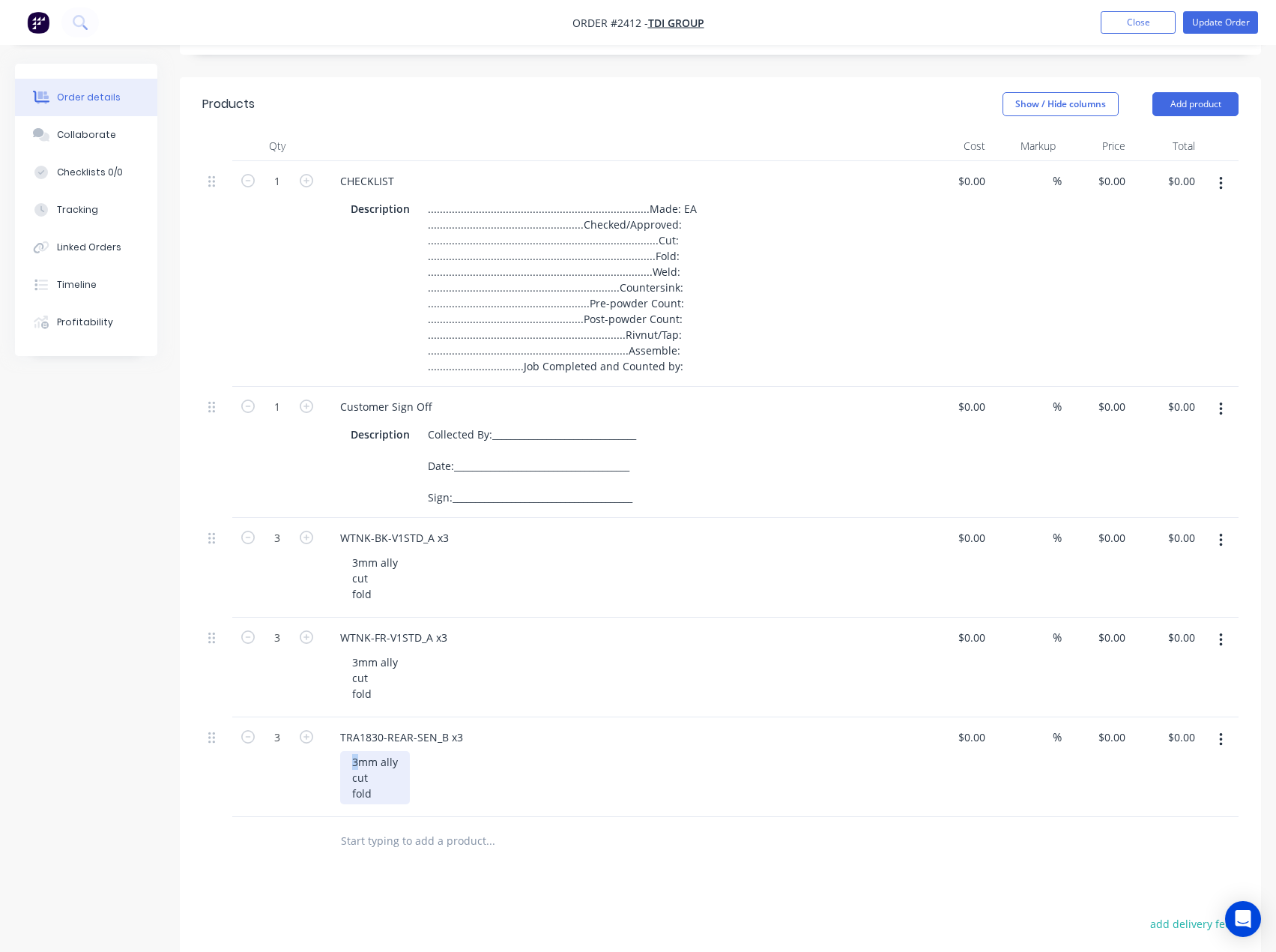
drag, startPoint x: 352, startPoint y: 762, endPoint x: 362, endPoint y: 761, distance: 10.0
click at [362, 761] on div "3mm ally cut fold" at bounding box center [376, 778] width 70 height 54
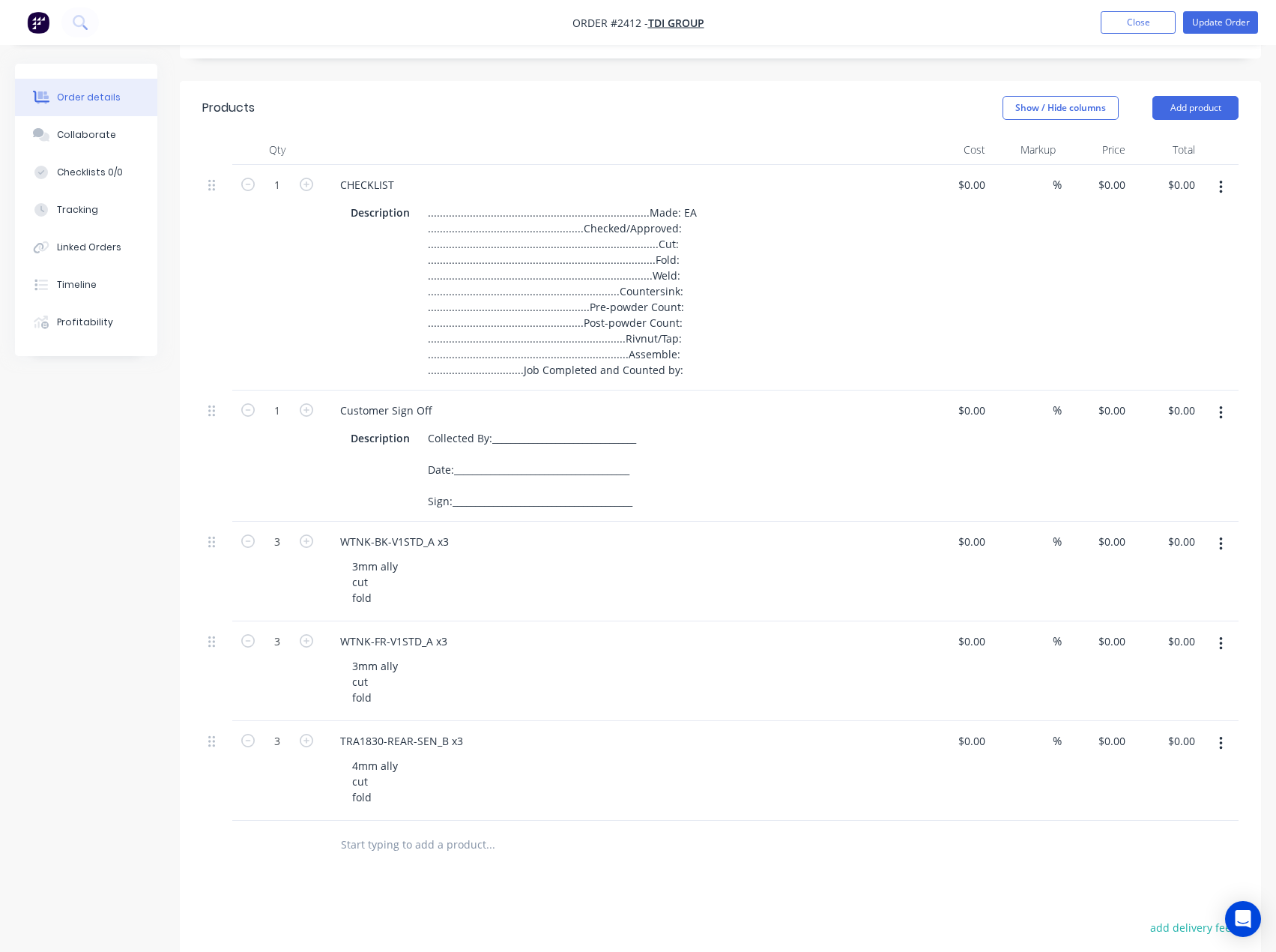
scroll to position [0, 0]
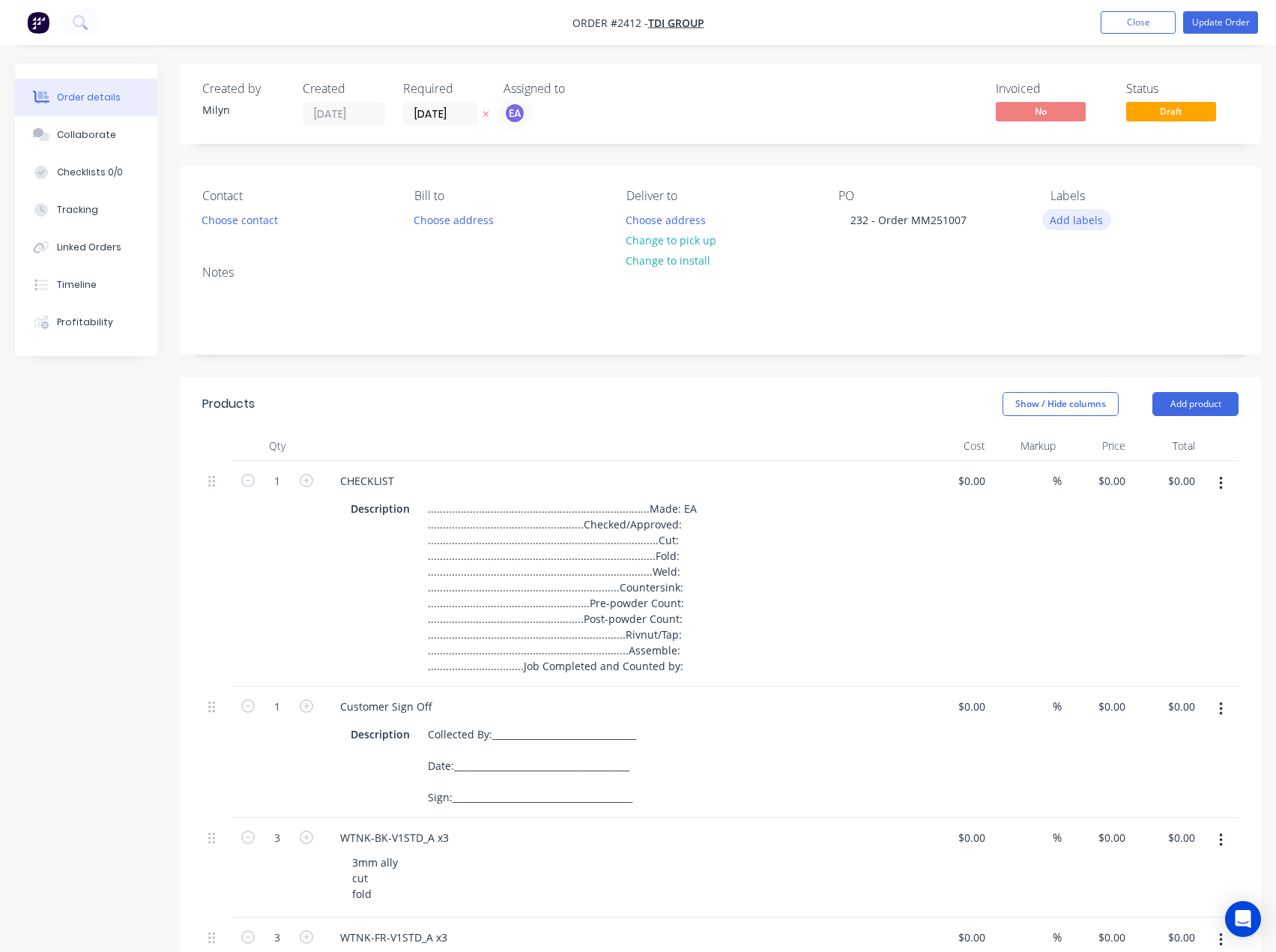
click at [1080, 218] on button "Add labels" at bounding box center [1077, 220] width 69 height 20
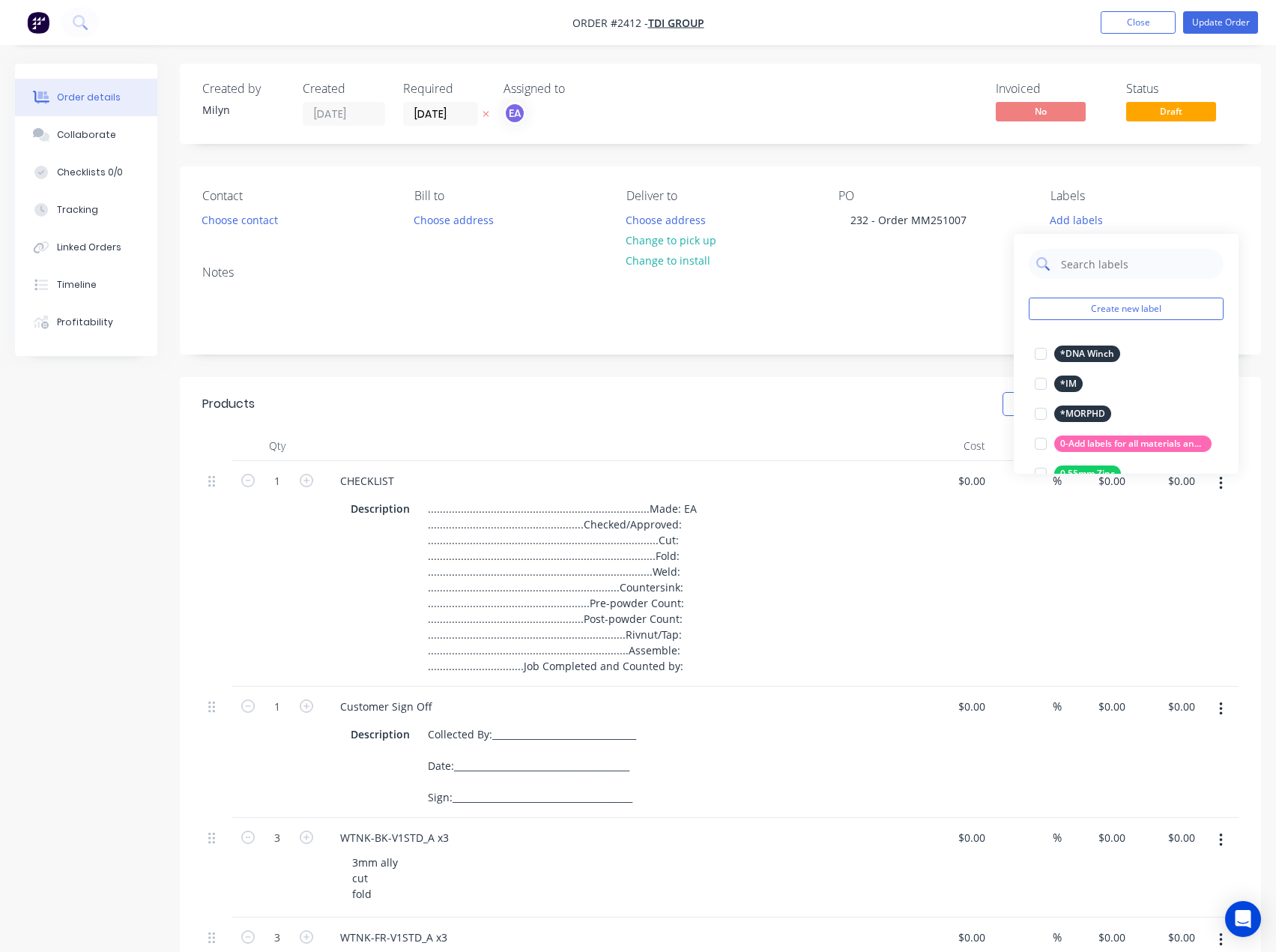
click at [1098, 255] on input "text" at bounding box center [1139, 264] width 157 height 30
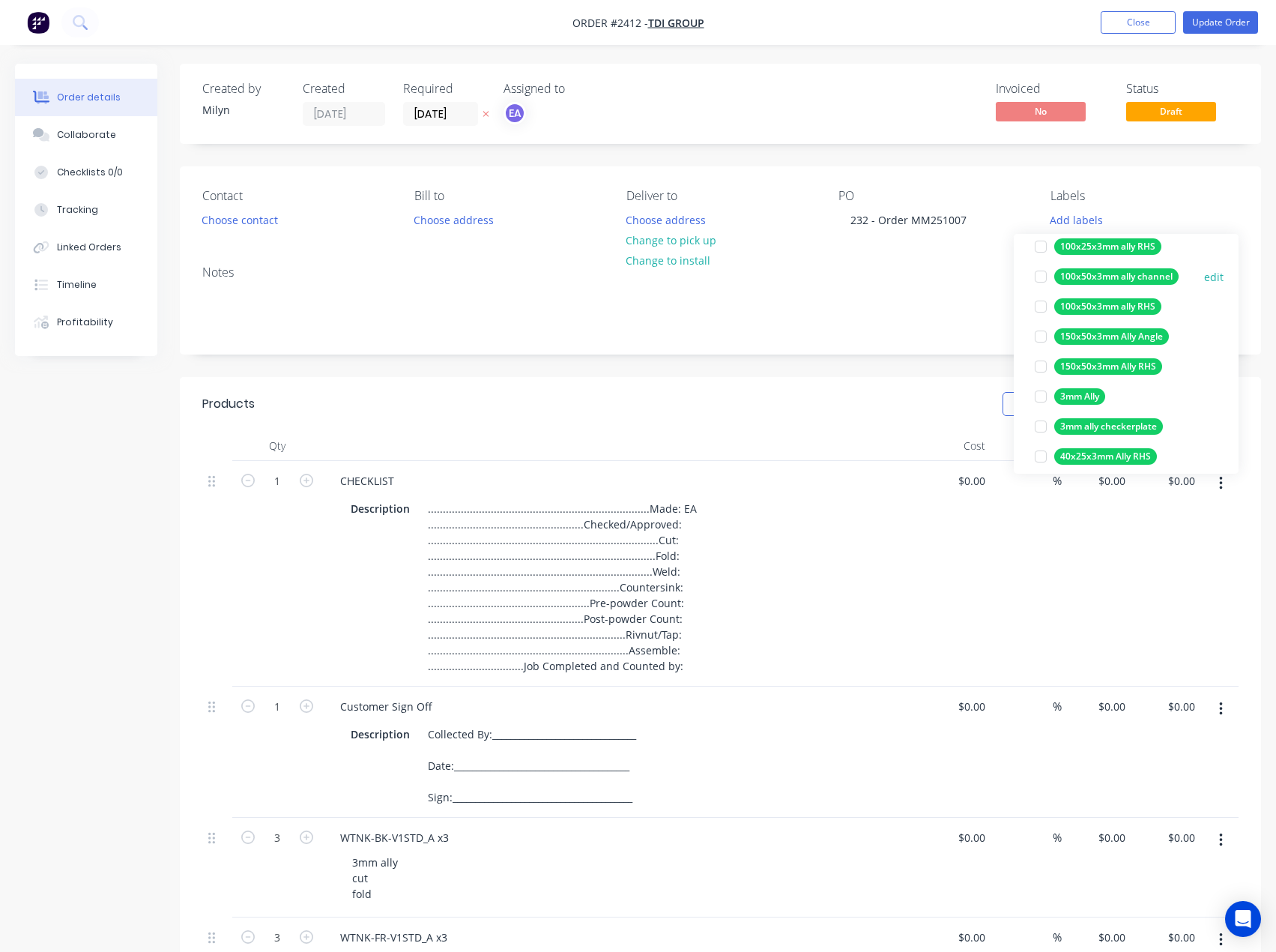
scroll to position [149, 0]
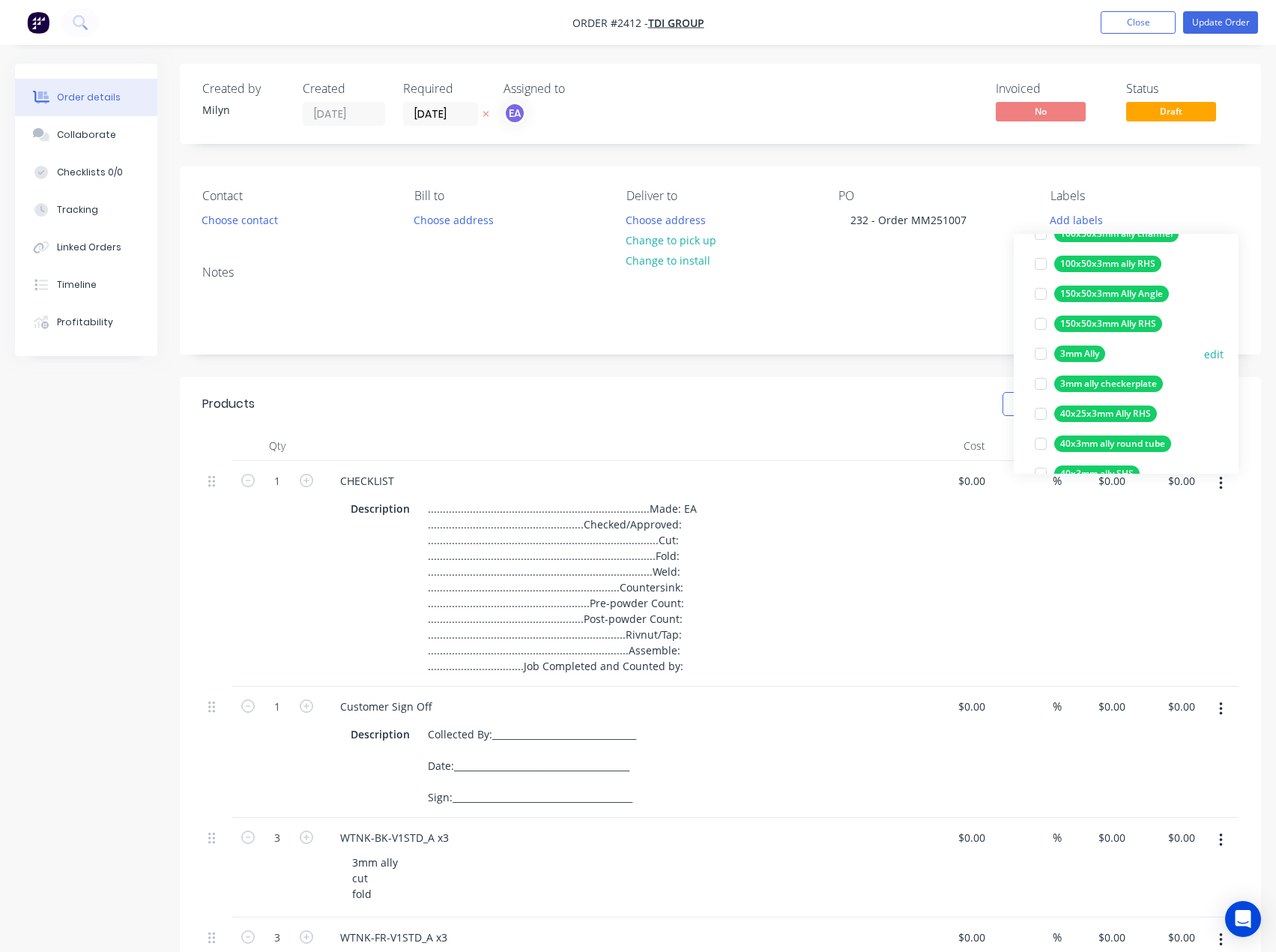
click at [1042, 356] on div at bounding box center [1041, 353] width 30 height 30
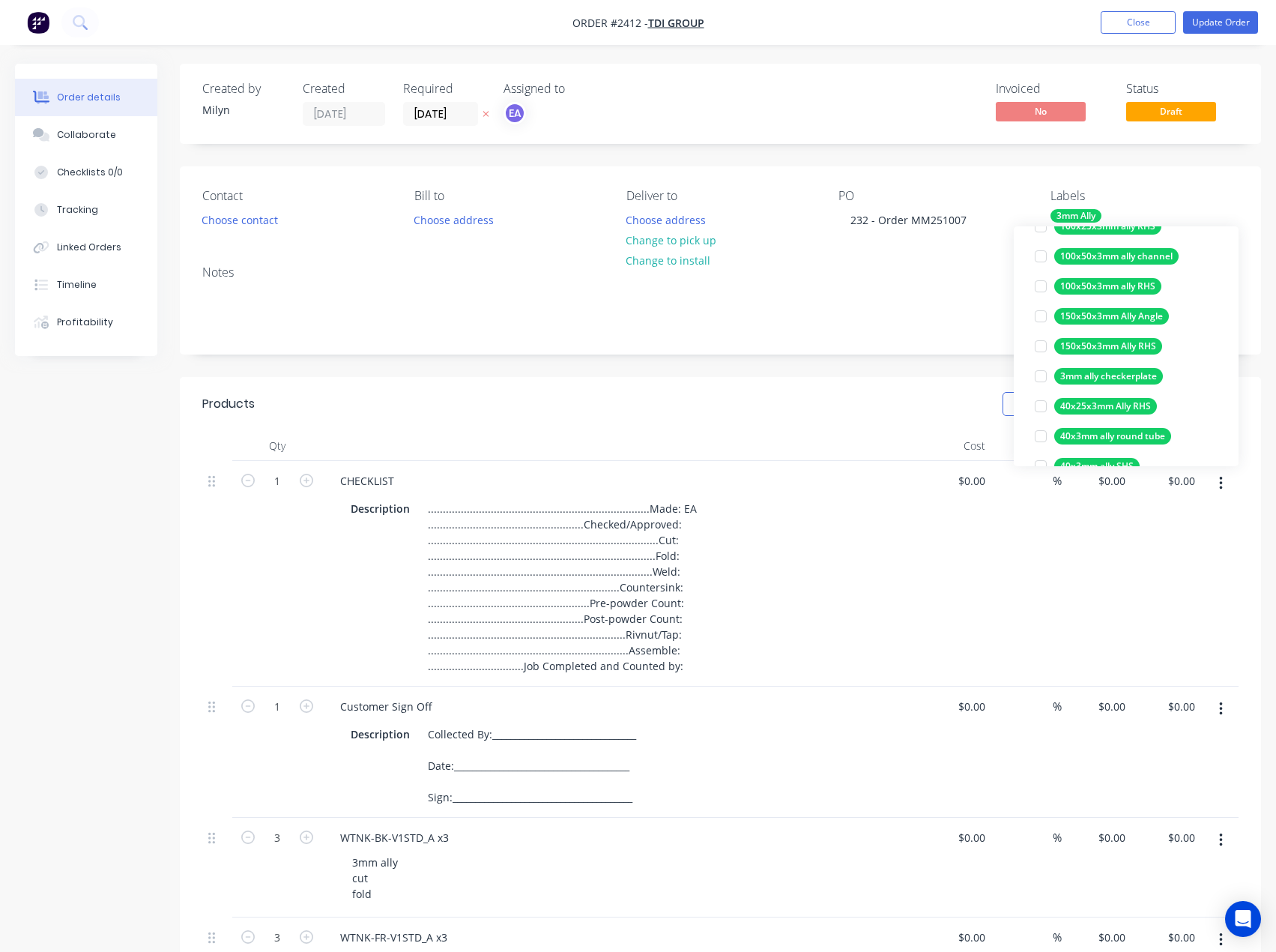
scroll to position [0, 0]
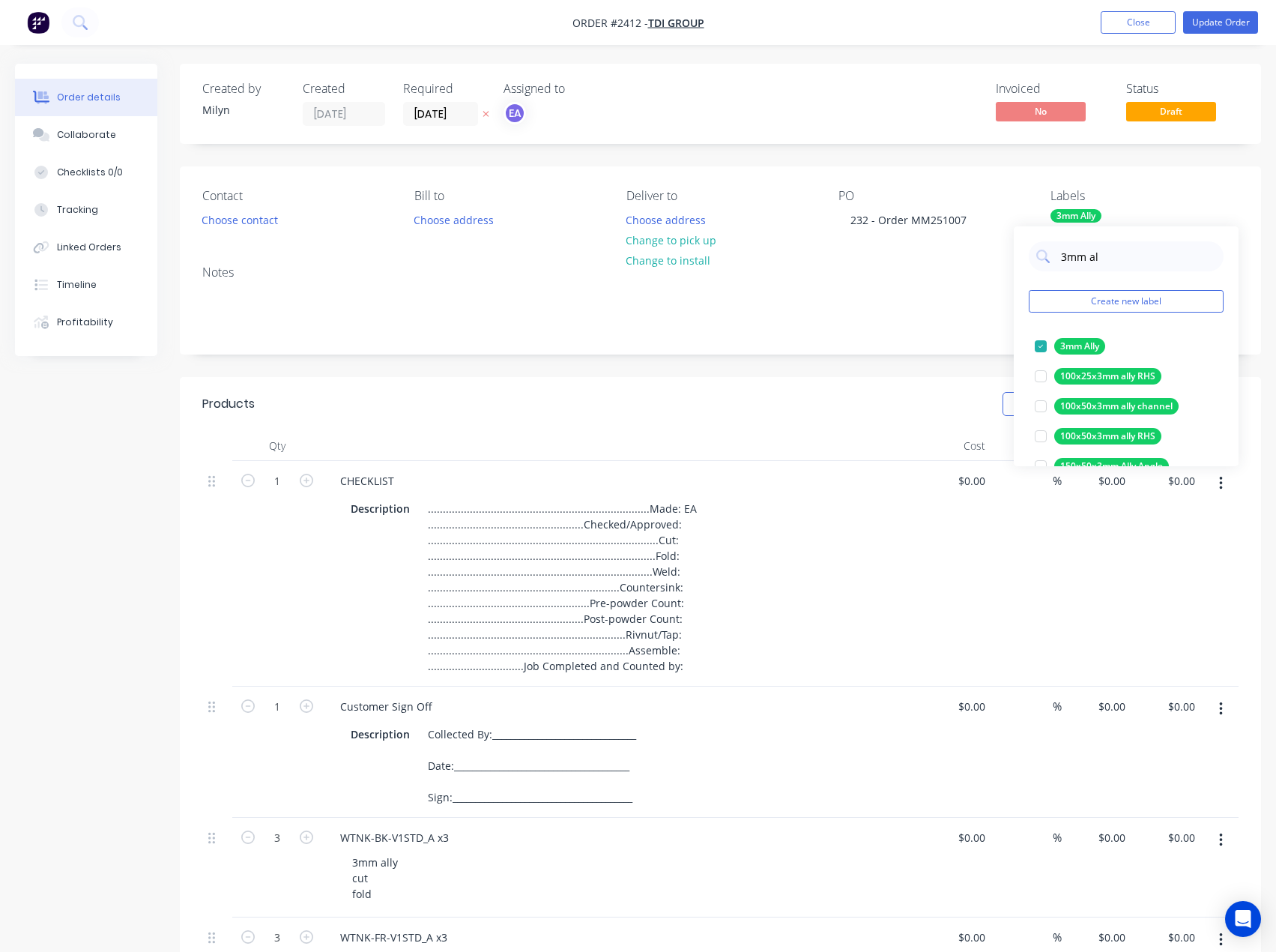
drag, startPoint x: 1101, startPoint y: 253, endPoint x: 1026, endPoint y: 259, distance: 75.2
click at [1028, 258] on div "3mm al Create new label 3mm Ally edit 100x25x3mm ally RHS edit 100x50x3mm ally …" at bounding box center [1127, 346] width 225 height 240
drag, startPoint x: 1044, startPoint y: 350, endPoint x: 1053, endPoint y: 327, distance: 24.7
click at [1044, 349] on div at bounding box center [1041, 346] width 30 height 30
drag, startPoint x: 1099, startPoint y: 254, endPoint x: 1020, endPoint y: 259, distance: 79.2
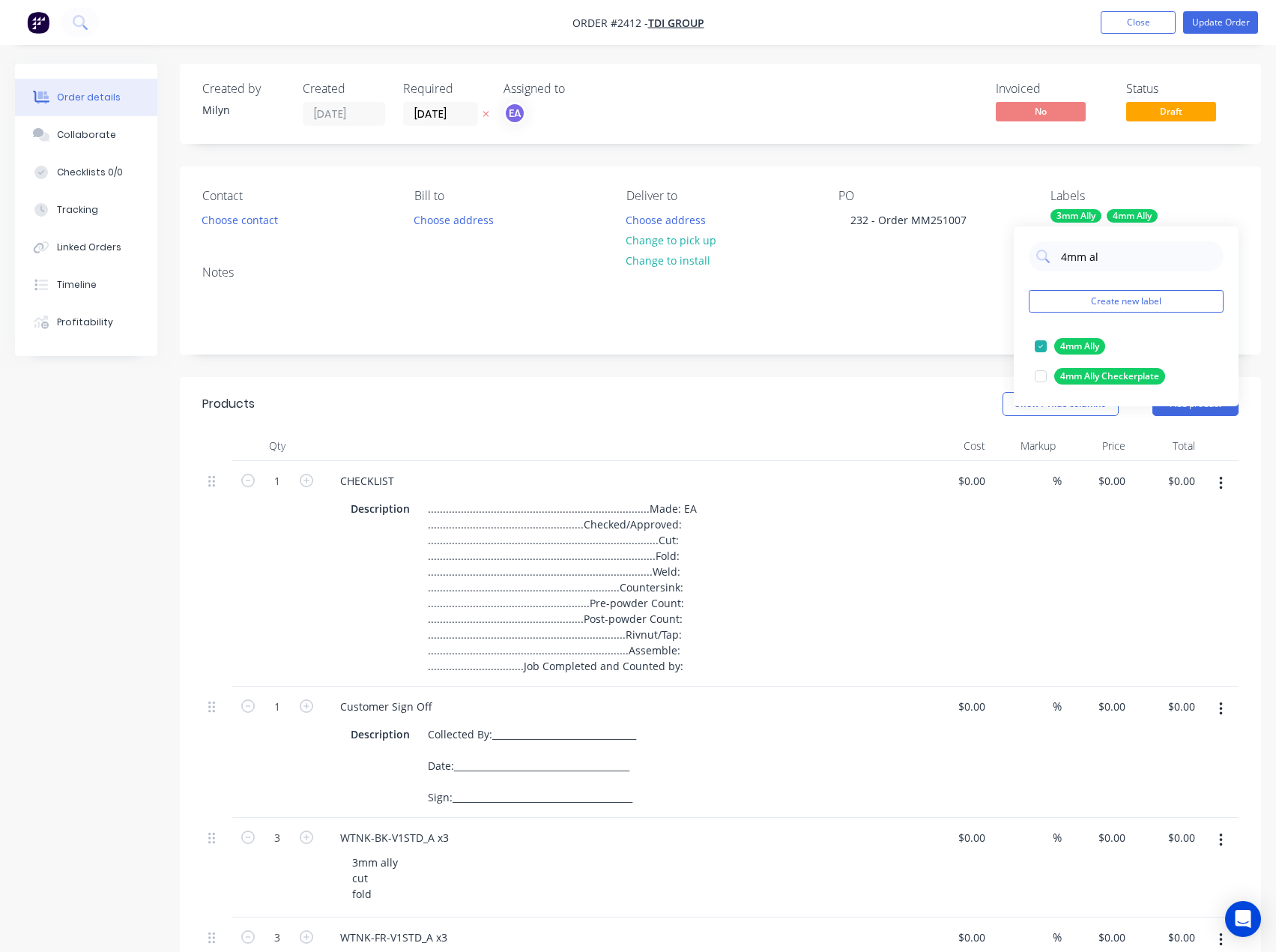
click at [1026, 259] on div "4mm al Create new label 4mm Ally edit 4mm Ally Checkerplate edit" at bounding box center [1127, 315] width 225 height 180
drag, startPoint x: 1042, startPoint y: 347, endPoint x: 1087, endPoint y: 277, distance: 83.2
click at [1042, 340] on div at bounding box center [1041, 346] width 30 height 30
drag, startPoint x: 1072, startPoint y: 256, endPoint x: 1046, endPoint y: 258, distance: 26.1
click at [1046, 258] on div "cut" at bounding box center [1126, 256] width 195 height 30
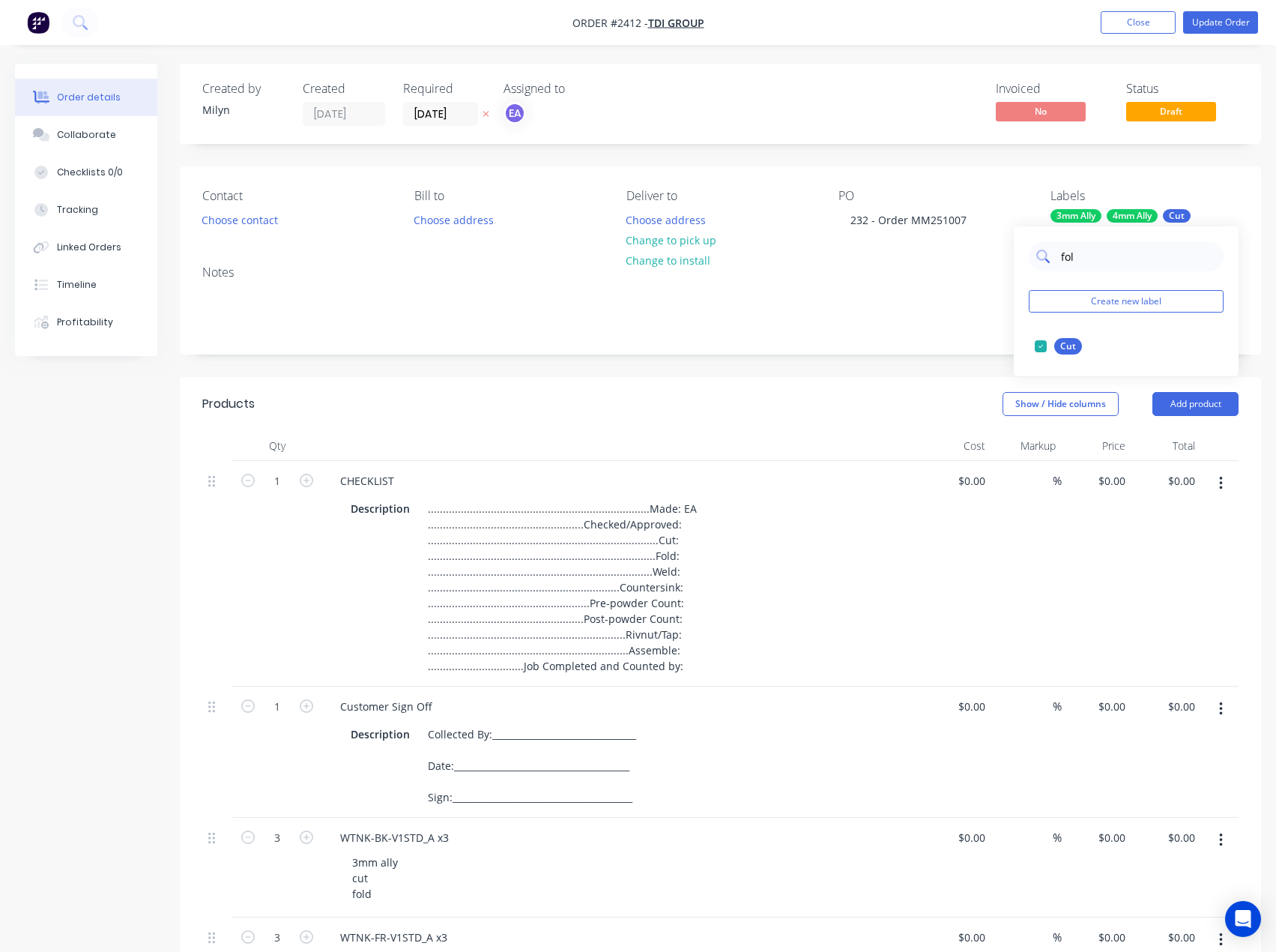
type input "fold"
click at [1044, 348] on div at bounding box center [1041, 346] width 30 height 30
click at [50, 487] on div "Created by Milyn Created 07/10/25 Required 21/10/25 Assigned to EA Invoiced No …" at bounding box center [638, 805] width 1246 height 1483
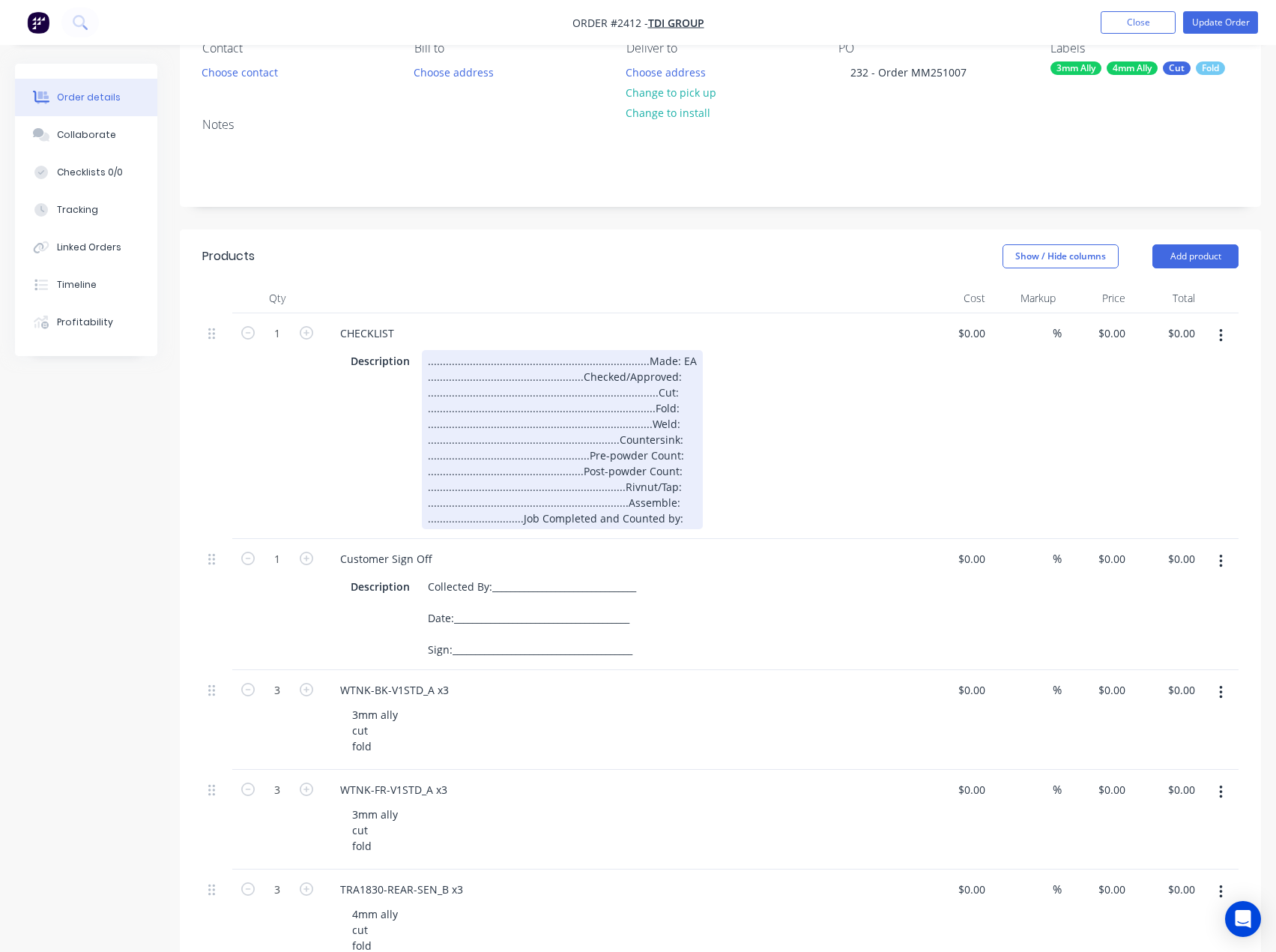
scroll to position [225, 0]
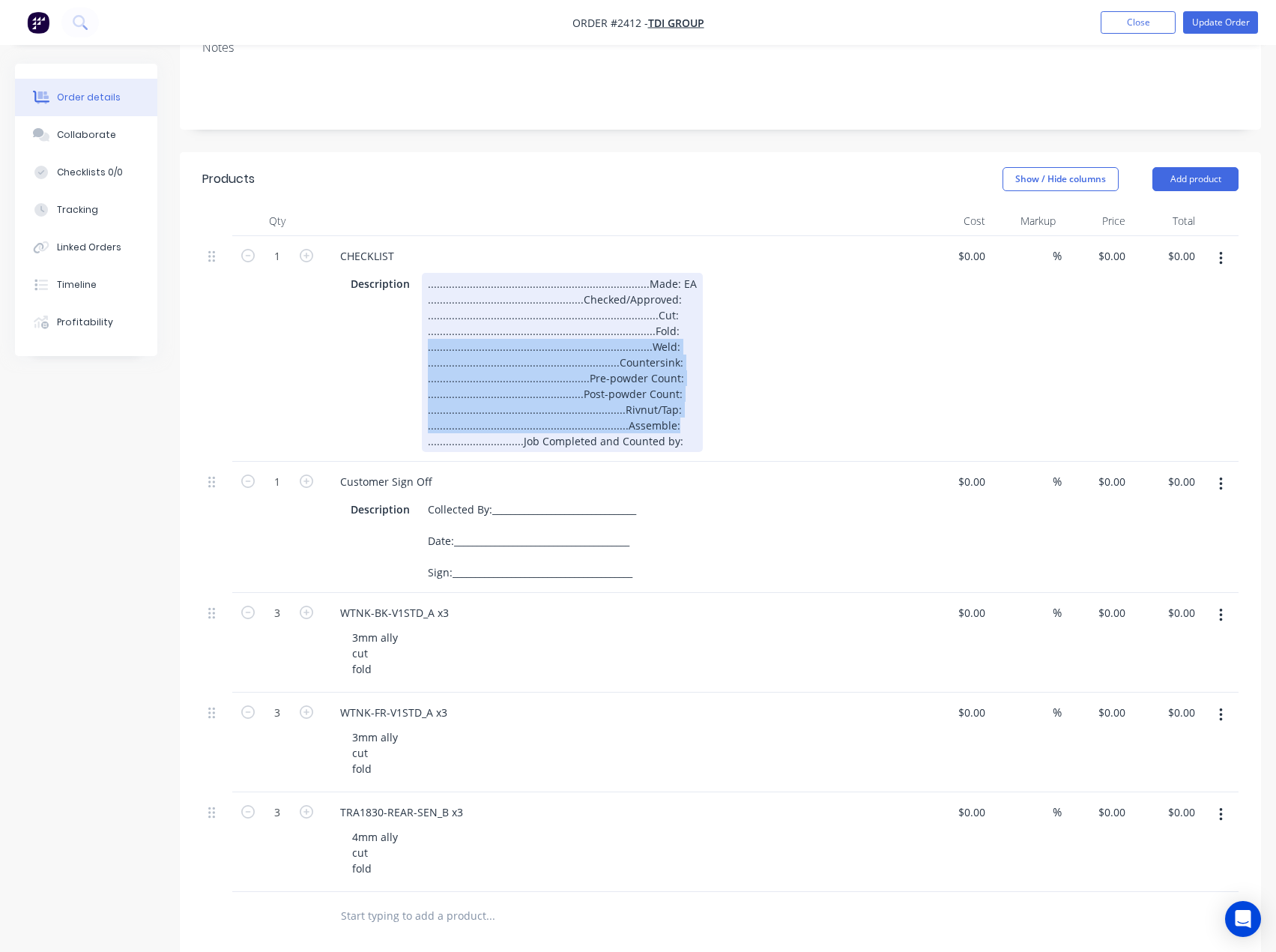
drag, startPoint x: 673, startPoint y: 425, endPoint x: 413, endPoint y: 350, distance: 270.6
click at [413, 350] on div "Description ...................................................................…" at bounding box center [619, 363] width 549 height 179
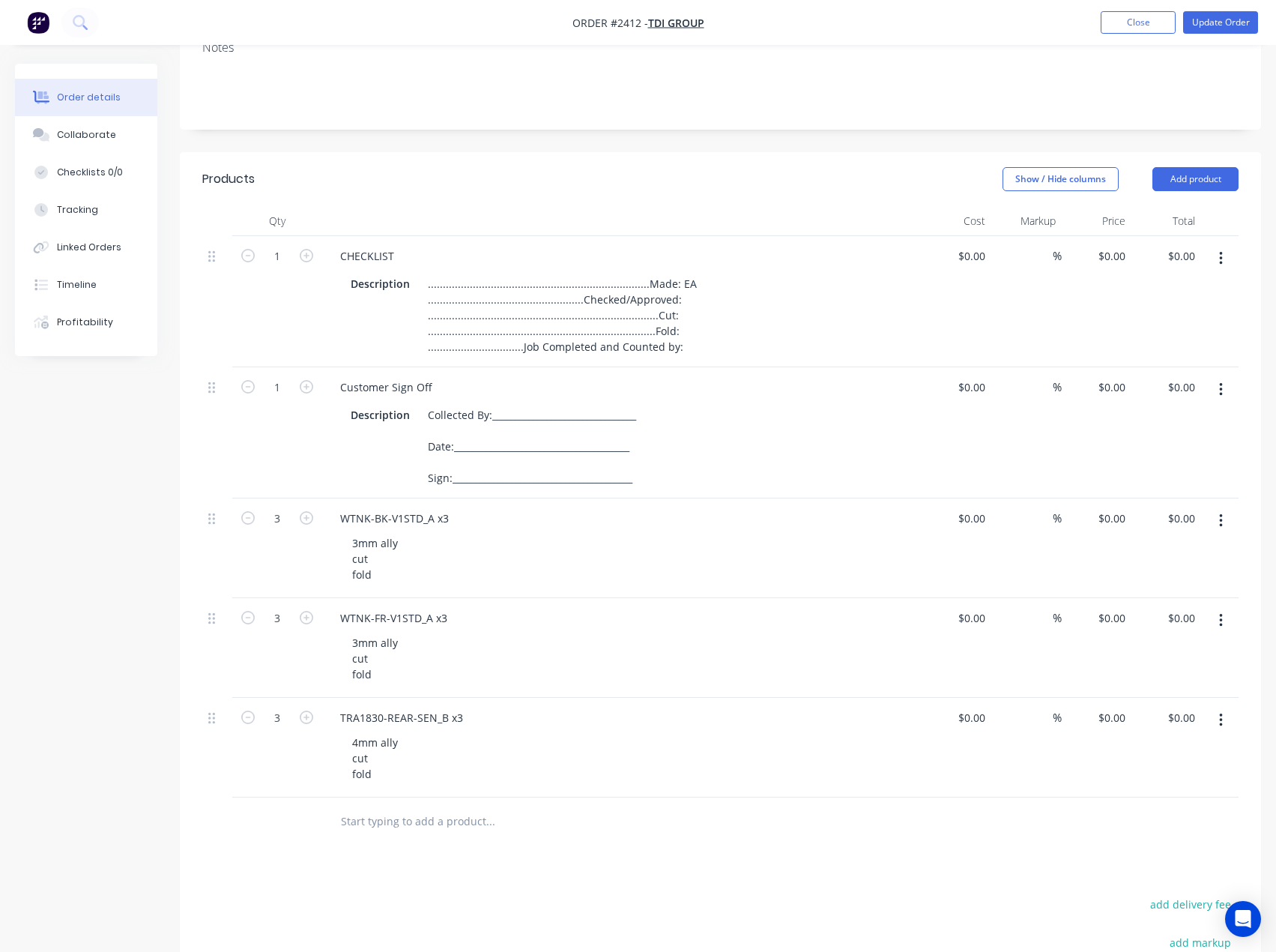
click at [47, 701] on div "Created by Milyn Created 07/10/25 Required 21/10/25 Assigned to EA Invoiced No …" at bounding box center [638, 533] width 1246 height 1389
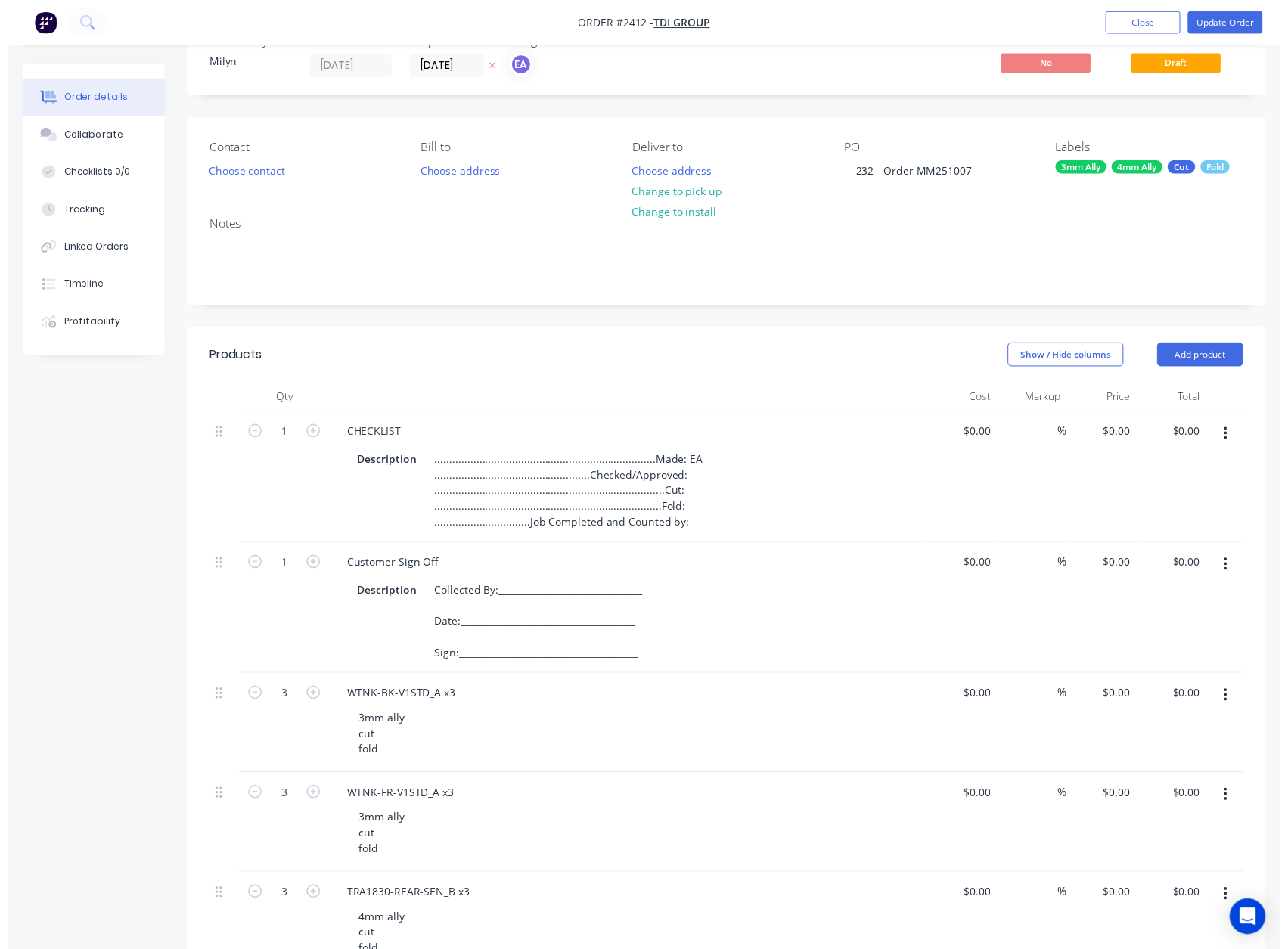
scroll to position [0, 0]
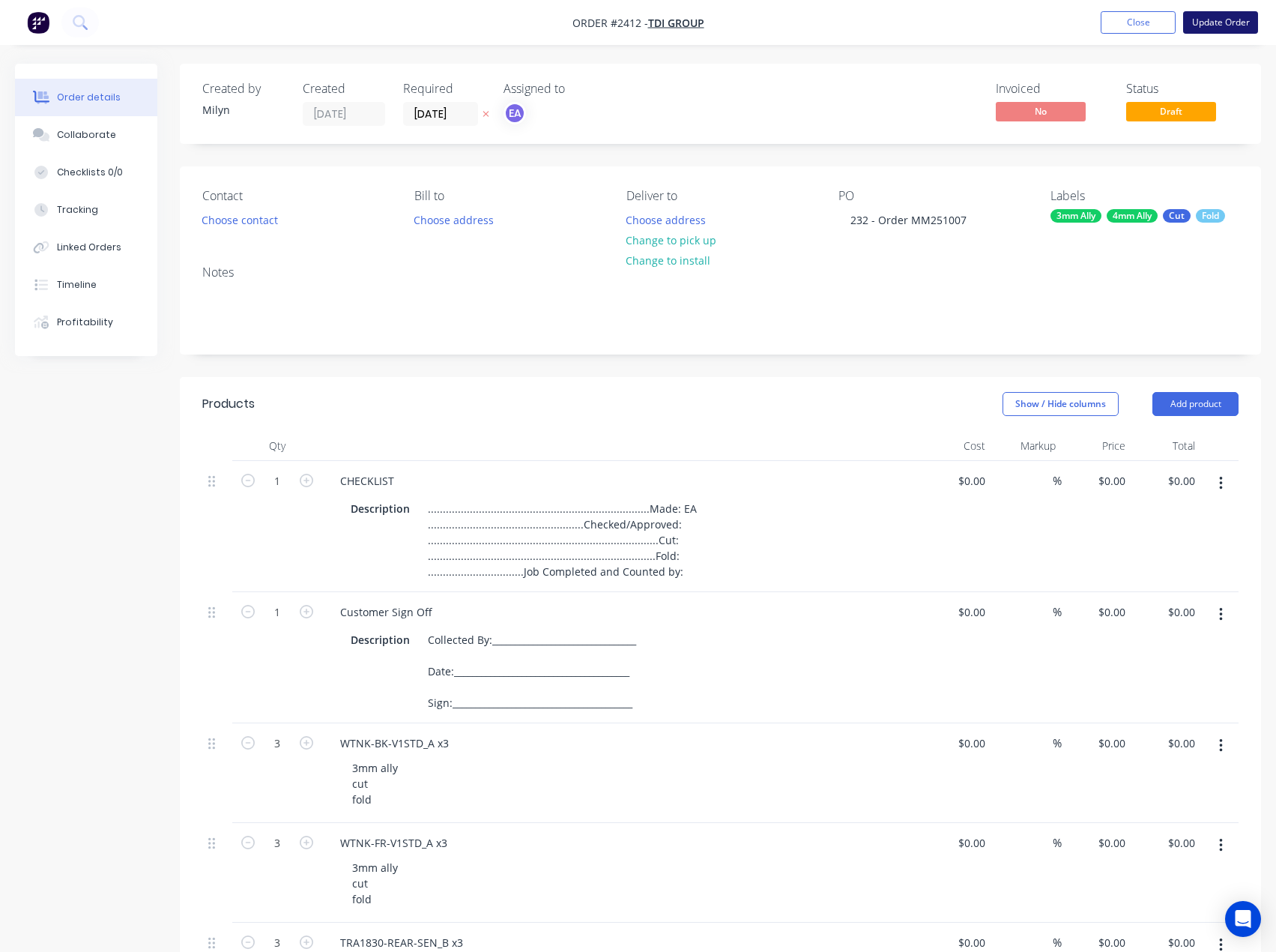
click at [1233, 26] on button "Update Order" at bounding box center [1221, 22] width 75 height 22
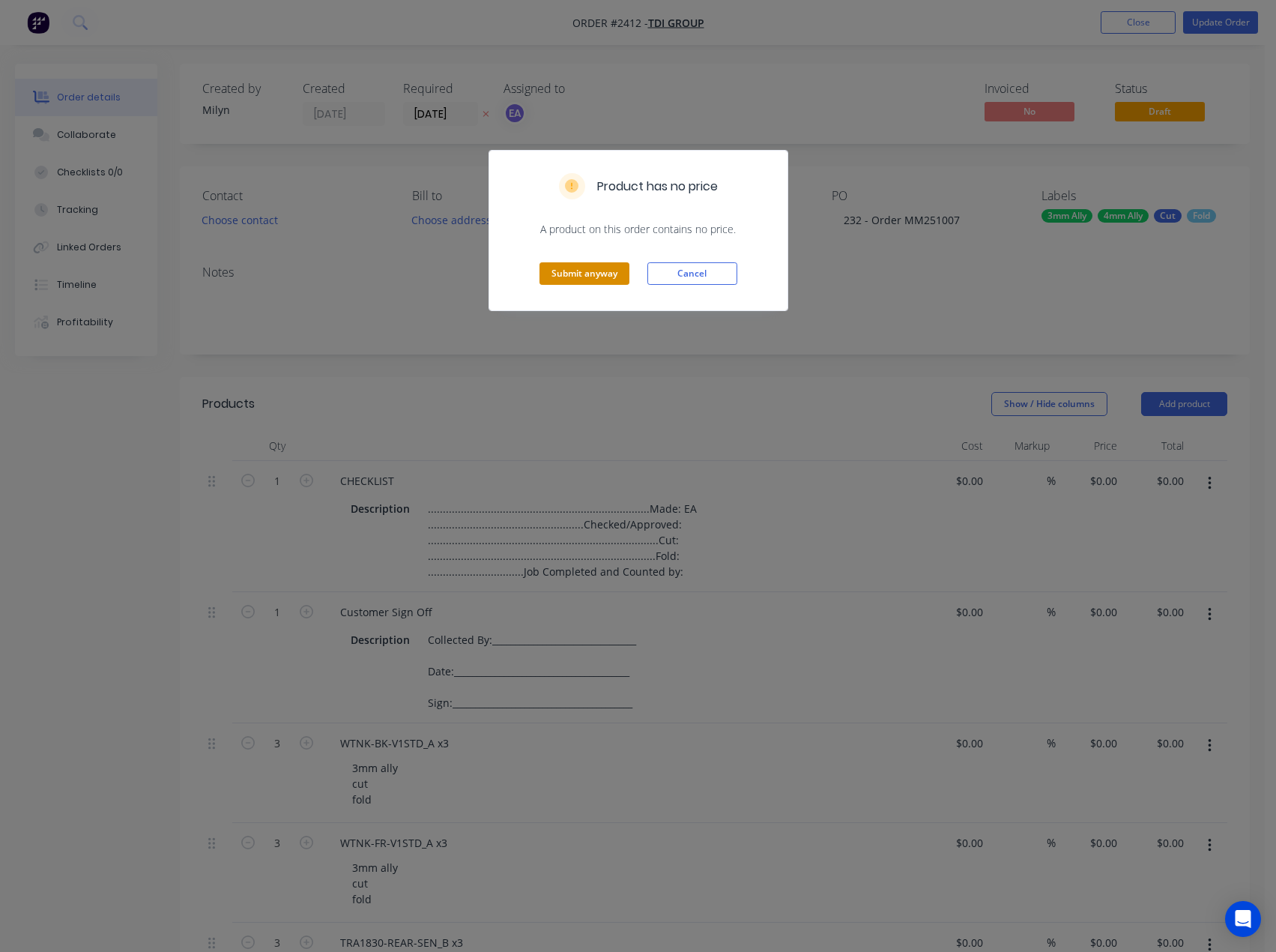
click at [599, 273] on button "Submit anyway" at bounding box center [584, 273] width 89 height 22
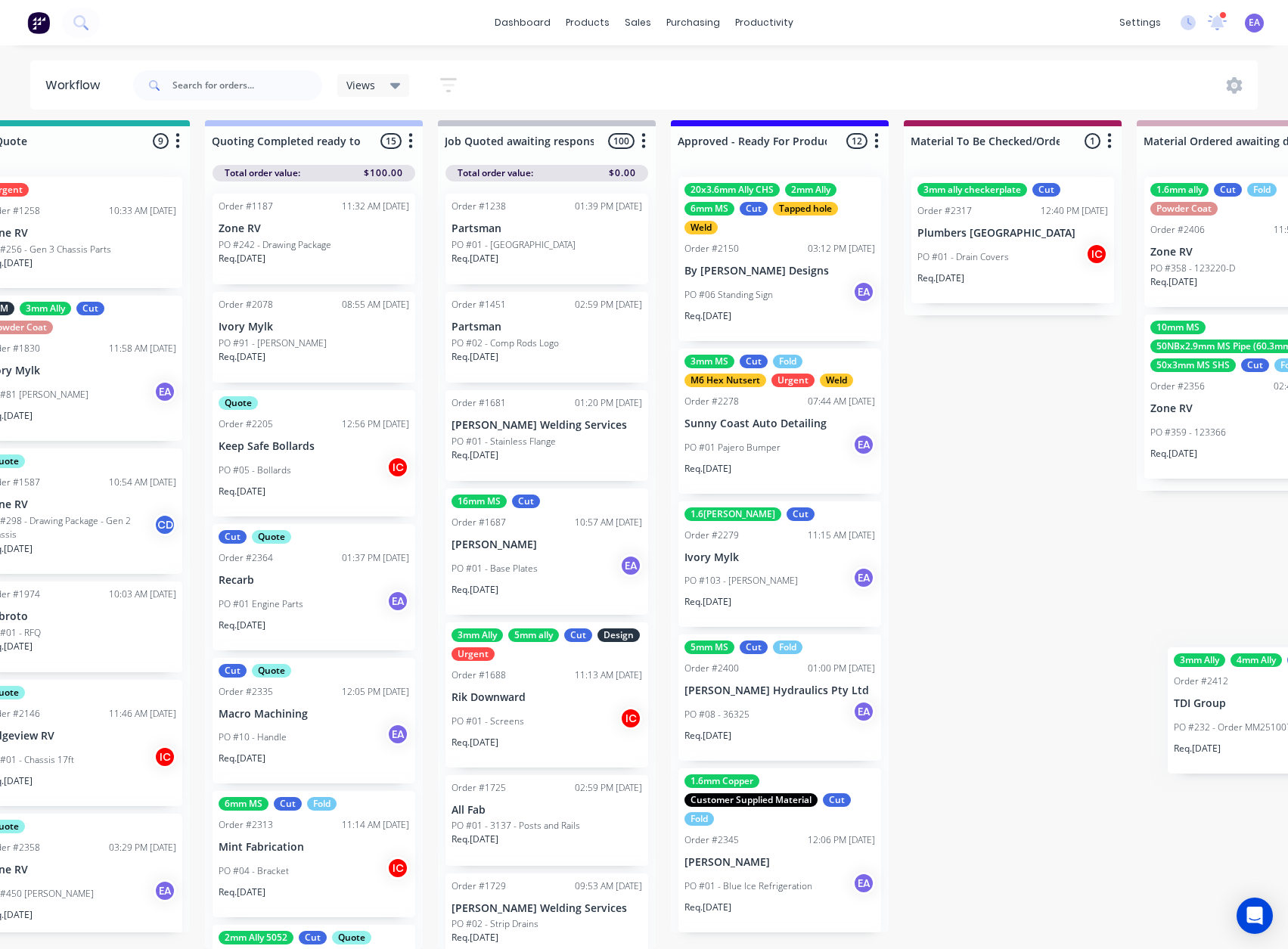
scroll to position [20, 1556]
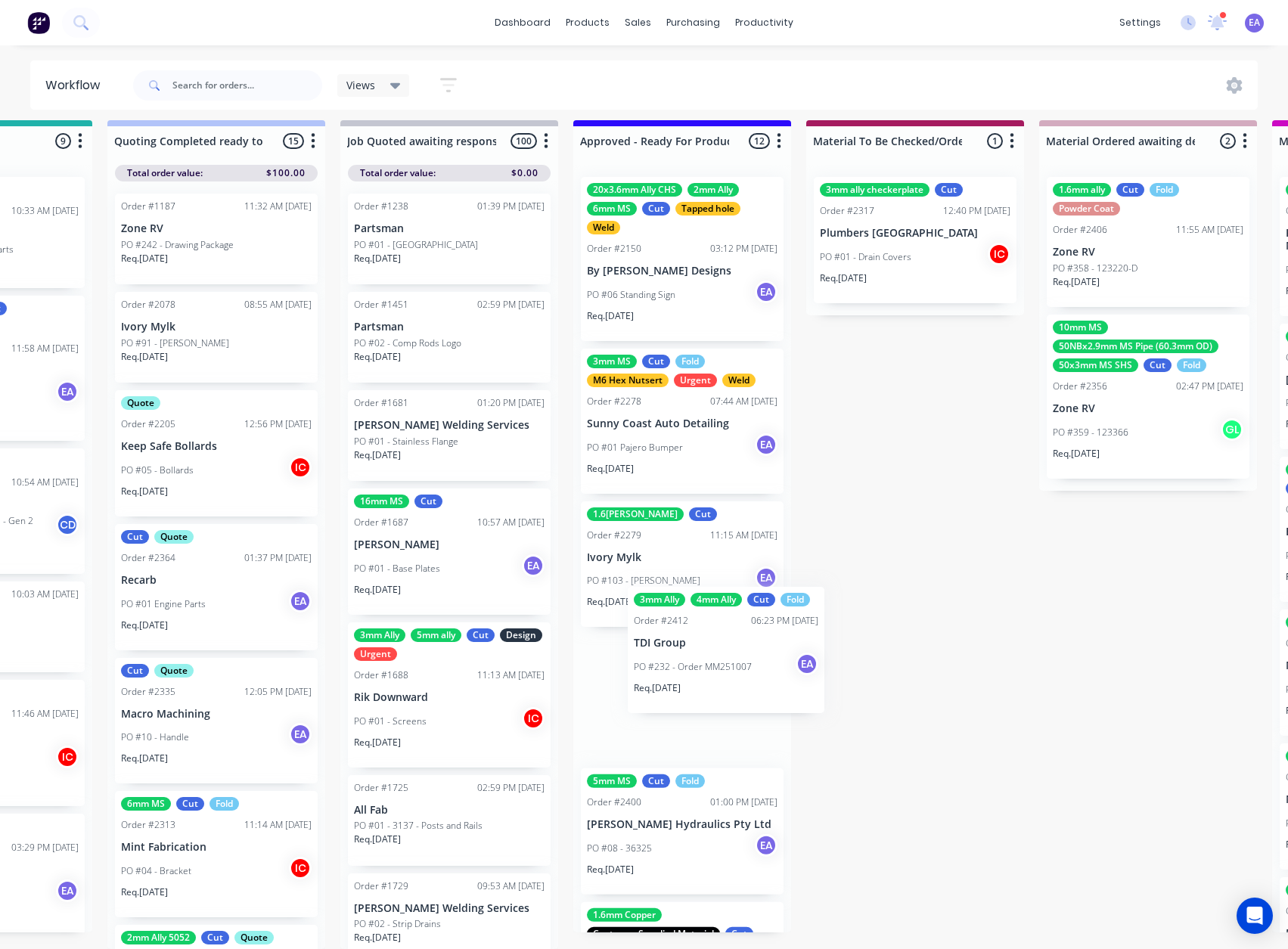
drag, startPoint x: 168, startPoint y: 866, endPoint x: 760, endPoint y: 635, distance: 635.5
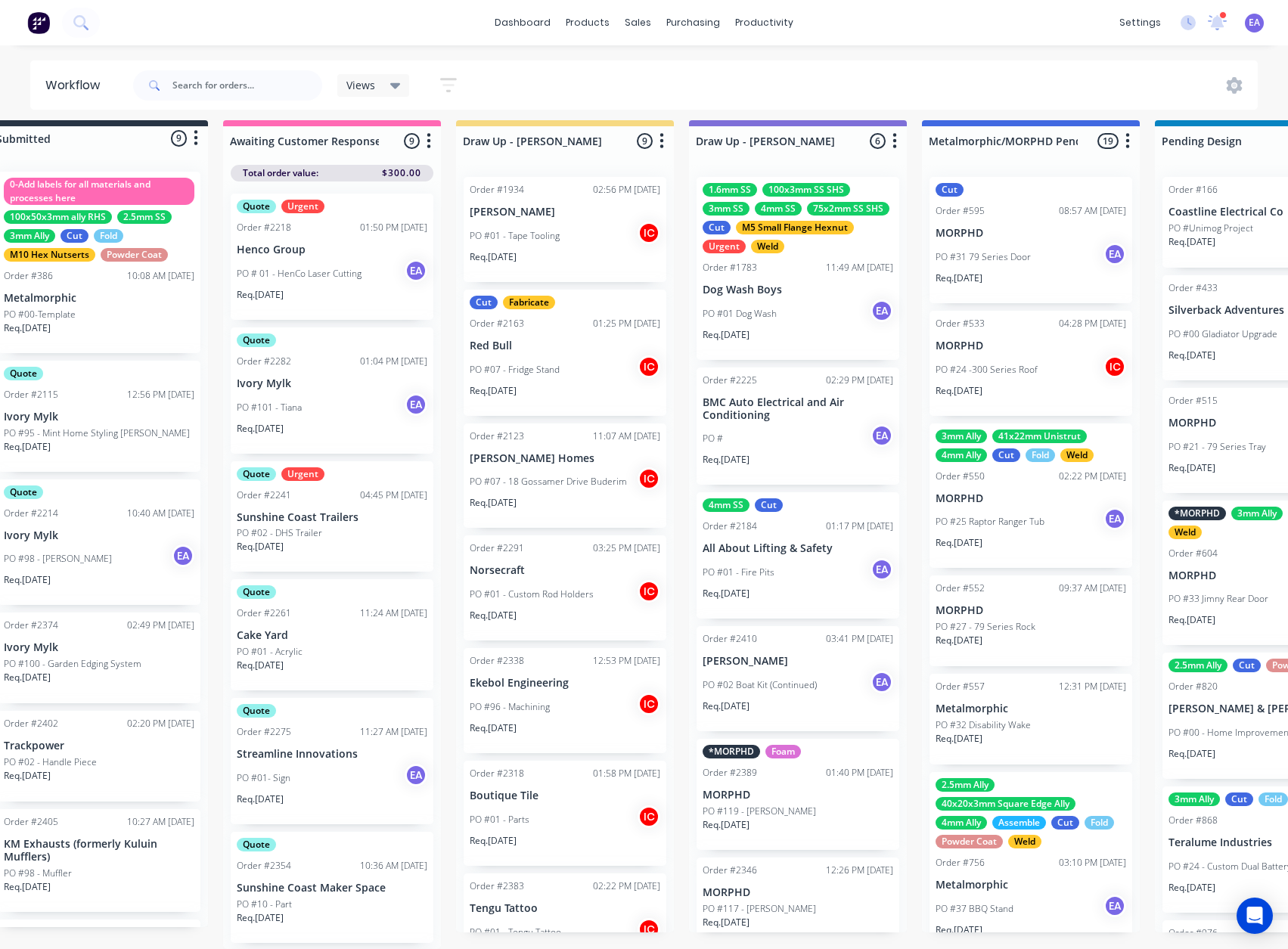
scroll to position [20, 0]
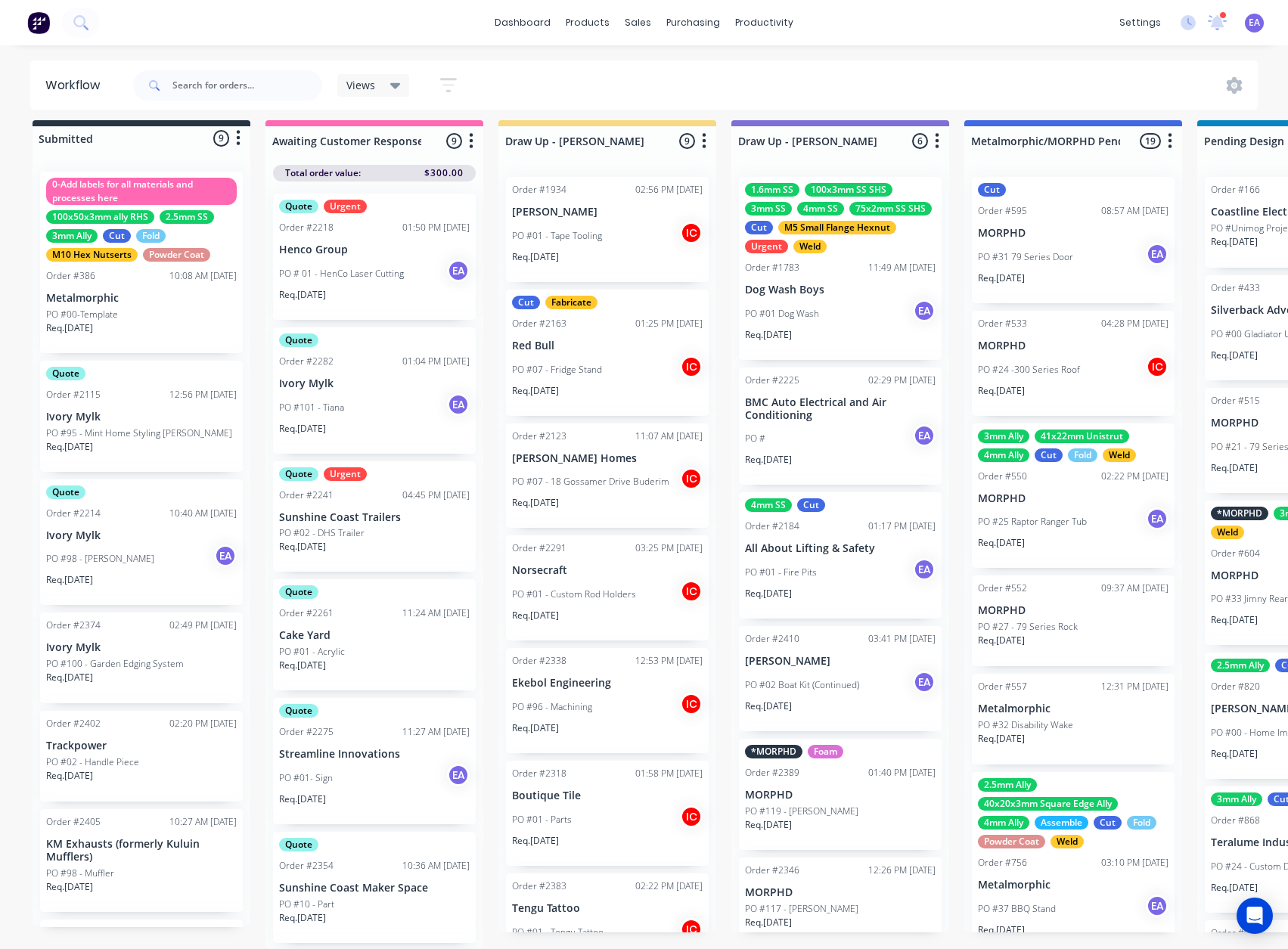
drag, startPoint x: 808, startPoint y: 671, endPoint x: 655, endPoint y: 703, distance: 156.3
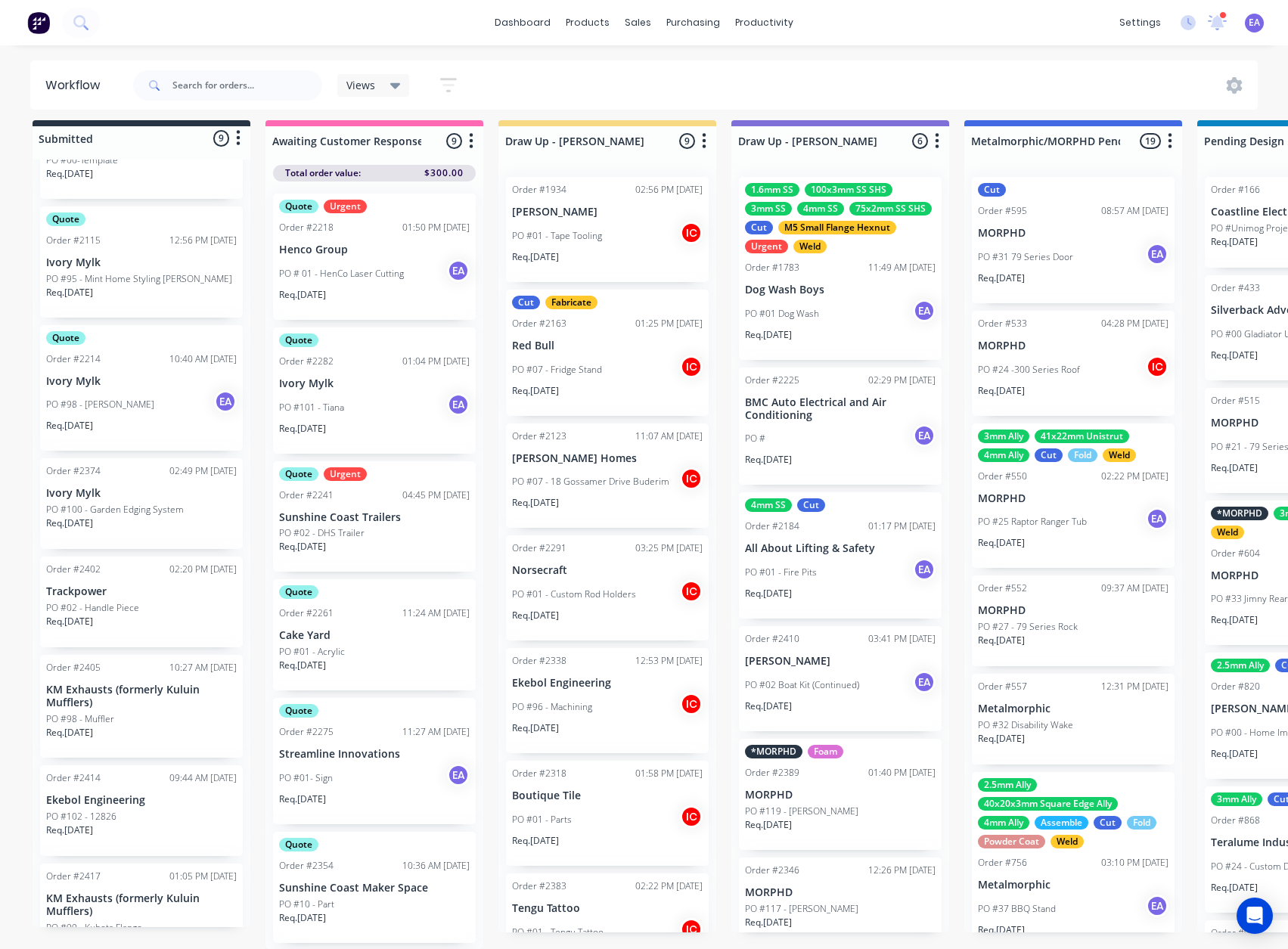
scroll to position [292, 0]
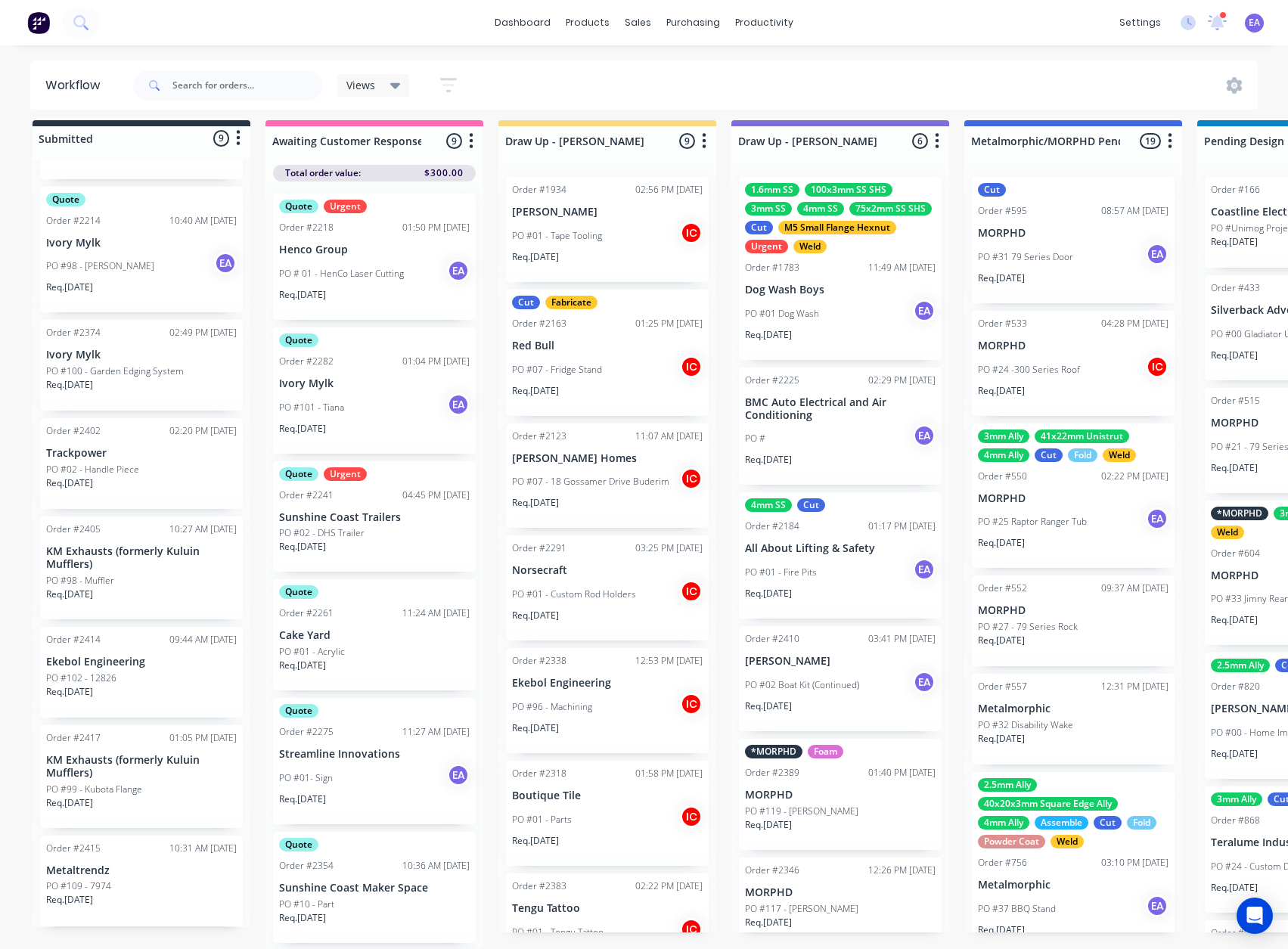
click at [126, 783] on p "PO #99 - Kubota Flange" at bounding box center [94, 790] width 96 height 14
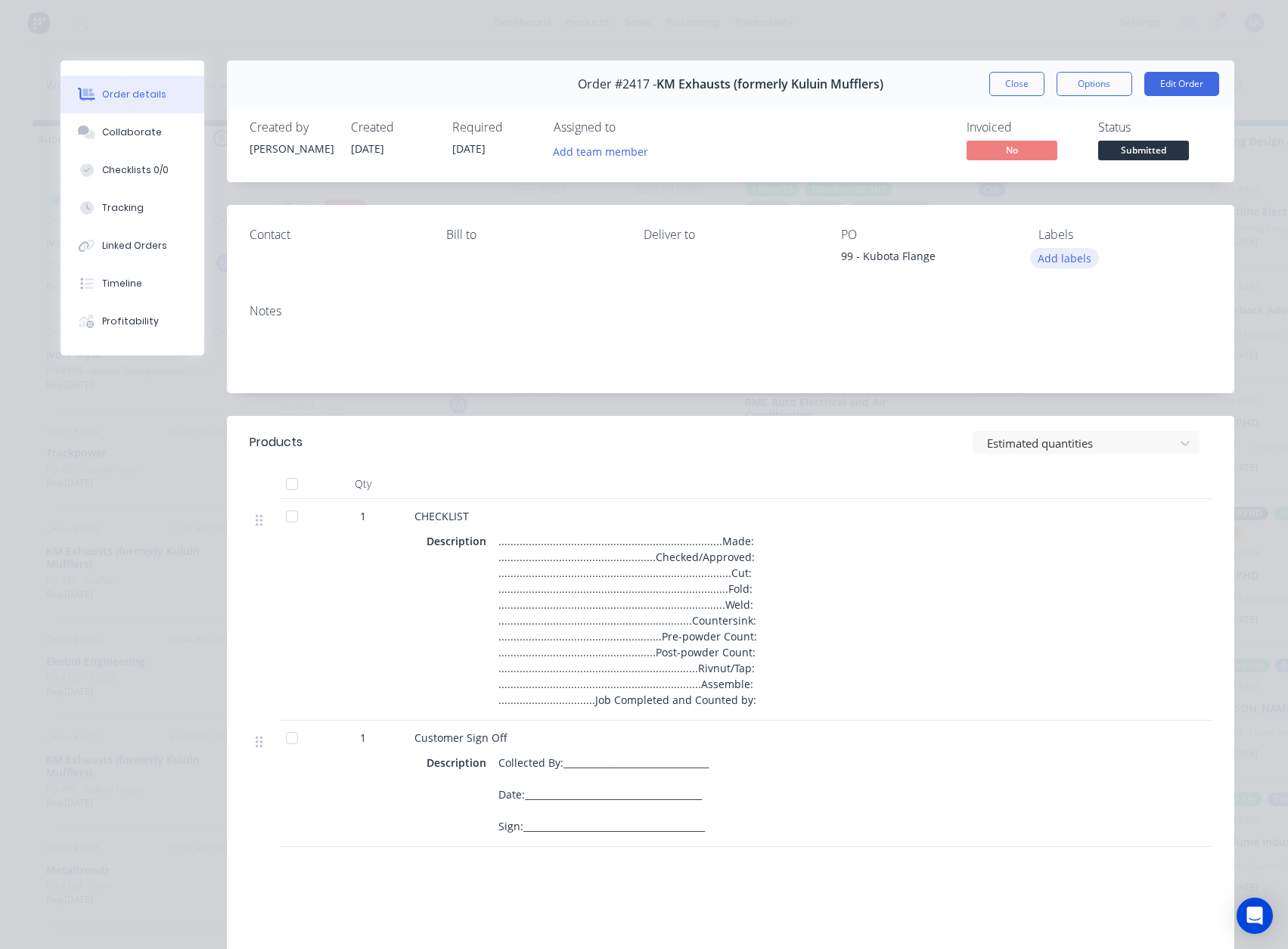
click at [1075, 263] on button "Add labels" at bounding box center [1064, 258] width 70 height 20
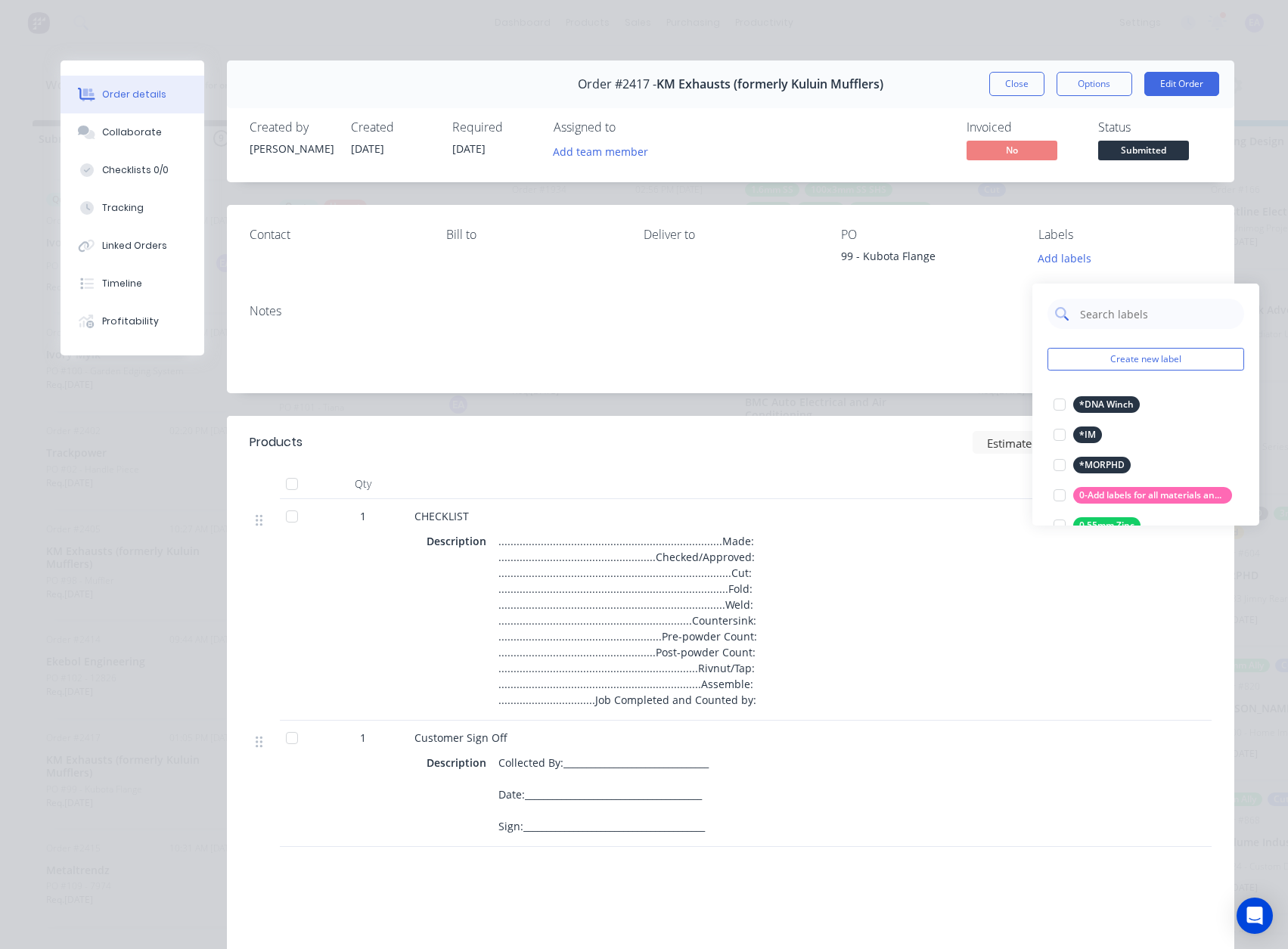
click at [1106, 306] on input "text" at bounding box center [1158, 314] width 158 height 30
type input "urgent"
drag, startPoint x: 1063, startPoint y: 395, endPoint x: 1039, endPoint y: 426, distance: 39.2
click at [1063, 395] on div at bounding box center [1060, 404] width 30 height 30
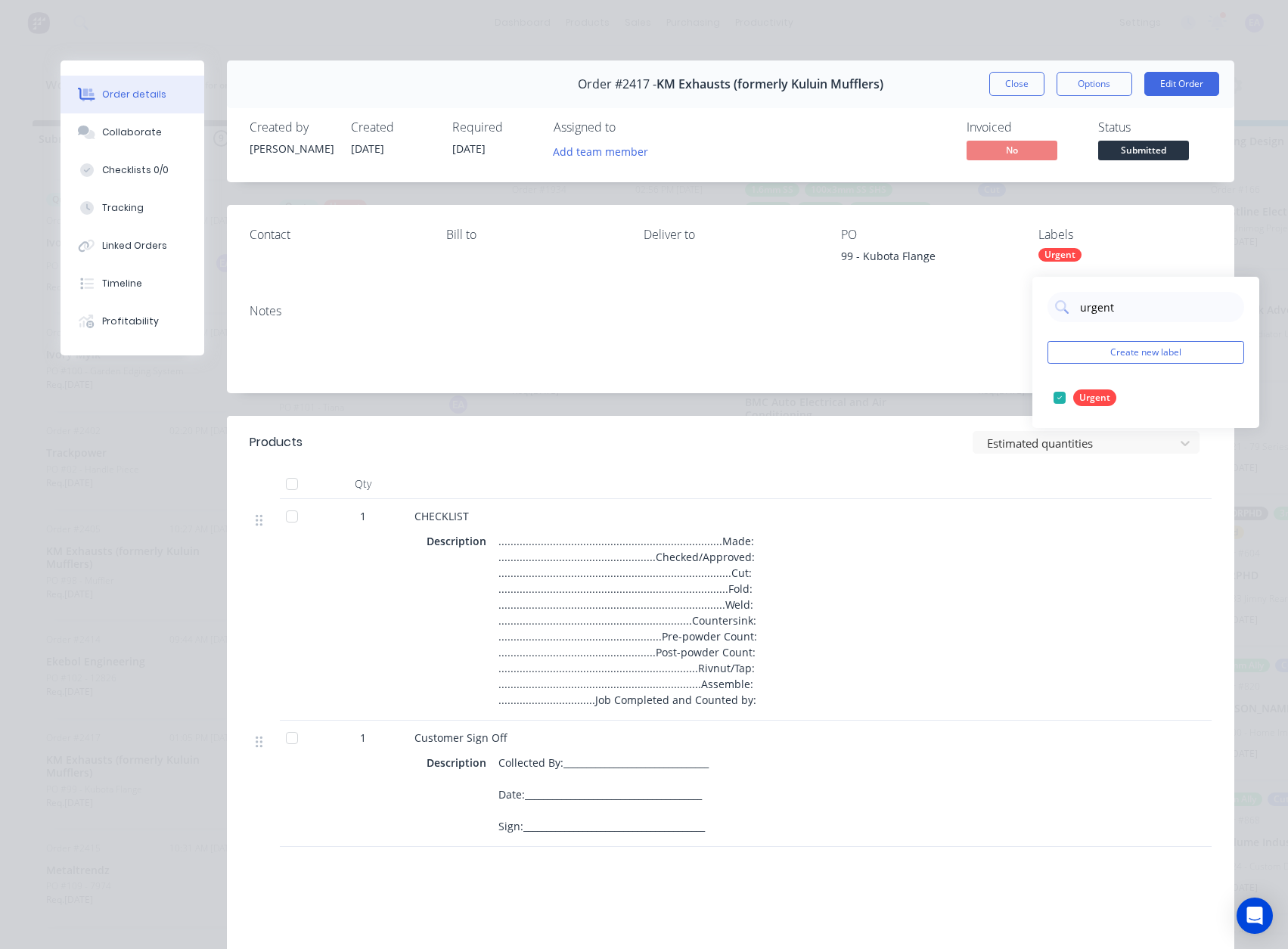
click at [611, 891] on div "Products Estimated quantities Qty 1 CHECKLIST Description .....................…" at bounding box center [731, 755] width 1008 height 678
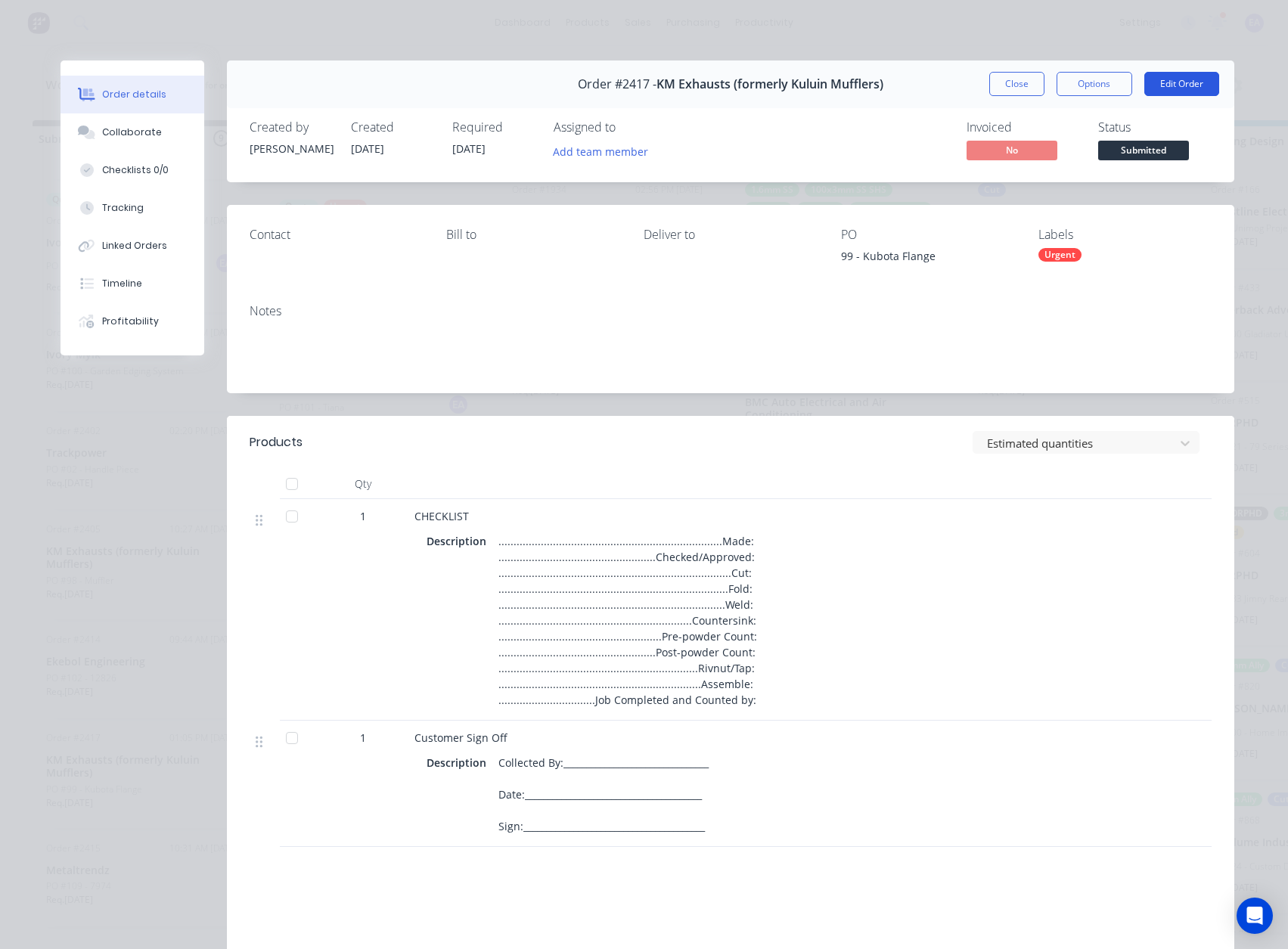
click at [1190, 83] on button "Edit Order" at bounding box center [1182, 84] width 75 height 24
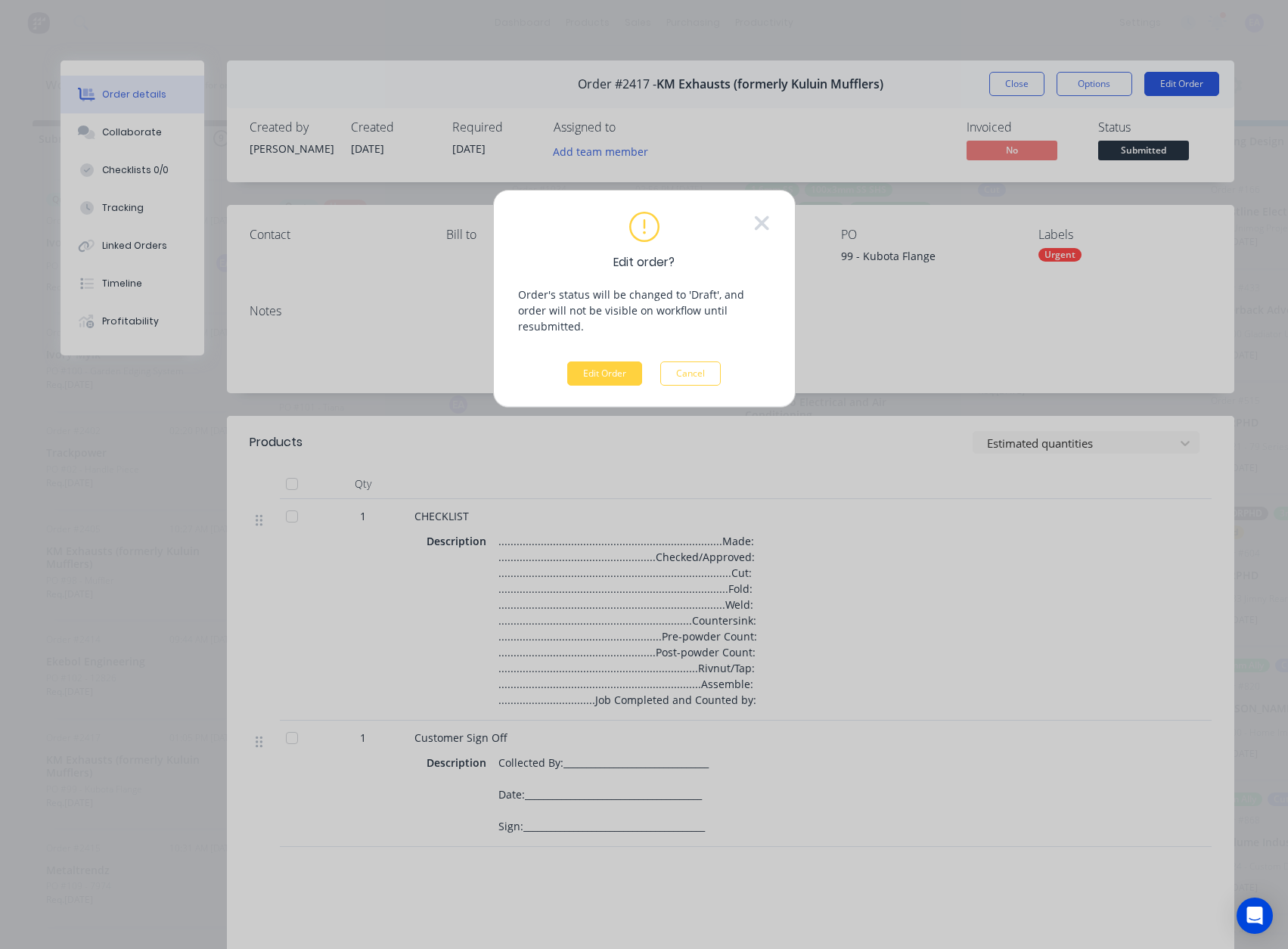
scroll to position [8, 0]
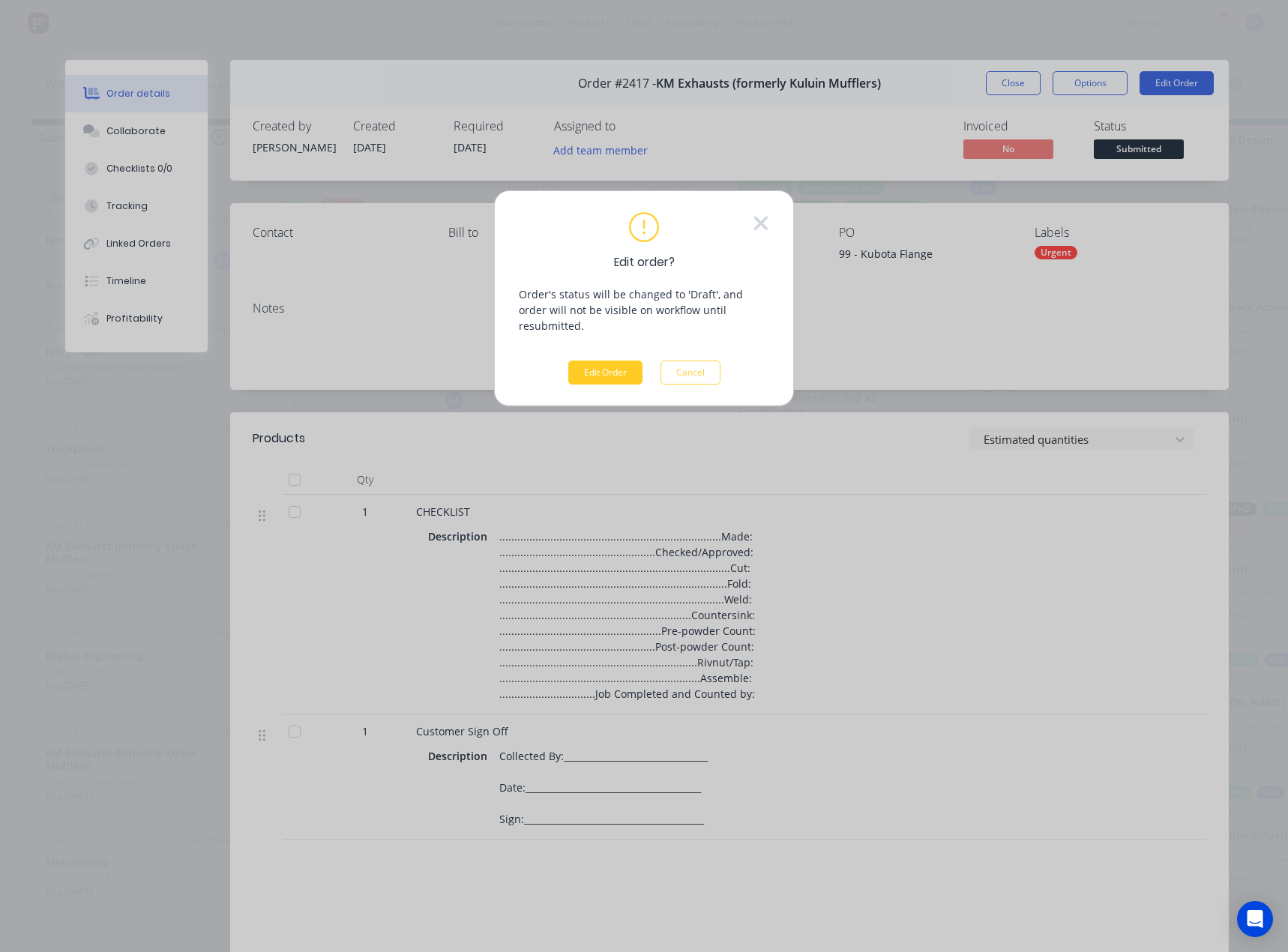
click at [581, 361] on button "Edit Order" at bounding box center [605, 373] width 74 height 24
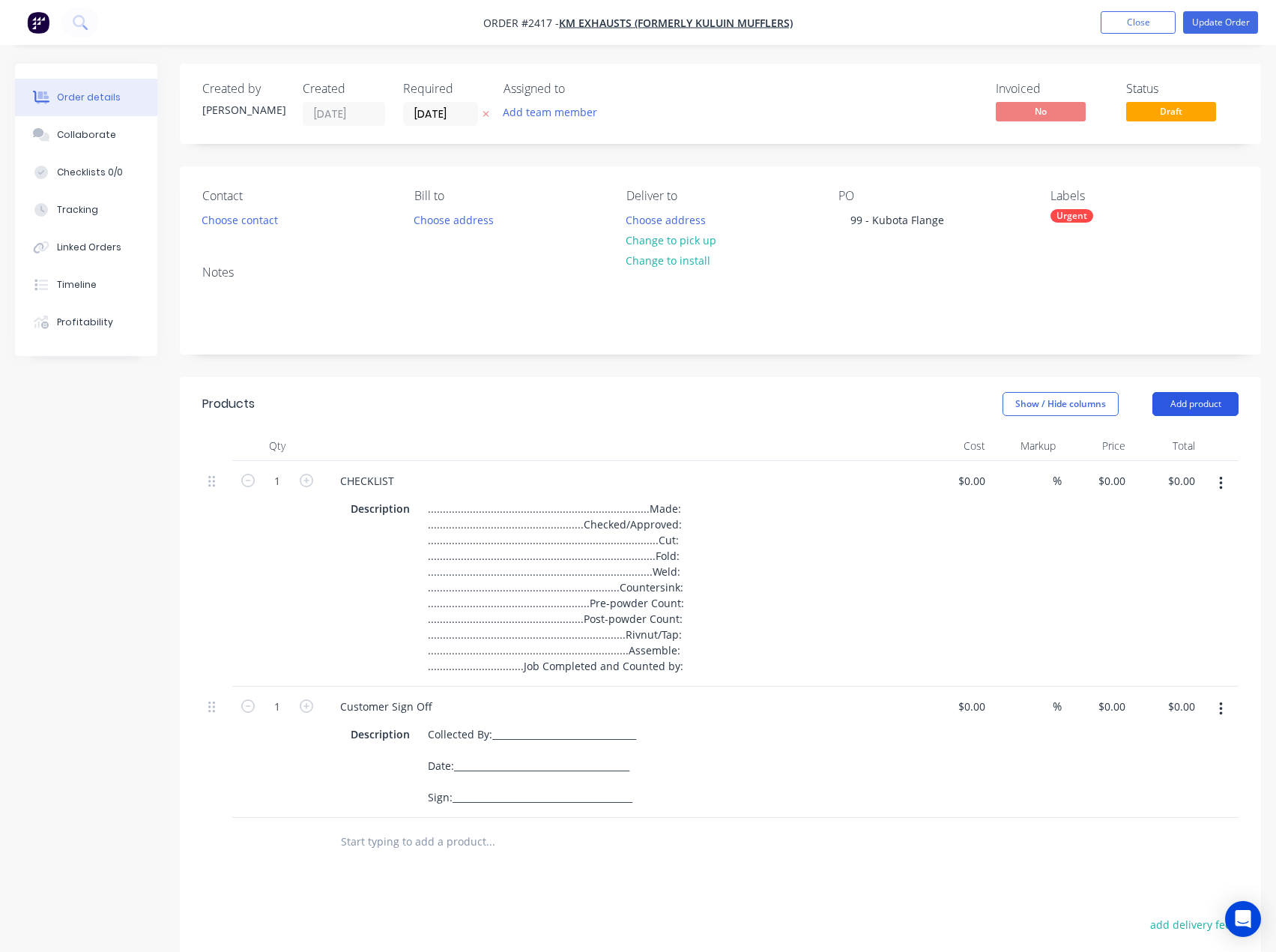
click at [1204, 402] on button "Add product" at bounding box center [1195, 404] width 86 height 24
click at [1188, 459] on button "Basic product" at bounding box center [1167, 472] width 142 height 30
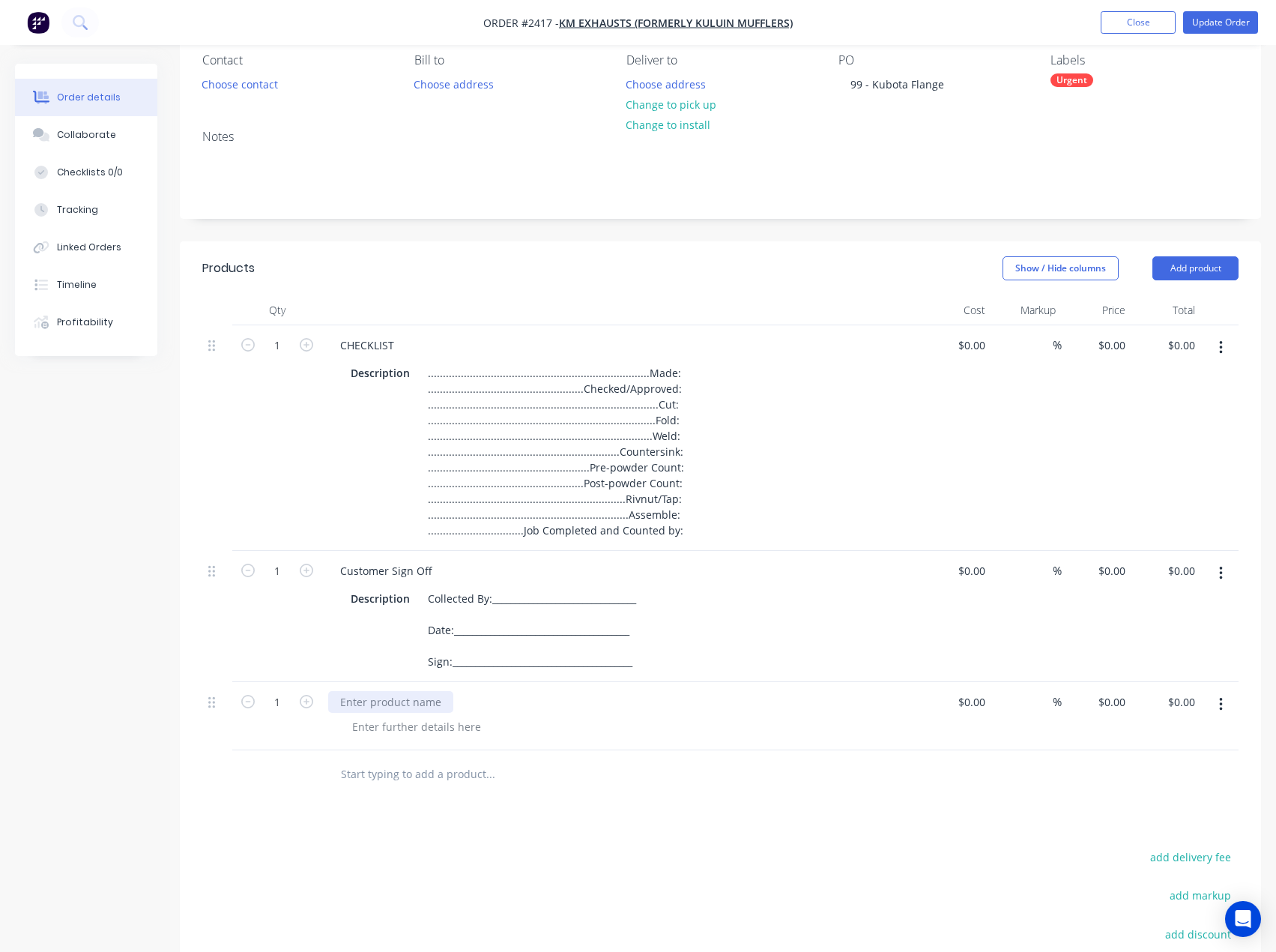
scroll to position [149, 0]
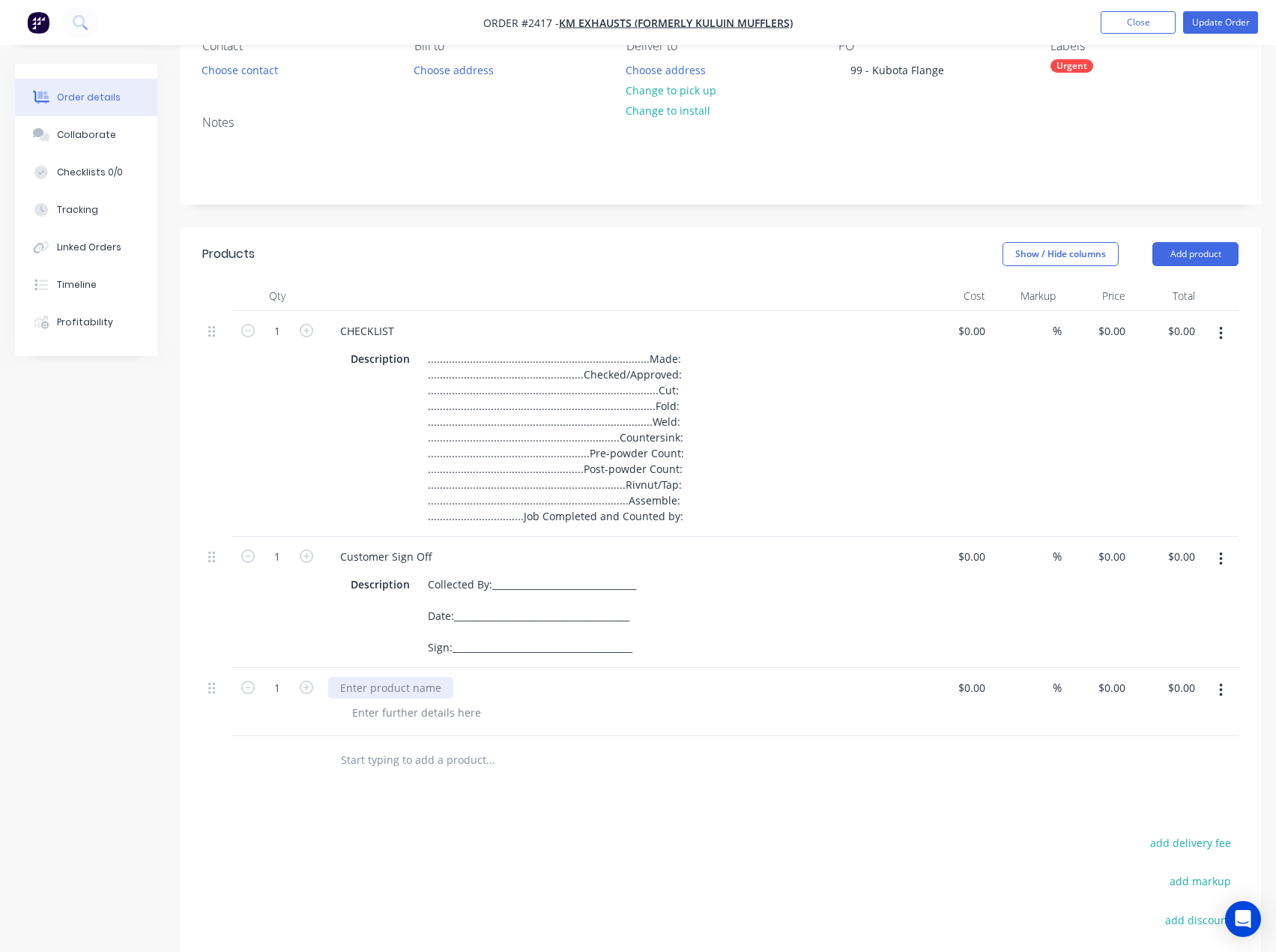
click at [386, 692] on div at bounding box center [391, 688] width 125 height 22
click at [425, 690] on div at bounding box center [391, 688] width 125 height 22
click at [410, 695] on div at bounding box center [391, 688] width 125 height 22
paste div
click at [410, 717] on div at bounding box center [417, 712] width 153 height 22
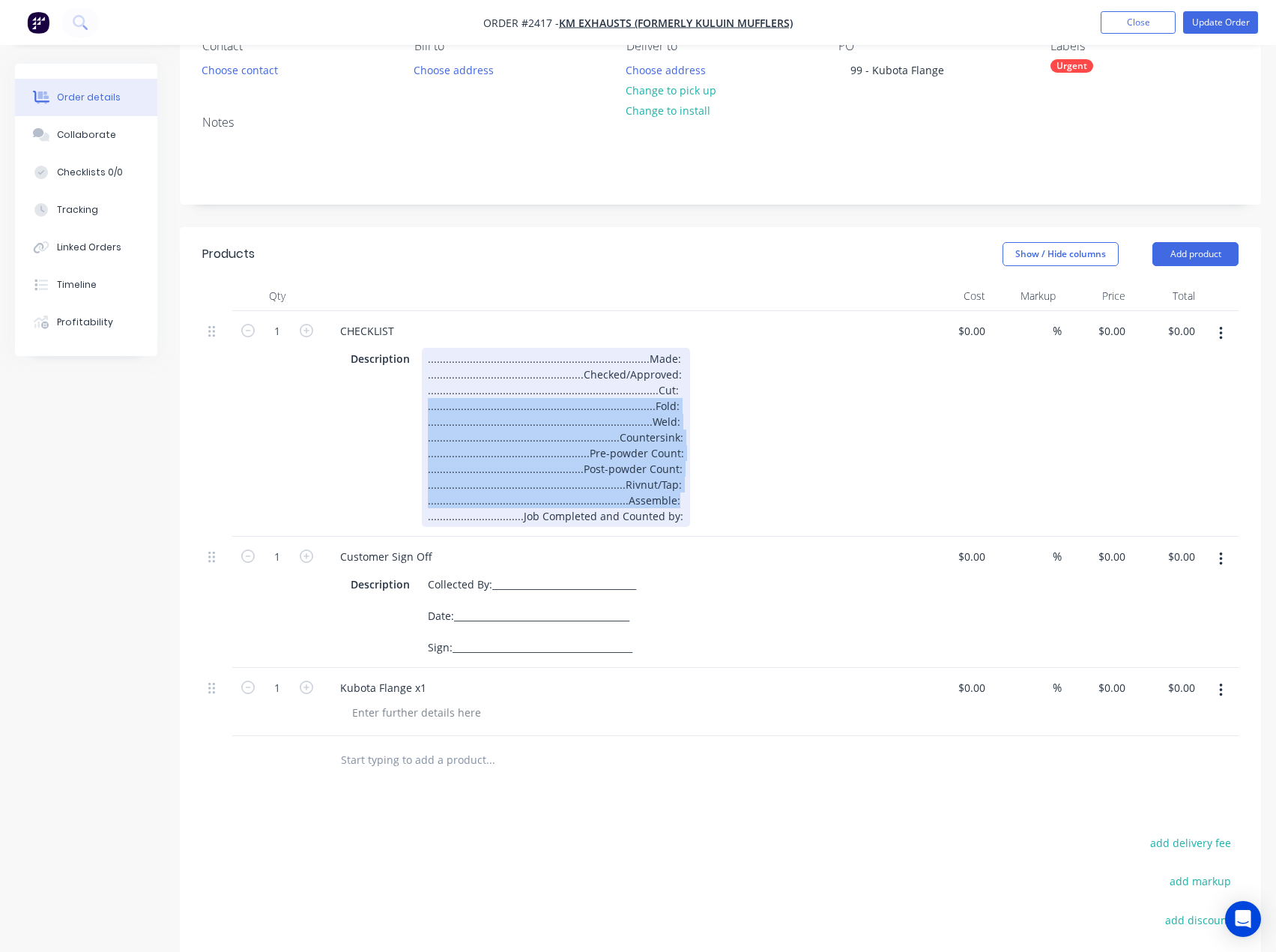
drag, startPoint x: 674, startPoint y: 500, endPoint x: 399, endPoint y: 401, distance: 292.3
click at [399, 401] on div "Description ...................................................................…" at bounding box center [619, 437] width 549 height 179
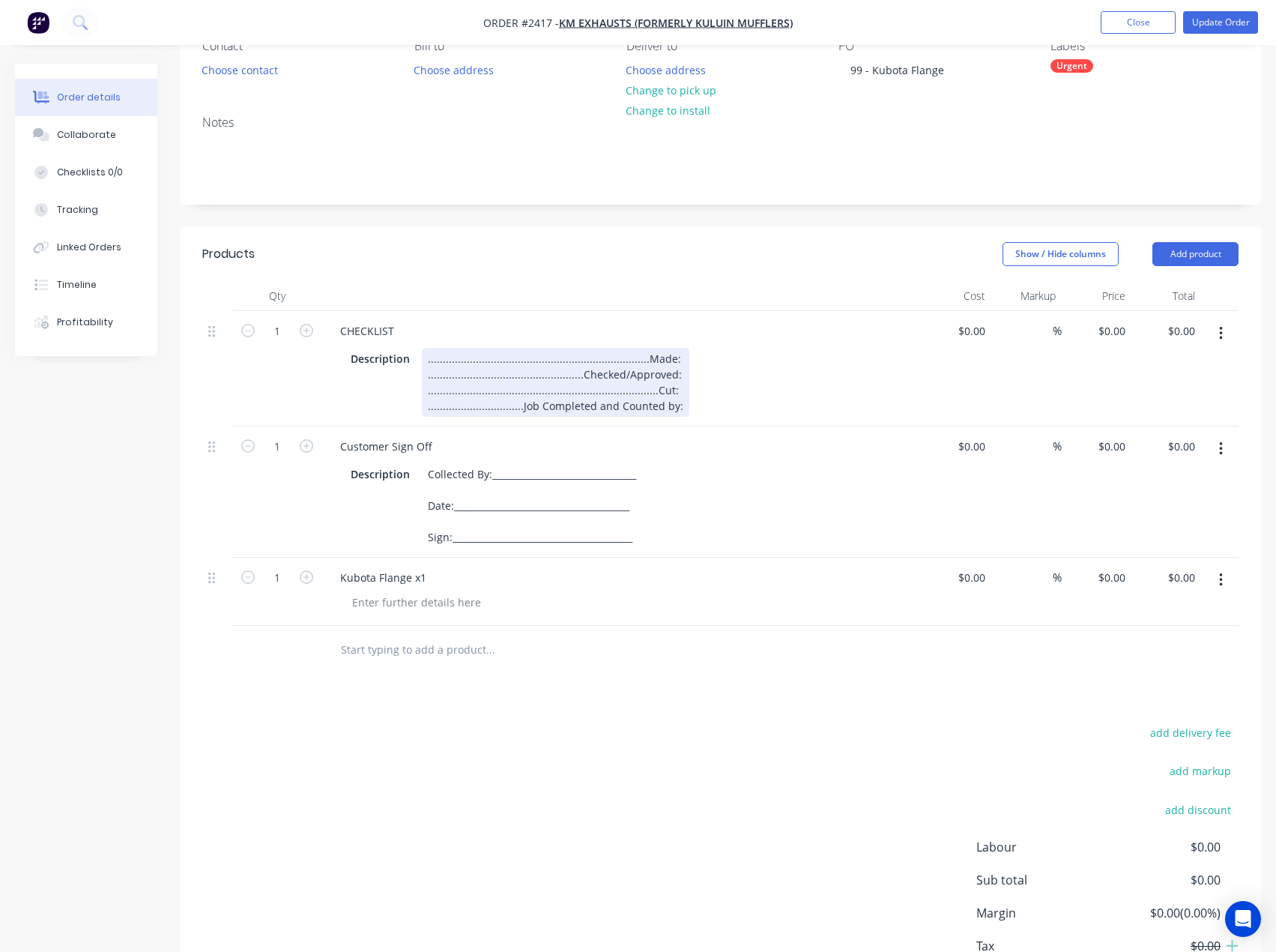
click at [667, 355] on div "..........................................................................Made:…" at bounding box center [555, 382] width 268 height 69
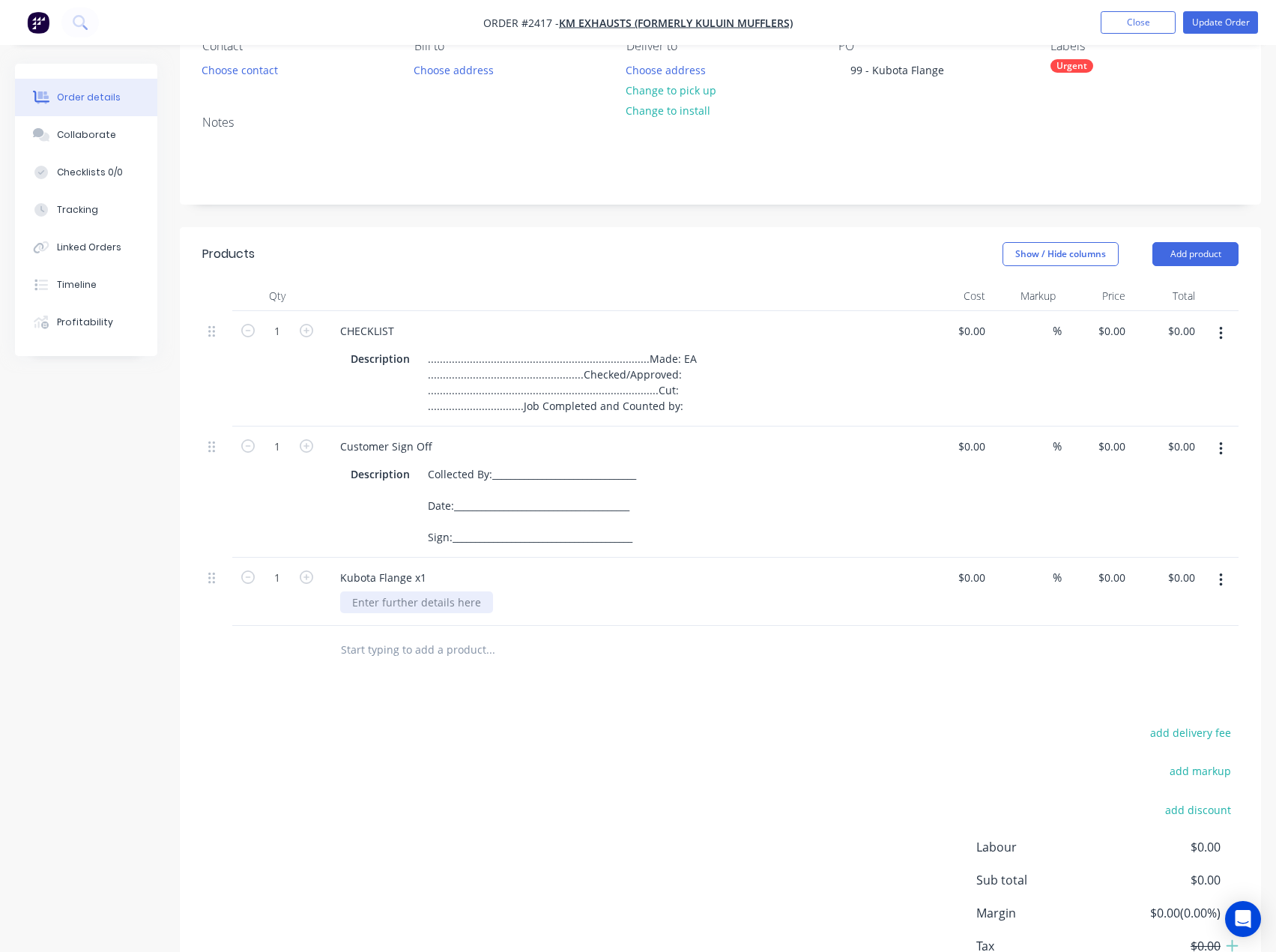
click at [413, 605] on div at bounding box center [417, 602] width 153 height 22
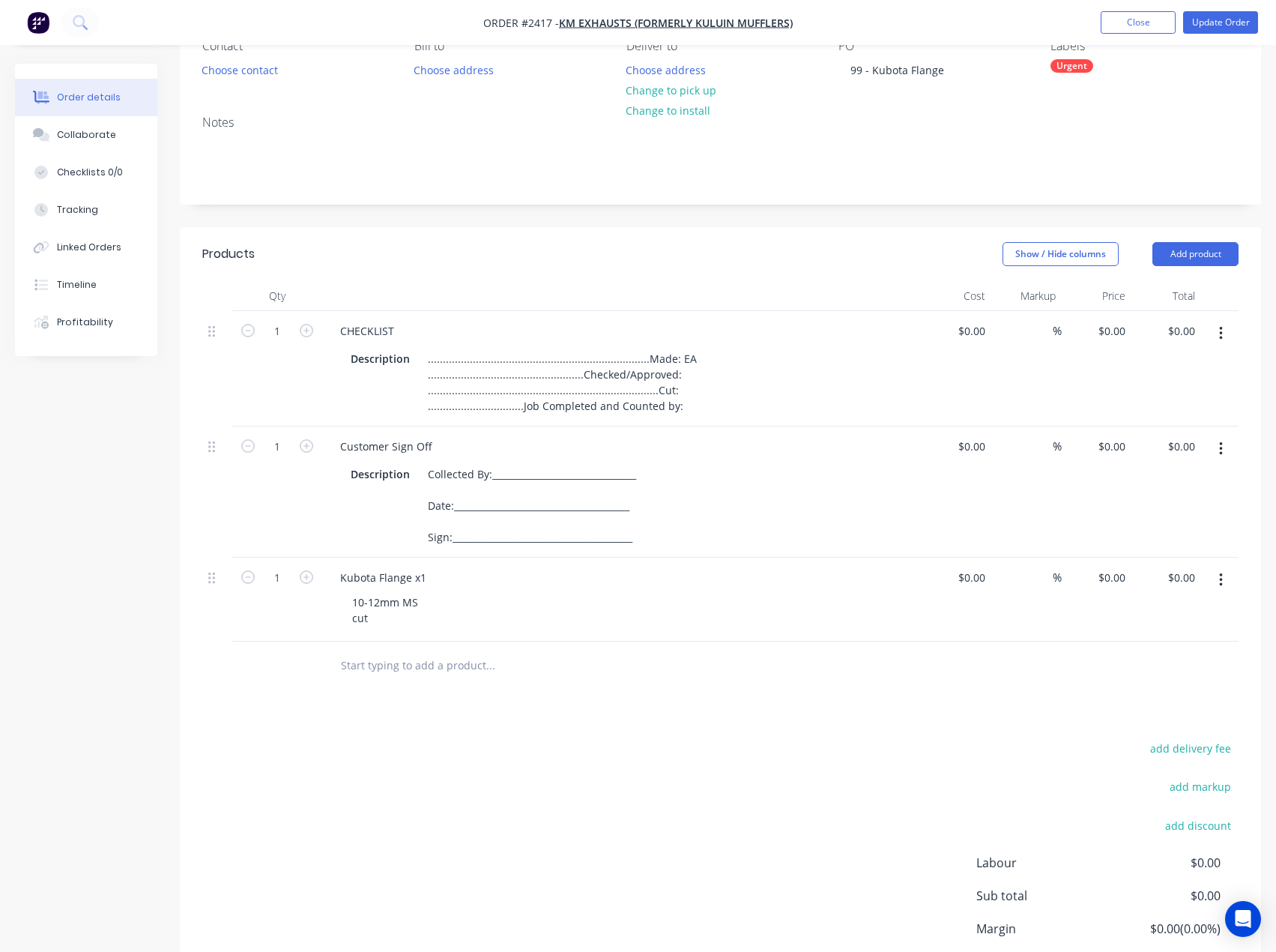
click at [379, 719] on div "Products Show / Hide columns Add product Qty Cost Markup Price Total 1 CHECKLIS…" at bounding box center [721, 638] width 1081 height 823
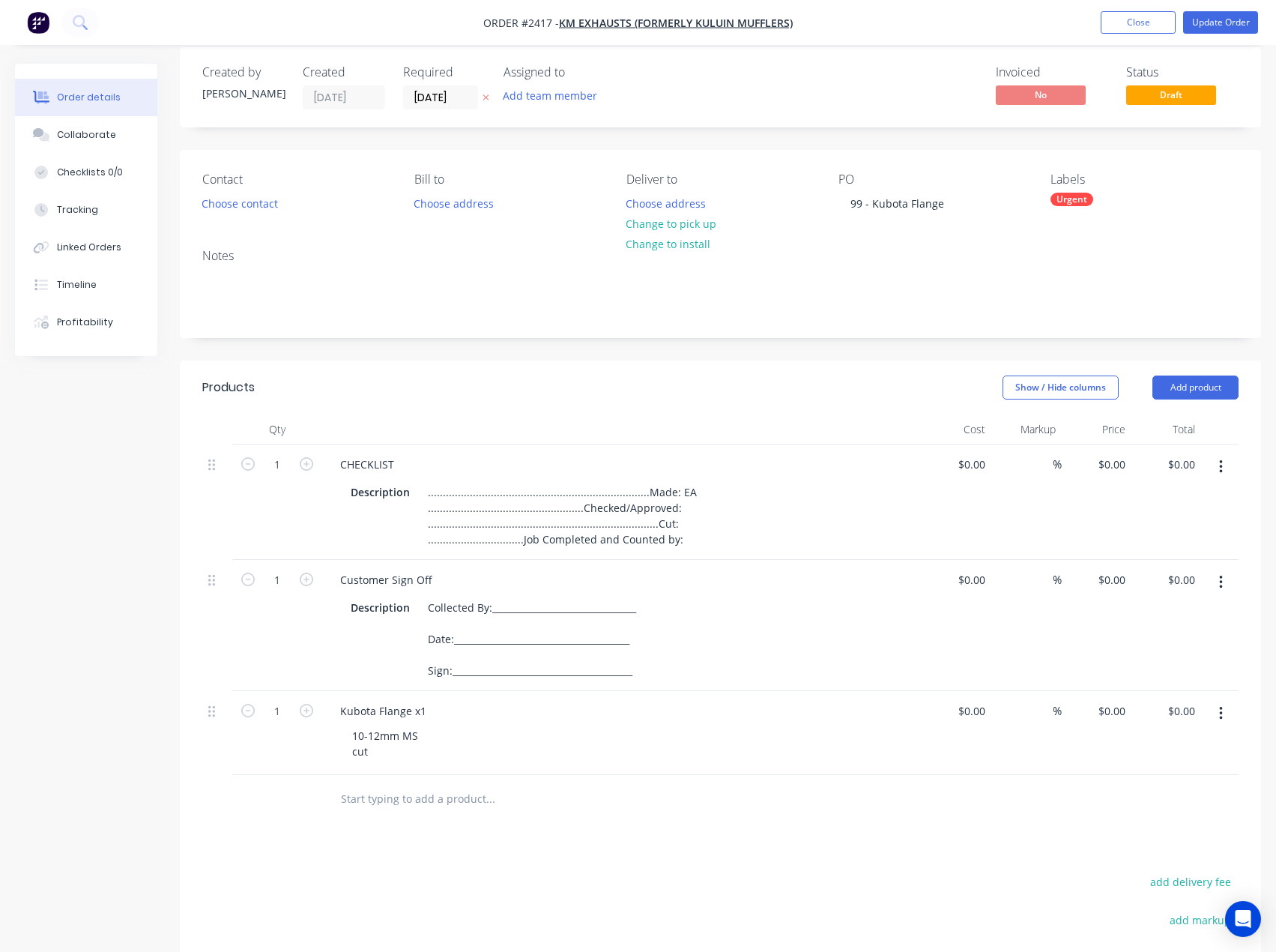
scroll to position [0, 0]
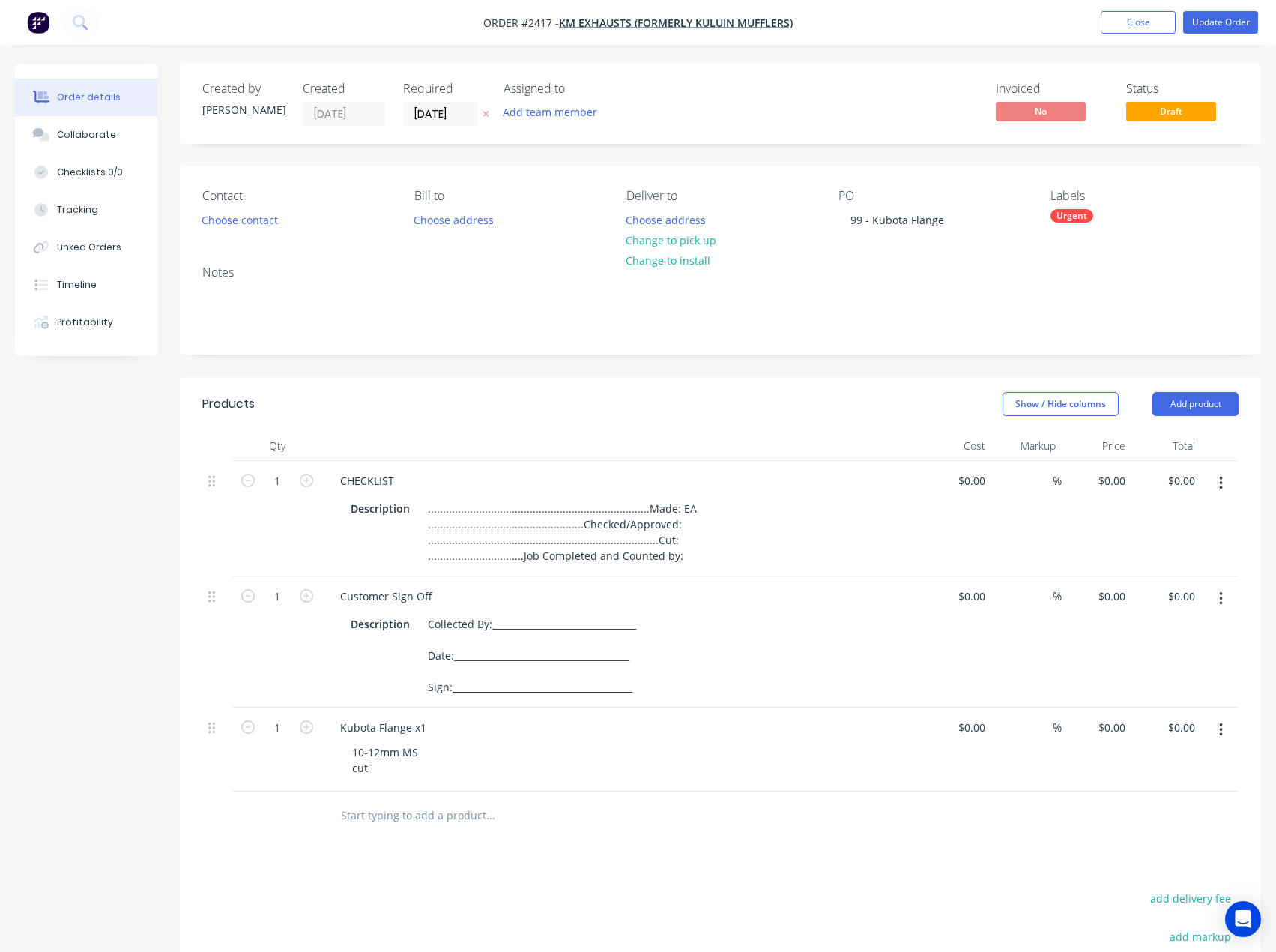
click at [1080, 214] on div "Urgent" at bounding box center [1072, 216] width 42 height 14
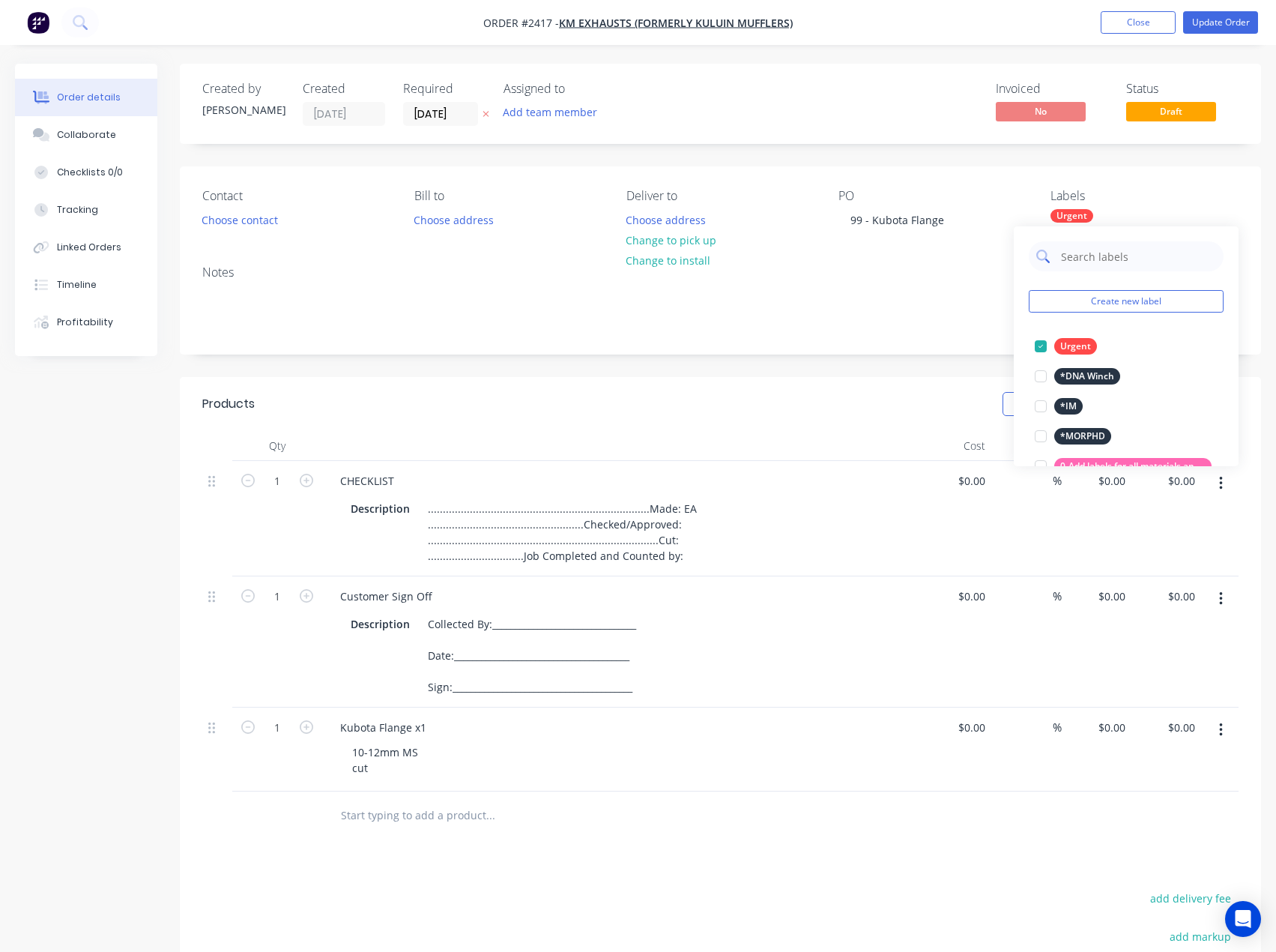
drag, startPoint x: 1080, startPoint y: 229, endPoint x: 1087, endPoint y: 265, distance: 36.7
click at [1087, 265] on input "text" at bounding box center [1139, 256] width 157 height 30
click at [1043, 375] on div at bounding box center [1041, 376] width 30 height 30
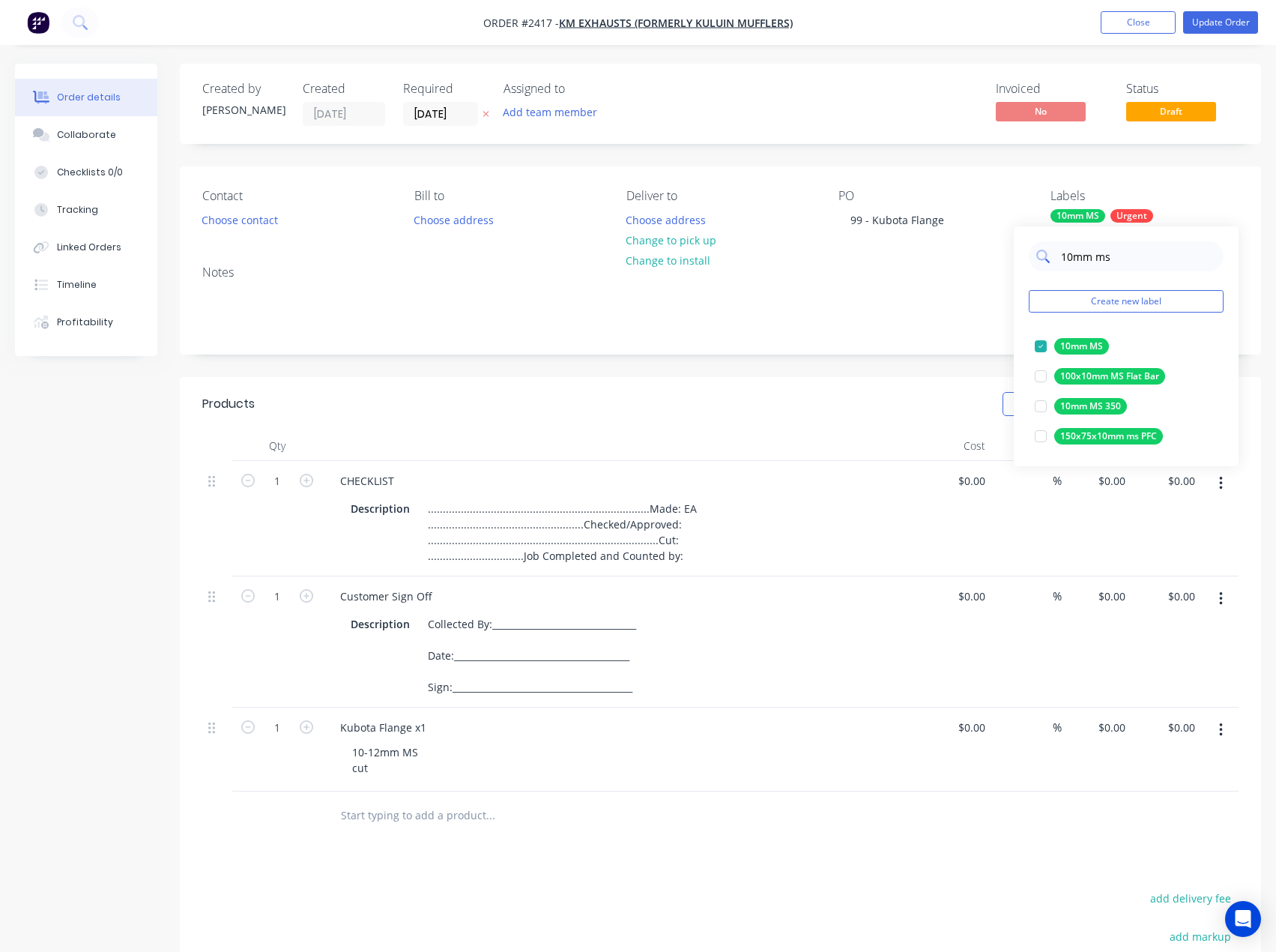
drag, startPoint x: 1121, startPoint y: 255, endPoint x: 1047, endPoint y: 254, distance: 74.0
click at [1047, 254] on div "10mm ms" at bounding box center [1126, 256] width 195 height 30
type input "cut"
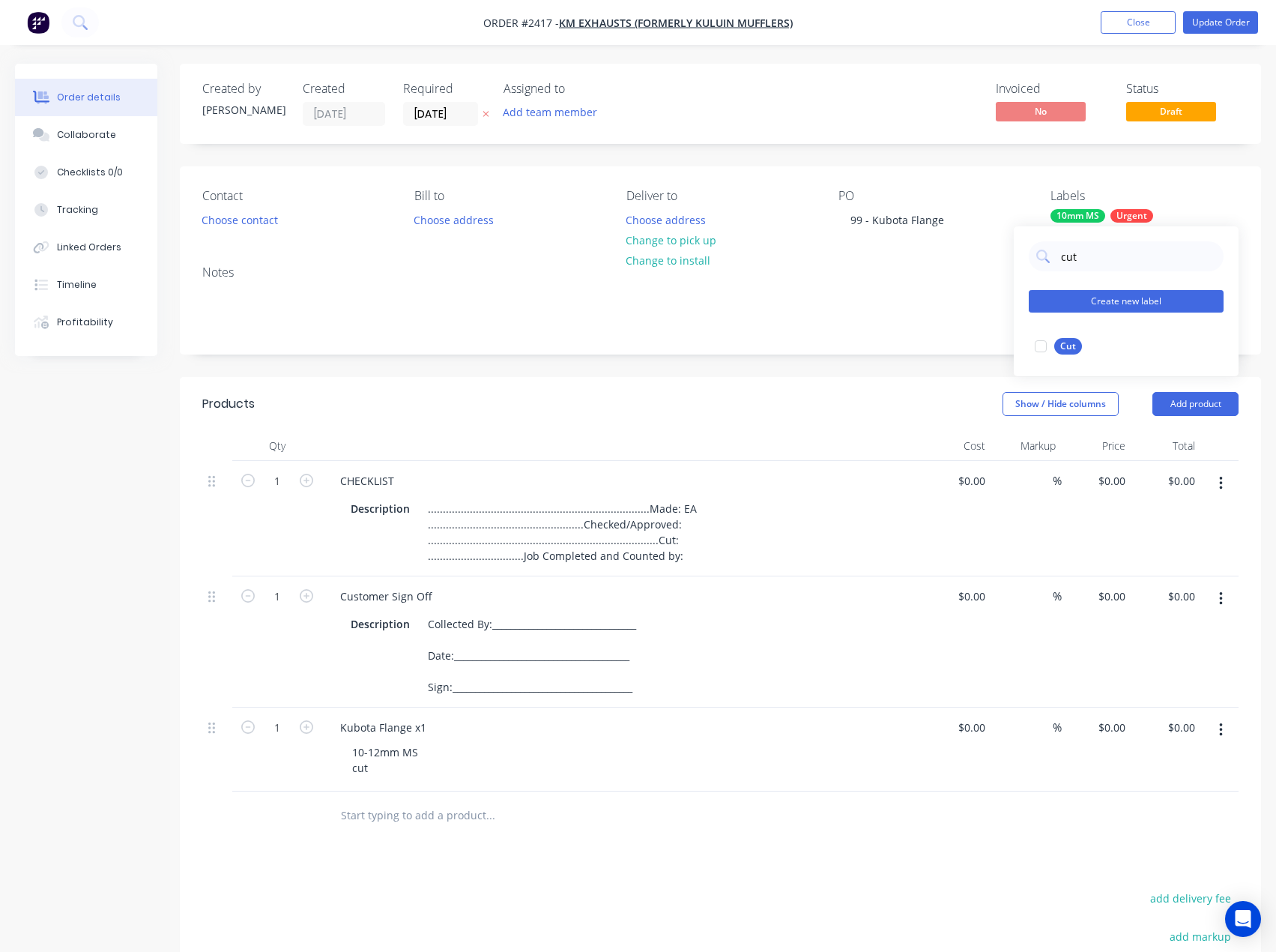
drag, startPoint x: 1042, startPoint y: 344, endPoint x: 1051, endPoint y: 307, distance: 38.1
click at [1042, 344] on div at bounding box center [1041, 346] width 30 height 30
drag, startPoint x: 1088, startPoint y: 263, endPoint x: 1056, endPoint y: 259, distance: 32.2
click at [1056, 259] on div "cut" at bounding box center [1126, 256] width 195 height 30
click at [569, 99] on div "Assigned to Add team member" at bounding box center [578, 104] width 149 height 44
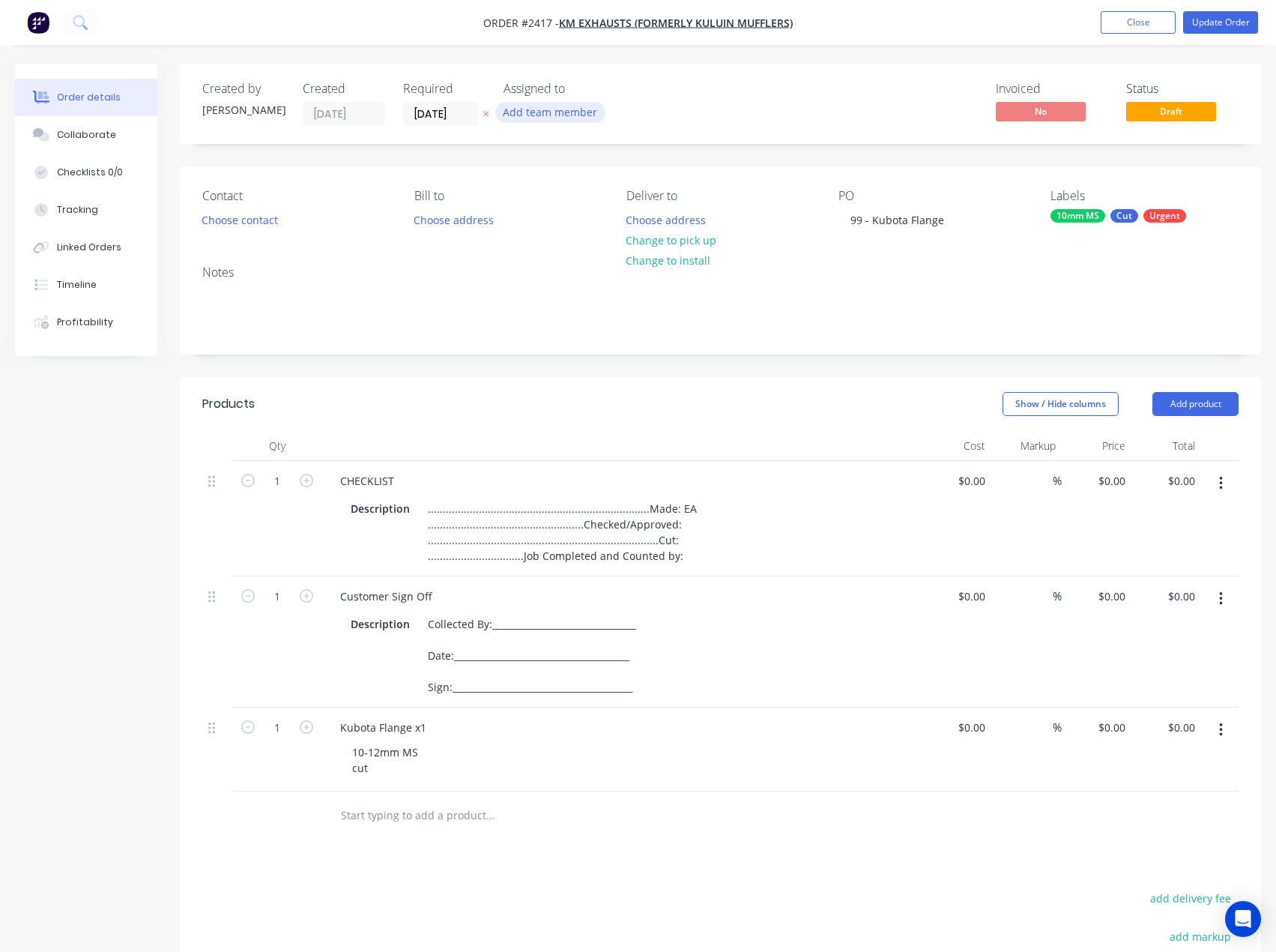
click at [576, 113] on button "Add team member" at bounding box center [550, 112] width 110 height 20
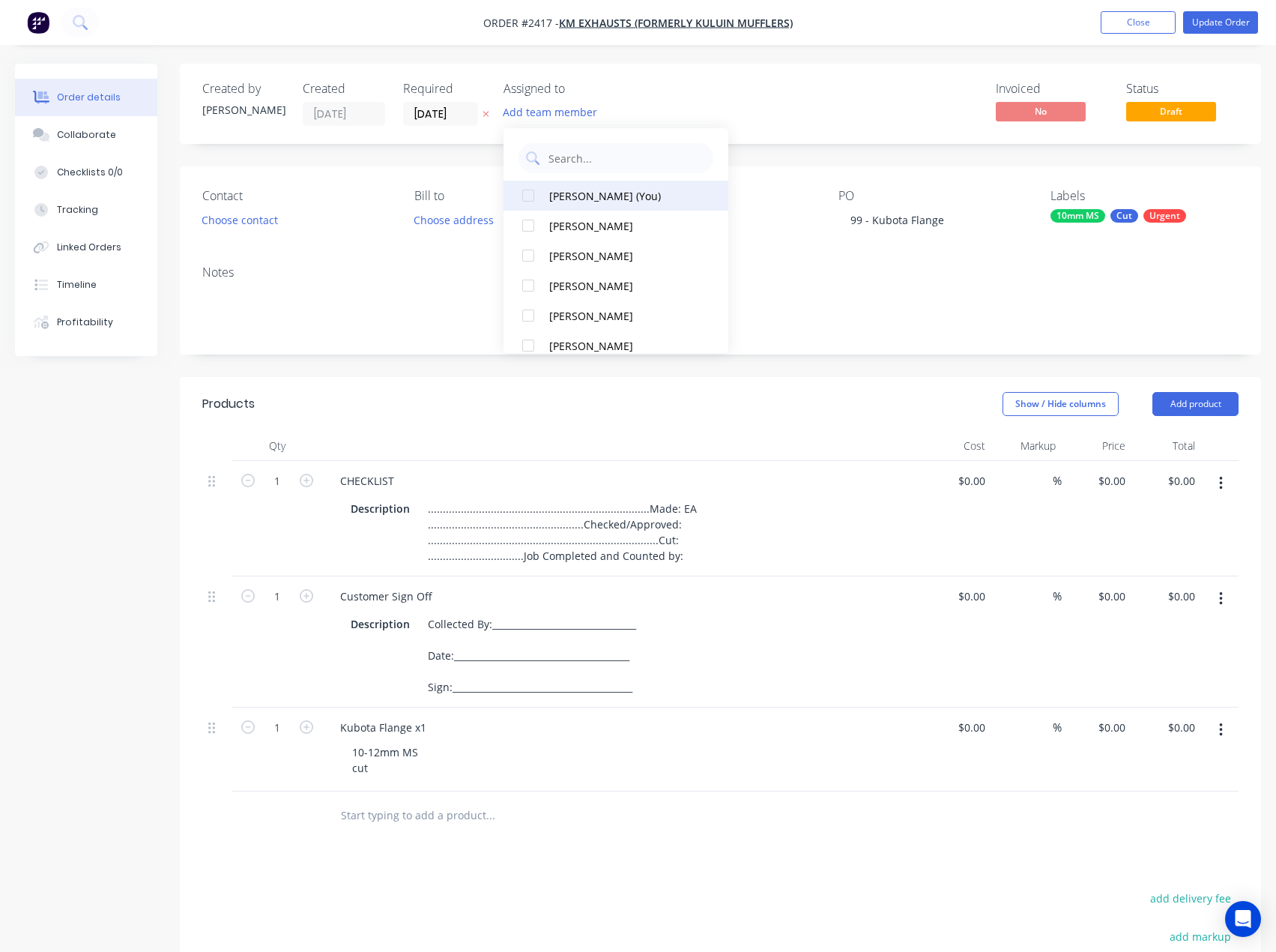
click at [606, 194] on div "Emma Arena (You)" at bounding box center [624, 196] width 149 height 16
click at [741, 98] on div "Invoiced No Status Draft" at bounding box center [946, 104] width 585 height 44
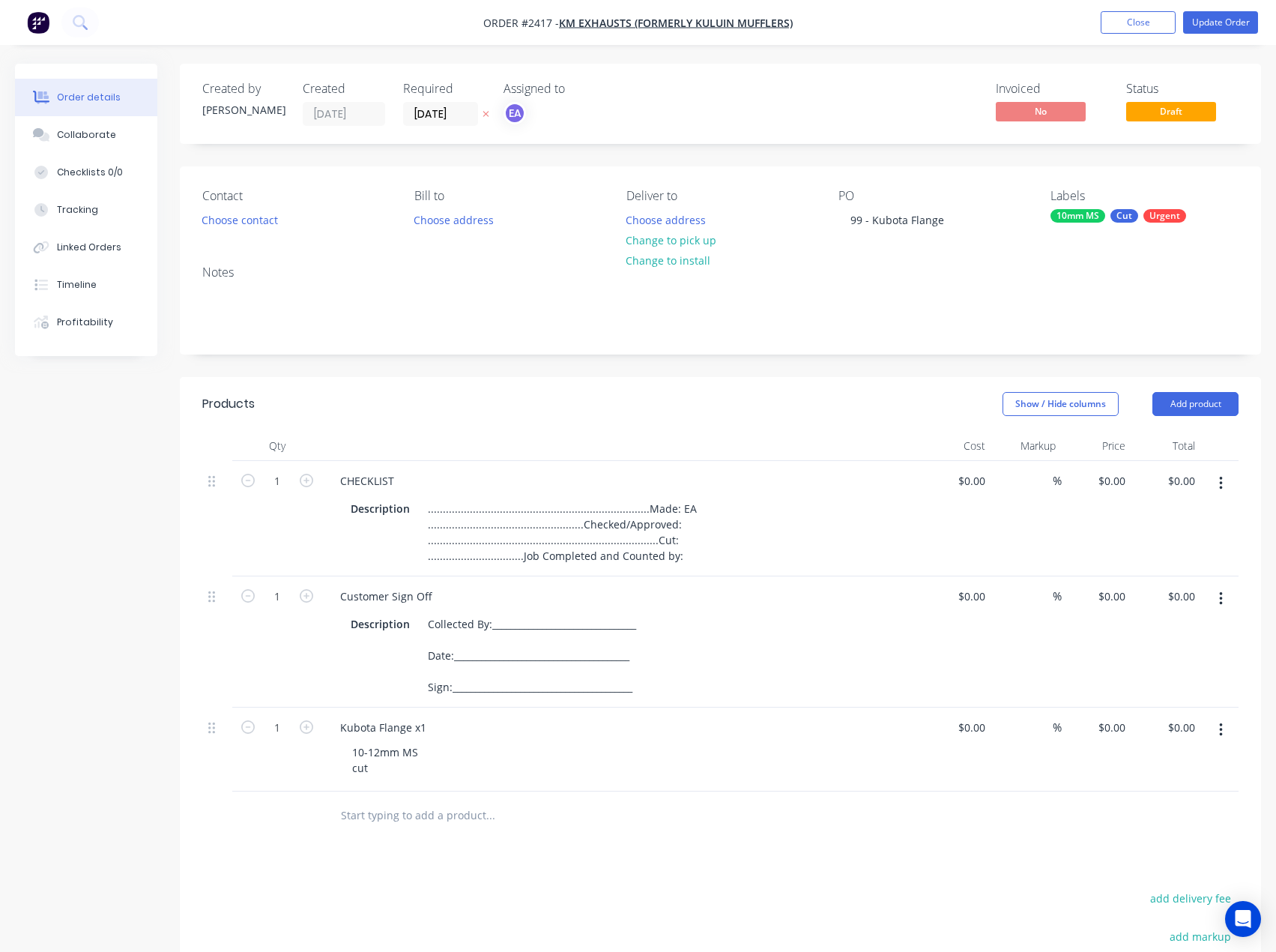
click at [705, 112] on div "Invoiced No Status Draft" at bounding box center [946, 104] width 585 height 44
click at [543, 863] on div "Products Show / Hide columns Add product Qty Cost Markup Price Total 1 CHECKLIS…" at bounding box center [721, 789] width 1081 height 823
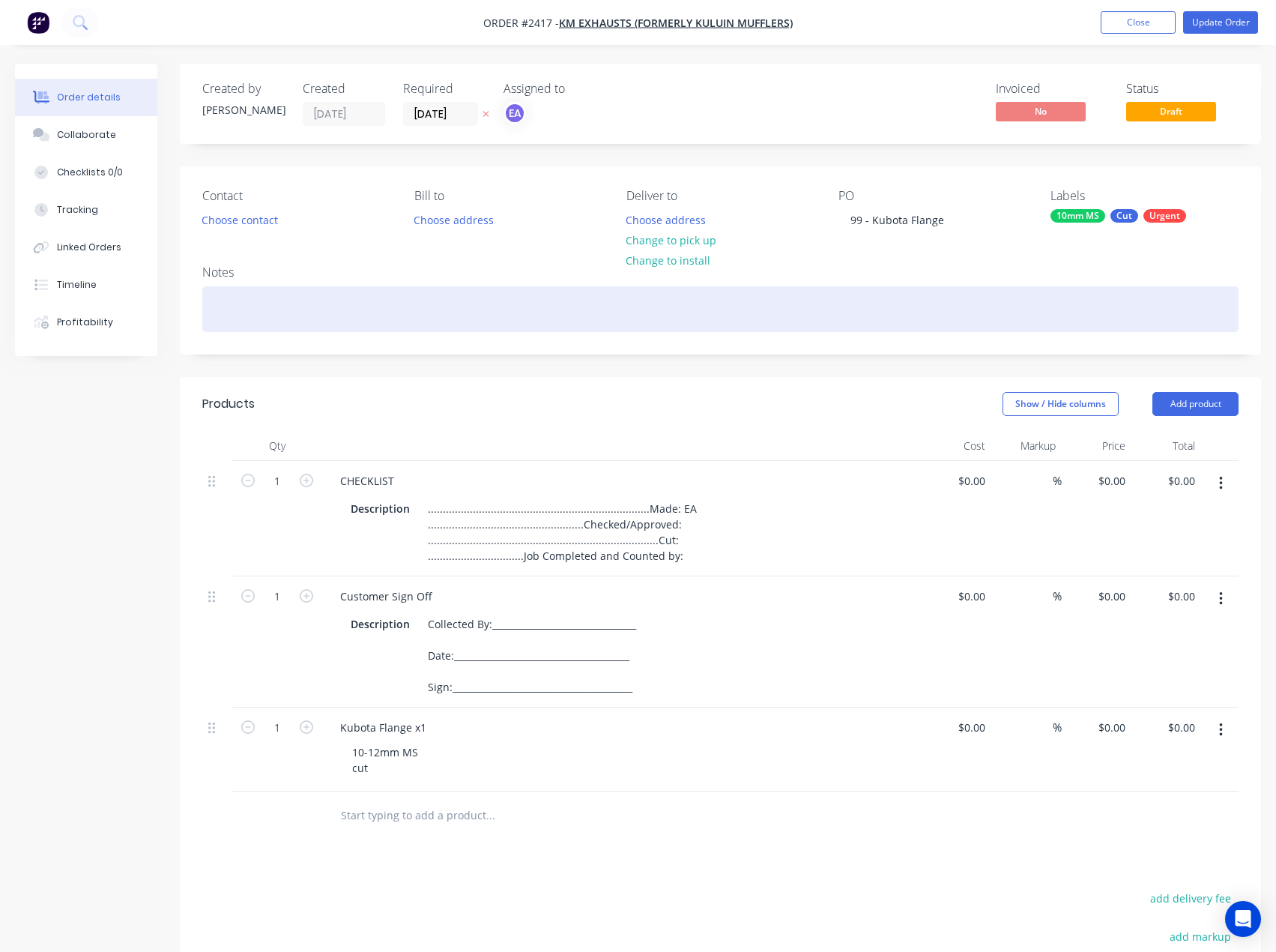
click at [268, 314] on div at bounding box center [720, 309] width 1036 height 46
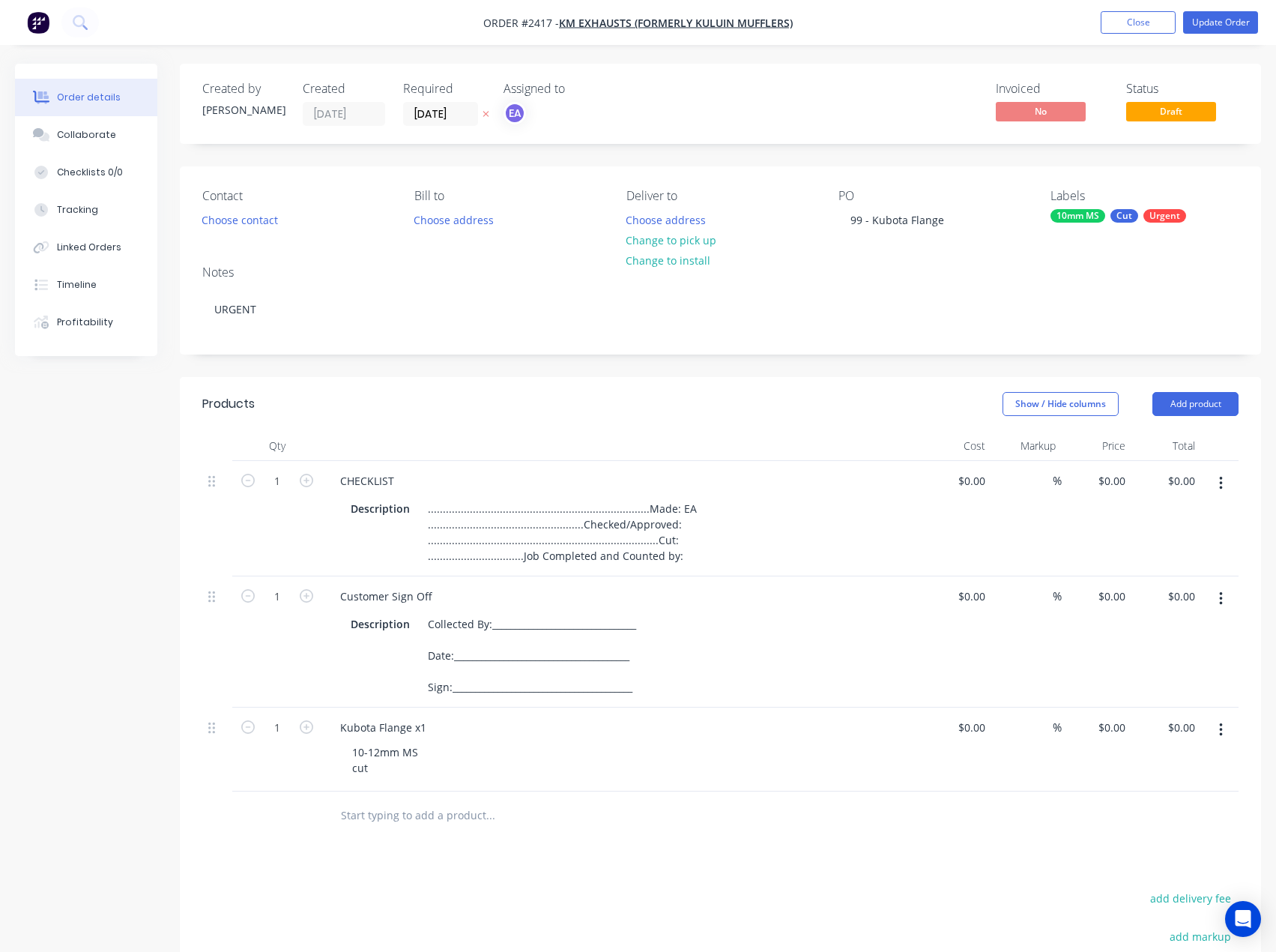
click at [112, 506] on div "Created by Francis Adrian Created 08/10/25 Required 22/10/25 Assigned to EA Inv…" at bounding box center [638, 643] width 1246 height 1159
click at [1224, 20] on button "Update Order" at bounding box center [1221, 22] width 75 height 22
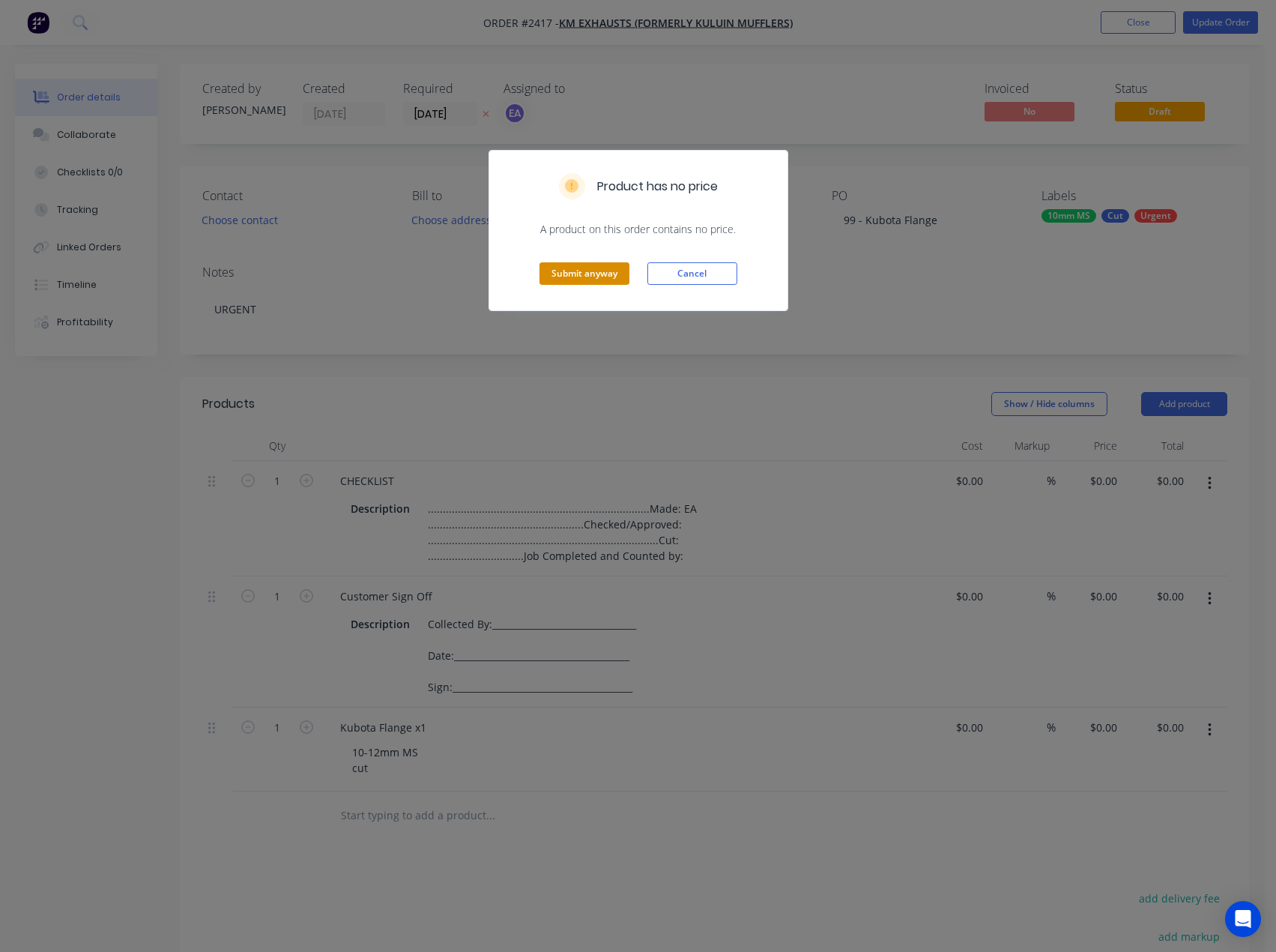
click at [575, 278] on button "Submit anyway" at bounding box center [584, 273] width 89 height 22
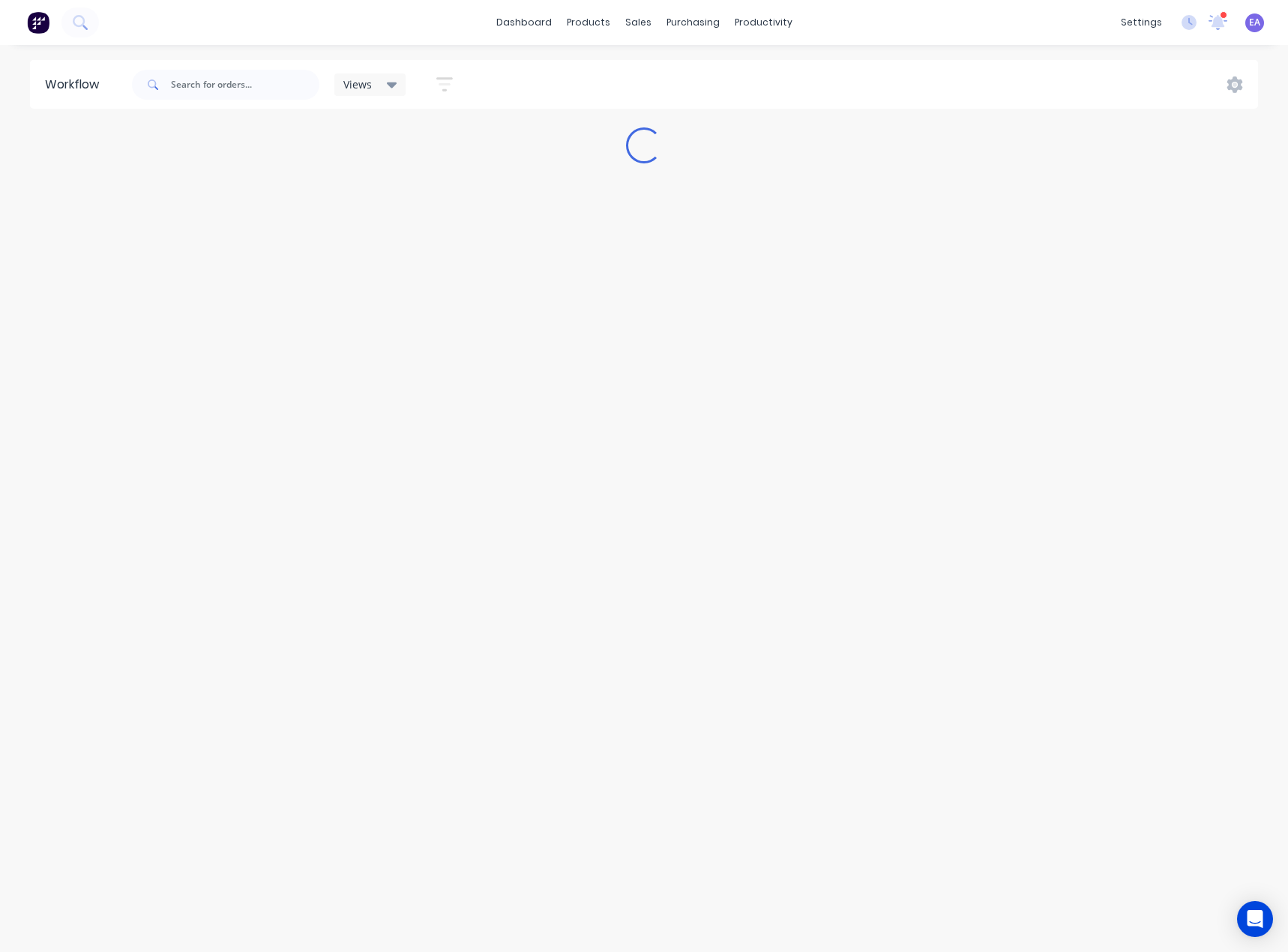
click at [743, 87] on div "Views Save new view None (Default) edit Greg edit Greg edit Show/Hide statuses …" at bounding box center [694, 84] width 1129 height 45
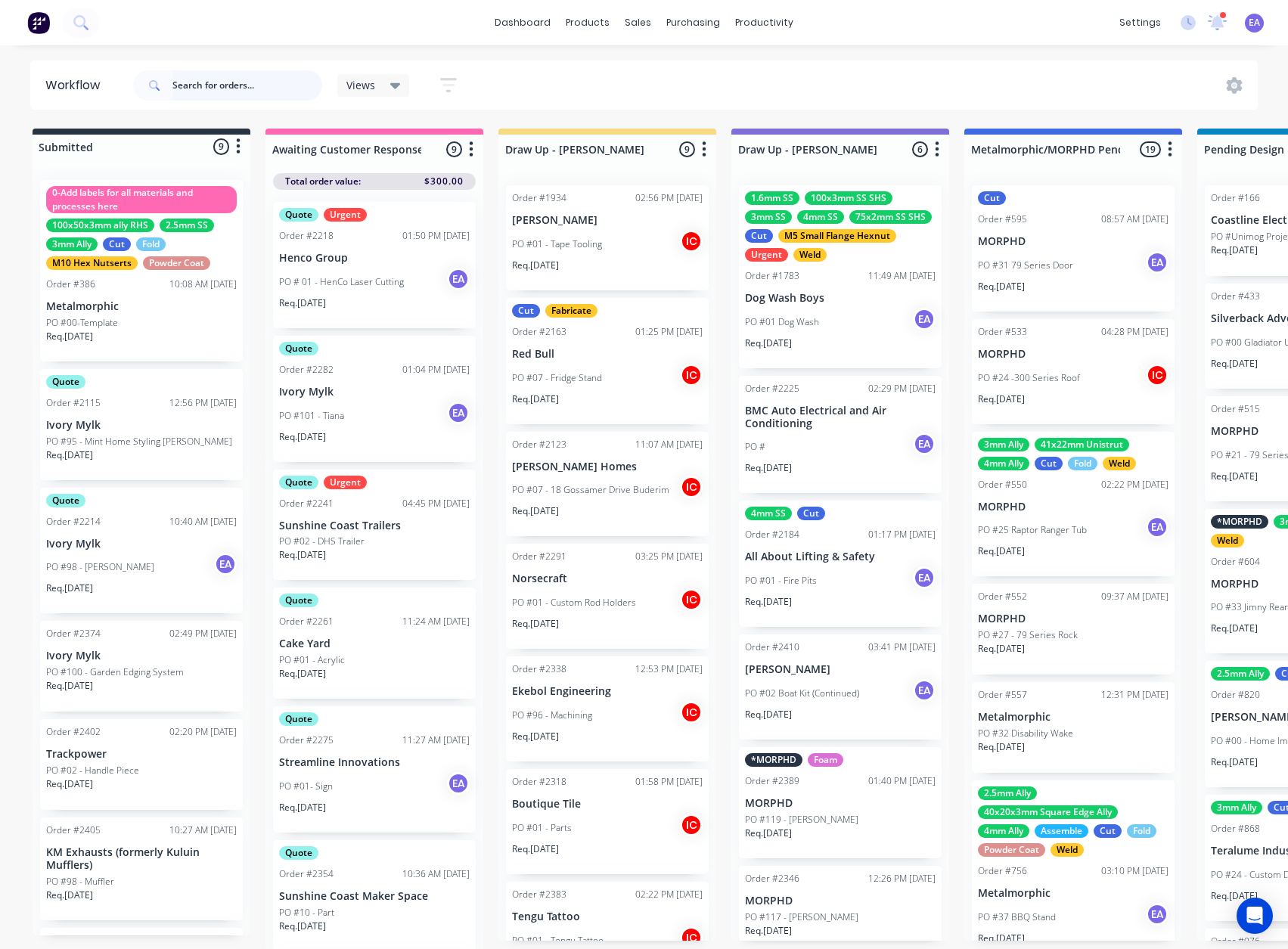
click at [249, 88] on input "text" at bounding box center [247, 86] width 150 height 30
type input "MARK"
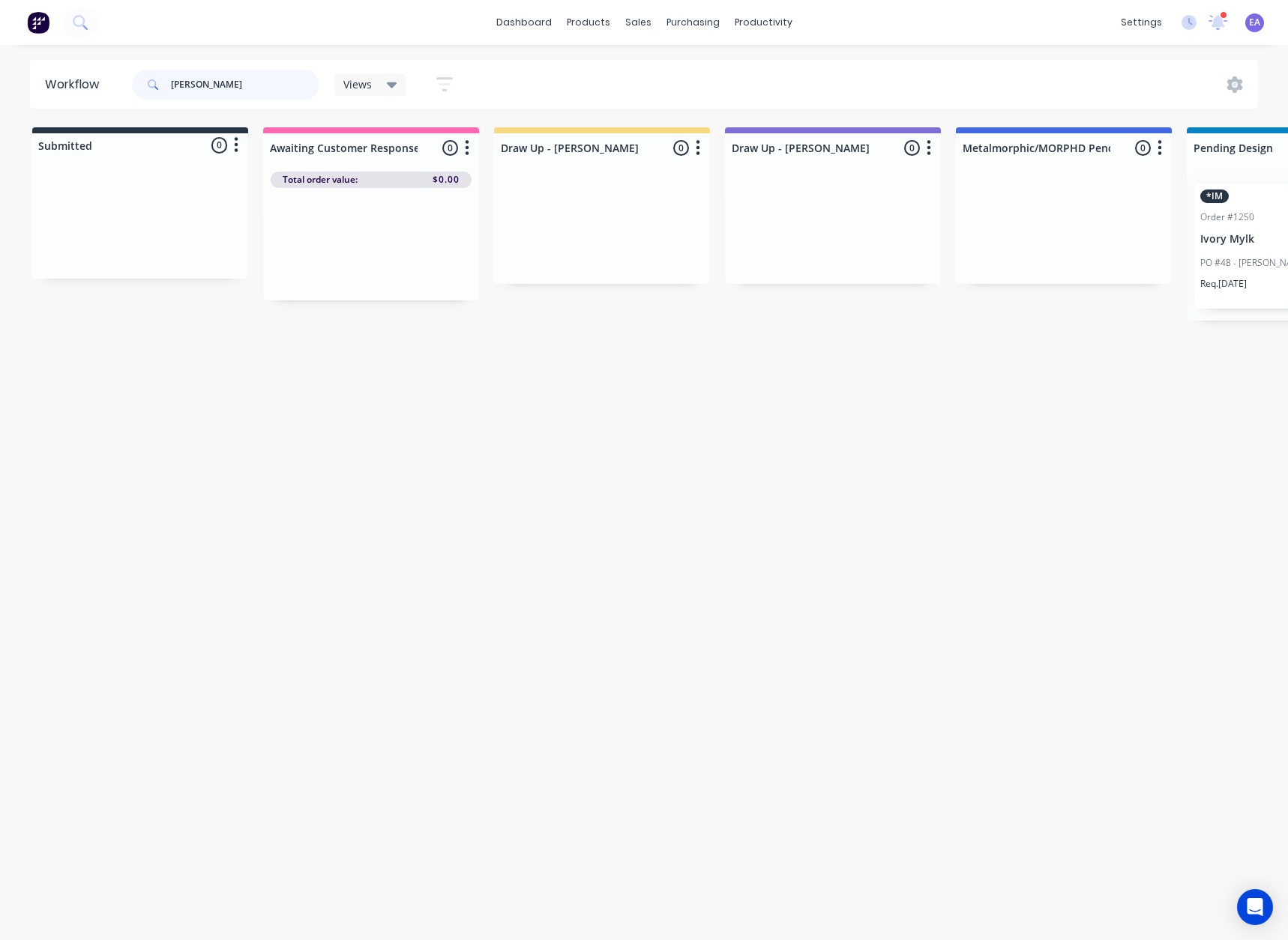
drag, startPoint x: 179, startPoint y: 86, endPoint x: 123, endPoint y: 96, distance: 56.9
click at [123, 95] on header "Workflow MARK Views Save new view None (Default) edit Greg edit Greg edit Show/…" at bounding box center [643, 84] width 1228 height 49
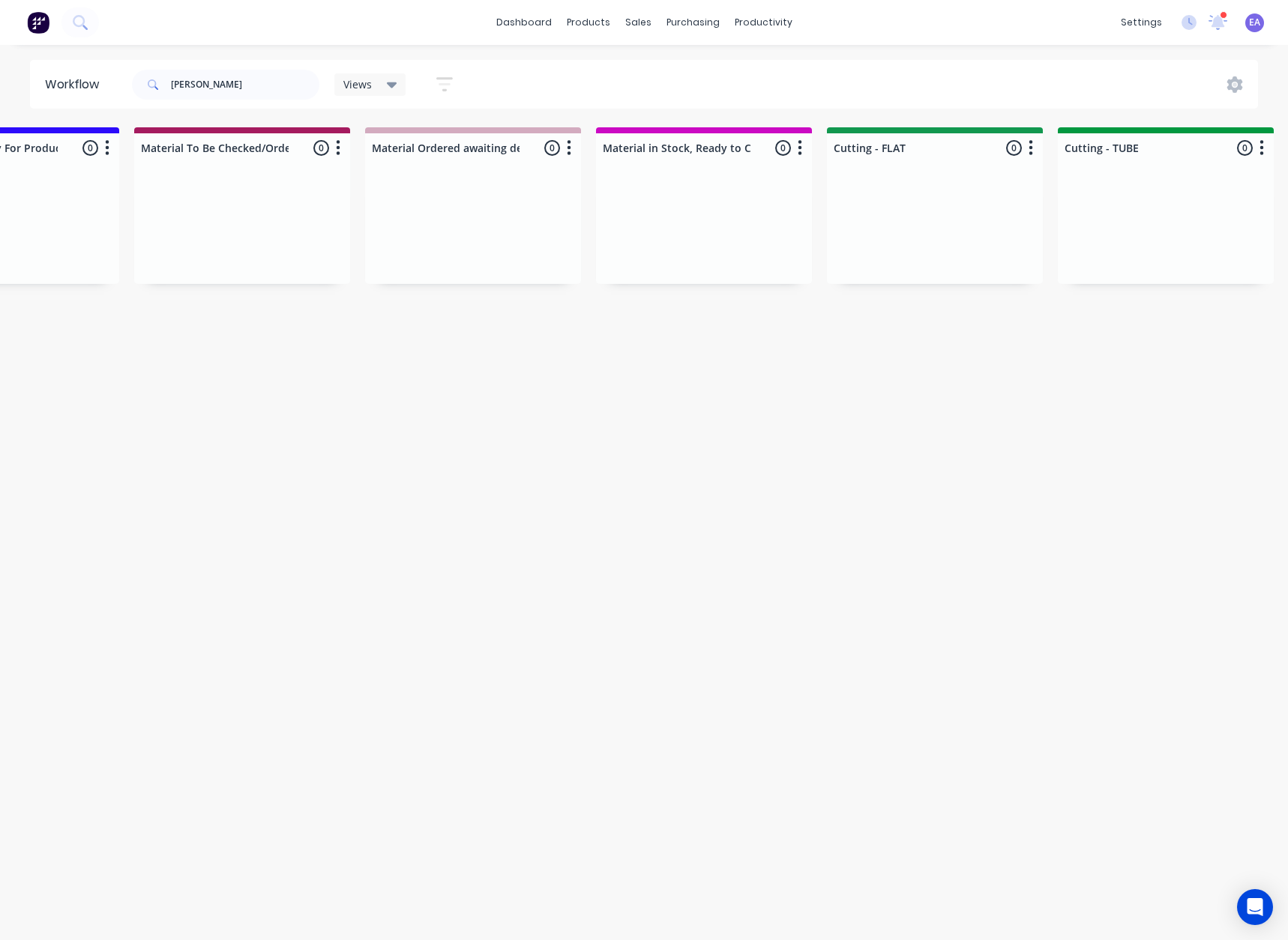
drag, startPoint x: 756, startPoint y: 388, endPoint x: 936, endPoint y: 393, distance: 180.1
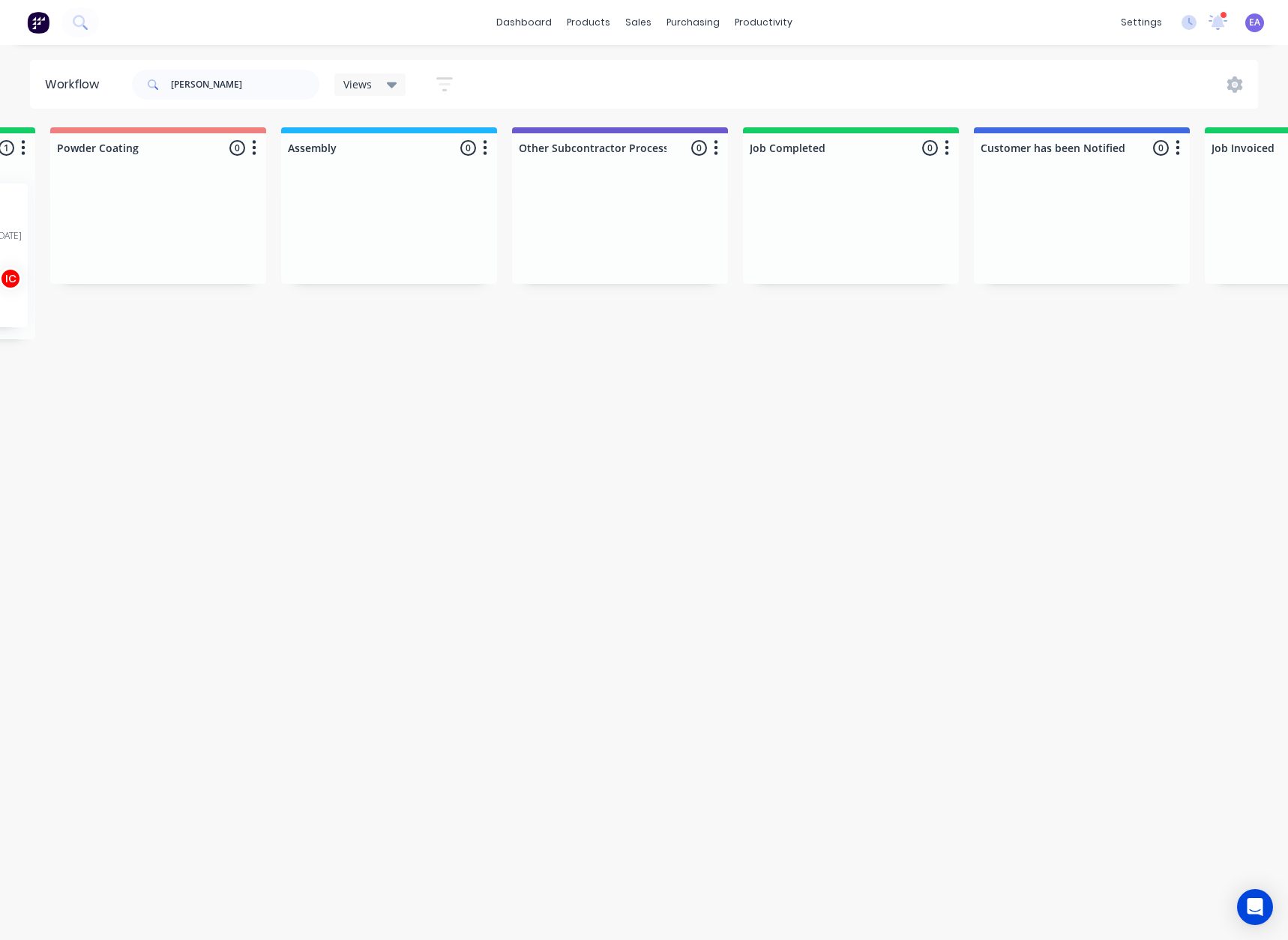
drag, startPoint x: 849, startPoint y: 451, endPoint x: 866, endPoint y: 451, distance: 17.0
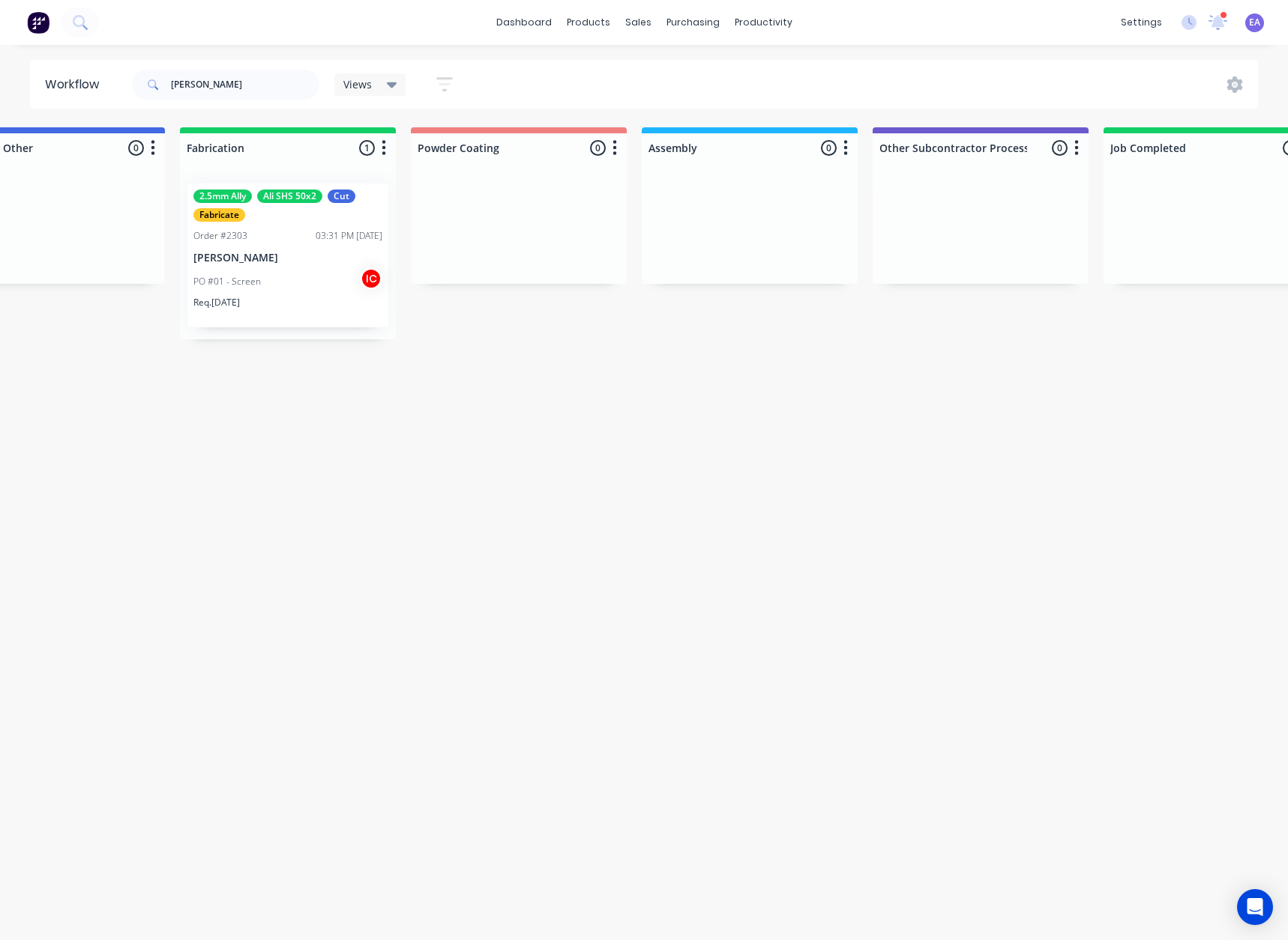
drag, startPoint x: 503, startPoint y: 485, endPoint x: 451, endPoint y: 501, distance: 54.4
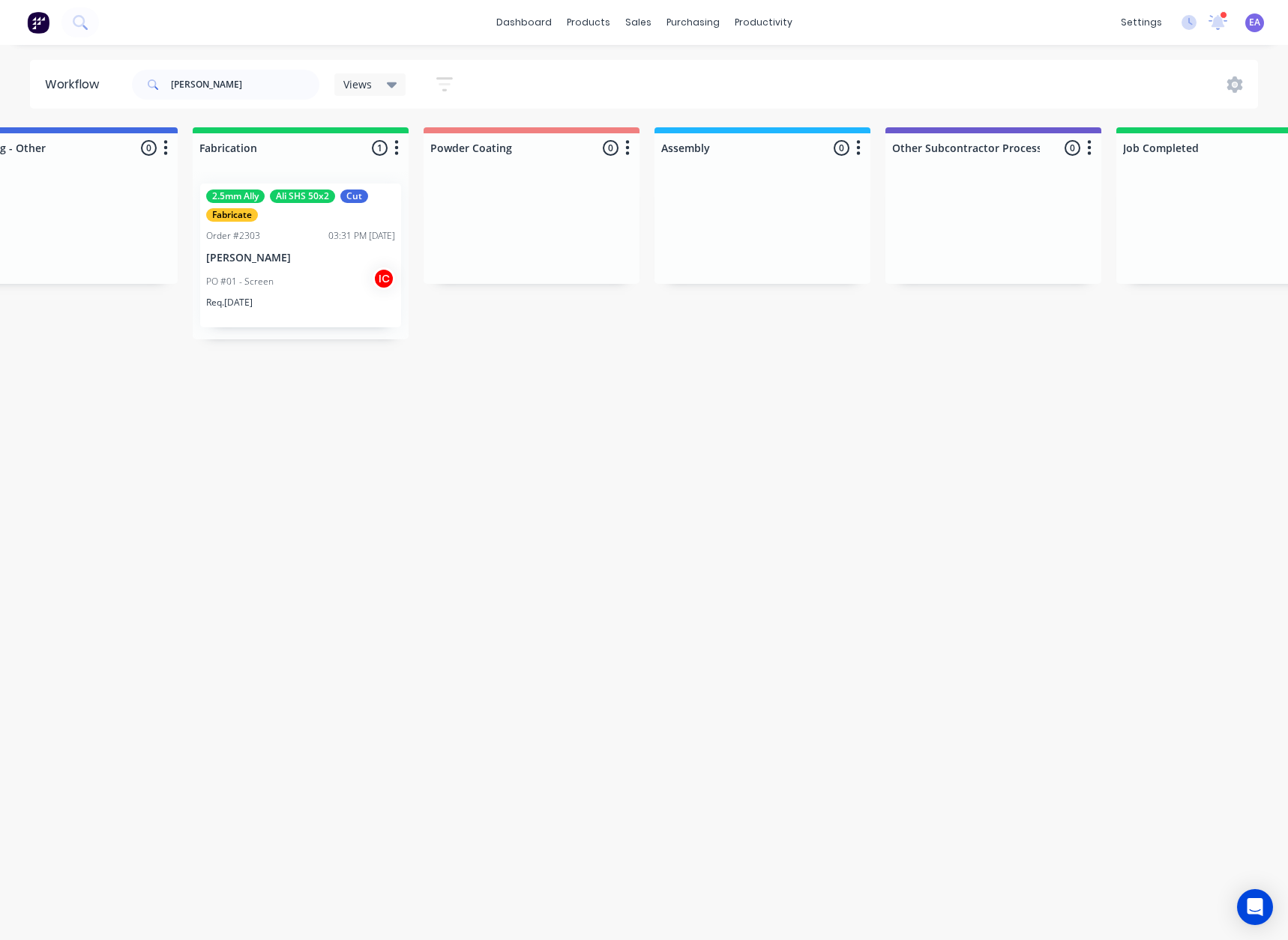
click at [338, 242] on div "03:31 PM [DATE]" at bounding box center [362, 236] width 66 height 14
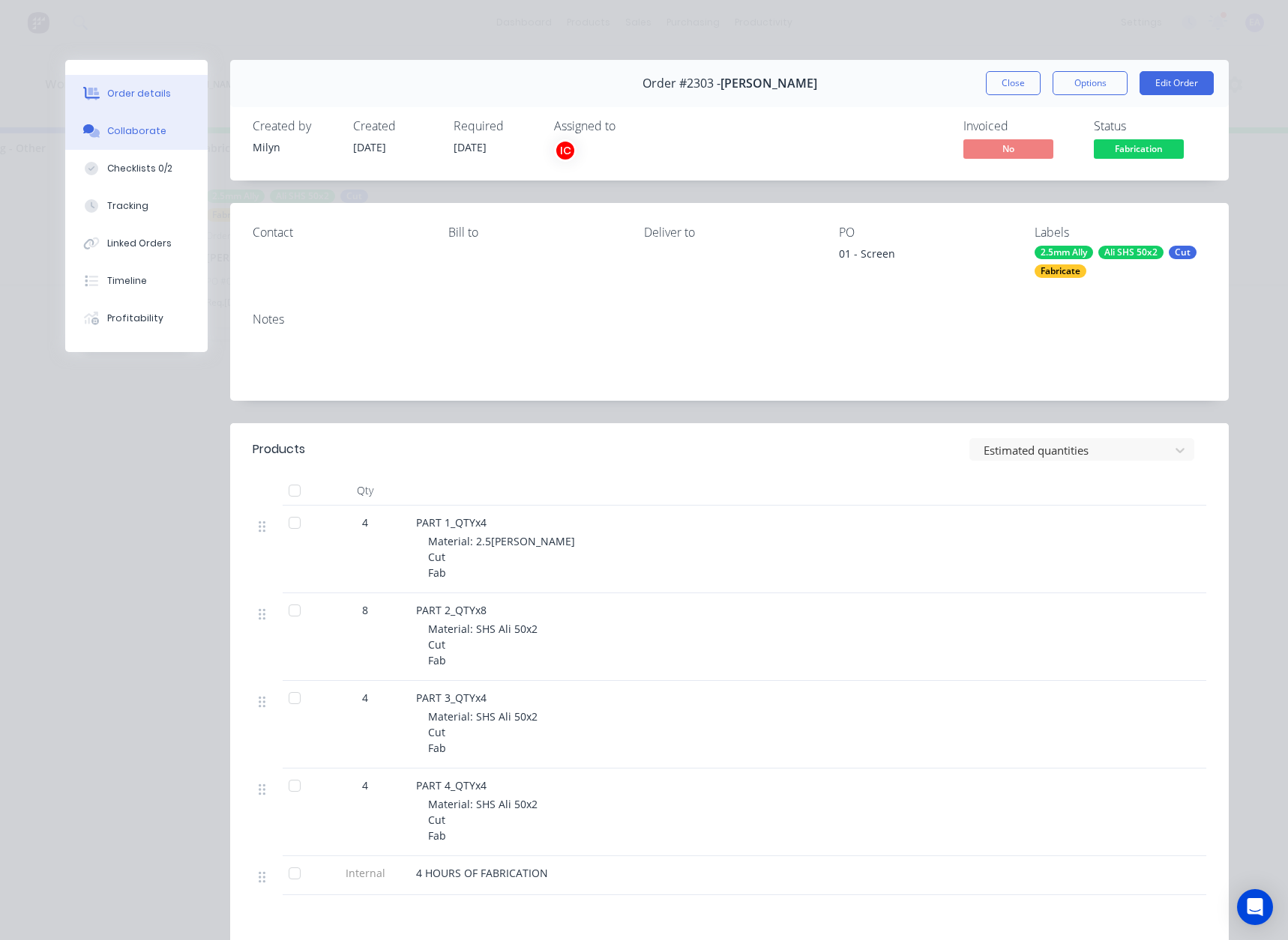
click at [131, 128] on div "Collaborate" at bounding box center [137, 131] width 59 height 14
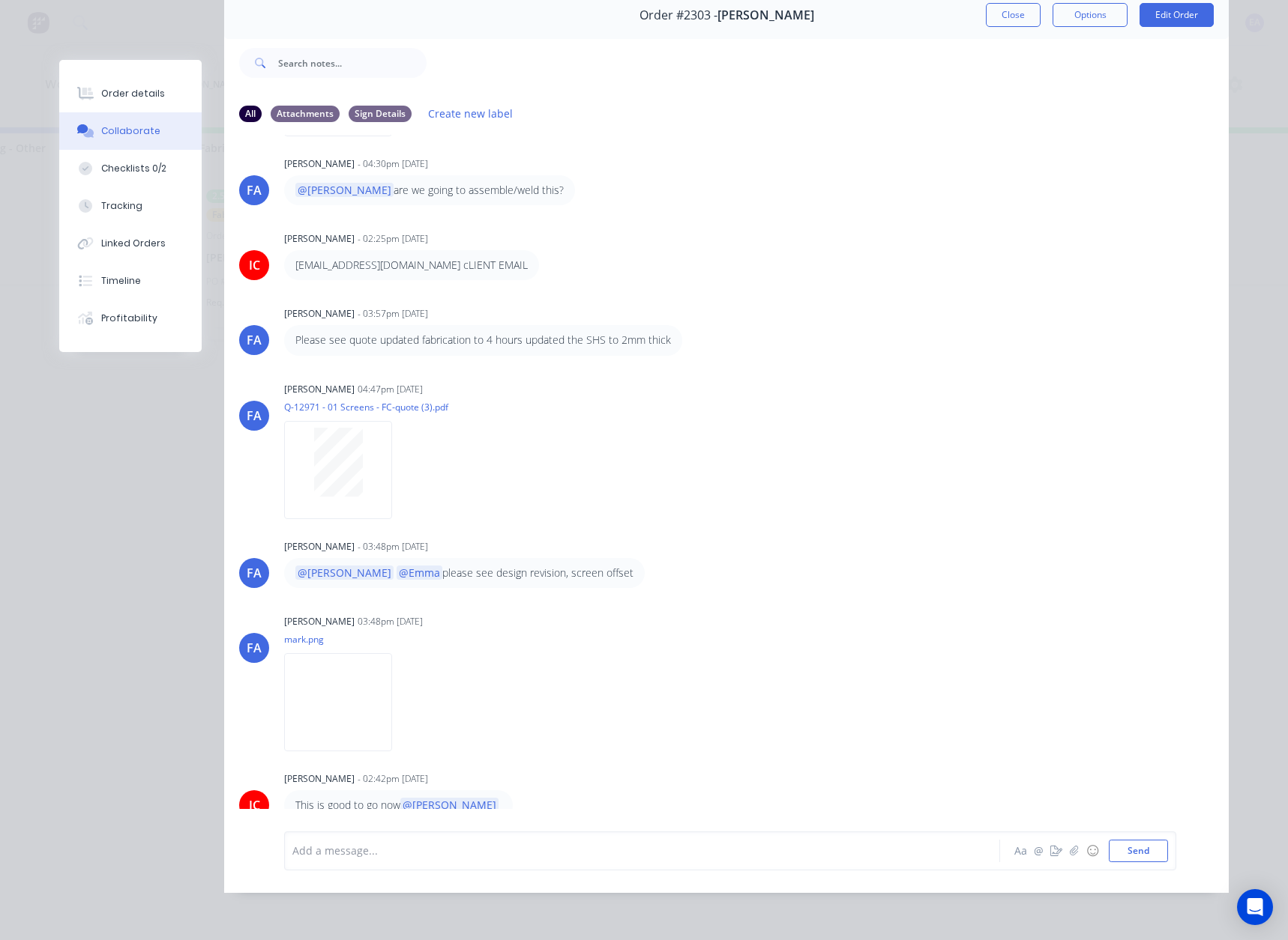
scroll to position [79, 0]
click at [372, 861] on div "Add a message..." at bounding box center [621, 851] width 657 height 22
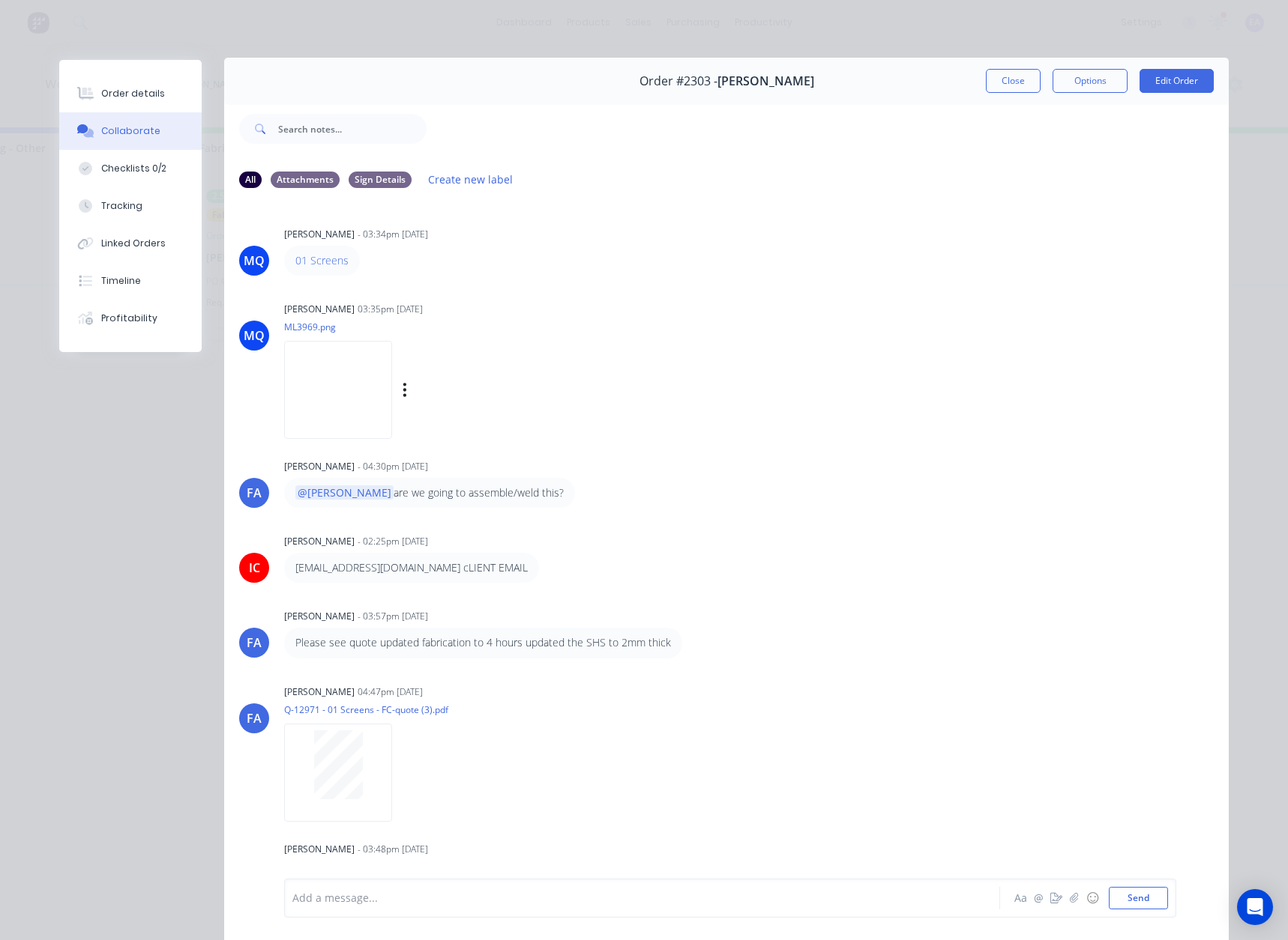
scroll to position [0, 0]
drag, startPoint x: 1026, startPoint y: 86, endPoint x: 1057, endPoint y: 387, distance: 302.6
click at [1026, 86] on button "Close" at bounding box center [1012, 83] width 54 height 24
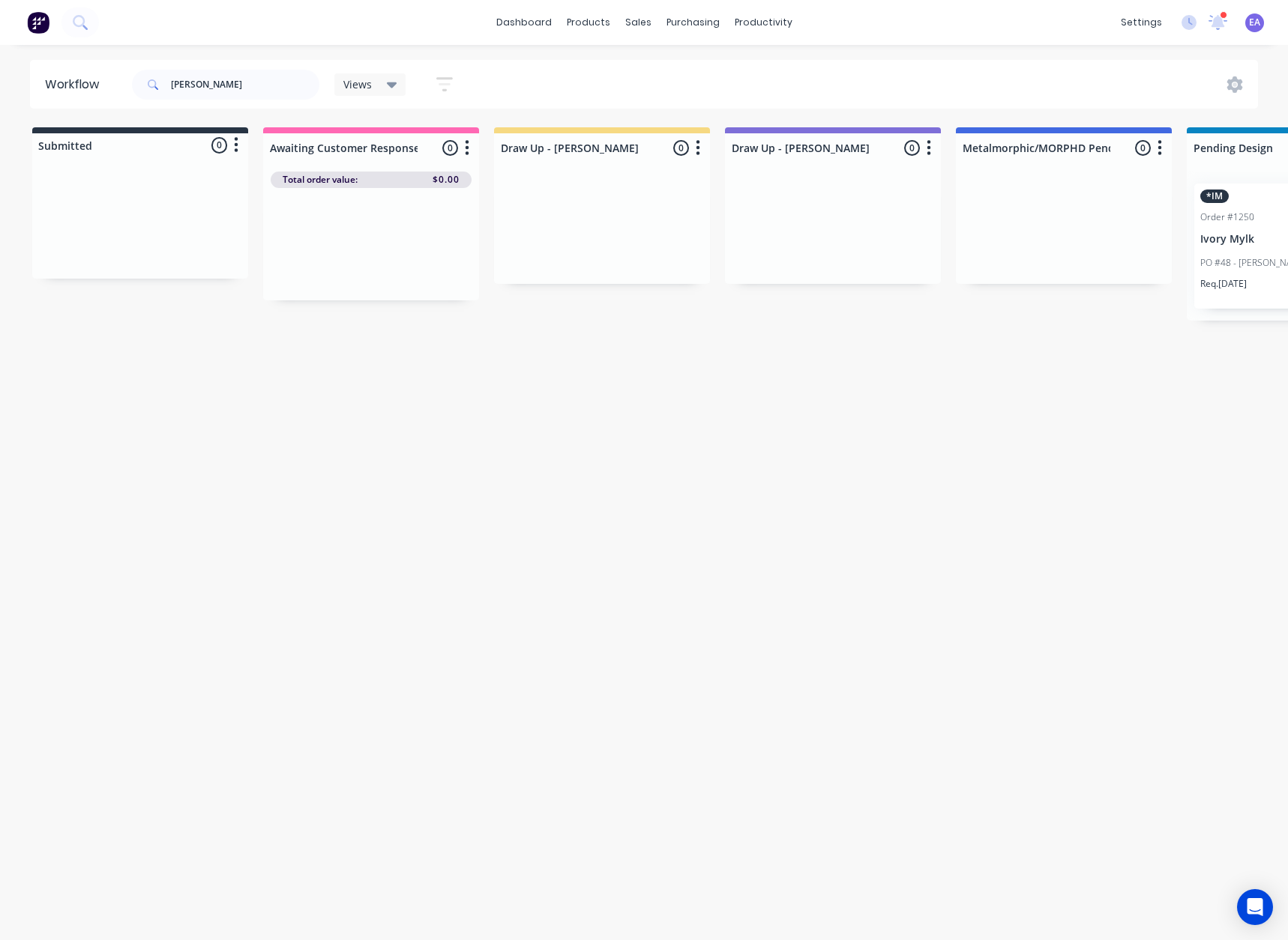
drag, startPoint x: 885, startPoint y: 422, endPoint x: 418, endPoint y: 276, distance: 489.3
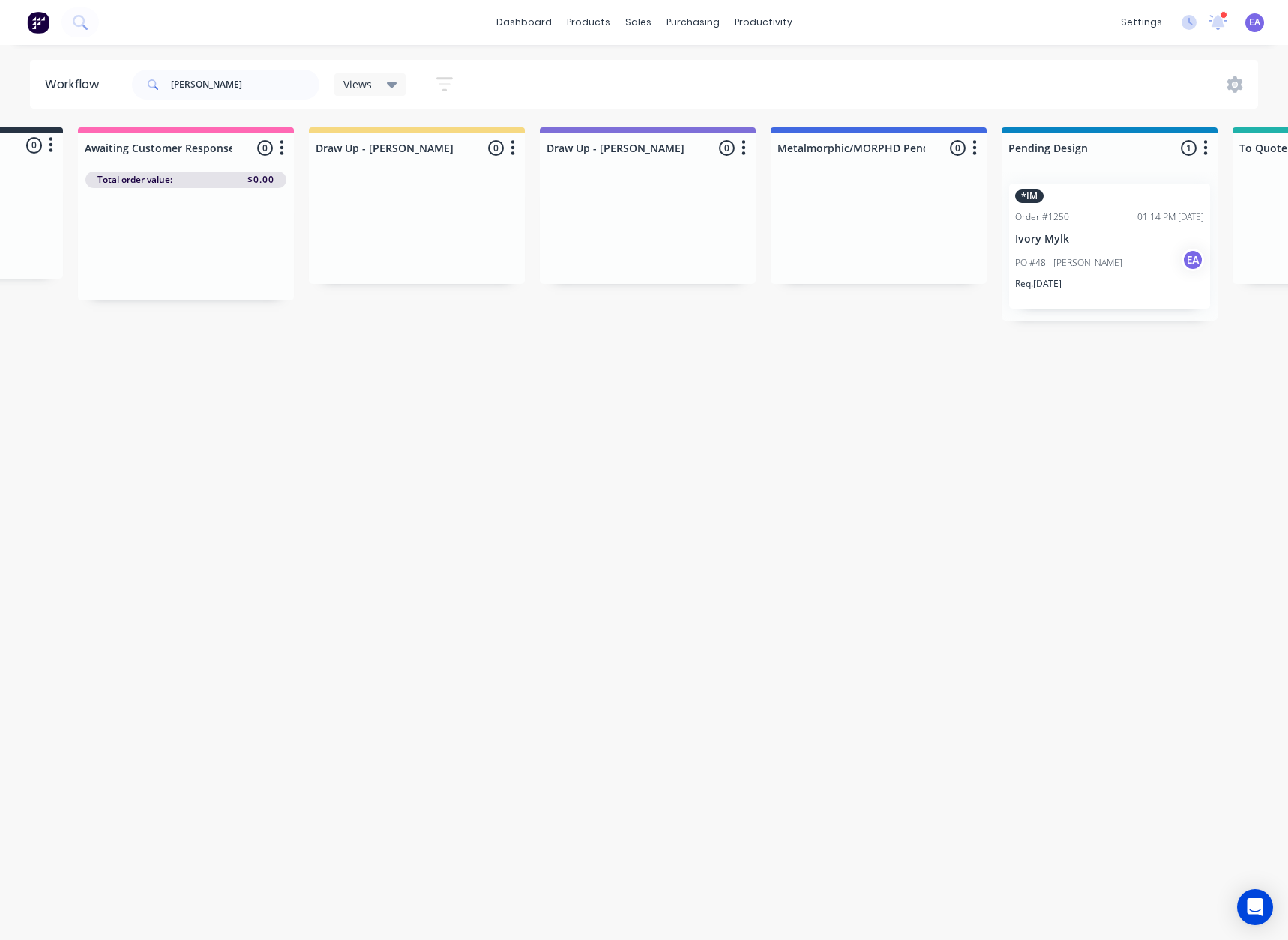
scroll to position [0, 190]
drag, startPoint x: 207, startPoint y: 89, endPoint x: 129, endPoint y: 119, distance: 83.6
click at [131, 104] on div "MARK Views Save new view None (Default) edit Greg edit Greg edit Show/Hide stat…" at bounding box center [299, 84] width 340 height 45
click at [360, 341] on div "Workflow Views Save new view None (Default) edit Greg edit Greg edit Show/Hide …" at bounding box center [454, 485] width 1288 height 851
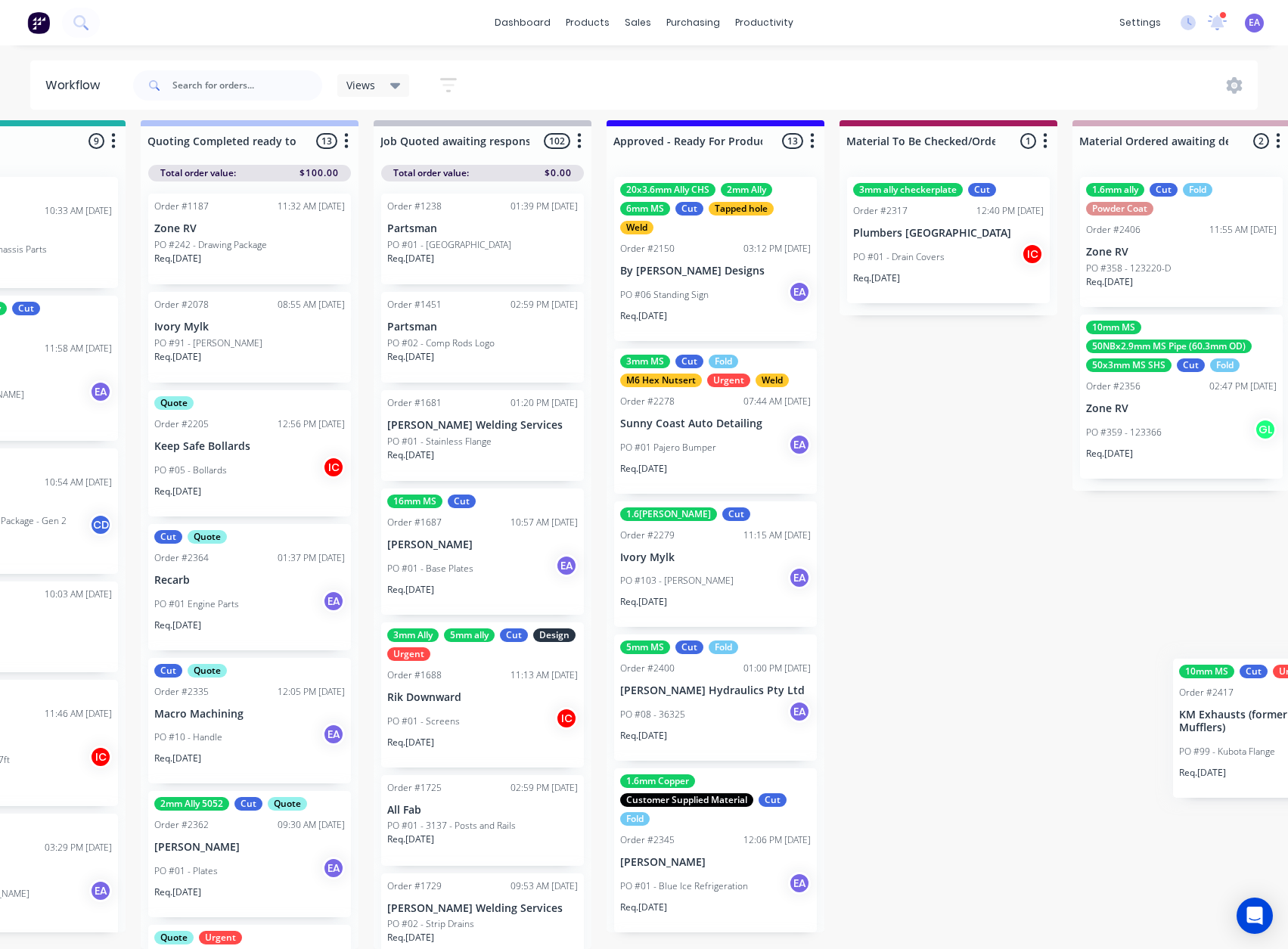
scroll to position [20, 1565]
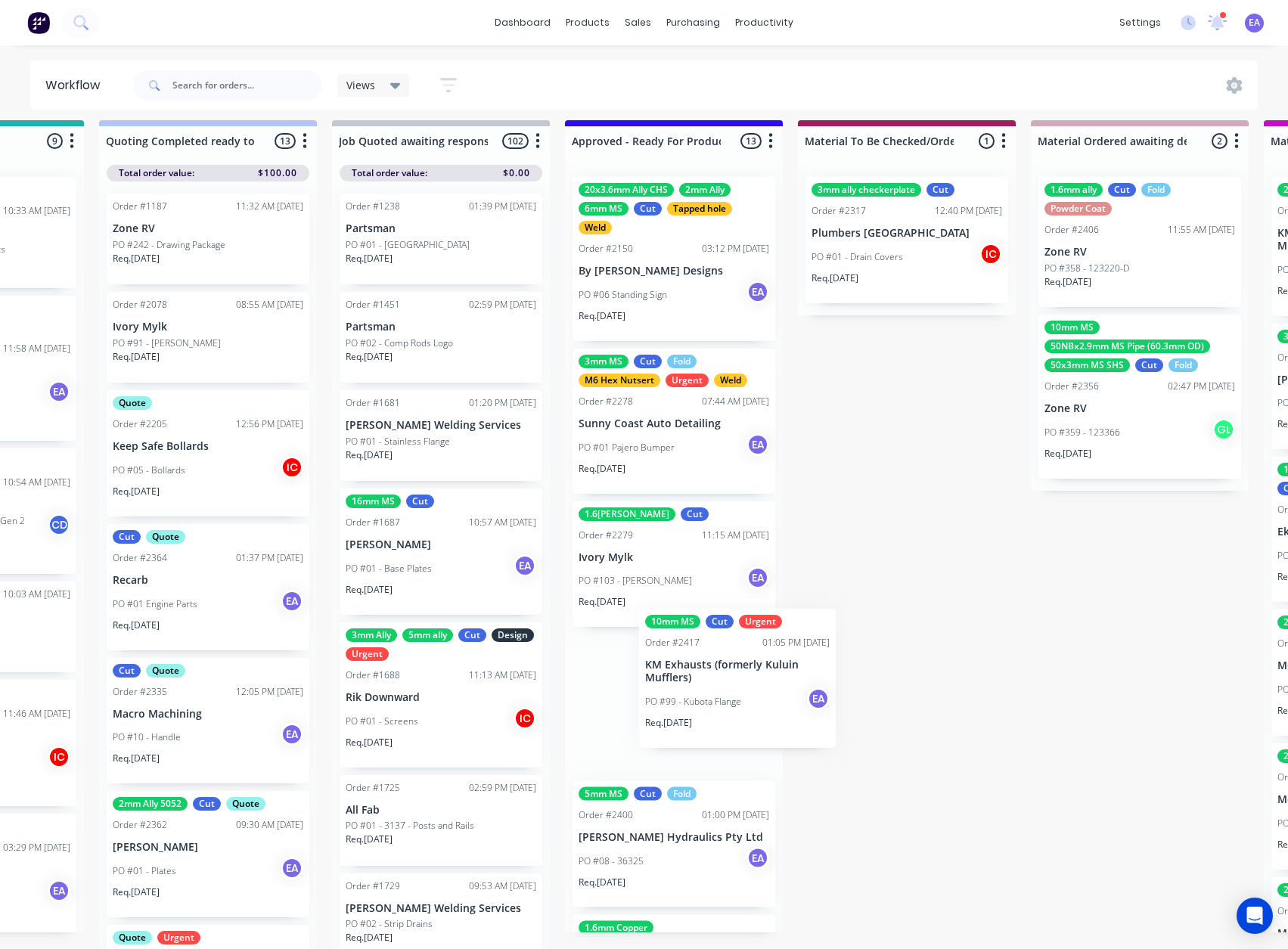
drag, startPoint x: 116, startPoint y: 750, endPoint x: 675, endPoint y: 661, distance: 566.0
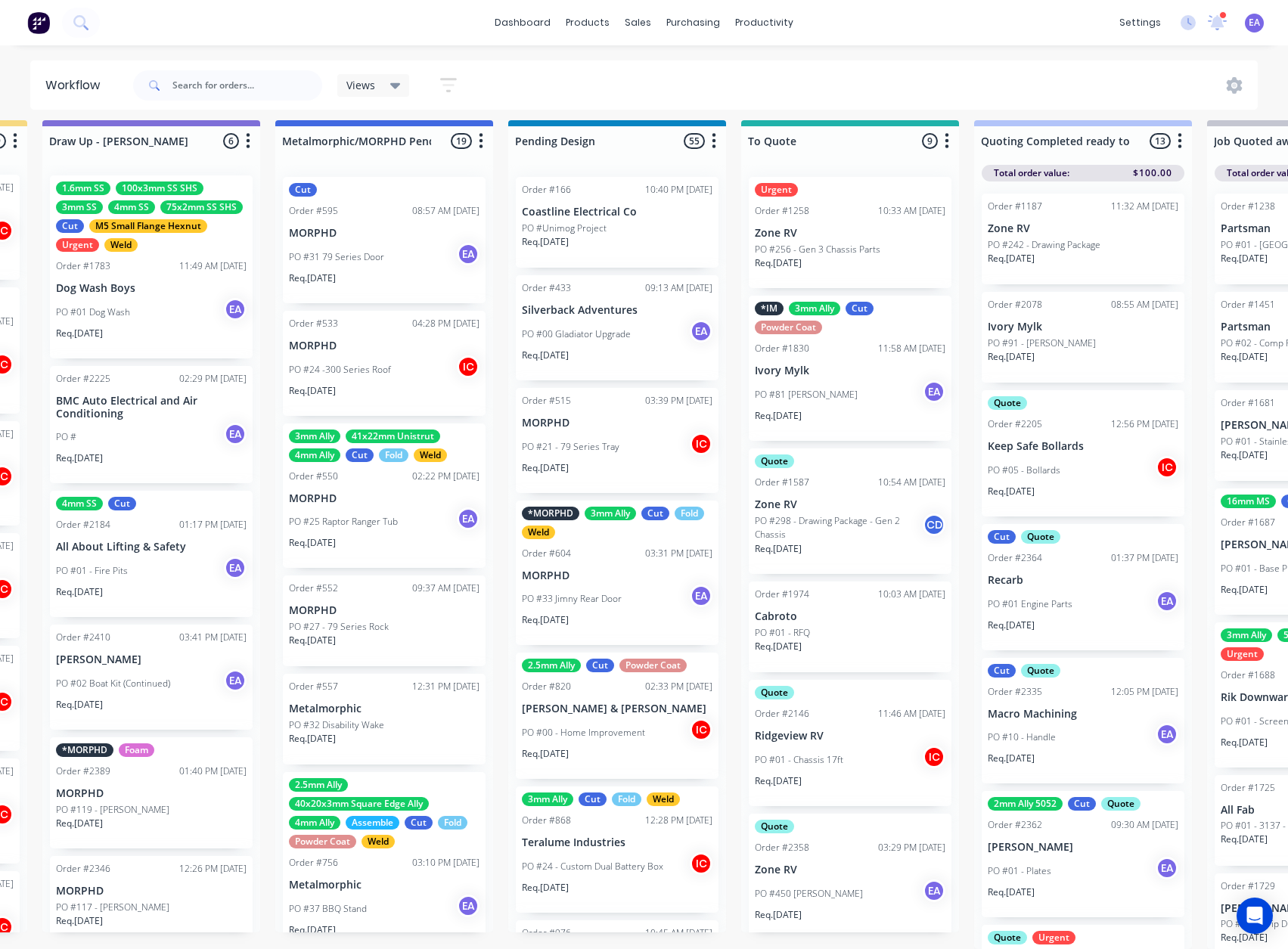
scroll to position [20, 0]
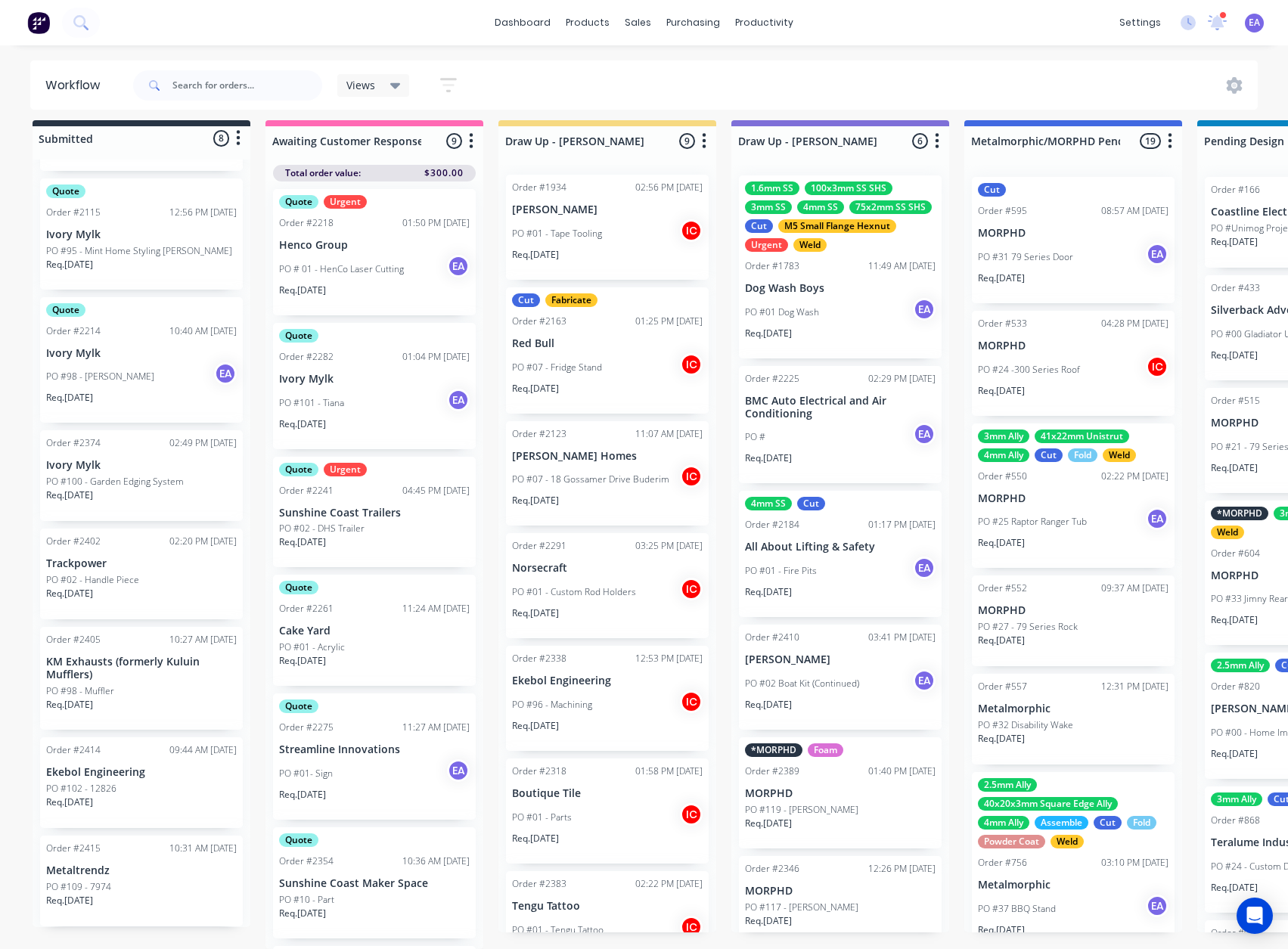
drag, startPoint x: 1001, startPoint y: 664, endPoint x: 353, endPoint y: 725, distance: 650.9
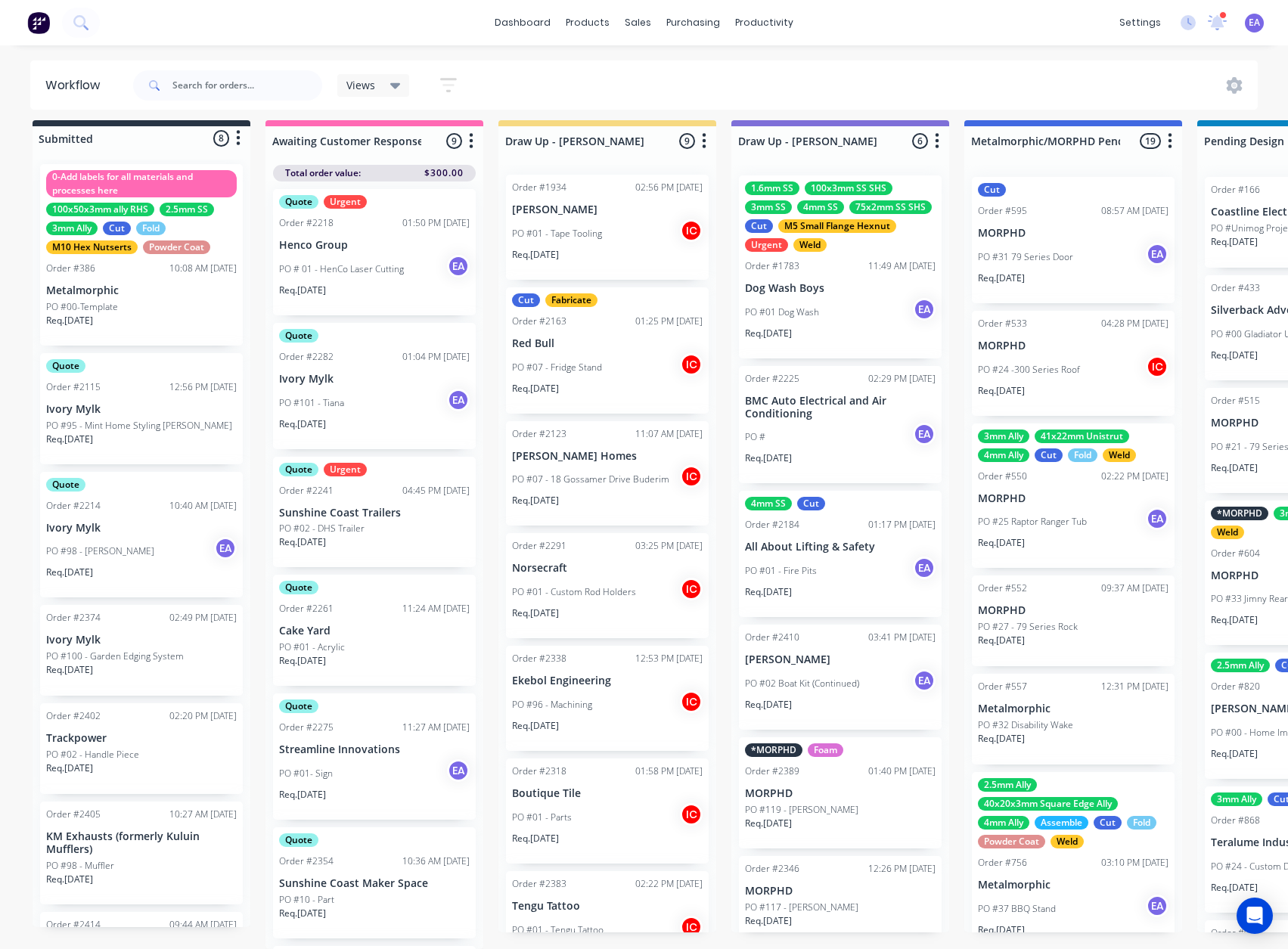
scroll to position [0, 0]
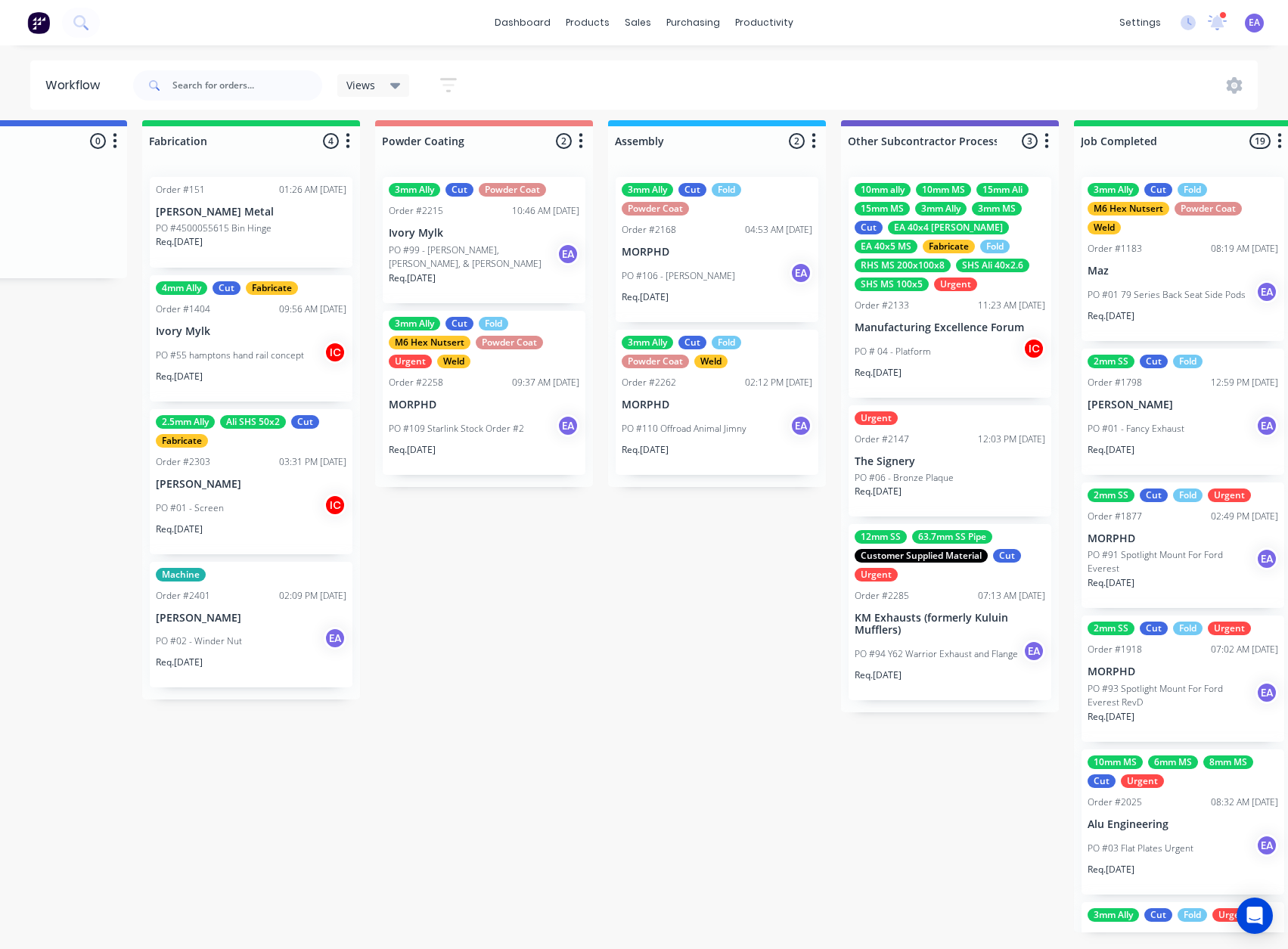
drag, startPoint x: 117, startPoint y: 711, endPoint x: 481, endPoint y: 731, distance: 364.5
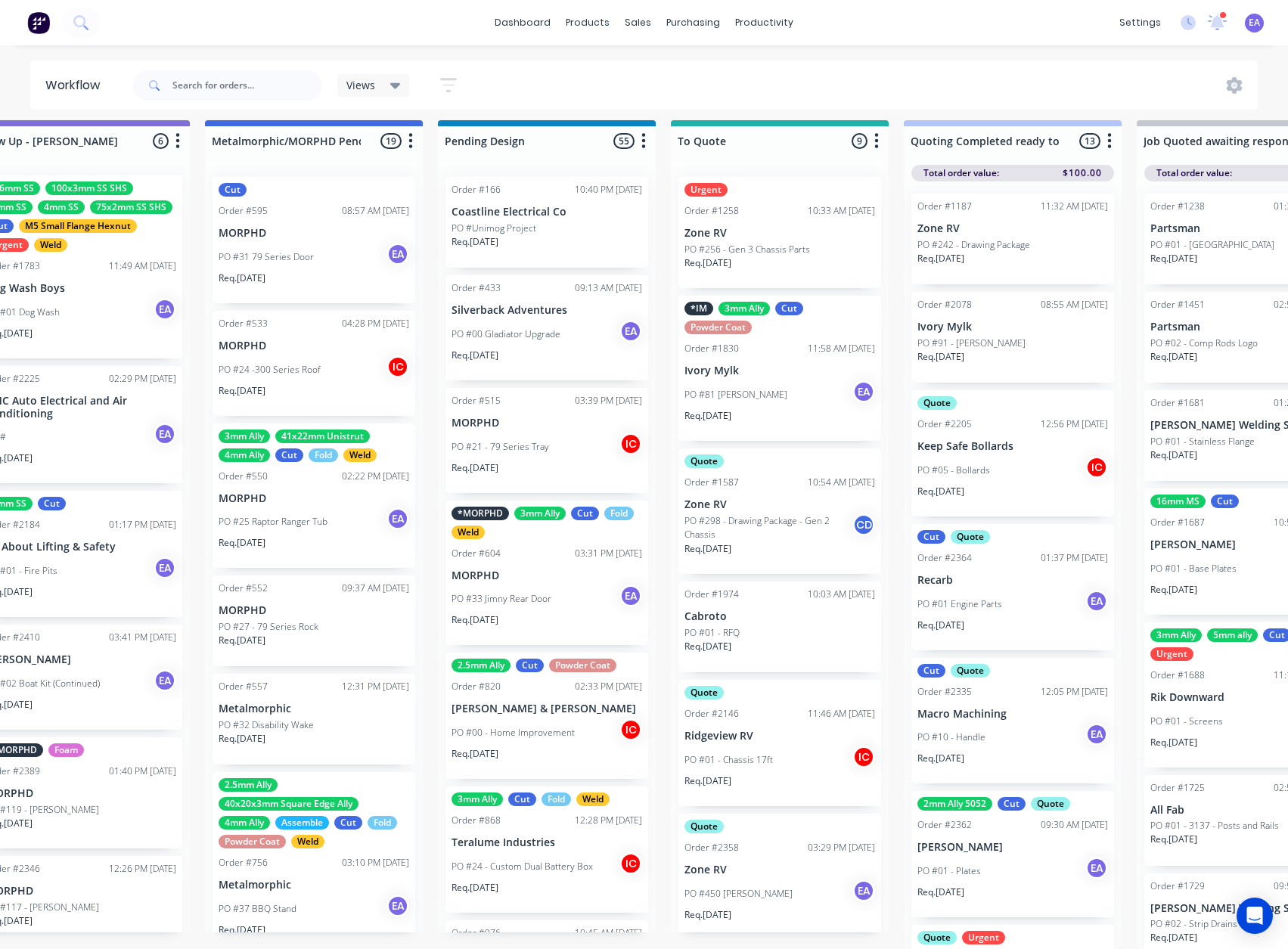
scroll to position [20, 0]
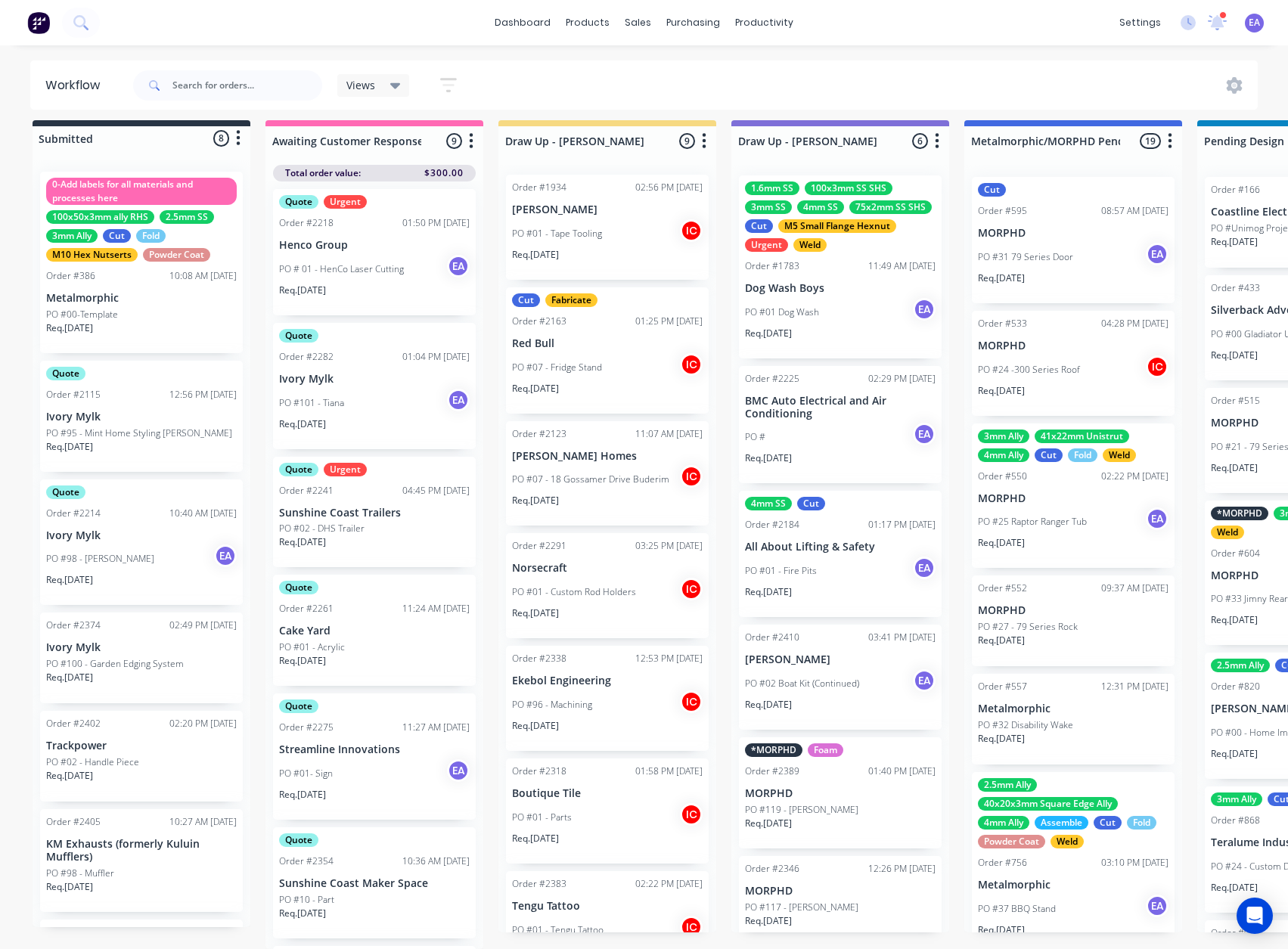
drag, startPoint x: 865, startPoint y: 636, endPoint x: 655, endPoint y: 667, distance: 212.3
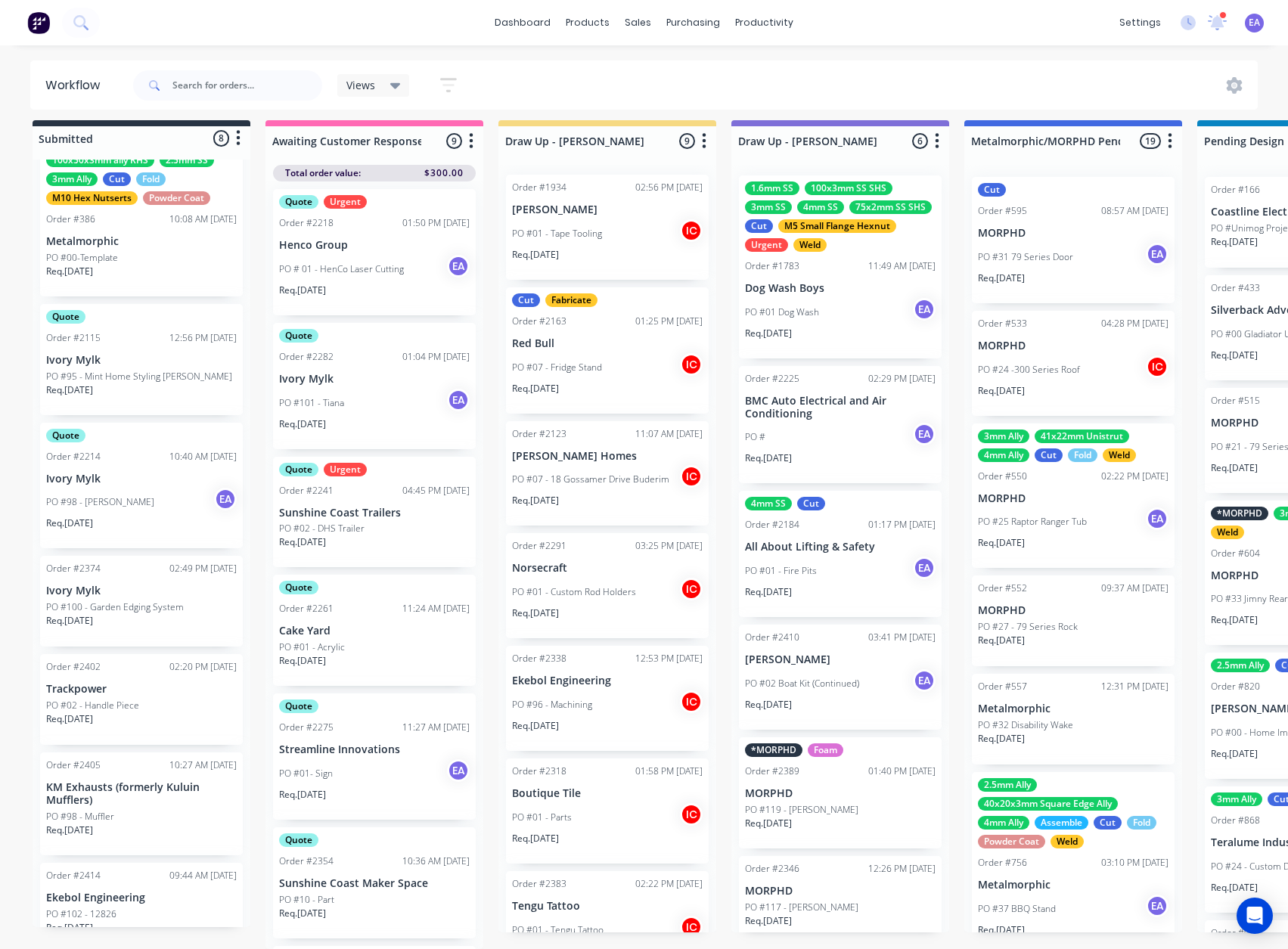
scroll to position [183, 0]
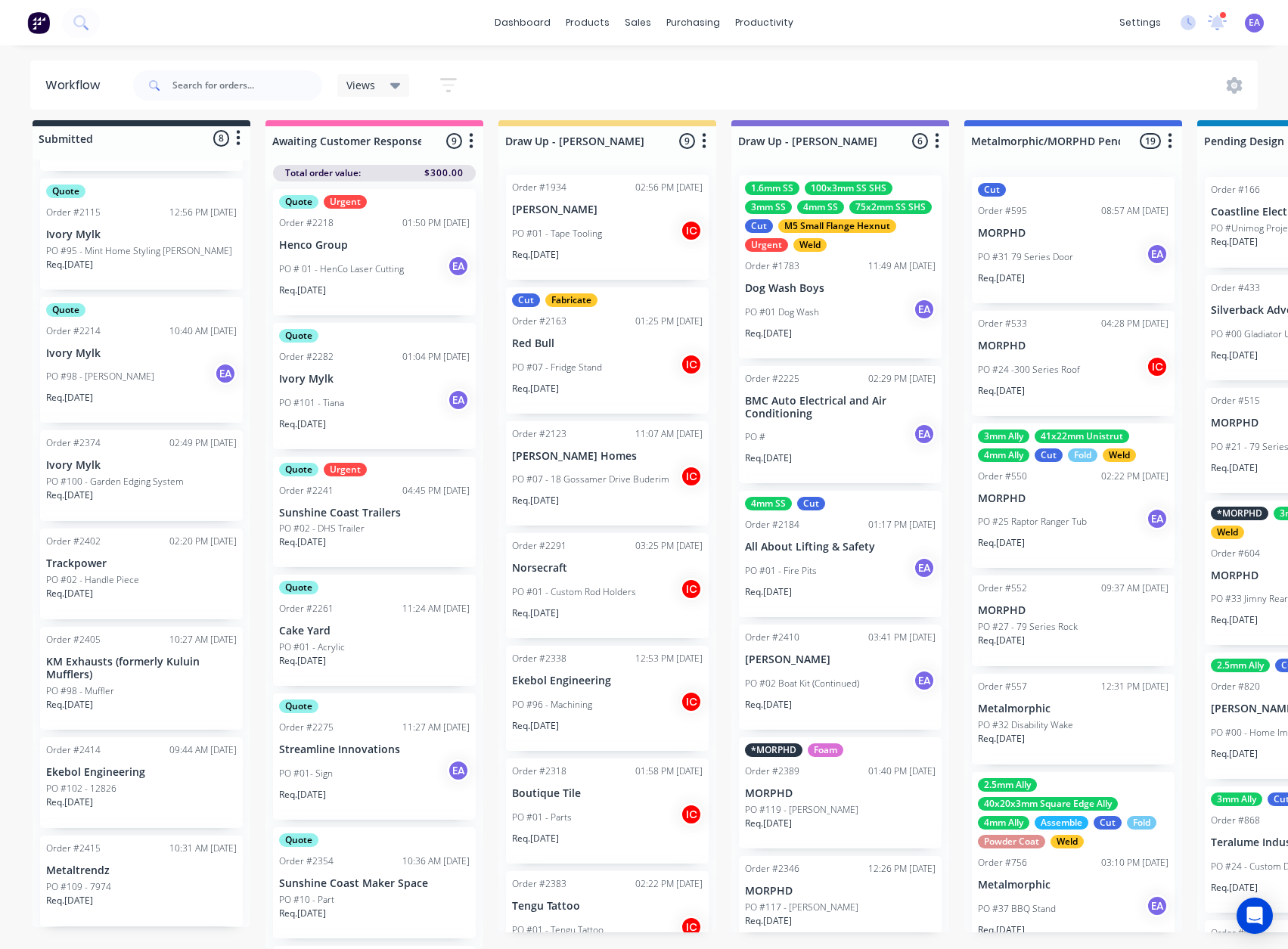
click at [160, 662] on p "KM Exhausts (formerly Kuluin Mufflers)" at bounding box center [142, 669] width 191 height 26
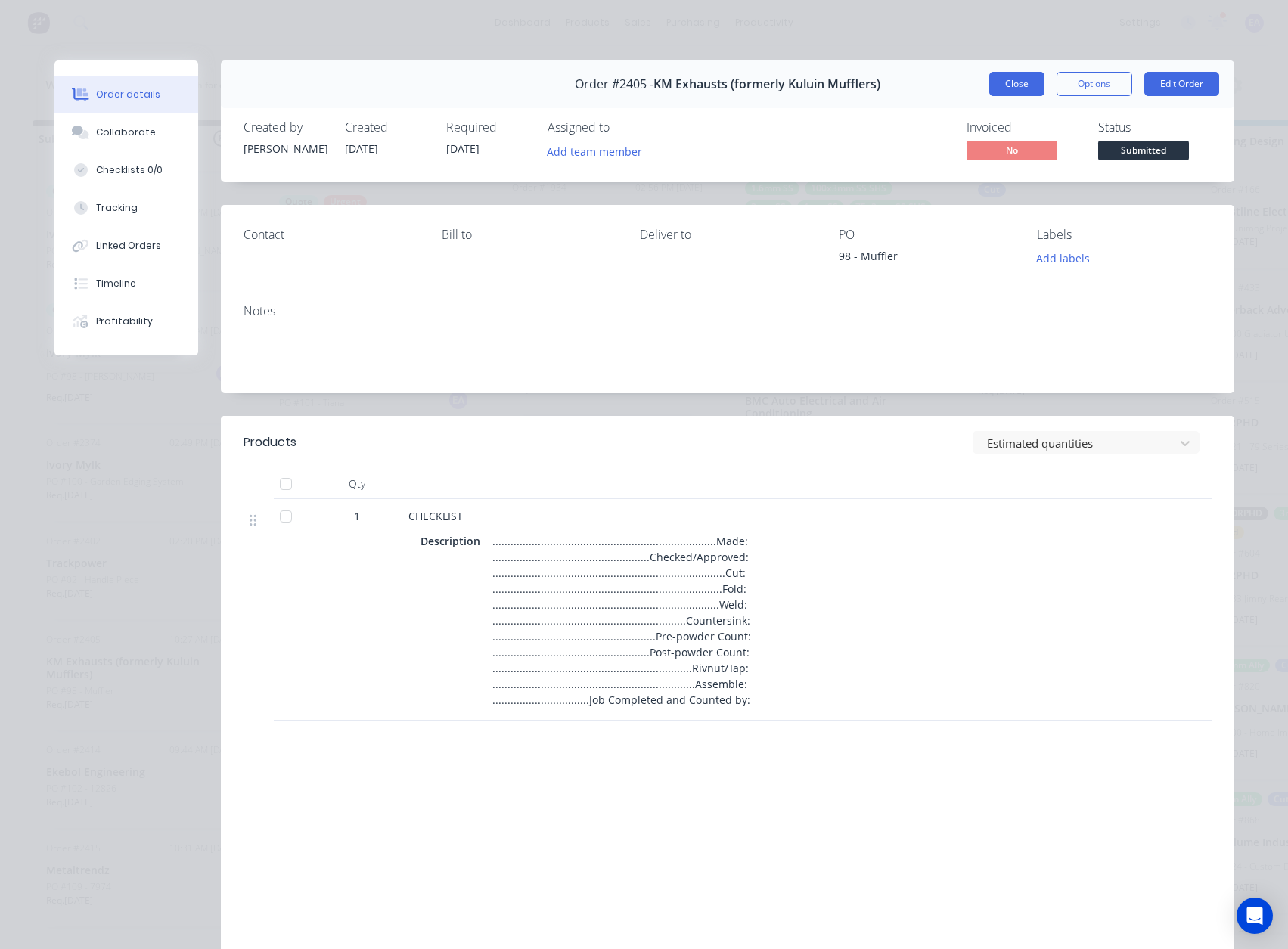
click at [1006, 78] on button "Close" at bounding box center [1017, 84] width 55 height 24
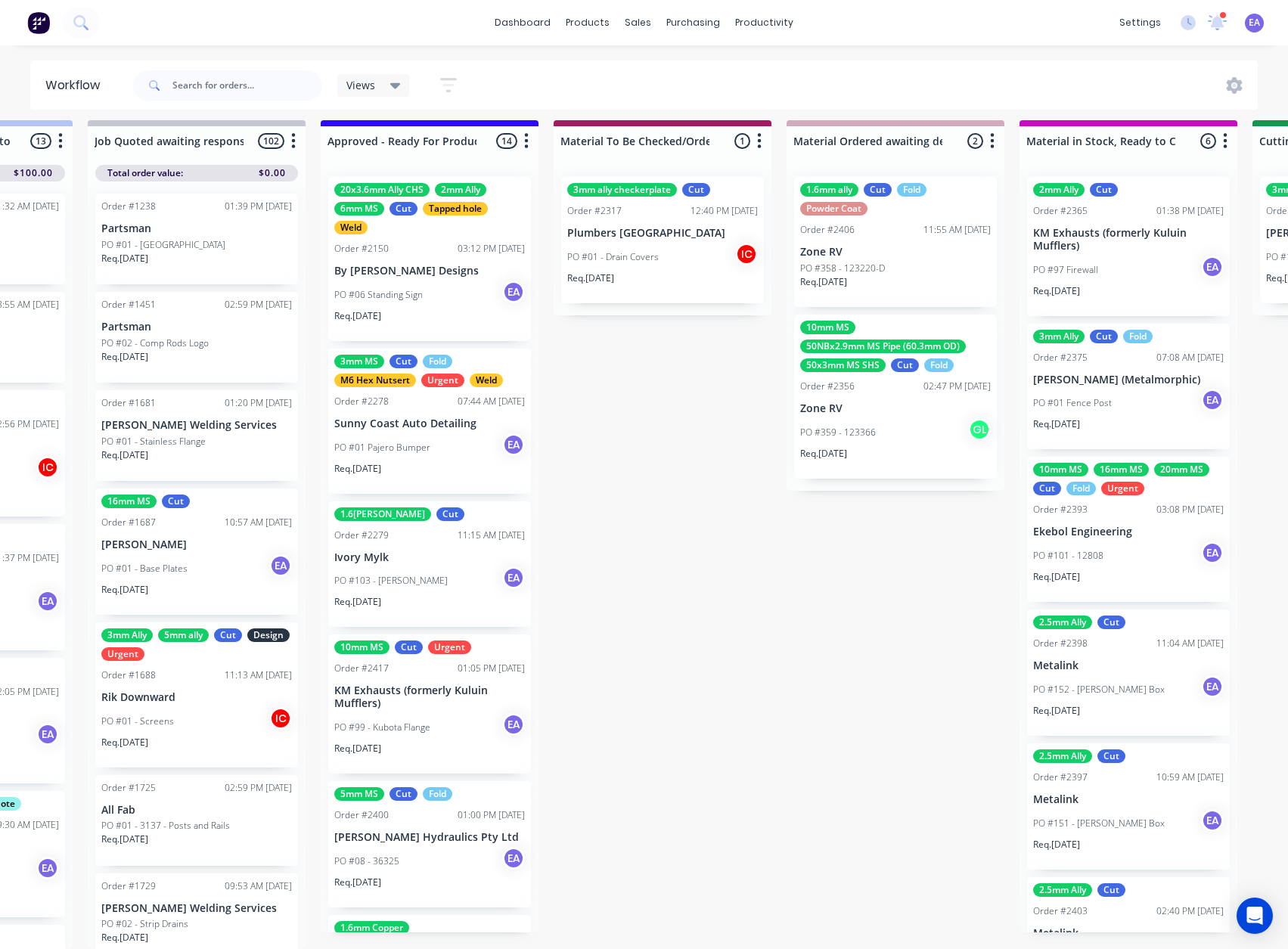
drag, startPoint x: 828, startPoint y: 569, endPoint x: 886, endPoint y: 569, distance: 58.0
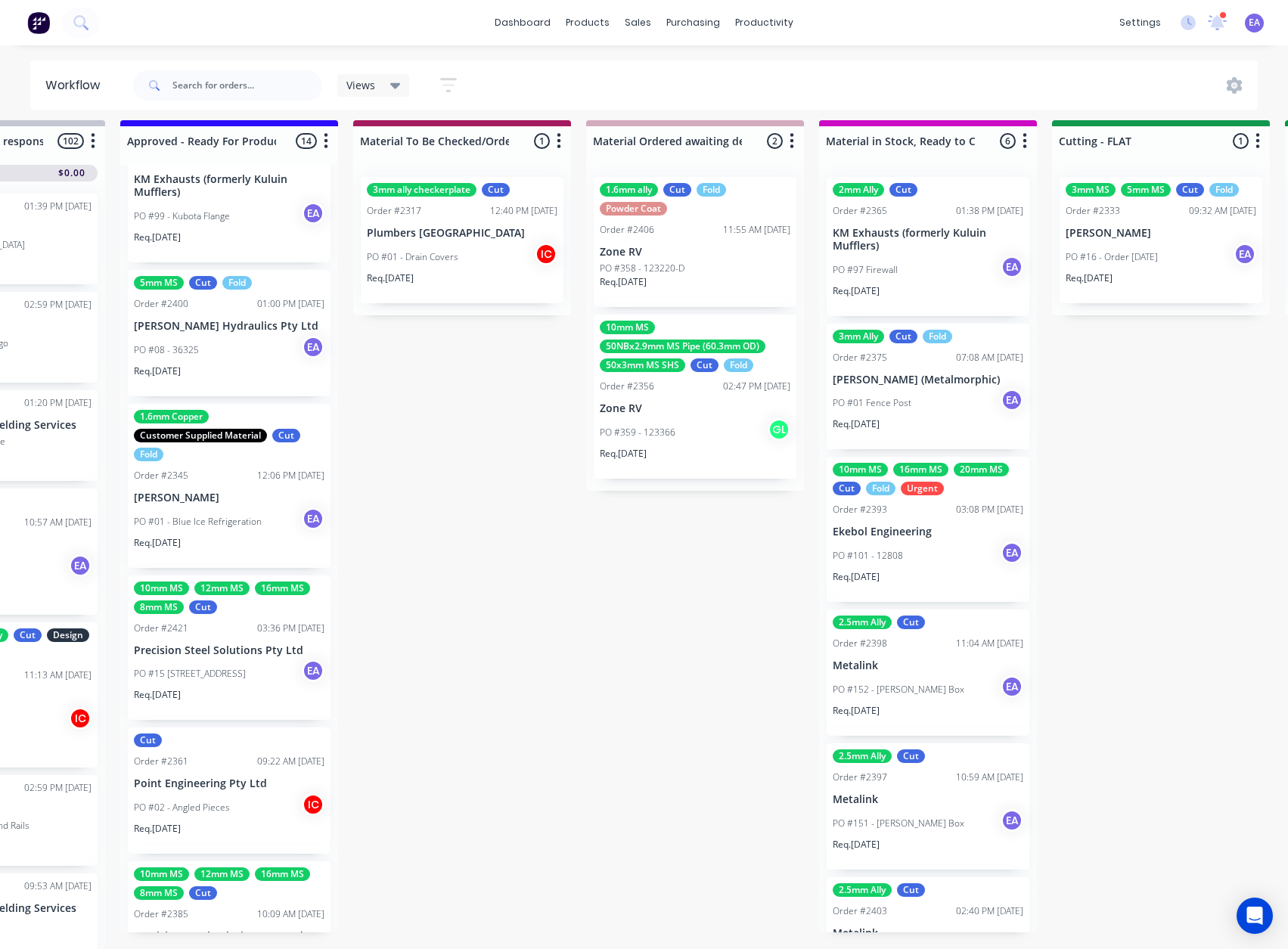
scroll to position [530, 0]
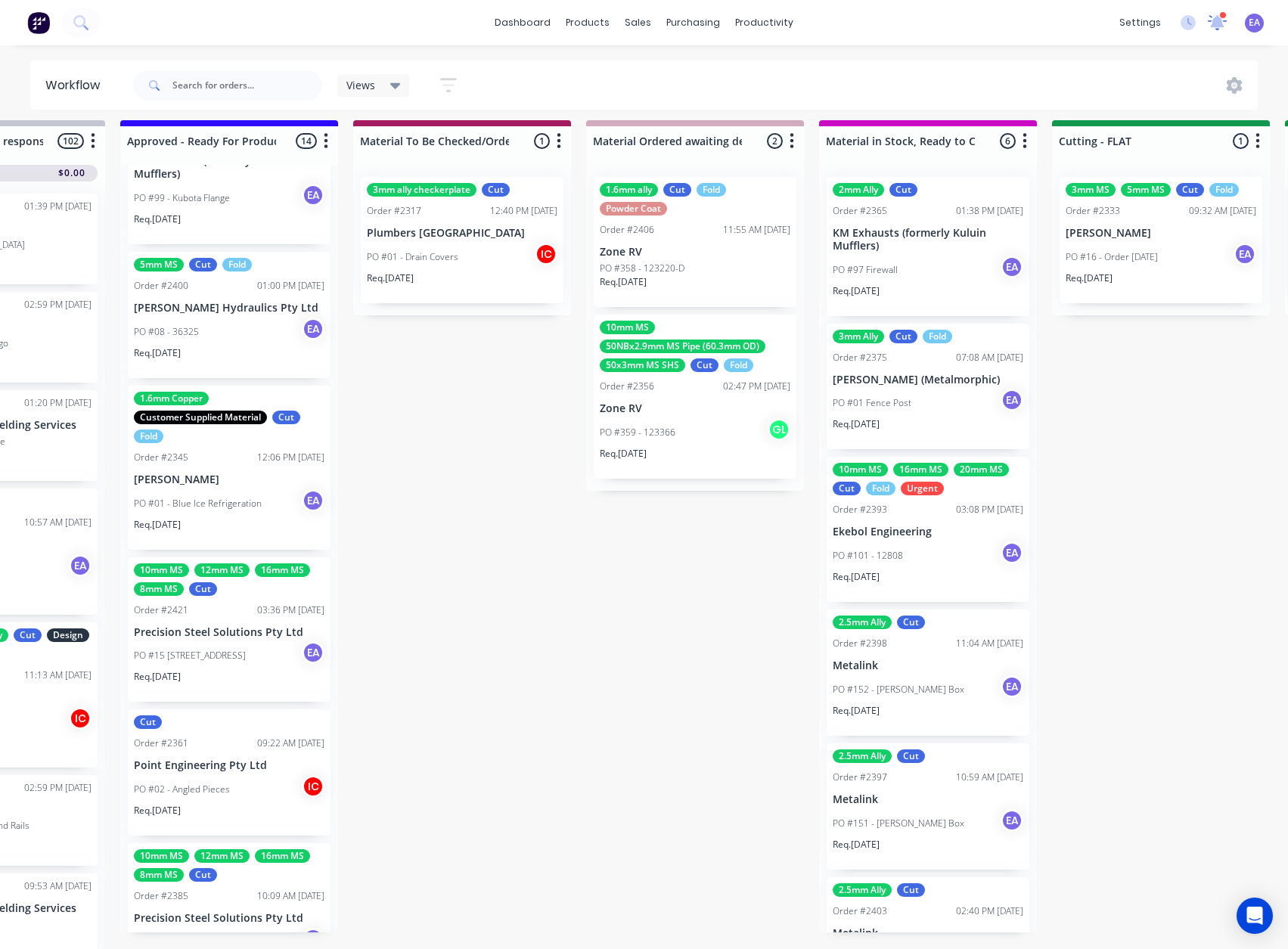
click at [1221, 30] on div at bounding box center [1217, 22] width 19 height 22
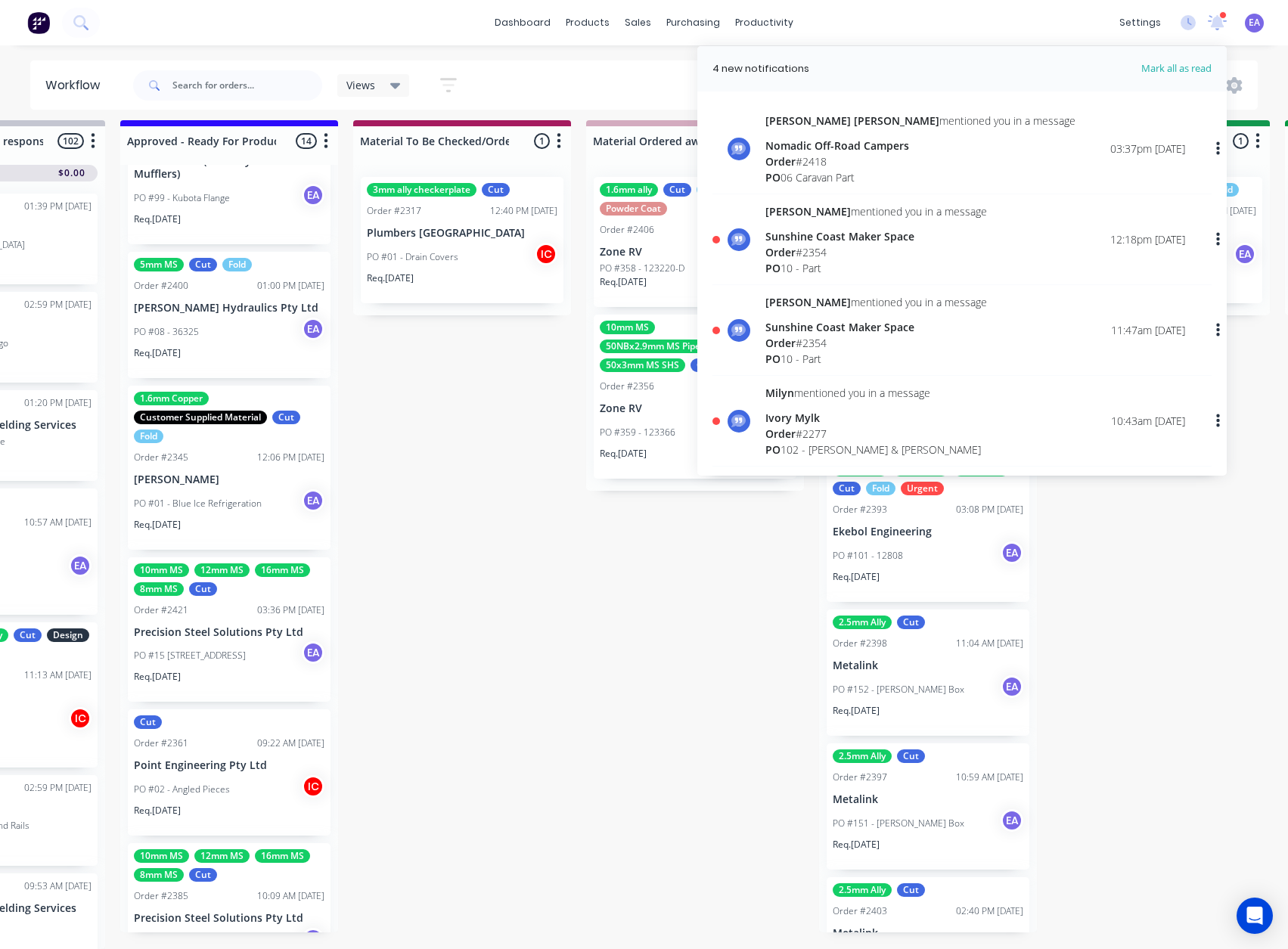
click at [884, 241] on div "Sunshine Coast Maker Space" at bounding box center [876, 236] width 222 height 16
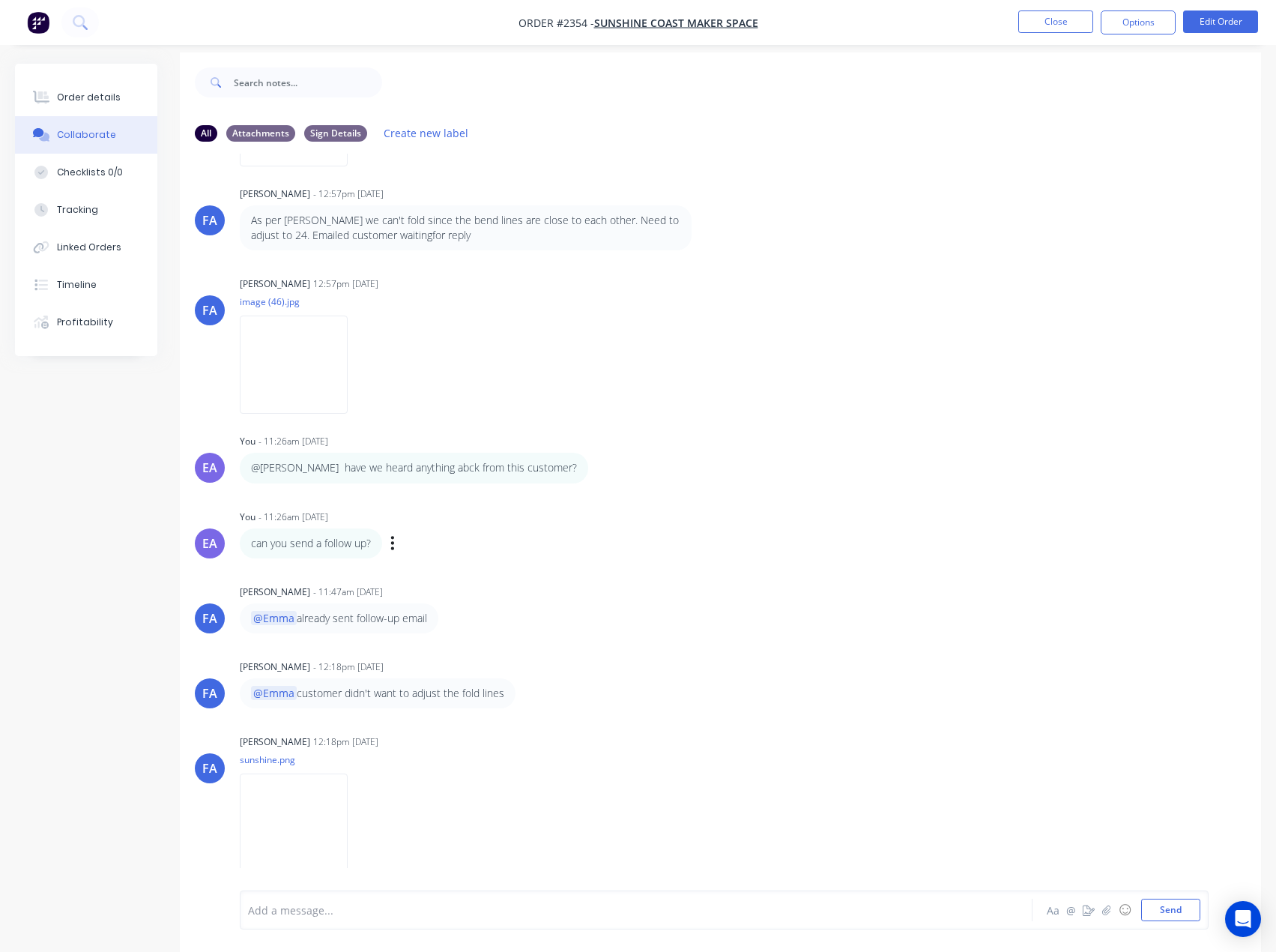
scroll to position [22, 0]
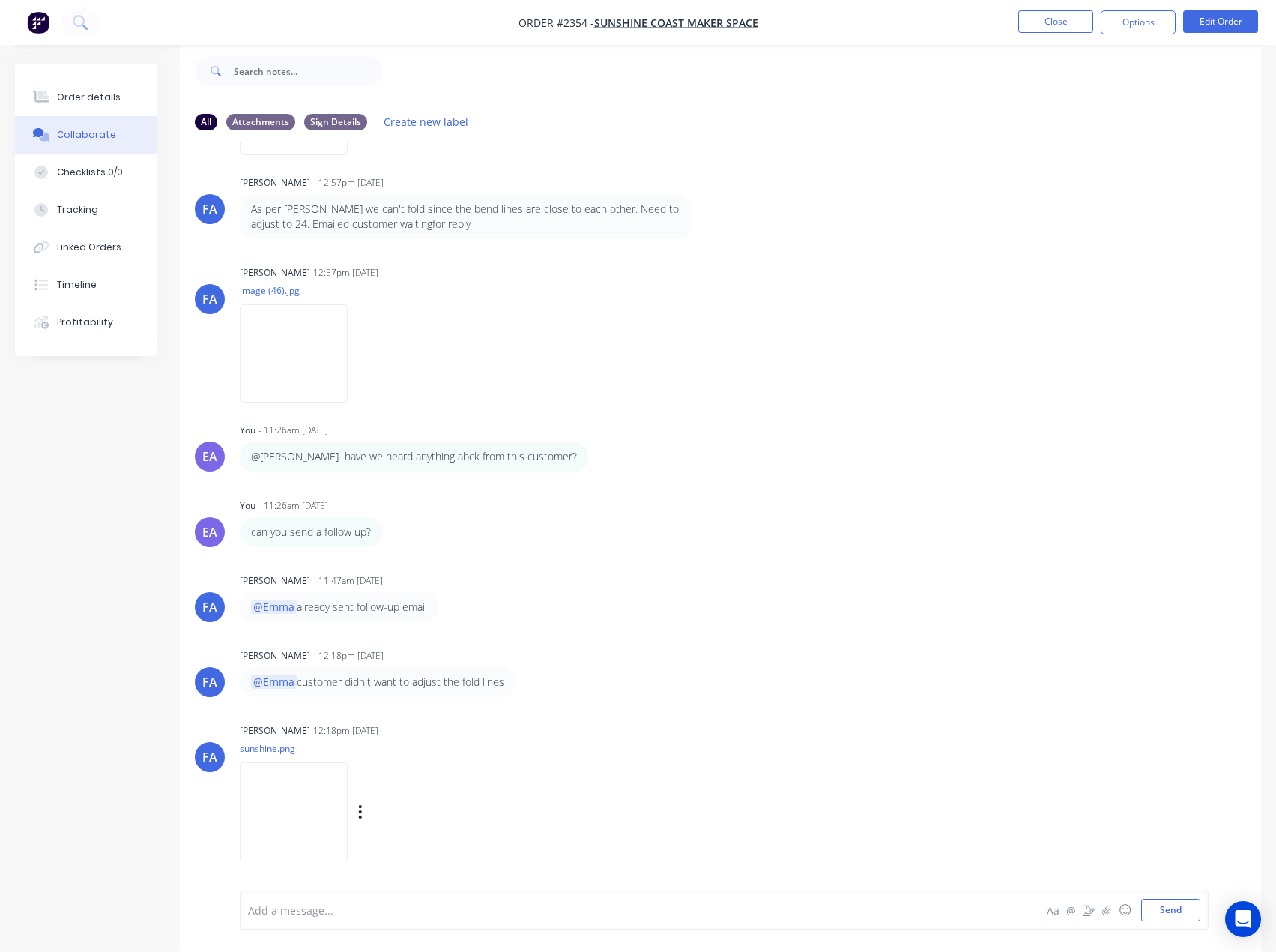
click at [348, 796] on img at bounding box center [293, 811] width 108 height 98
click at [108, 106] on button "Order details" at bounding box center [86, 97] width 142 height 38
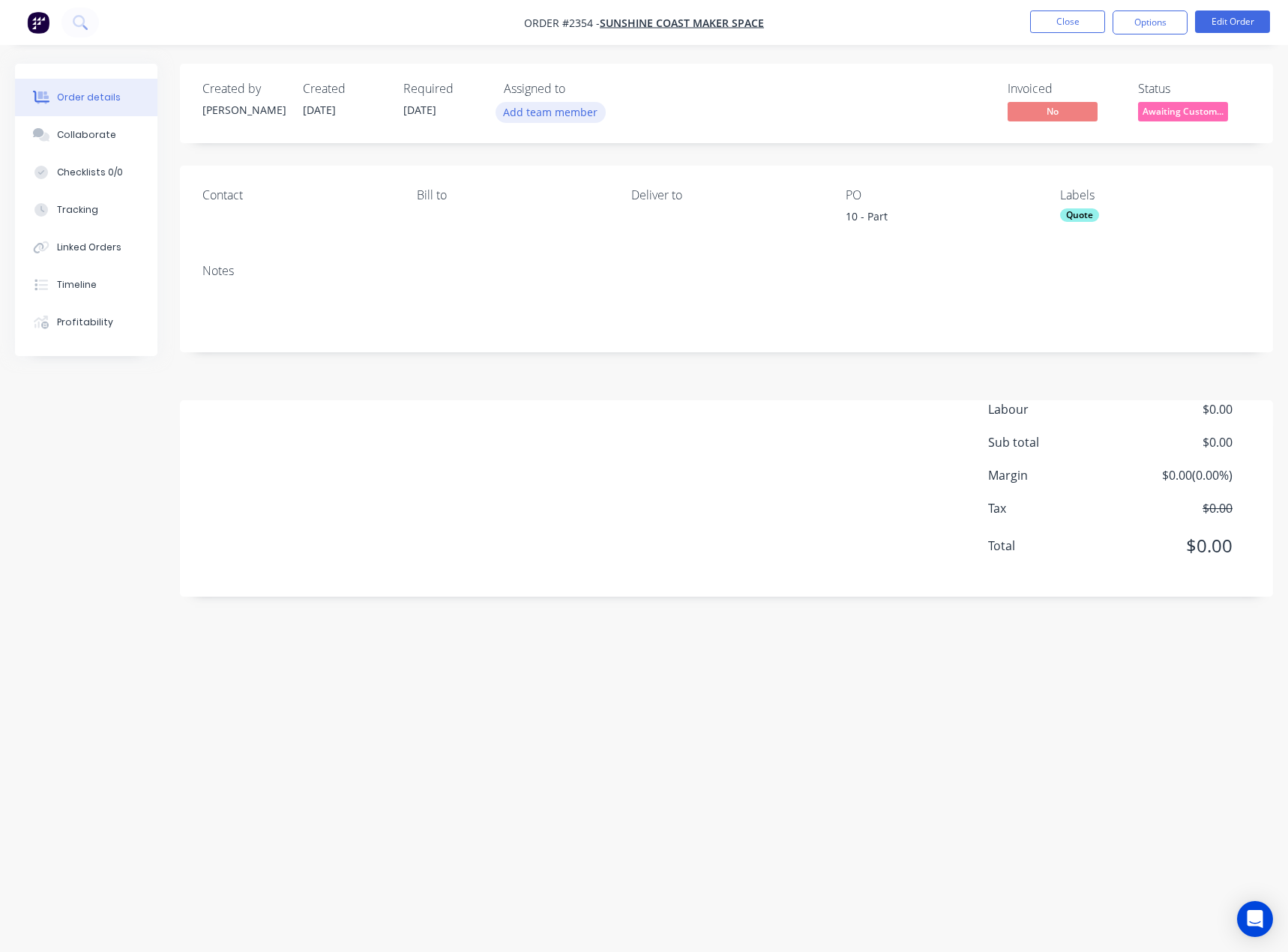
click at [561, 110] on button "Add team member" at bounding box center [550, 112] width 110 height 20
click at [874, 88] on div "Invoiced No Status Awaiting Custom..." at bounding box center [951, 103] width 597 height 43
click at [1153, 106] on span "Awaiting Custom..." at bounding box center [1182, 111] width 89 height 18
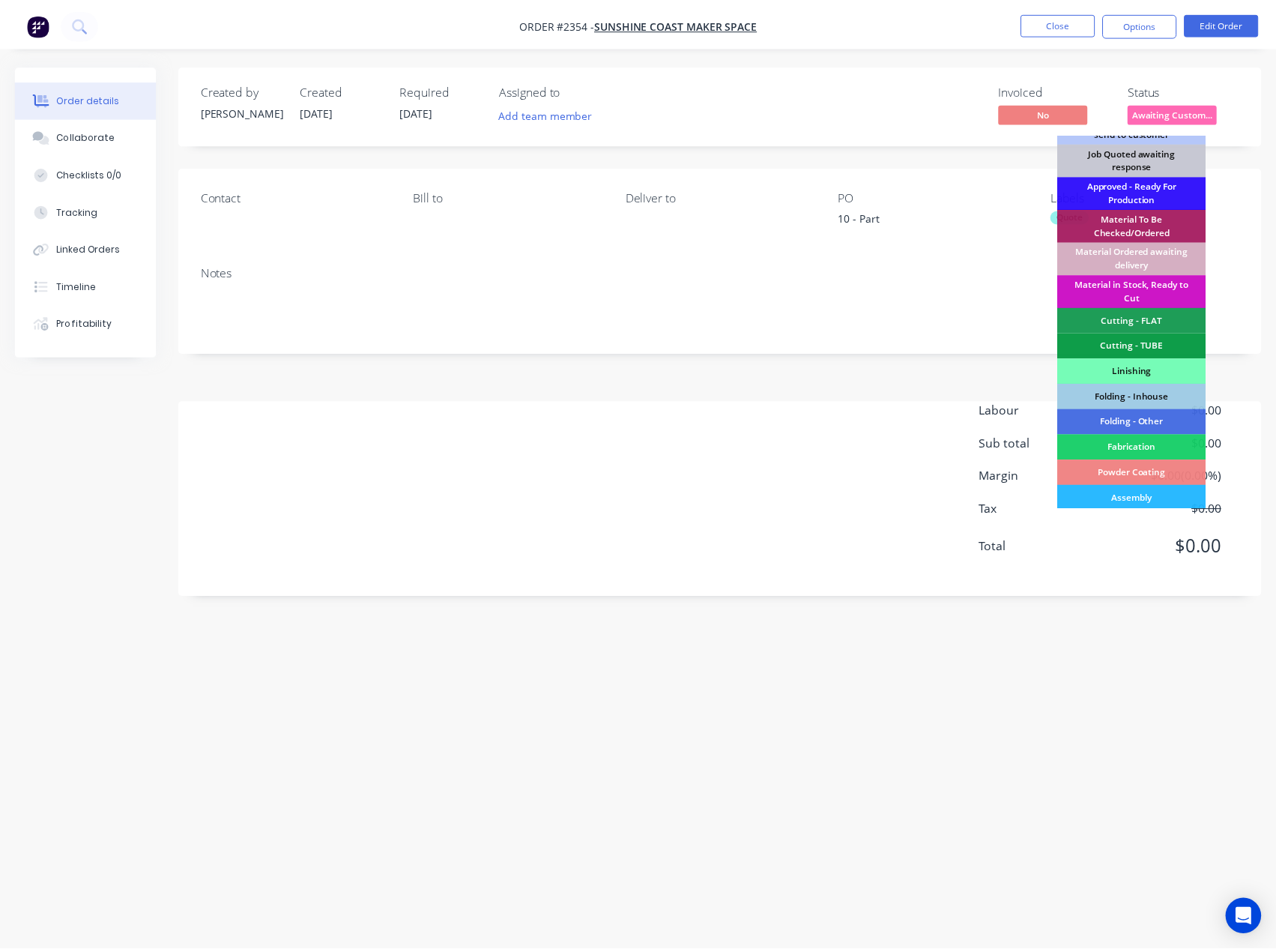
scroll to position [365, 0]
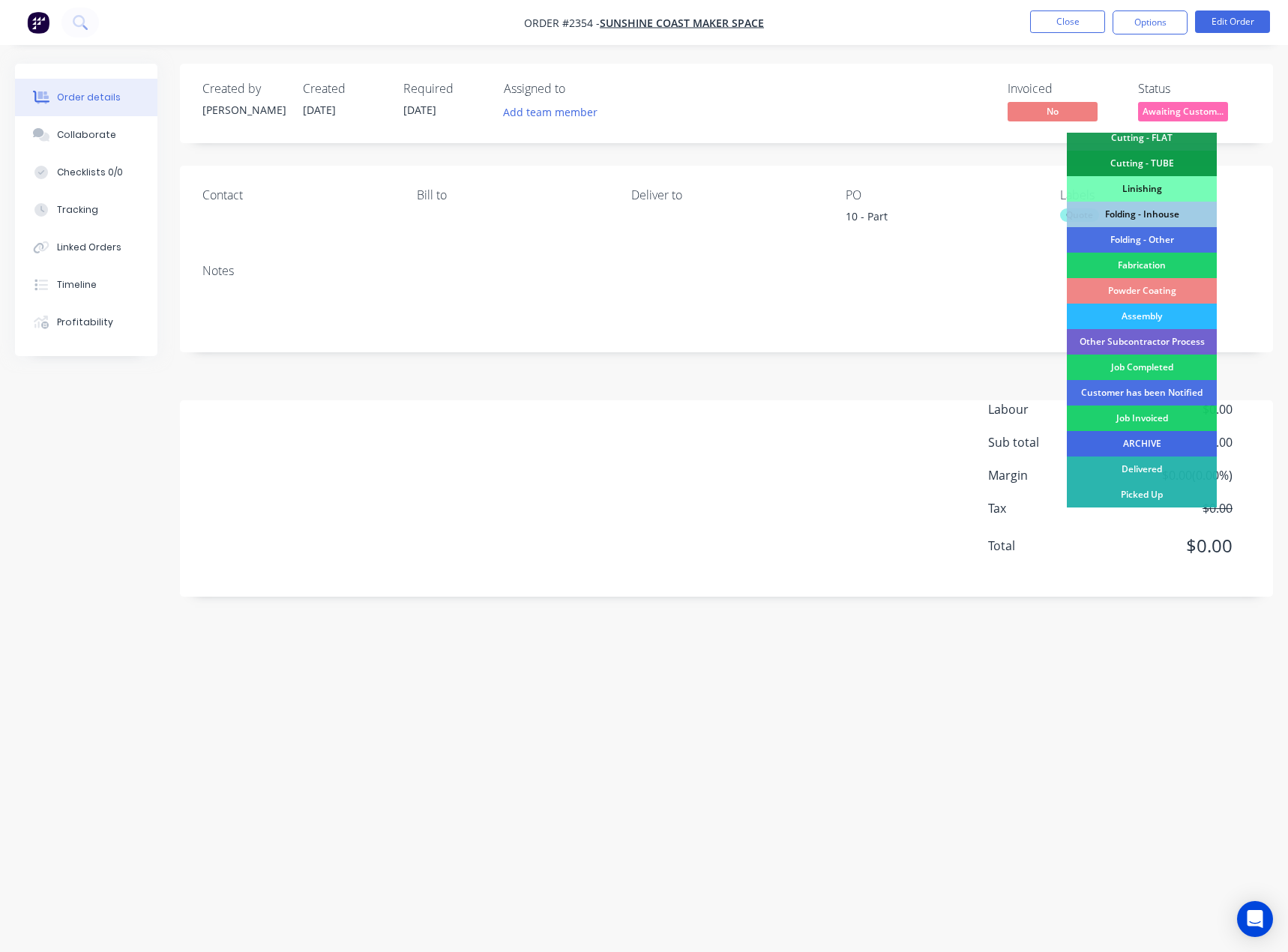
click at [1137, 447] on div "ARCHIVE" at bounding box center [1141, 444] width 149 height 26
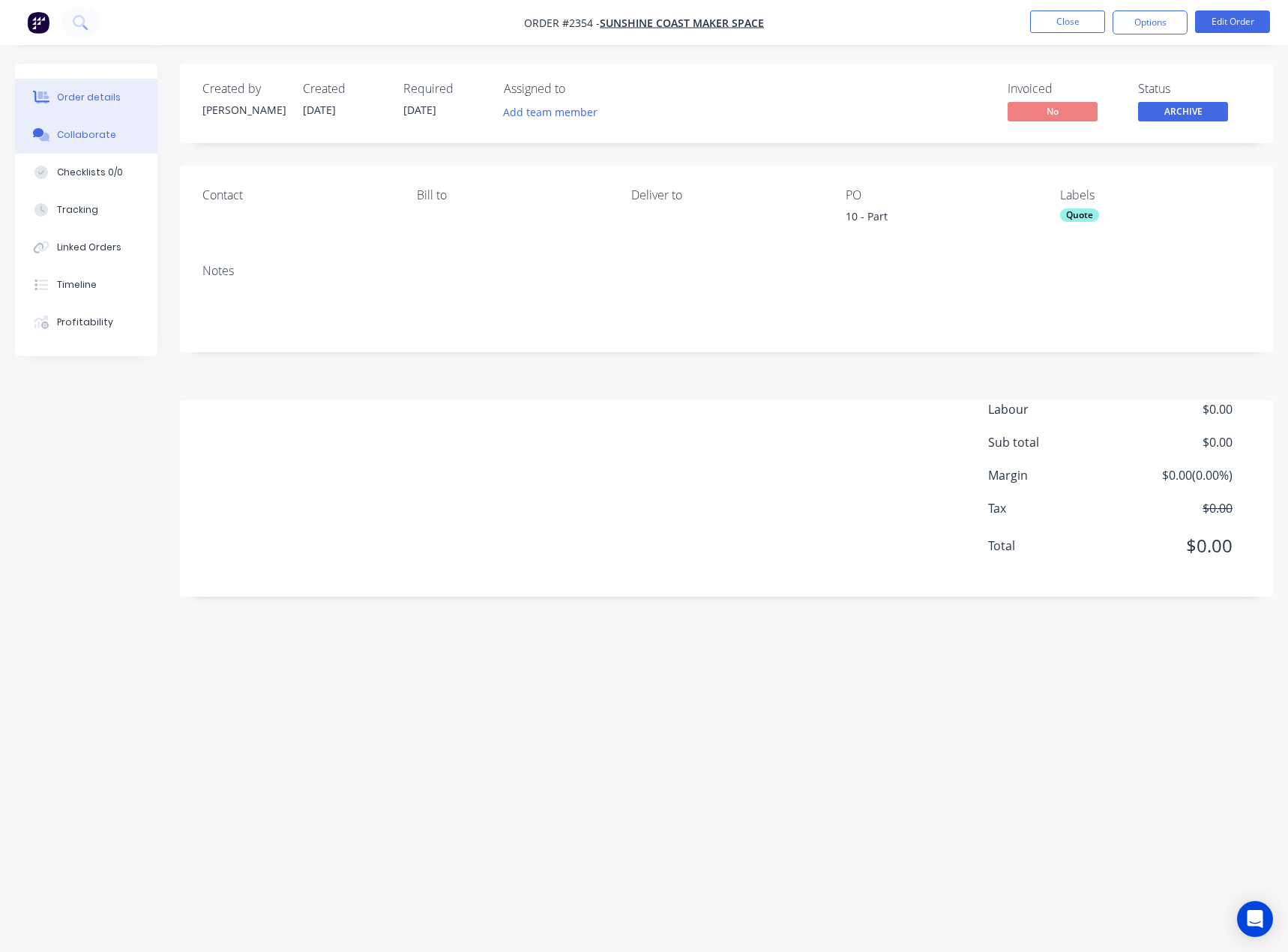
click at [91, 134] on div "Collaborate" at bounding box center [87, 135] width 59 height 14
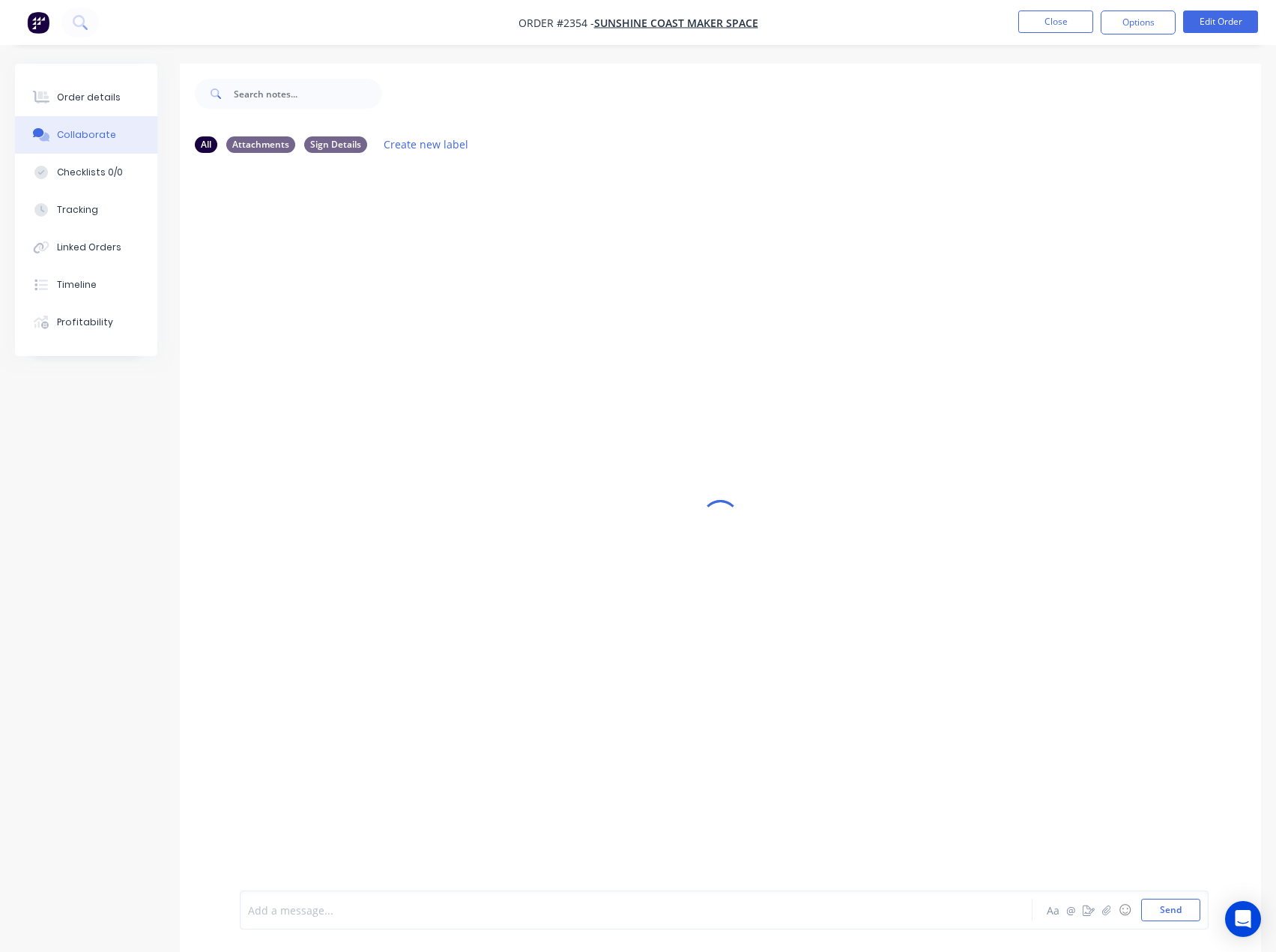
click at [292, 903] on div at bounding box center [605, 910] width 713 height 16
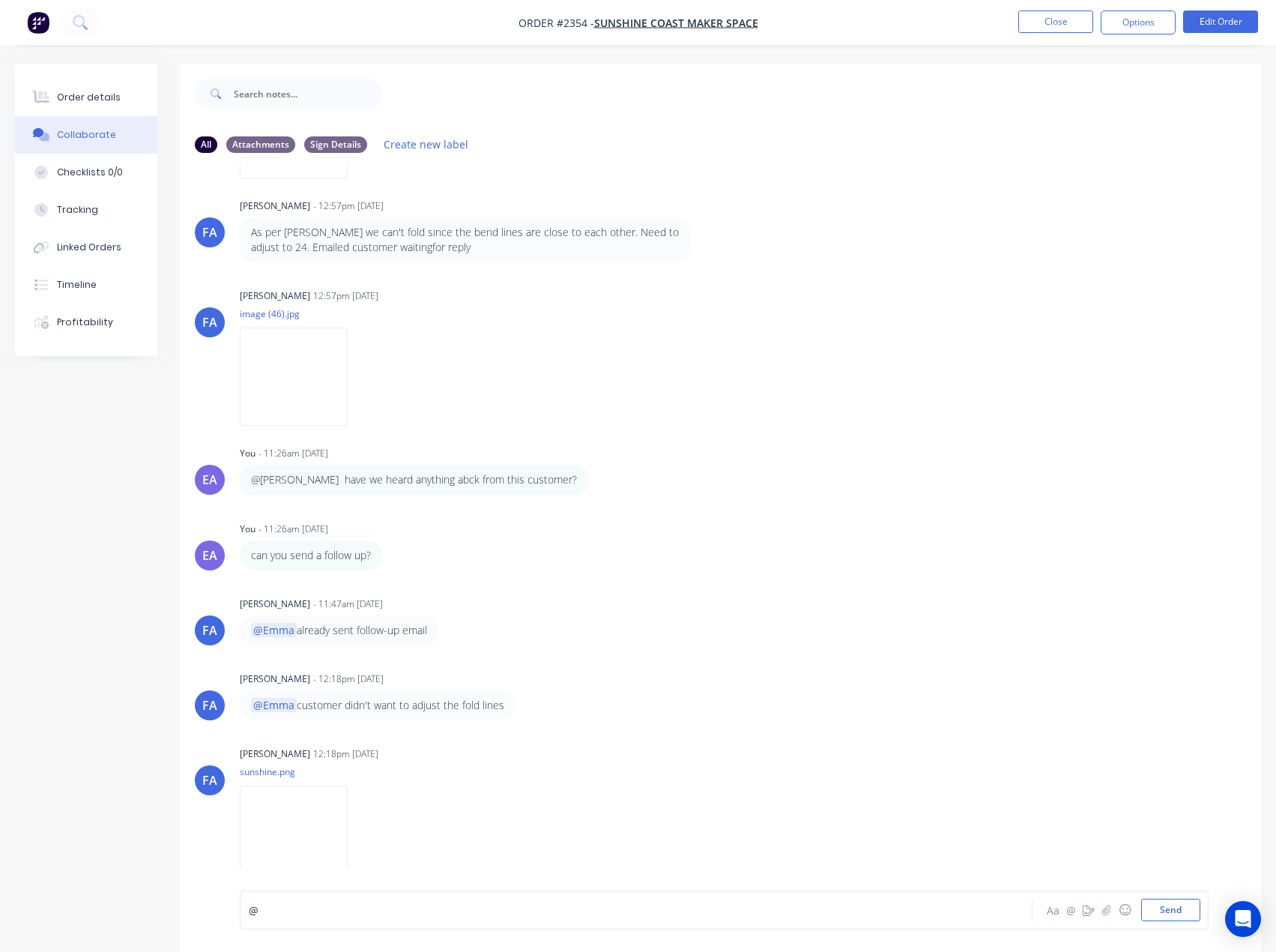
scroll to position [226, 0]
drag, startPoint x: 290, startPoint y: 885, endPoint x: 289, endPoint y: 897, distance: 12.0
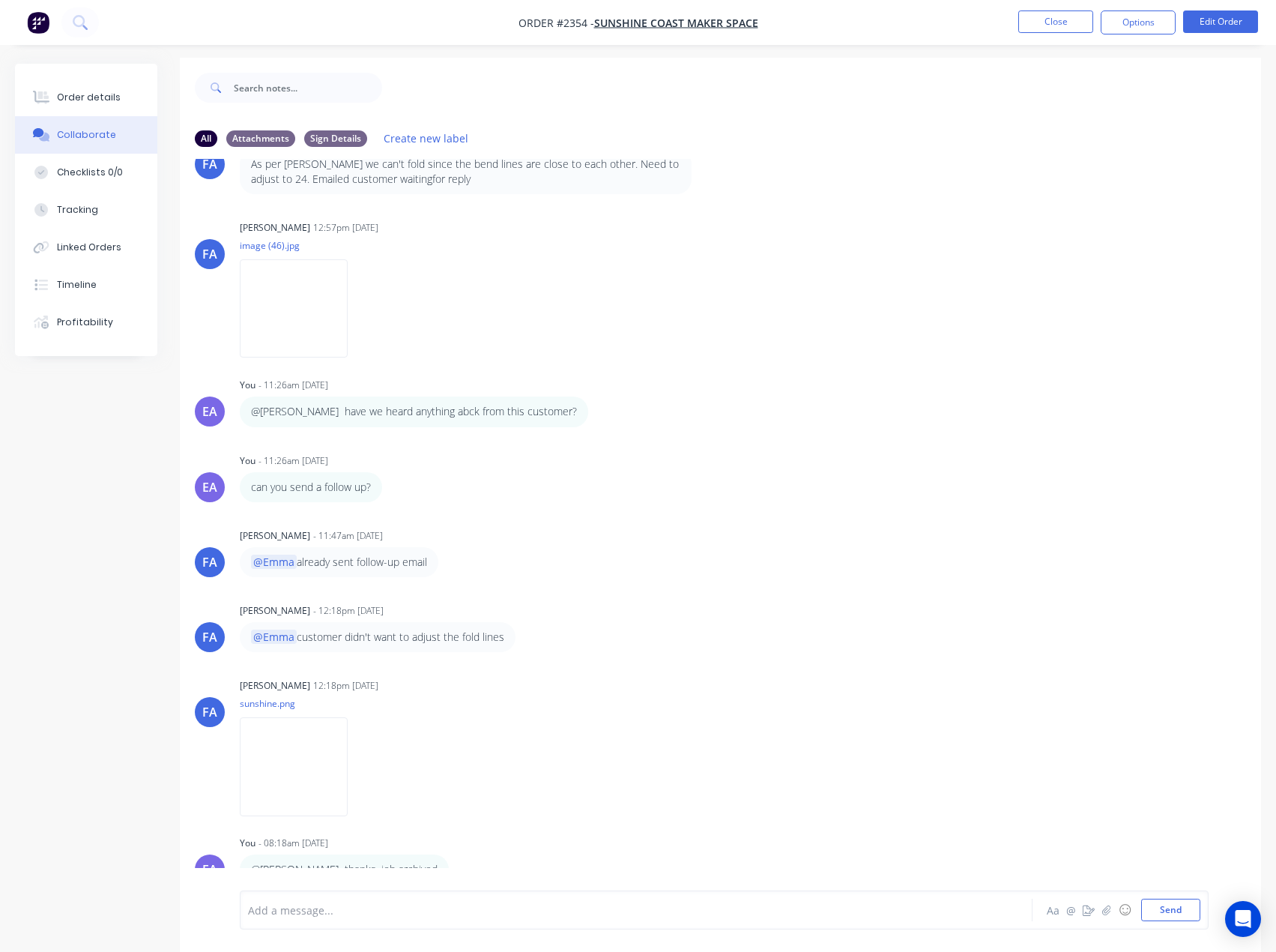
scroll to position [22, 0]
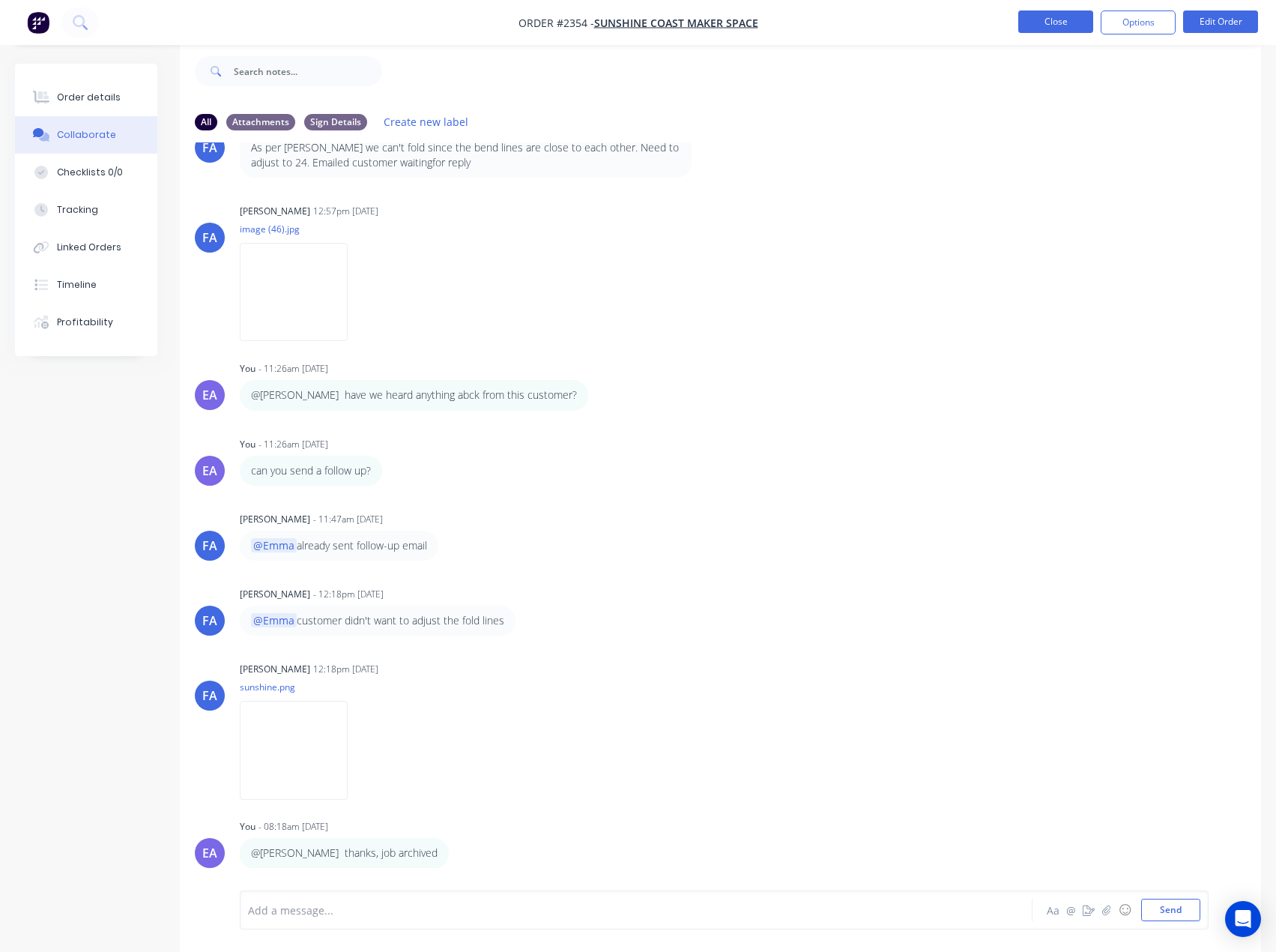
click at [1046, 23] on button "Close" at bounding box center [1055, 21] width 75 height 22
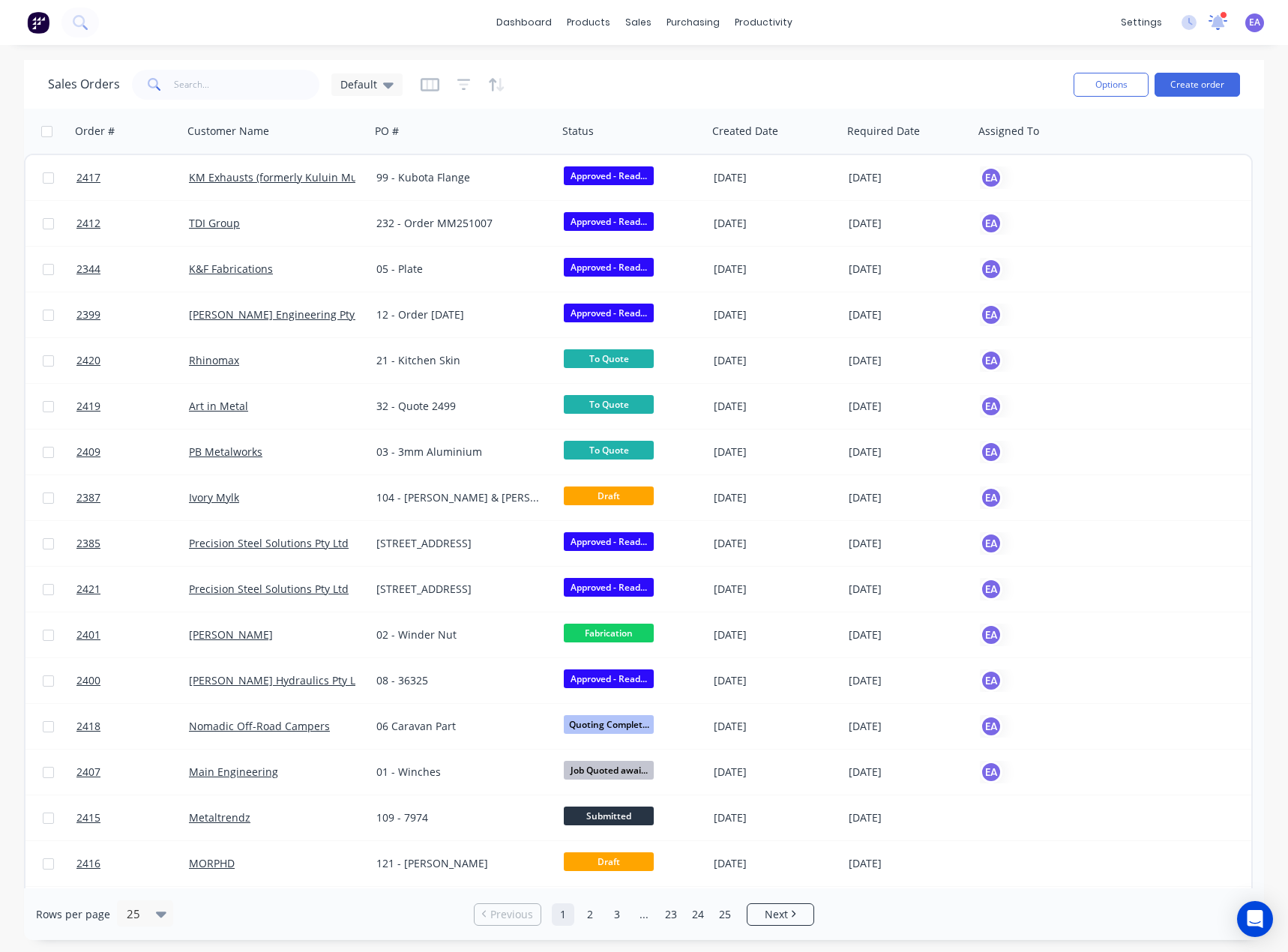
click at [1216, 18] on icon at bounding box center [1217, 20] width 15 height 14
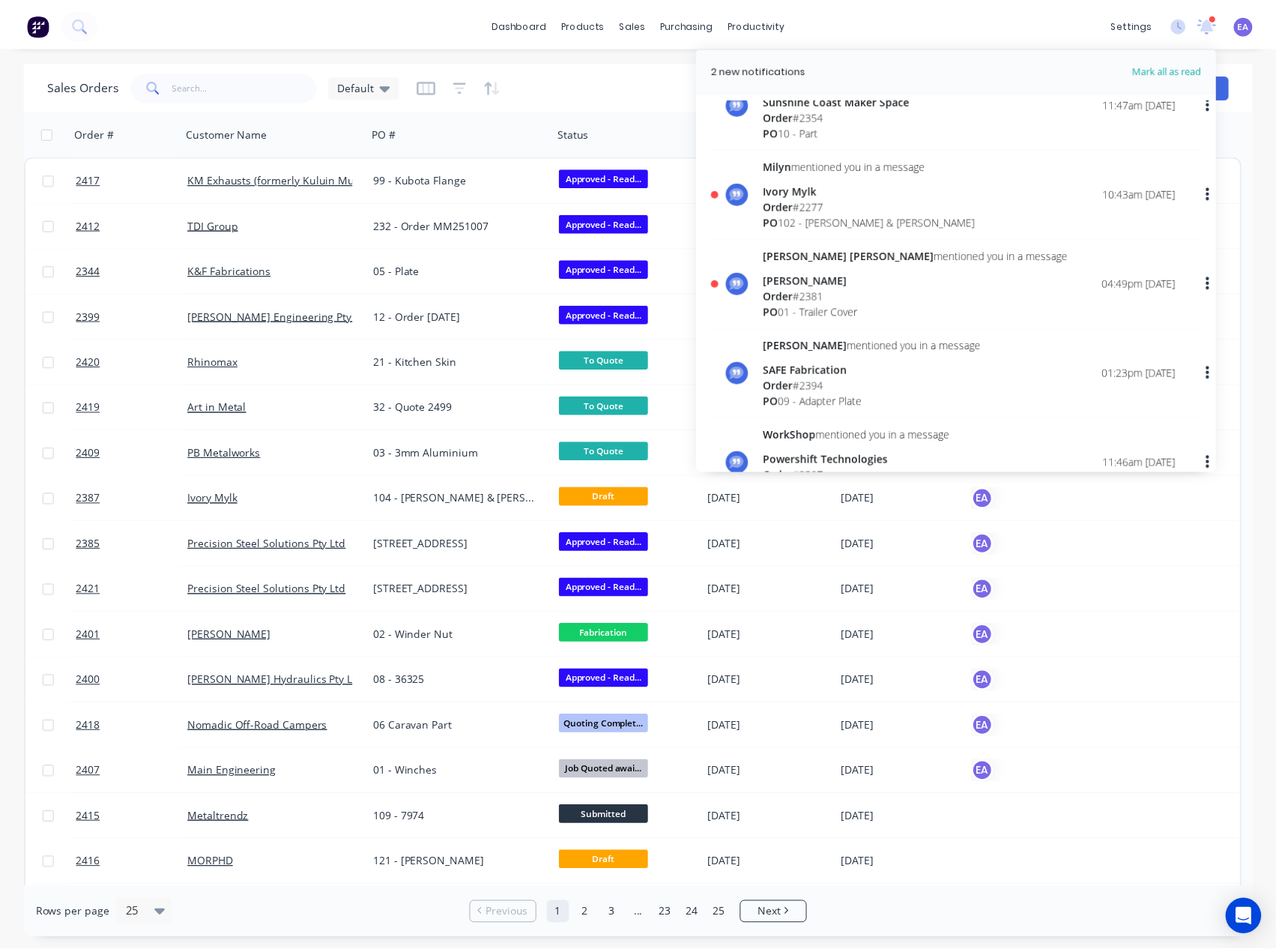
scroll to position [225, 0]
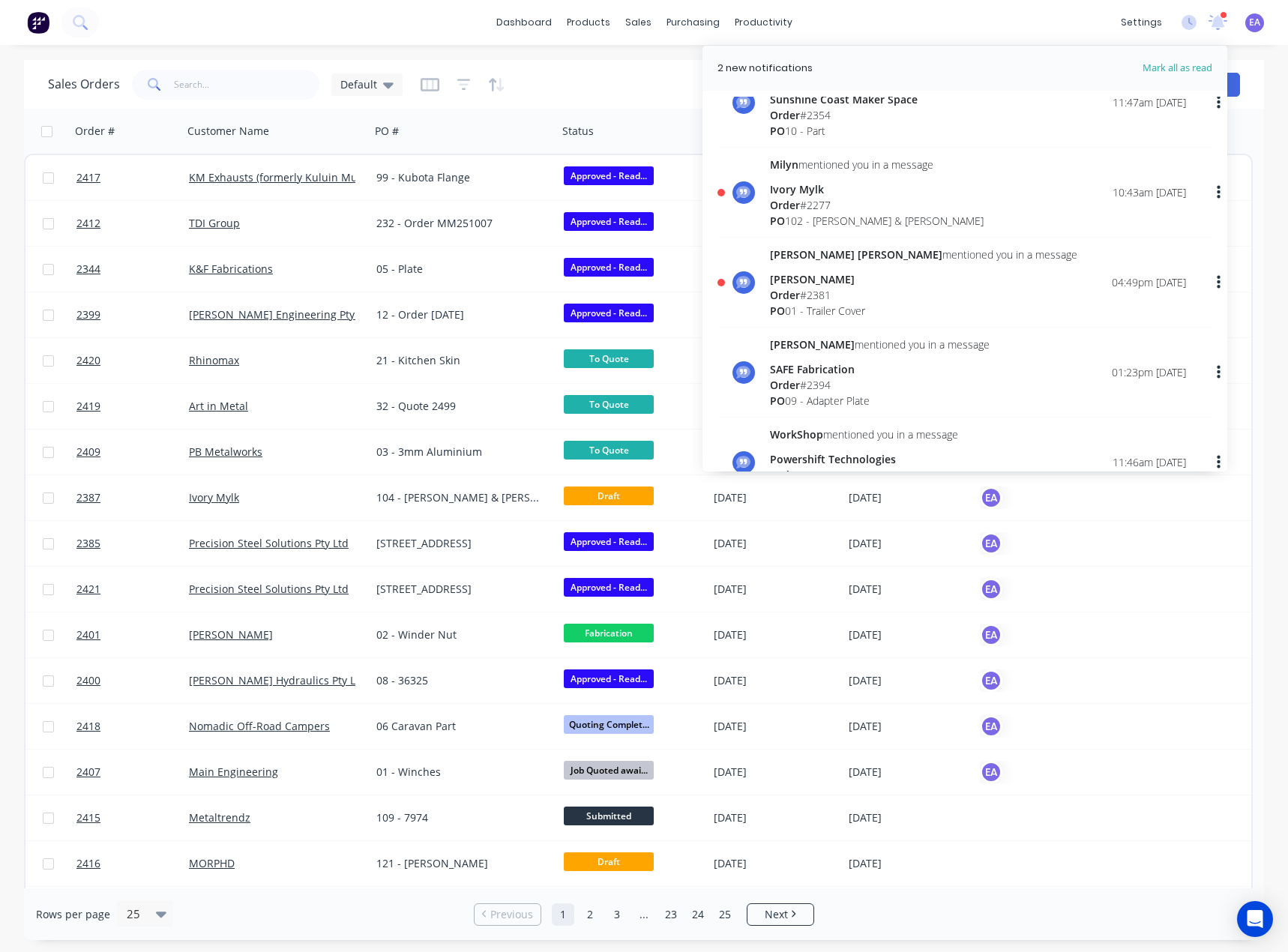
click at [862, 293] on div "Order # 2381" at bounding box center [923, 294] width 307 height 16
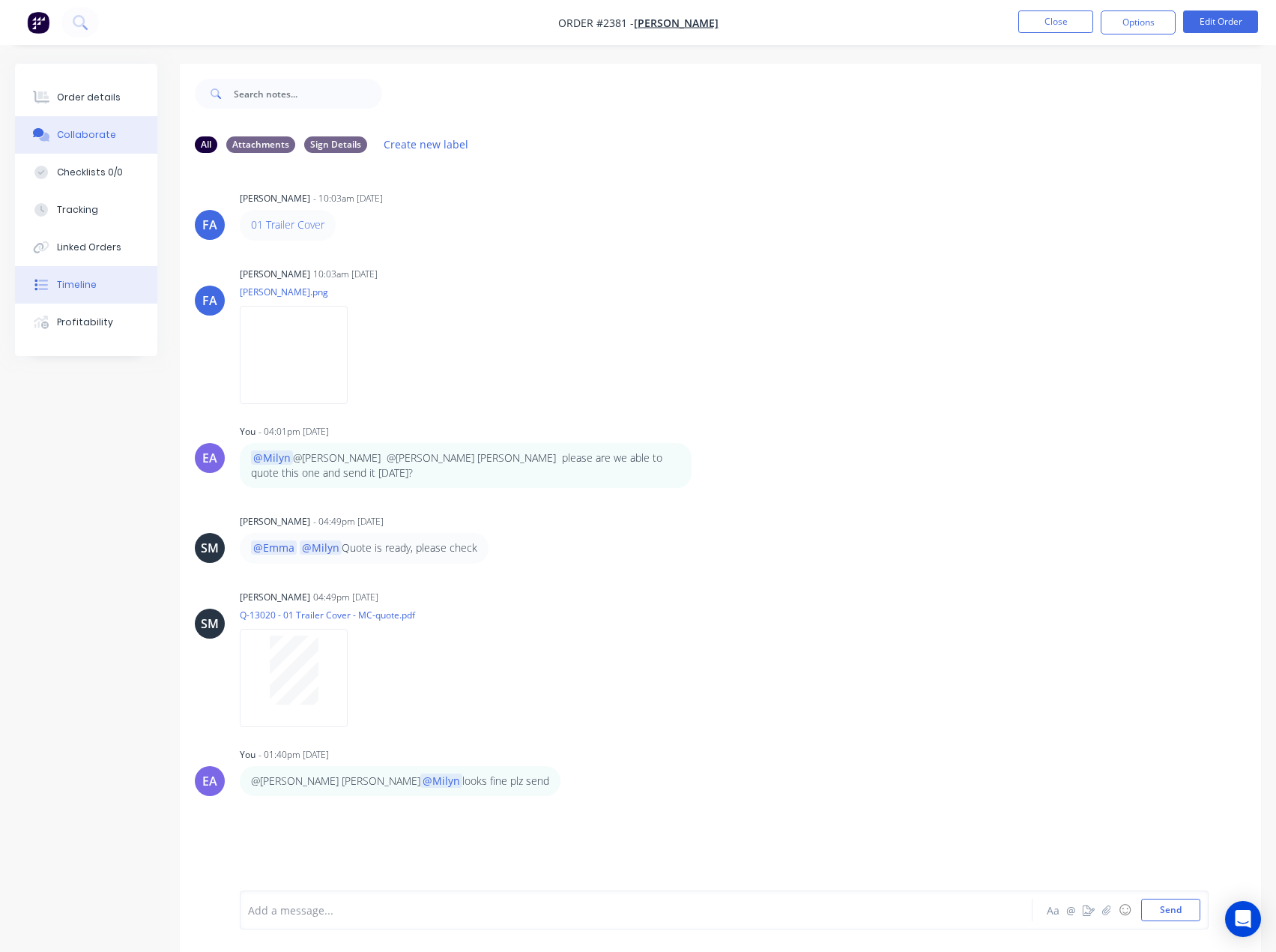
click at [98, 278] on button "Timeline" at bounding box center [86, 284] width 142 height 38
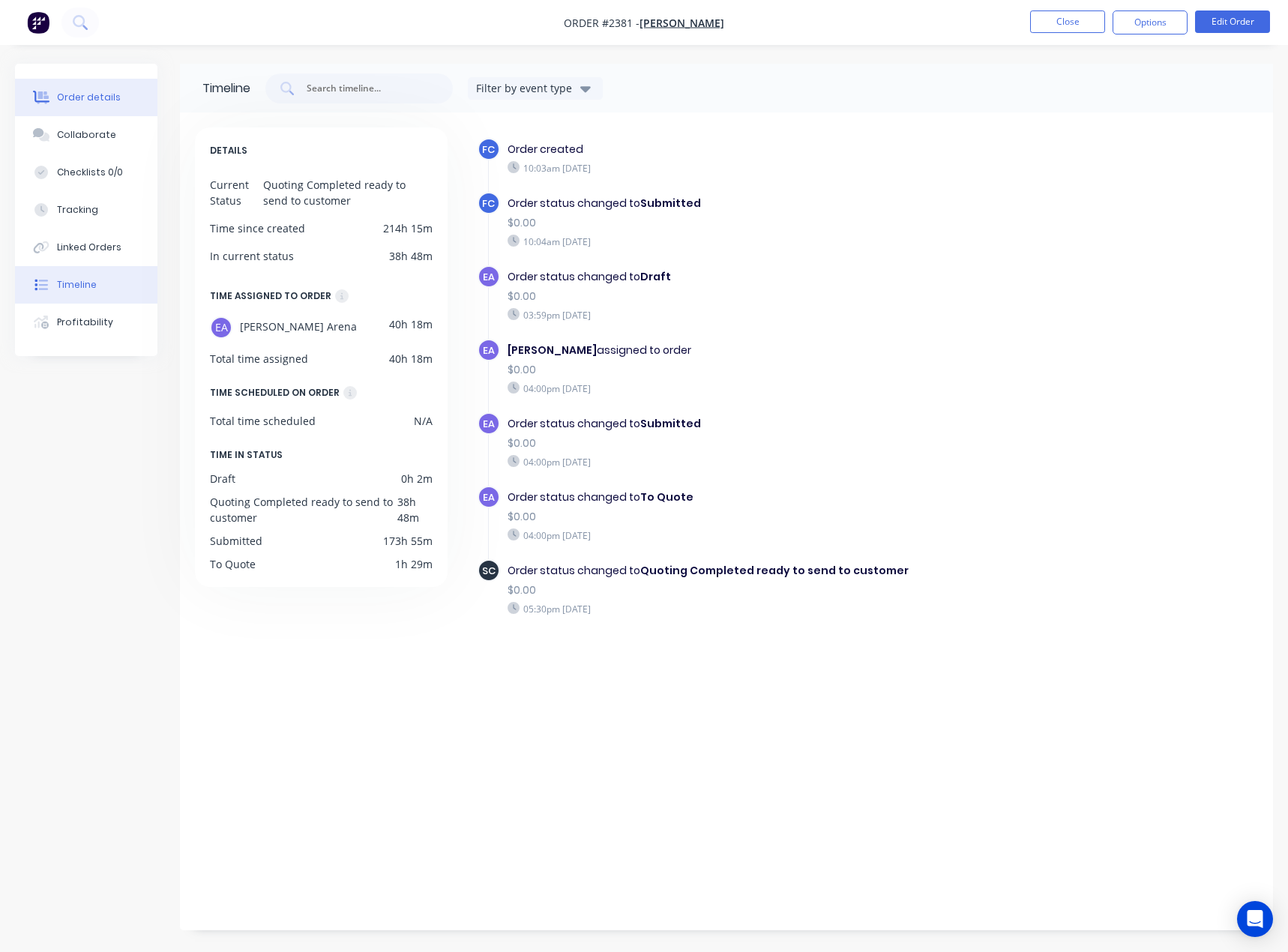
click at [78, 104] on button "Order details" at bounding box center [86, 97] width 142 height 38
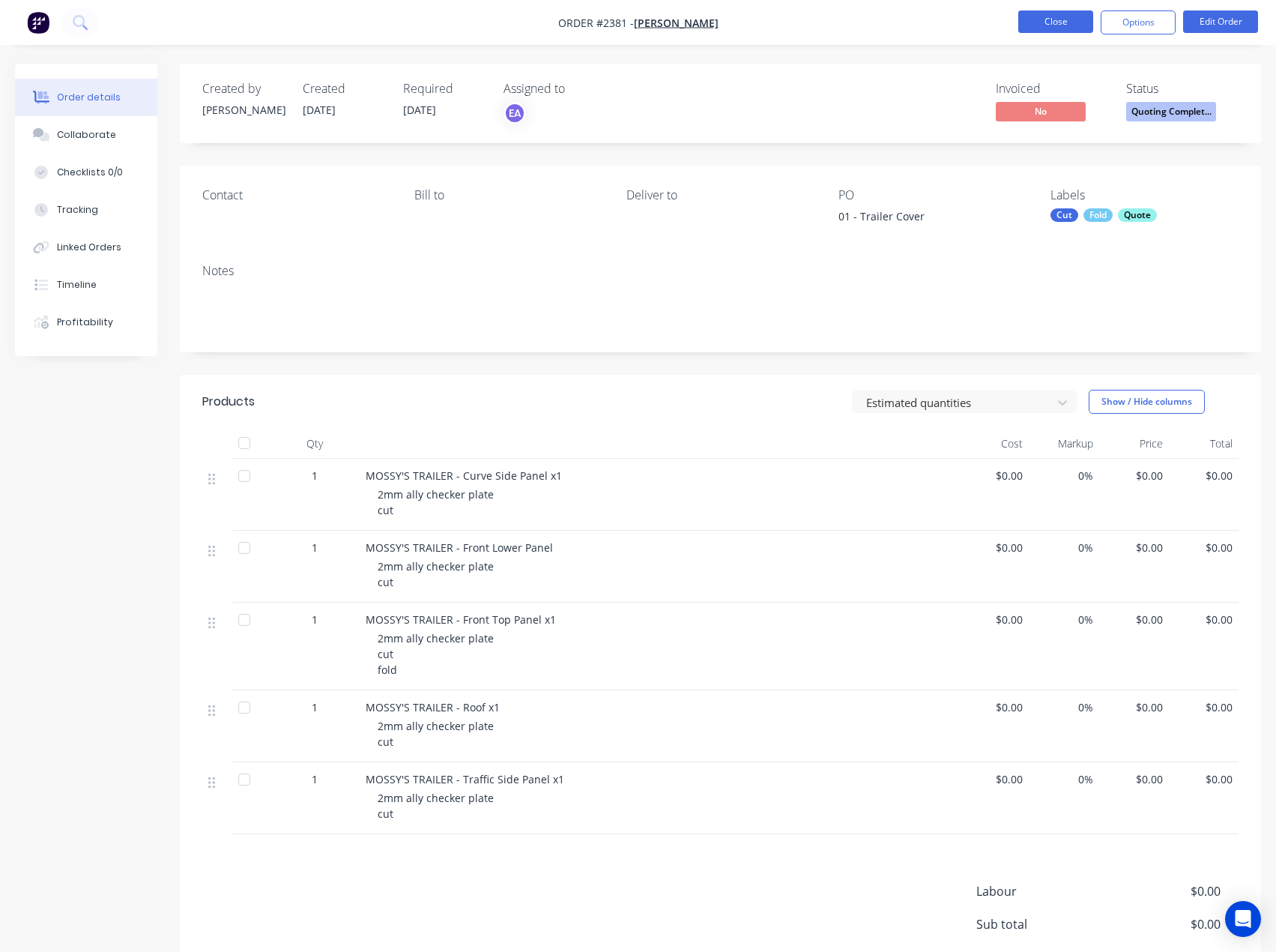
click at [1081, 22] on button "Close" at bounding box center [1055, 21] width 75 height 22
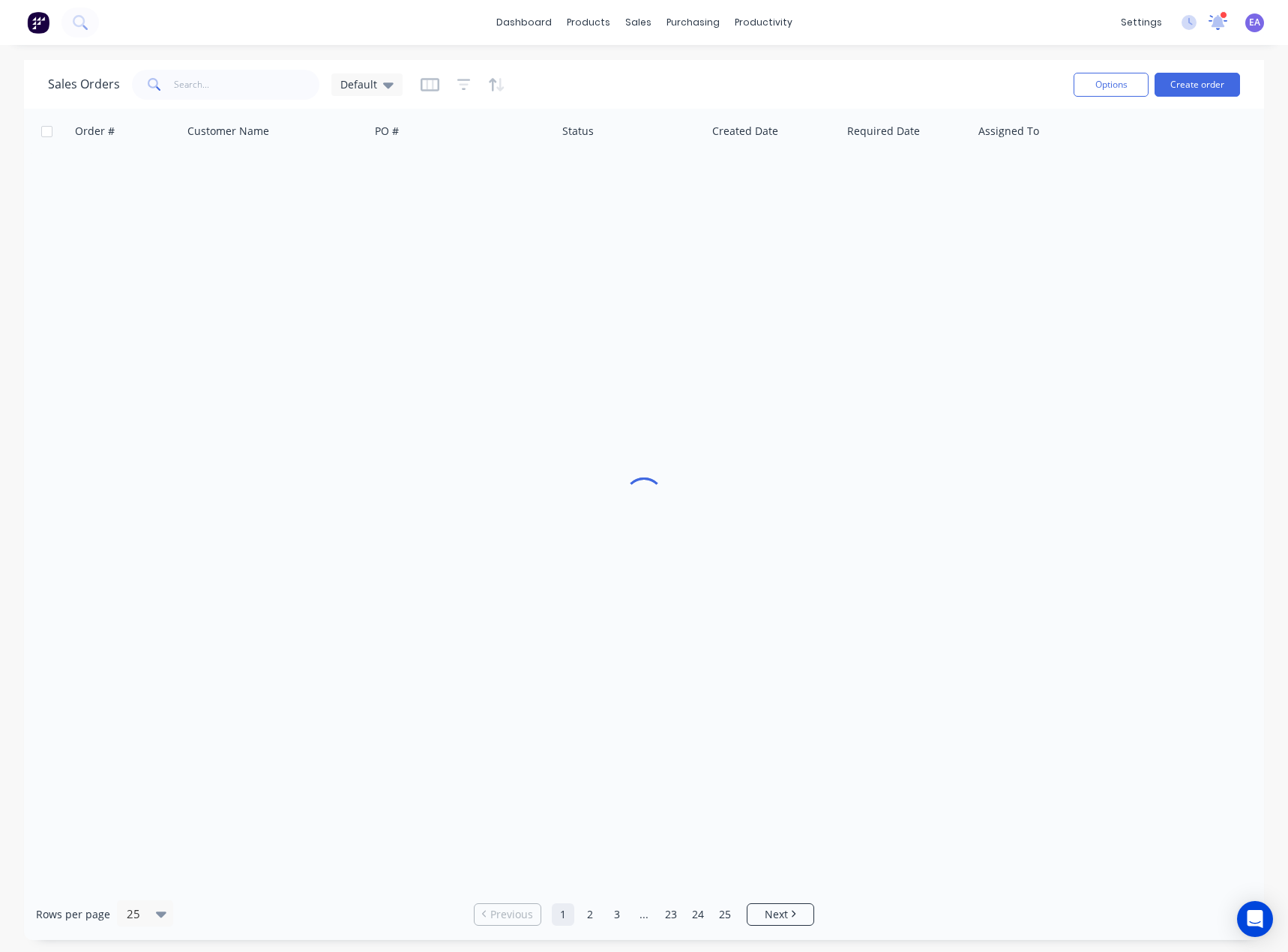
click at [1215, 21] on icon at bounding box center [1218, 20] width 15 height 14
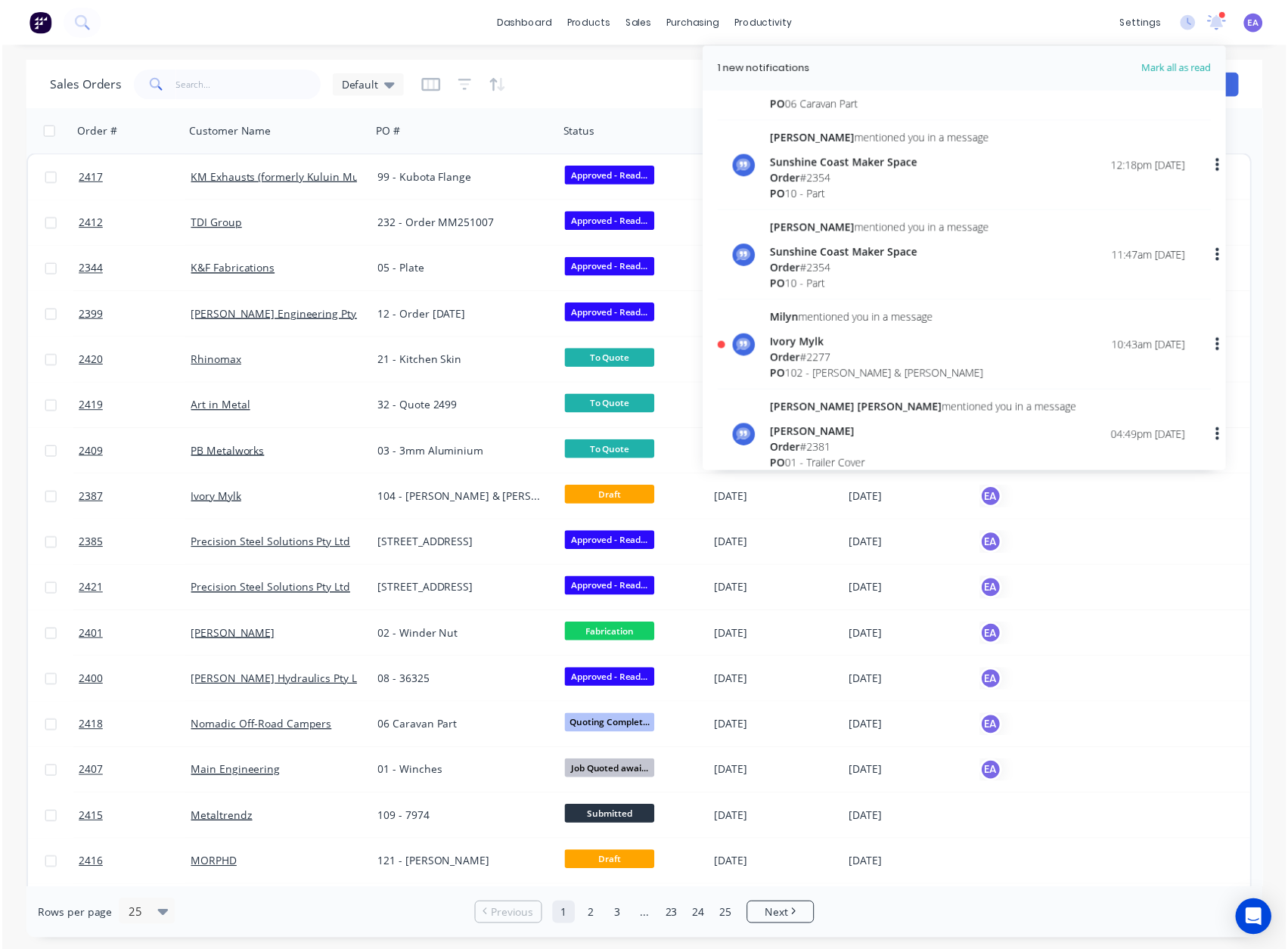
scroll to position [227, 0]
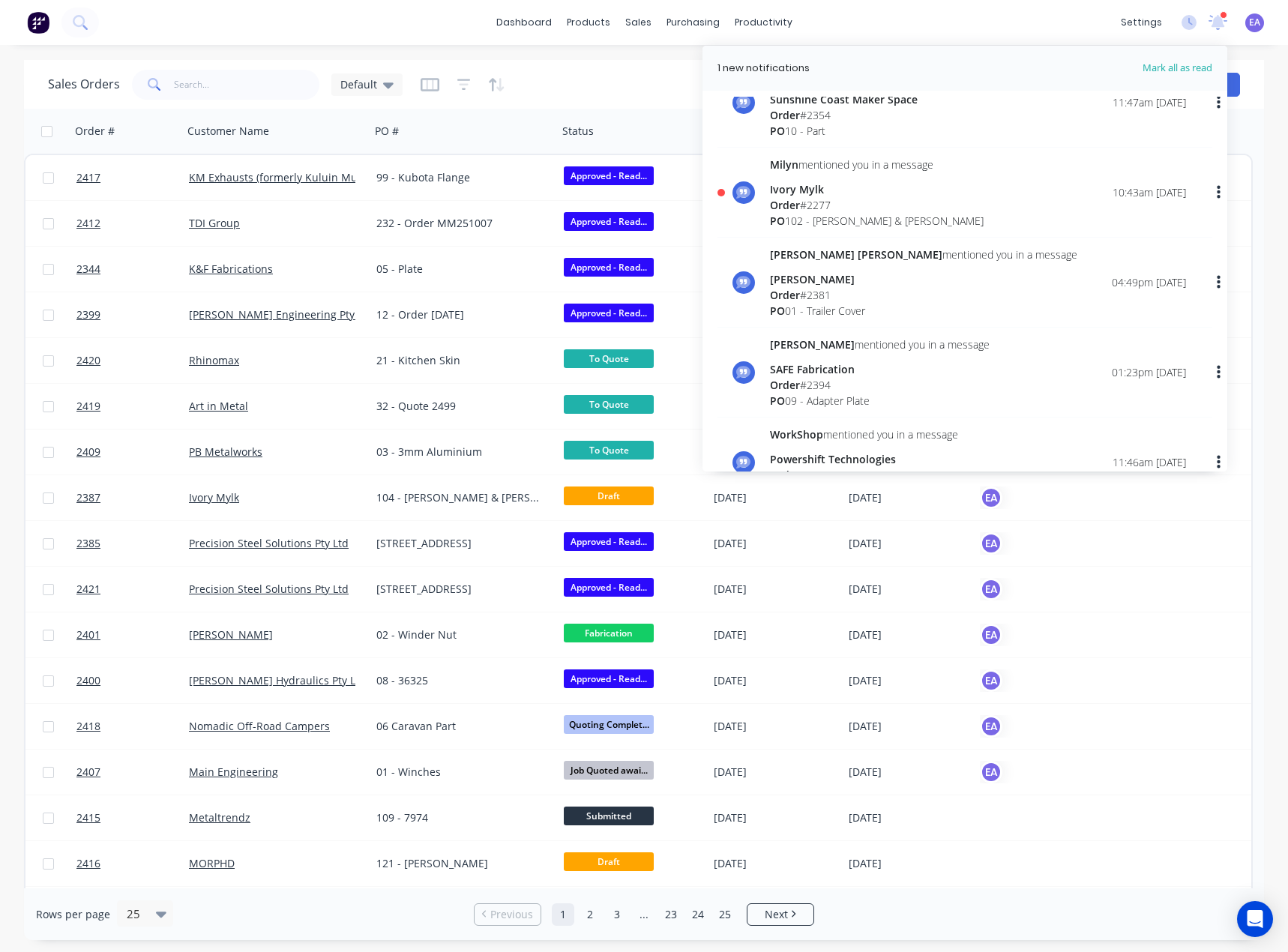
click at [842, 201] on div "Order # 2277" at bounding box center [877, 205] width 214 height 16
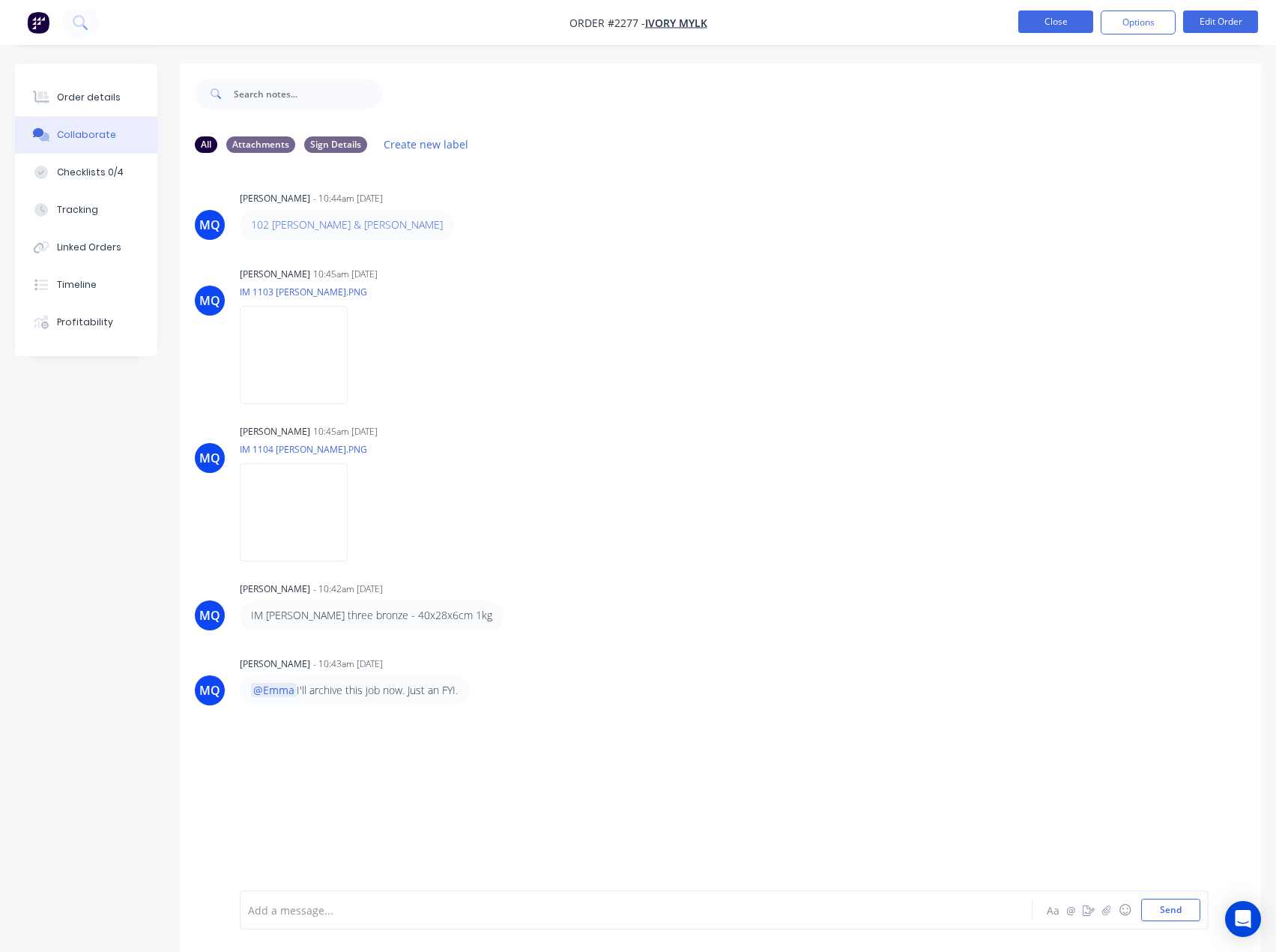
click at [1050, 23] on button "Close" at bounding box center [1055, 21] width 75 height 22
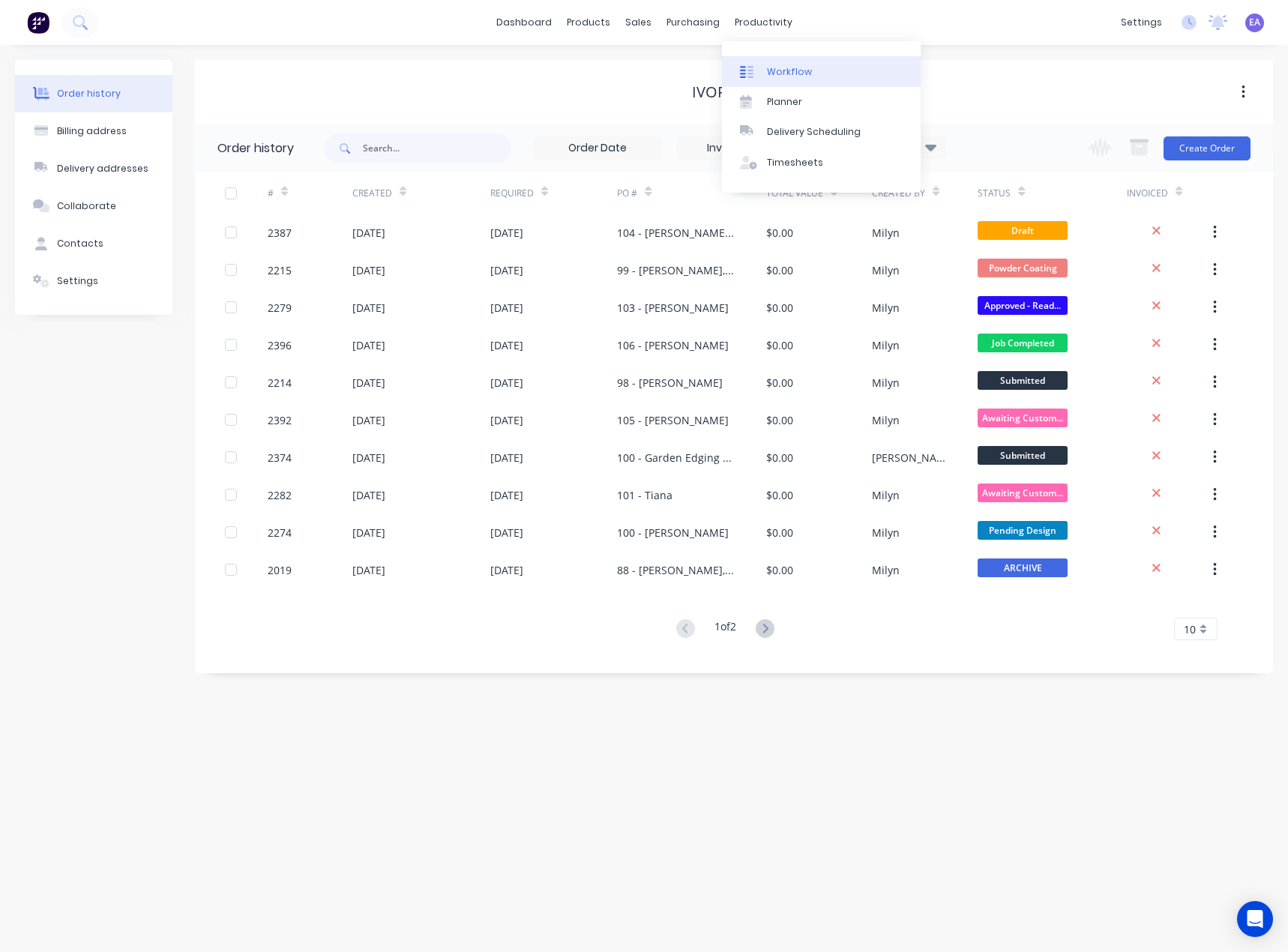
click at [783, 62] on link "Workflow" at bounding box center [820, 71] width 198 height 30
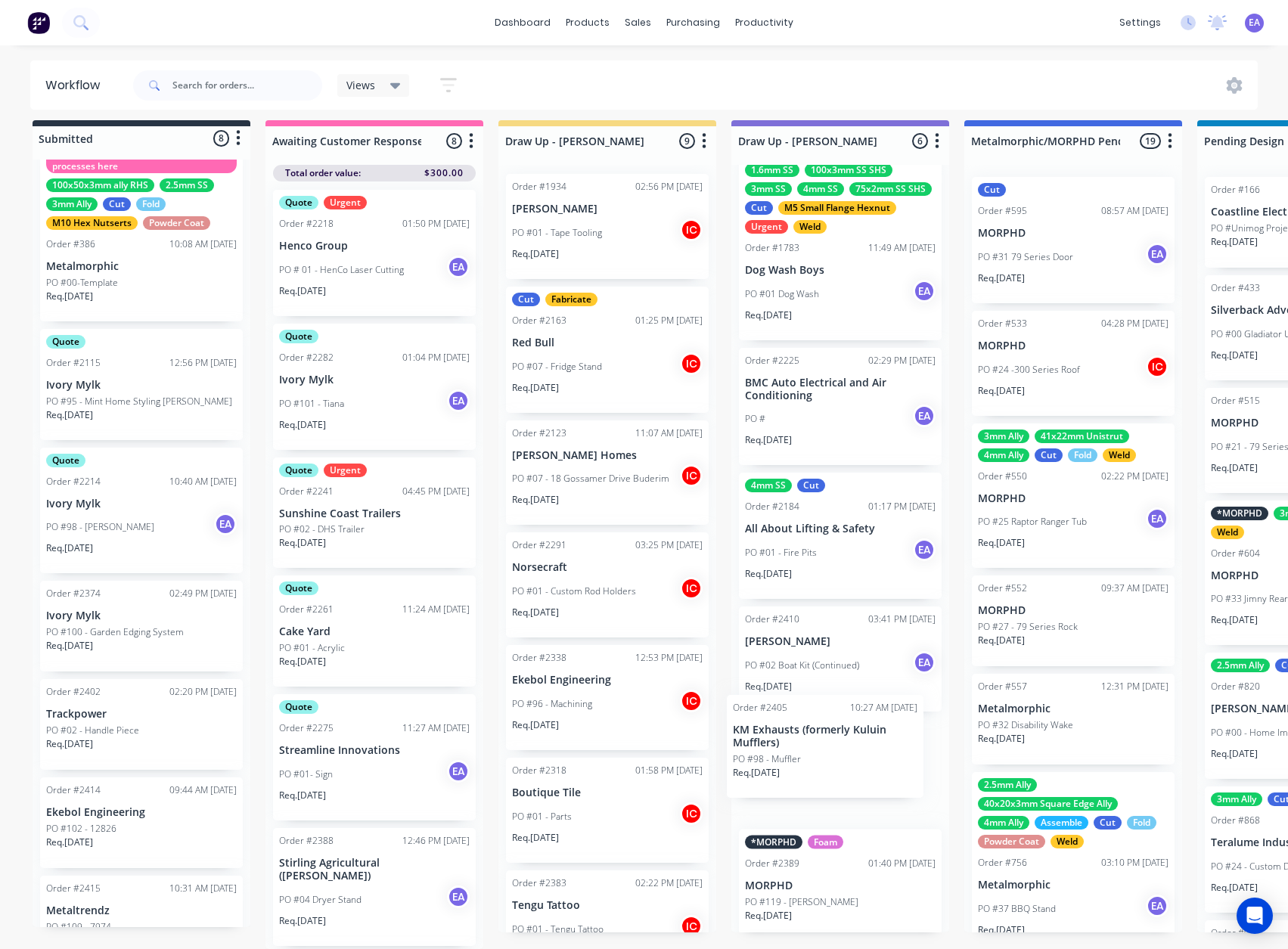
scroll to position [29, 0]
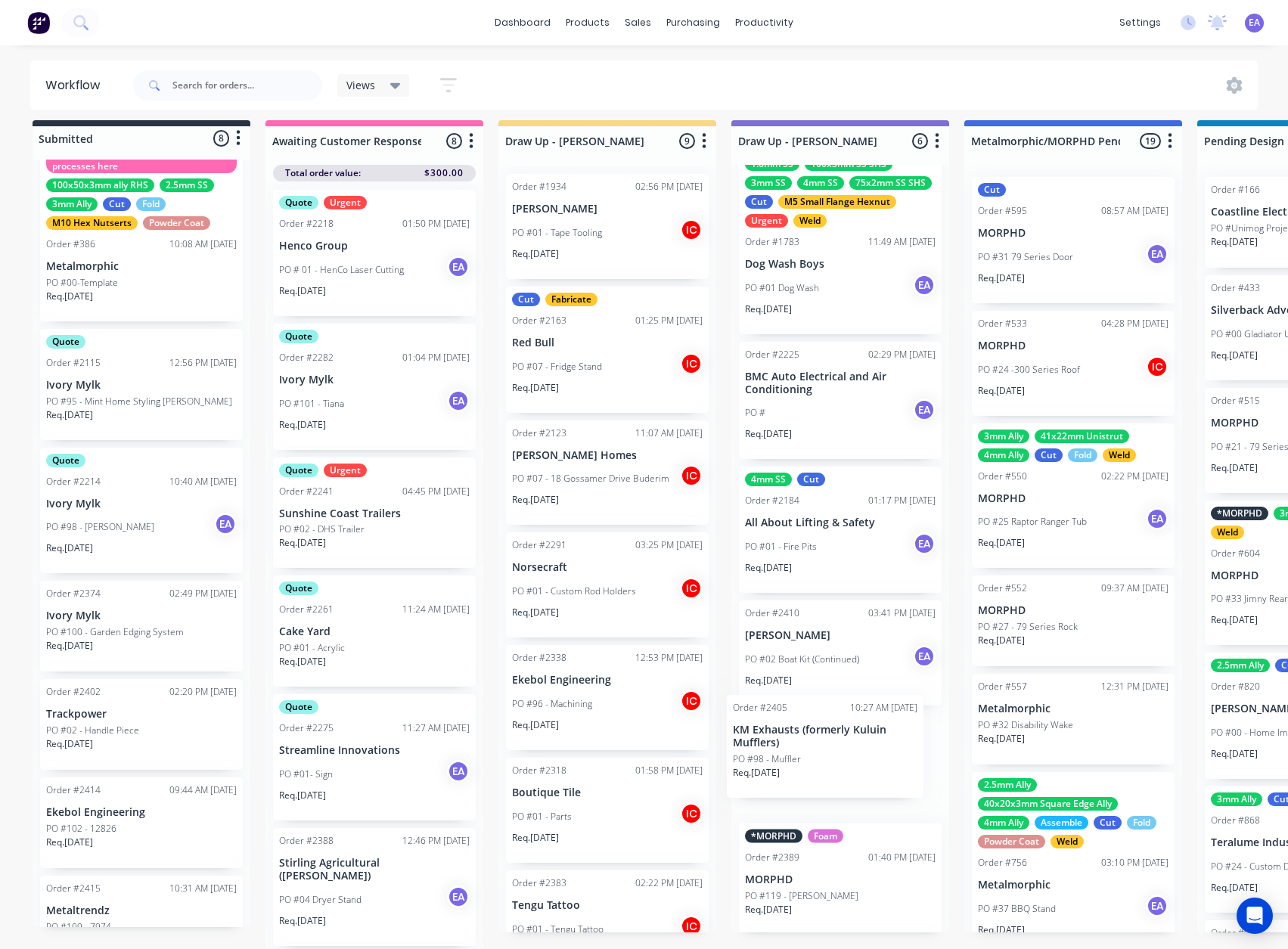
drag, startPoint x: 152, startPoint y: 817, endPoint x: 672, endPoint y: 780, distance: 521.3
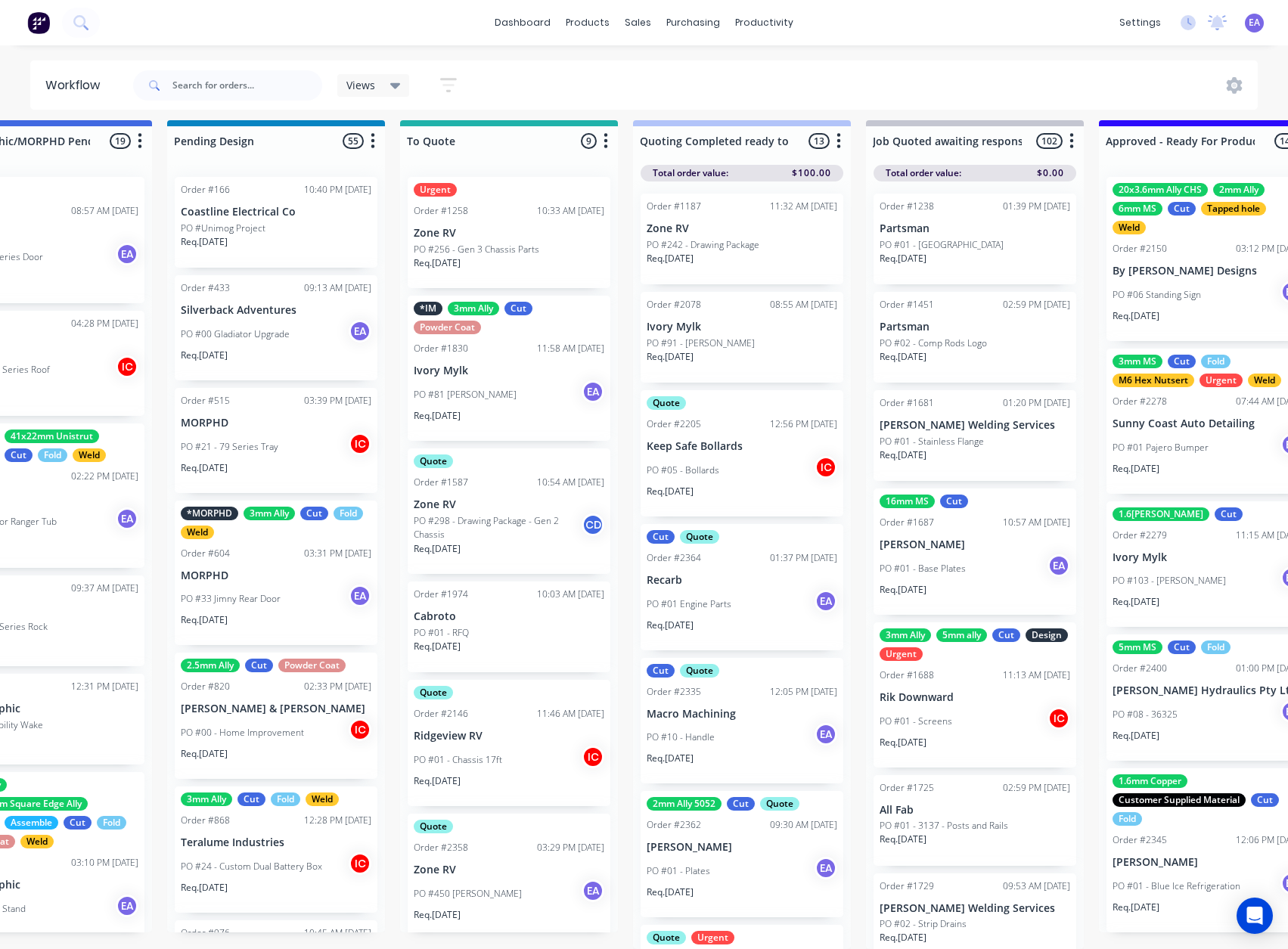
scroll to position [20, 1215]
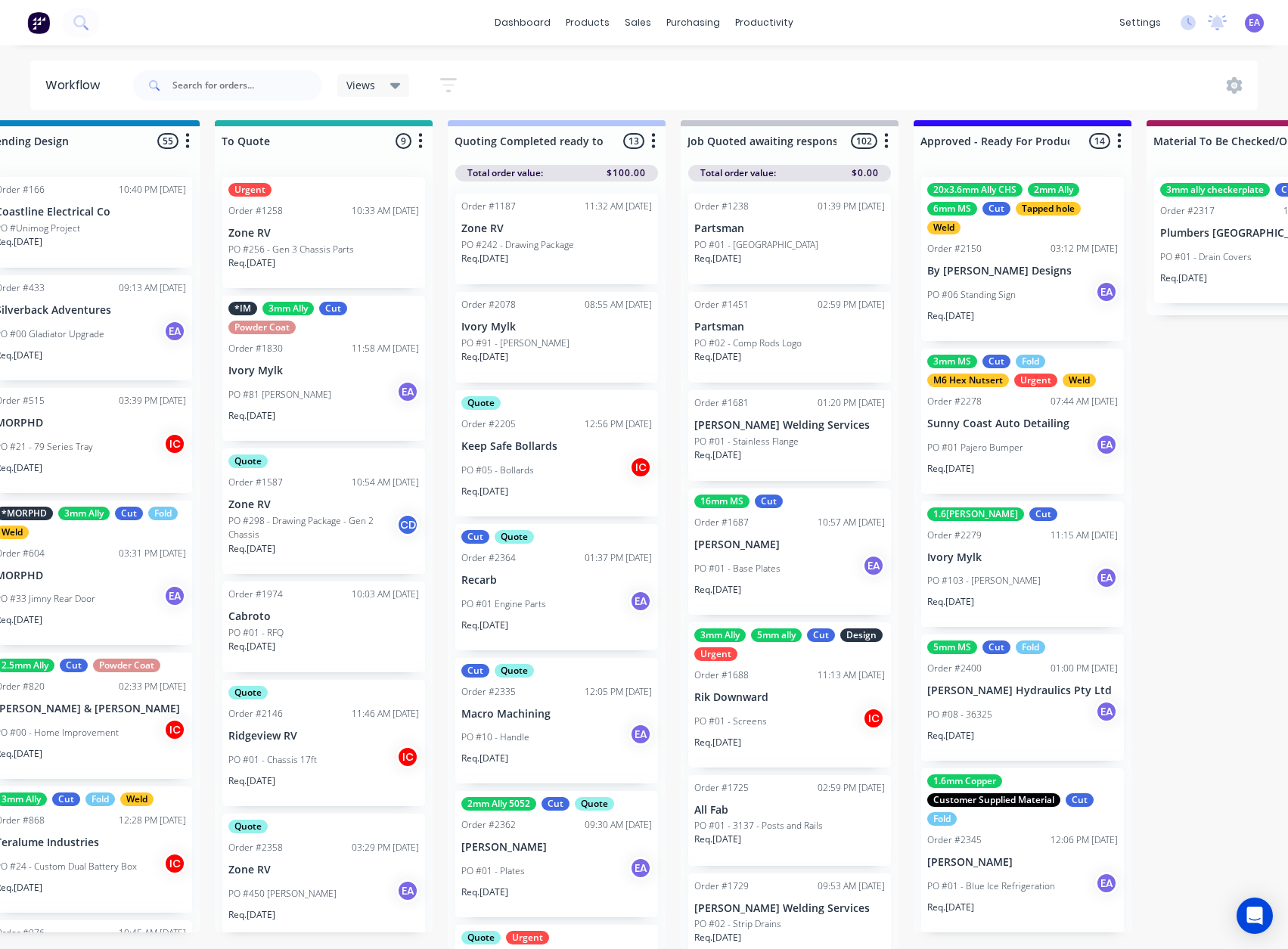
drag, startPoint x: 698, startPoint y: 778, endPoint x: 742, endPoint y: 778, distance: 44.0
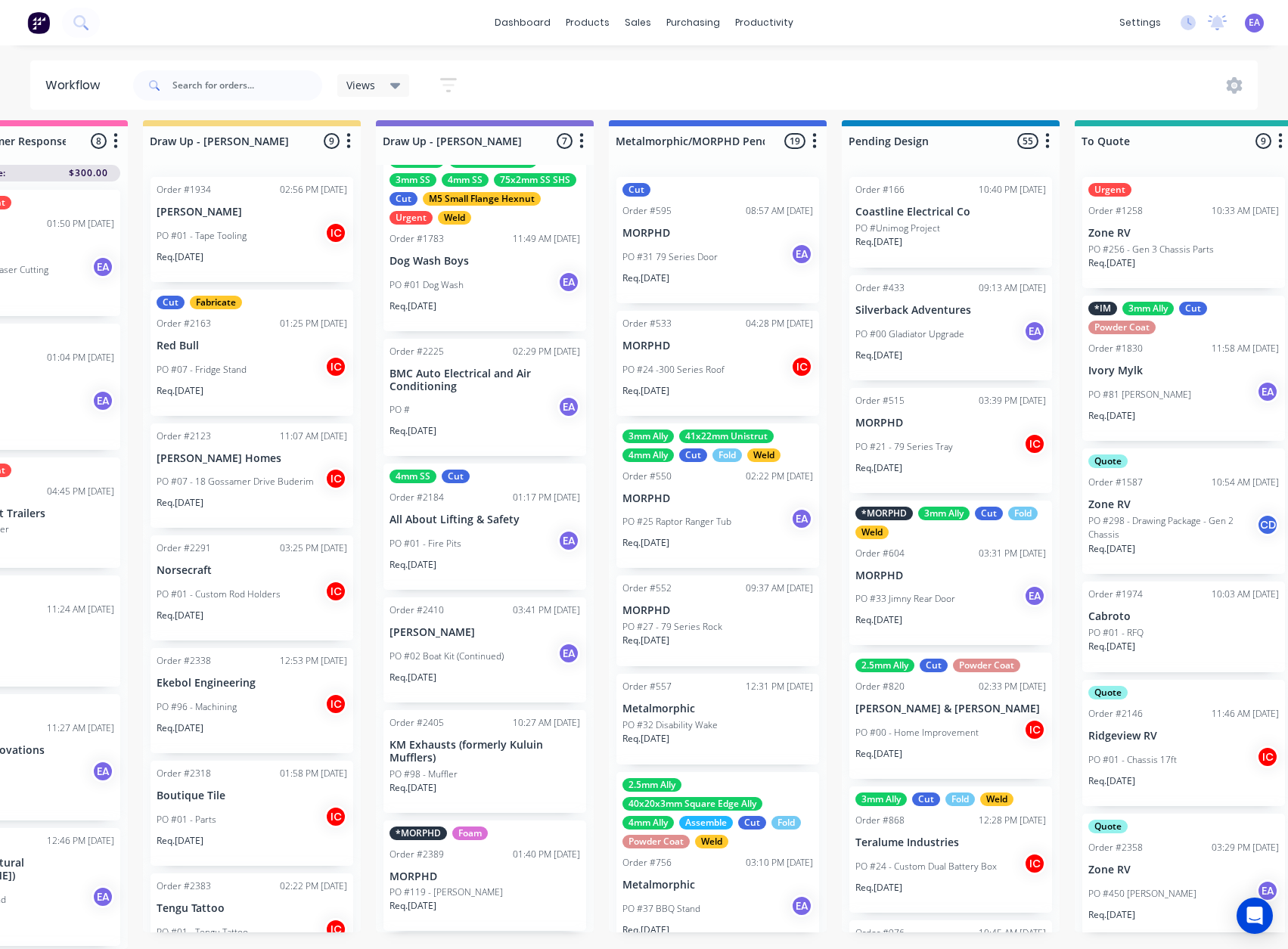
scroll to position [20, 54]
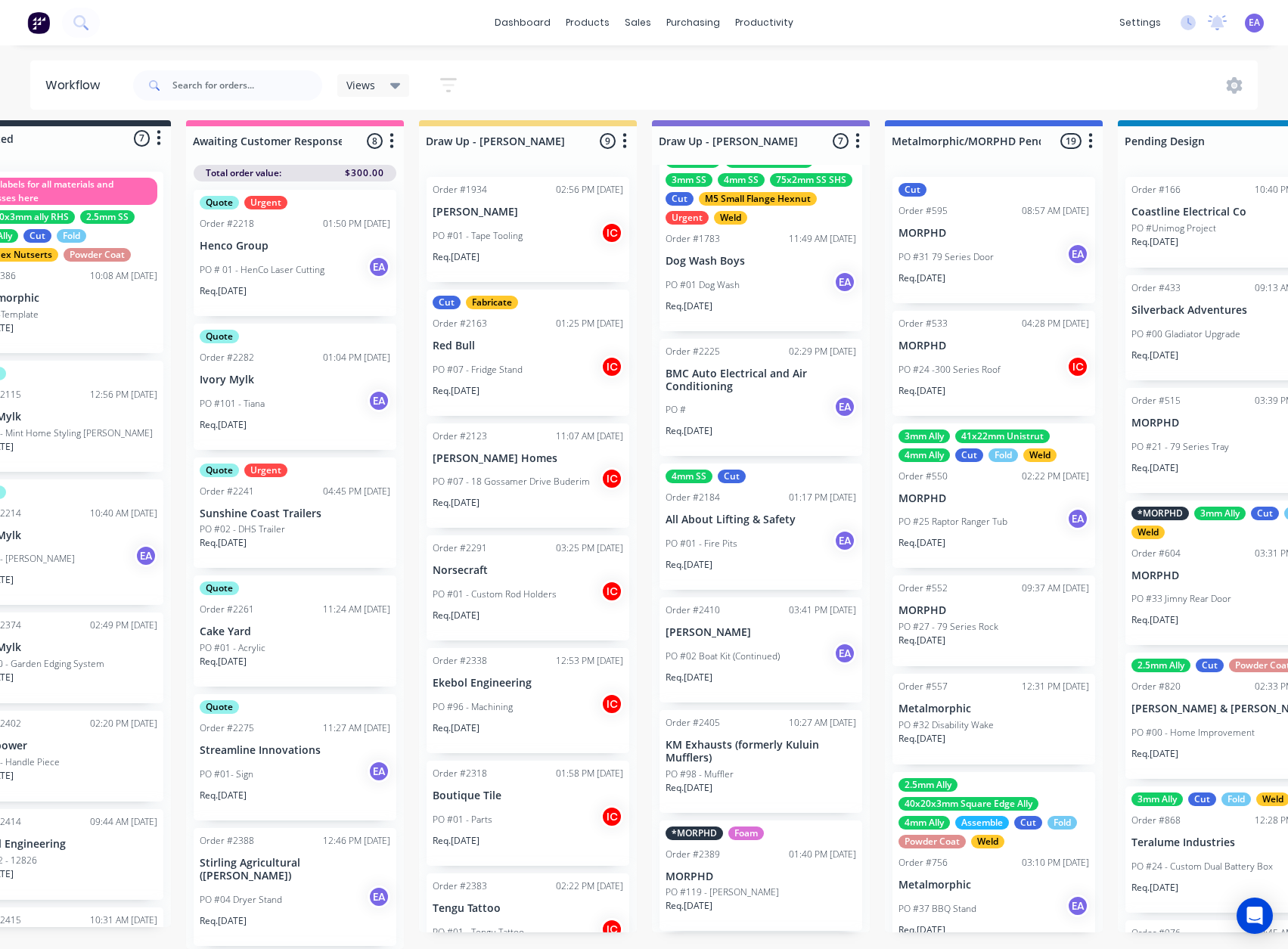
drag, startPoint x: 1102, startPoint y: 752, endPoint x: 1078, endPoint y: 754, distance: 24.1
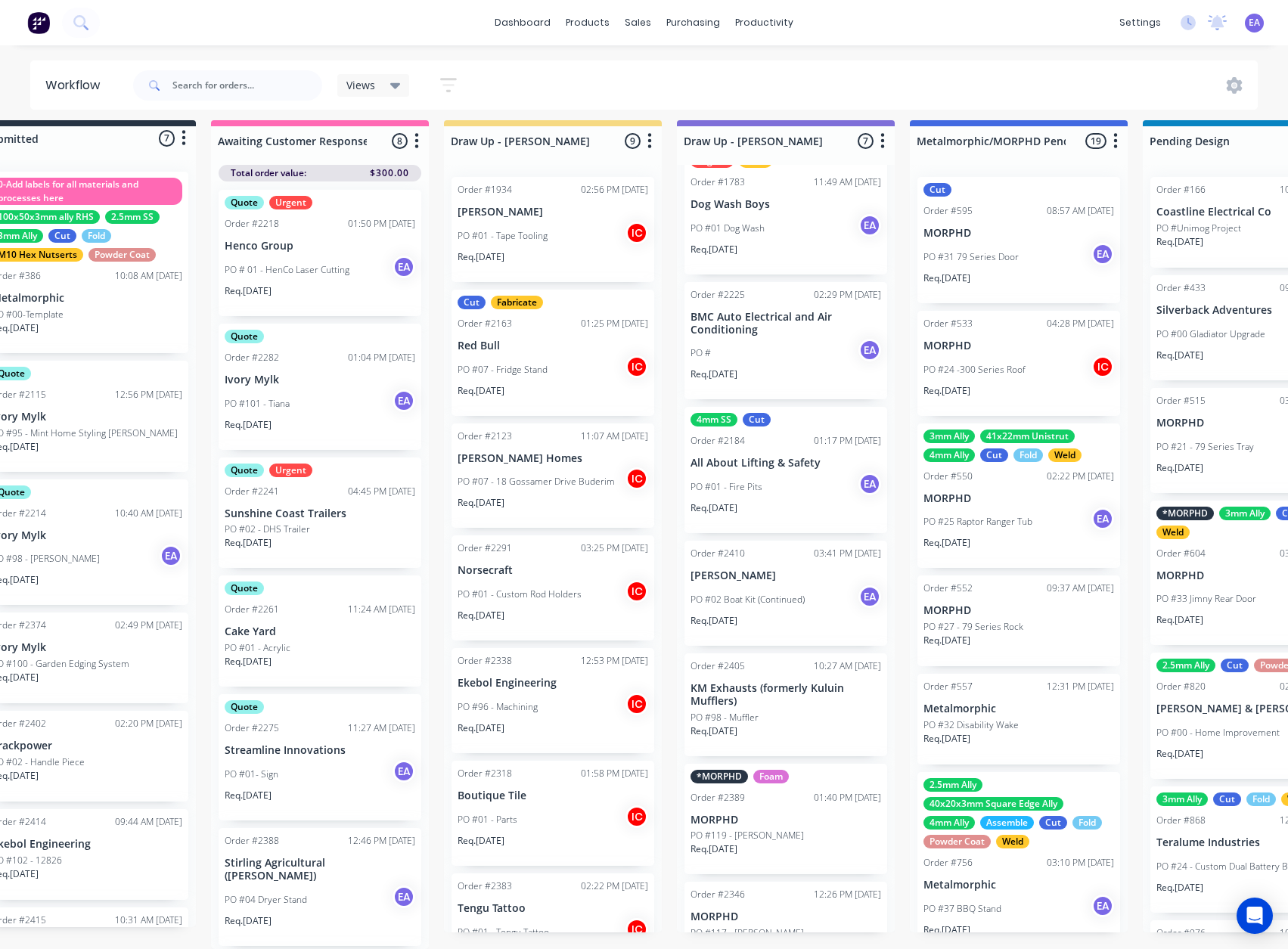
scroll to position [145, 0]
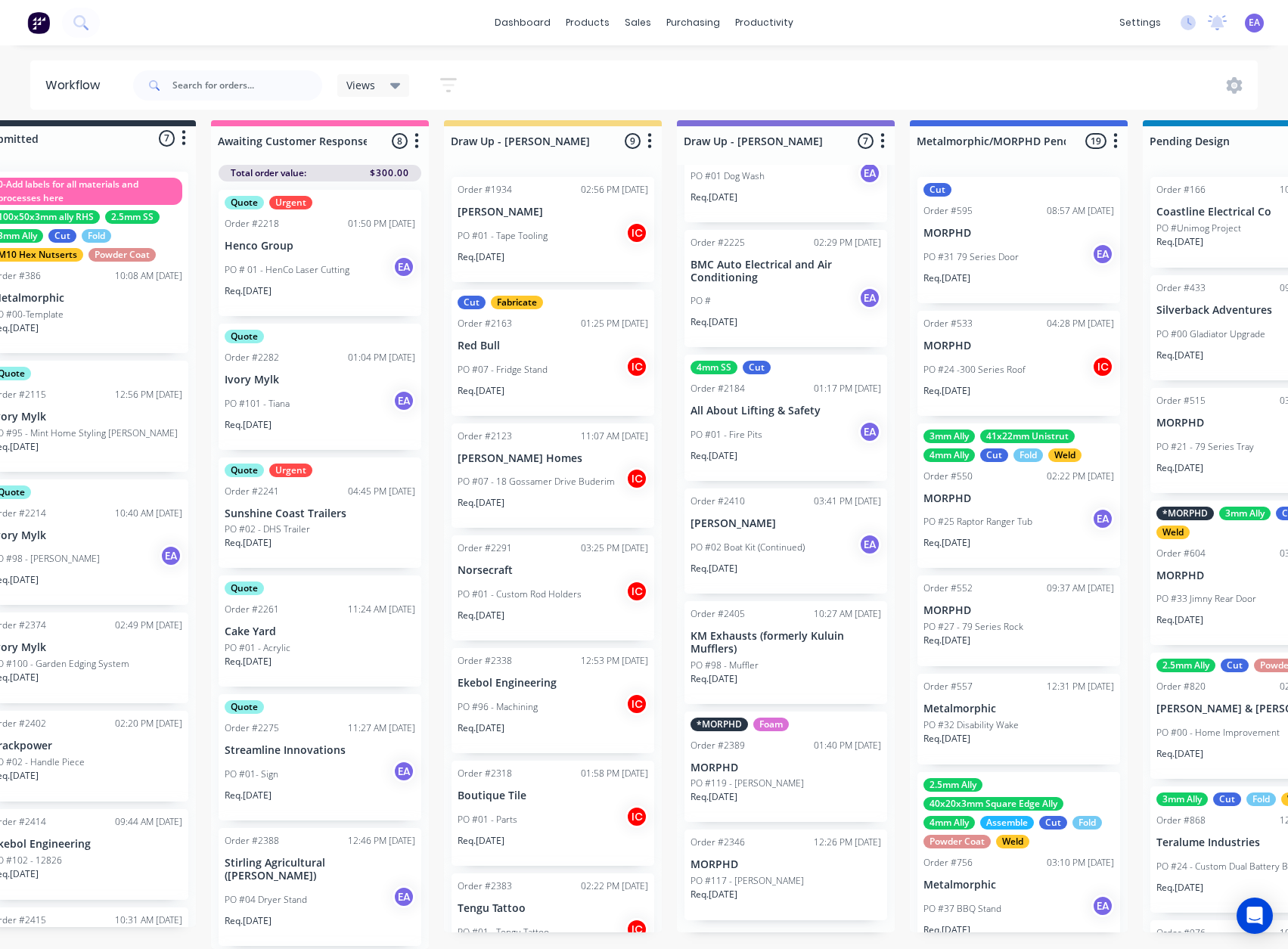
click at [744, 654] on p "KM Exhausts (formerly Kuluin Mufflers)" at bounding box center [786, 644] width 191 height 26
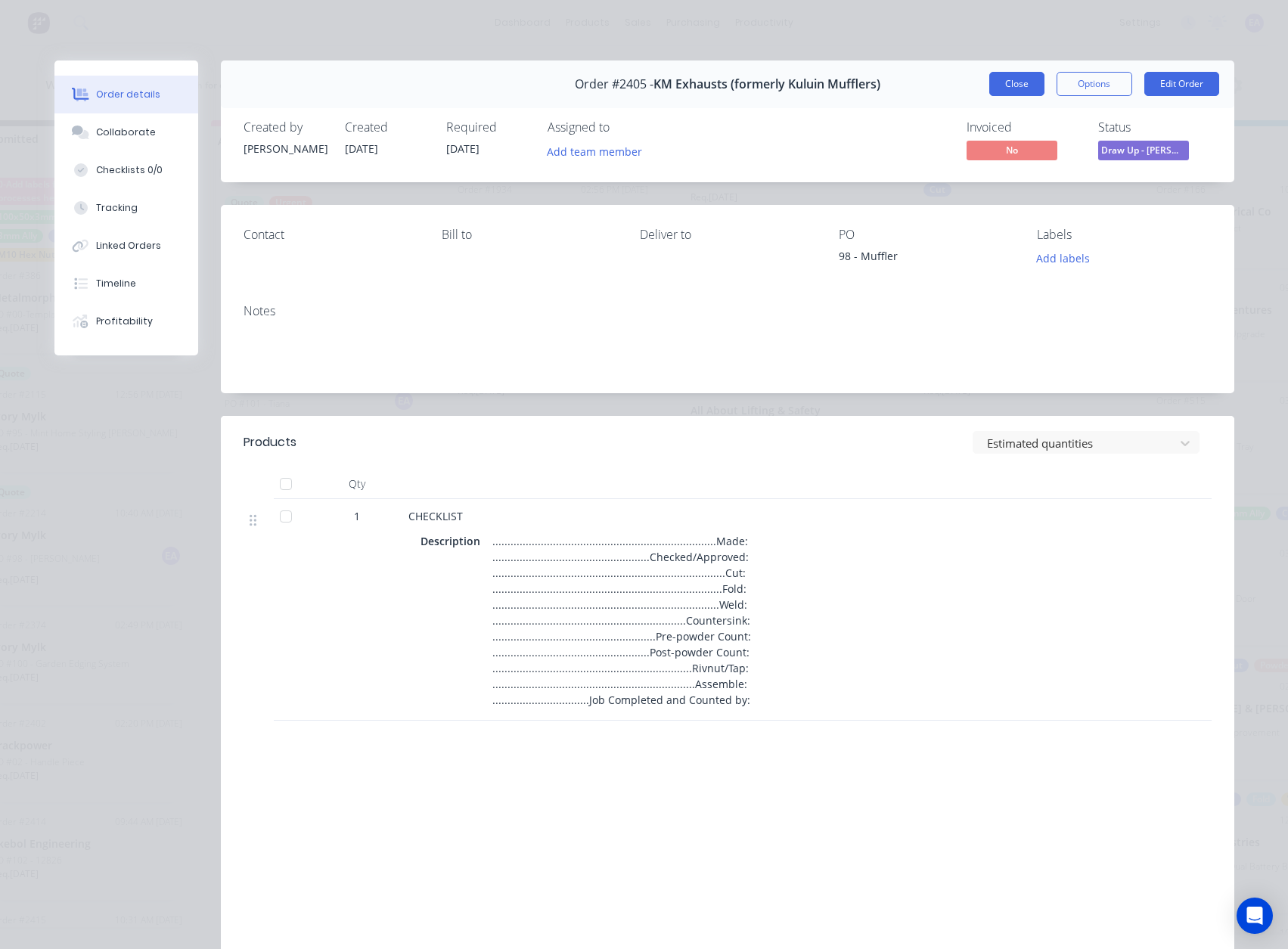
click at [1002, 93] on button "Close" at bounding box center [1017, 84] width 55 height 24
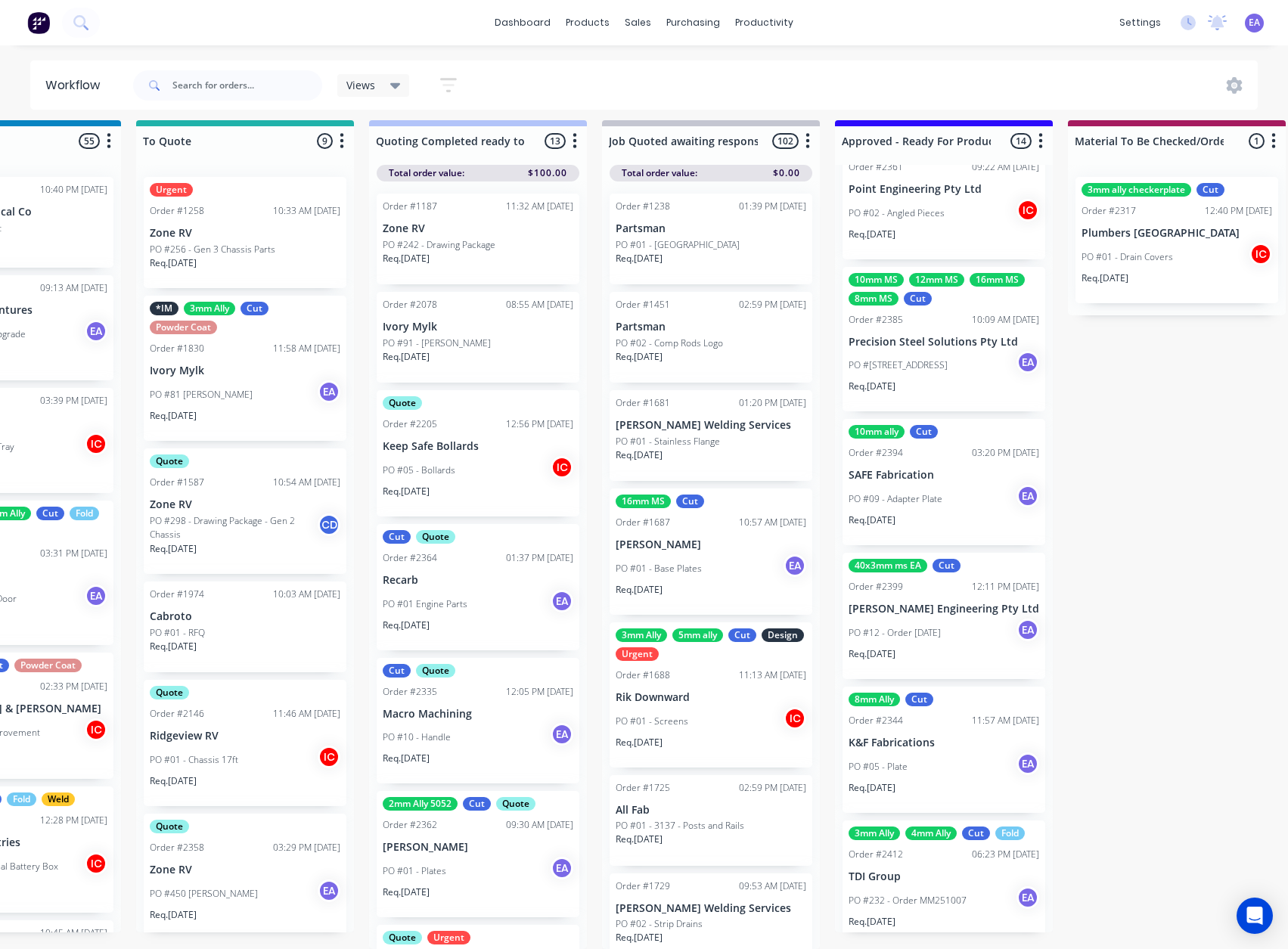
scroll to position [1255, 0]
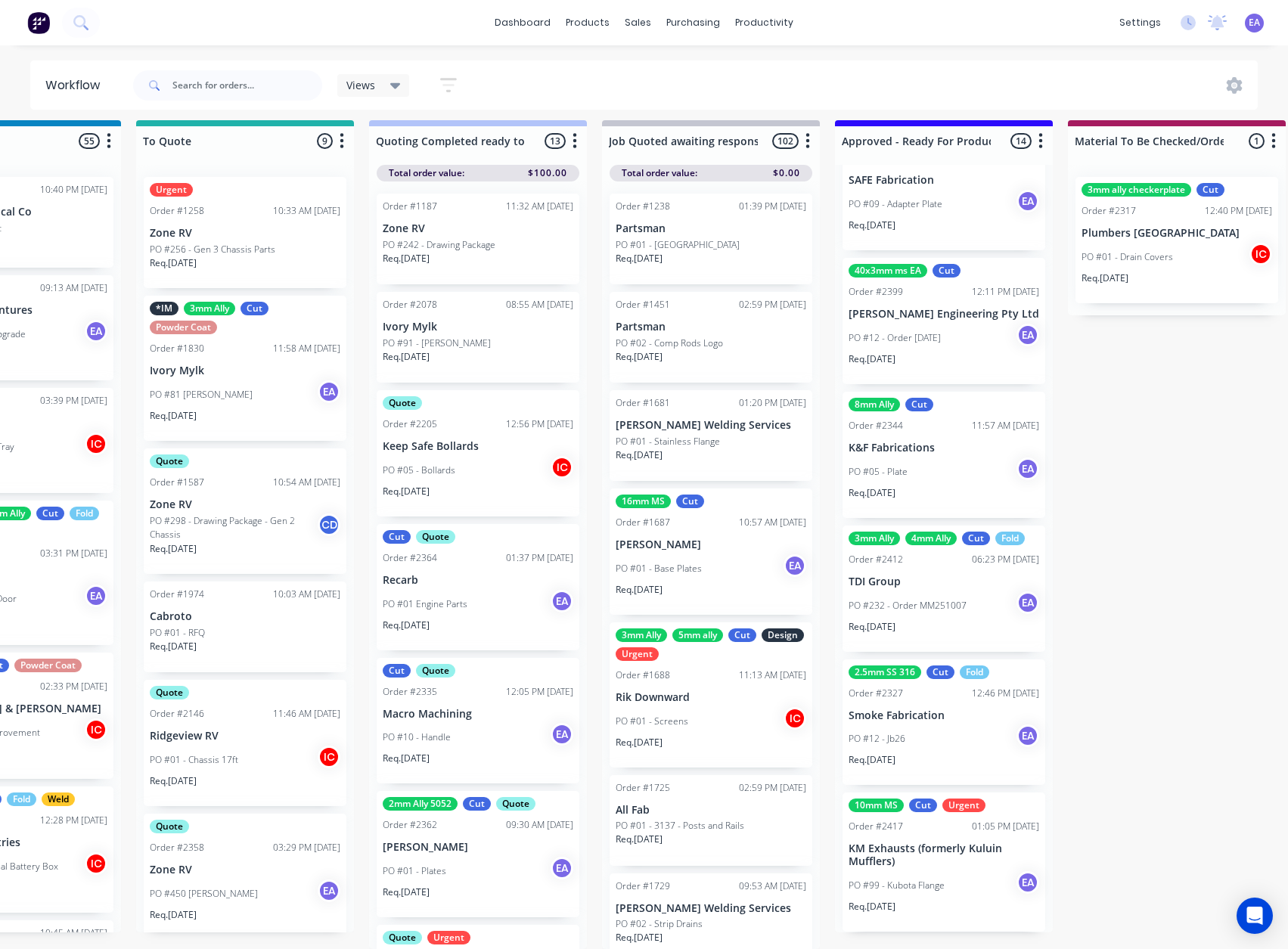
click at [958, 725] on div "PO #12 - Jb26 EA" at bounding box center [943, 739] width 191 height 29
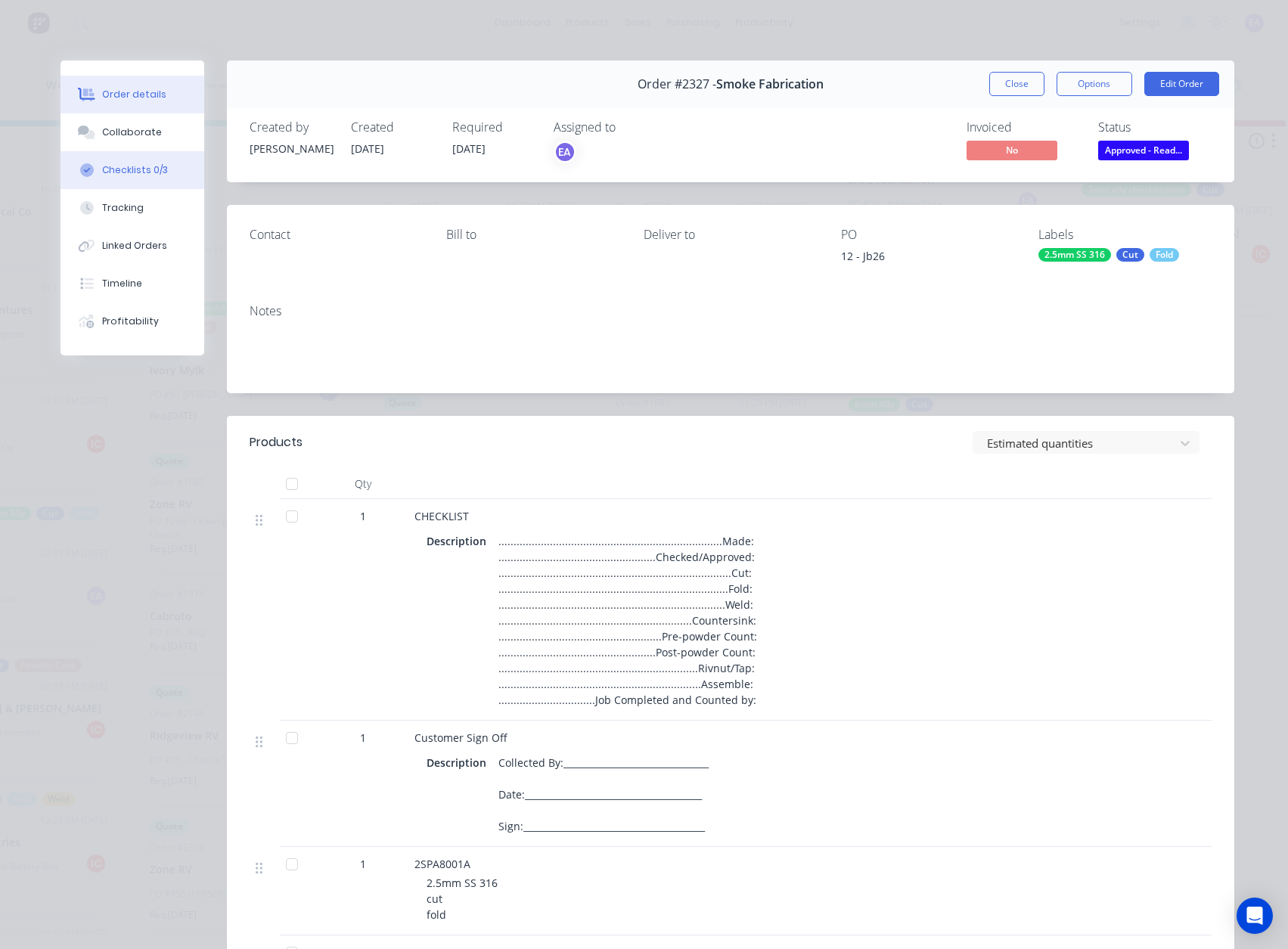
click at [139, 175] on div "Checklists 0/3" at bounding box center [135, 169] width 66 height 14
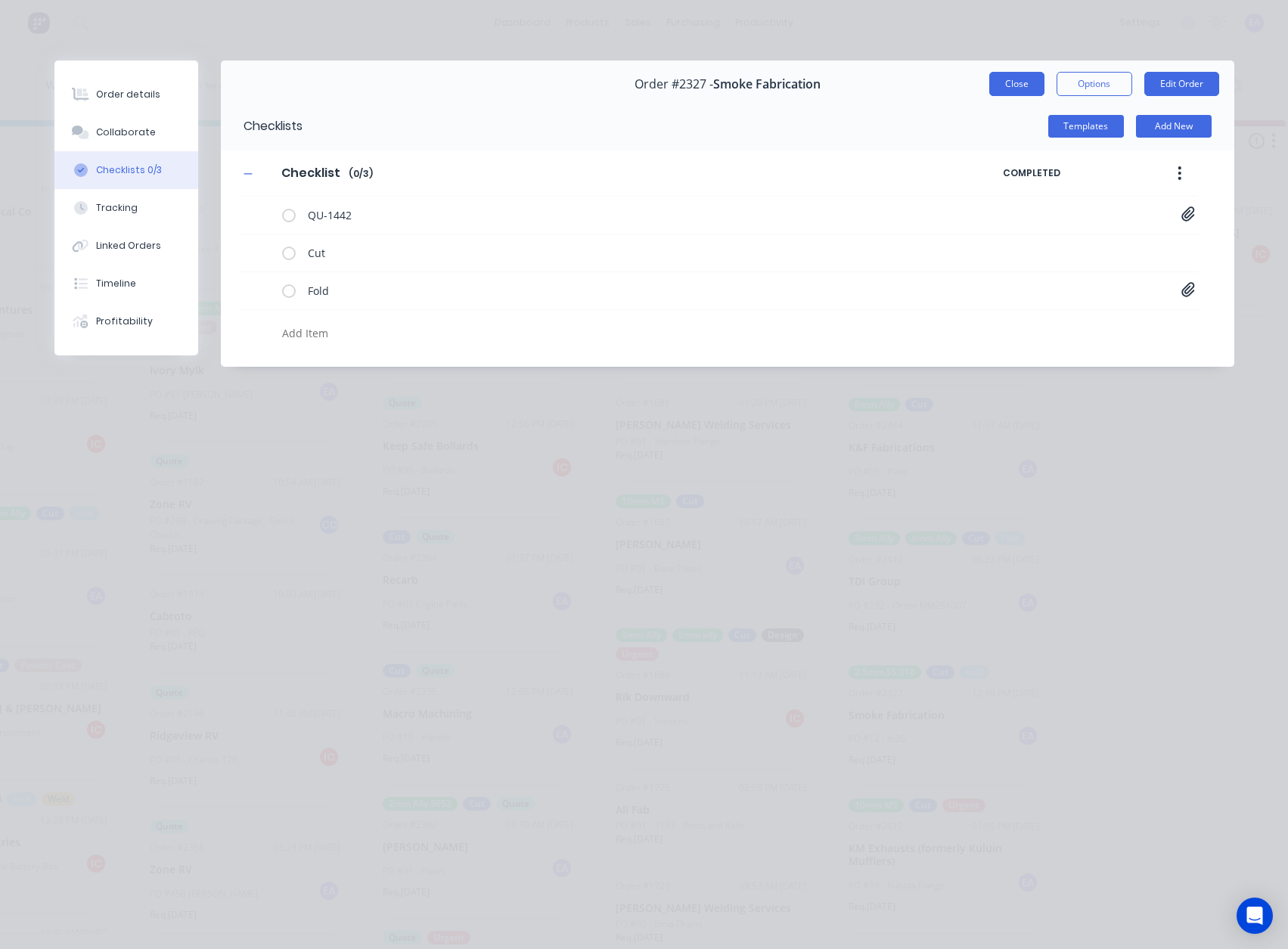
click at [1018, 79] on button "Close" at bounding box center [1017, 84] width 55 height 24
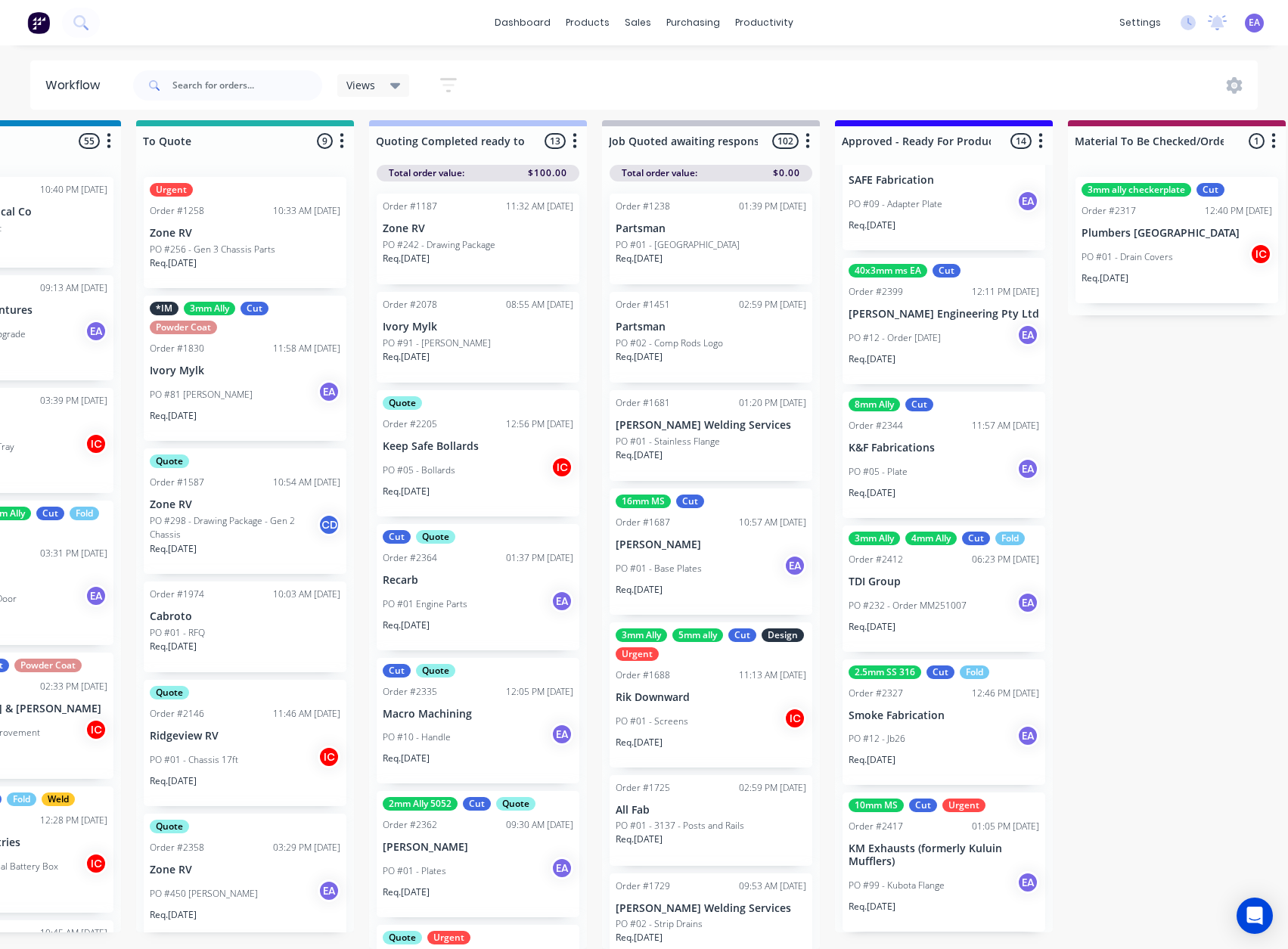
click at [949, 599] on p "PO #232 - Order MM251007" at bounding box center [907, 605] width 118 height 14
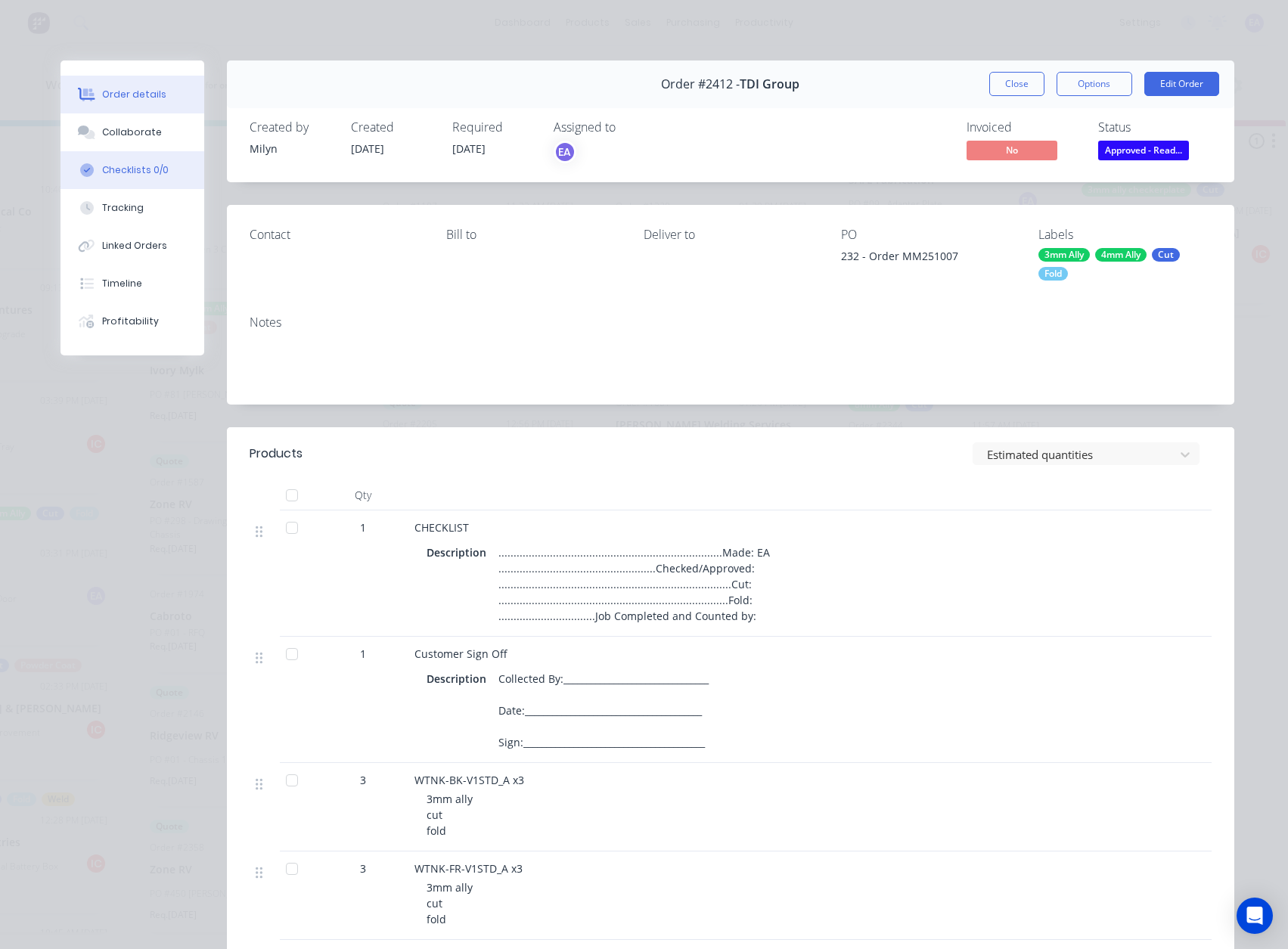
click at [117, 171] on div "Checklists 0/0" at bounding box center [135, 169] width 66 height 14
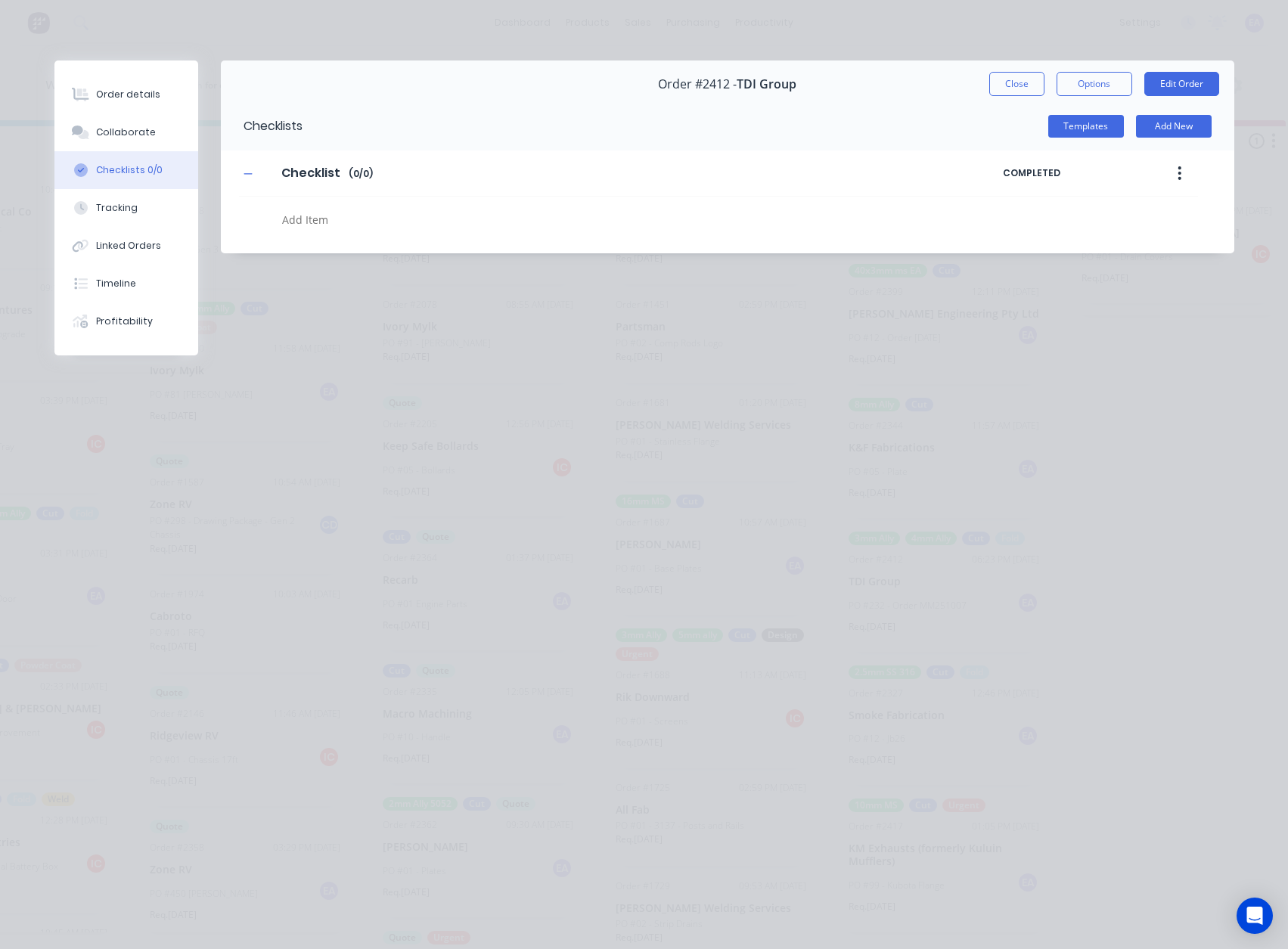
click at [328, 207] on div at bounding box center [575, 215] width 671 height 38
click at [324, 228] on textarea at bounding box center [581, 220] width 611 height 22
type textarea "cut"
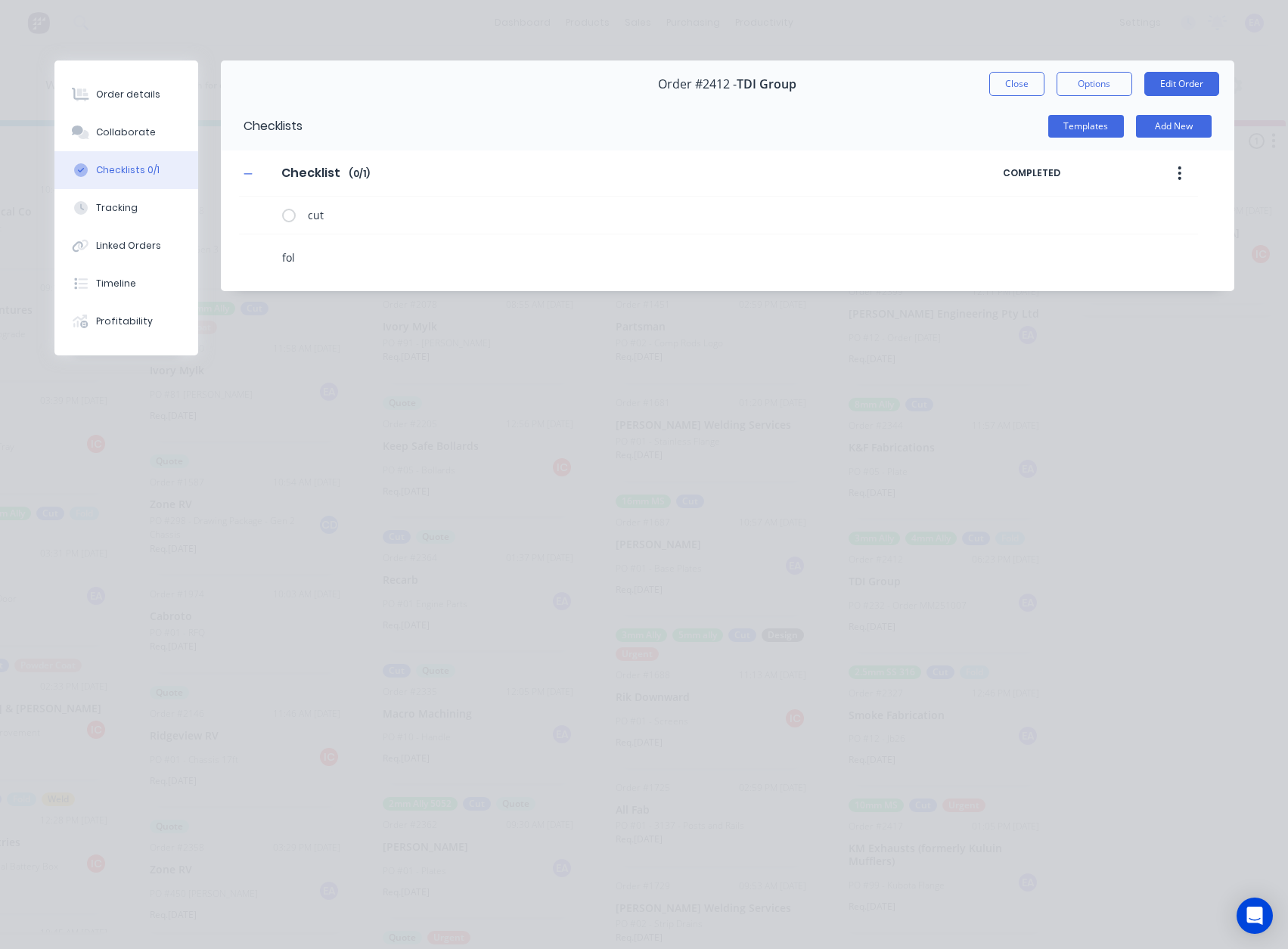
type textarea "fold"
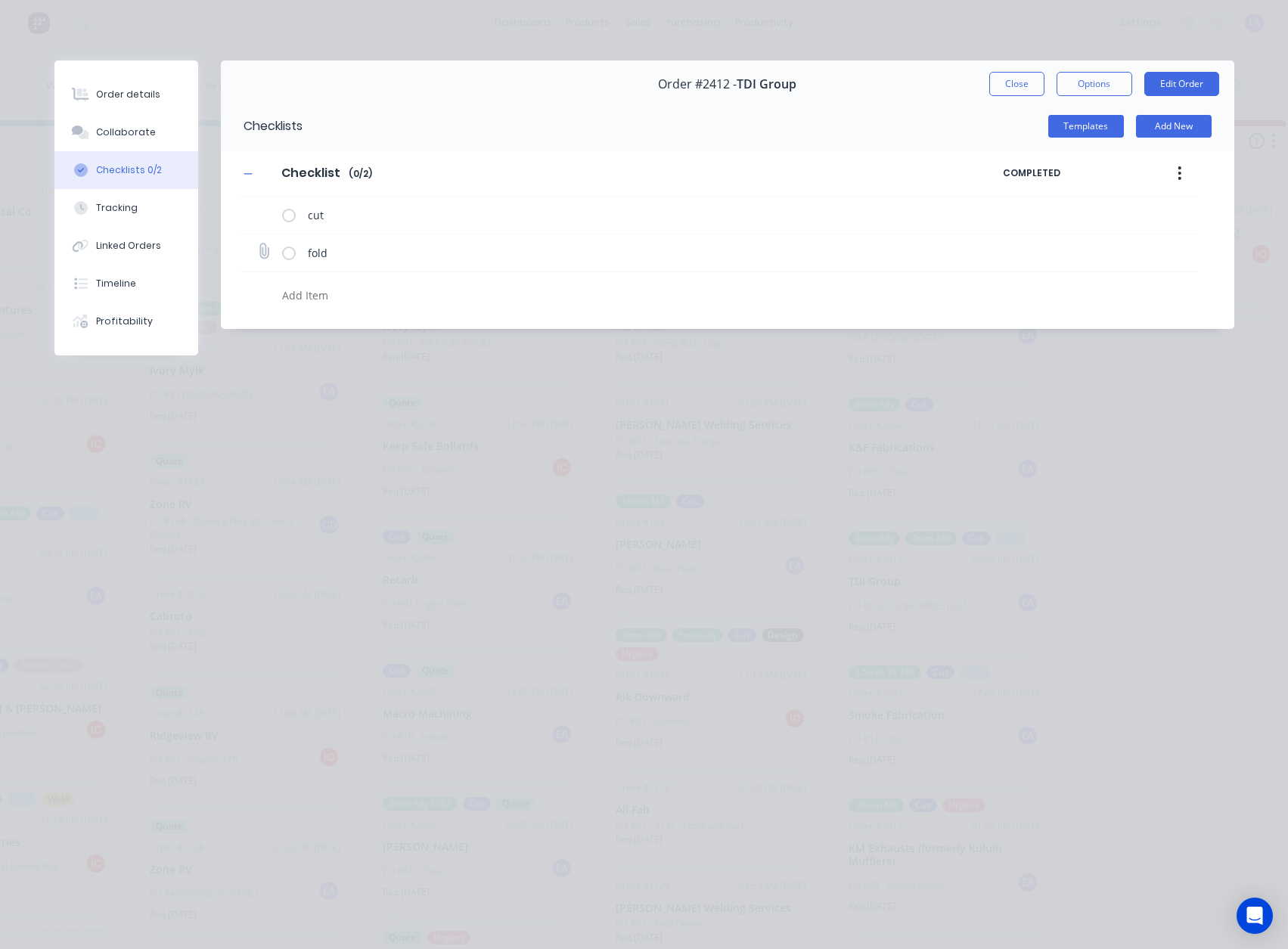
click at [264, 249] on icon at bounding box center [263, 251] width 20 height 20
click at [257, 244] on input "file" at bounding box center [257, 244] width 0 height 0
click at [264, 251] on icon at bounding box center [263, 251] width 20 height 20
click at [257, 244] on input "file" at bounding box center [257, 244] width 0 height 0
type input "C:\fakepath\TRA1830-REAR-SEN_B.pdf"
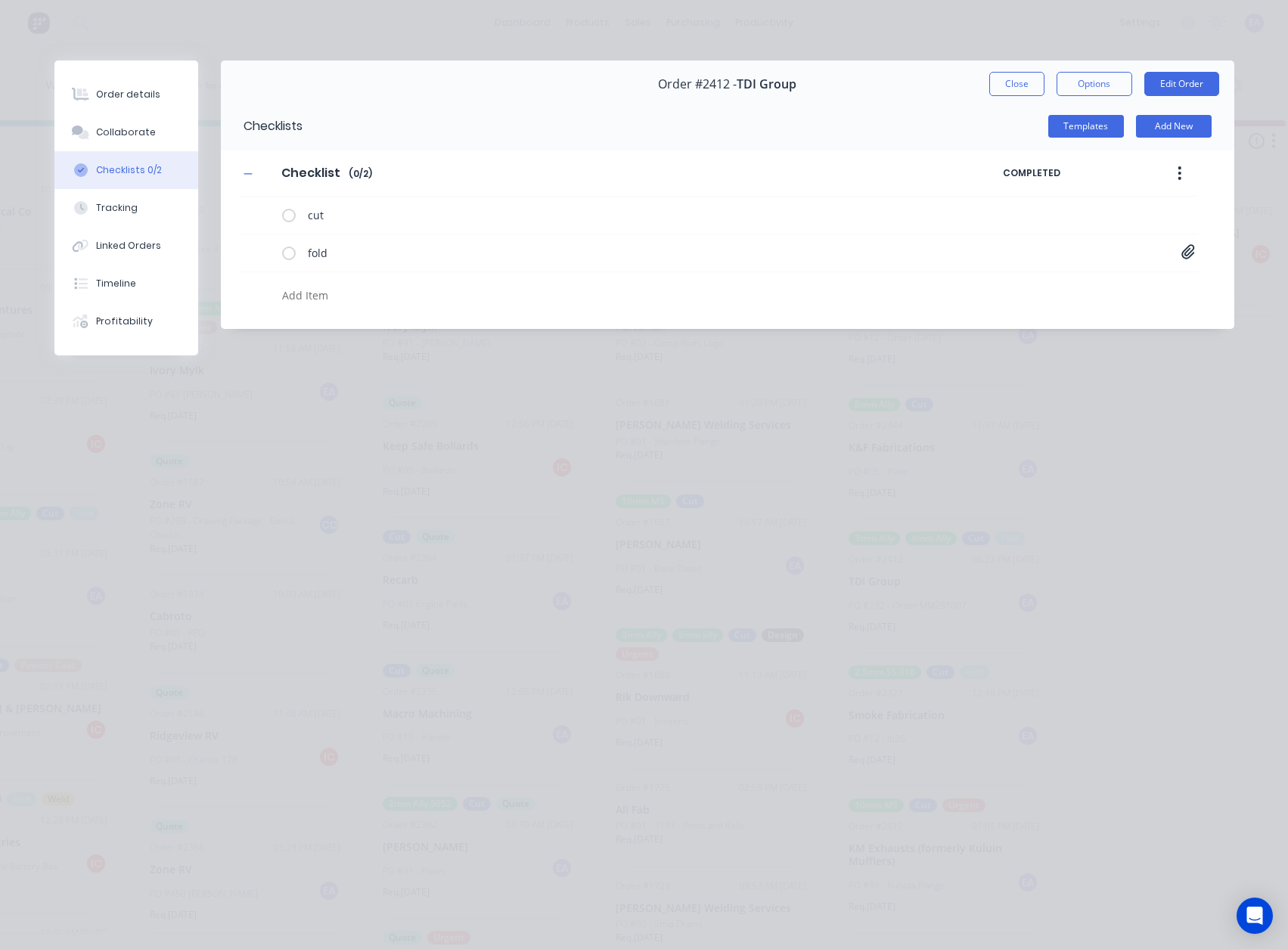
drag, startPoint x: 1014, startPoint y: 88, endPoint x: 614, endPoint y: 611, distance: 658.4
click at [1014, 82] on button "Close" at bounding box center [1017, 84] width 55 height 24
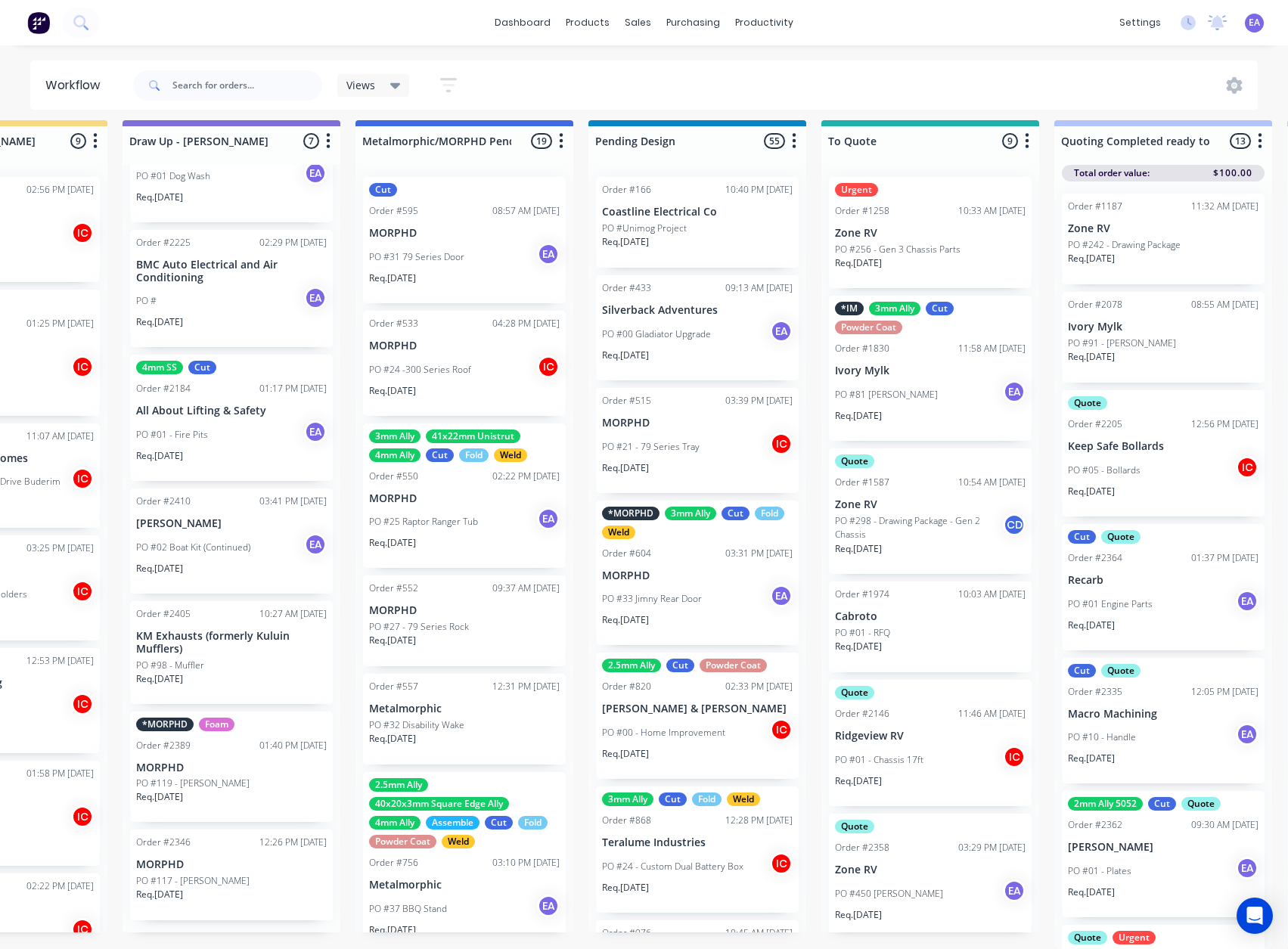
scroll to position [20, 0]
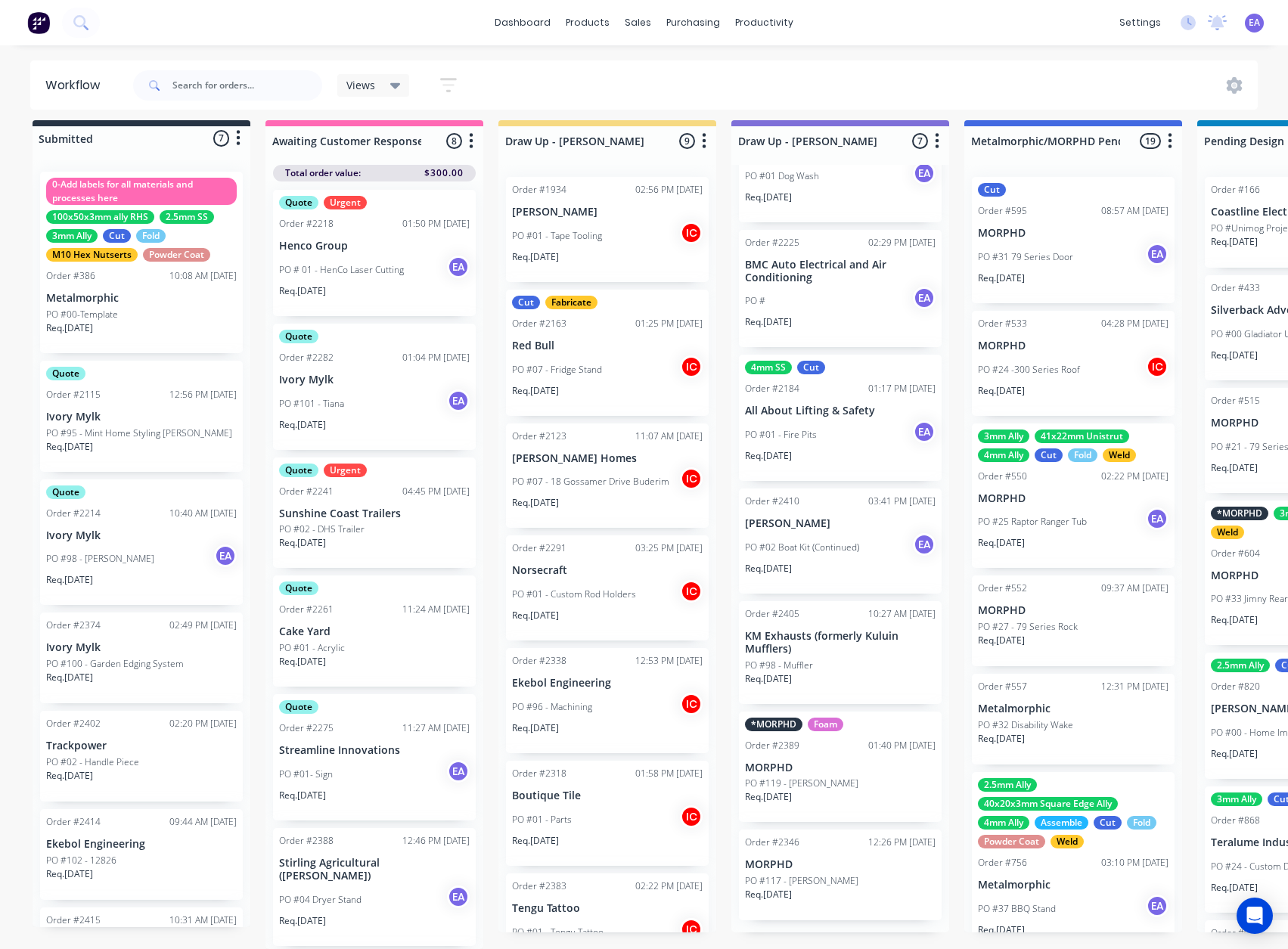
drag, startPoint x: 764, startPoint y: 616, endPoint x: 521, endPoint y: 672, distance: 249.4
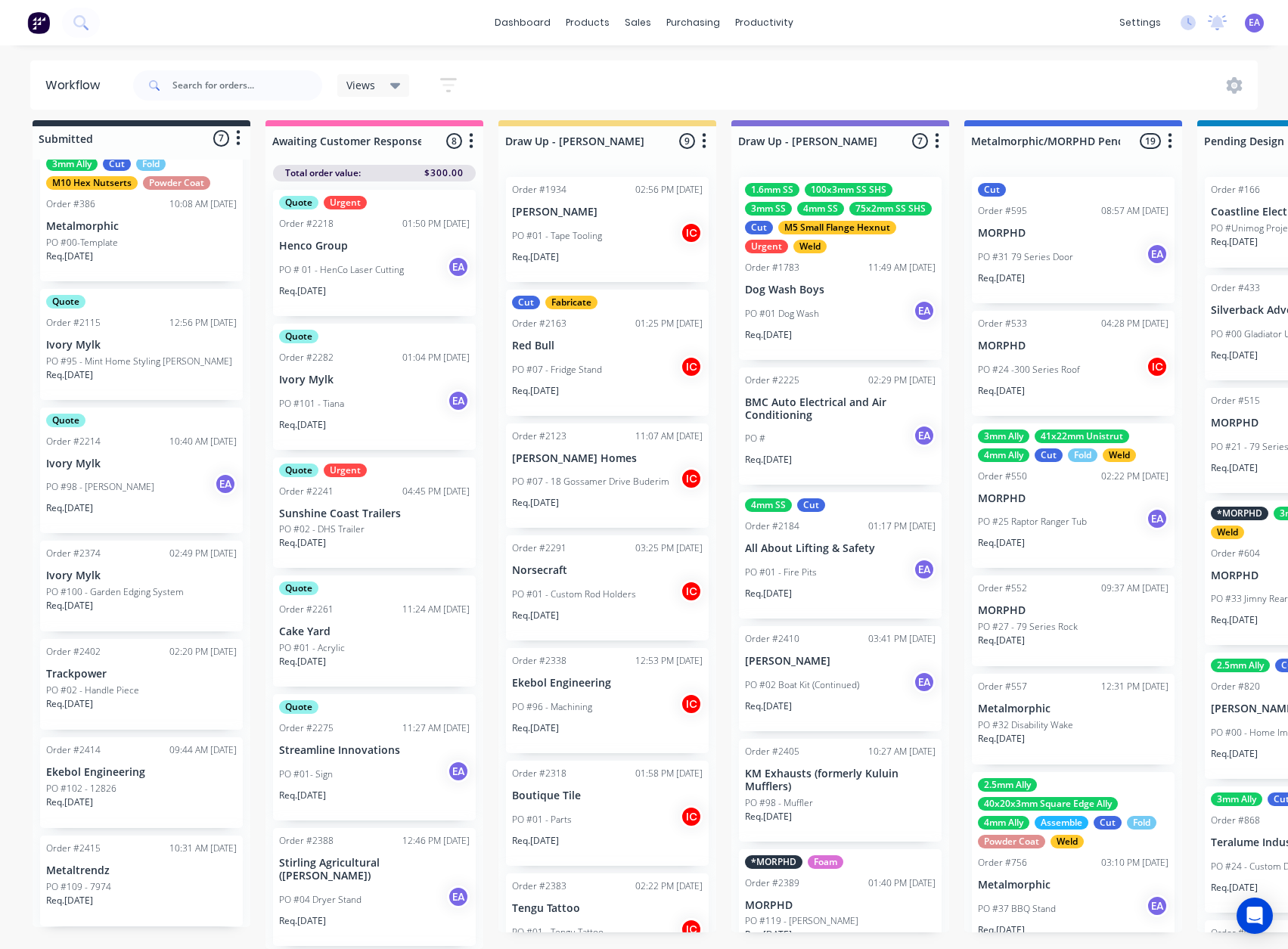
scroll to position [0, 0]
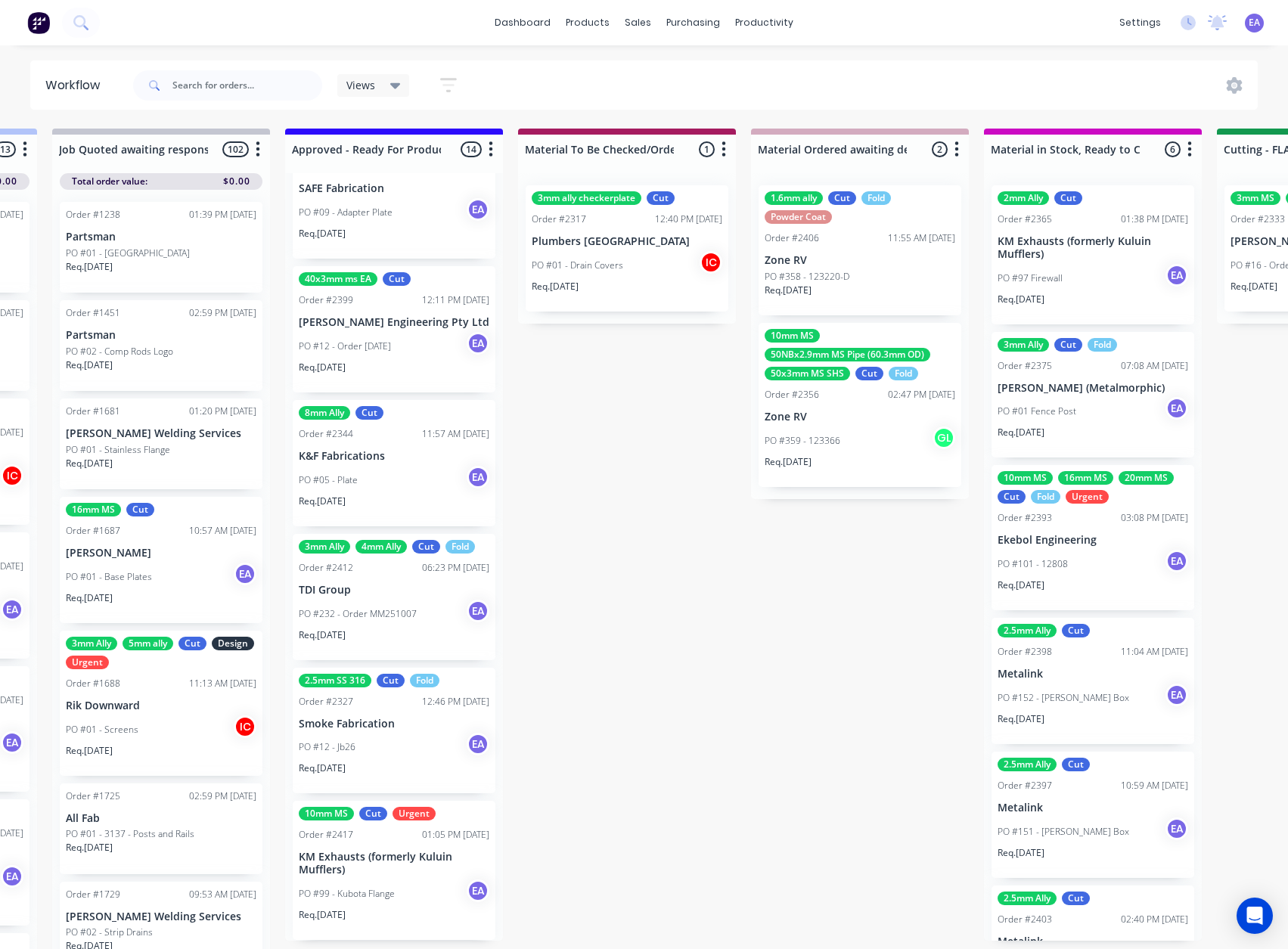
drag, startPoint x: 698, startPoint y: 810, endPoint x: 816, endPoint y: 800, distance: 118.4
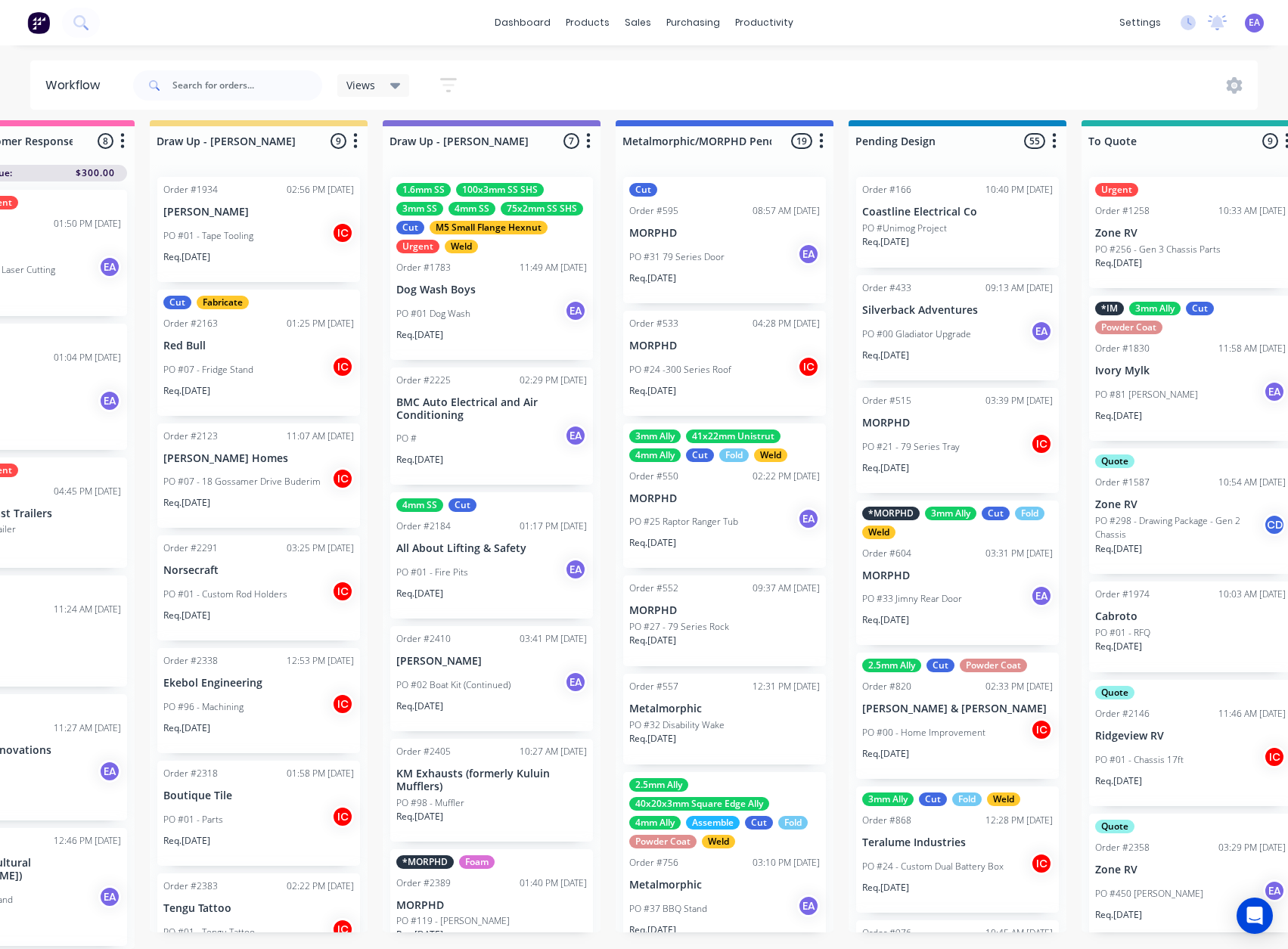
scroll to position [20, 0]
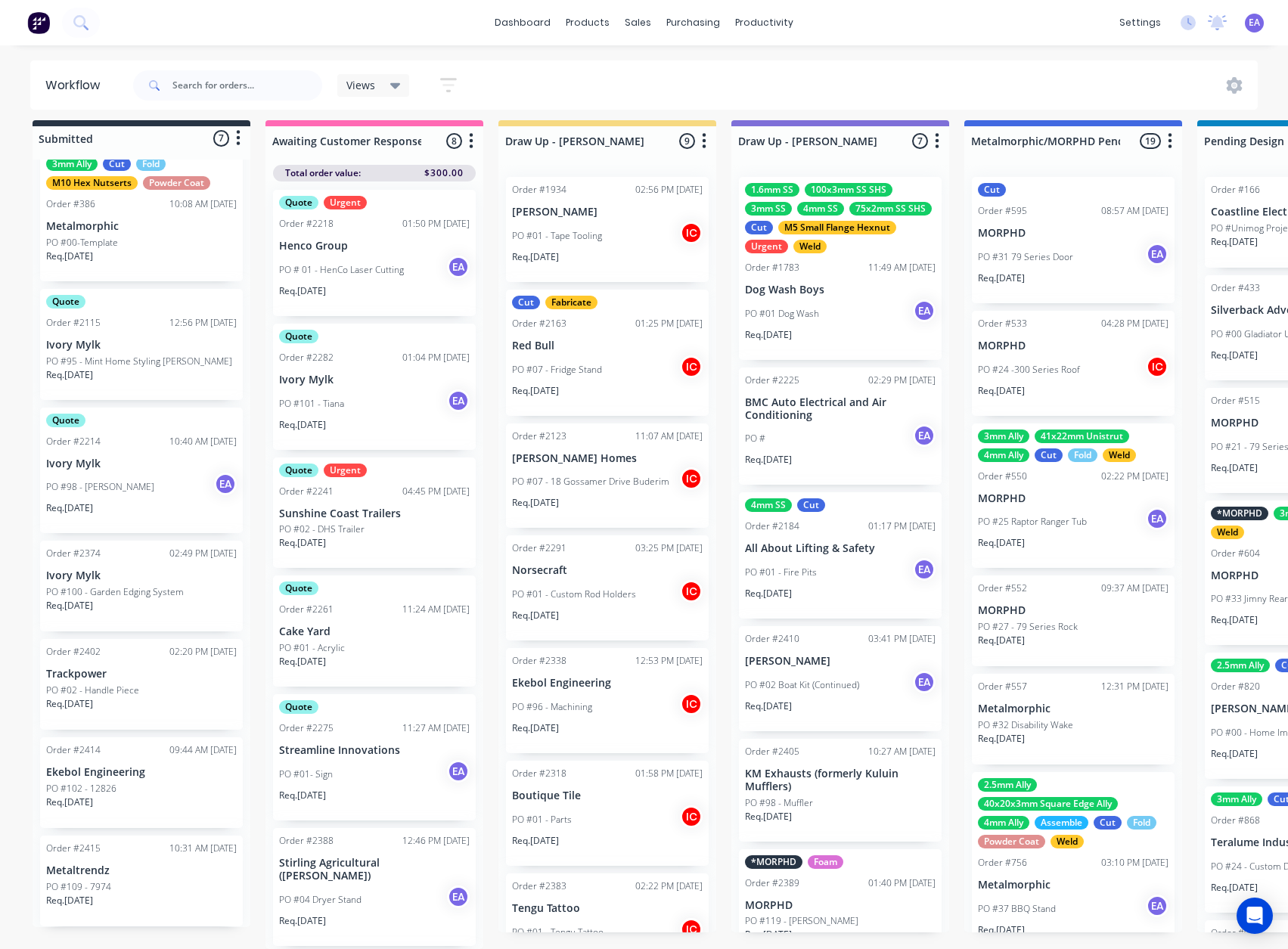
drag, startPoint x: 369, startPoint y: 736, endPoint x: 264, endPoint y: 757, distance: 107.1
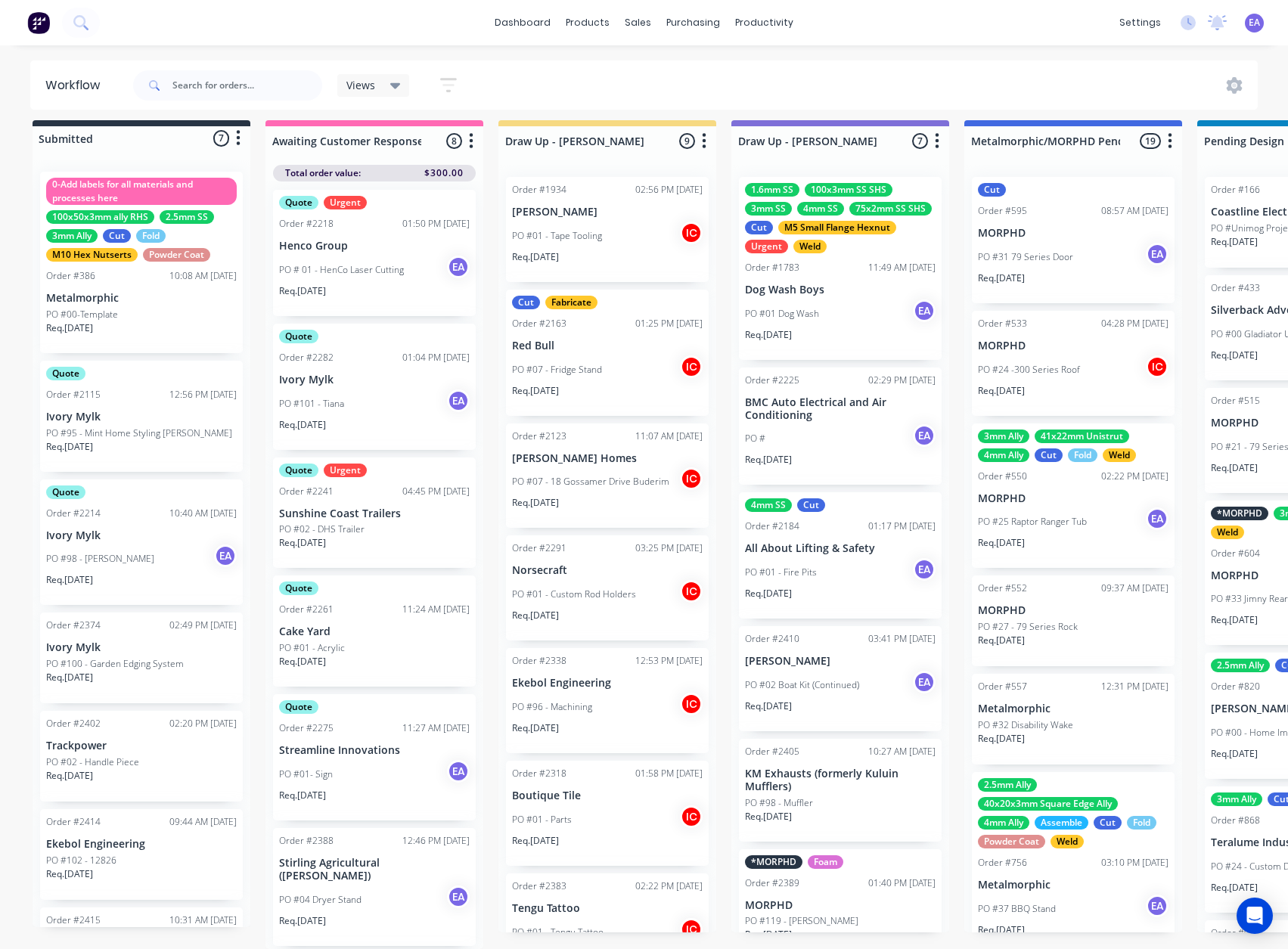
scroll to position [145, 0]
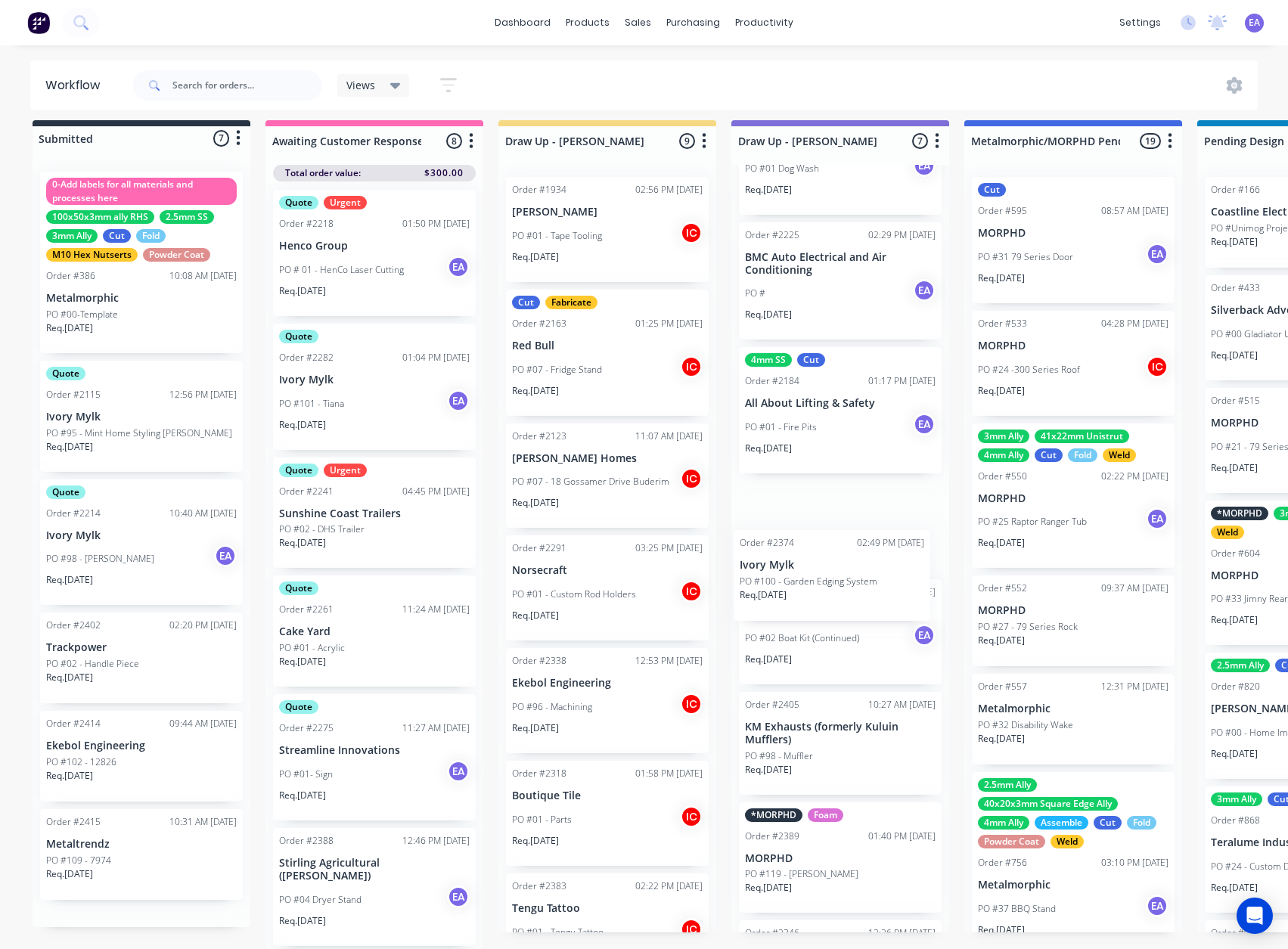
drag, startPoint x: 151, startPoint y: 655, endPoint x: 852, endPoint y: 582, distance: 704.8
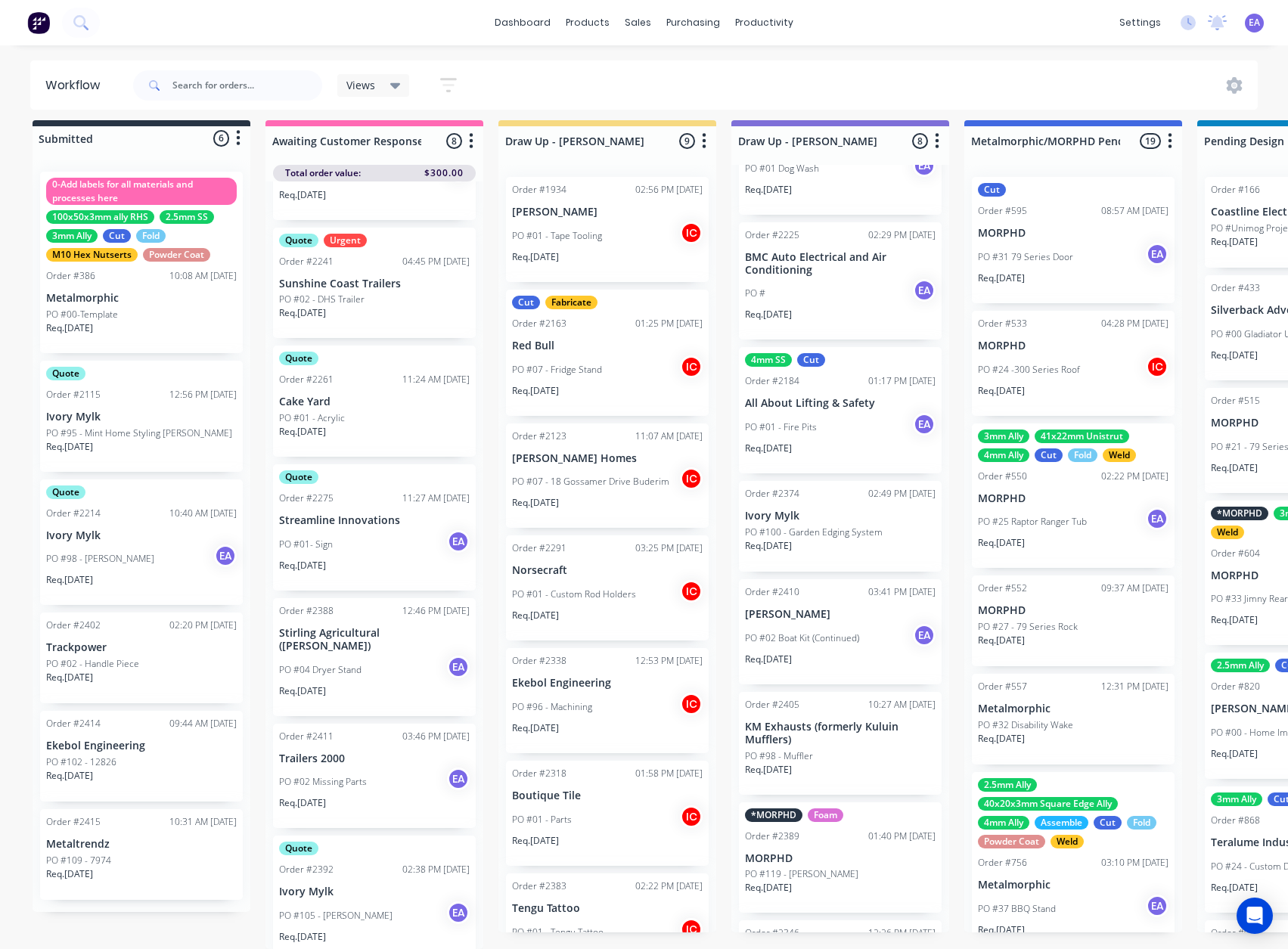
scroll to position [235, 0]
click at [199, 81] on input "text" at bounding box center [247, 86] width 150 height 30
type input "bob"
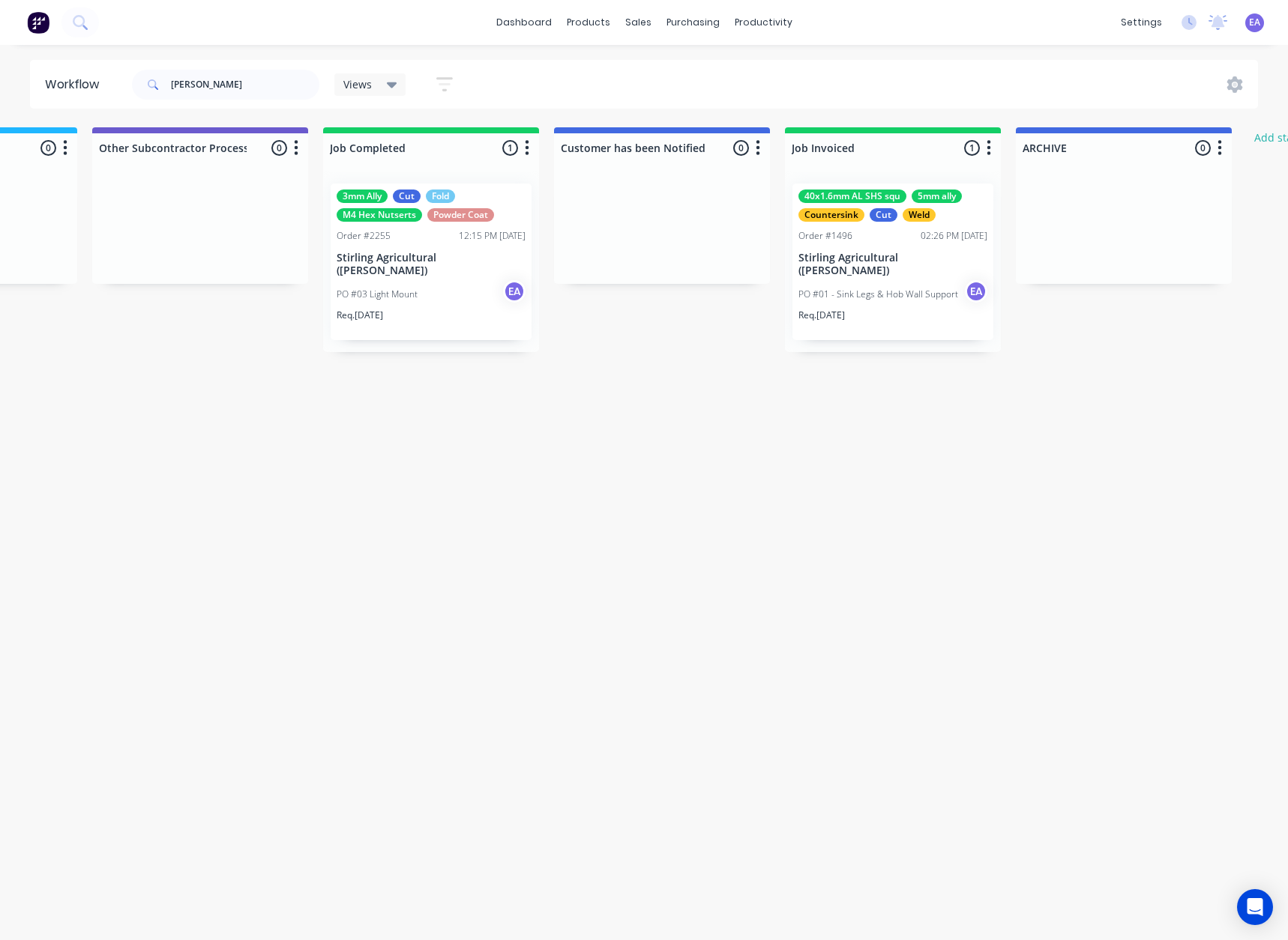
scroll to position [0, 4962]
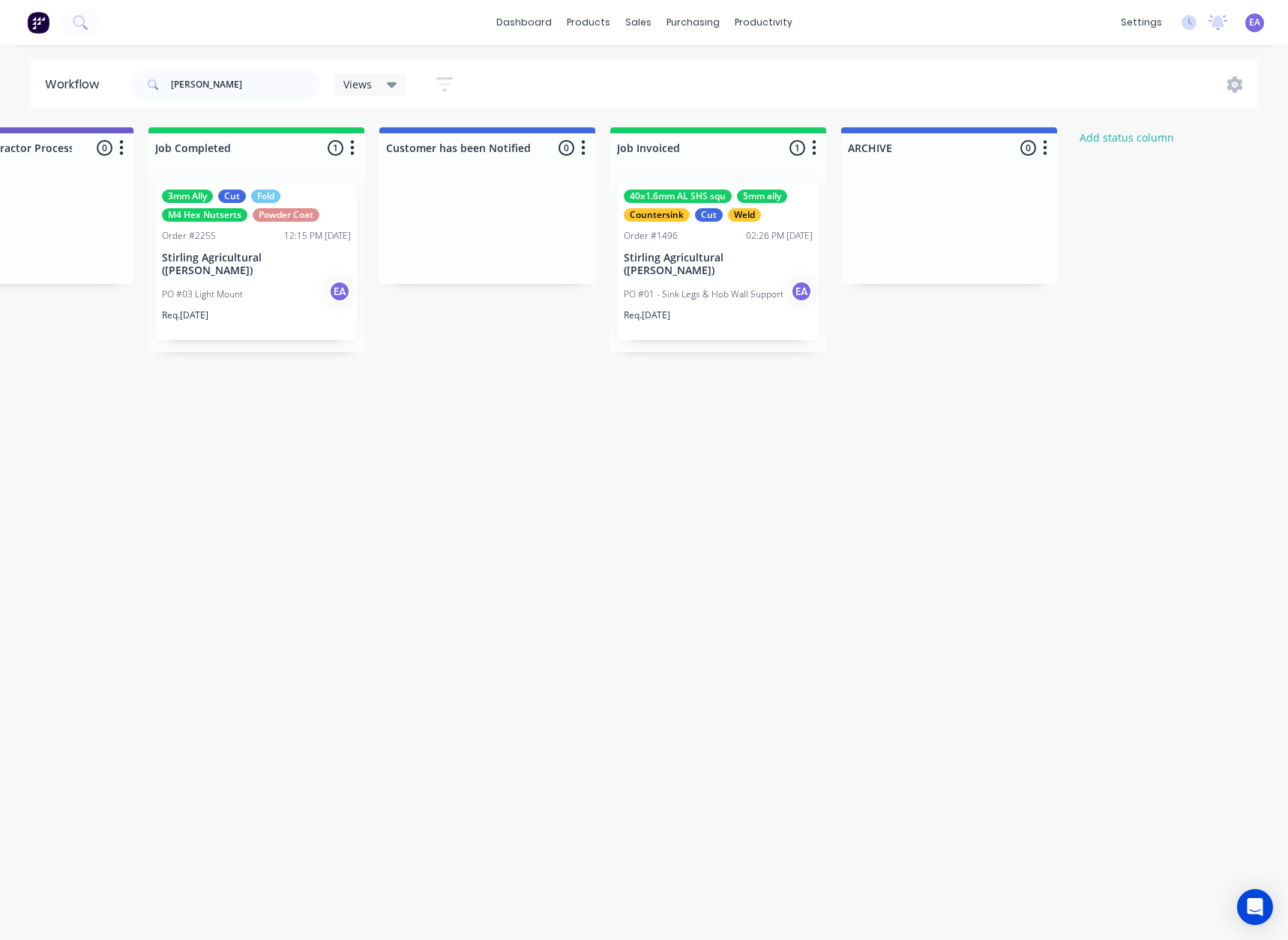
drag, startPoint x: 694, startPoint y: 332, endPoint x: 732, endPoint y: 333, distance: 38.0
click at [271, 280] on div "PO #03 Light Mount EA" at bounding box center [256, 294] width 189 height 29
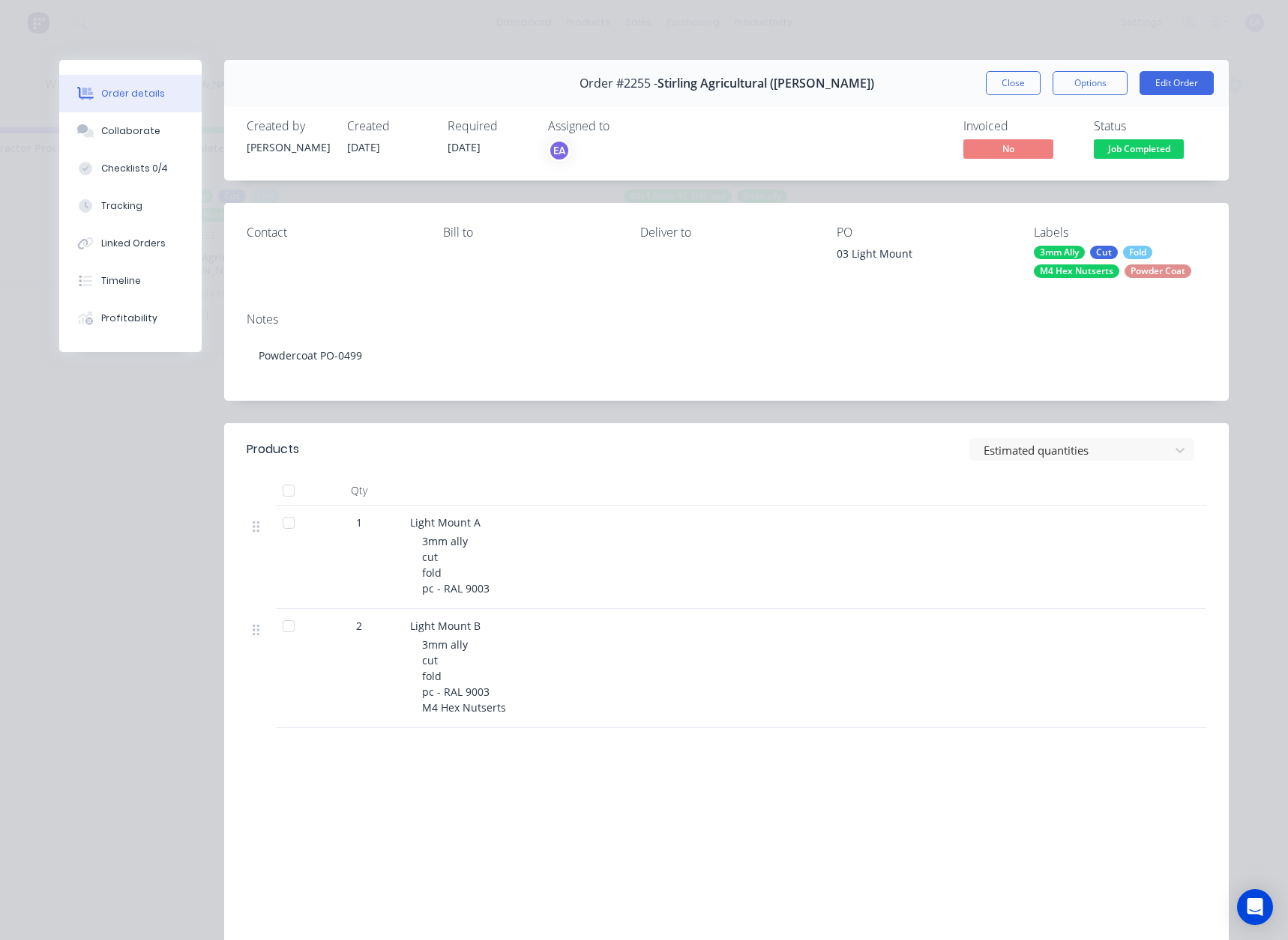
click at [1136, 156] on span "Job Completed" at bounding box center [1138, 149] width 89 height 18
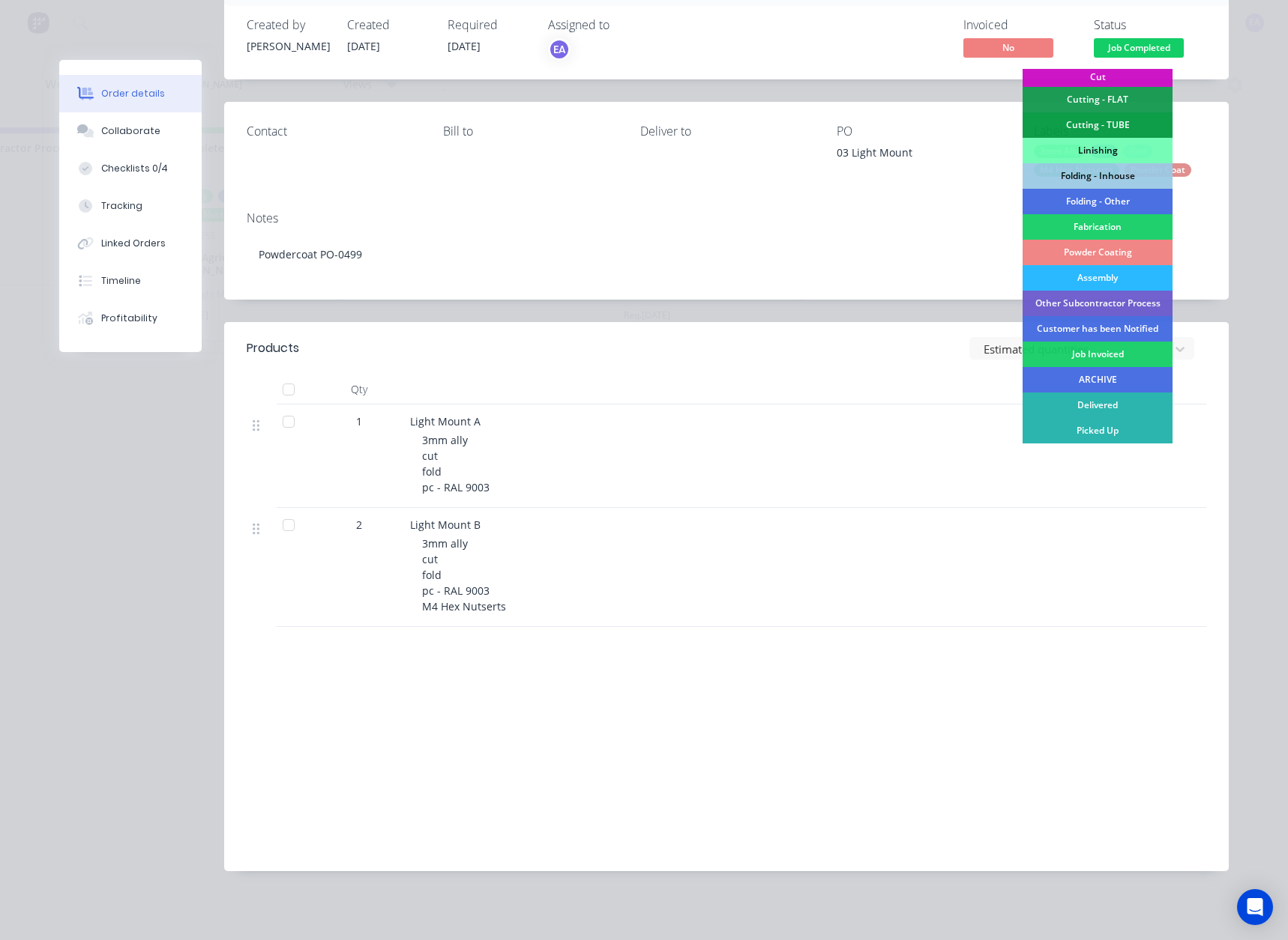
scroll to position [101, 0]
click at [1098, 330] on div "Customer has been Notified" at bounding box center [1097, 328] width 149 height 26
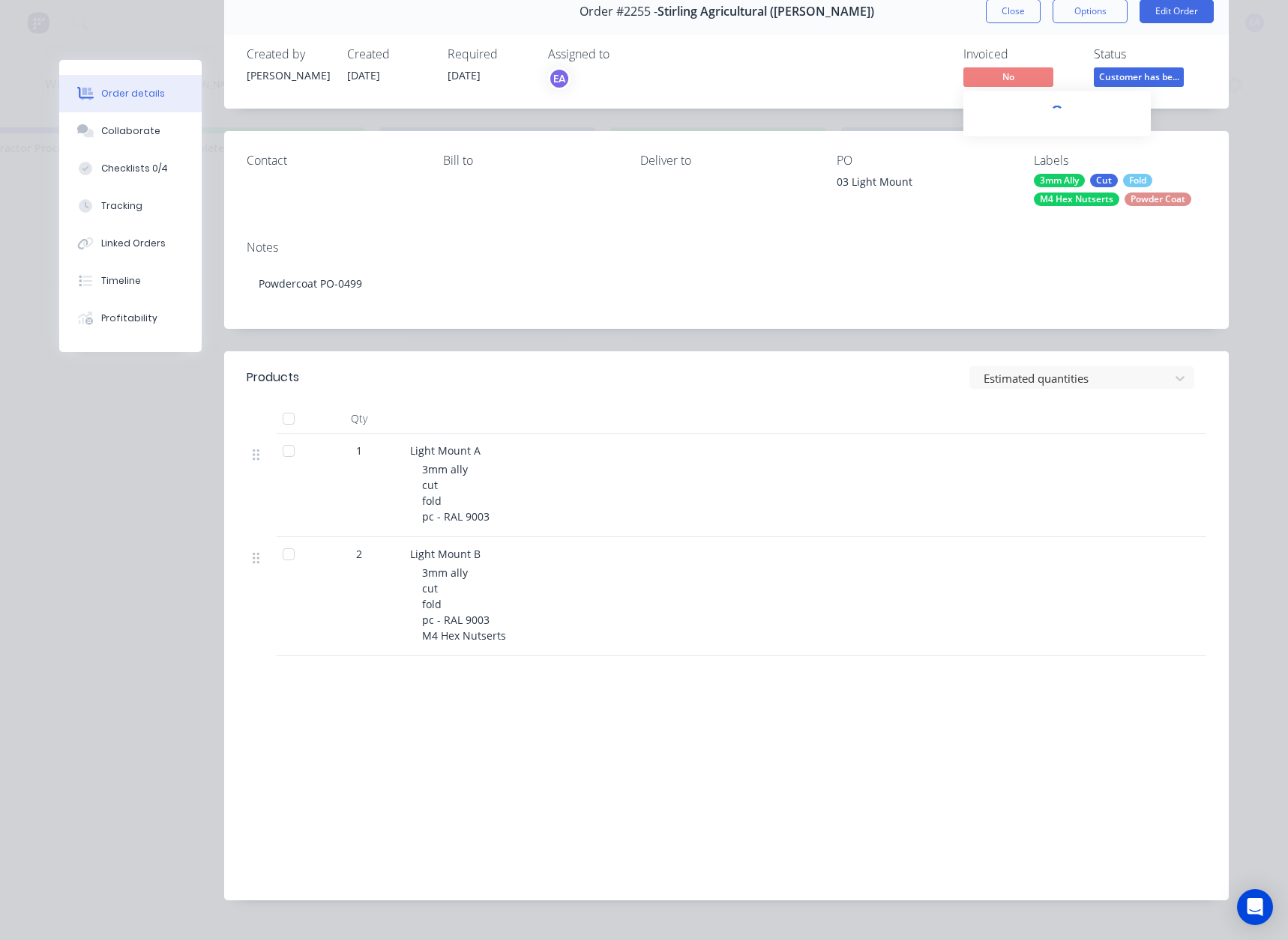
scroll to position [0, 0]
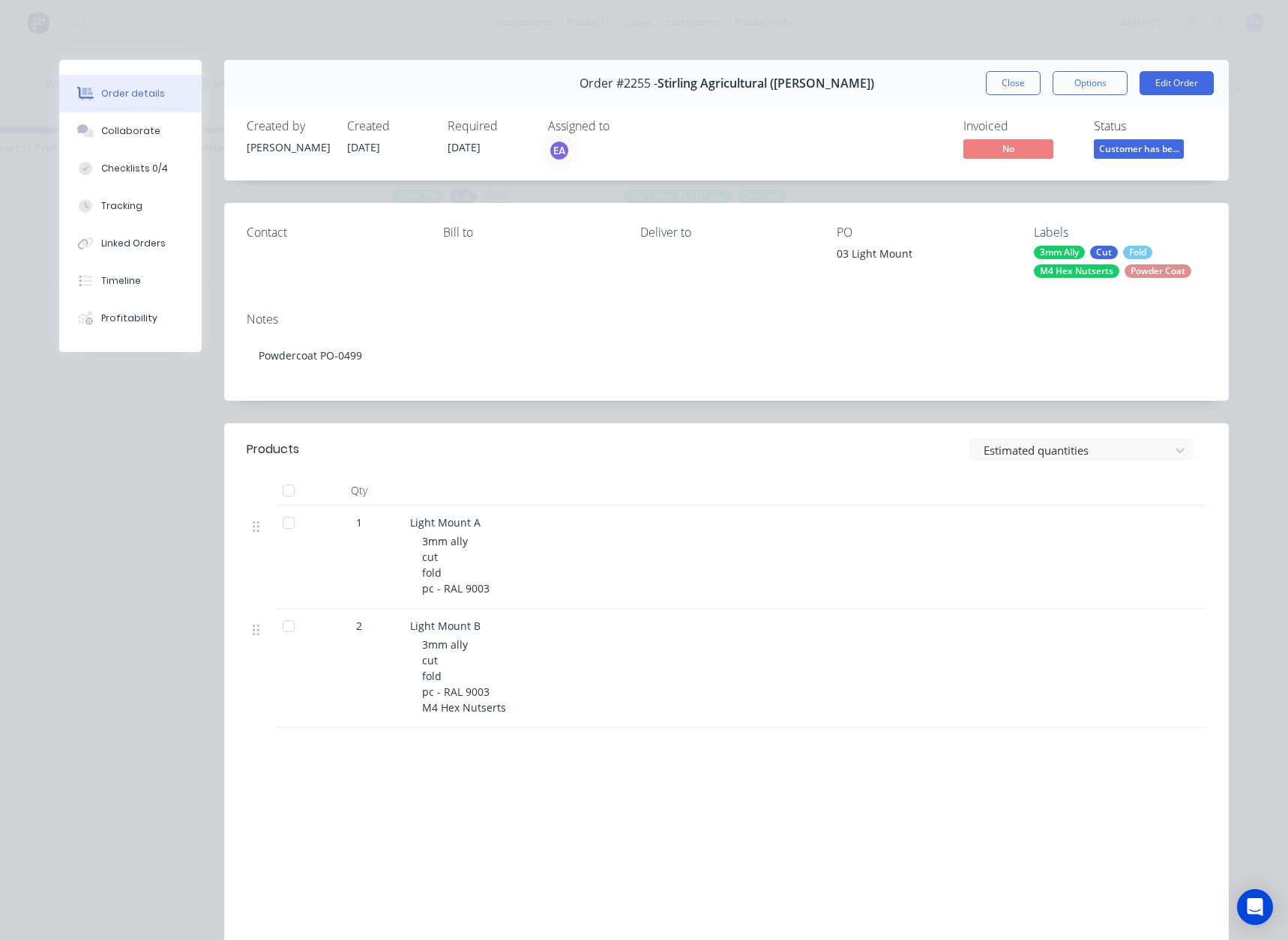
click at [1012, 89] on button "Close" at bounding box center [1012, 83] width 54 height 24
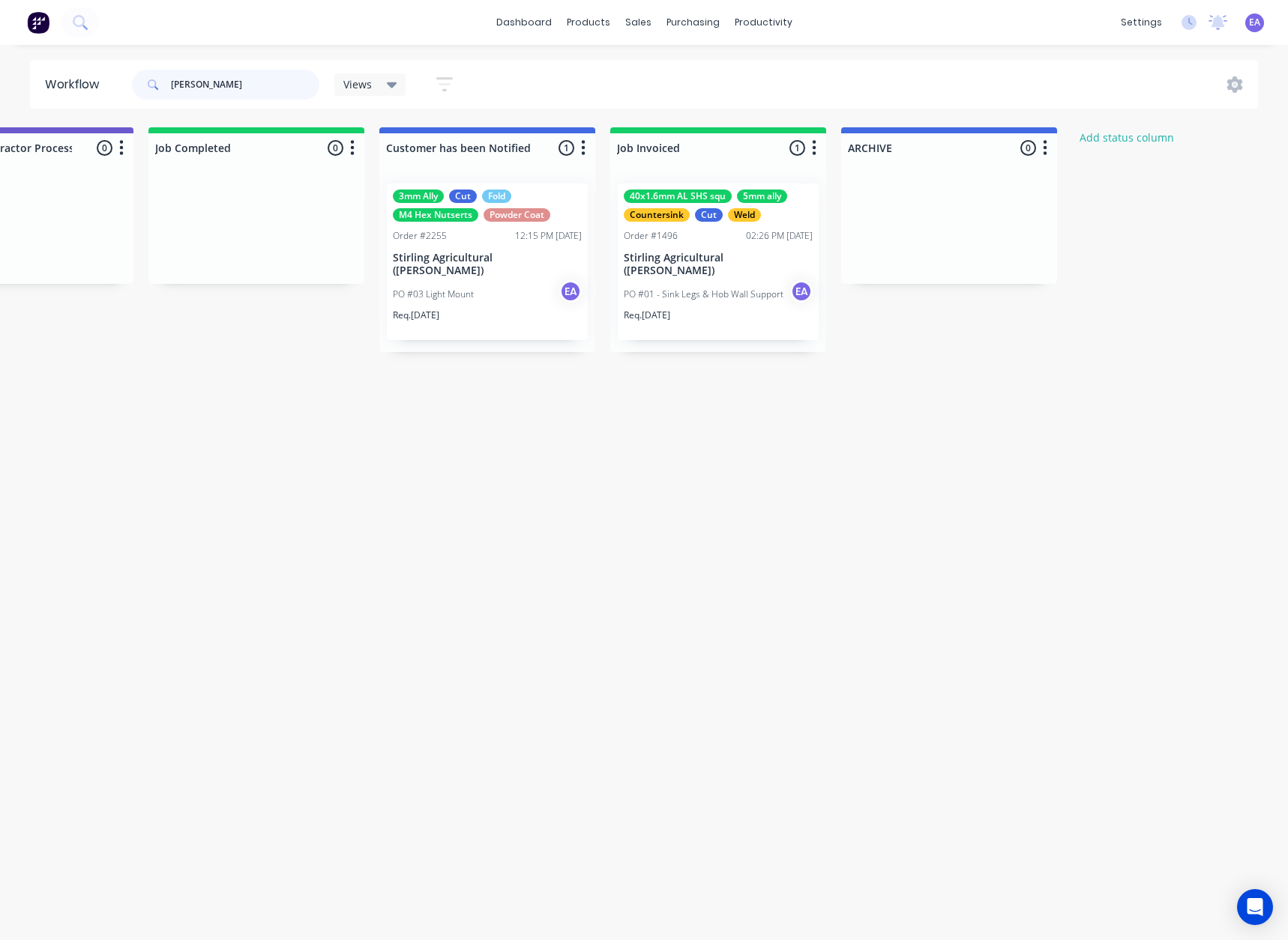
drag, startPoint x: 214, startPoint y: 82, endPoint x: 149, endPoint y: 84, distance: 65.0
click at [149, 84] on div "bob" at bounding box center [225, 85] width 187 height 30
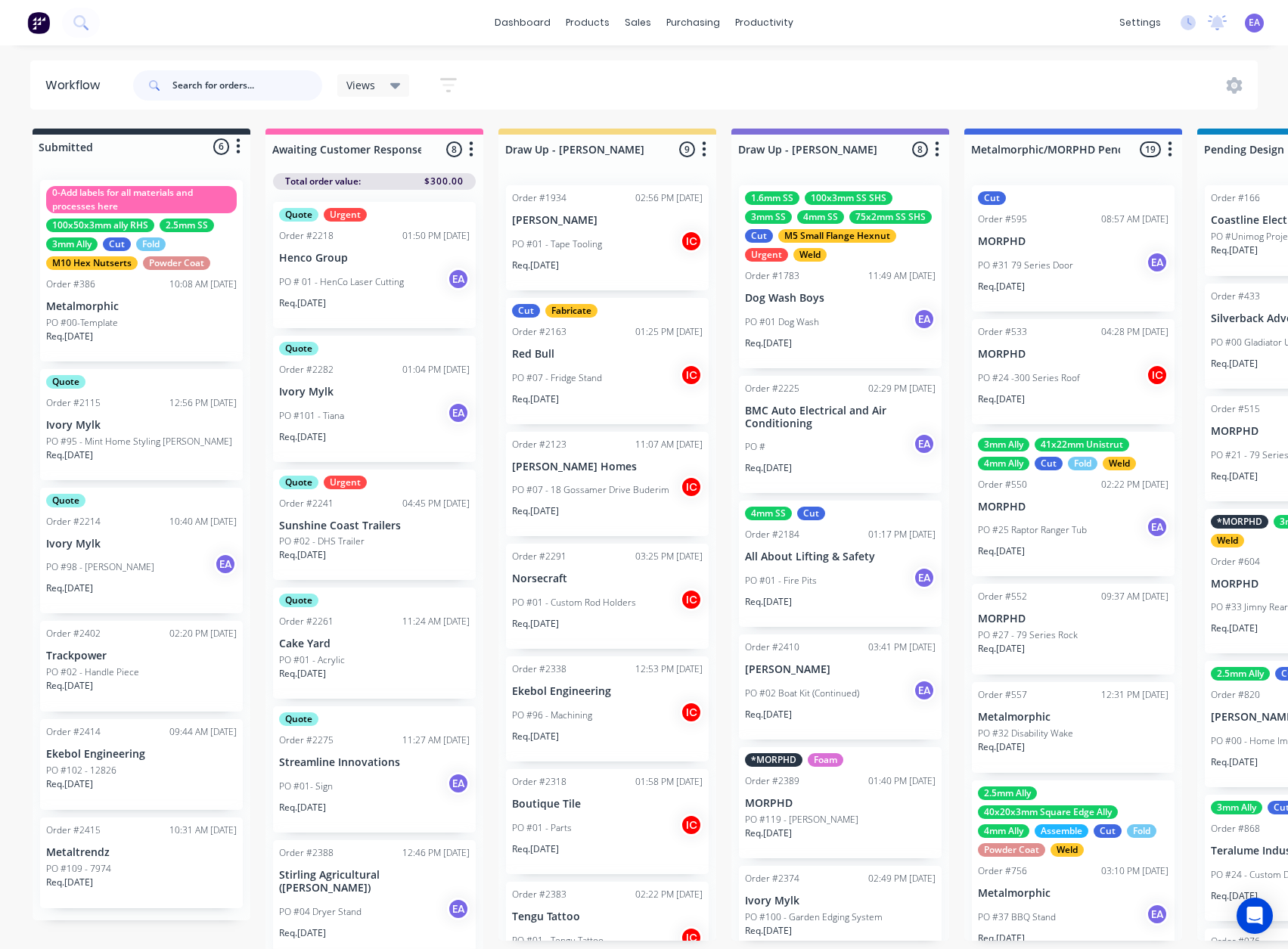
click at [220, 93] on input "text" at bounding box center [247, 86] width 150 height 30
type input "nomad"
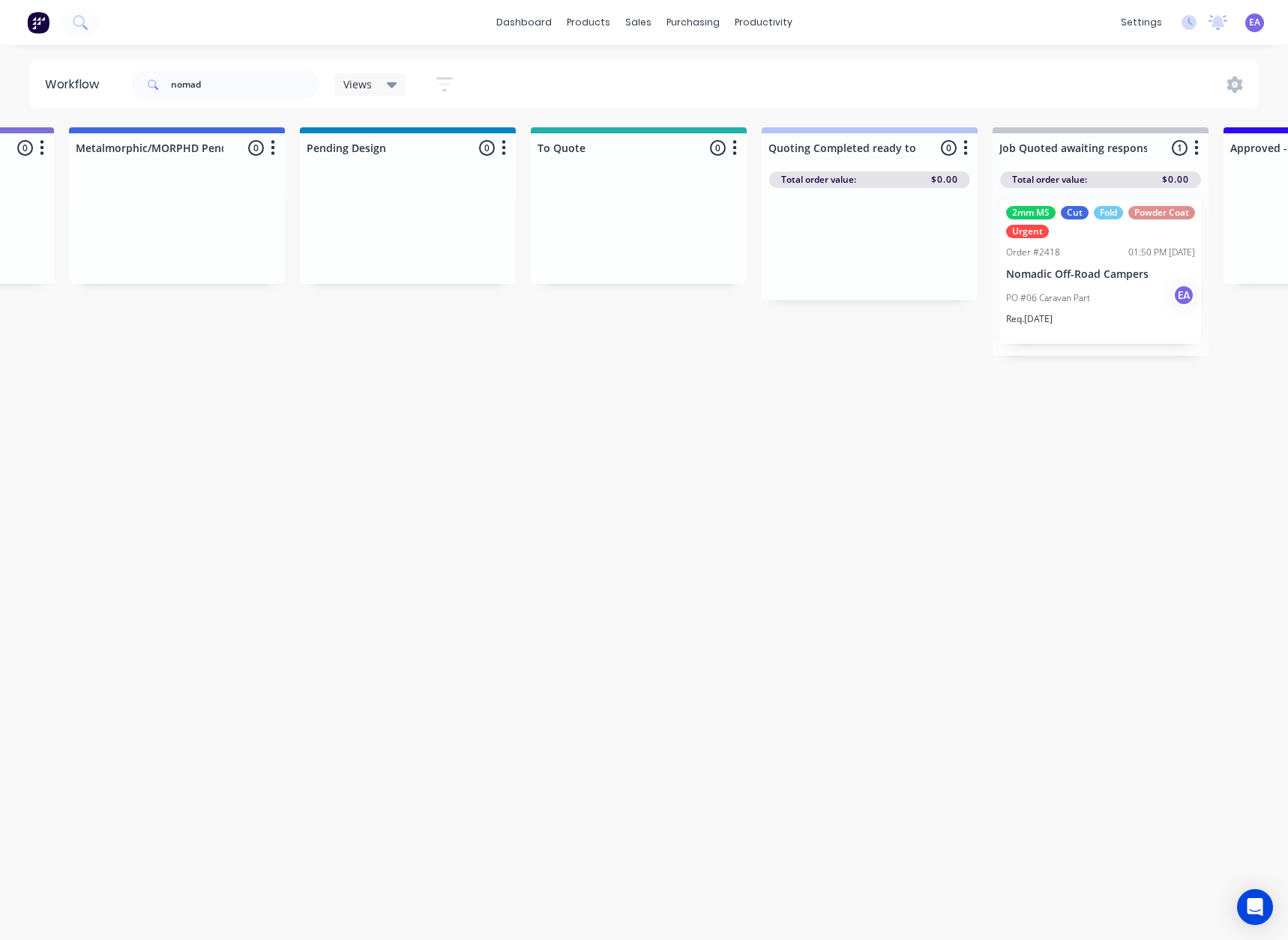
scroll to position [0, 1079]
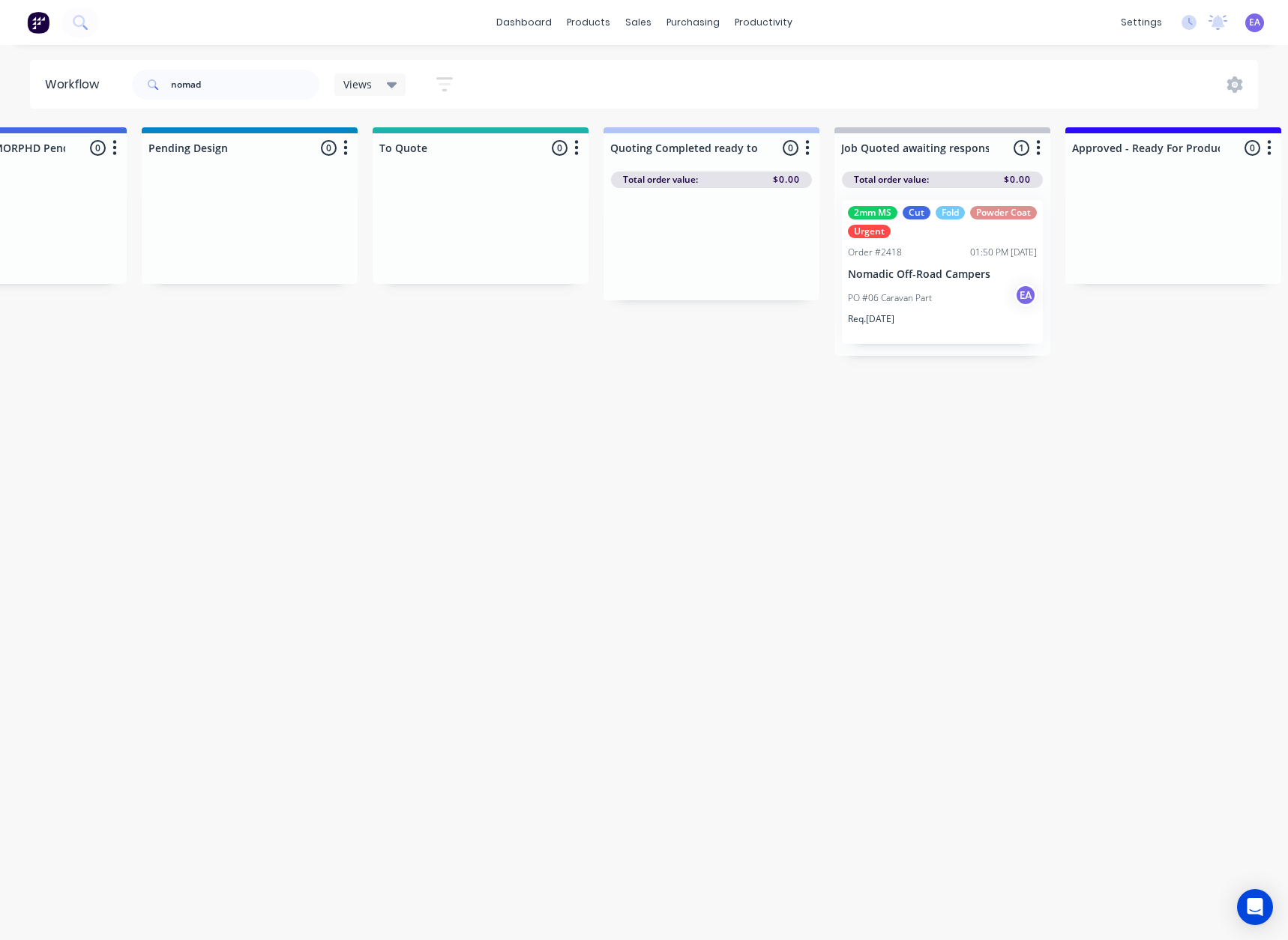
drag, startPoint x: 529, startPoint y: 477, endPoint x: 630, endPoint y: 484, distance: 101.2
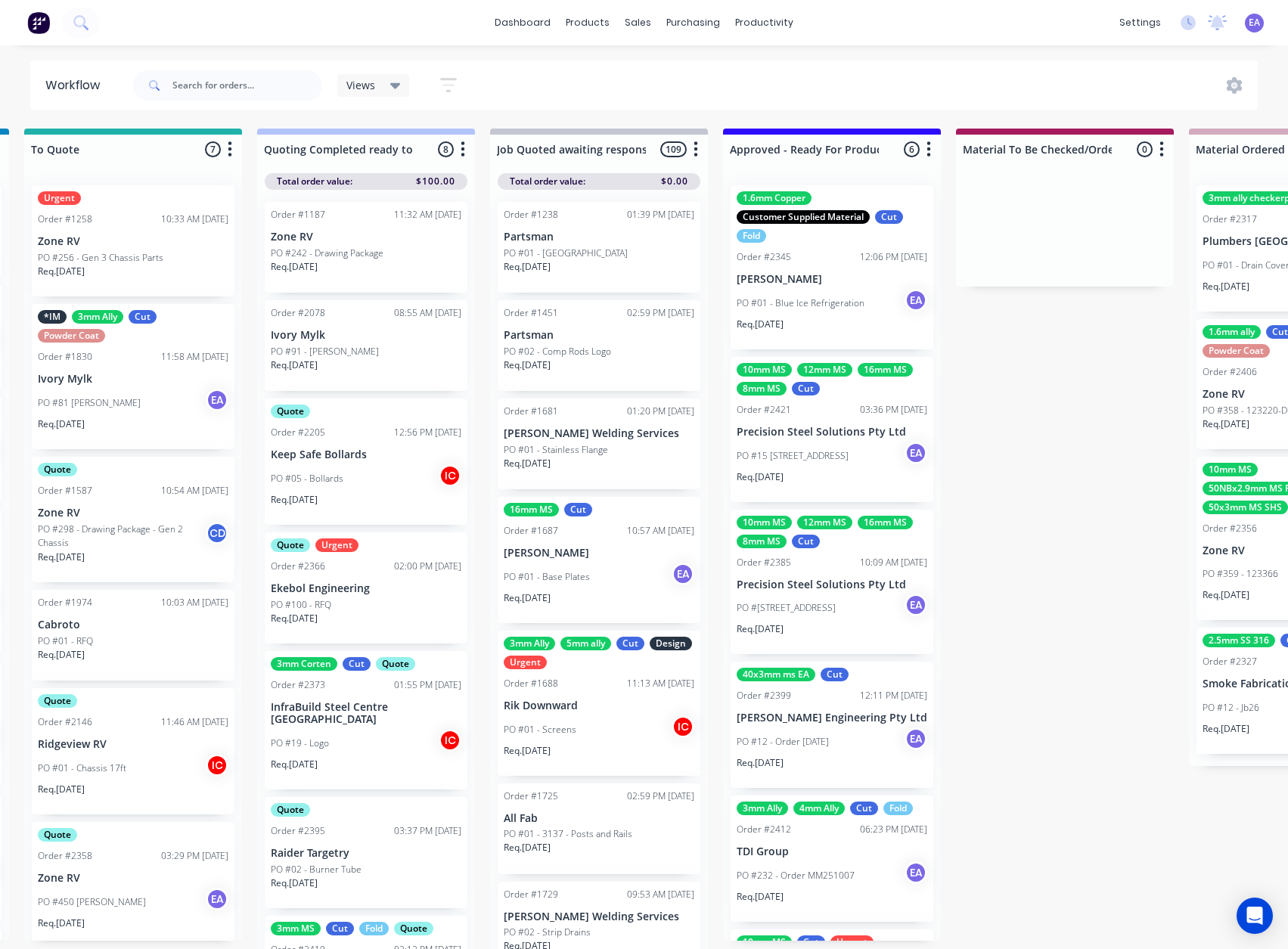
drag, startPoint x: 764, startPoint y: 504, endPoint x: 804, endPoint y: 500, distance: 40.2
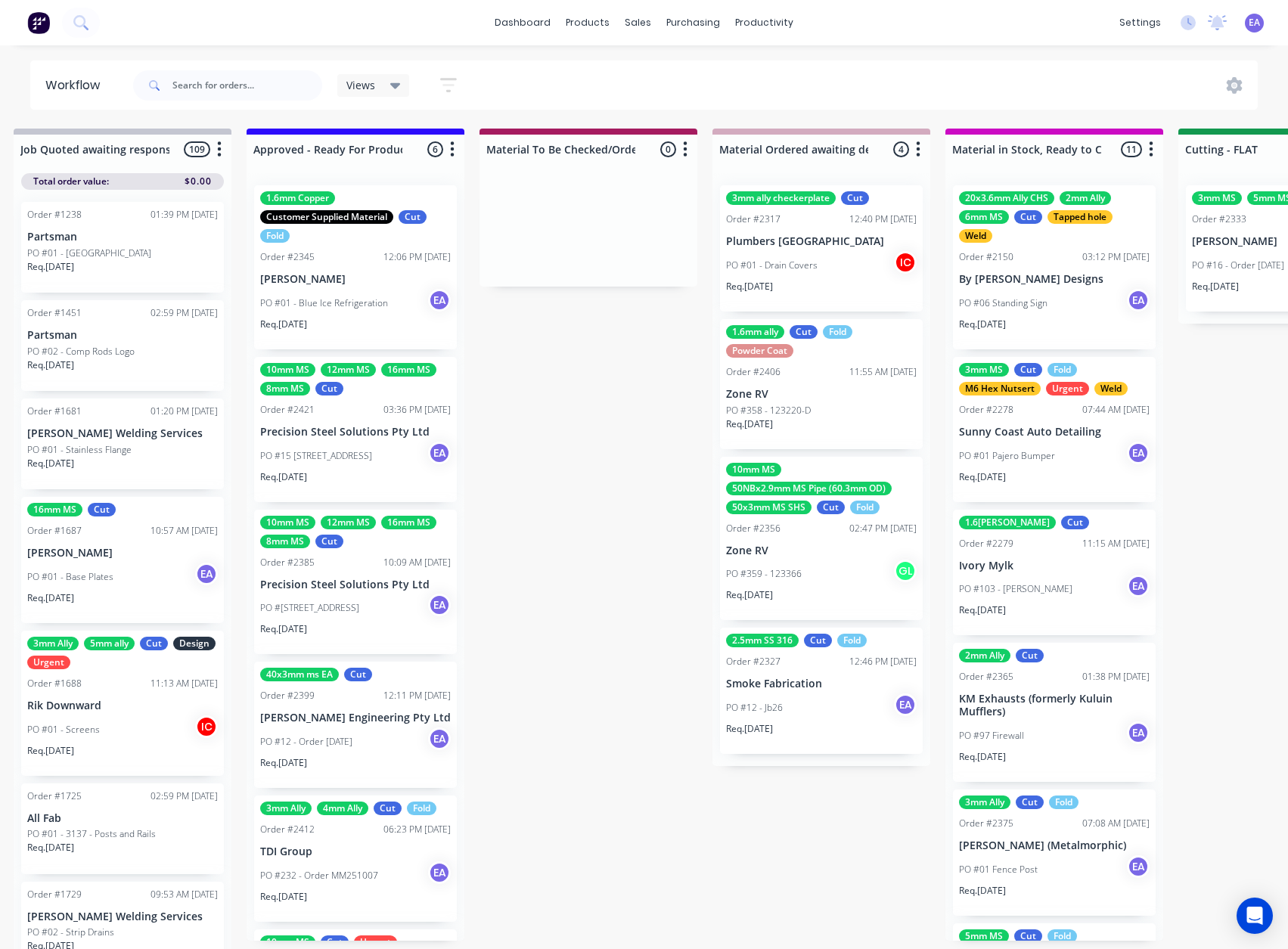
drag, startPoint x: 843, startPoint y: 514, endPoint x: 893, endPoint y: 511, distance: 50.1
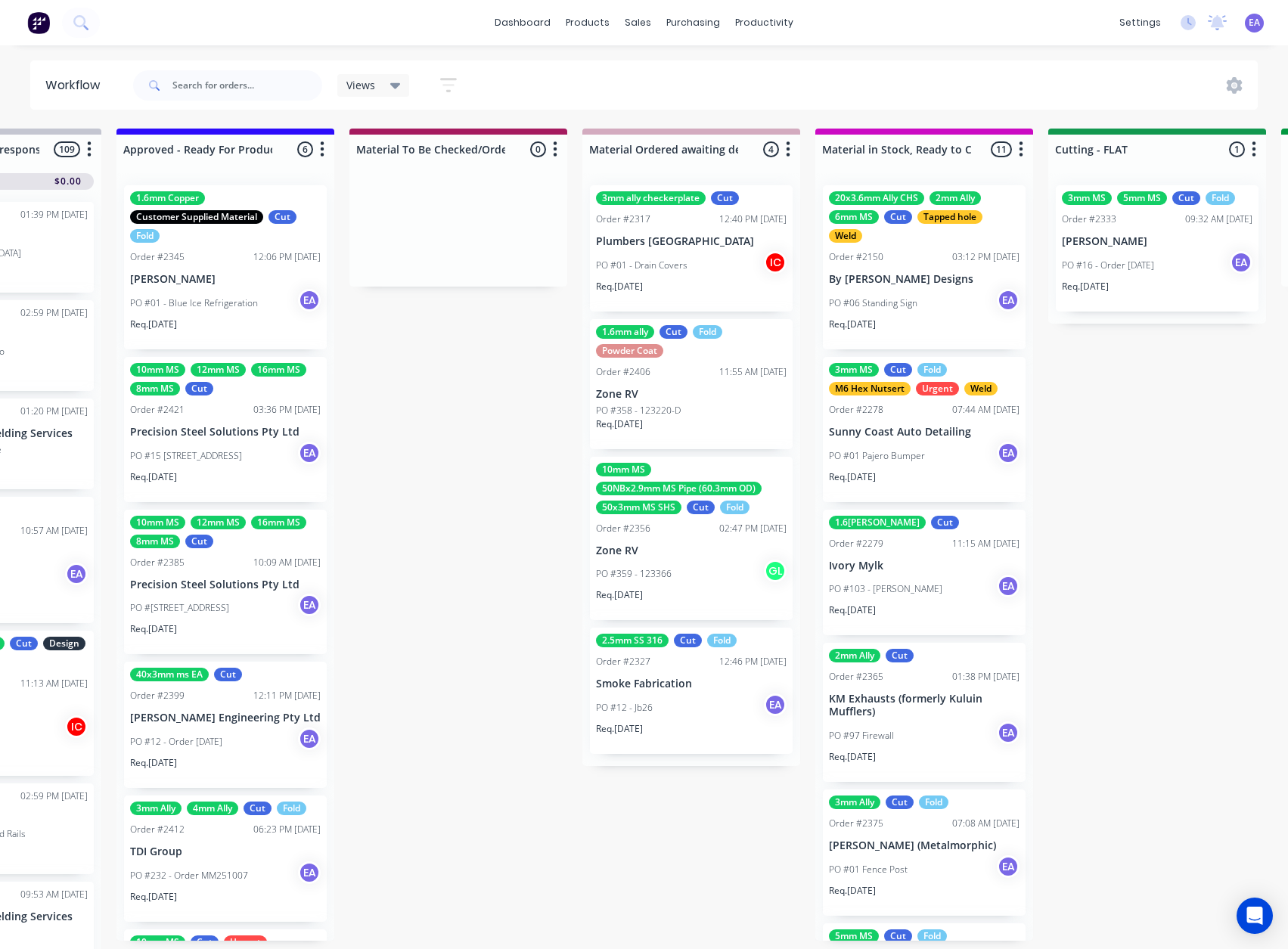
drag, startPoint x: 1273, startPoint y: 554, endPoint x: 1297, endPoint y: 553, distance: 24.0
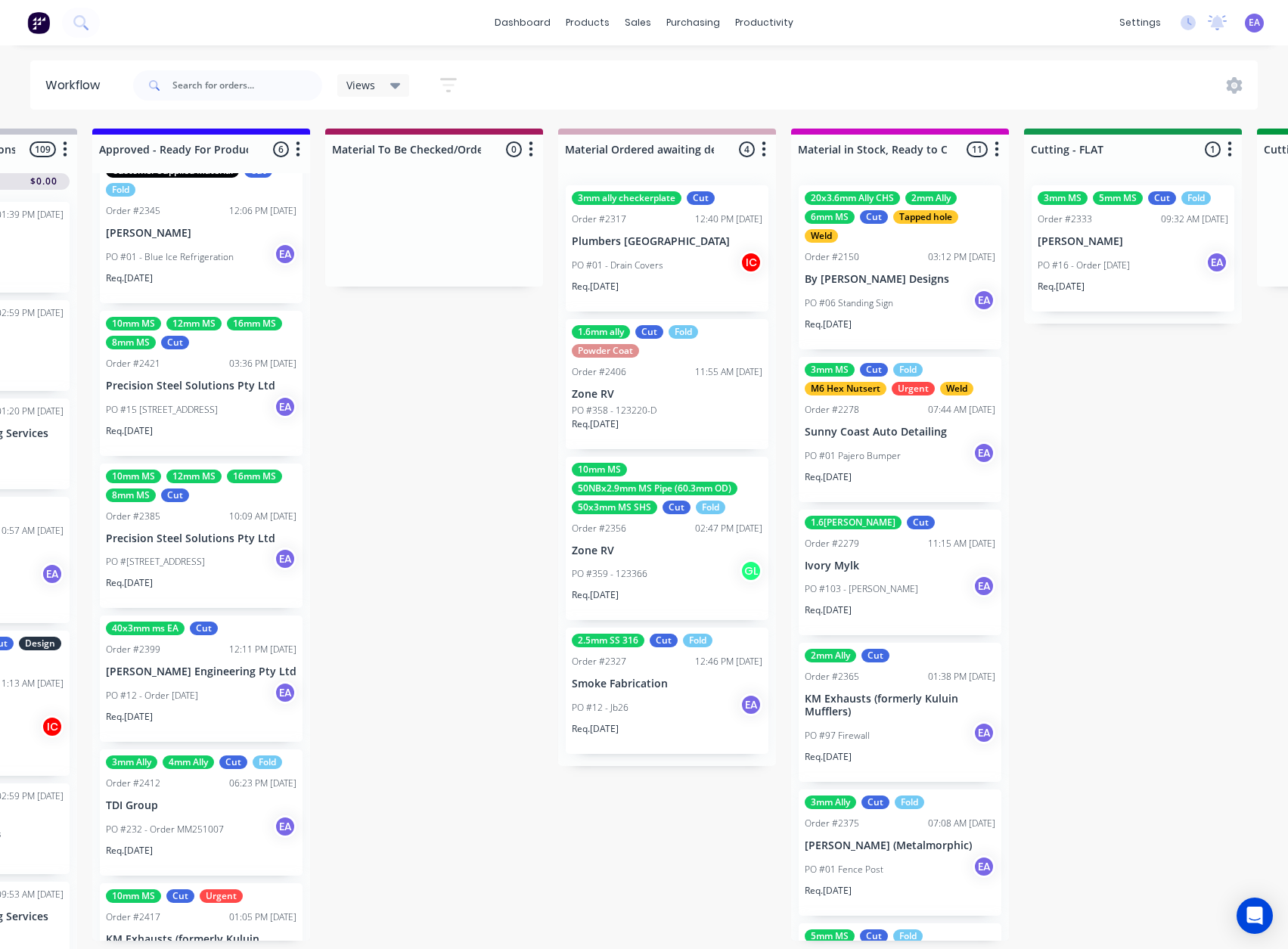
scroll to position [129, 0]
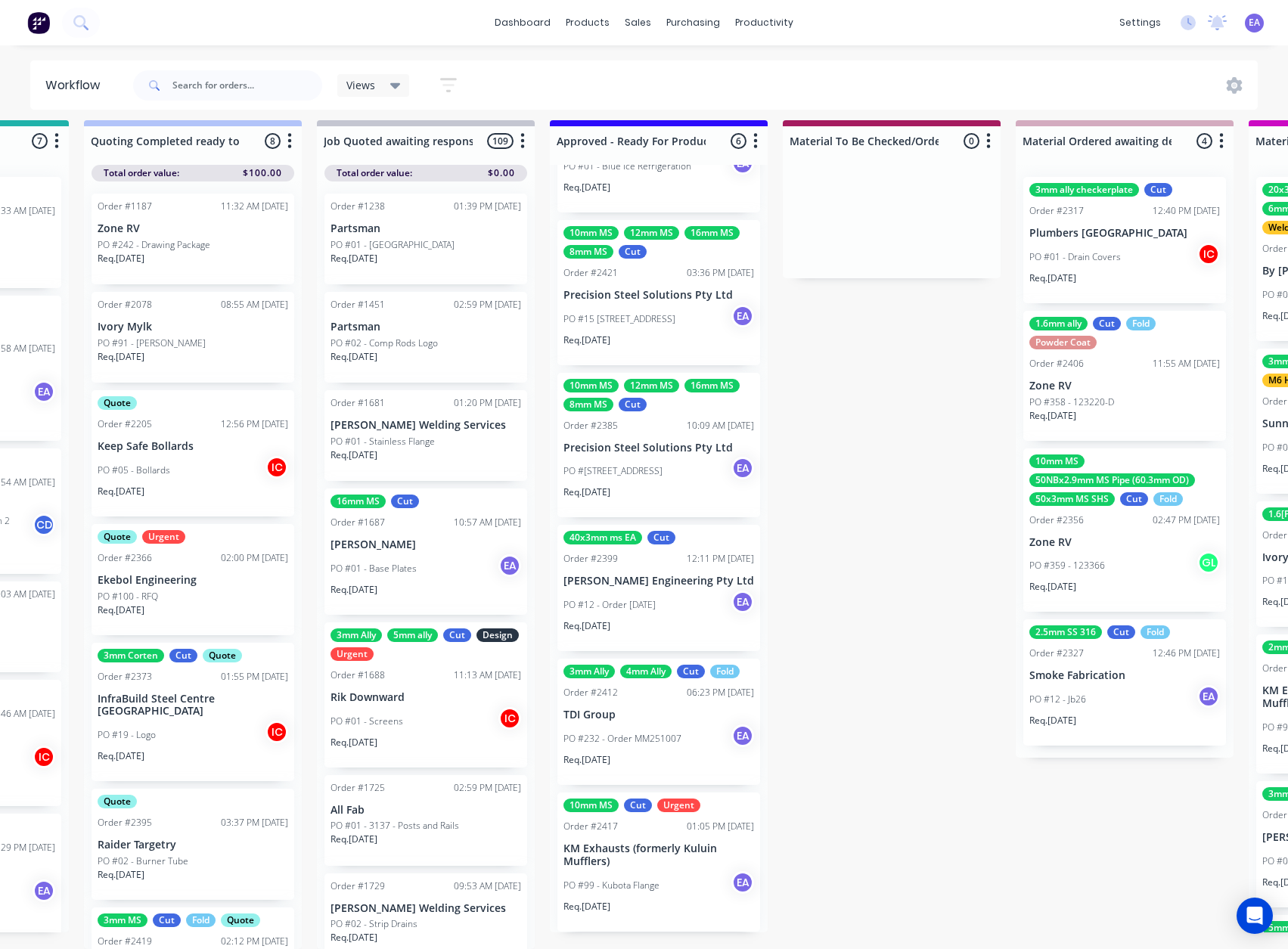
drag, startPoint x: 504, startPoint y: 405, endPoint x: 381, endPoint y: 485, distance: 146.7
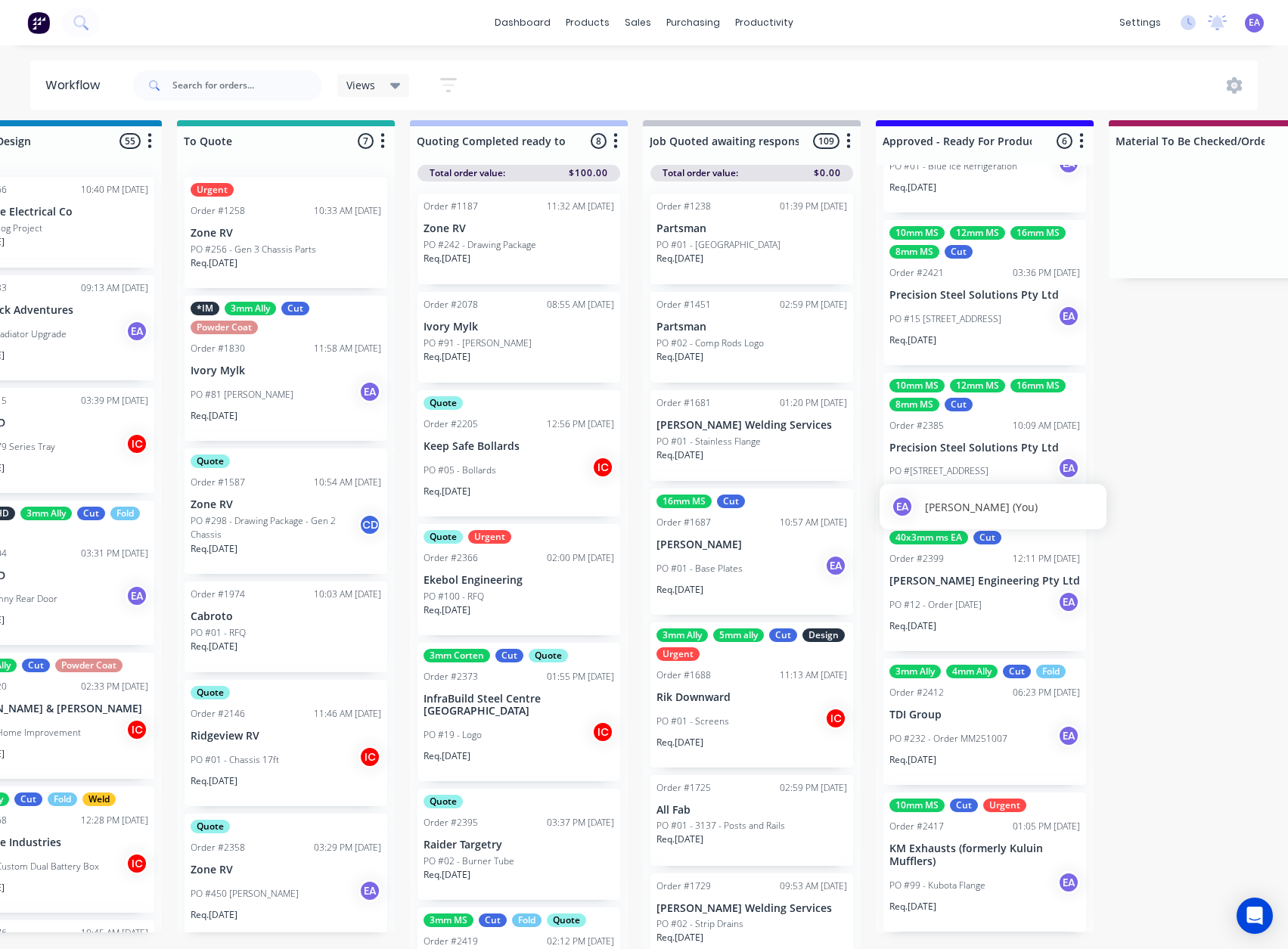
drag, startPoint x: 841, startPoint y: 433, endPoint x: 734, endPoint y: 497, distance: 124.7
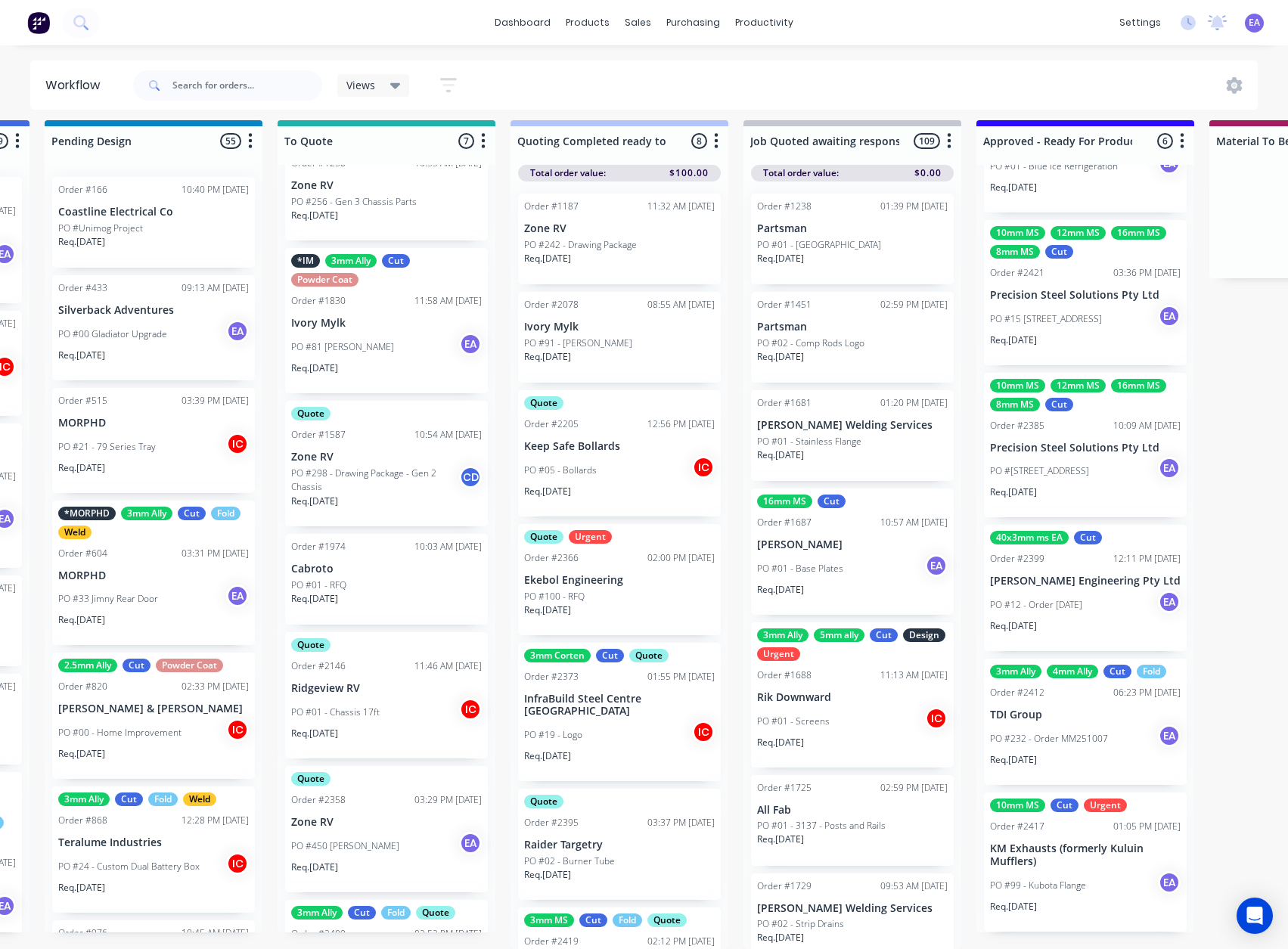
scroll to position [142, 0]
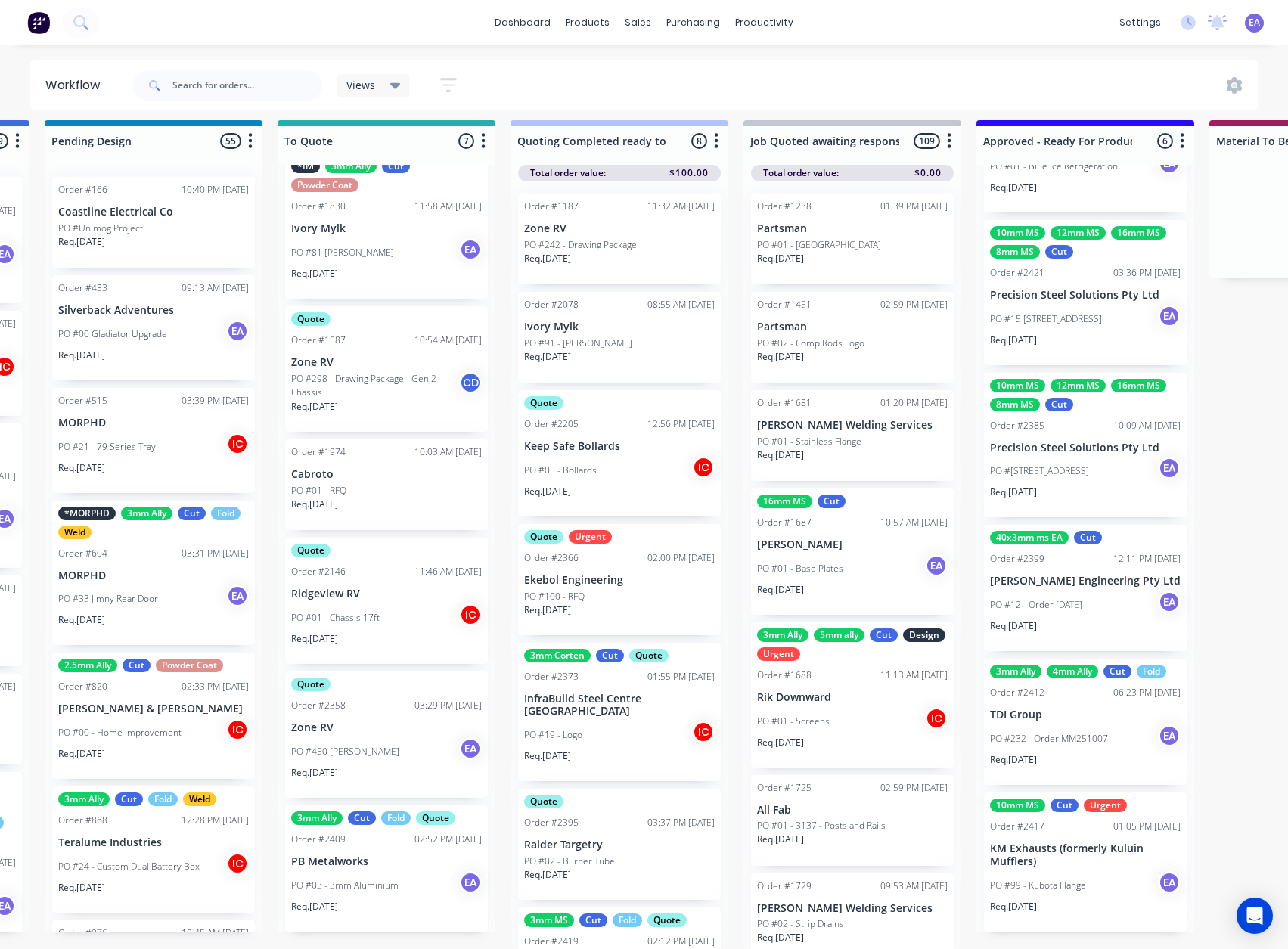
click at [397, 722] on p "Zone RV" at bounding box center [386, 728] width 191 height 13
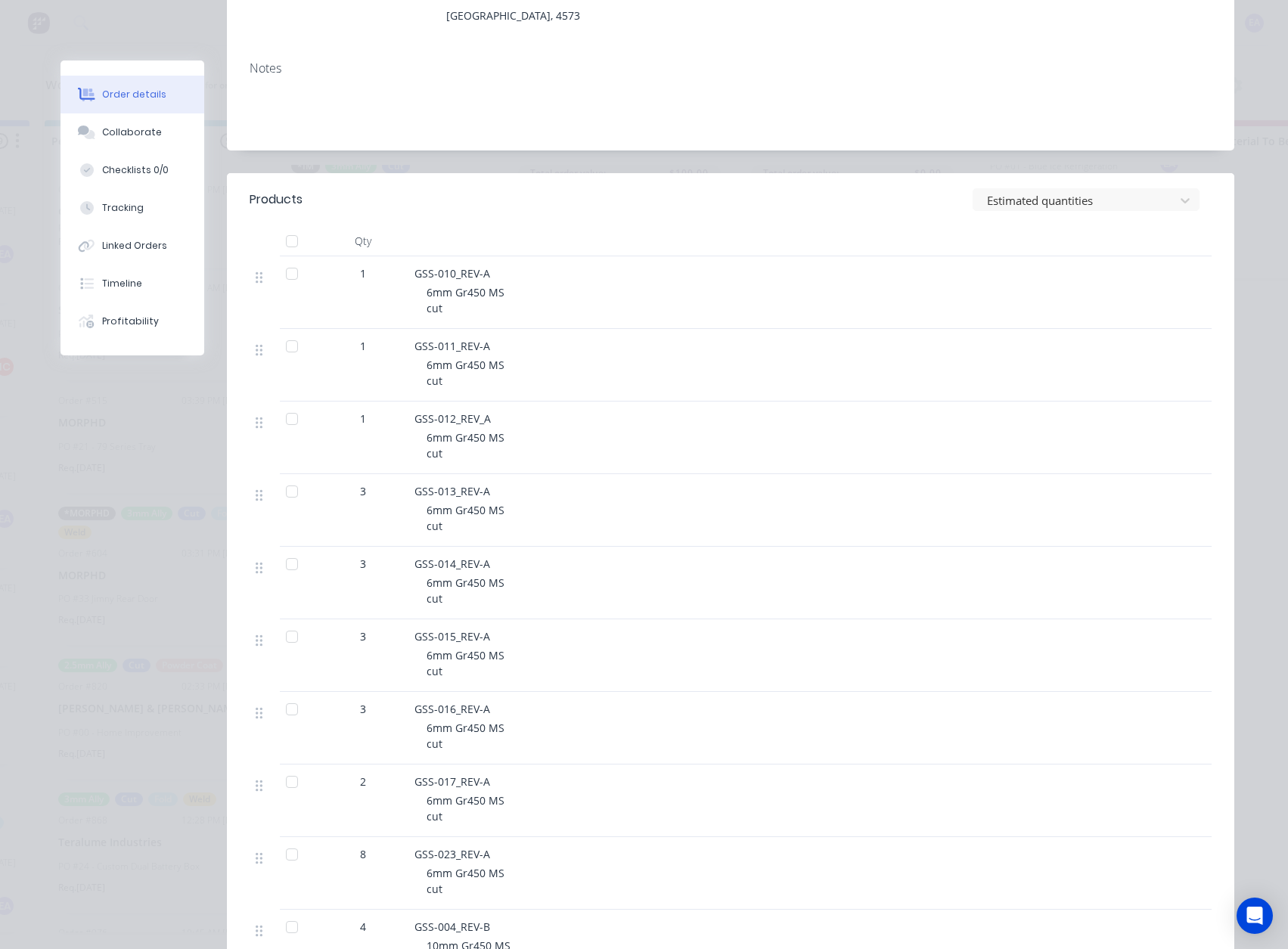
scroll to position [0, 0]
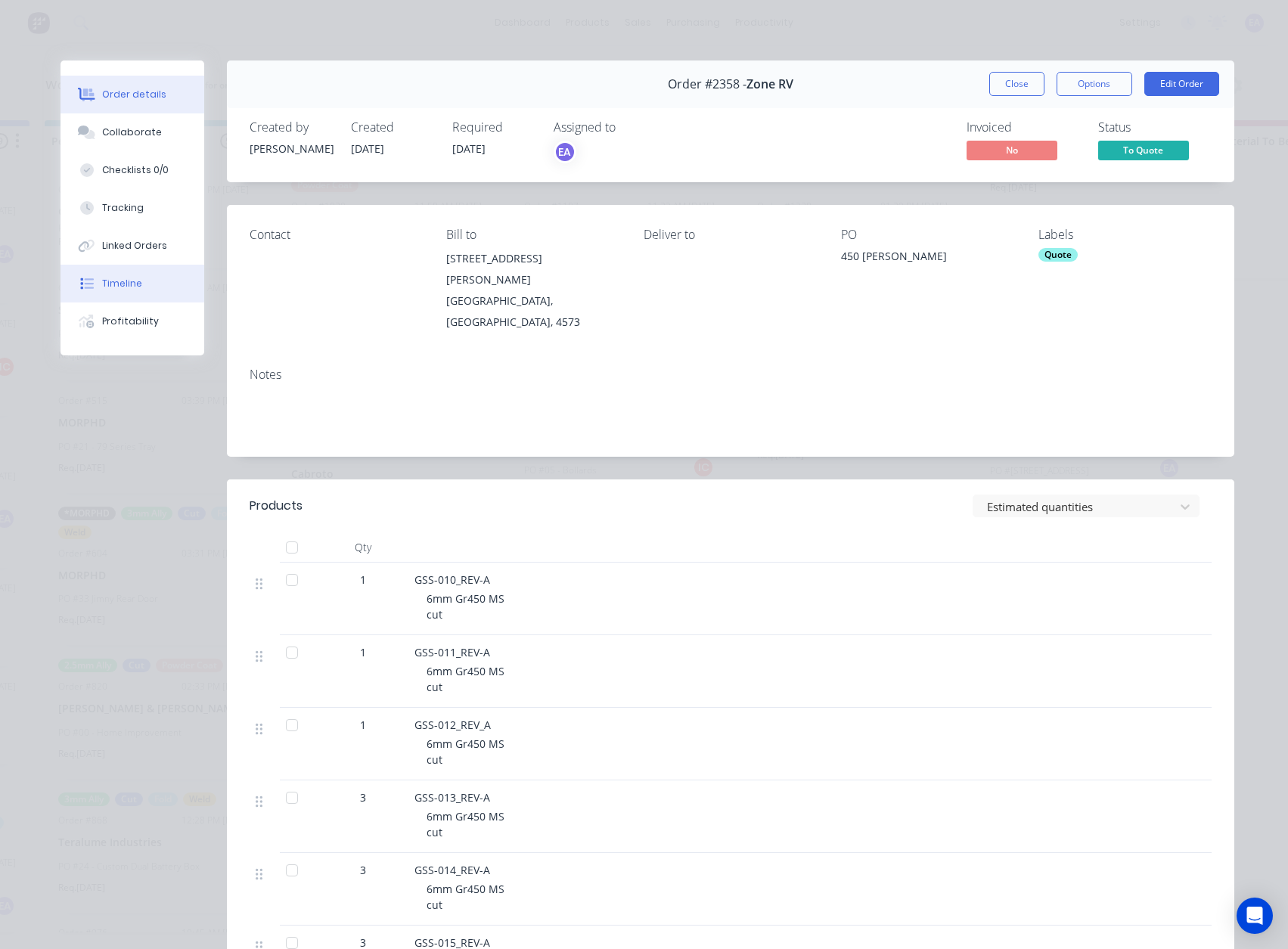
click at [129, 289] on div "Timeline" at bounding box center [122, 283] width 40 height 14
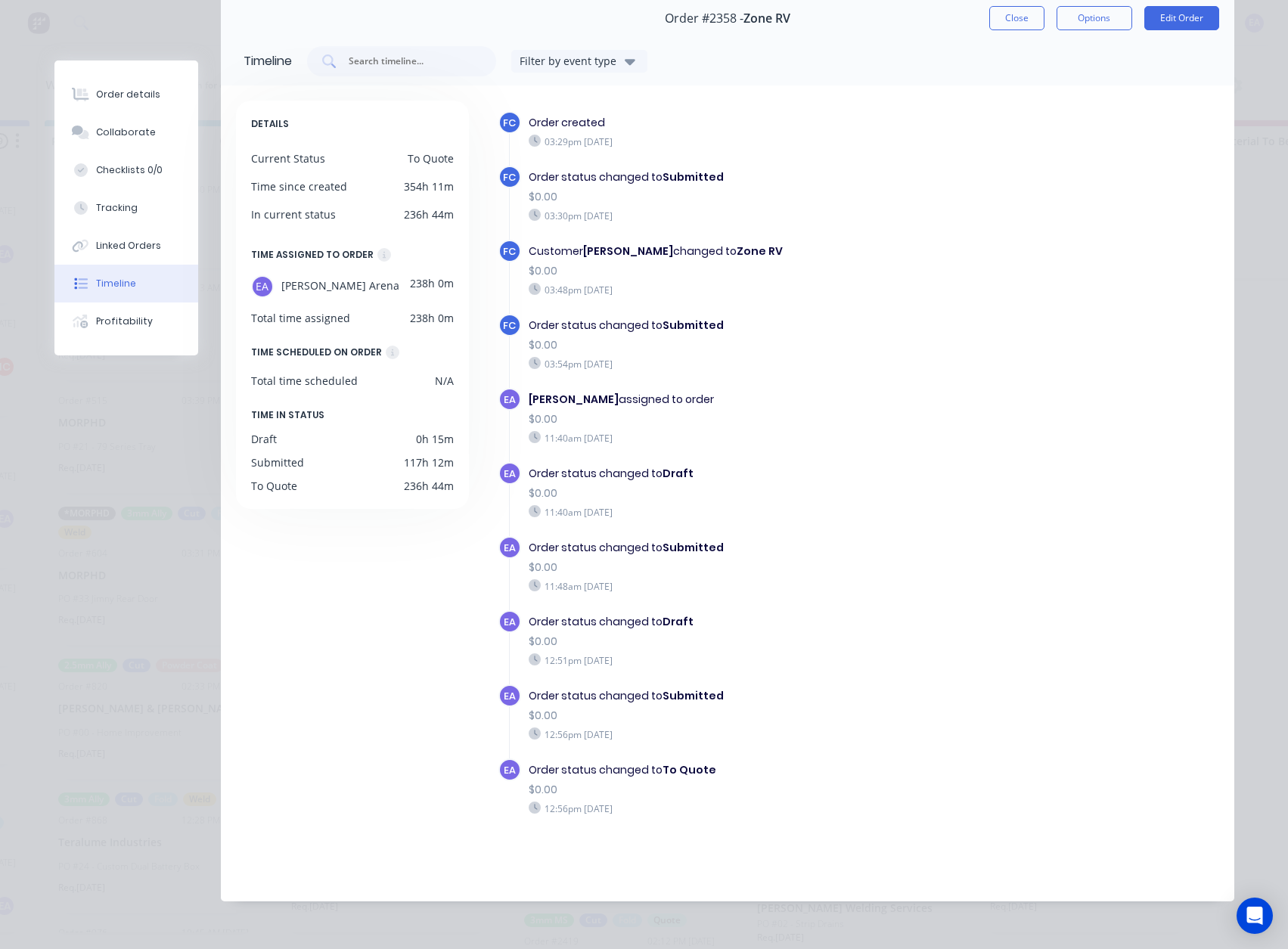
scroll to position [75, 0]
click at [117, 138] on div "Collaborate" at bounding box center [126, 132] width 60 height 14
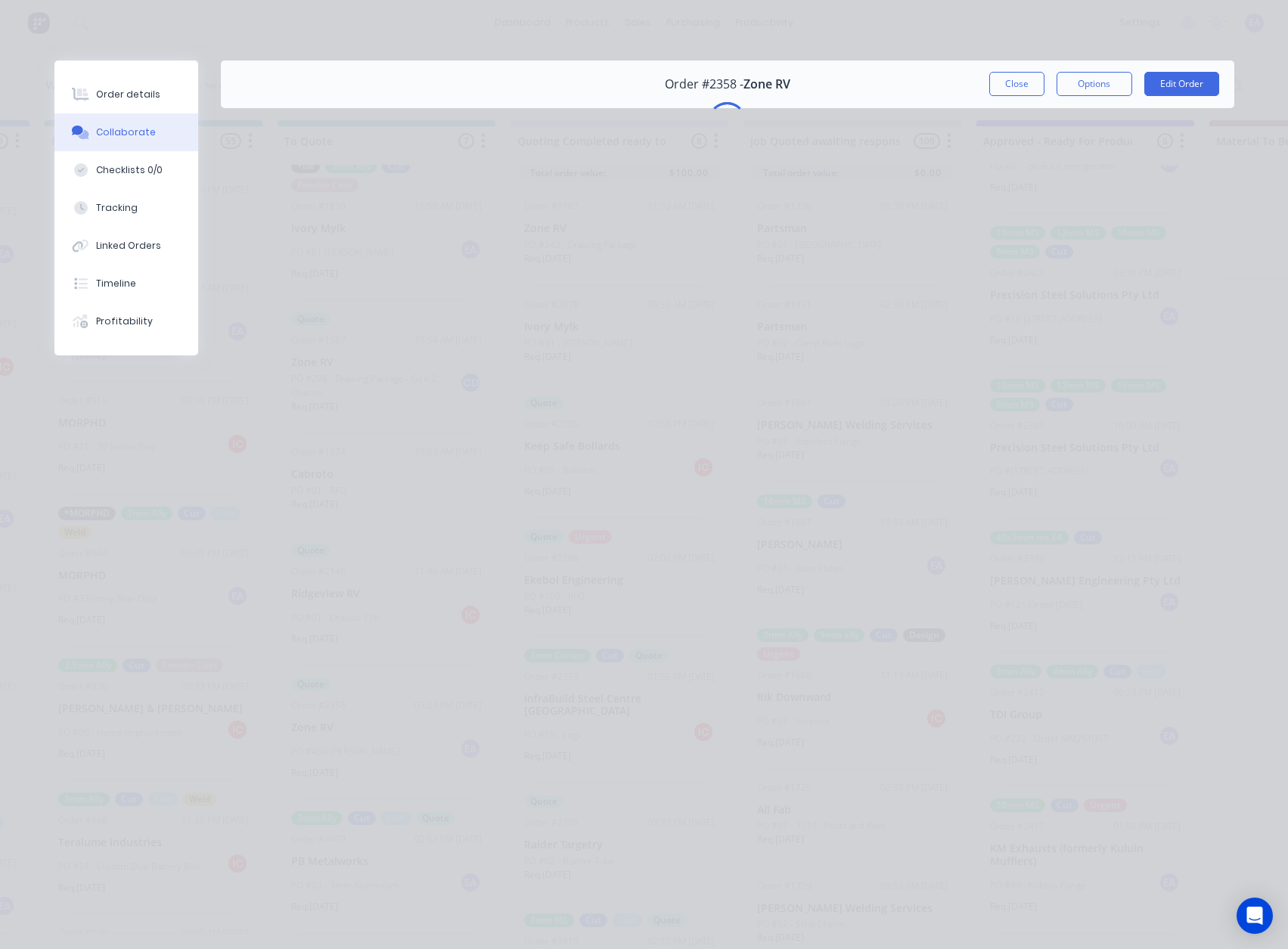
scroll to position [0, 0]
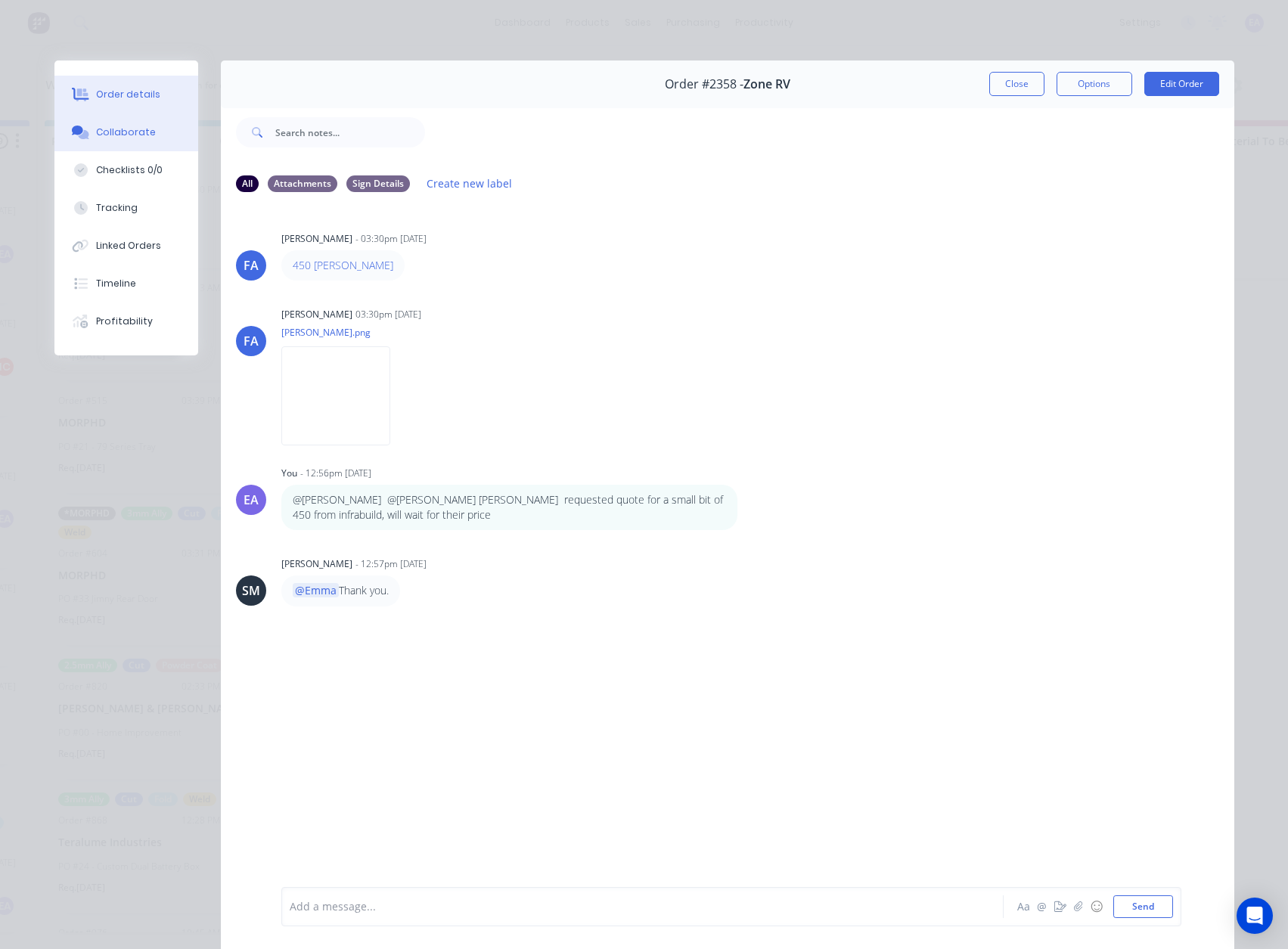
click at [138, 94] on div "Order details" at bounding box center [128, 94] width 64 height 14
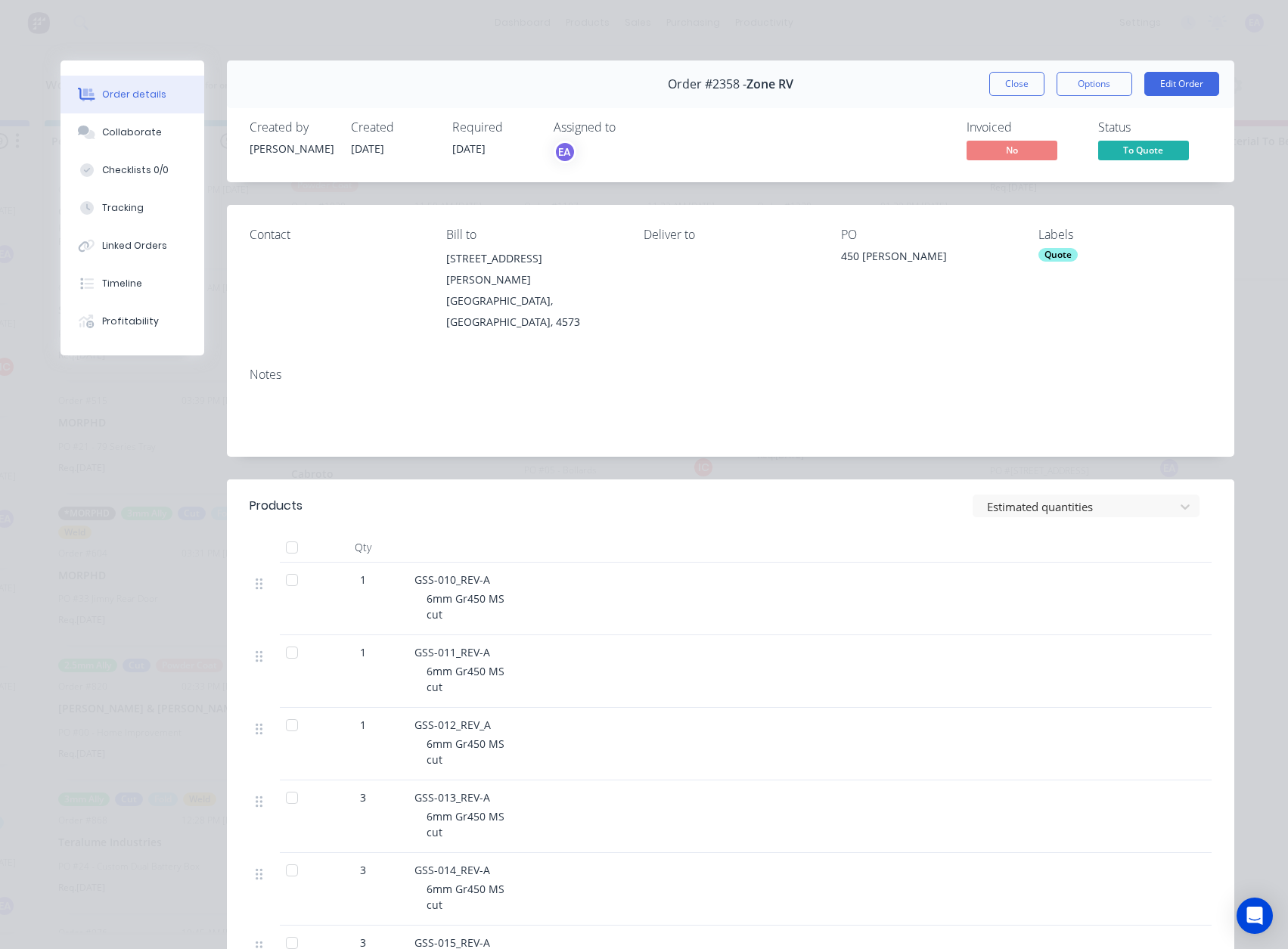
drag, startPoint x: 1014, startPoint y: 83, endPoint x: 796, endPoint y: 406, distance: 389.7
click at [1014, 83] on button "Close" at bounding box center [1017, 84] width 55 height 24
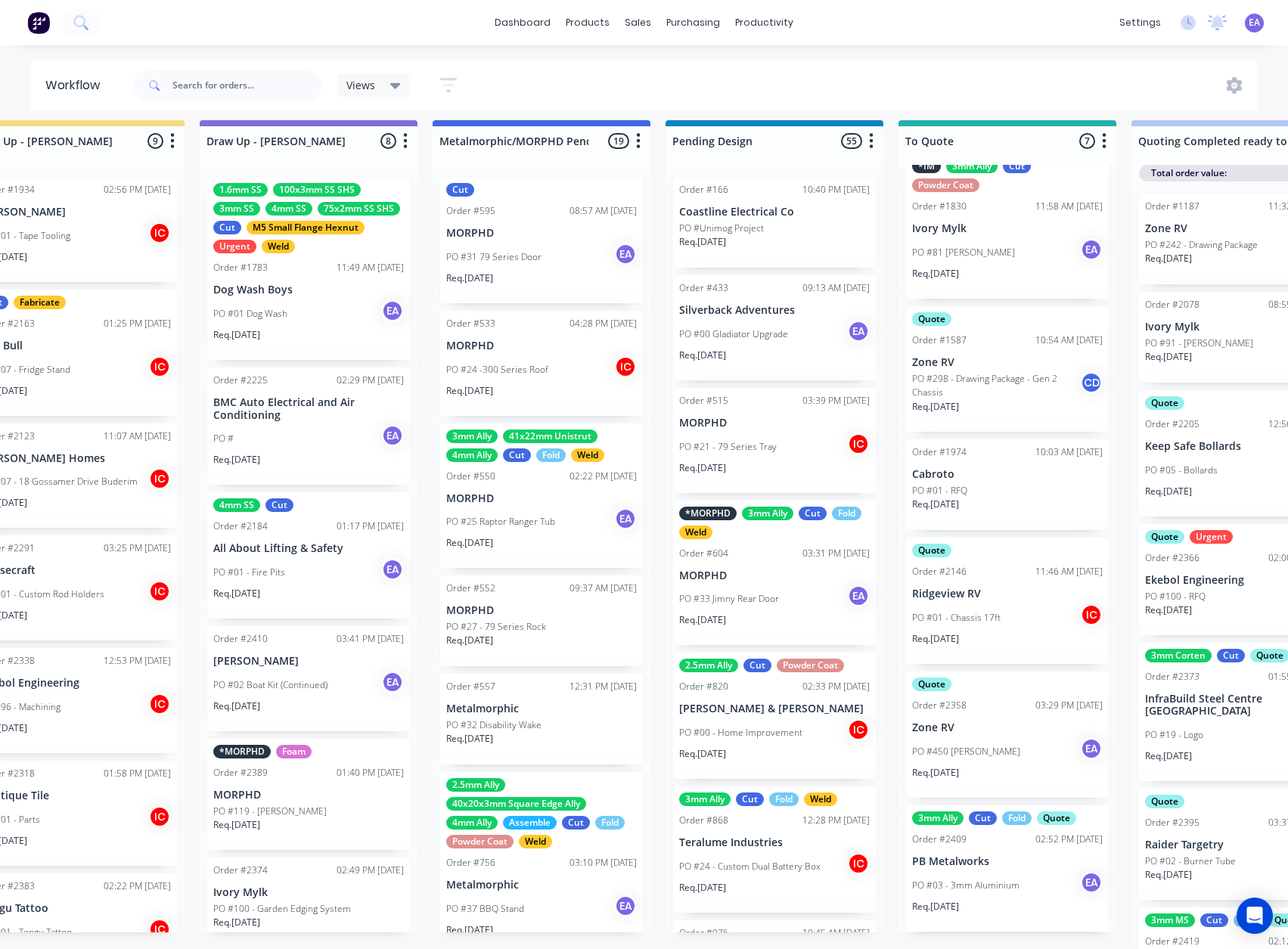
drag, startPoint x: 504, startPoint y: 550, endPoint x: 344, endPoint y: 590, distance: 164.9
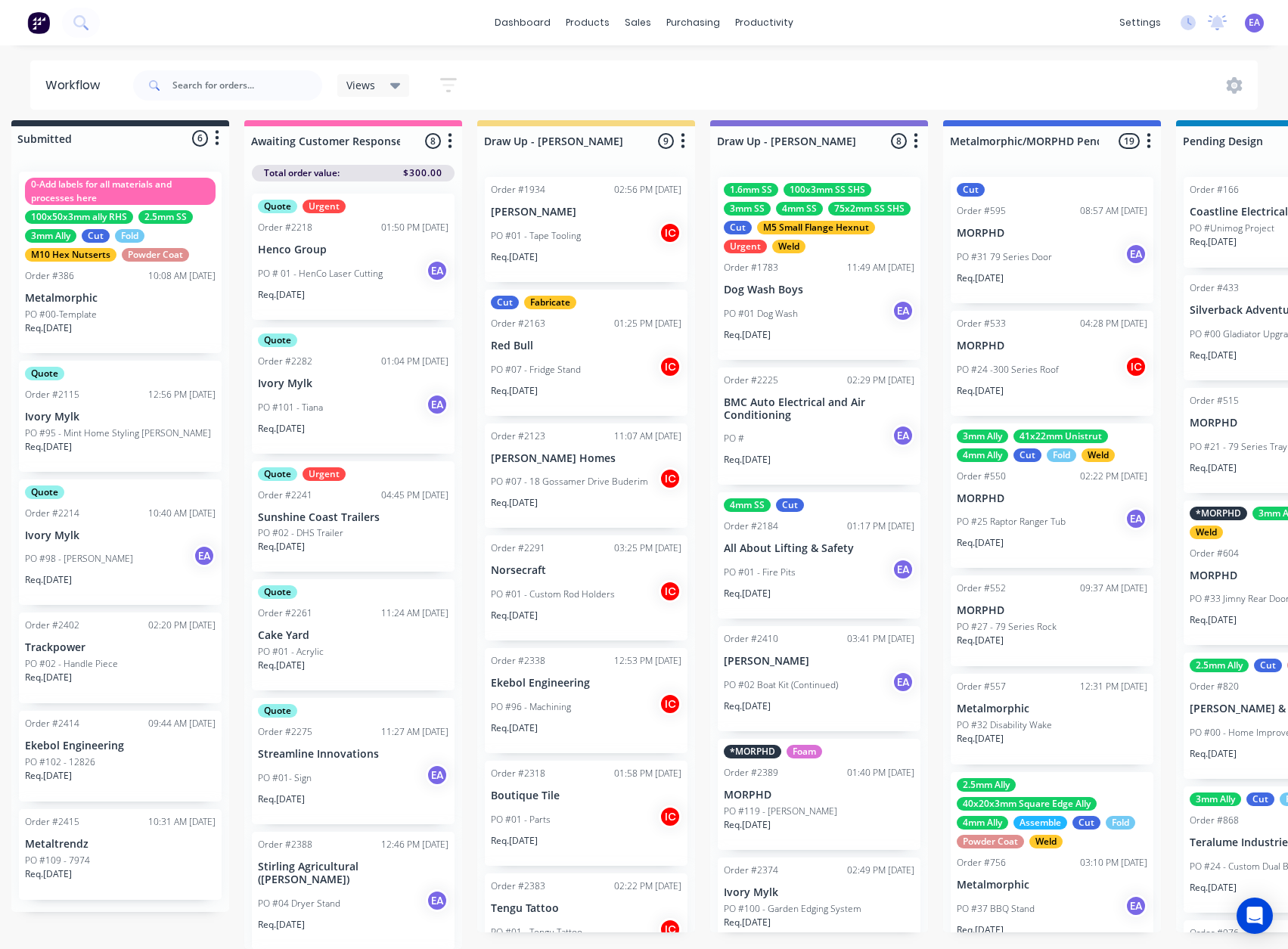
scroll to position [20, 0]
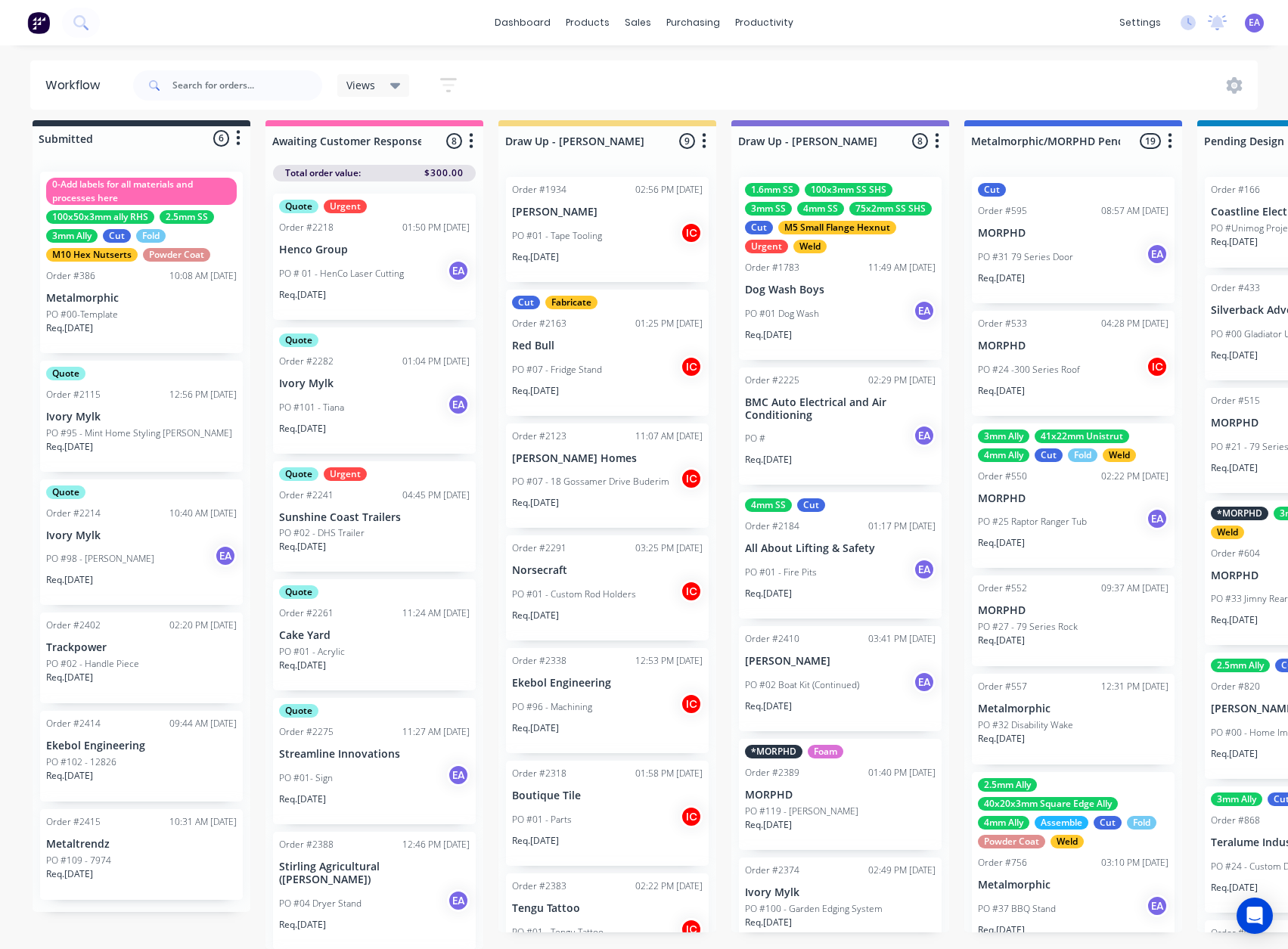
drag, startPoint x: 231, startPoint y: 521, endPoint x: 208, endPoint y: 578, distance: 61.5
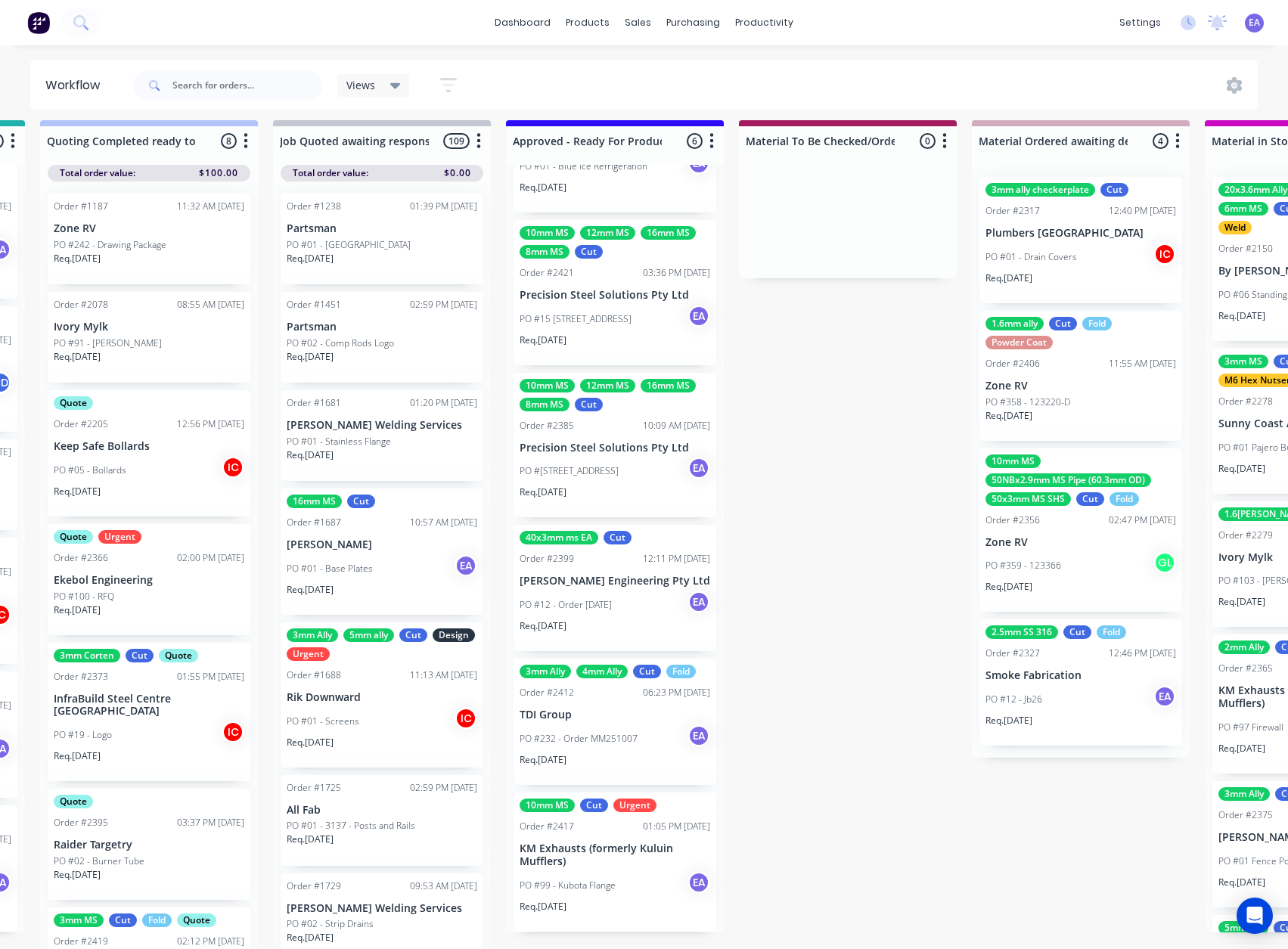
scroll to position [20, 1840]
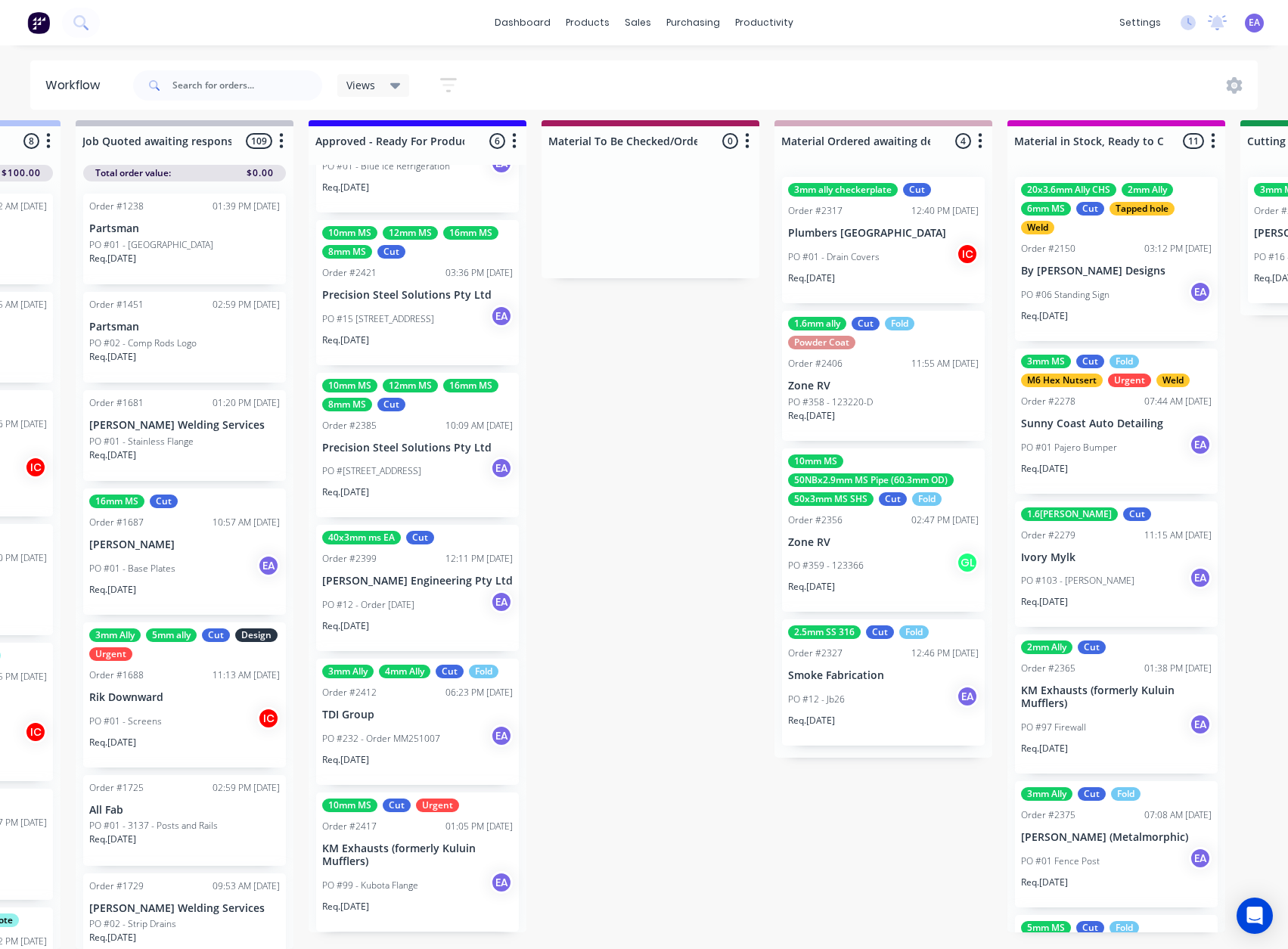
drag, startPoint x: 840, startPoint y: 765, endPoint x: 880, endPoint y: 772, distance: 40.6
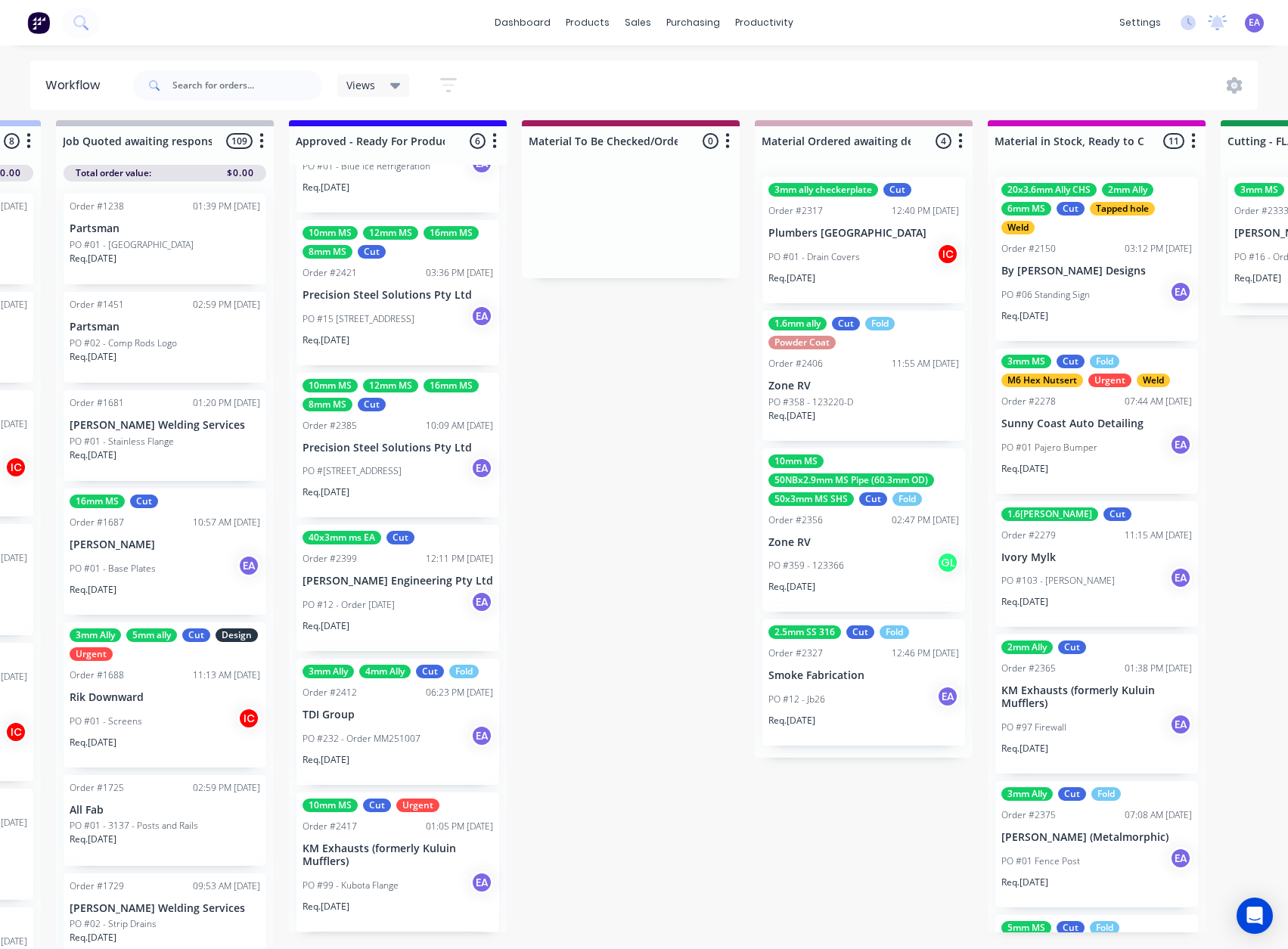
click at [858, 670] on p "Smoke Fabrication" at bounding box center [863, 676] width 191 height 13
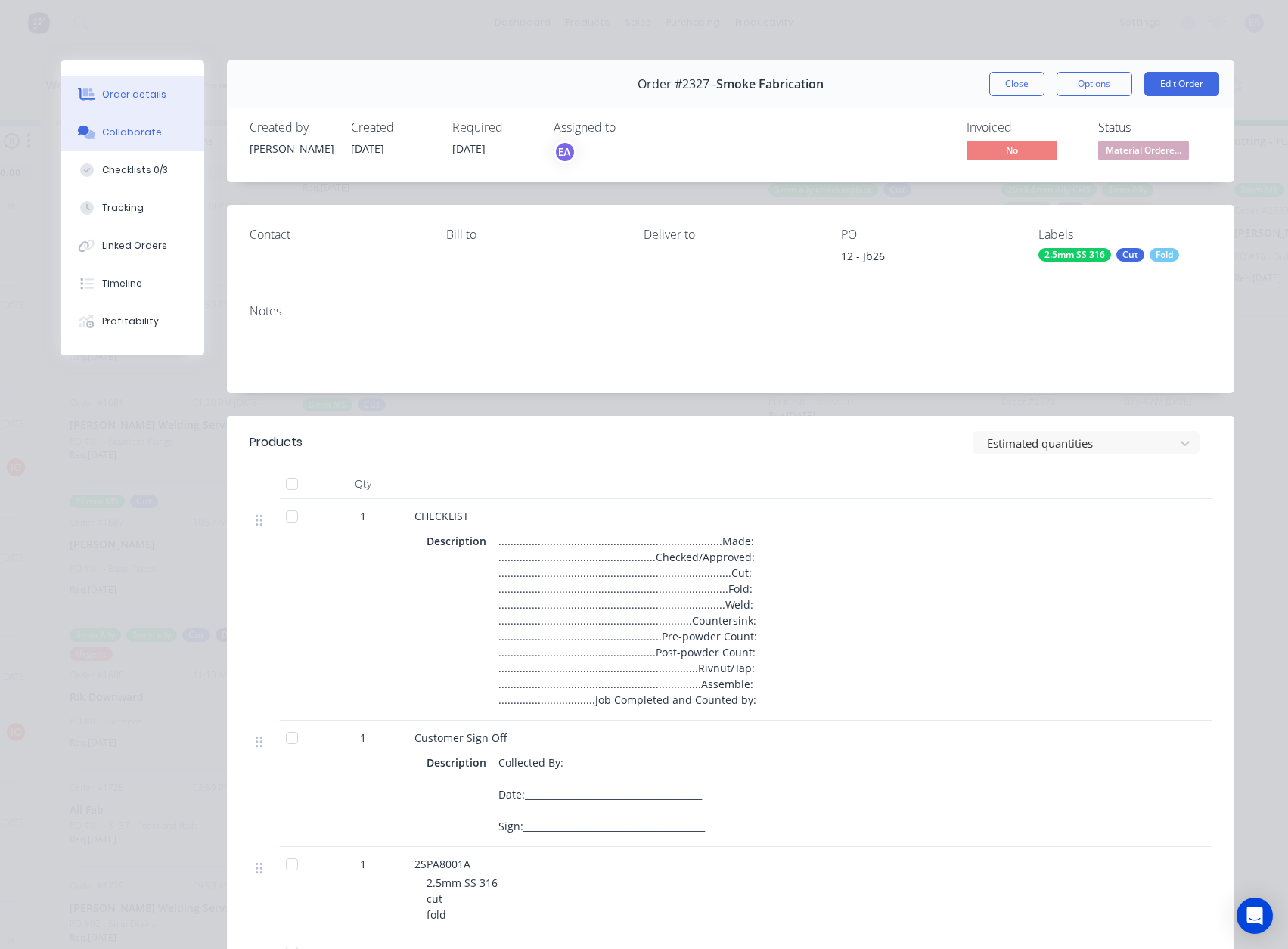
click at [135, 143] on button "Collaborate" at bounding box center [132, 132] width 143 height 38
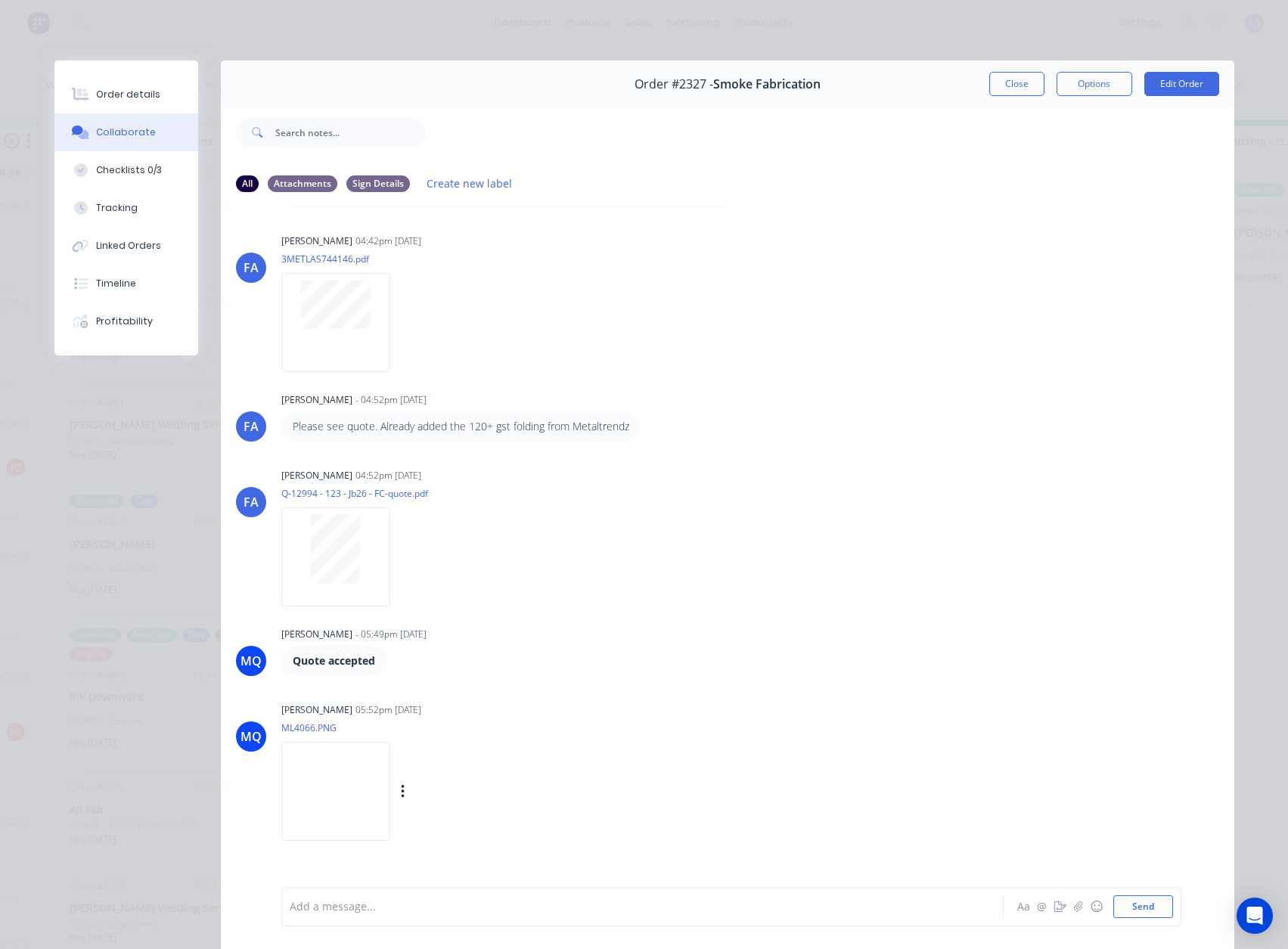
scroll to position [1051, 0]
click at [384, 549] on div at bounding box center [335, 558] width 109 height 99
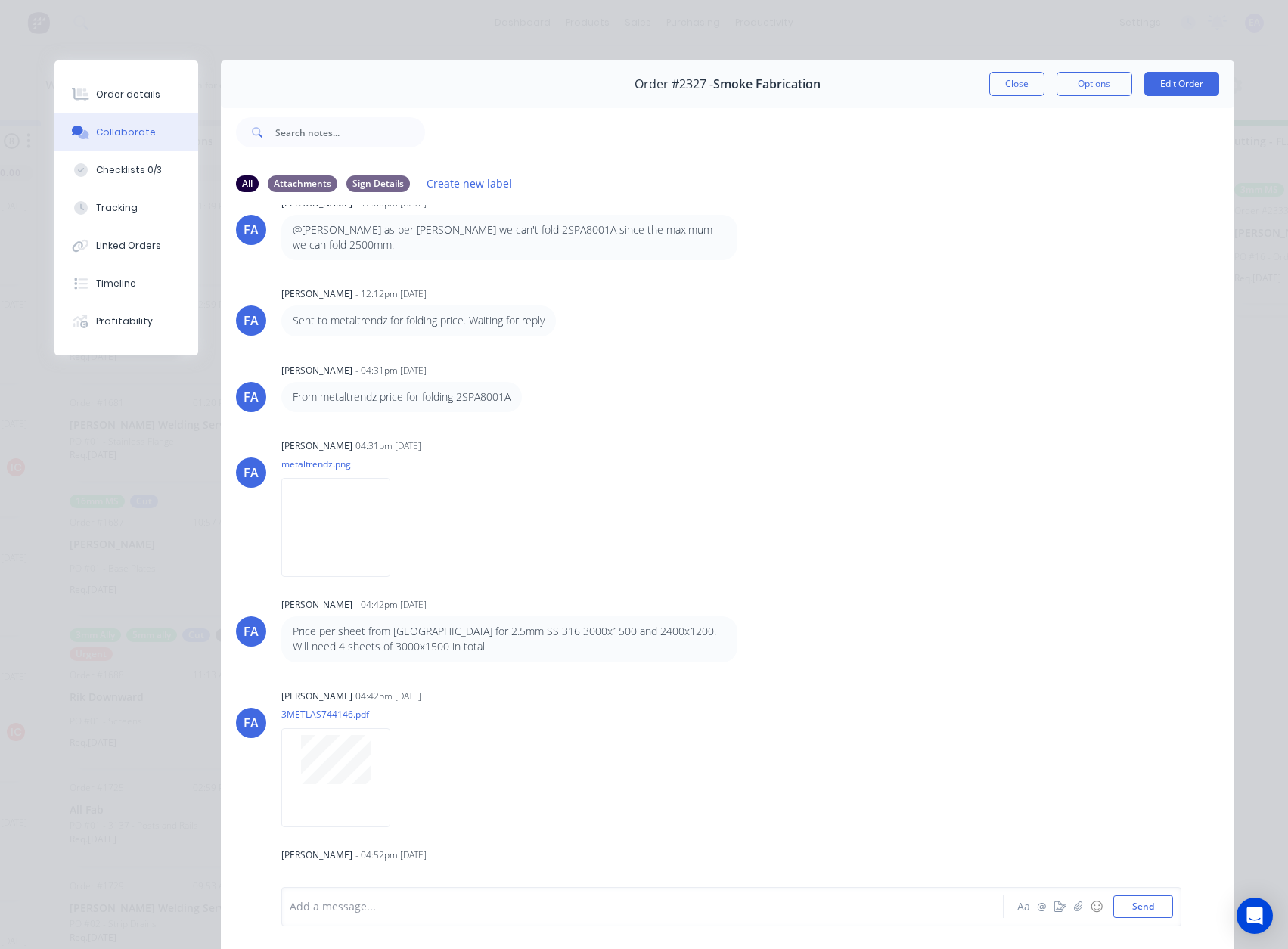
scroll to position [605, 0]
